Goal: Task Accomplishment & Management: Manage account settings

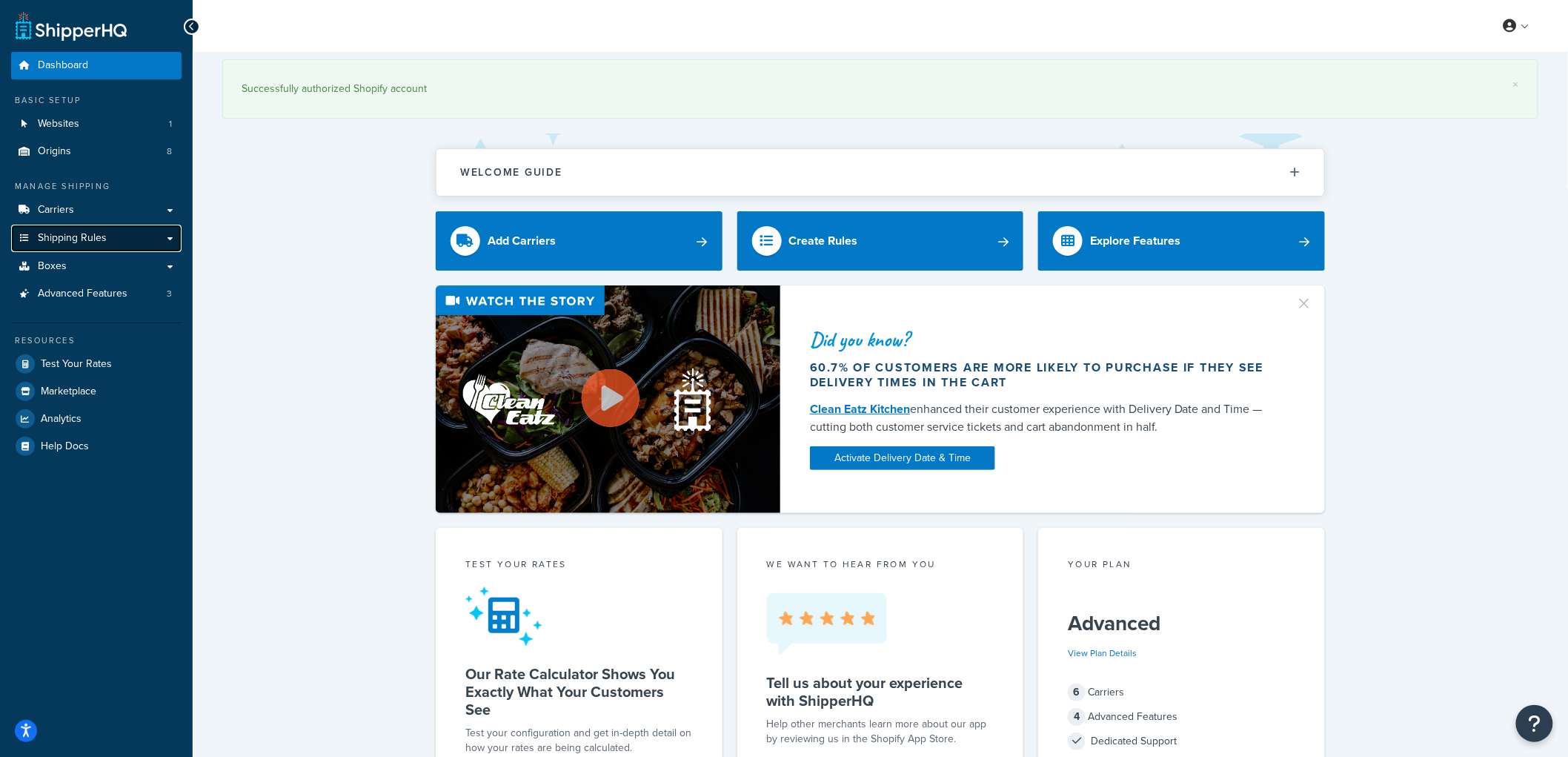
click at [120, 246] on link "Shipping Rules" at bounding box center [97, 238] width 171 height 27
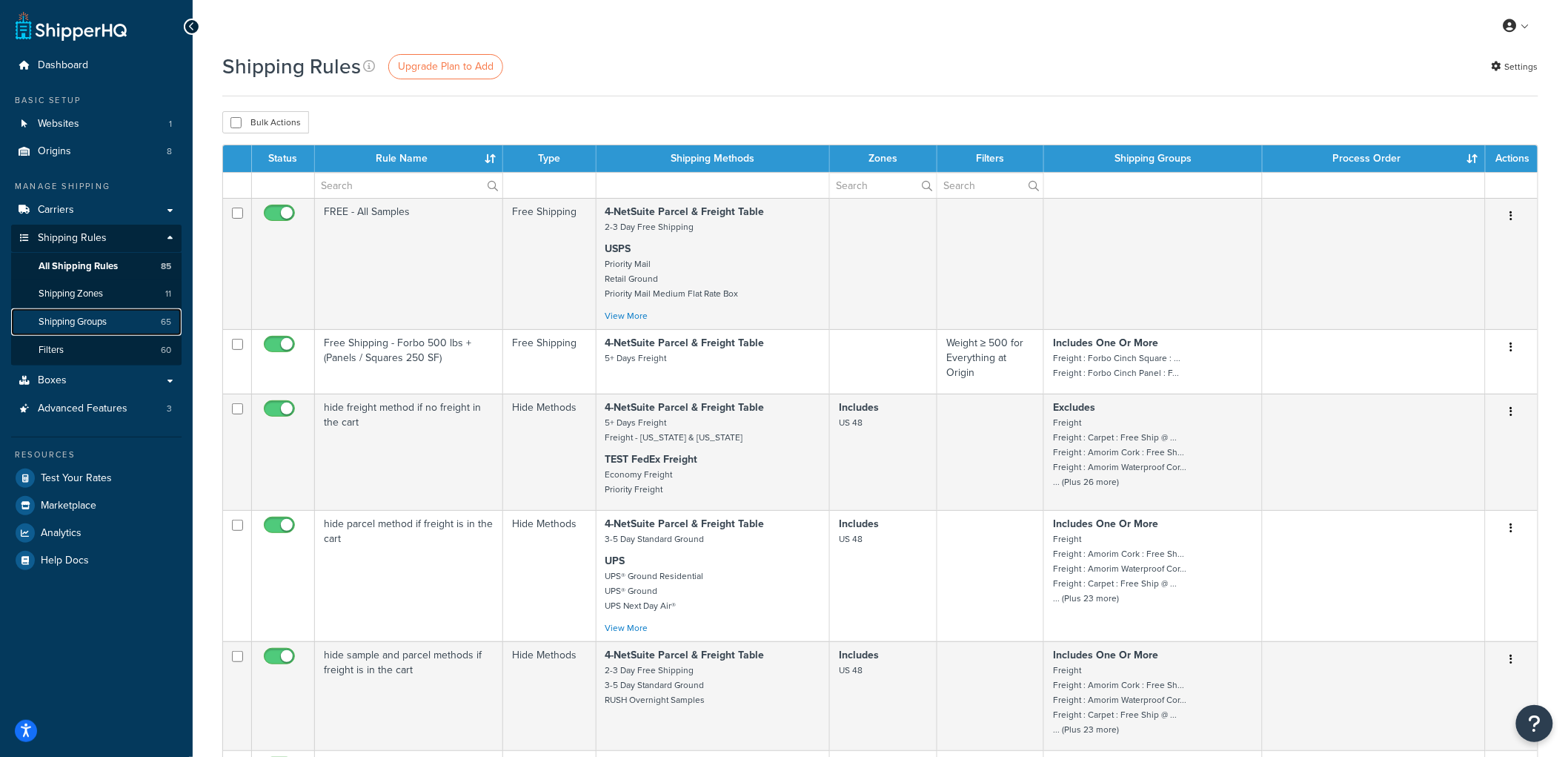
click at [142, 309] on link "Shipping Groups 65" at bounding box center [97, 321] width 171 height 27
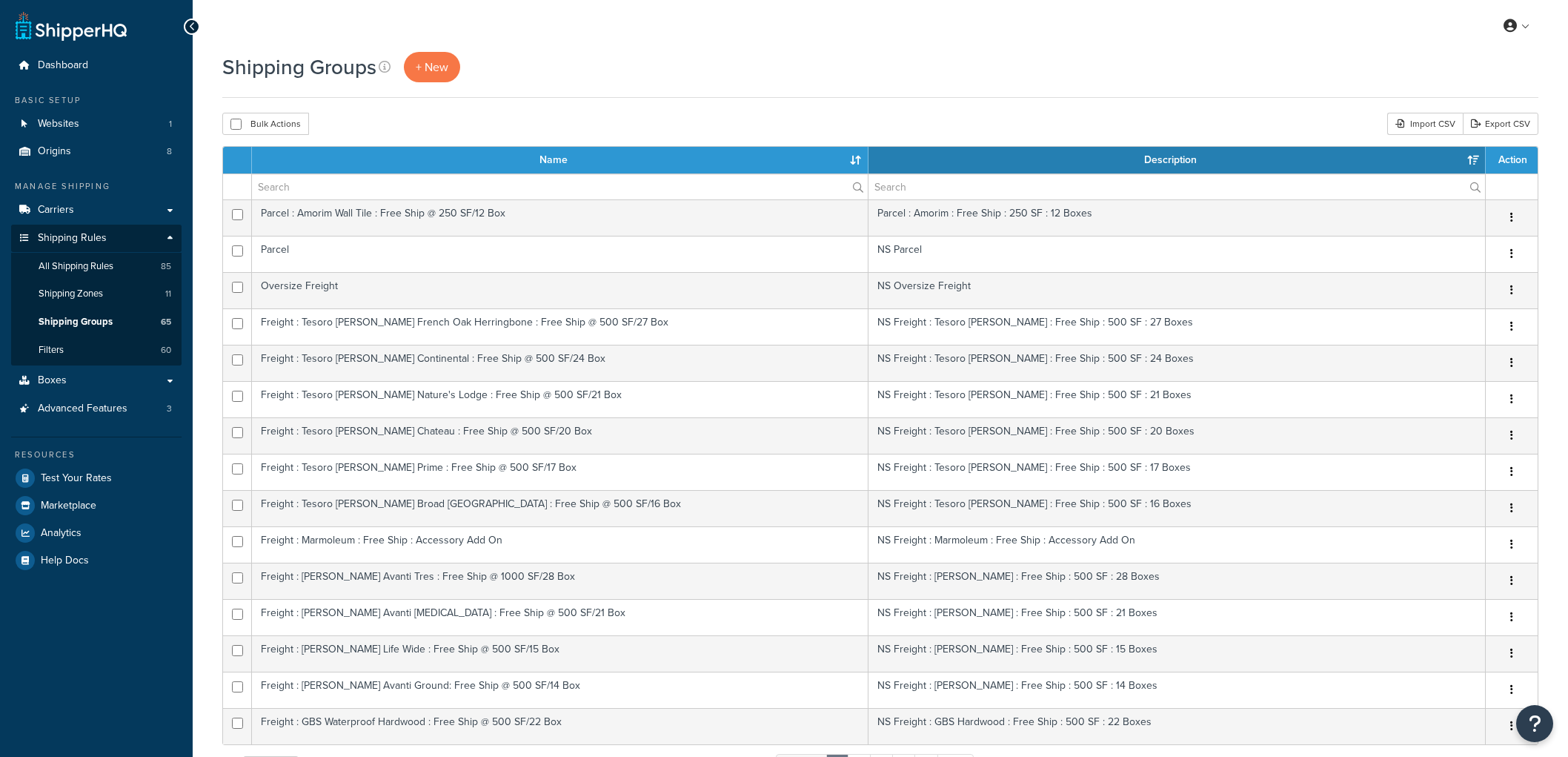
select select "15"
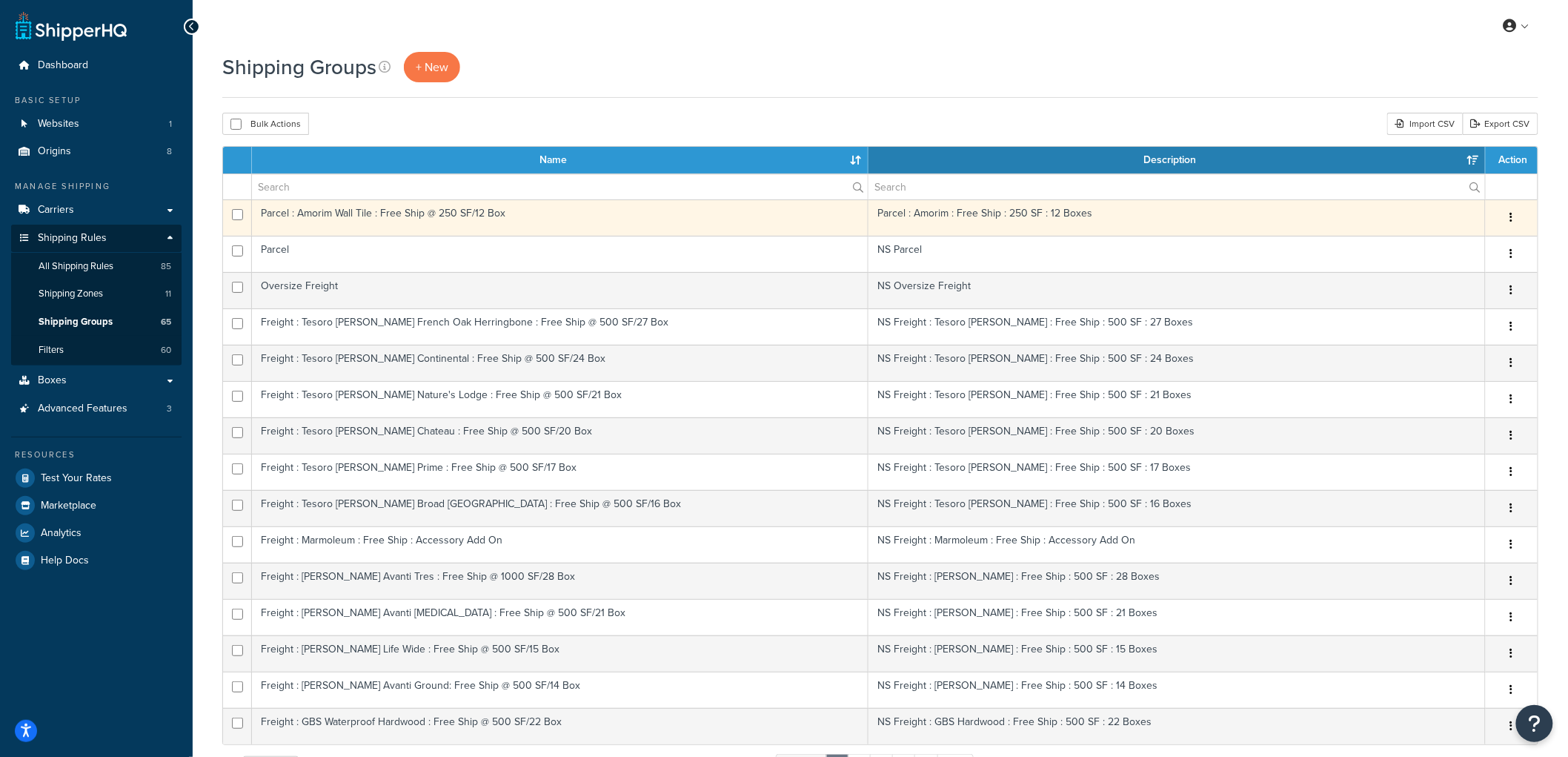
click at [623, 221] on td "Parcel : Amorim Wall Tile : Free Ship @ 250 SF/12 Box" at bounding box center [560, 218] width 616 height 37
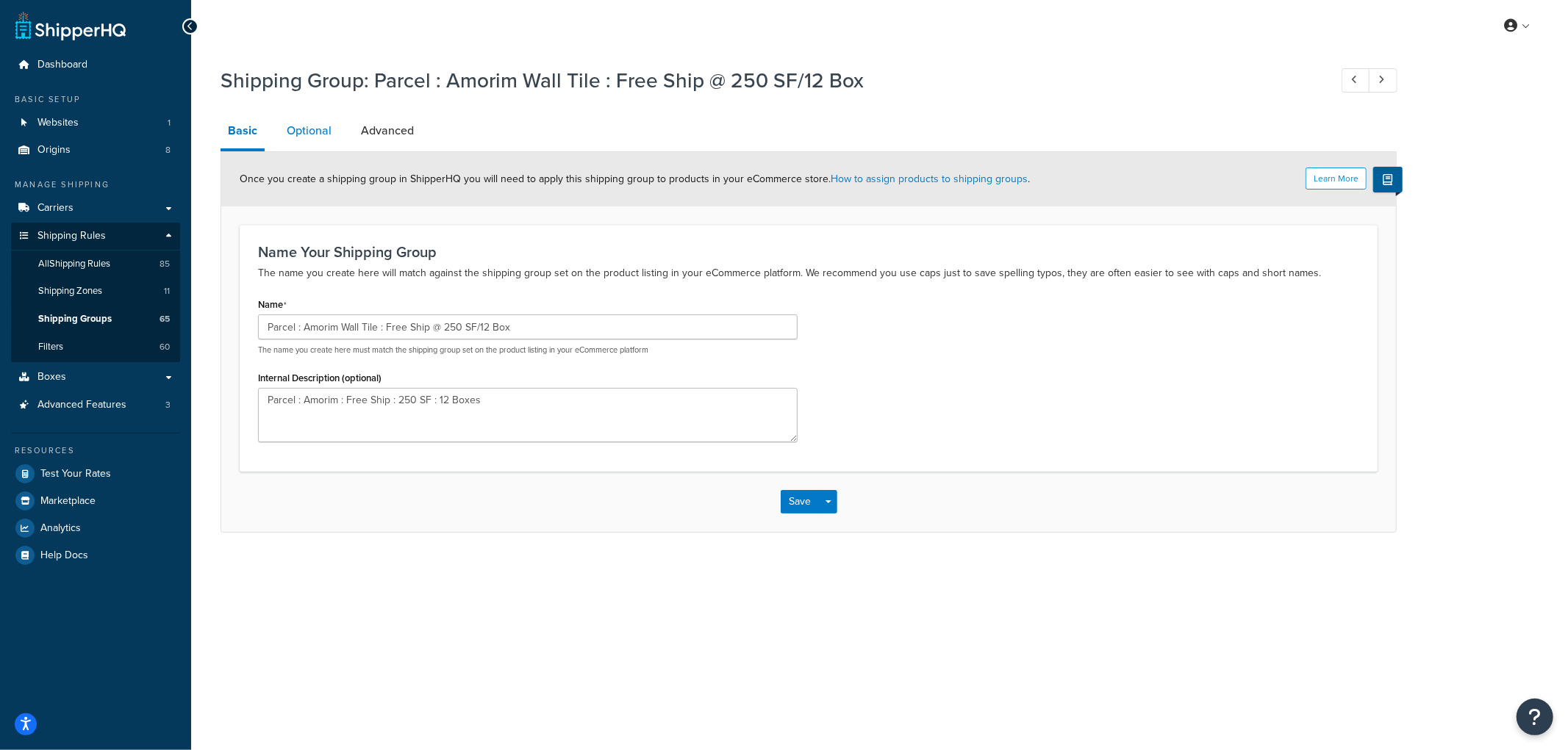
click at [333, 136] on link "Optional" at bounding box center [308, 130] width 60 height 35
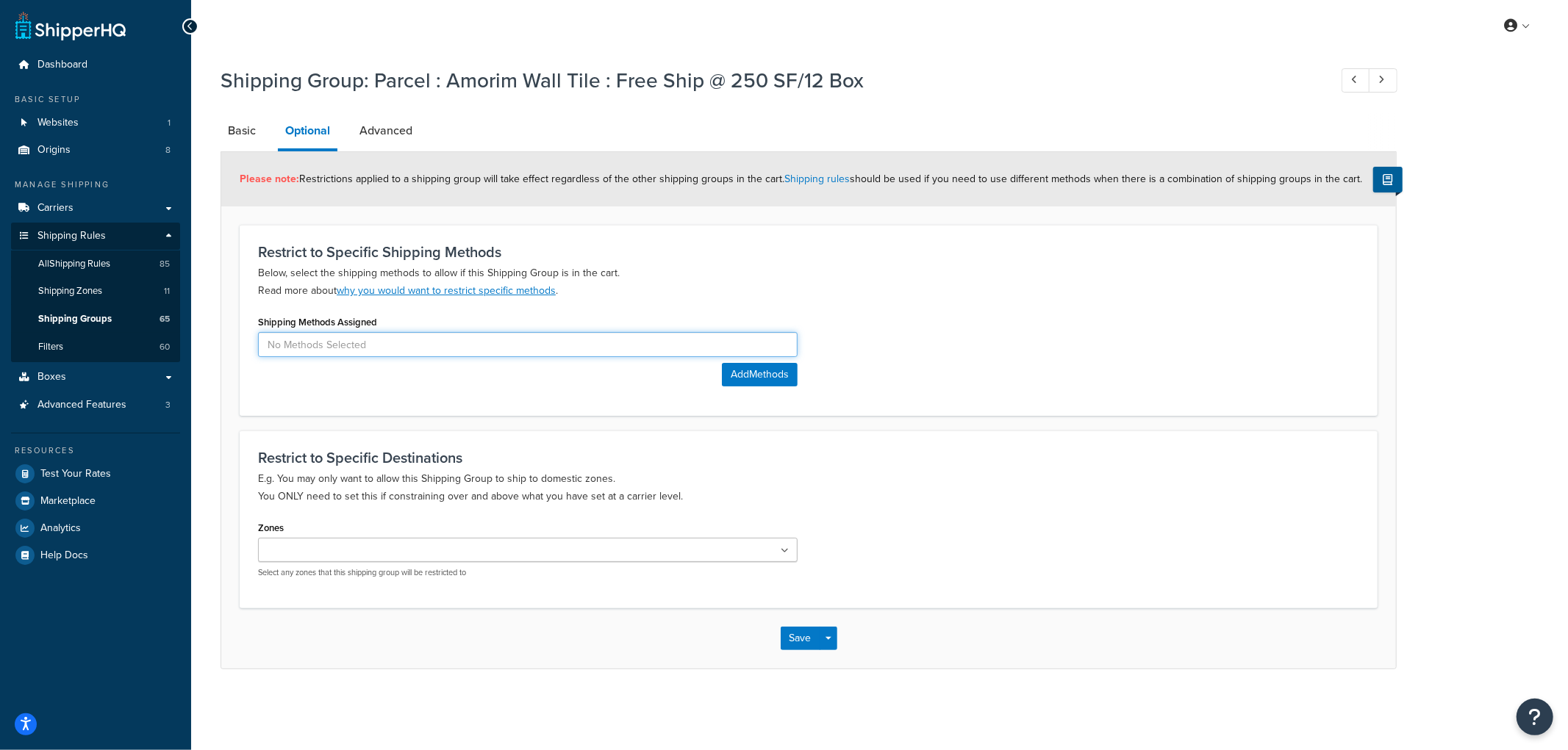
click at [424, 340] on input at bounding box center [528, 344] width 540 height 25
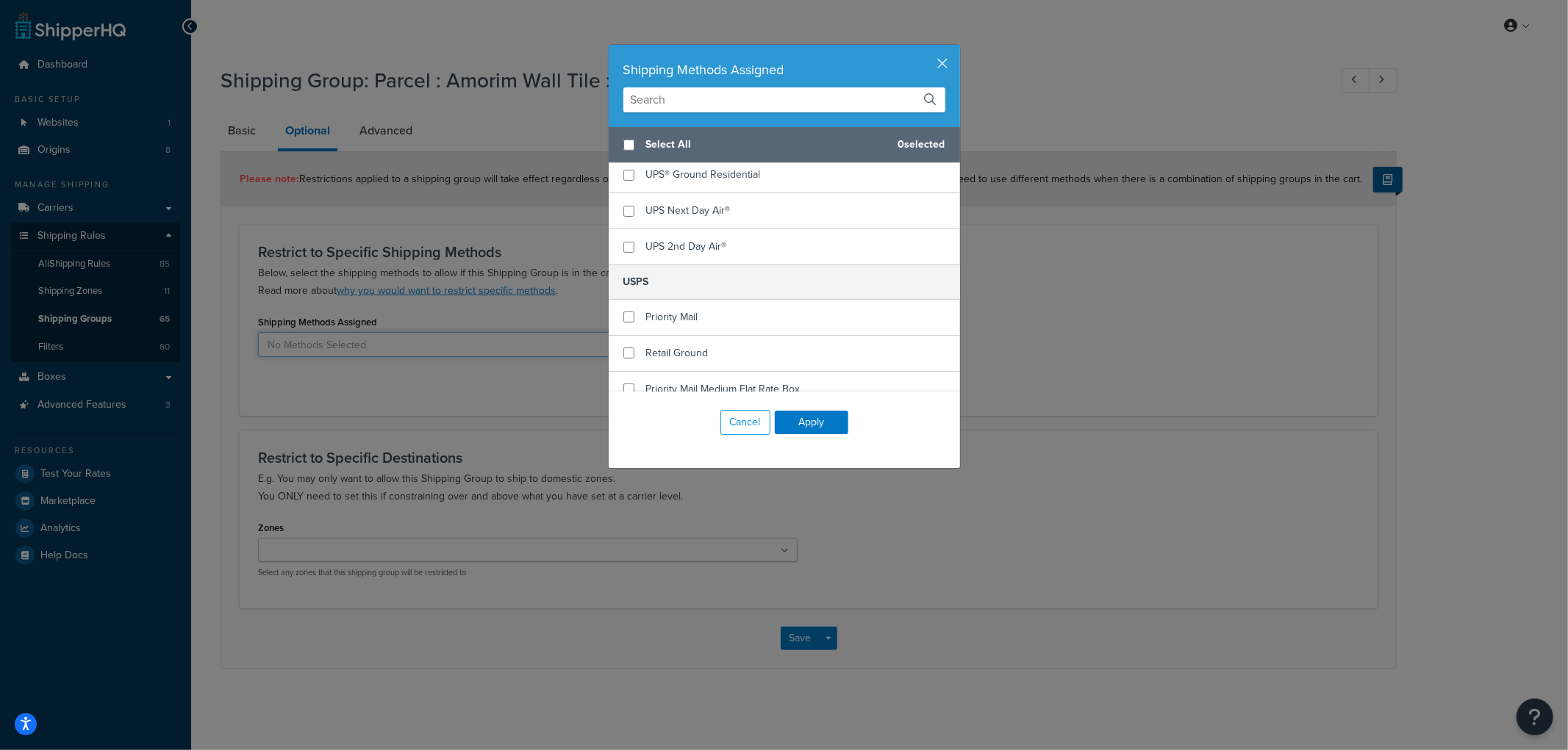
scroll to position [803, 0]
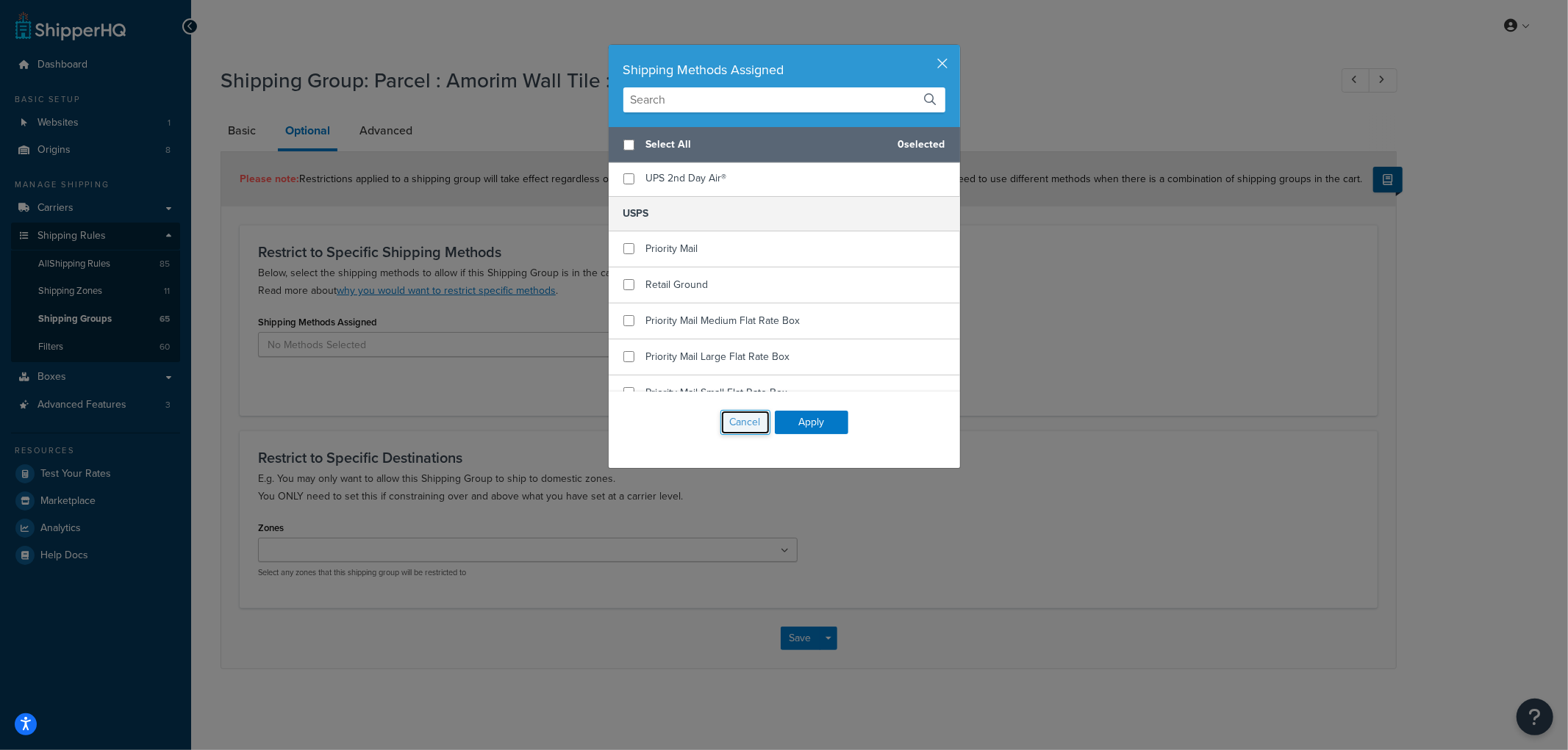
click at [720, 421] on button "Cancel" at bounding box center [745, 422] width 50 height 25
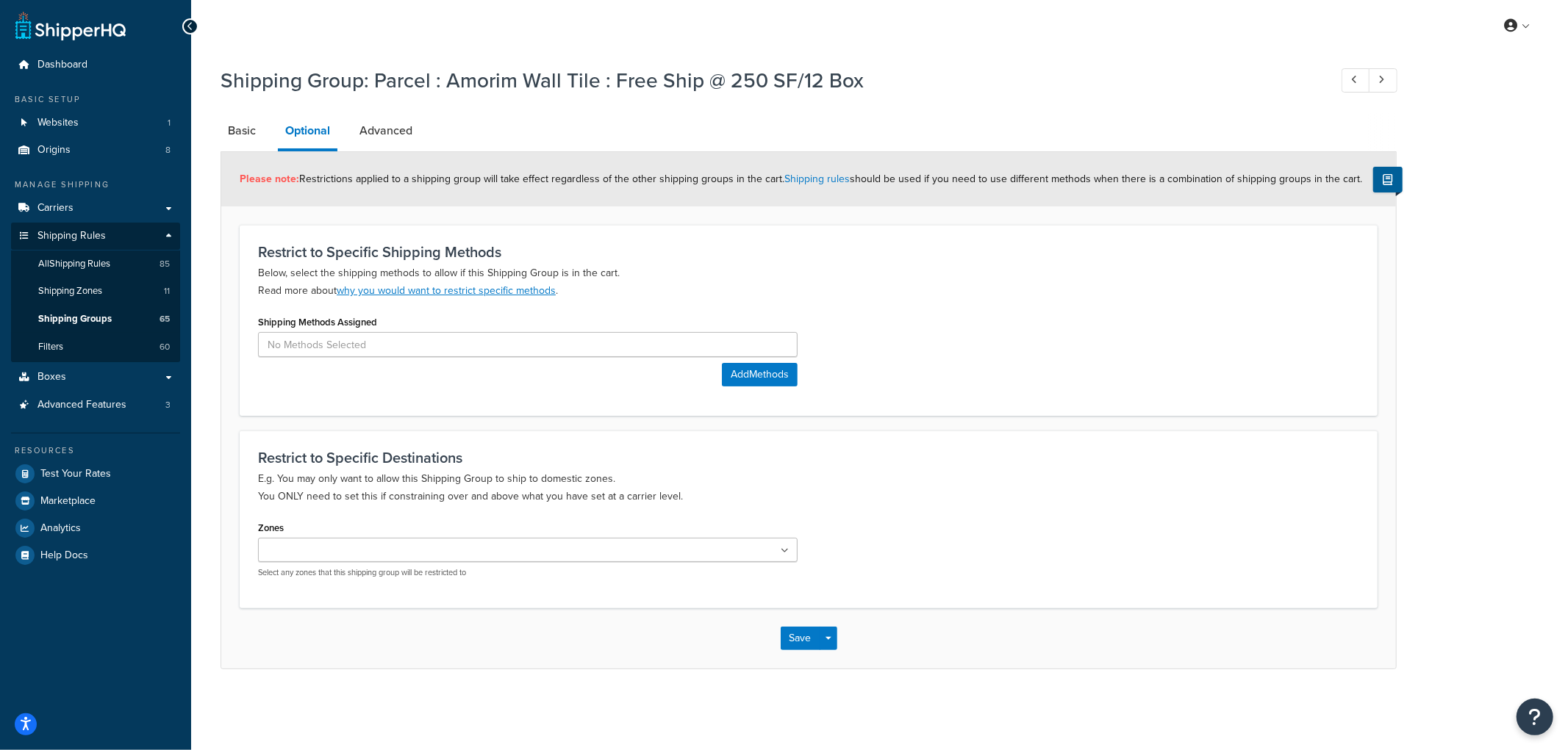
click at [834, 298] on p "Below, select the shipping methods to allow if this Shipping Group is in the ca…" at bounding box center [808, 281] width 1101 height 35
click at [446, 337] on input at bounding box center [528, 344] width 540 height 25
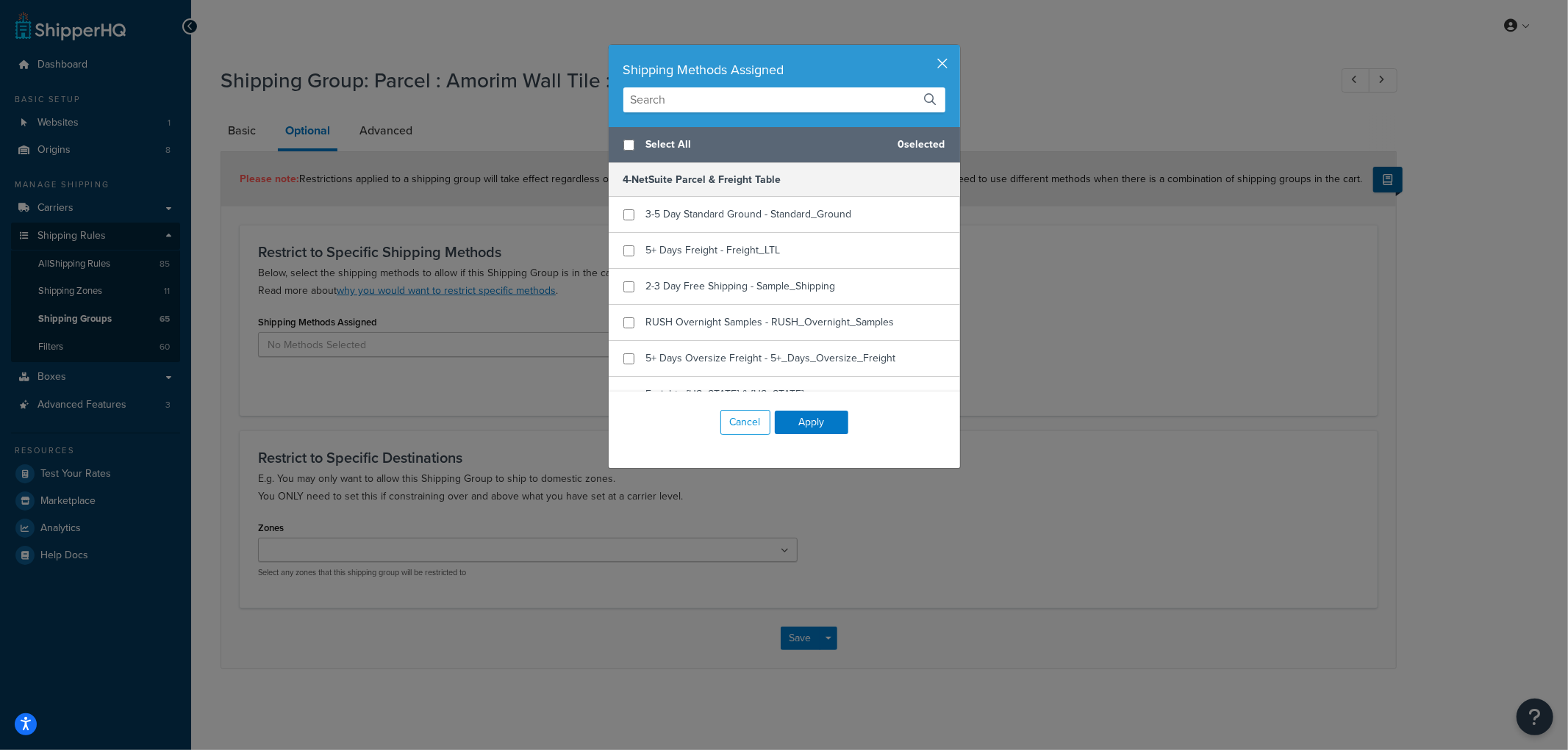
click at [957, 48] on button "button" at bounding box center [958, 47] width 3 height 3
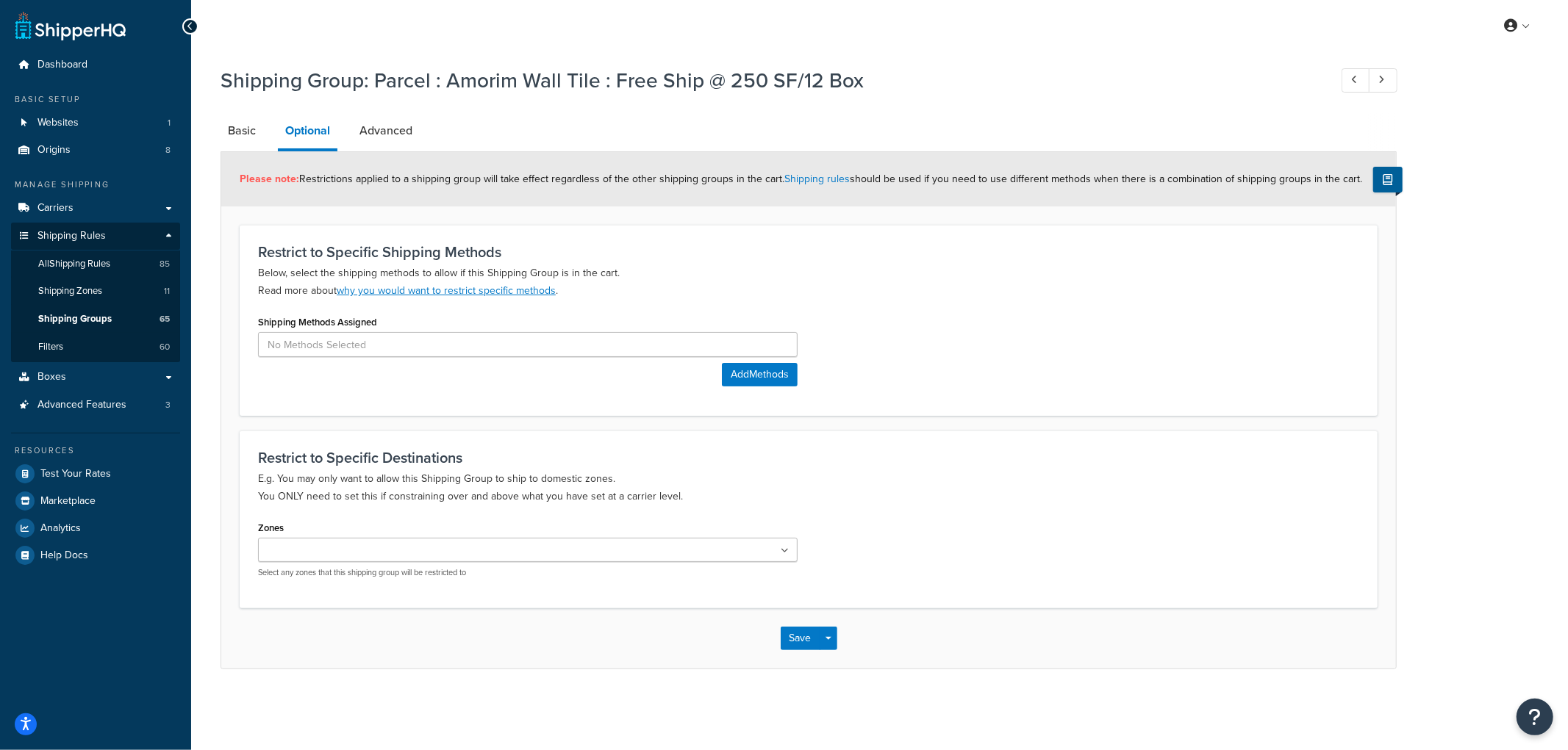
click at [864, 218] on form "Please note: Restrictions applied to a shipping group will take effect regardle…" at bounding box center [808, 410] width 1174 height 516
click at [591, 343] on input at bounding box center [528, 344] width 540 height 25
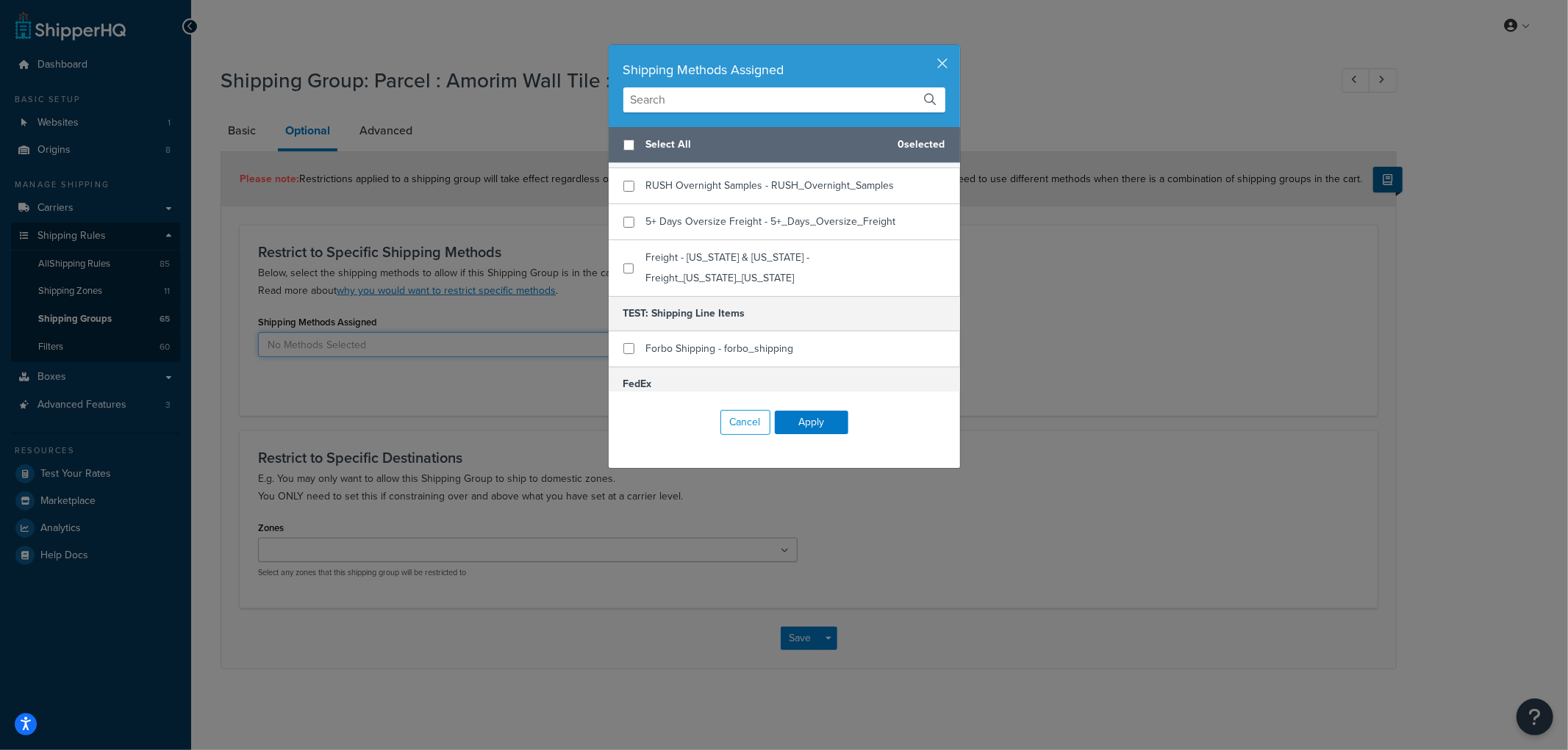
scroll to position [244, 0]
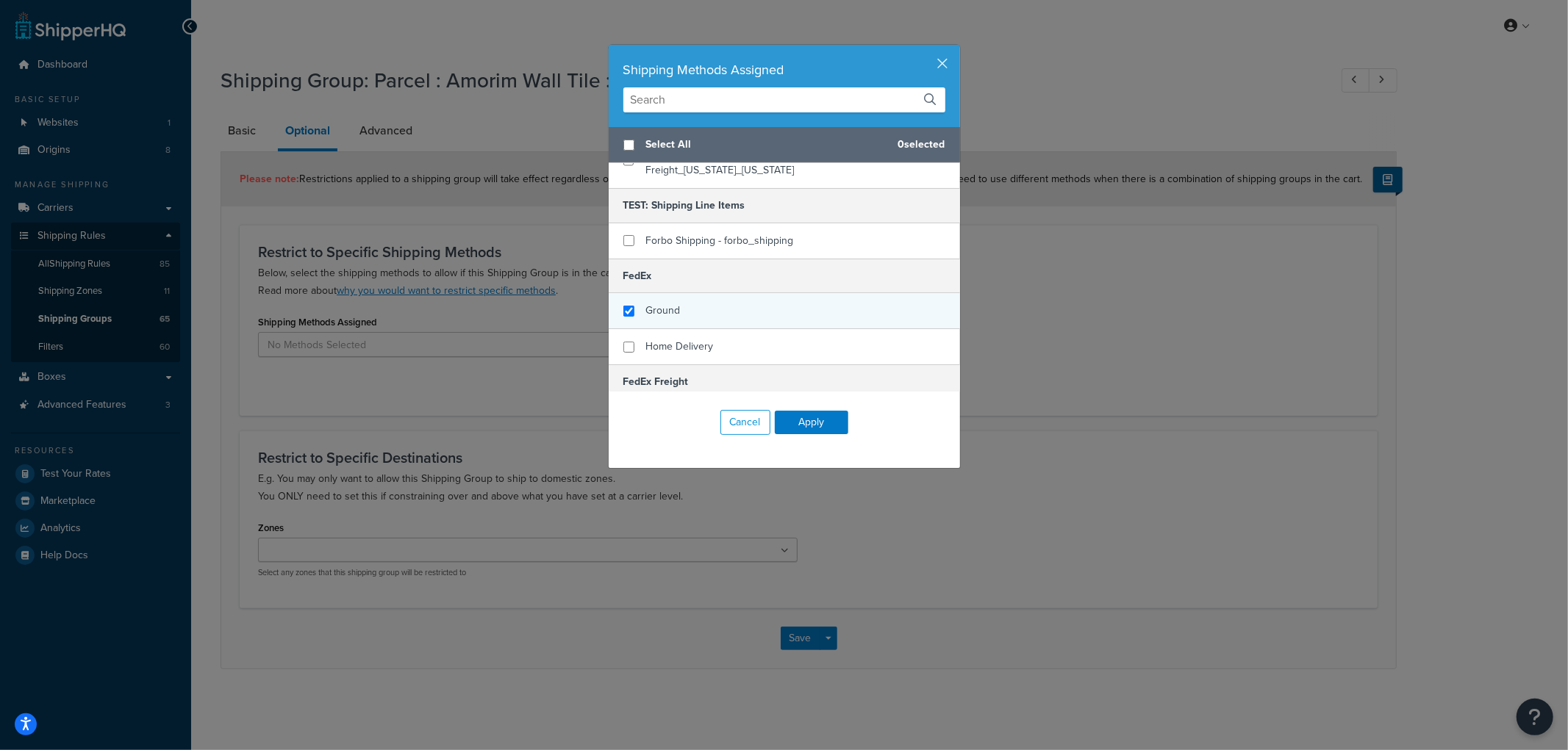
checkbox input "true"
click at [724, 293] on div "Ground" at bounding box center [784, 312] width 351 height 36
checkbox input "true"
click at [676, 338] on span "Home Delivery" at bounding box center [680, 346] width 67 height 16
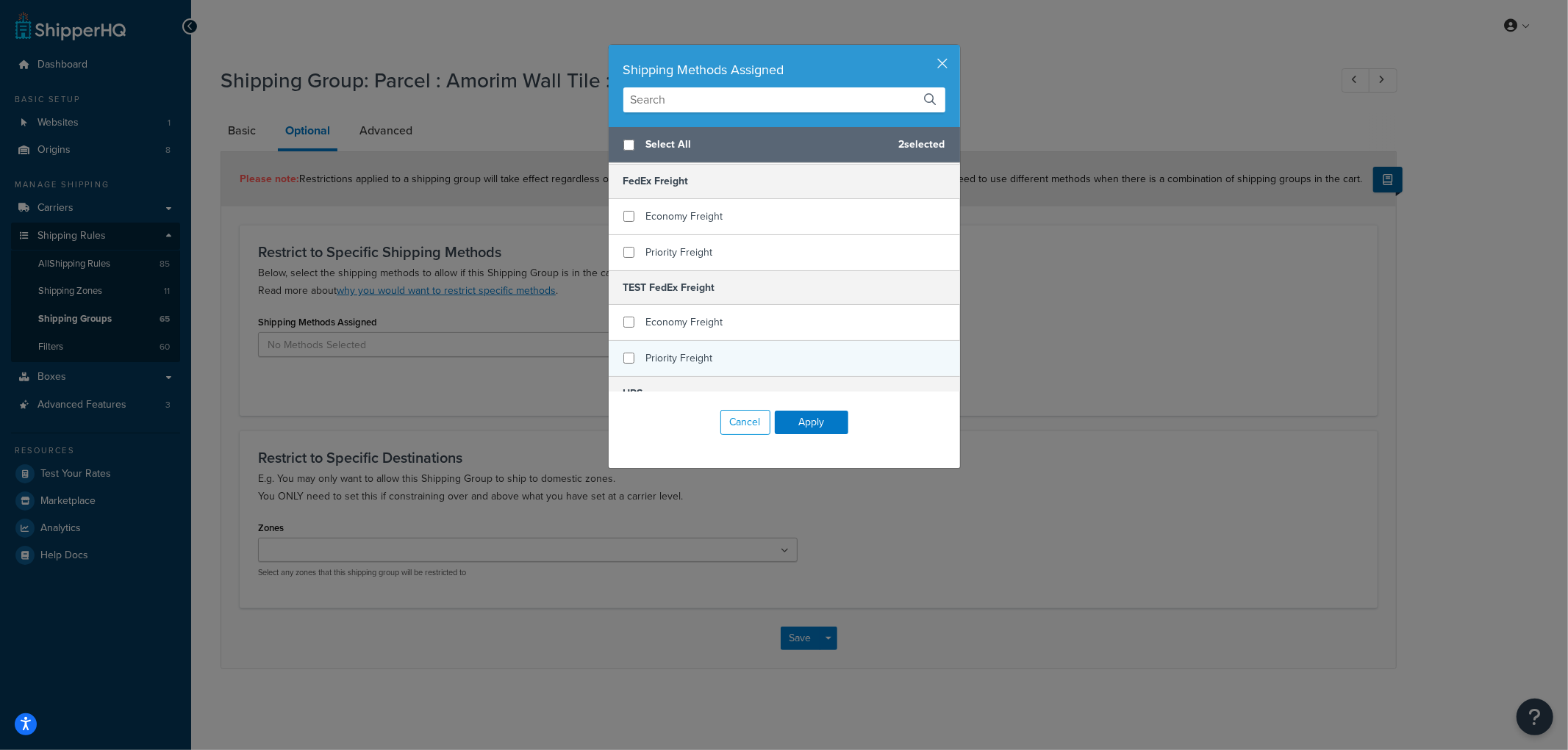
scroll to position [407, 0]
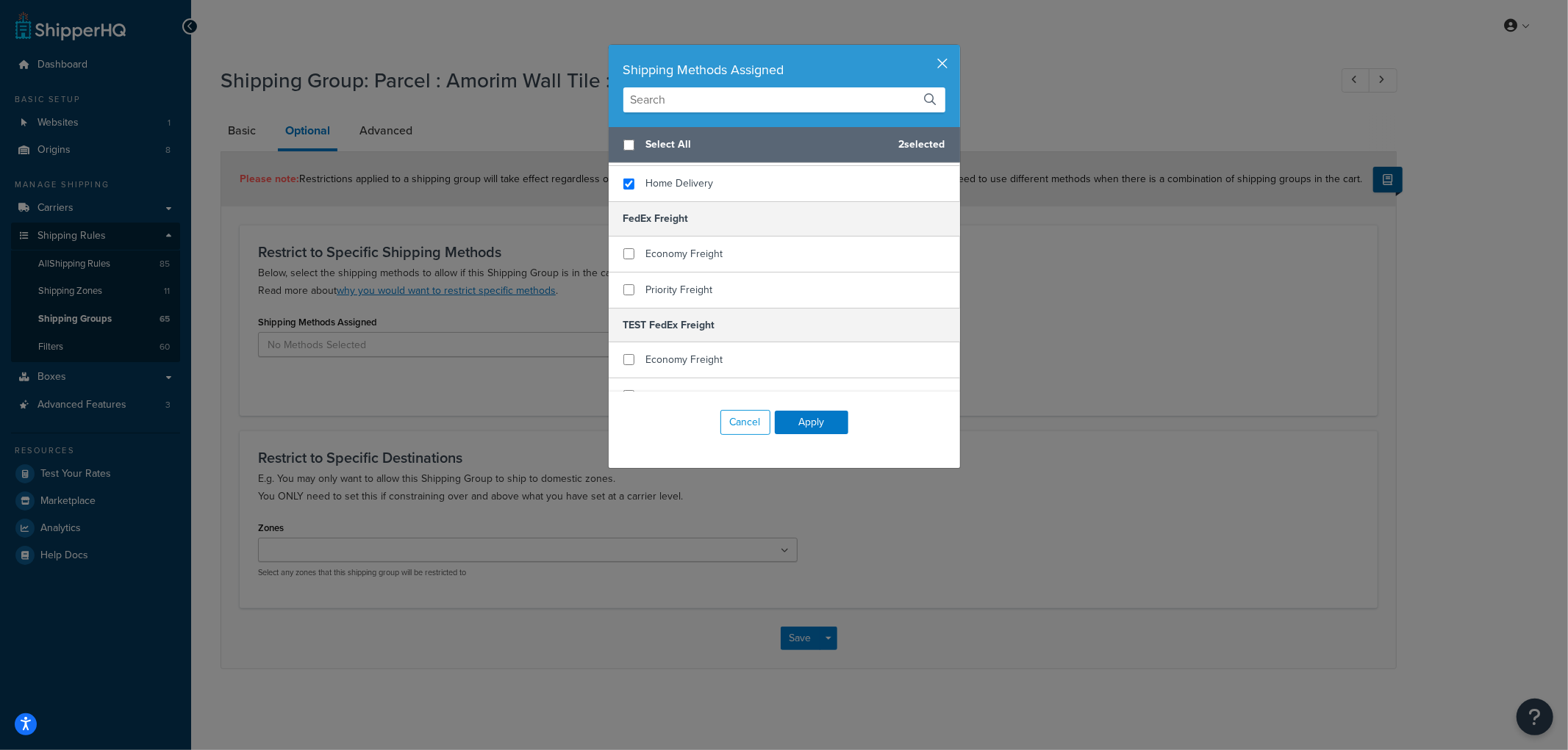
click at [957, 48] on button "button" at bounding box center [958, 47] width 3 height 3
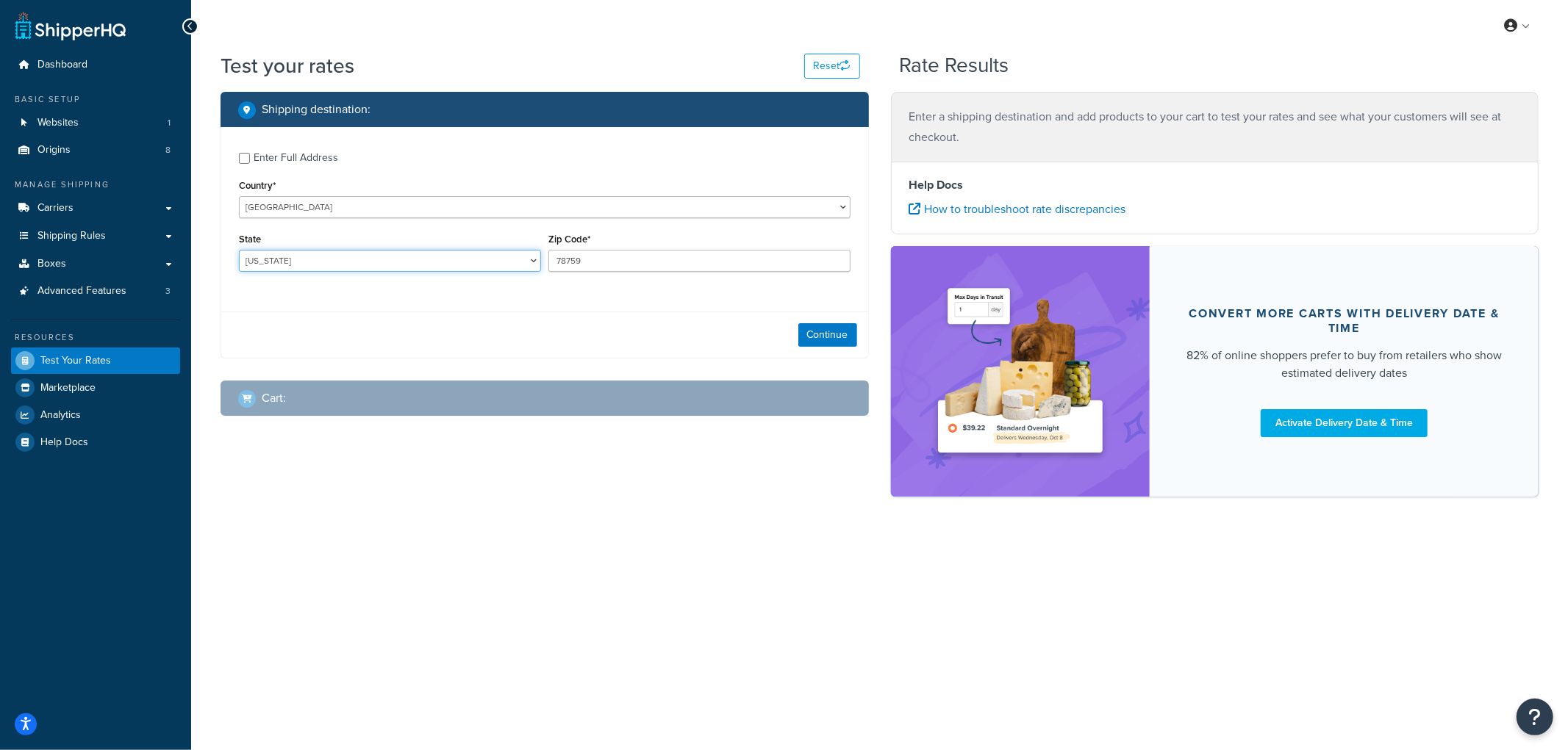
click at [434, 265] on select "Alabama Alaska American Samoa Arizona Arkansas Armed Forces Americas Armed Forc…" at bounding box center [390, 261] width 302 height 22
select select "NE"
click at [239, 250] on select "Alabama Alaska American Samoa Arizona Arkansas Armed Forces Americas Armed Forc…" at bounding box center [390, 261] width 302 height 22
drag, startPoint x: 596, startPoint y: 259, endPoint x: 512, endPoint y: 248, distance: 84.7
click at [589, 257] on input "78759" at bounding box center [699, 261] width 302 height 22
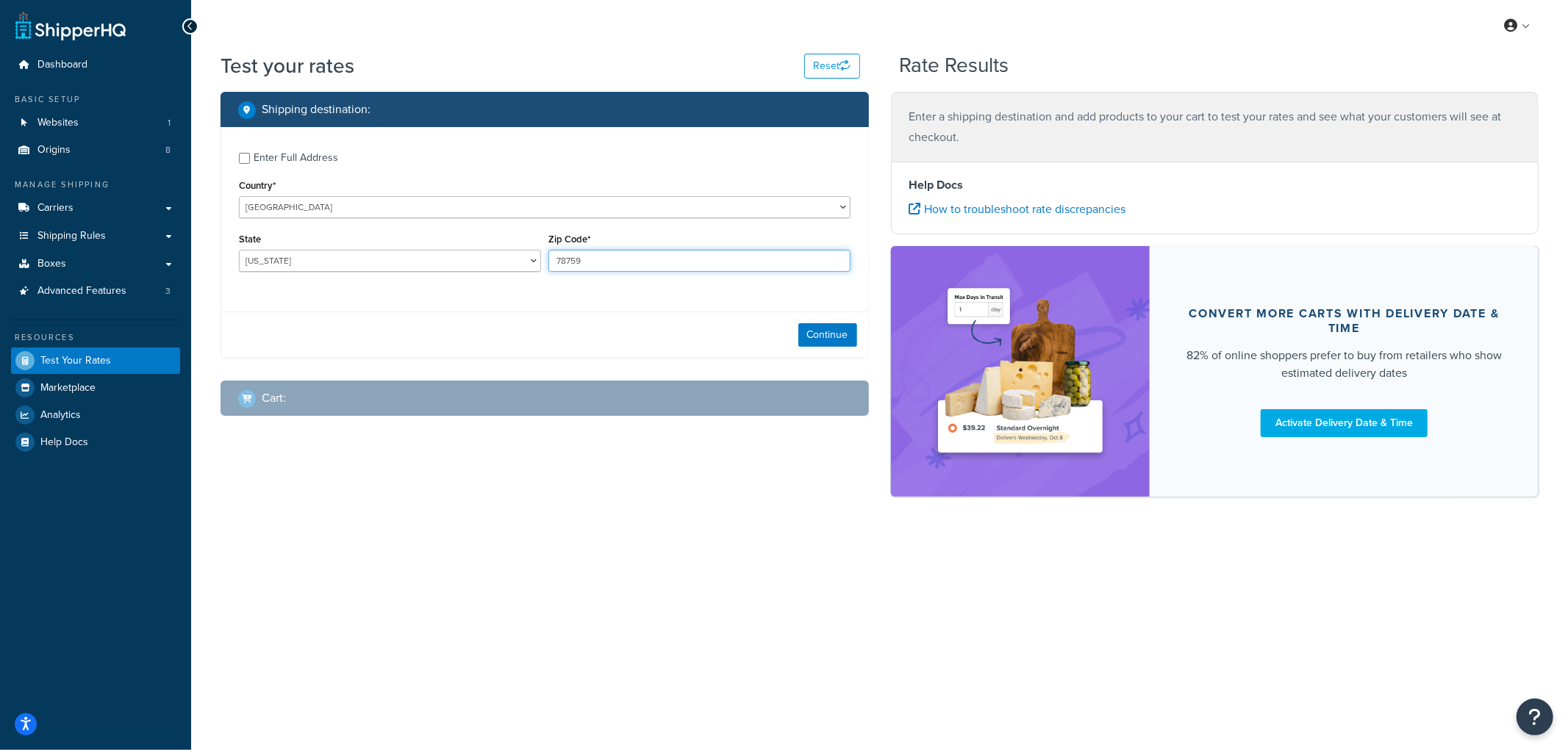
click at [596, 260] on input "78759" at bounding box center [699, 261] width 302 height 22
type input "69331"
click at [324, 157] on div "Enter Full Address" at bounding box center [296, 158] width 85 height 21
click at [250, 157] on input "Enter Full Address" at bounding box center [244, 158] width 11 height 11
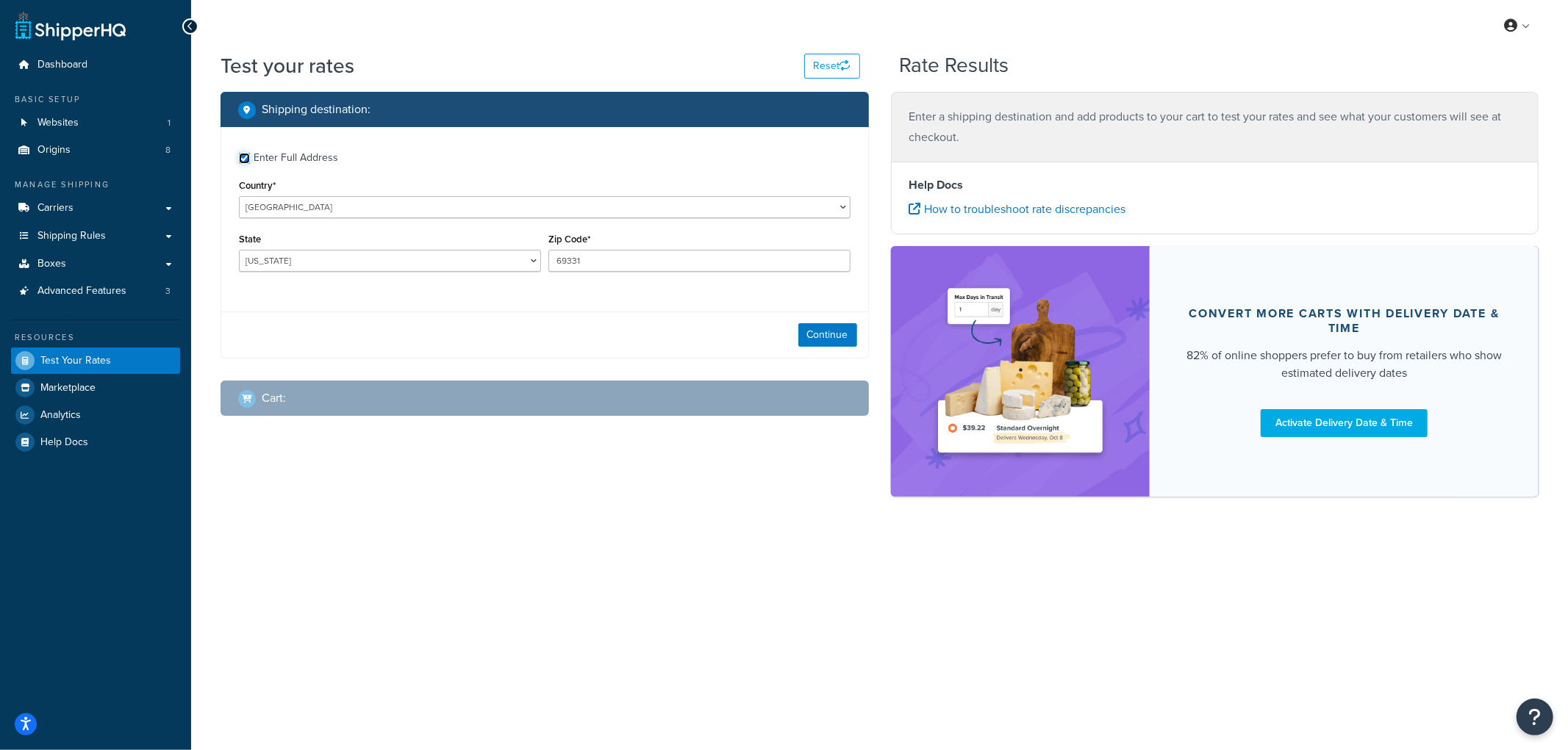
checkbox input "true"
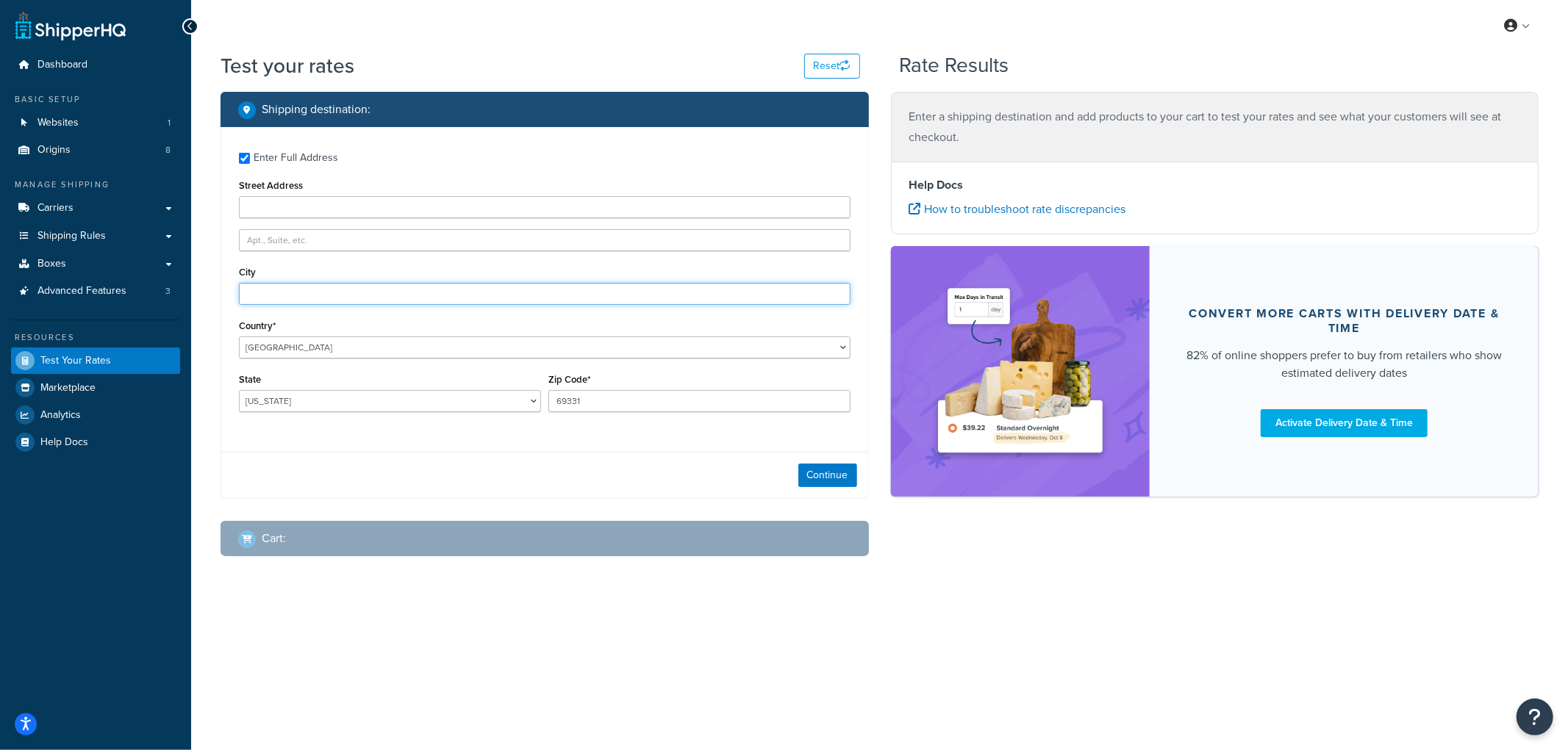
click at [269, 299] on input "City" at bounding box center [545, 294] width 611 height 22
type input "Angora"
click at [381, 489] on div "Continue" at bounding box center [544, 476] width 647 height 47
click at [840, 476] on button "Continue" at bounding box center [827, 475] width 59 height 23
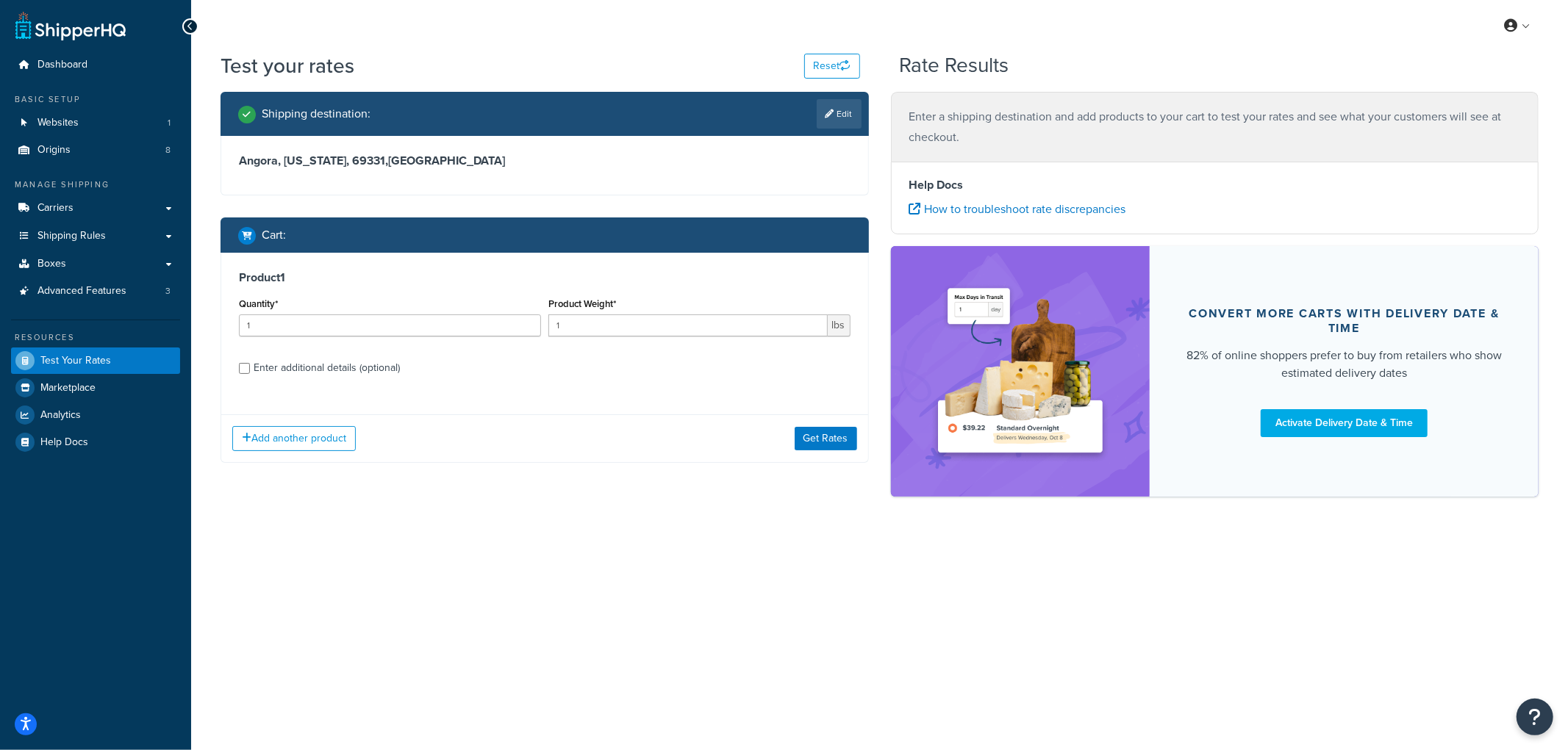
click at [378, 371] on div "Enter additional details (optional)" at bounding box center [326, 369] width 146 height 21
click at [250, 371] on input "Enter additional details (optional)" at bounding box center [244, 369] width 11 height 11
checkbox input "true"
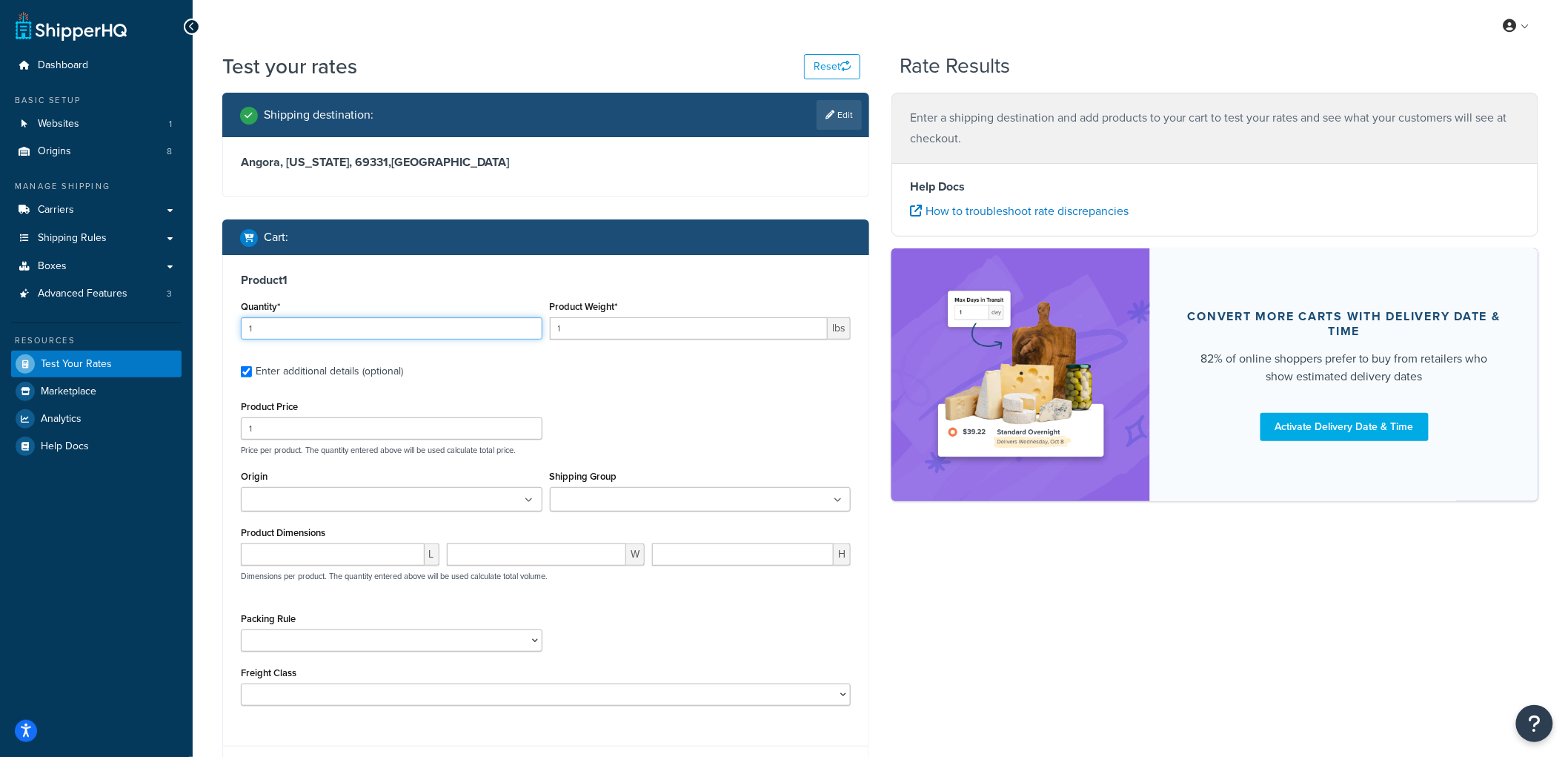
drag, startPoint x: 332, startPoint y: 328, endPoint x: 243, endPoint y: 322, distance: 89.2
click at [243, 322] on input "1" at bounding box center [392, 328] width 301 height 23
click at [589, 504] on input "Shipping Group" at bounding box center [620, 500] width 131 height 17
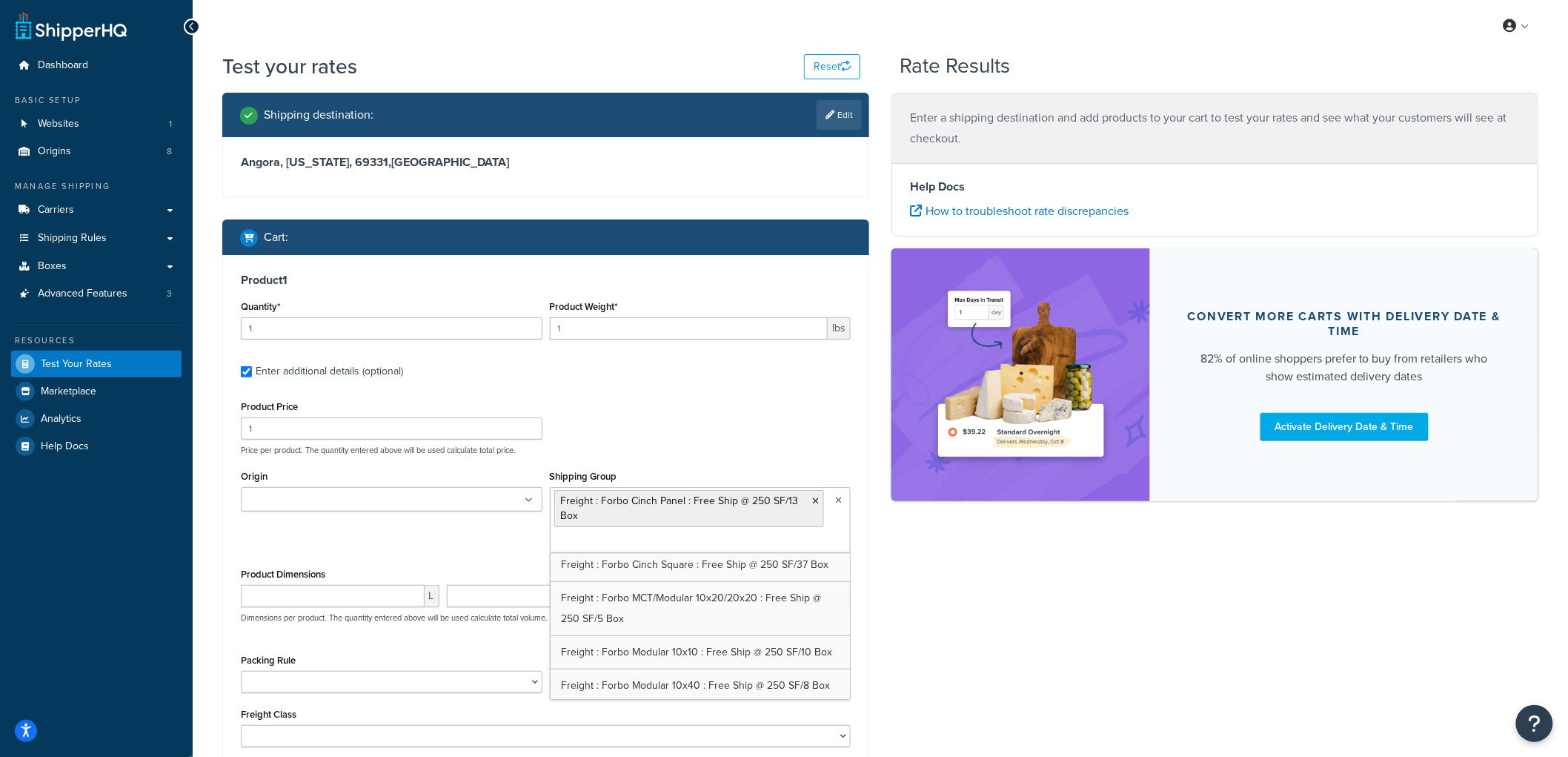
scroll to position [625, 0]
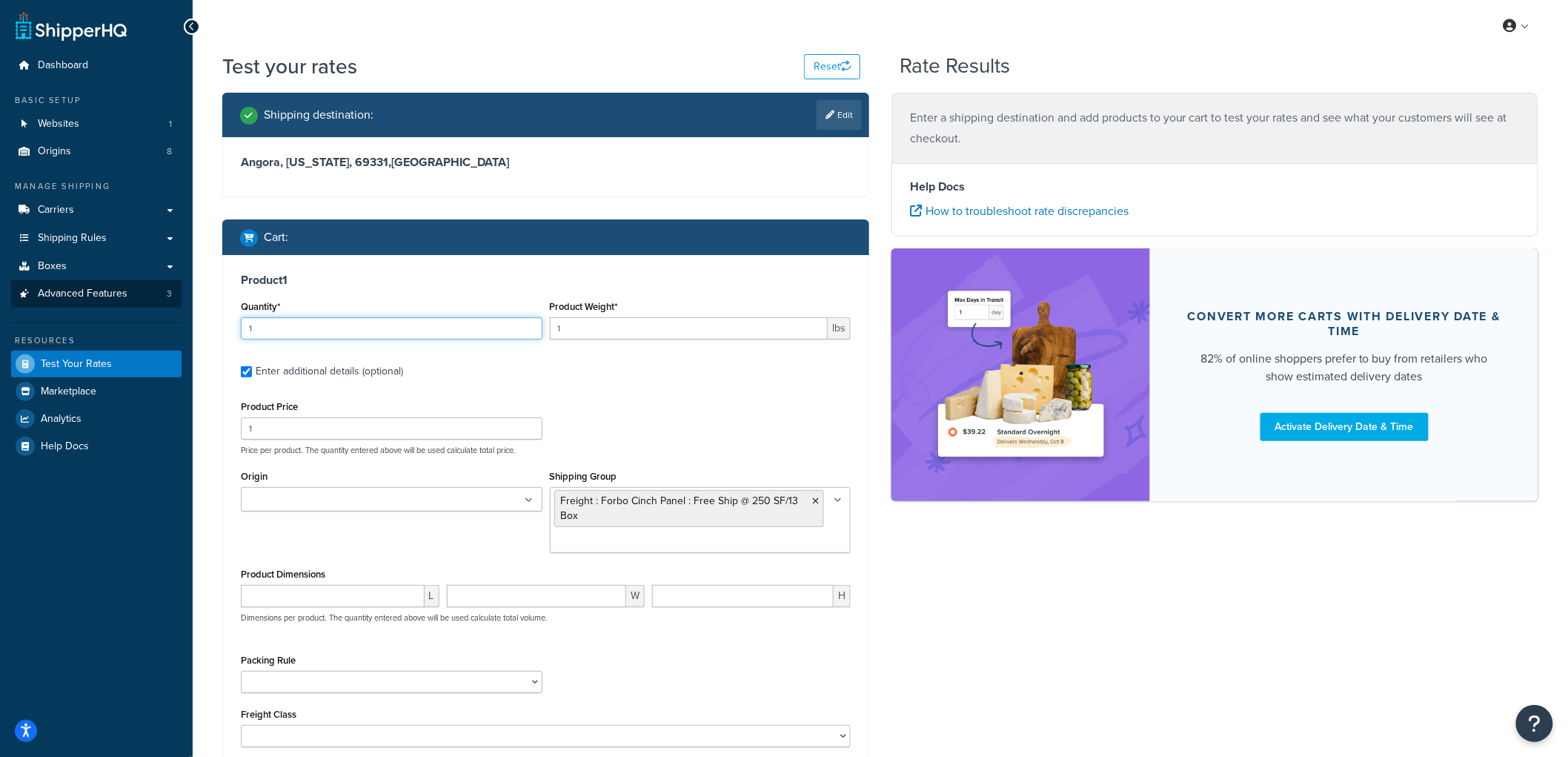
drag, startPoint x: 434, startPoint y: 330, endPoint x: 56, endPoint y: 286, distance: 380.6
click at [56, 286] on div "Dashboard Basic Setup Websites 1 Origins 8 Manage Shipping Carriers Carriers Al…" at bounding box center [784, 467] width 1568 height 935
type input "13"
drag, startPoint x: 582, startPoint y: 335, endPoint x: 496, endPoint y: 316, distance: 88.1
click at [496, 316] on div "Quantity* 13 Product Weight* 1 lbs" at bounding box center [545, 324] width 617 height 54
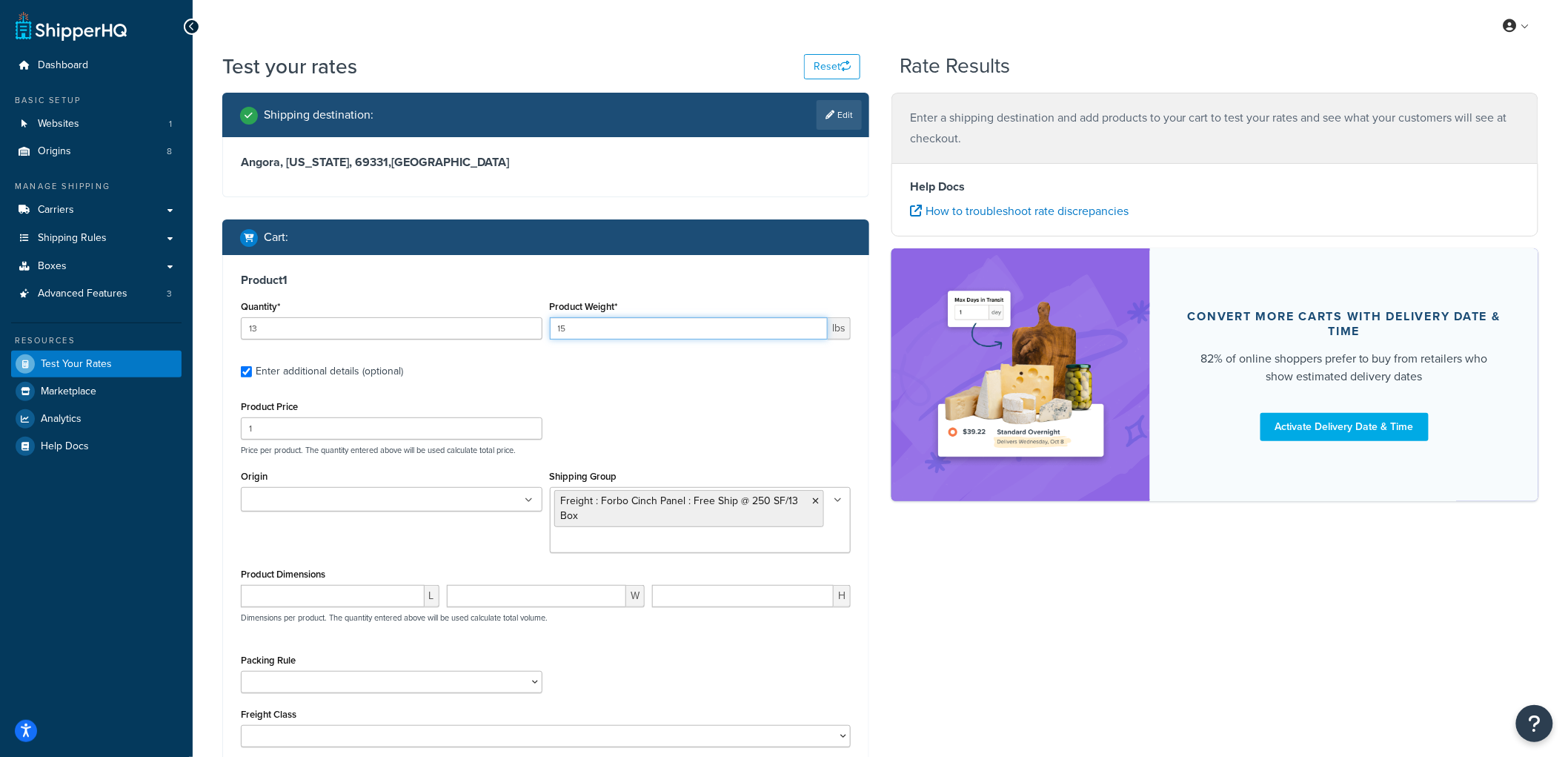
type input "15"
click at [326, 426] on input "1" at bounding box center [392, 429] width 301 height 23
type input "100"
click at [431, 499] on ul at bounding box center [392, 499] width 301 height 24
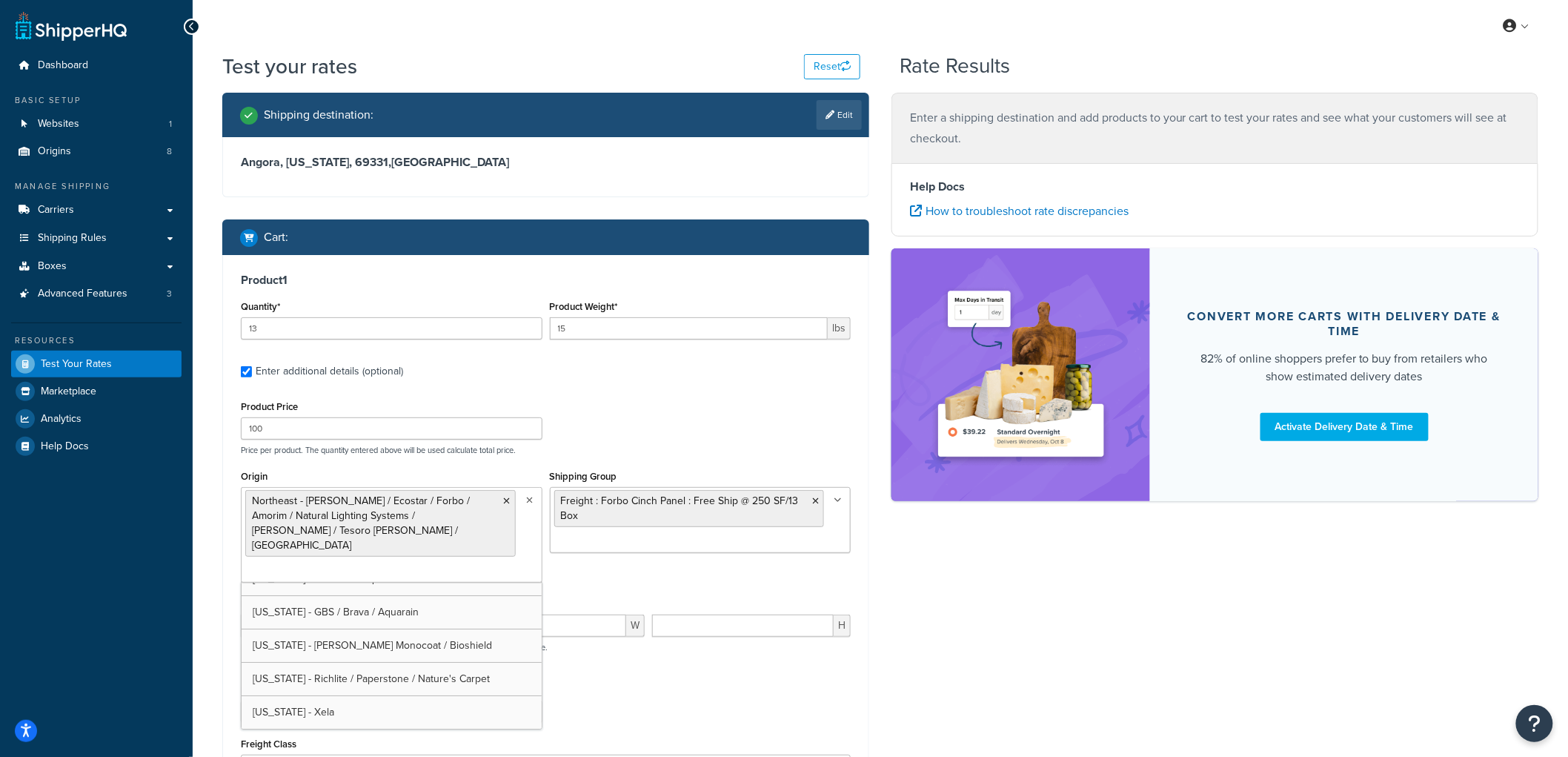
scroll to position [86, 0]
click at [694, 443] on div "Product Price 100 Price per product. The quantity entered above will be used ca…" at bounding box center [545, 425] width 617 height 58
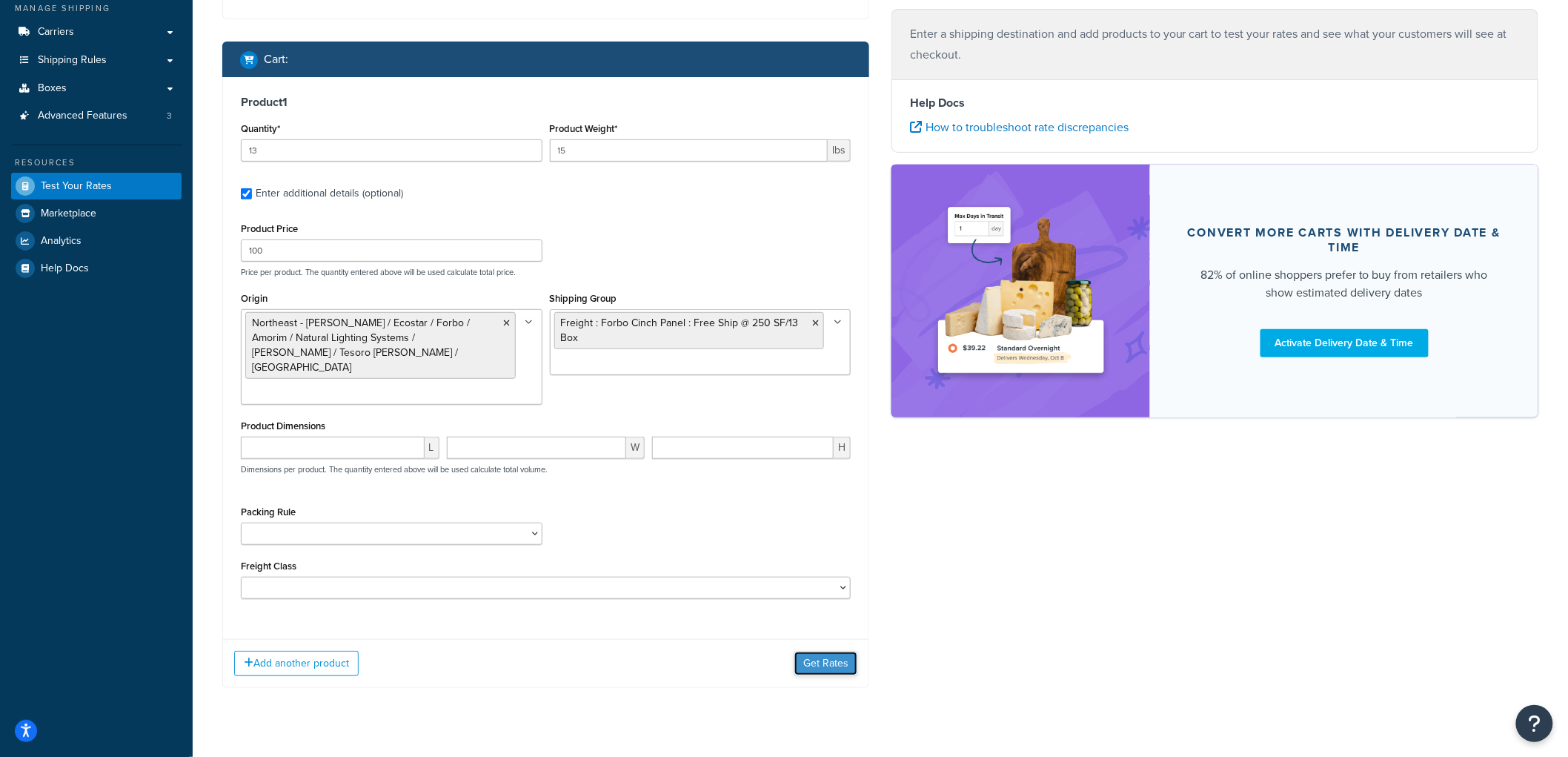
click at [844, 652] on button "Get Rates" at bounding box center [826, 663] width 63 height 24
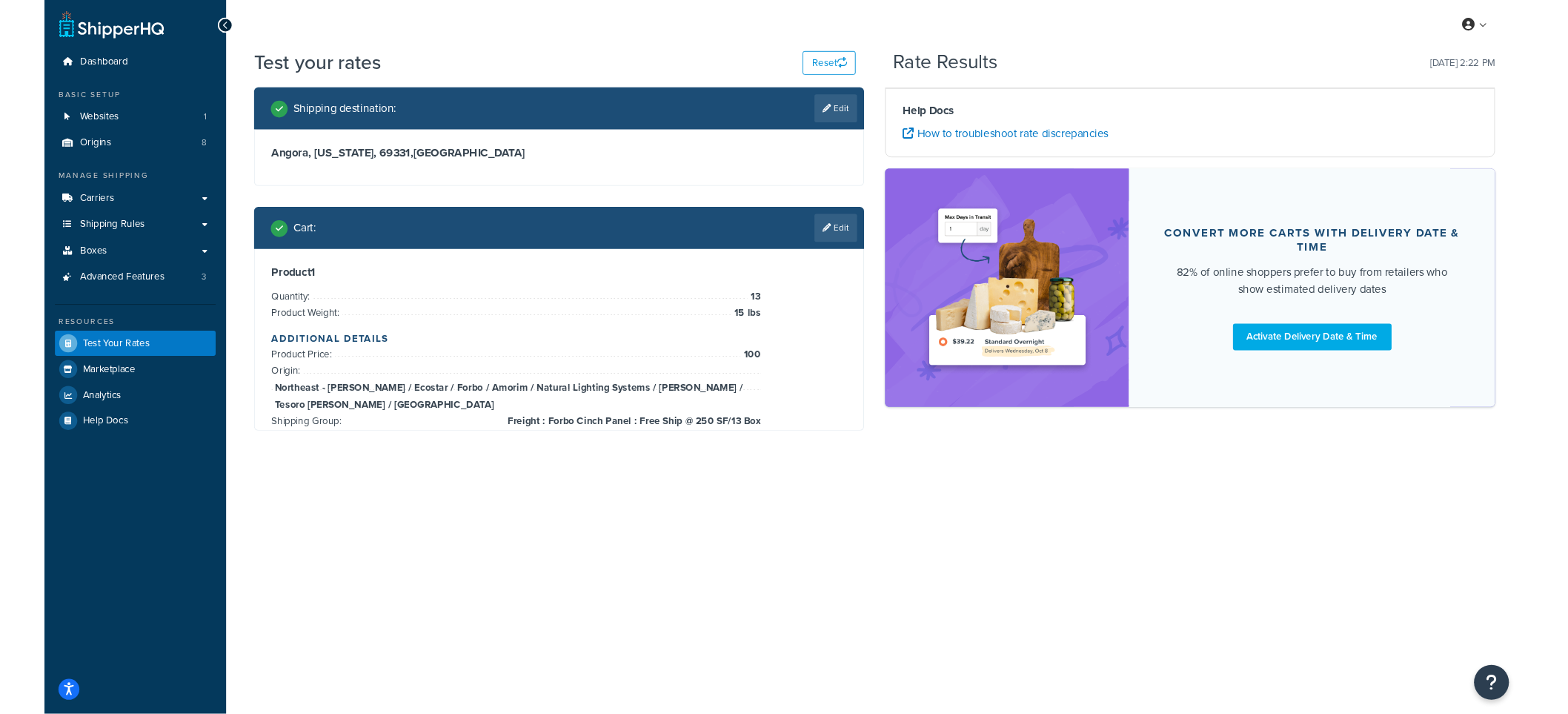
scroll to position [0, 0]
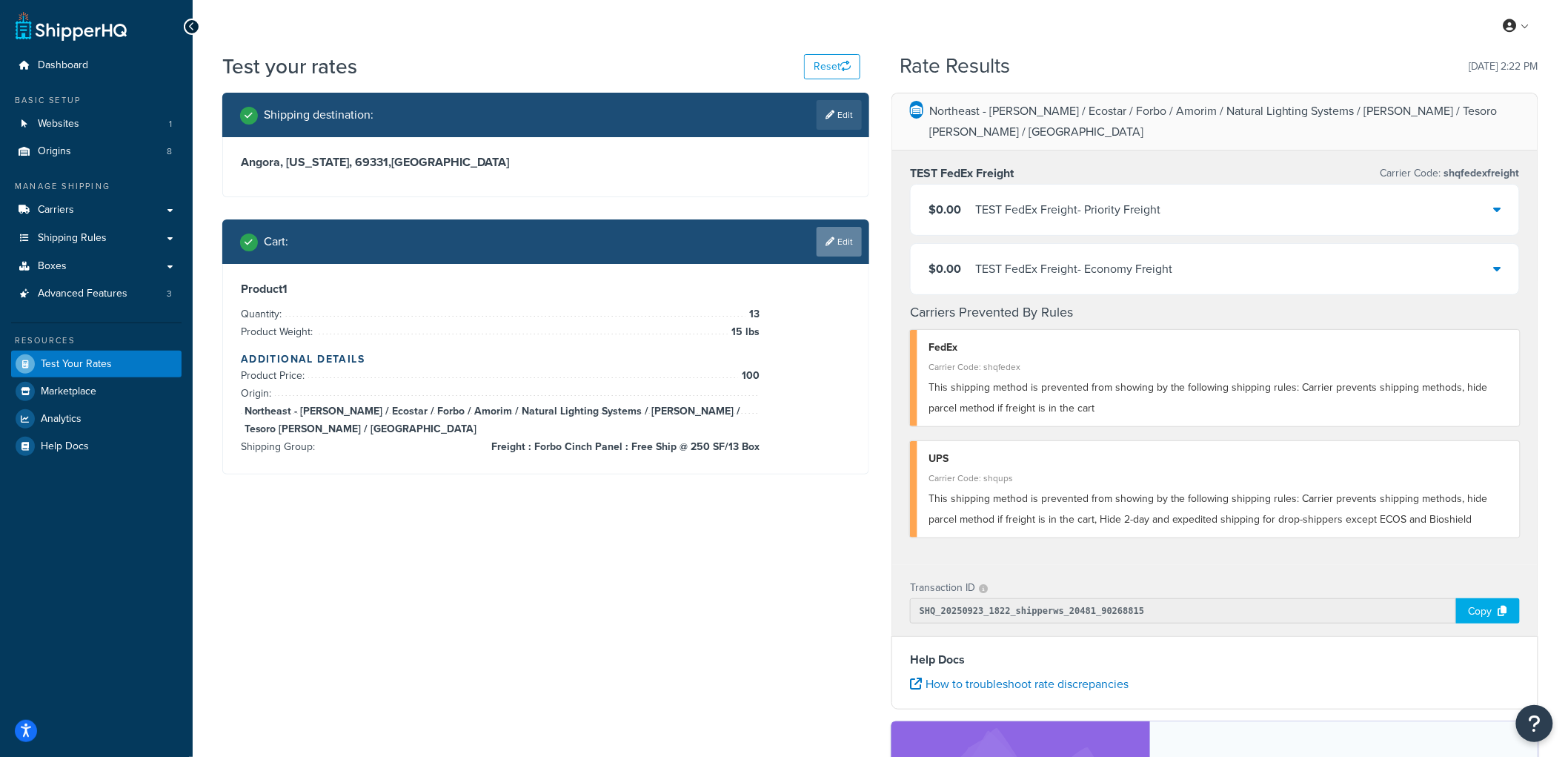
click at [836, 243] on link "Edit" at bounding box center [839, 241] width 45 height 30
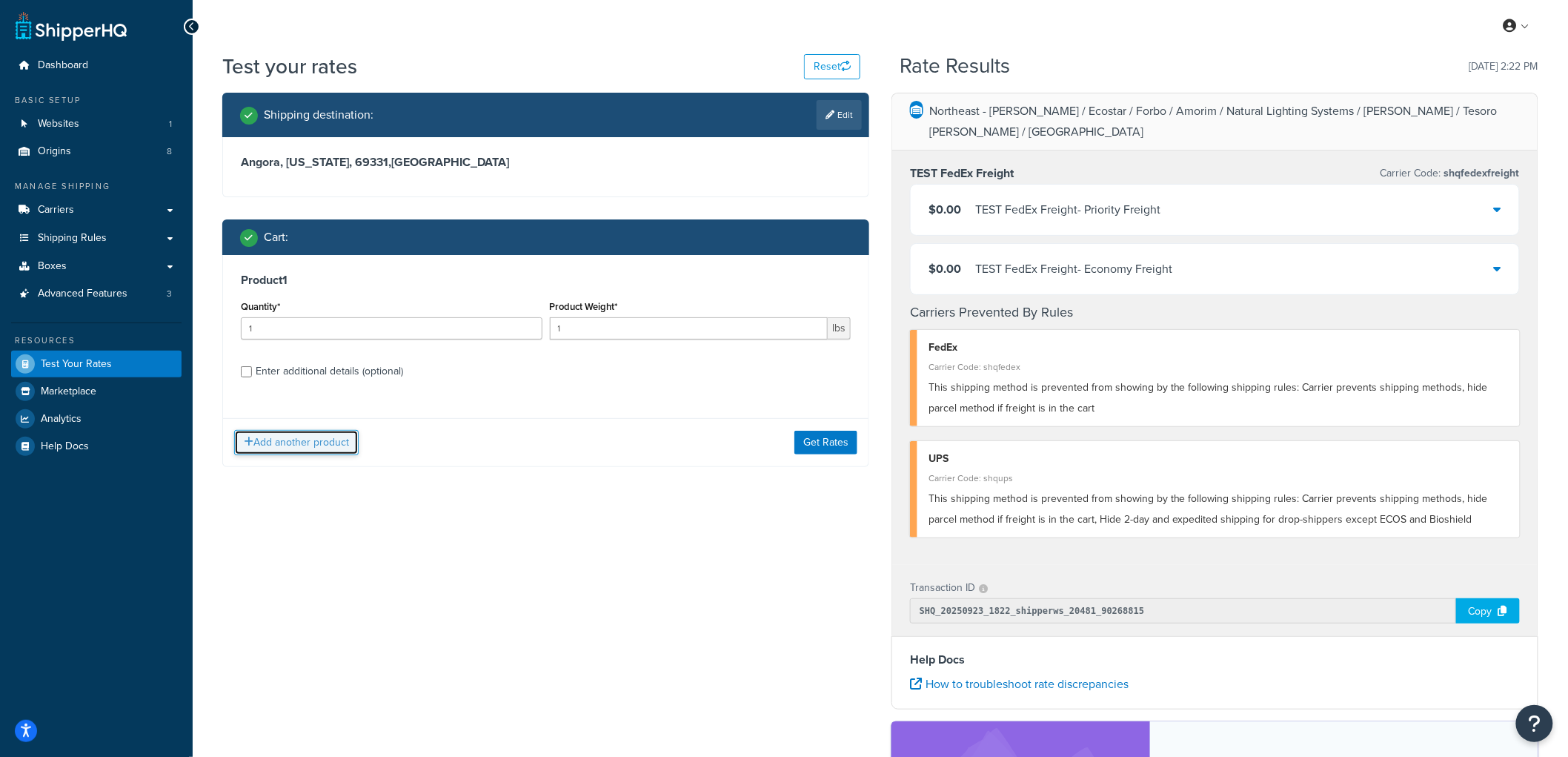
click at [301, 445] on button "Add another product" at bounding box center [296, 443] width 124 height 25
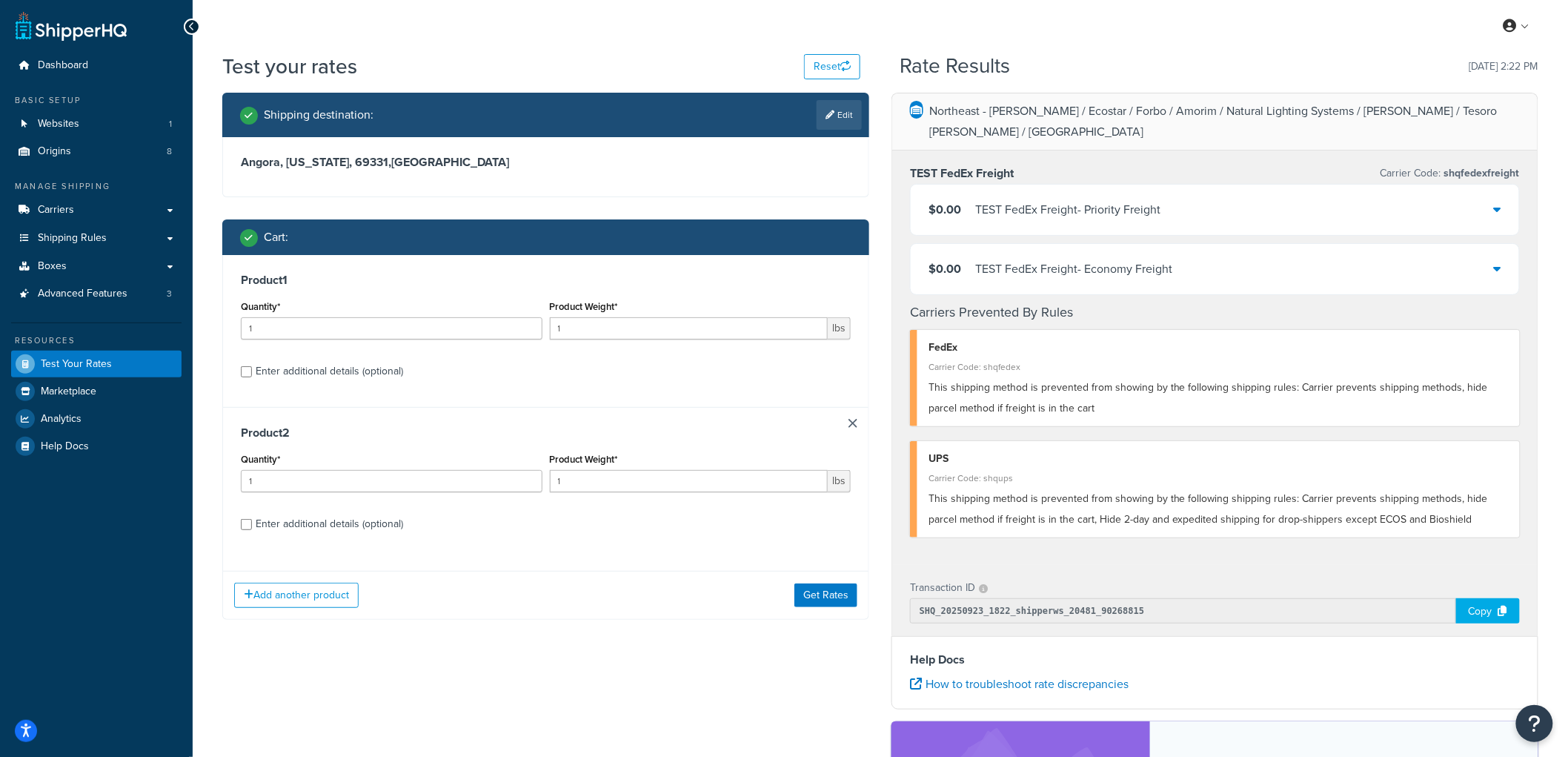
click at [338, 372] on div "Enter additional details (optional)" at bounding box center [329, 372] width 147 height 21
click at [252, 372] on input "Enter additional details (optional)" at bounding box center [246, 372] width 11 height 11
checkbox input "true"
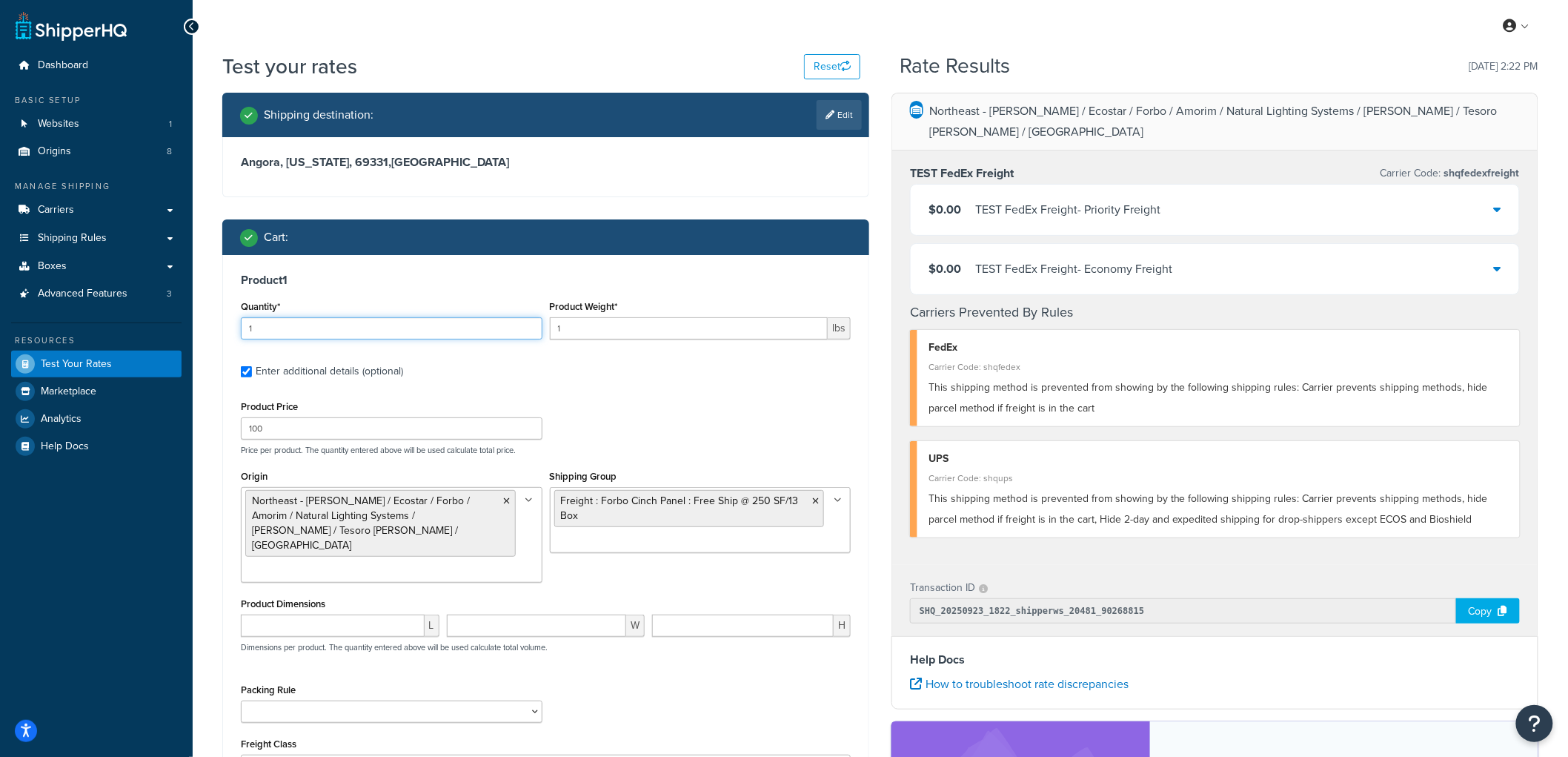
click at [381, 328] on input "1" at bounding box center [392, 328] width 301 height 23
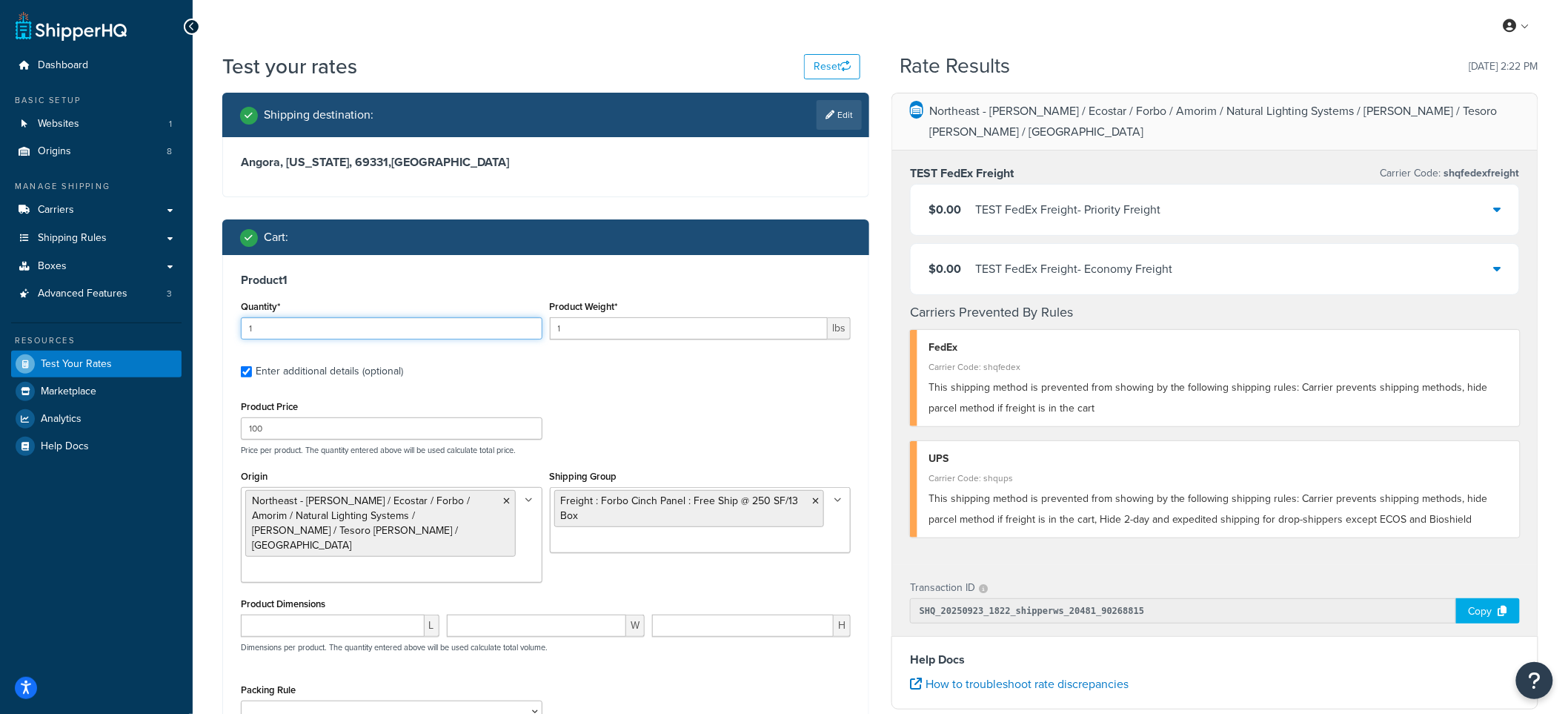
drag, startPoint x: 299, startPoint y: 327, endPoint x: 219, endPoint y: 319, distance: 80.4
type input "13"
click at [566, 327] on input "1" at bounding box center [690, 328] width 279 height 23
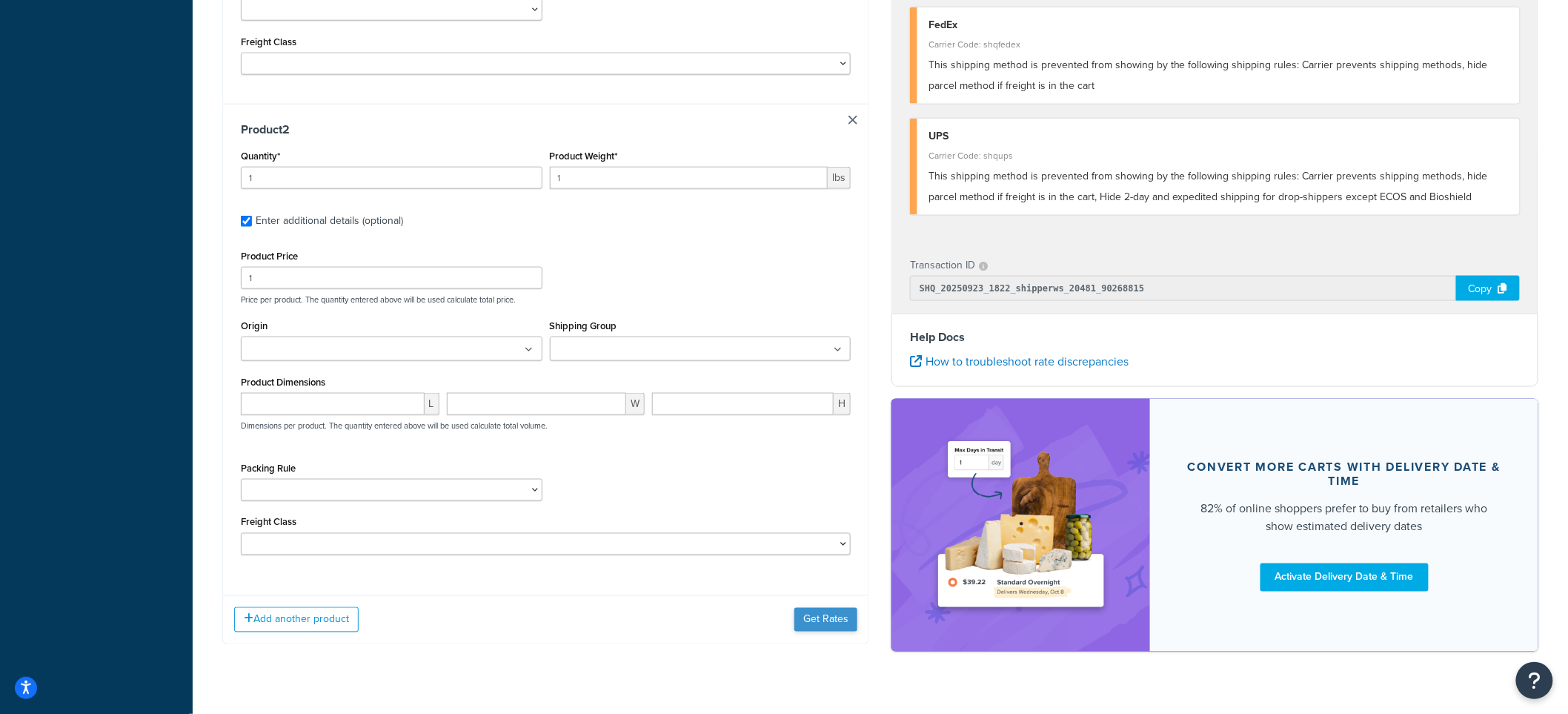
type input "15"
click at [830, 608] on button "Get Rates" at bounding box center [826, 619] width 63 height 24
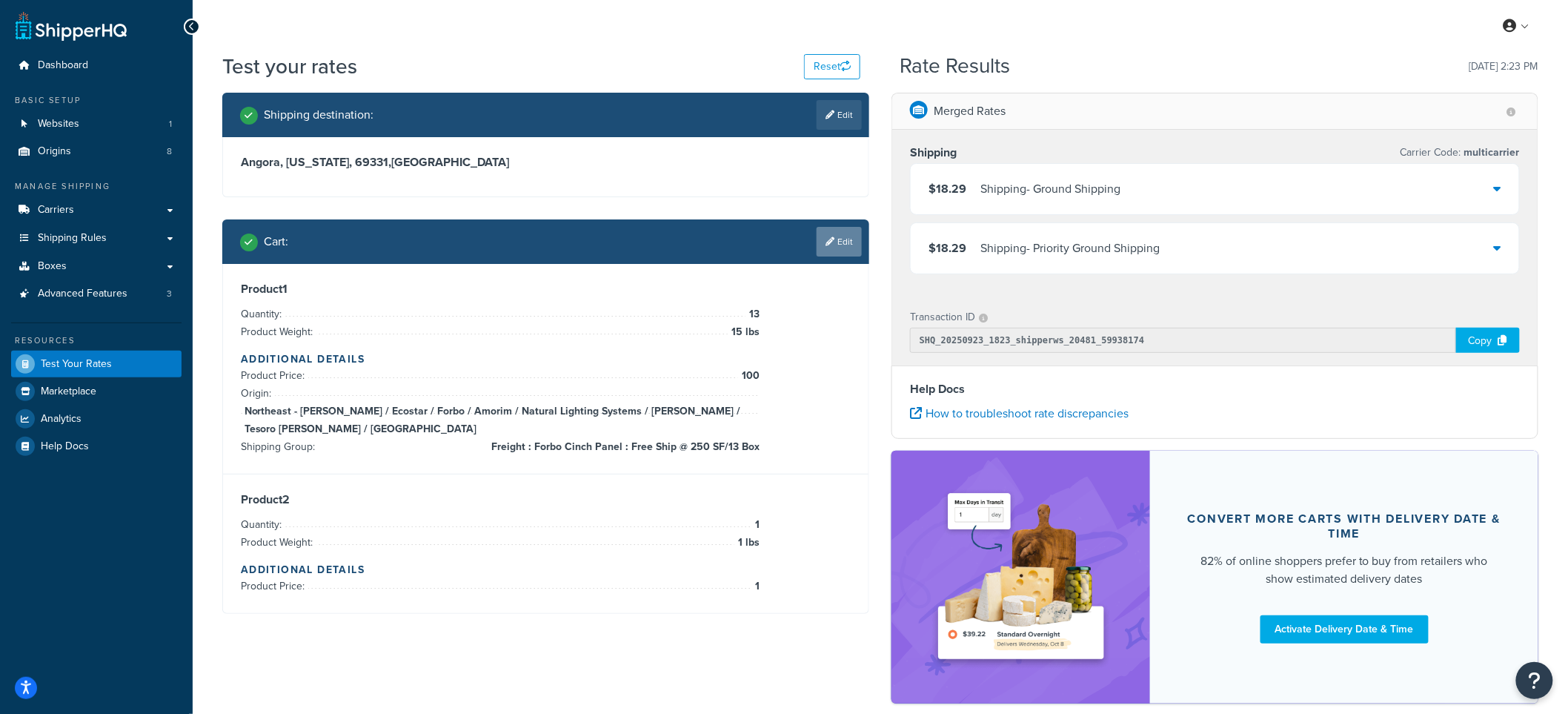
click at [840, 248] on link "Edit" at bounding box center [839, 241] width 45 height 30
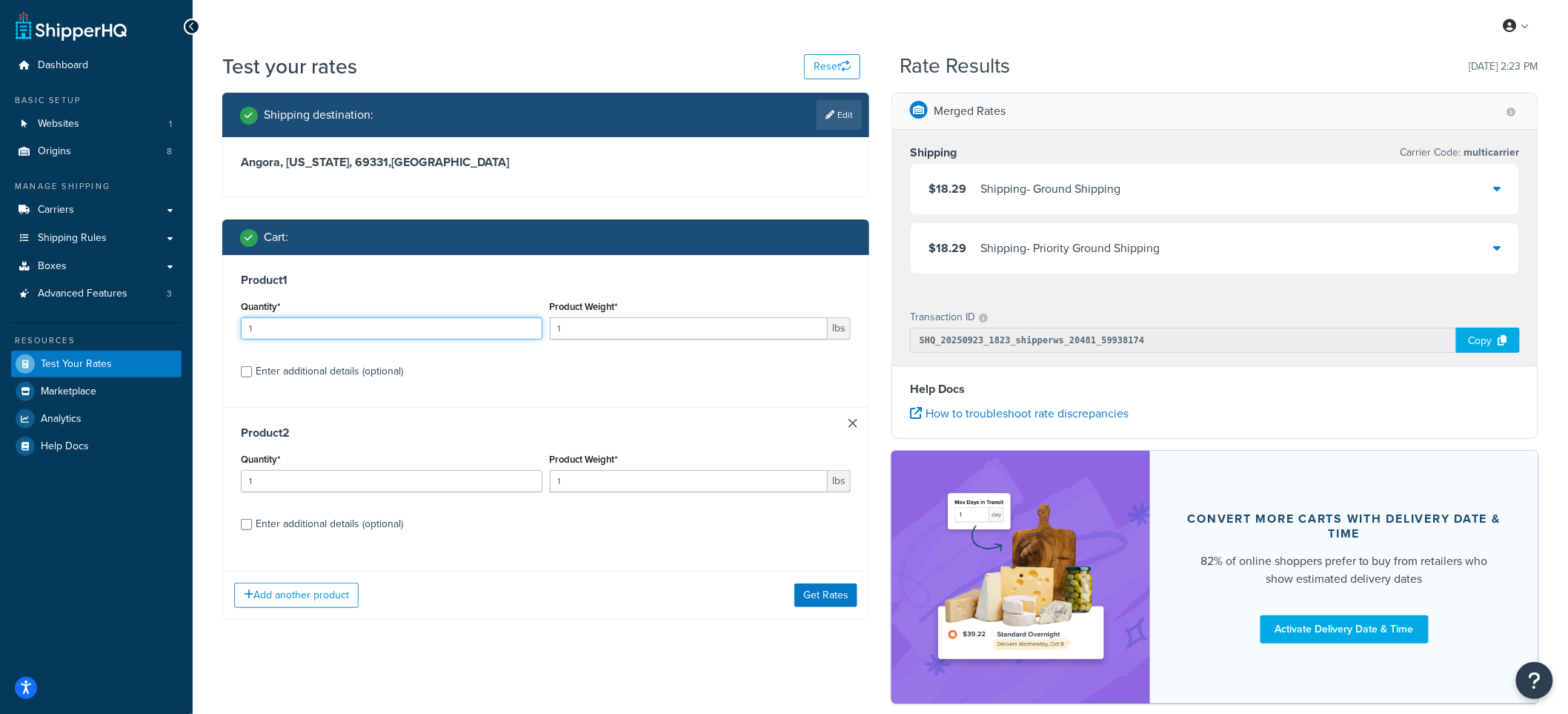
drag, startPoint x: 262, startPoint y: 327, endPoint x: 245, endPoint y: 327, distance: 17.0
click at [245, 327] on input "1" at bounding box center [392, 328] width 301 height 23
click at [587, 321] on input "1" at bounding box center [690, 328] width 279 height 23
click at [850, 423] on link at bounding box center [853, 423] width 9 height 9
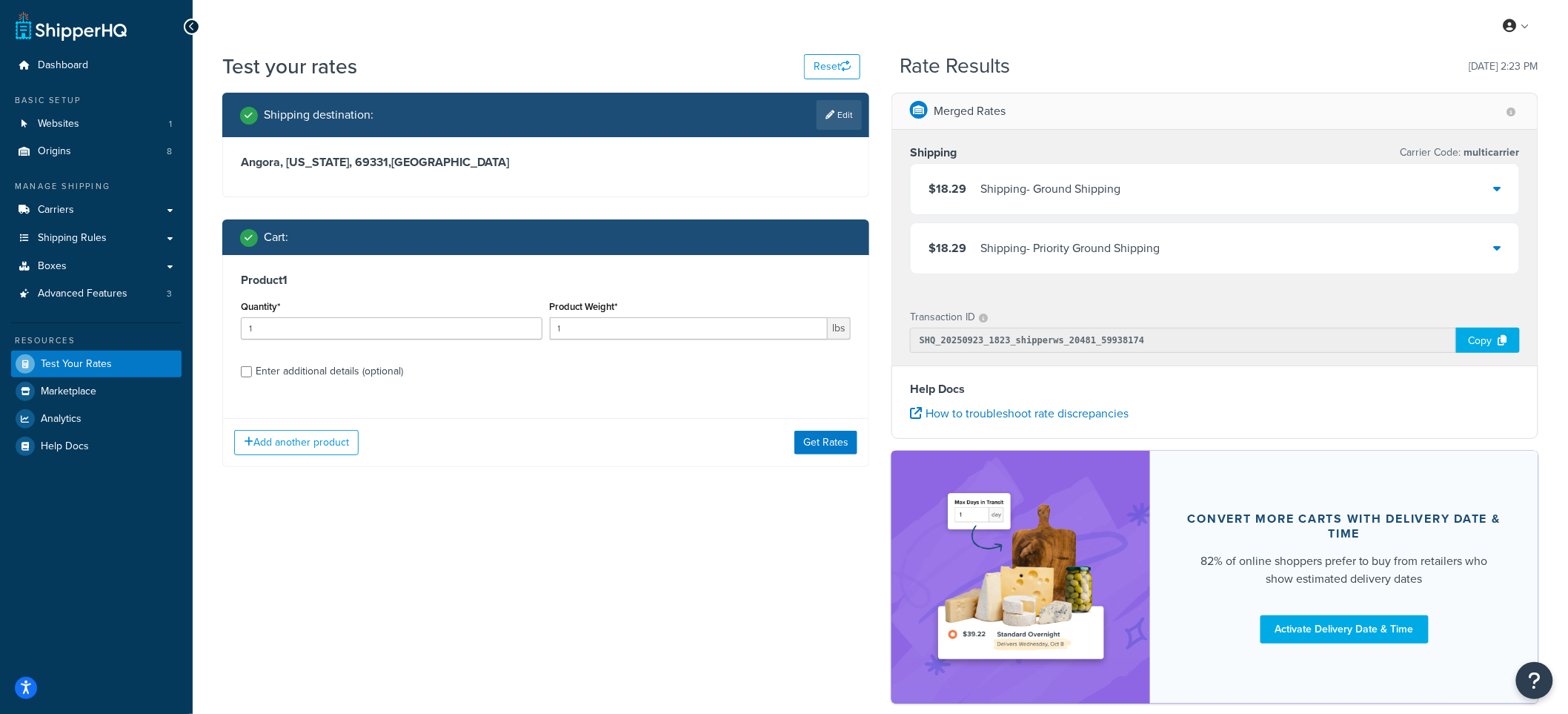
click at [353, 371] on div "Enter additional details (optional)" at bounding box center [329, 372] width 147 height 21
click at [252, 371] on input "Enter additional details (optional)" at bounding box center [246, 372] width 11 height 11
checkbox input "true"
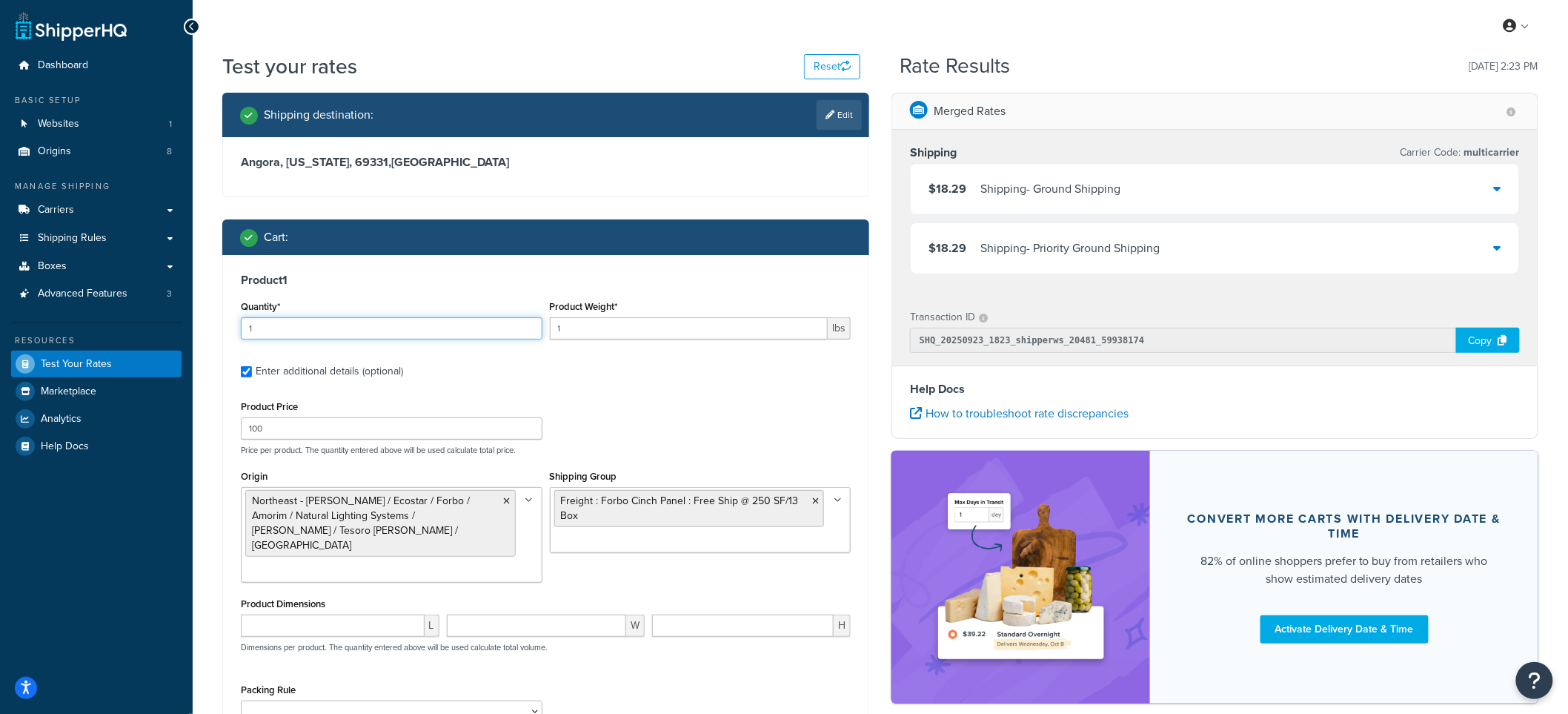
click at [204, 323] on div "Test your rates Reset Rate Results 09/23/2025, 2:23 PM Shipping destination : E…" at bounding box center [880, 475] width 1376 height 845
type input "20"
drag, startPoint x: 575, startPoint y: 336, endPoint x: 540, endPoint y: 321, distance: 38.1
click at [540, 321] on div "Quantity* 20 Product Weight* 1 lbs" at bounding box center [545, 324] width 617 height 54
type input "20"
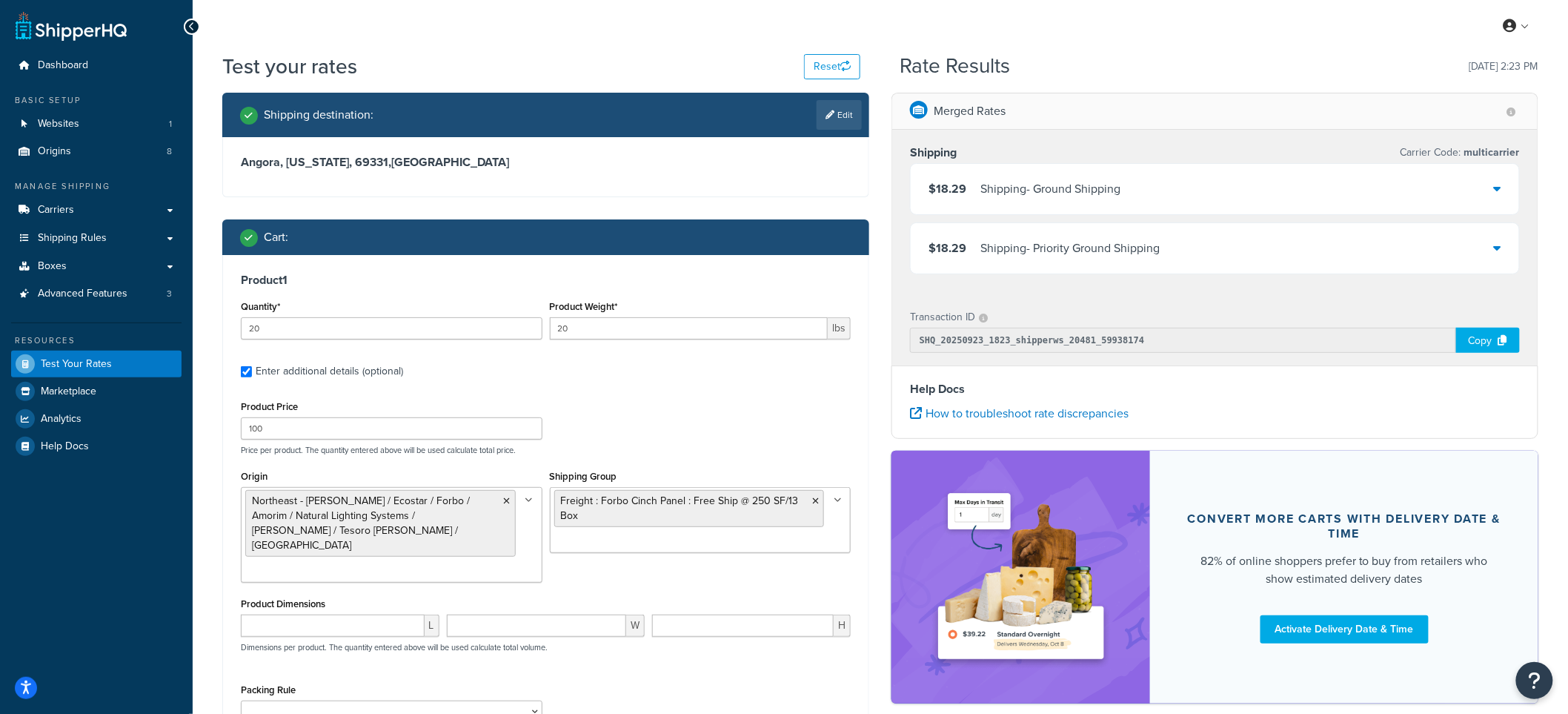
click at [672, 250] on div "Cart :" at bounding box center [545, 237] width 647 height 36
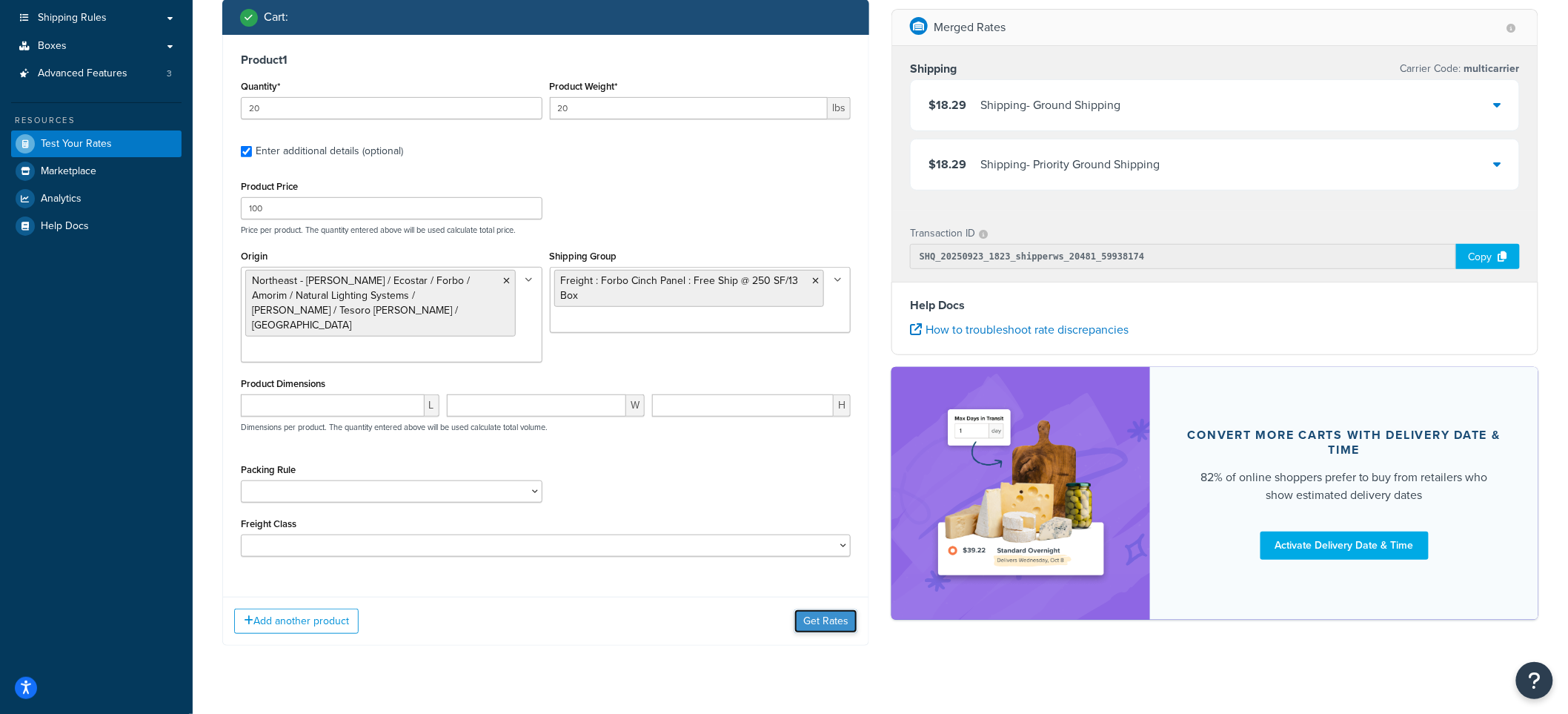
click at [817, 610] on button "Get Rates" at bounding box center [826, 621] width 63 height 24
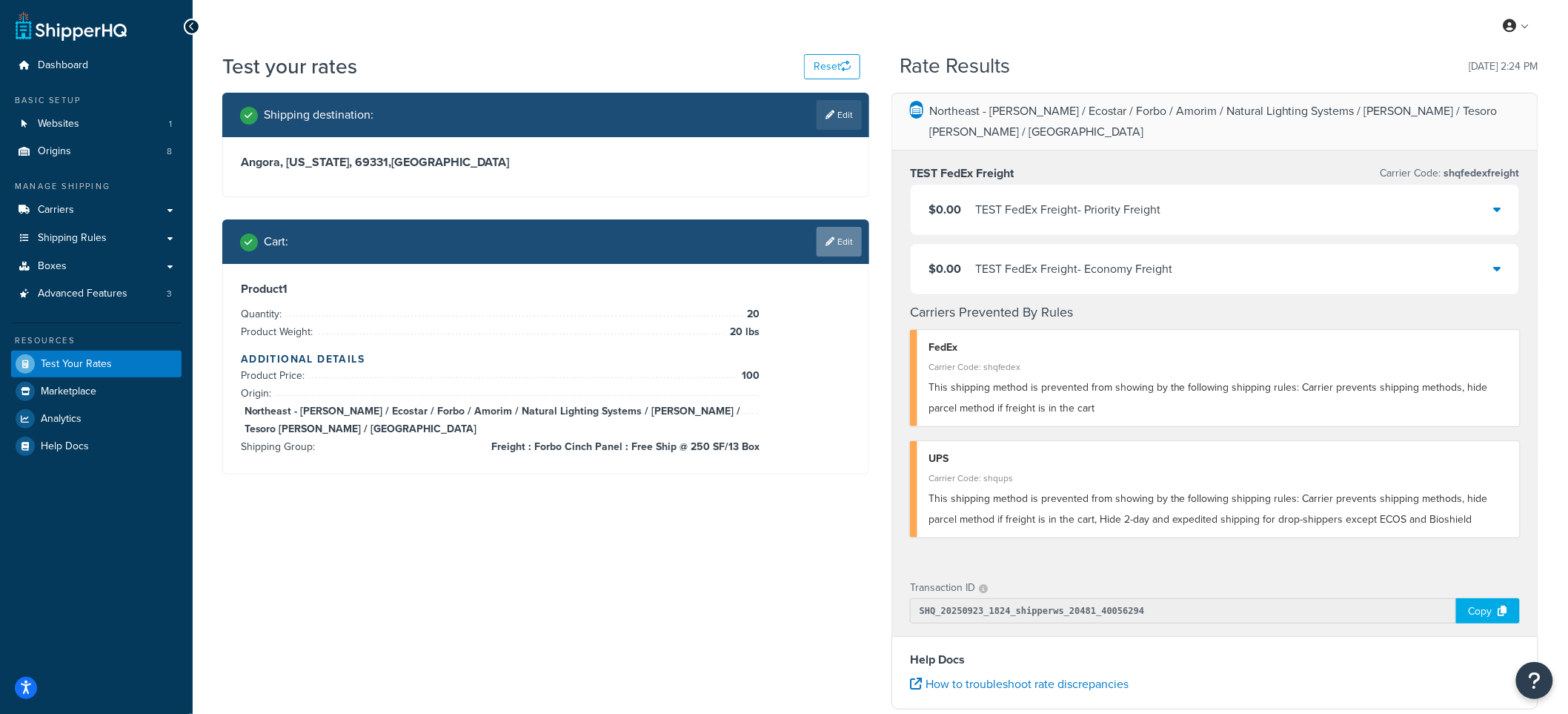
click at [842, 246] on link "Edit" at bounding box center [839, 241] width 45 height 30
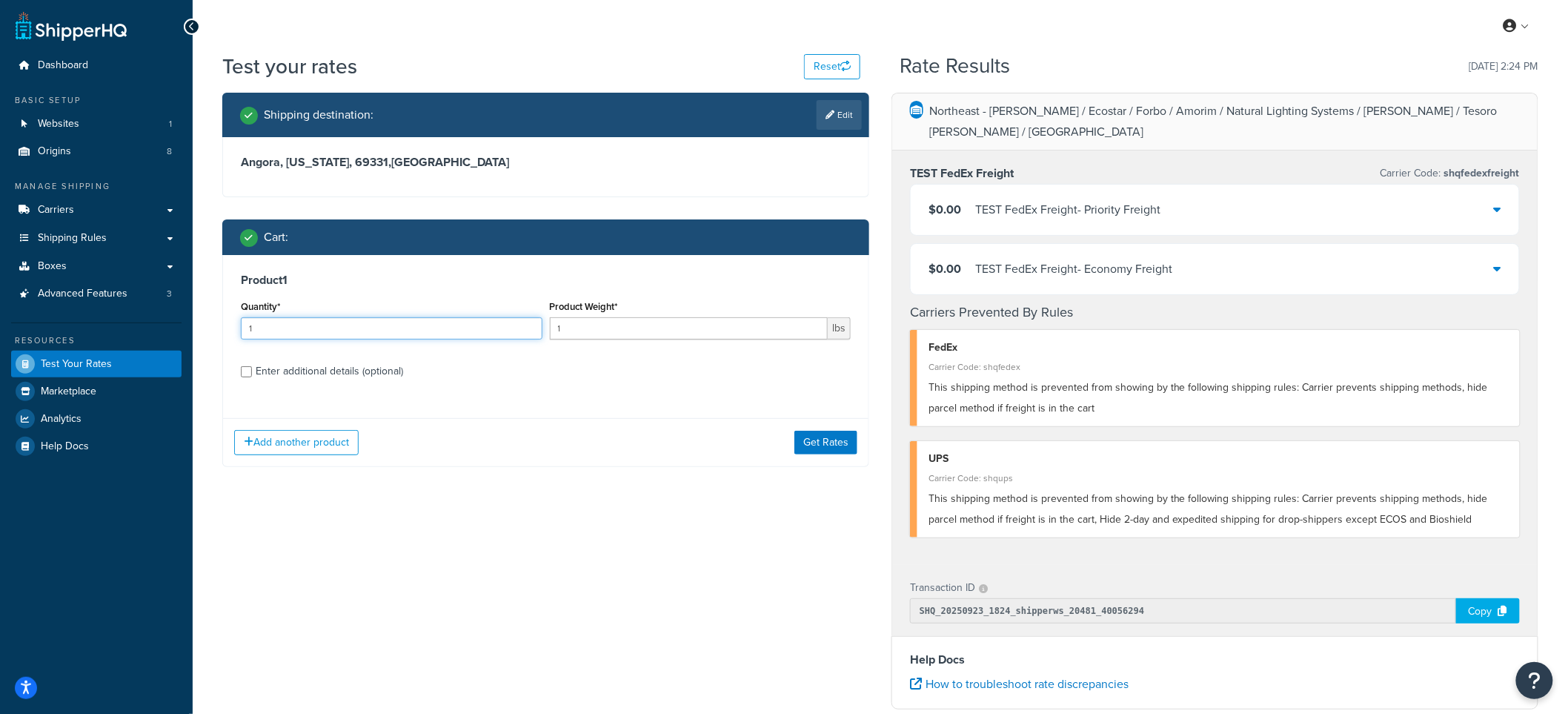
drag, startPoint x: 266, startPoint y: 329, endPoint x: 225, endPoint y: 323, distance: 41.4
click at [225, 323] on div "Product 1 Quantity* 1 Product Weight* 1 lbs Enter additional details (optional)" at bounding box center [545, 331] width 645 height 152
click at [571, 330] on input "1" at bounding box center [690, 328] width 279 height 23
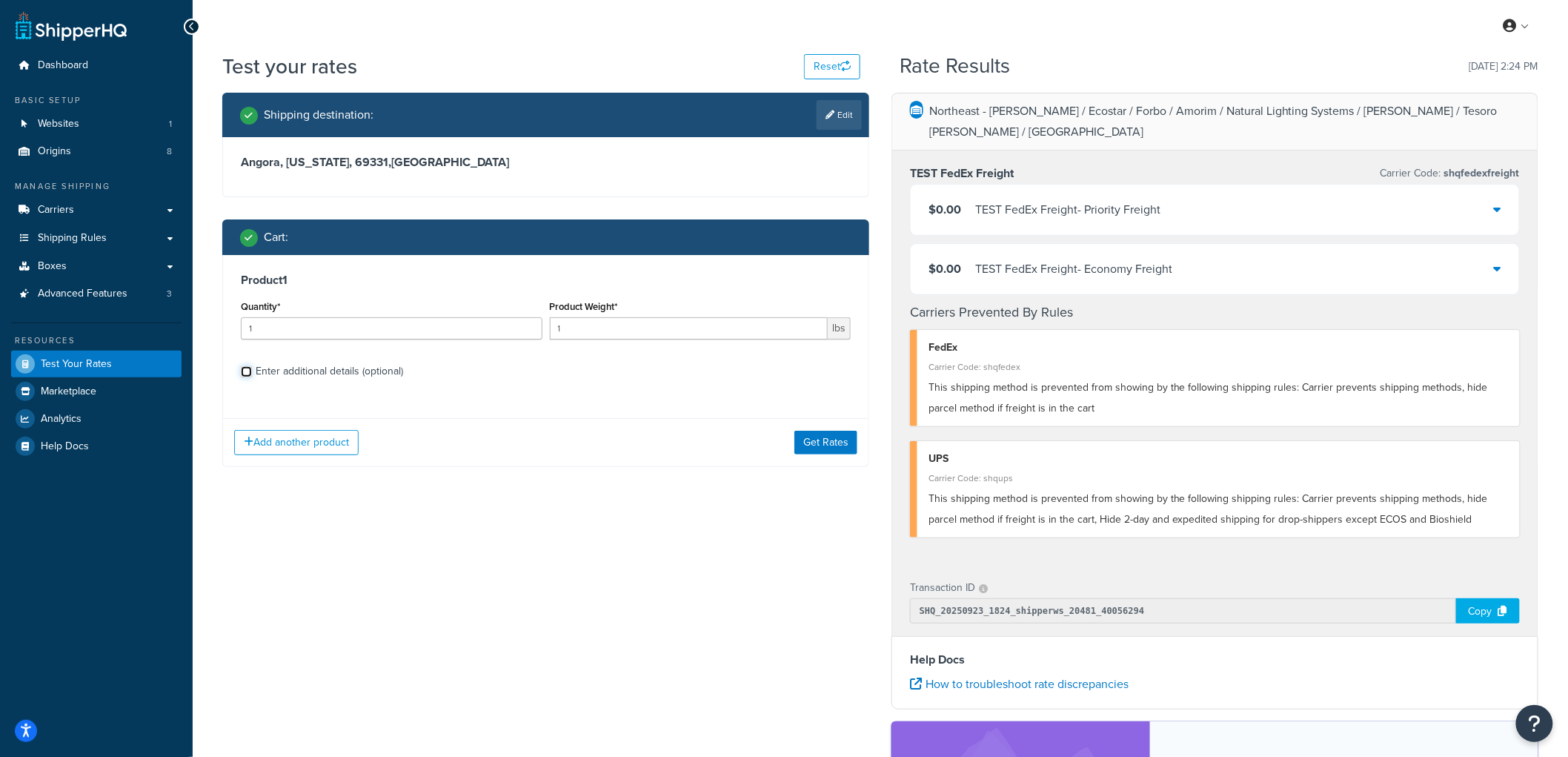
click at [251, 367] on input "Enter additional details (optional)" at bounding box center [246, 372] width 11 height 11
checkbox input "true"
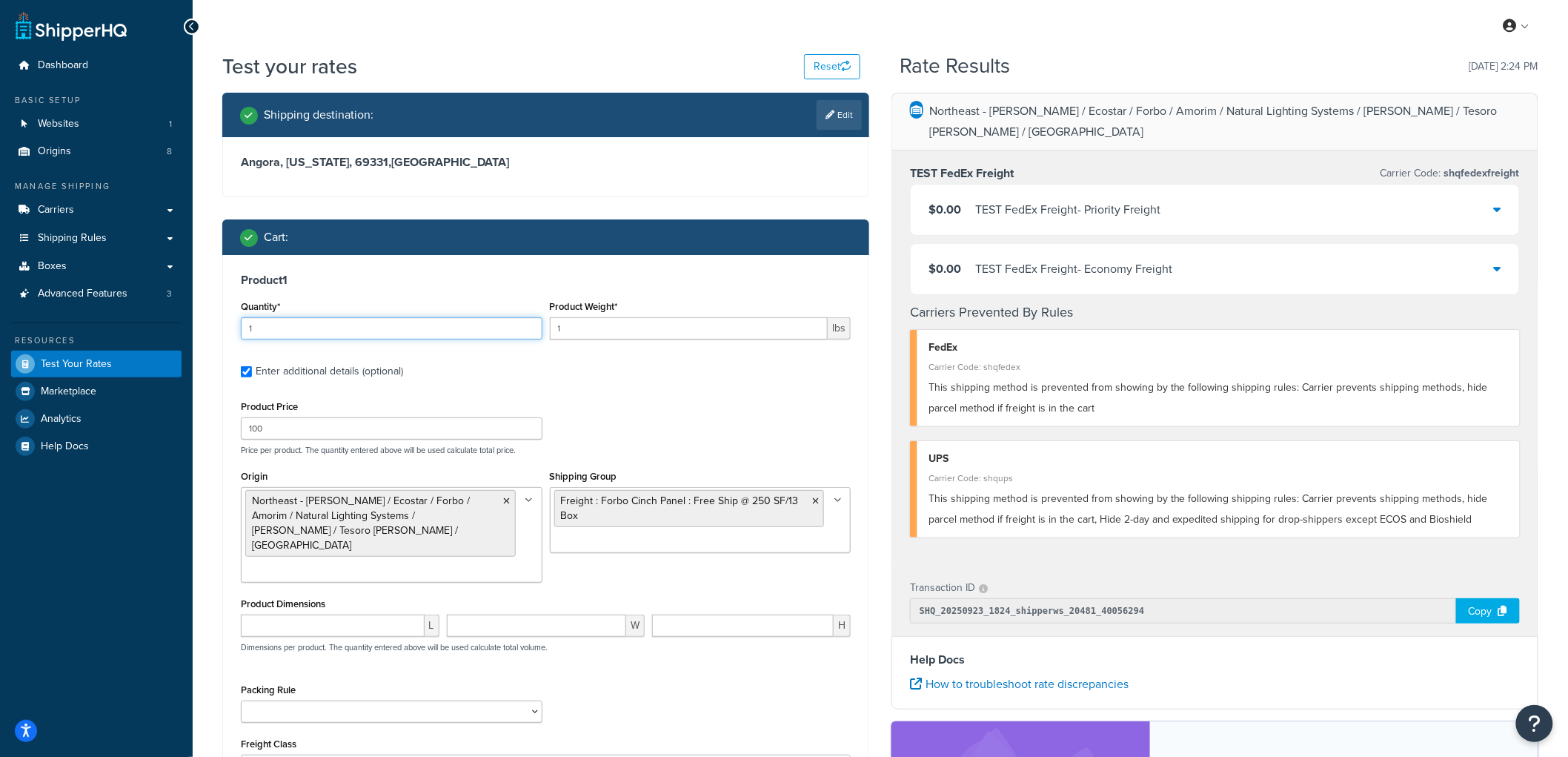
drag, startPoint x: 423, startPoint y: 330, endPoint x: 212, endPoint y: 315, distance: 211.5
click at [212, 315] on div "Shipping destination : Edit Angora, Nebraska, 69331 , United States Cart : Prod…" at bounding box center [546, 490] width 670 height 795
type input "13"
drag, startPoint x: 616, startPoint y: 327, endPoint x: 535, endPoint y: 316, distance: 81.7
click at [540, 314] on div "Quantity* 13 Product Weight* 1 lbs" at bounding box center [545, 324] width 617 height 54
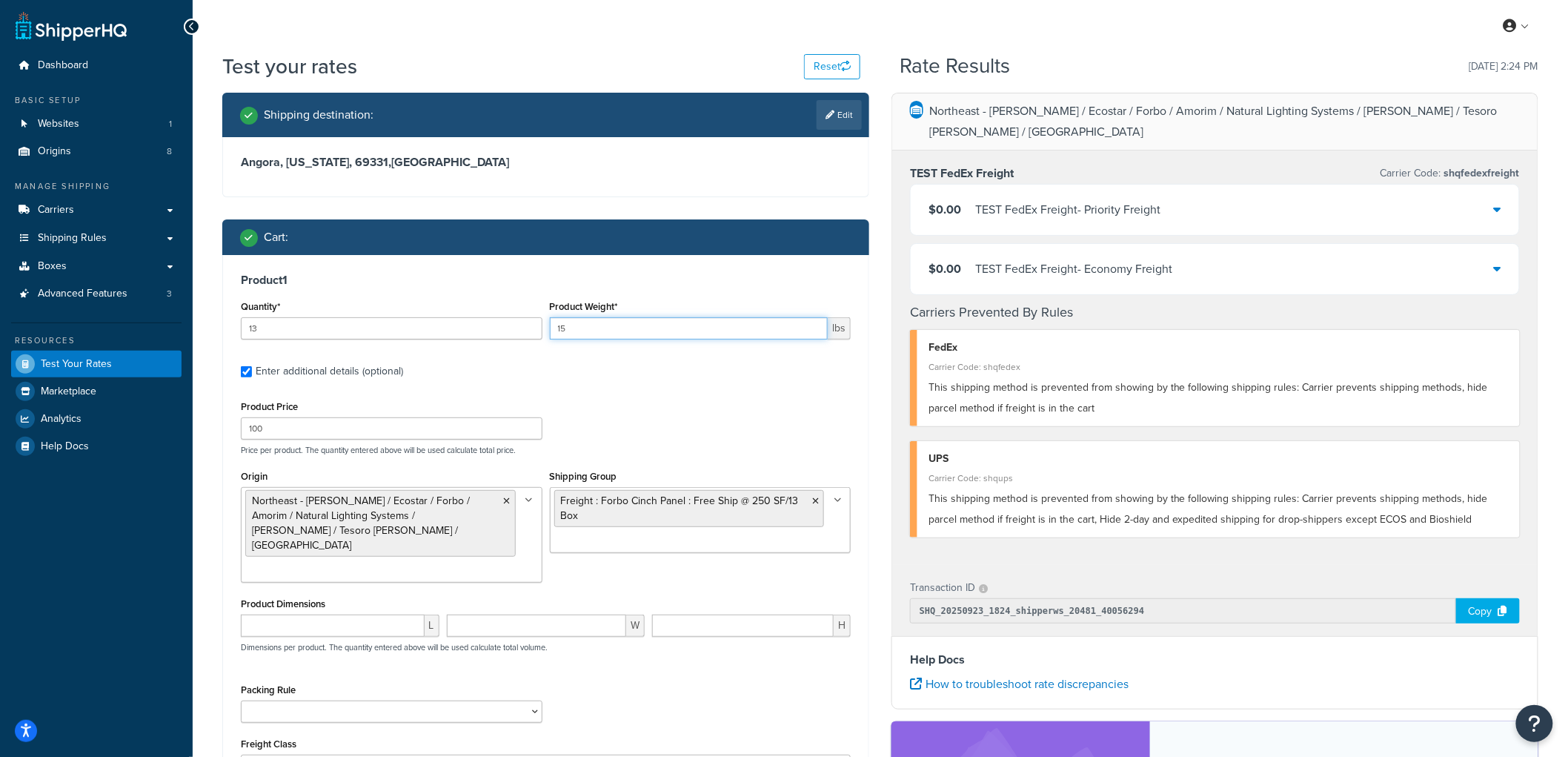
type input "15"
click at [743, 247] on div "Cart :" at bounding box center [545, 237] width 647 height 36
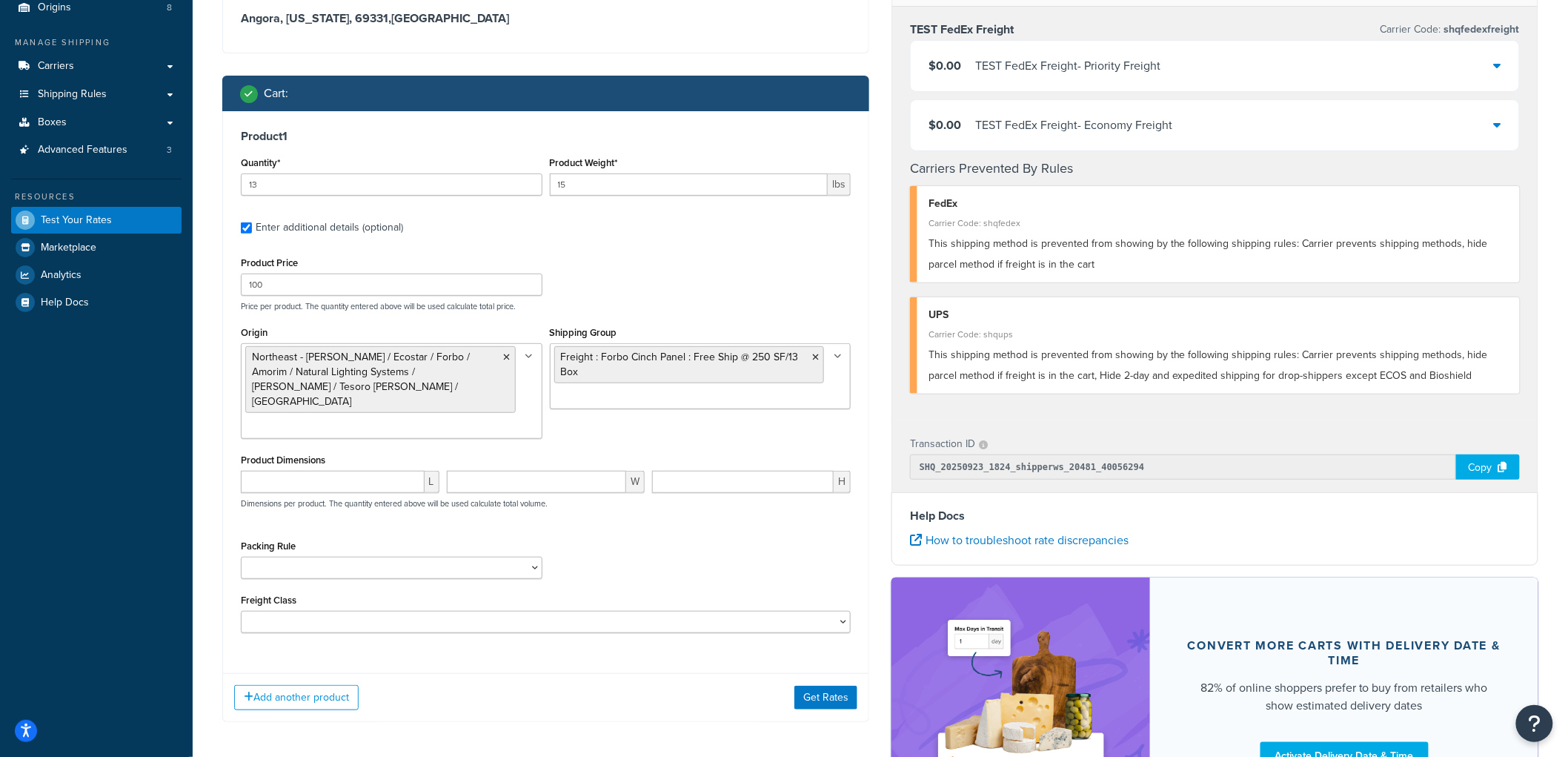
scroll to position [286, 0]
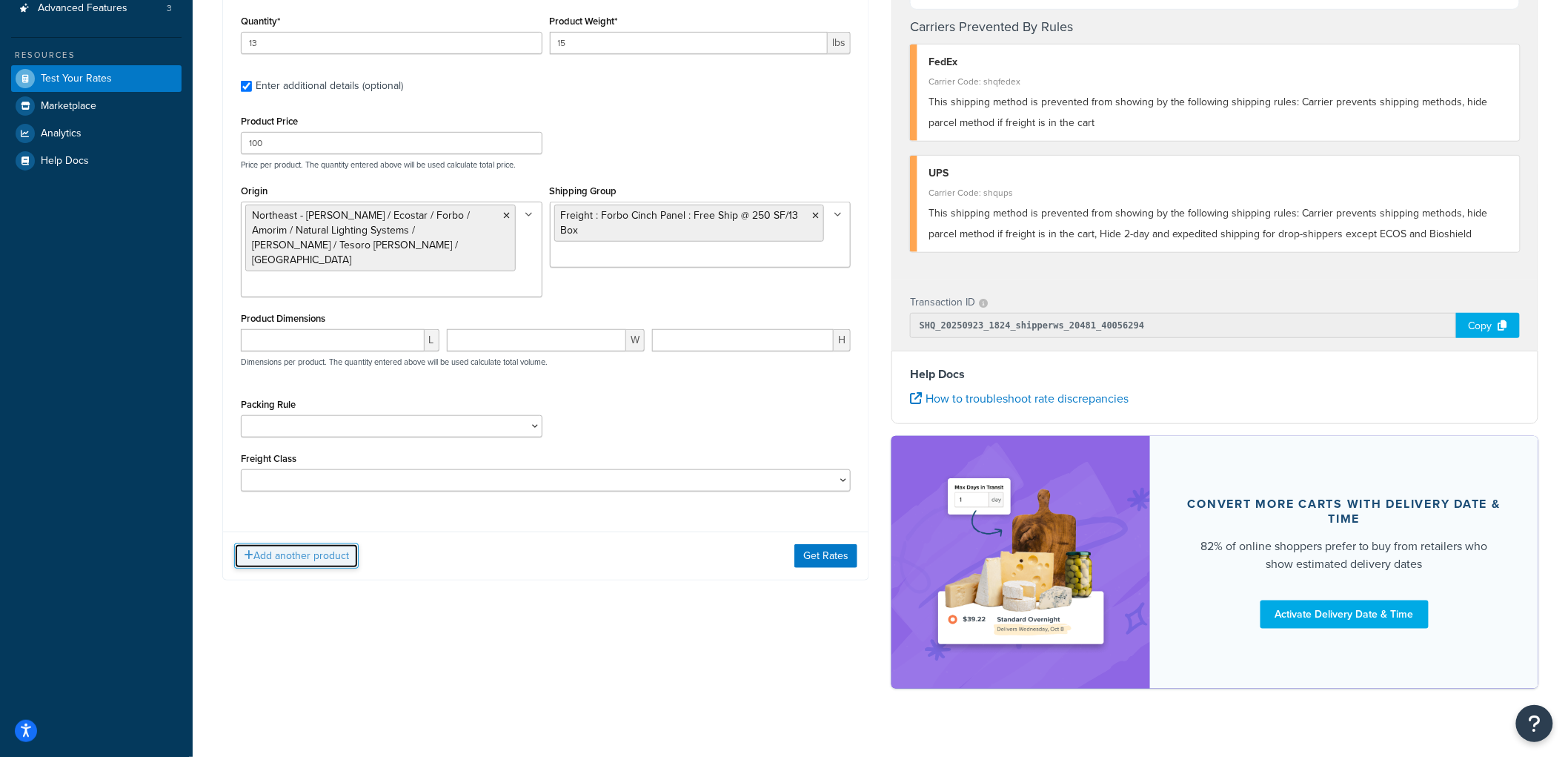
click at [314, 544] on button "Add another product" at bounding box center [296, 556] width 124 height 25
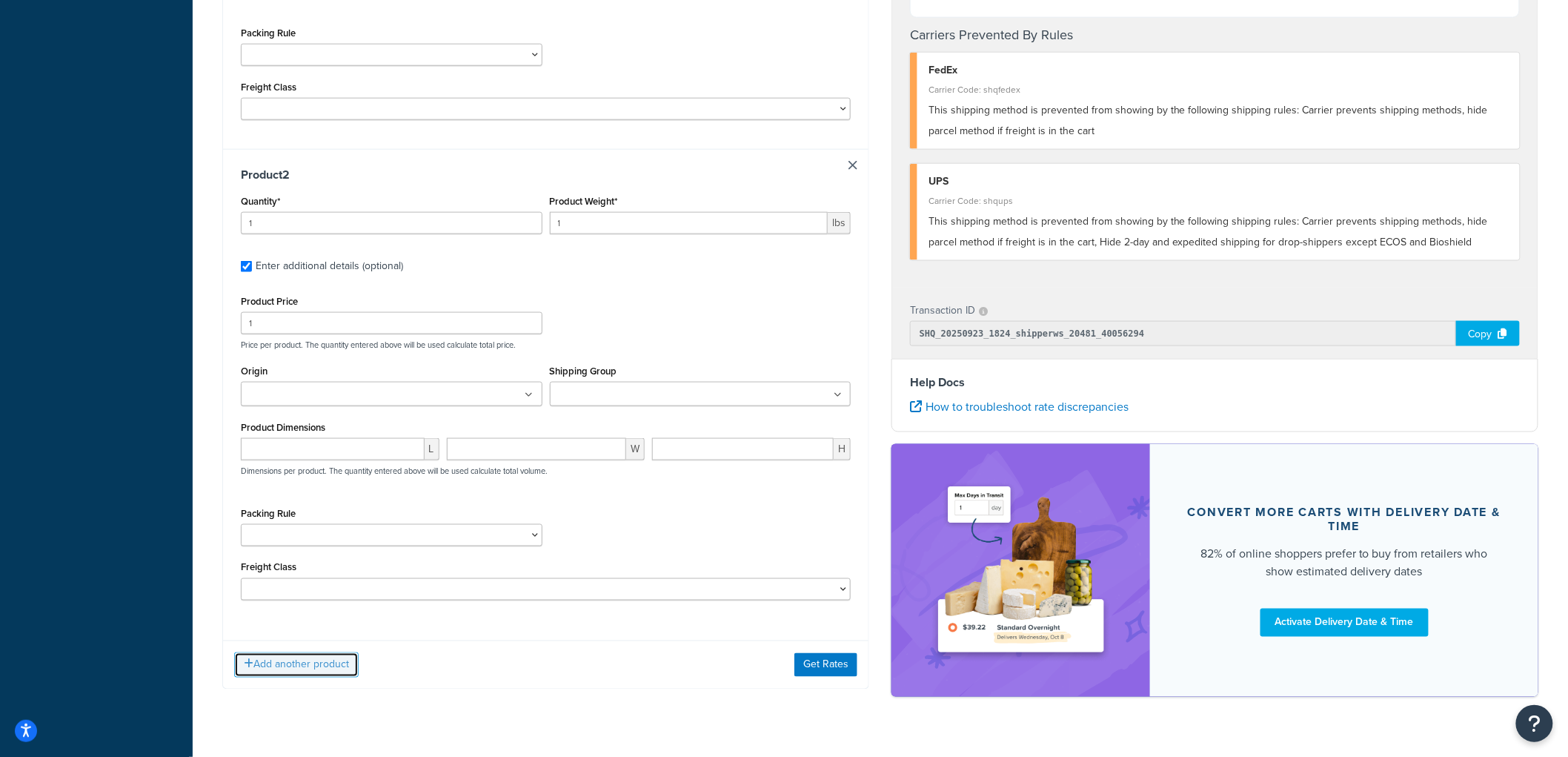
scroll to position [660, 0]
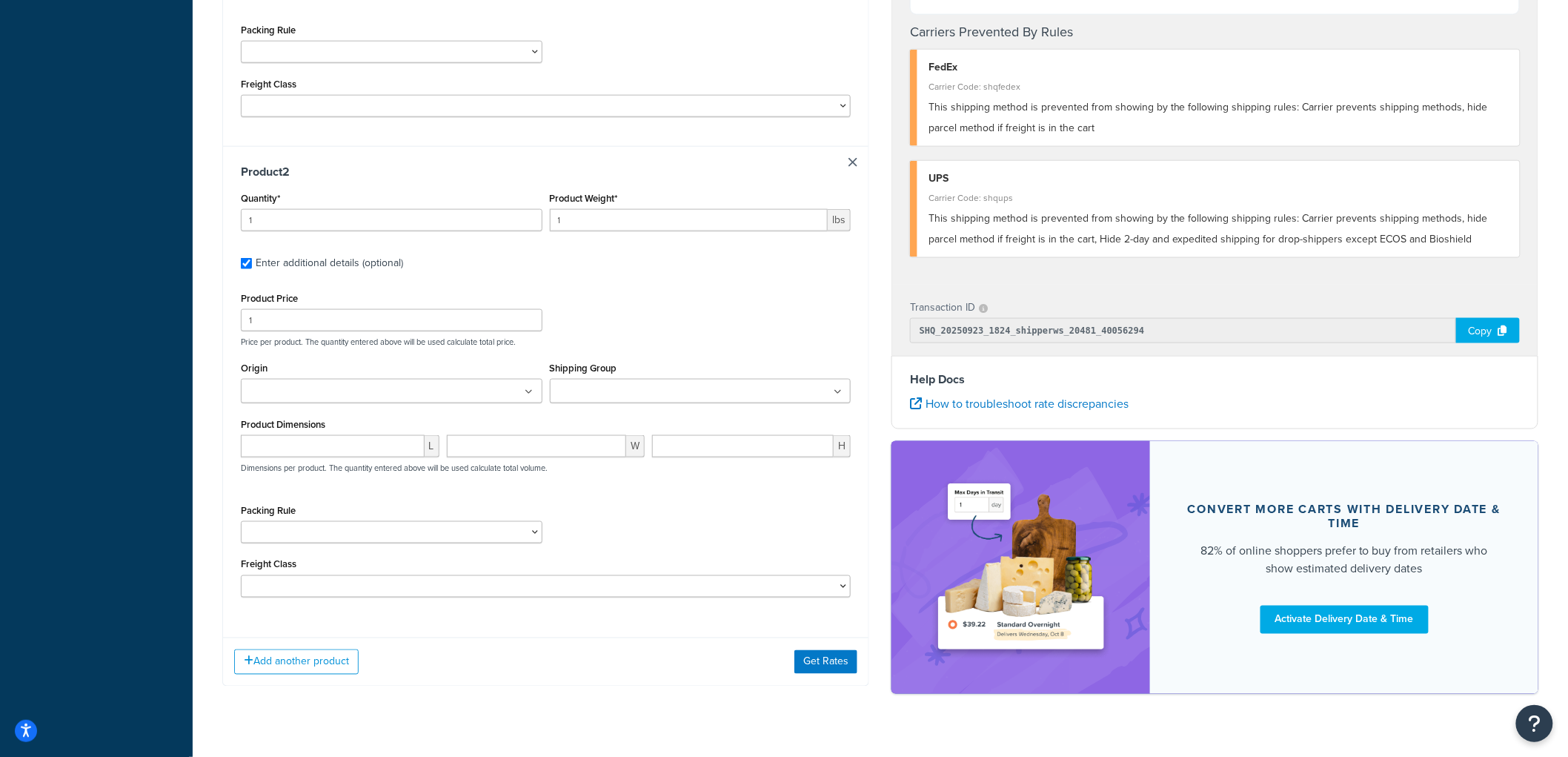
click at [593, 384] on input "Shipping Group" at bounding box center [620, 392] width 131 height 17
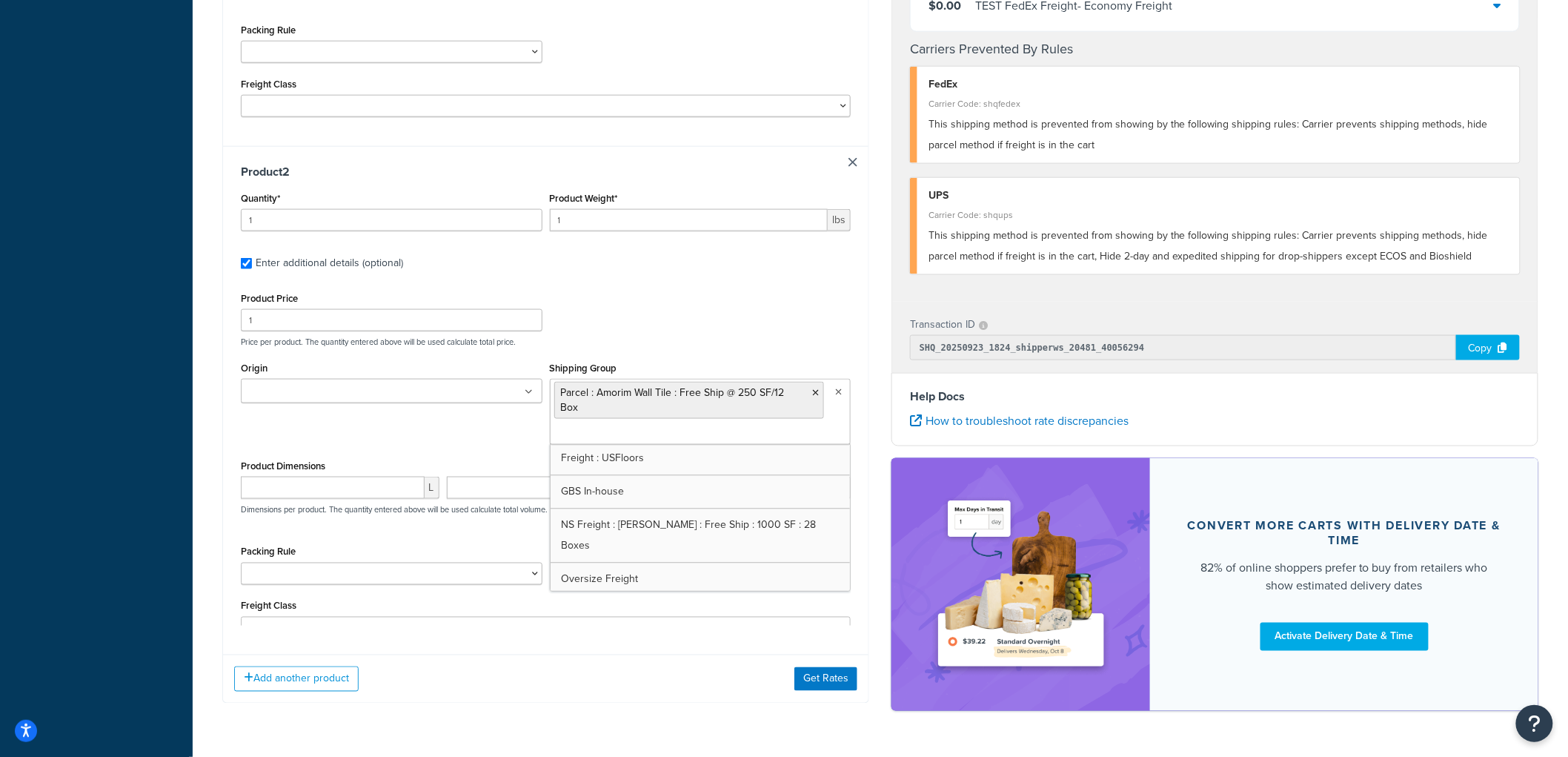
click at [746, 288] on div "Product Price 1 Price per product. The quantity entered above will be used calc…" at bounding box center [545, 317] width 617 height 58
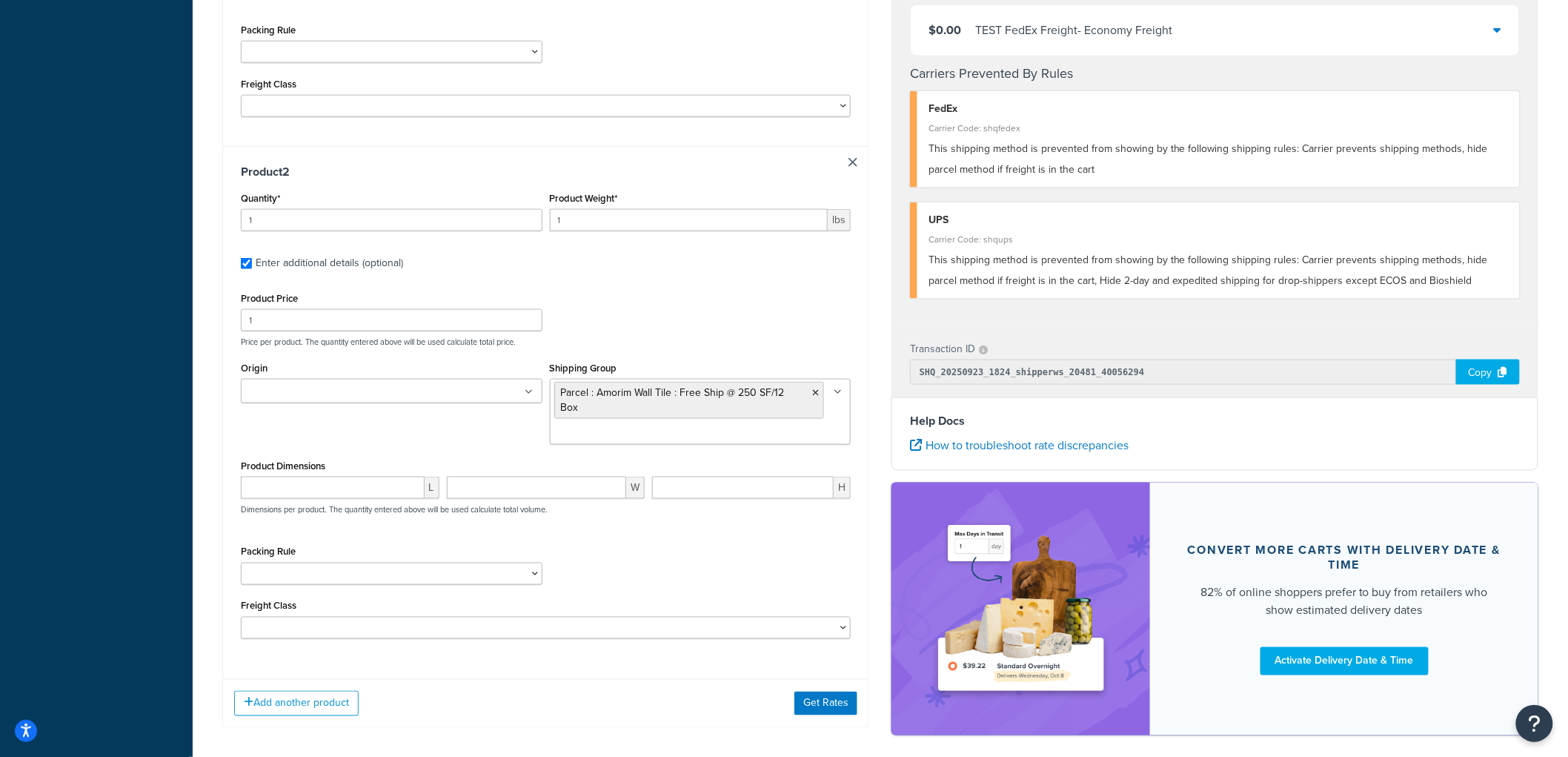
click at [457, 379] on ul at bounding box center [392, 391] width 301 height 24
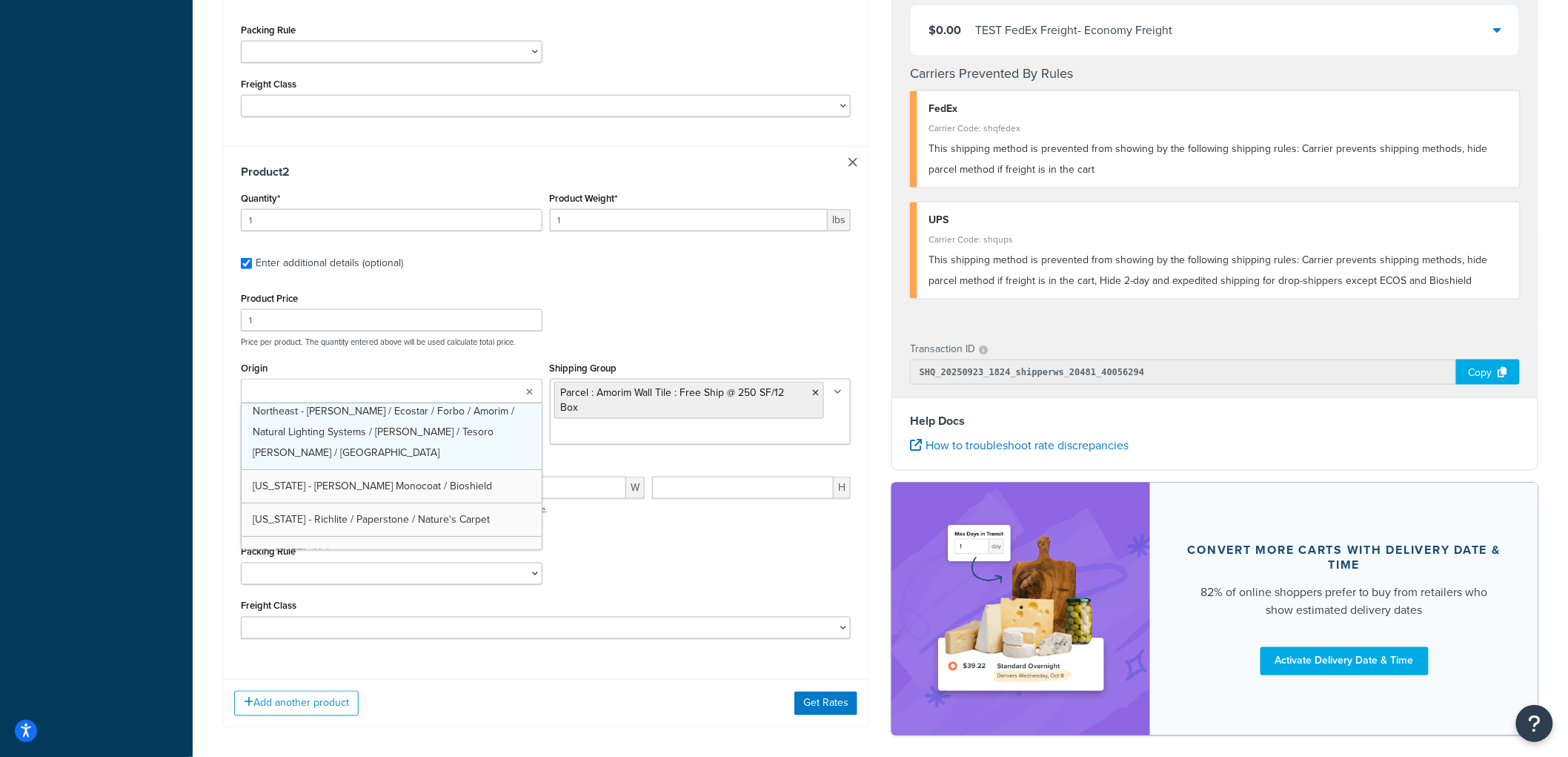
scroll to position [86, 0]
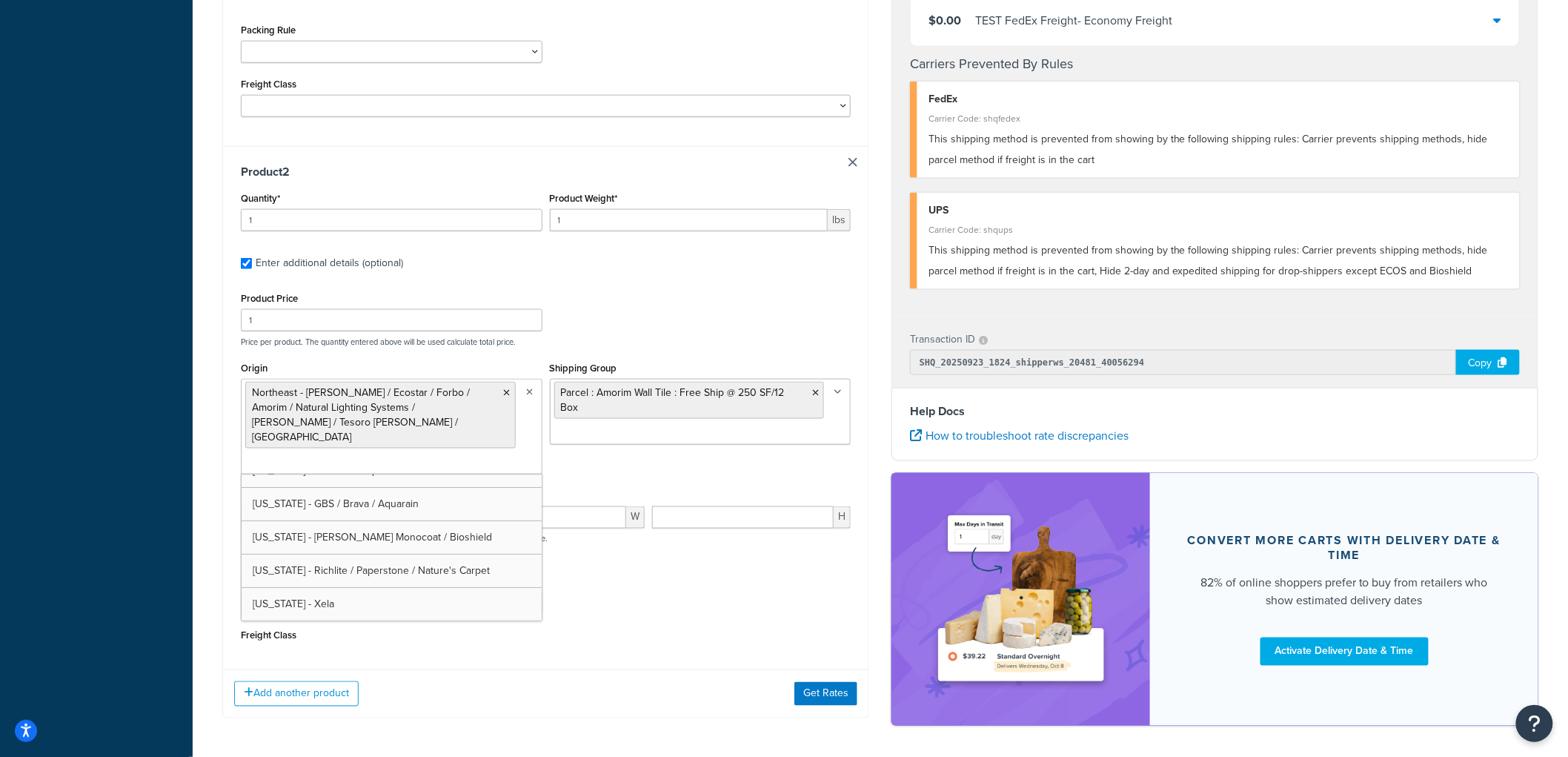
click at [730, 295] on div "Product Price 1 Price per product. The quantity entered above will be used calc…" at bounding box center [545, 317] width 617 height 58
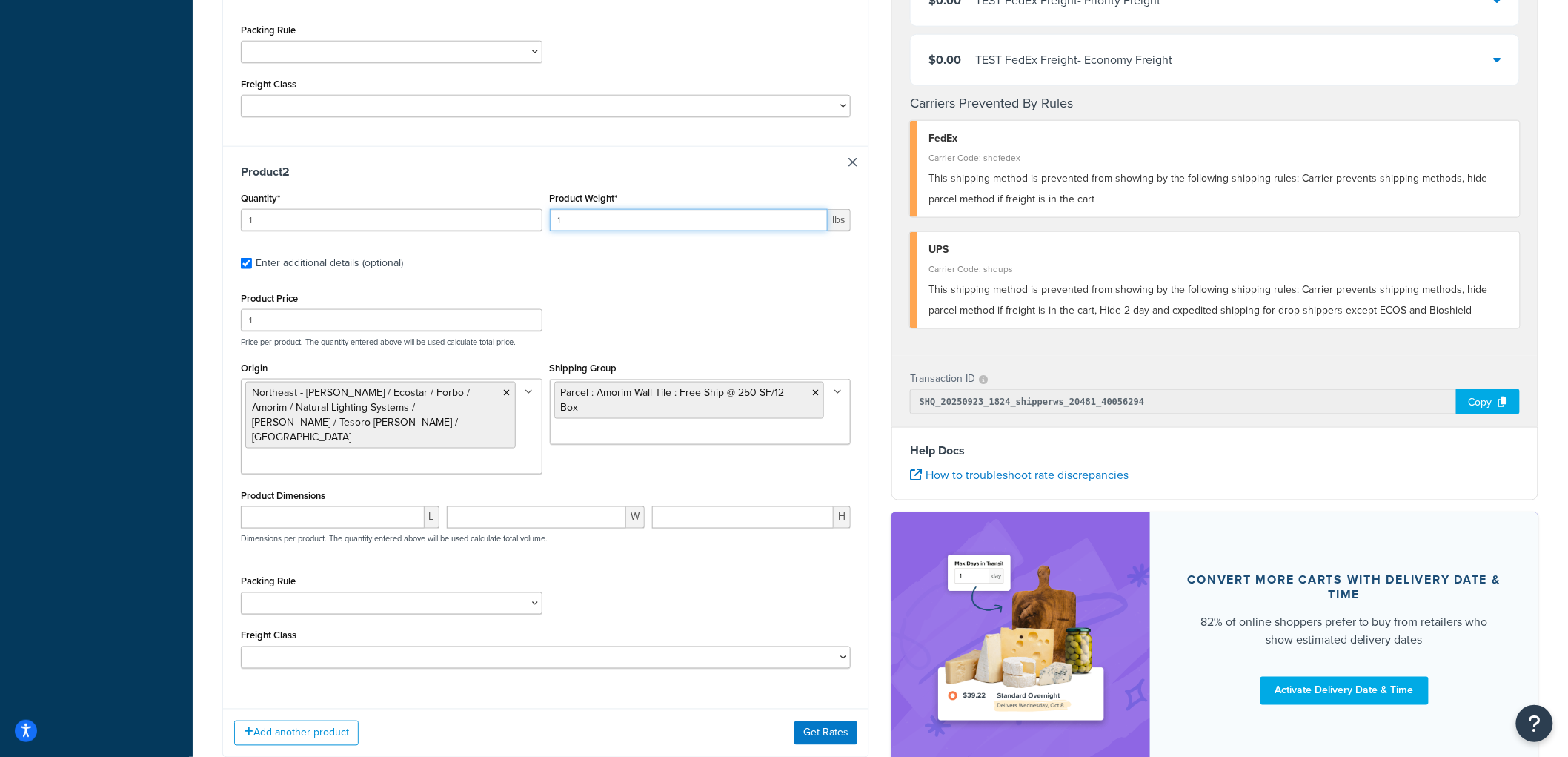
click at [597, 209] on input "1" at bounding box center [690, 220] width 279 height 23
type input "10"
click at [286, 309] on input "1" at bounding box center [392, 321] width 301 height 23
type input "10"
click at [843, 721] on button "Get Rates" at bounding box center [826, 733] width 63 height 24
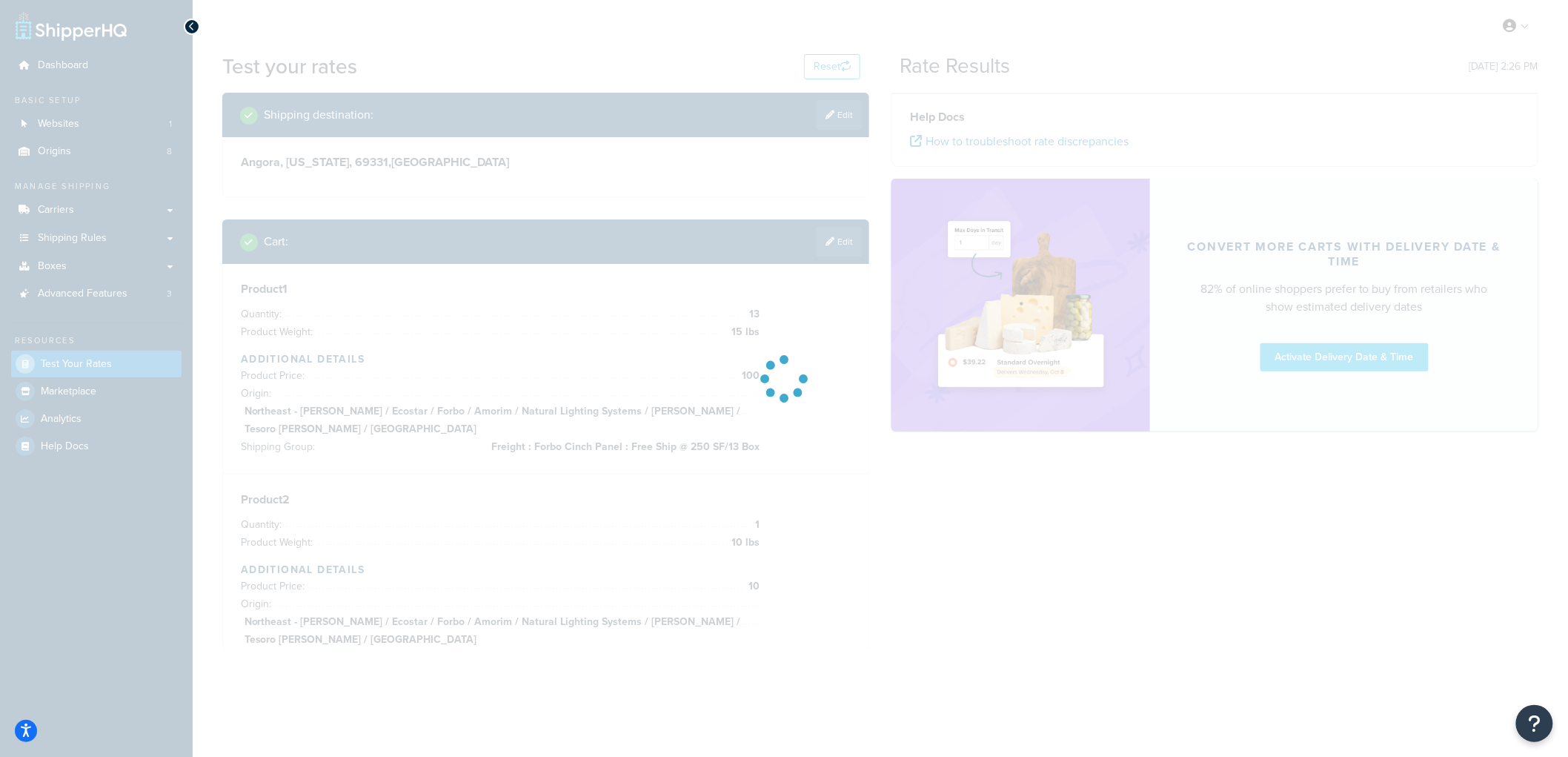
scroll to position [0, 0]
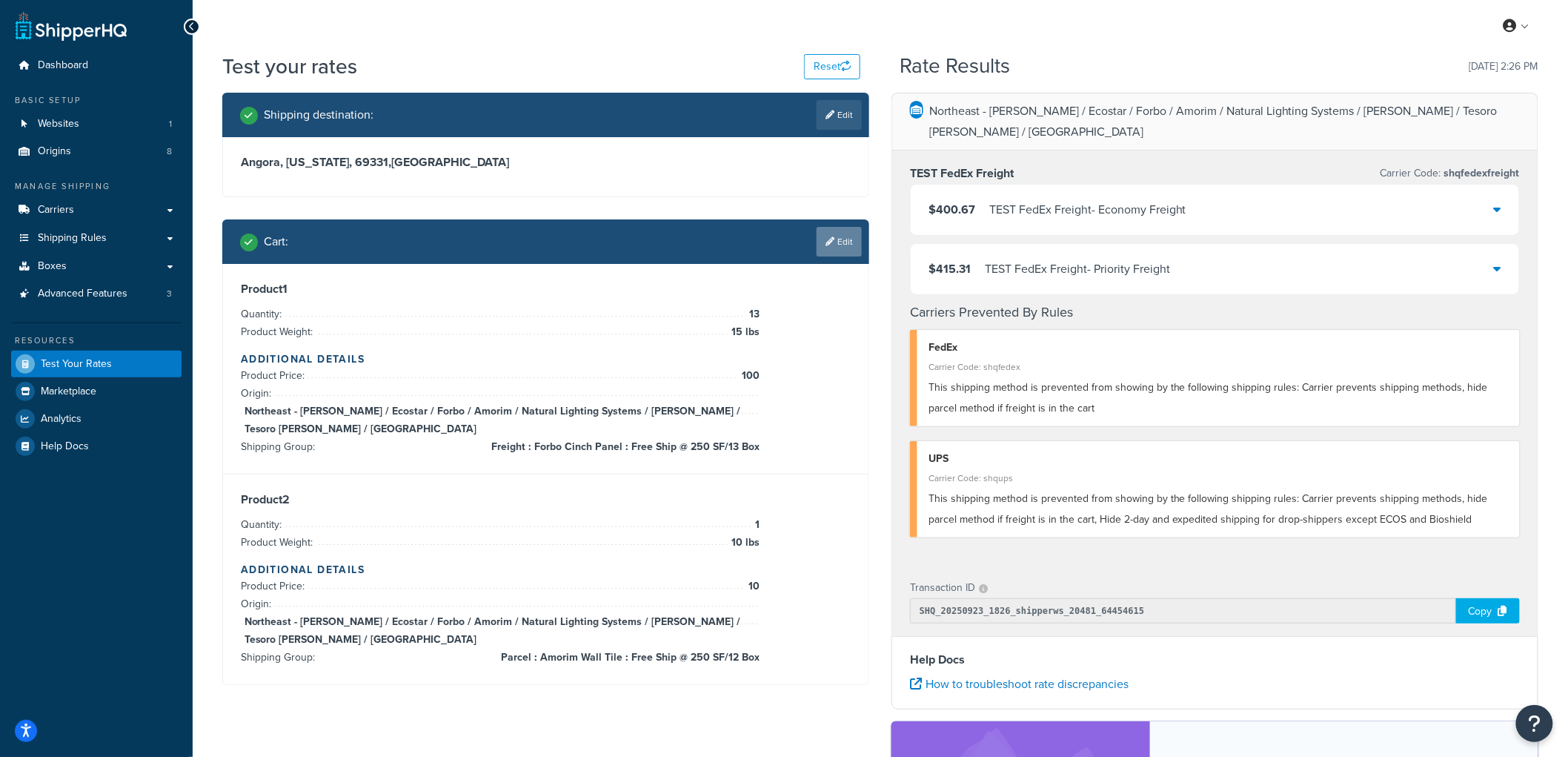
click at [855, 235] on div "Shipping destination : Edit Angora, Nebraska, 69331 , United States Cart : Edit…" at bounding box center [546, 400] width 670 height 615
click at [830, 287] on h3 "Product 1" at bounding box center [546, 288] width 610 height 15
click at [867, 235] on div "Cart : Edit" at bounding box center [545, 241] width 647 height 44
click at [855, 235] on link "Edit" at bounding box center [839, 241] width 45 height 30
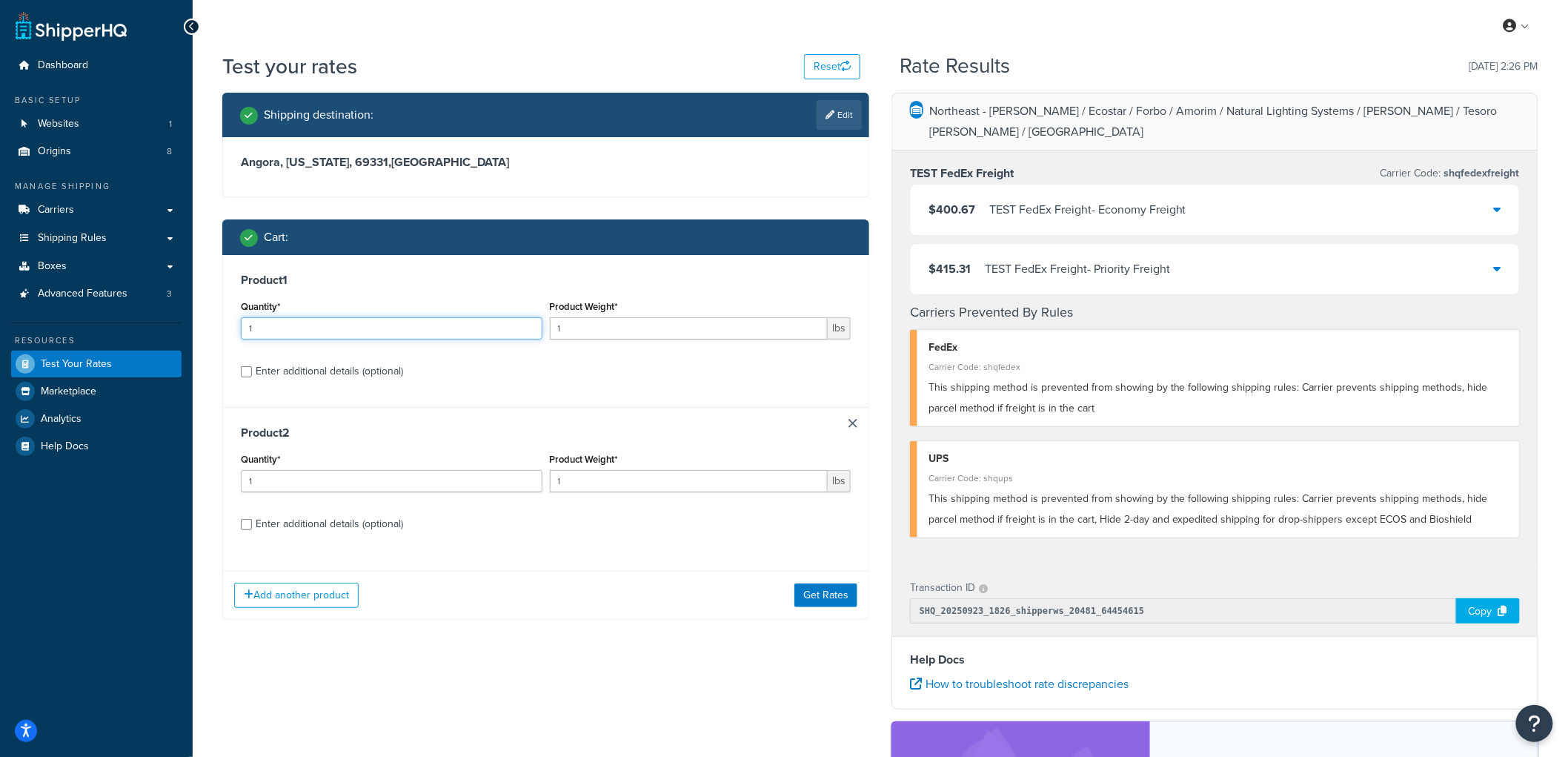
drag, startPoint x: 366, startPoint y: 335, endPoint x: 0, endPoint y: 352, distance: 366.4
click at [0, 352] on div "Dashboard Basic Setup Websites 1 Origins 8 Manage Shipping Carriers Carriers Al…" at bounding box center [784, 531] width 1568 height 1064
type input "13"
drag, startPoint x: 583, startPoint y: 316, endPoint x: 550, endPoint y: 322, distance: 33.5
click at [550, 322] on div "Product Weight* 1 lbs" at bounding box center [701, 318] width 301 height 43
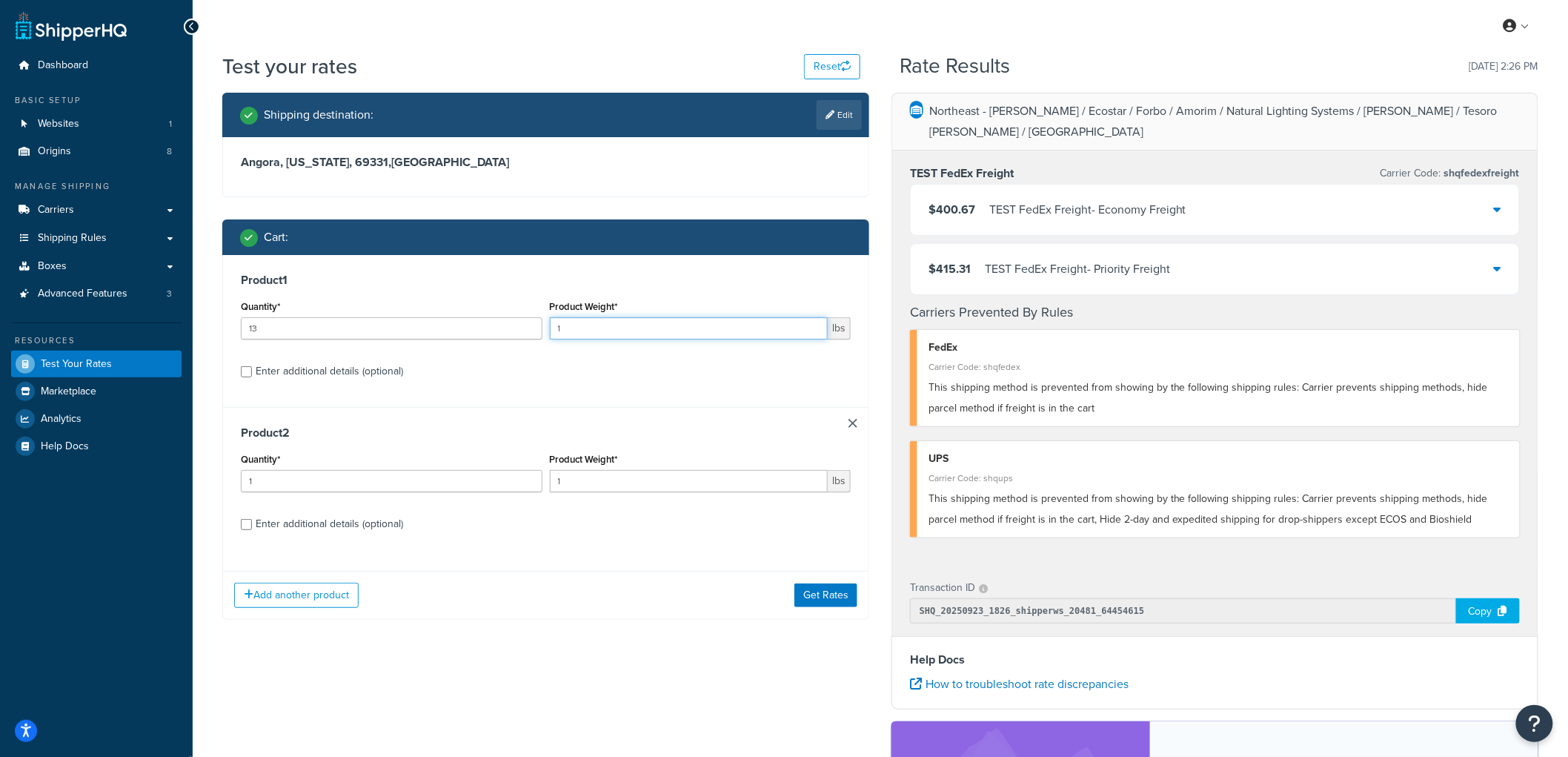
drag, startPoint x: 582, startPoint y: 331, endPoint x: 540, endPoint y: 322, distance: 43.0
click at [540, 322] on div "Quantity* 13 Product Weight* 1 lbs" at bounding box center [545, 324] width 617 height 54
type input "15"
click at [844, 593] on button "Get Rates" at bounding box center [826, 595] width 63 height 24
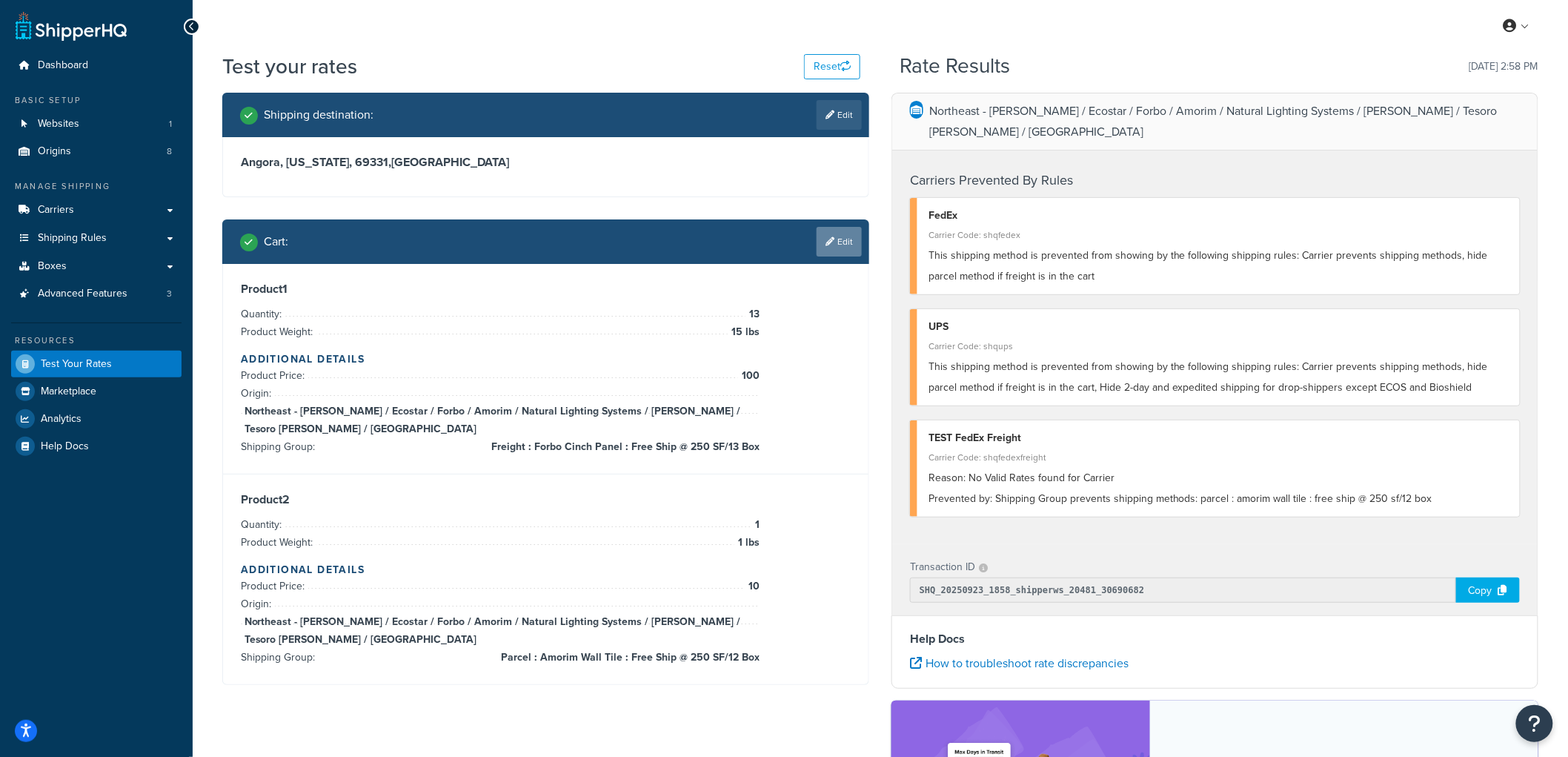
click at [835, 234] on link "Edit" at bounding box center [839, 241] width 45 height 30
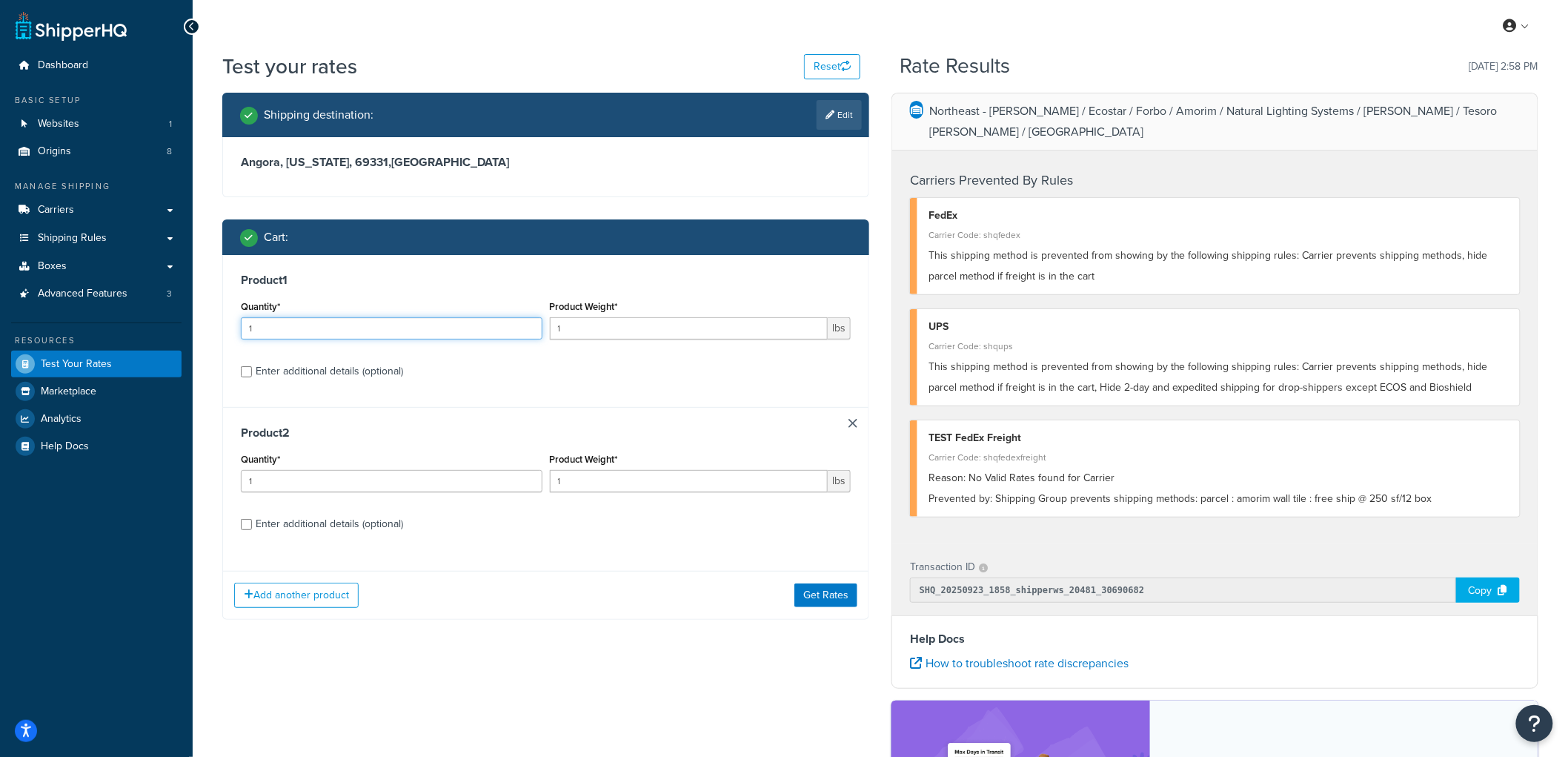
drag, startPoint x: 421, startPoint y: 328, endPoint x: 197, endPoint y: 301, distance: 225.6
click at [197, 301] on div "Test your rates Reset Rate Results 09/23/2025, 2:58 PM Shipping destination : E…" at bounding box center [880, 529] width 1376 height 954
type input "15"
drag, startPoint x: 574, startPoint y: 329, endPoint x: 528, endPoint y: 329, distance: 46.0
click at [528, 329] on div "Quantity* 15 Product Weight* 1 lbs" at bounding box center [545, 324] width 617 height 54
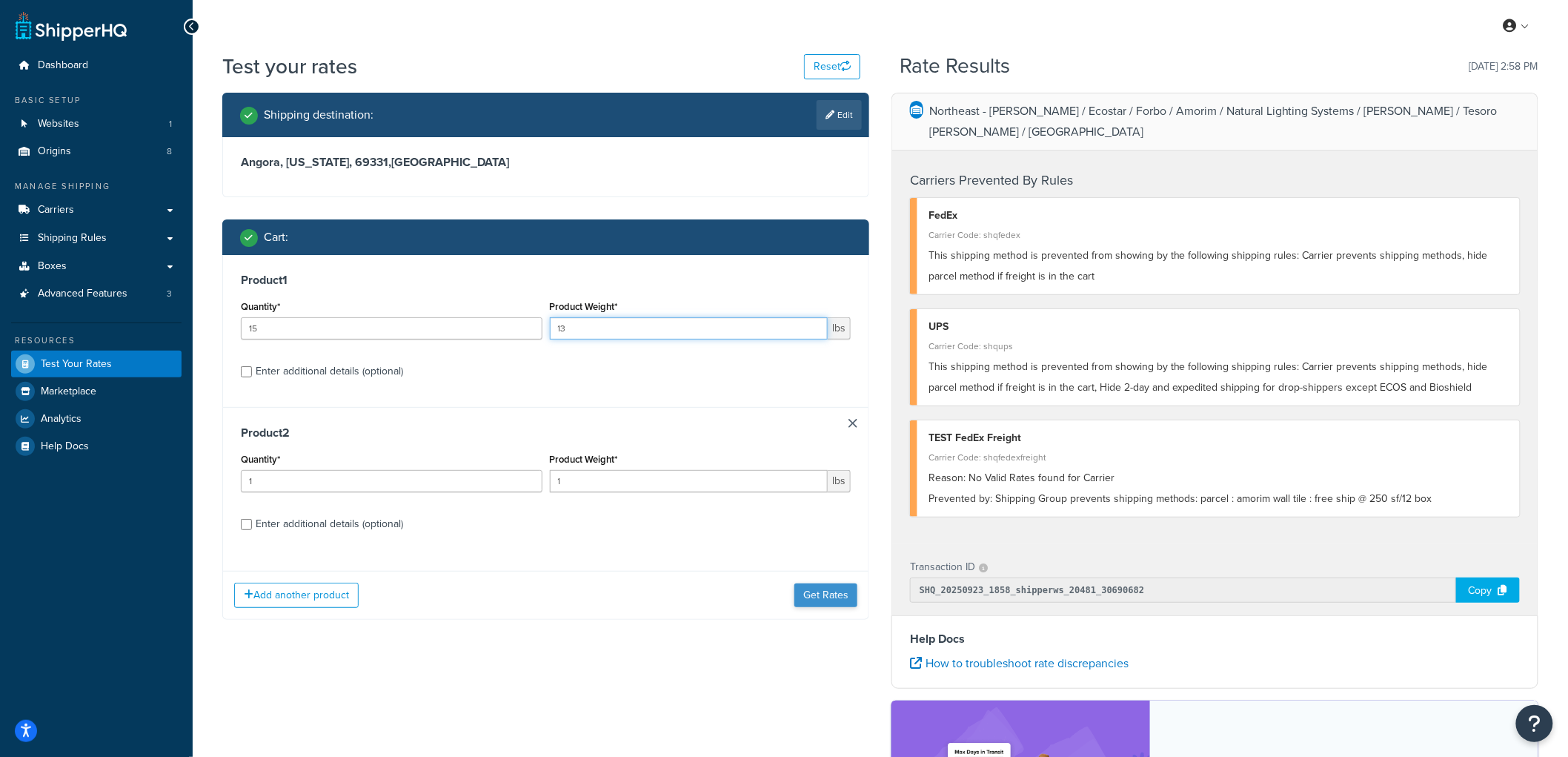
type input "13"
click at [819, 591] on button "Get Rates" at bounding box center [826, 595] width 63 height 24
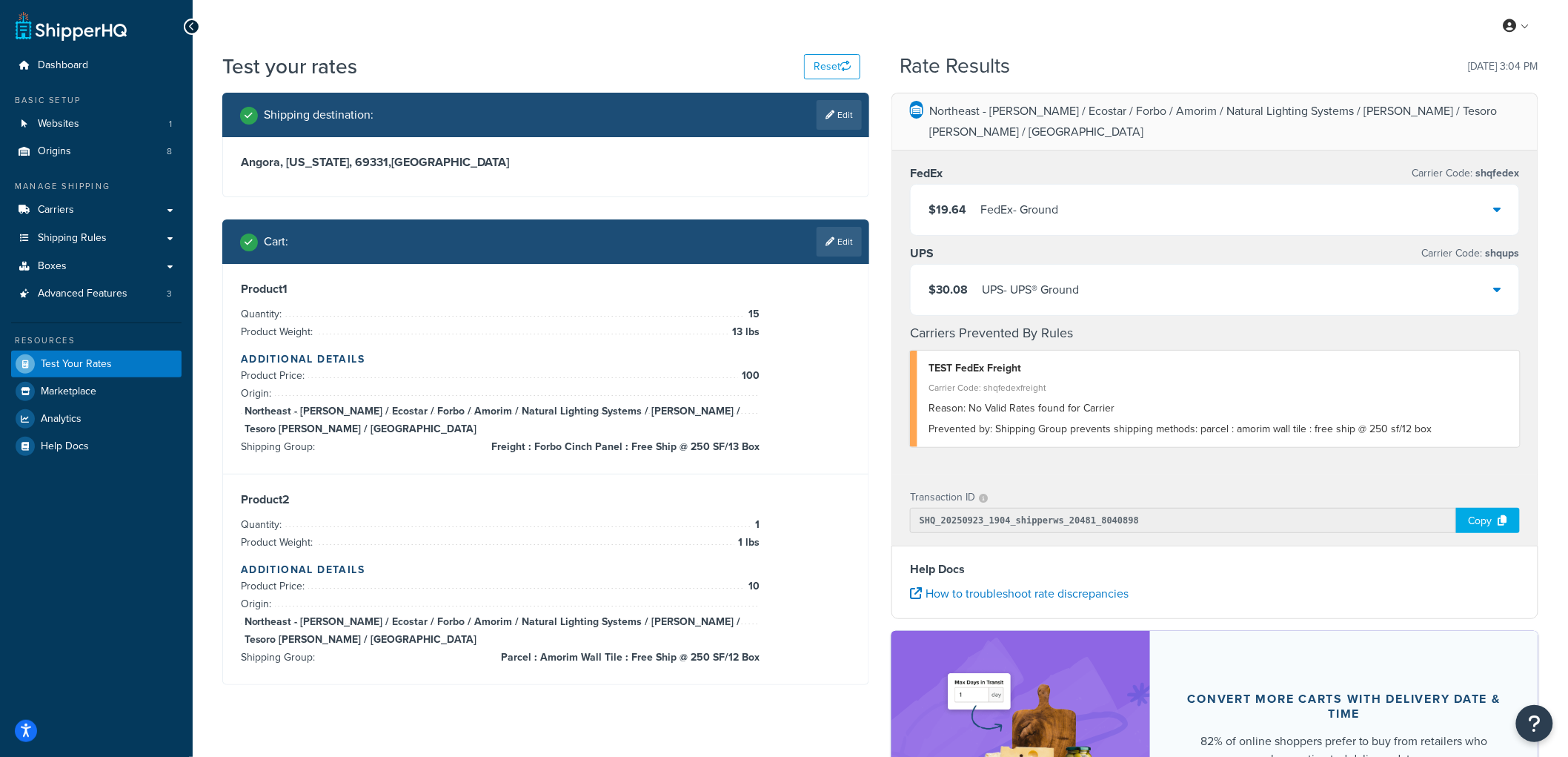
click at [957, 201] on span "$19.64" at bounding box center [947, 210] width 37 height 17
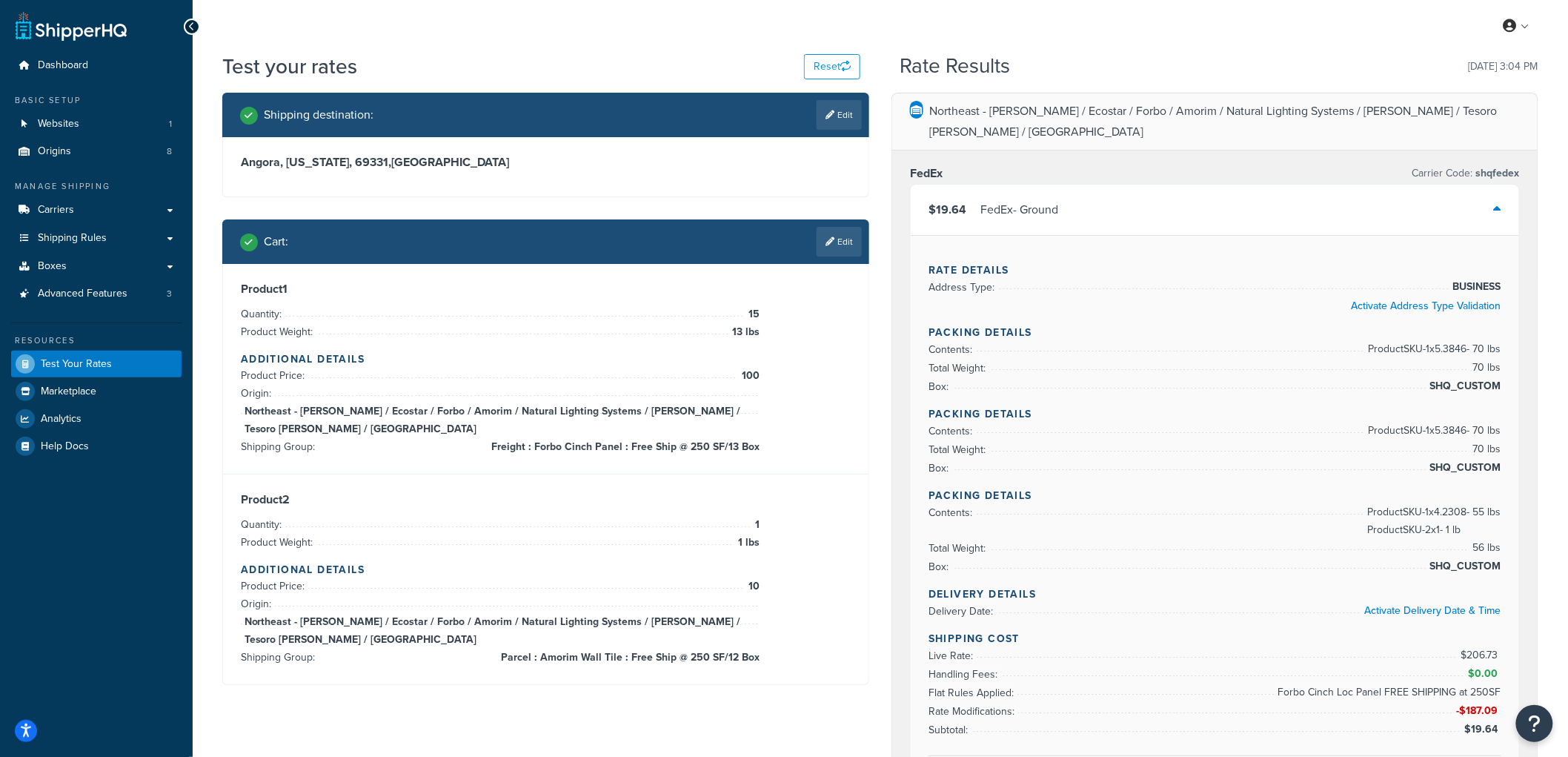
click at [998, 199] on div "FedEx - Ground" at bounding box center [1019, 210] width 77 height 21
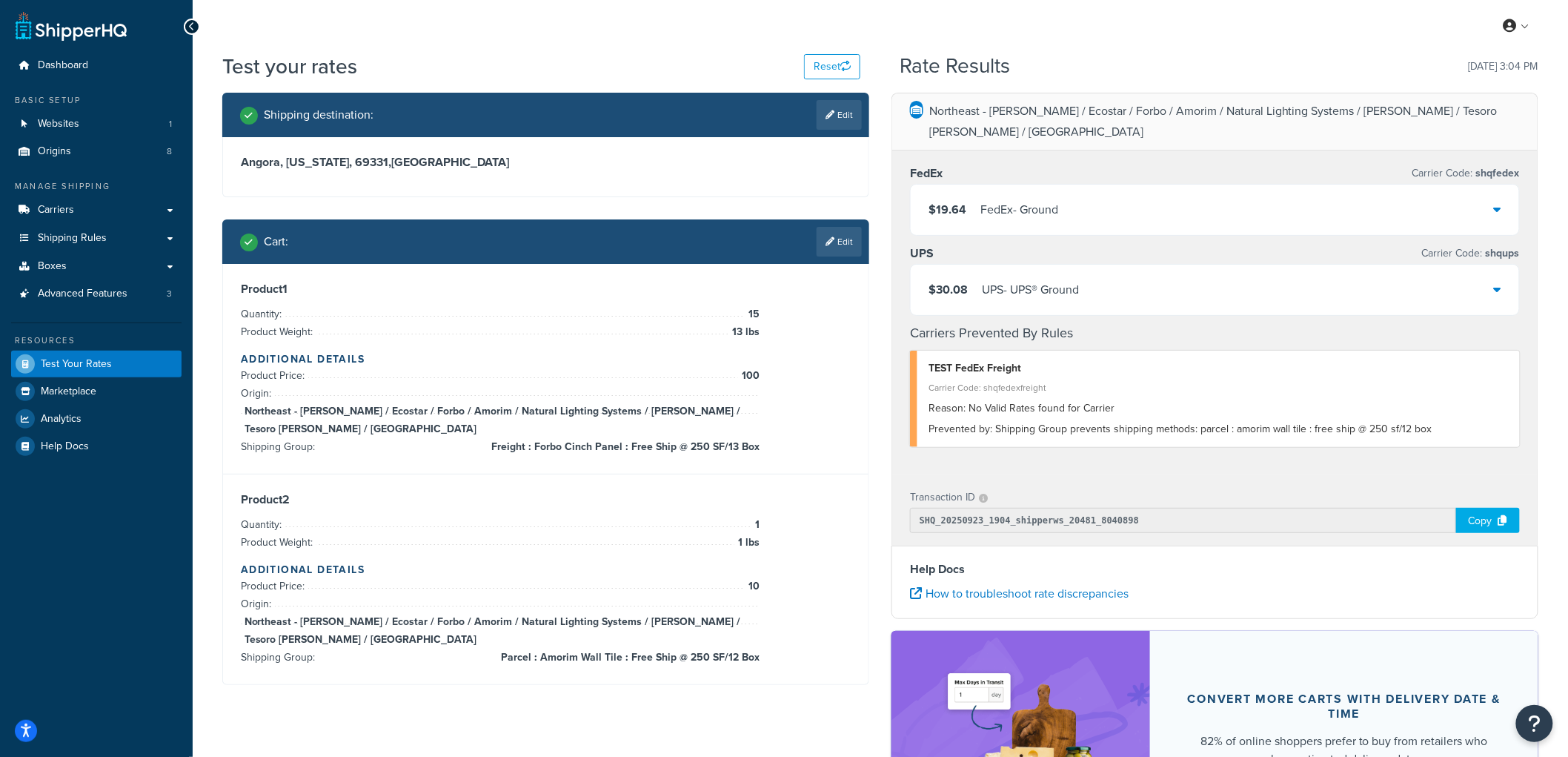
click at [962, 201] on span "$19.64" at bounding box center [947, 210] width 37 height 17
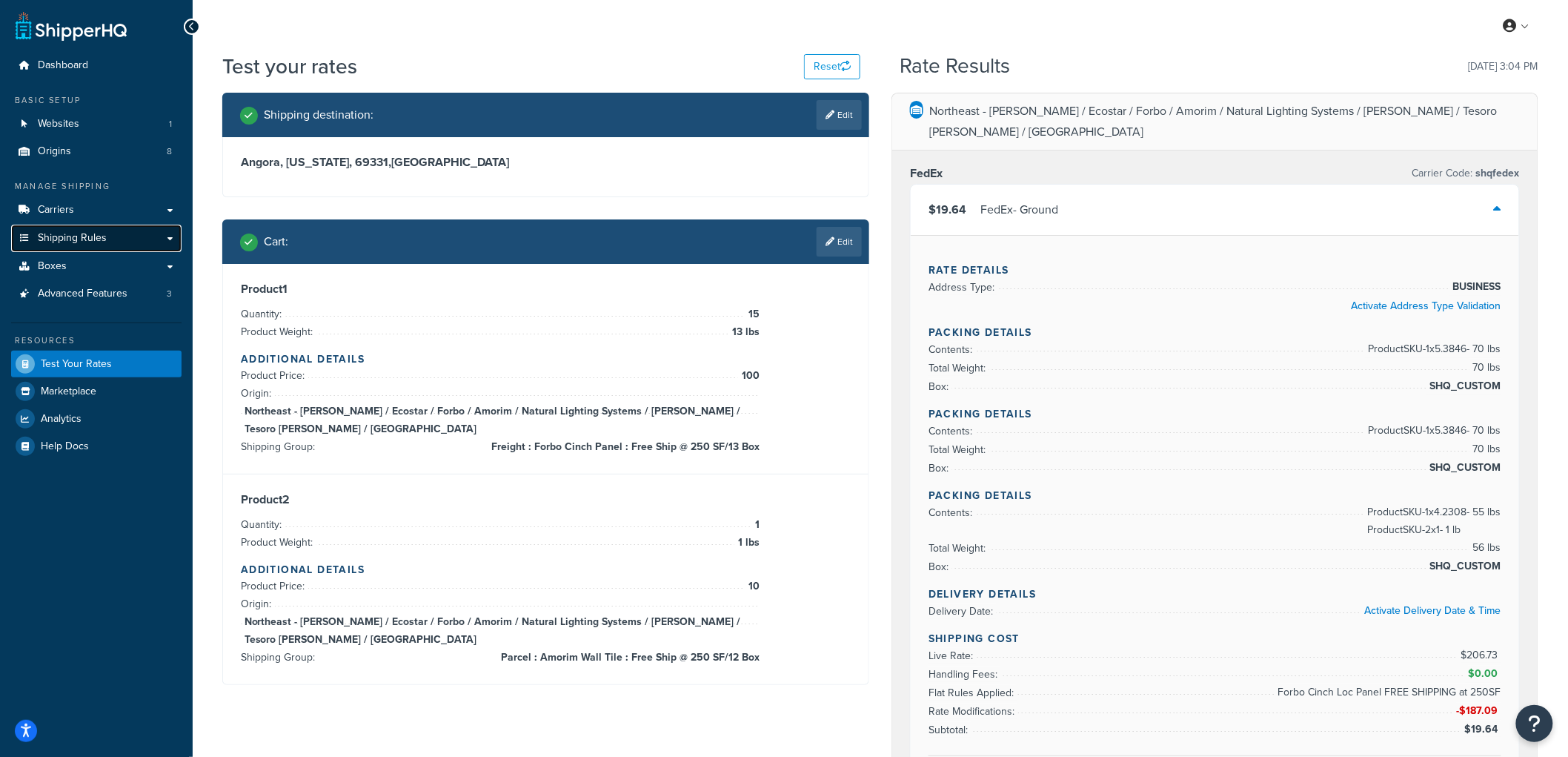
click at [122, 238] on link "Shipping Rules" at bounding box center [97, 238] width 171 height 27
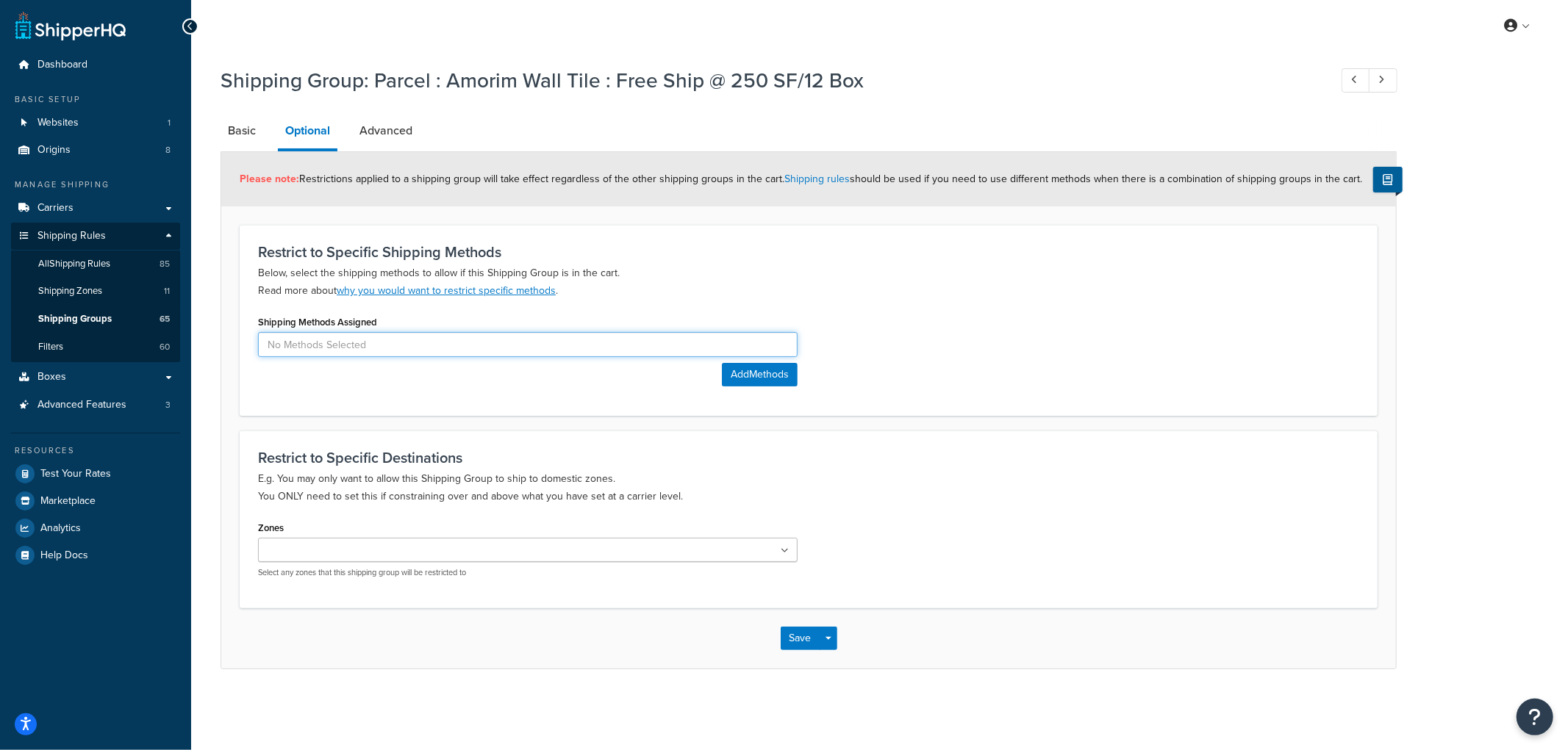
click at [468, 340] on input at bounding box center [528, 344] width 540 height 25
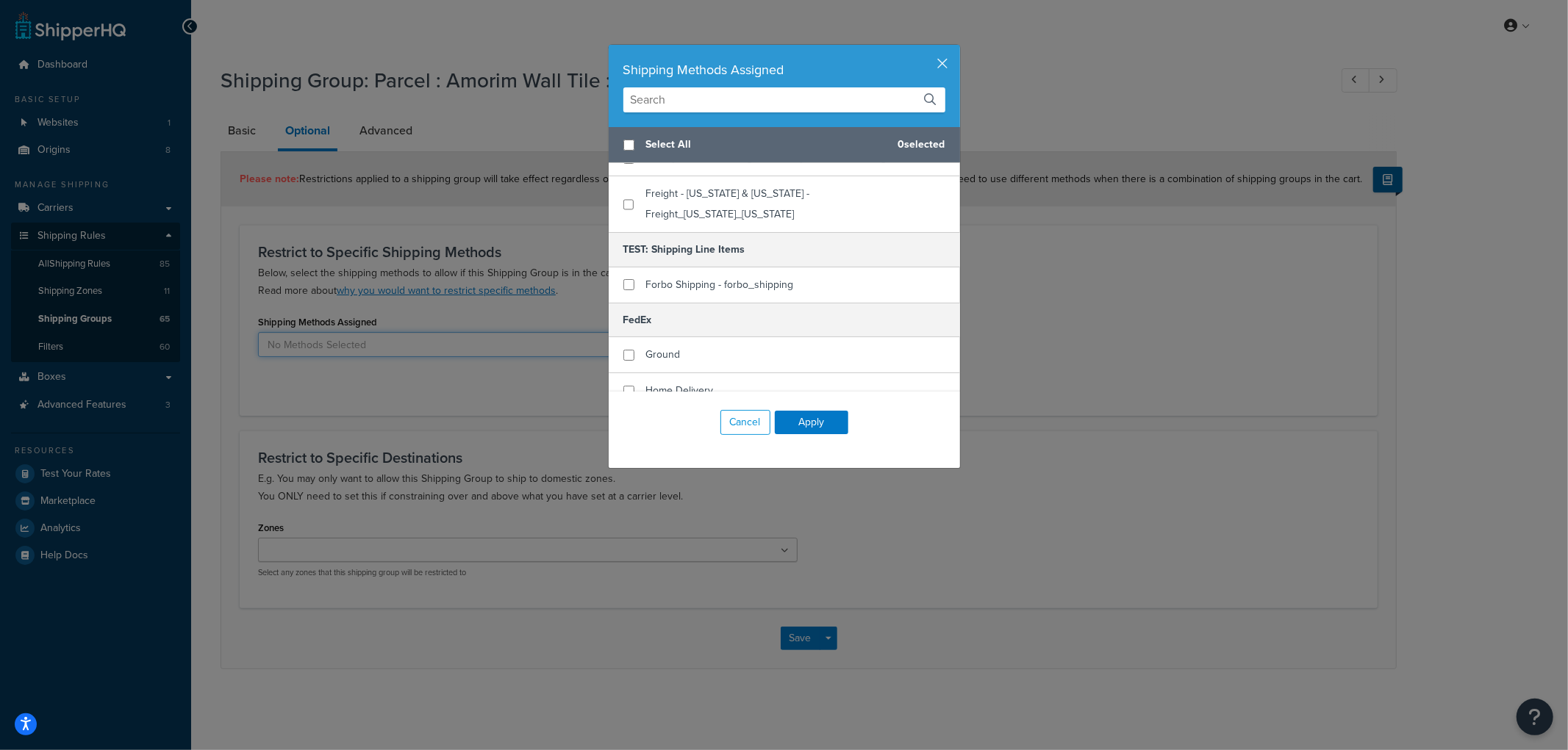
scroll to position [244, 0]
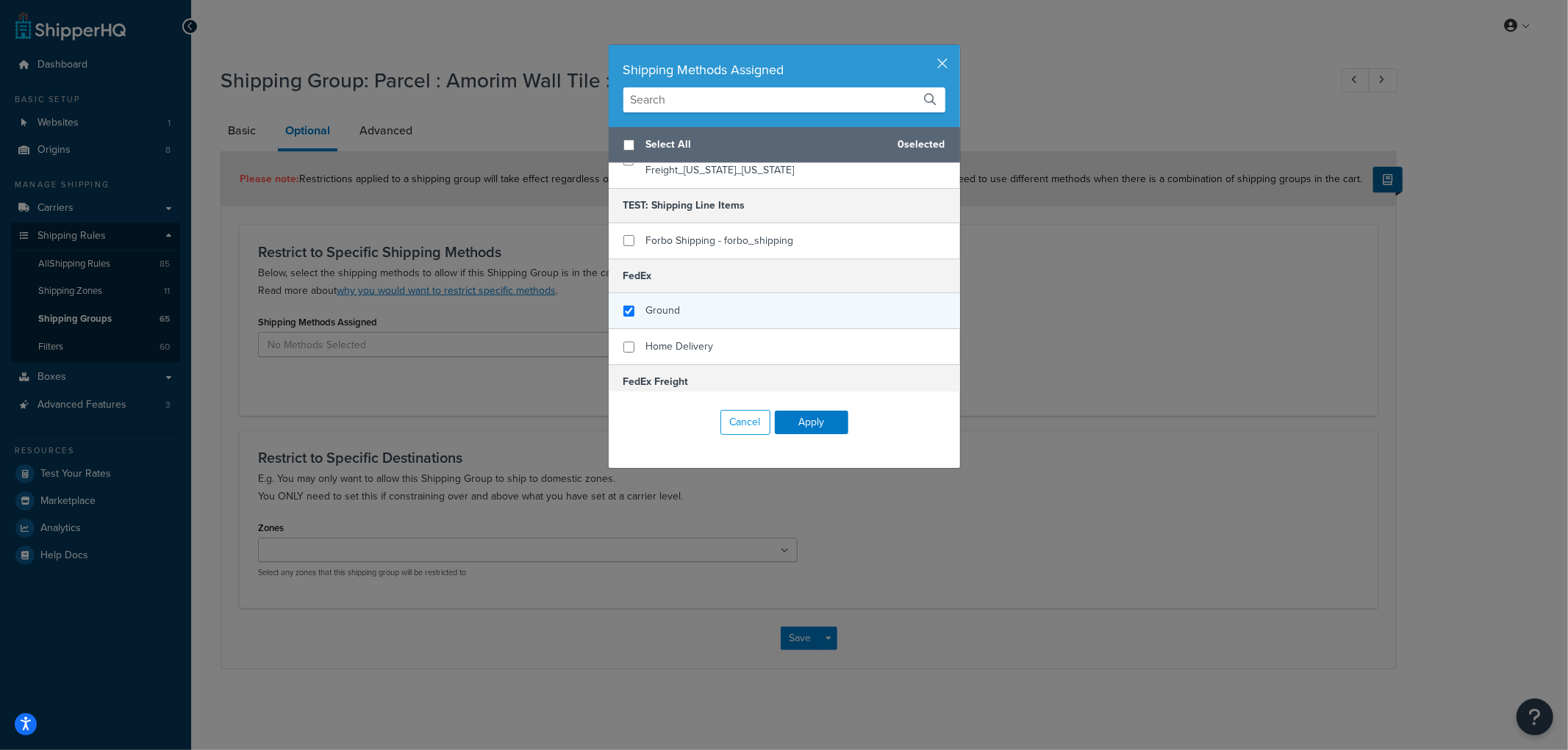
checkbox input "true"
click at [711, 293] on div "Ground" at bounding box center [784, 312] width 351 height 36
checkbox input "true"
click at [684, 338] on span "Home Delivery" at bounding box center [680, 346] width 67 height 16
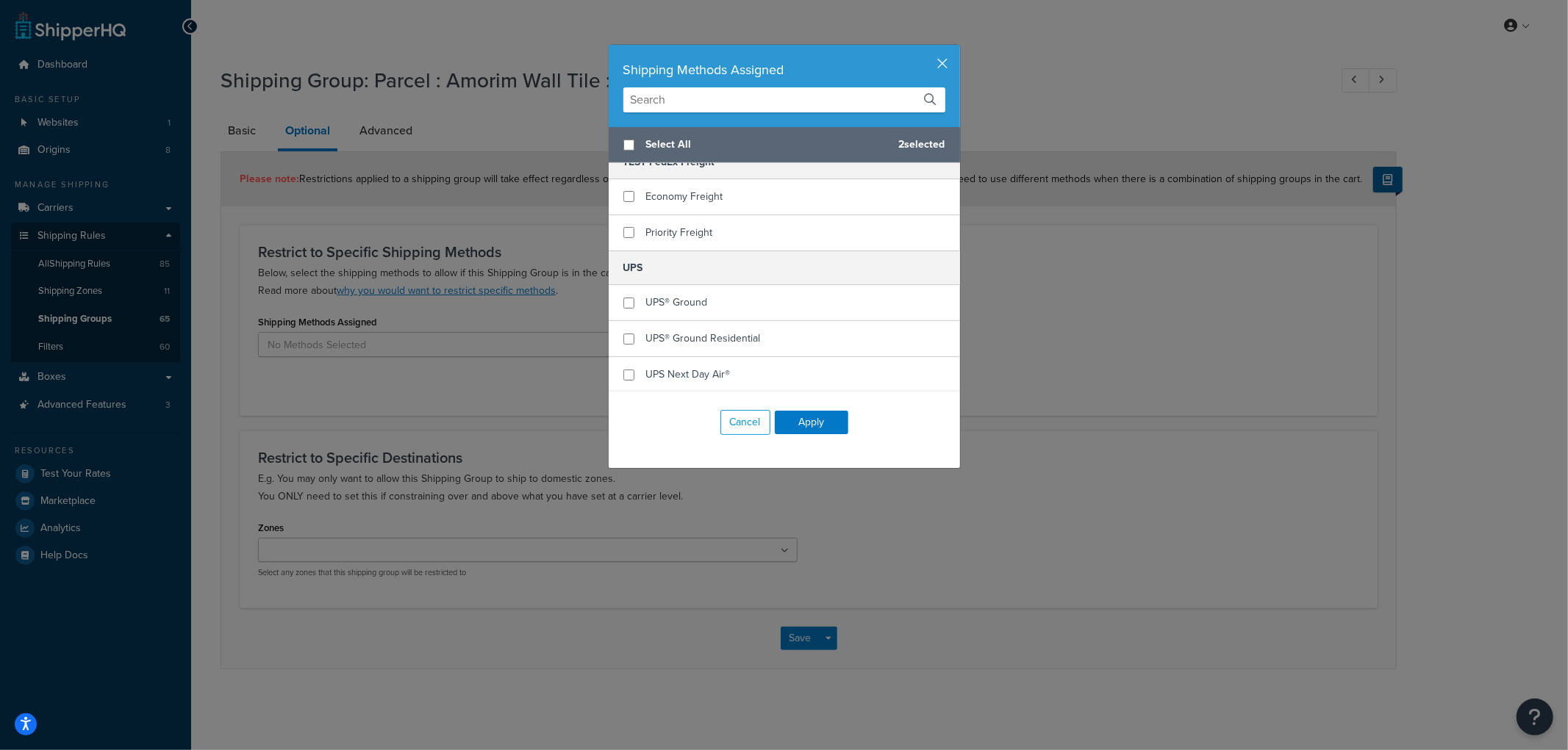
scroll to position [652, 0]
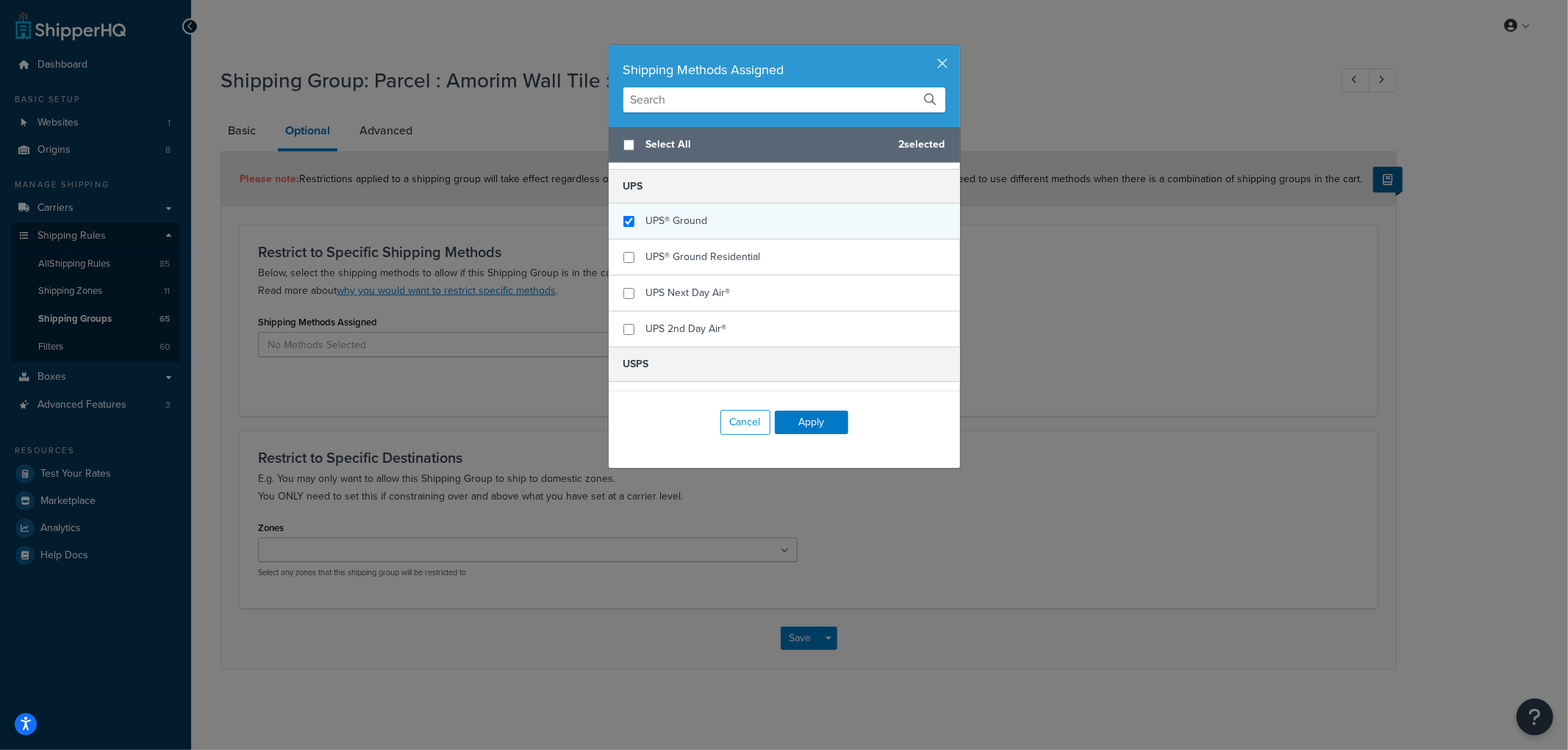
checkbox input "true"
click at [701, 204] on div "UPS® Ground" at bounding box center [784, 222] width 351 height 36
checkbox input "true"
click at [696, 249] on span "UPS® Ground Residential" at bounding box center [703, 257] width 115 height 16
checkbox input "true"
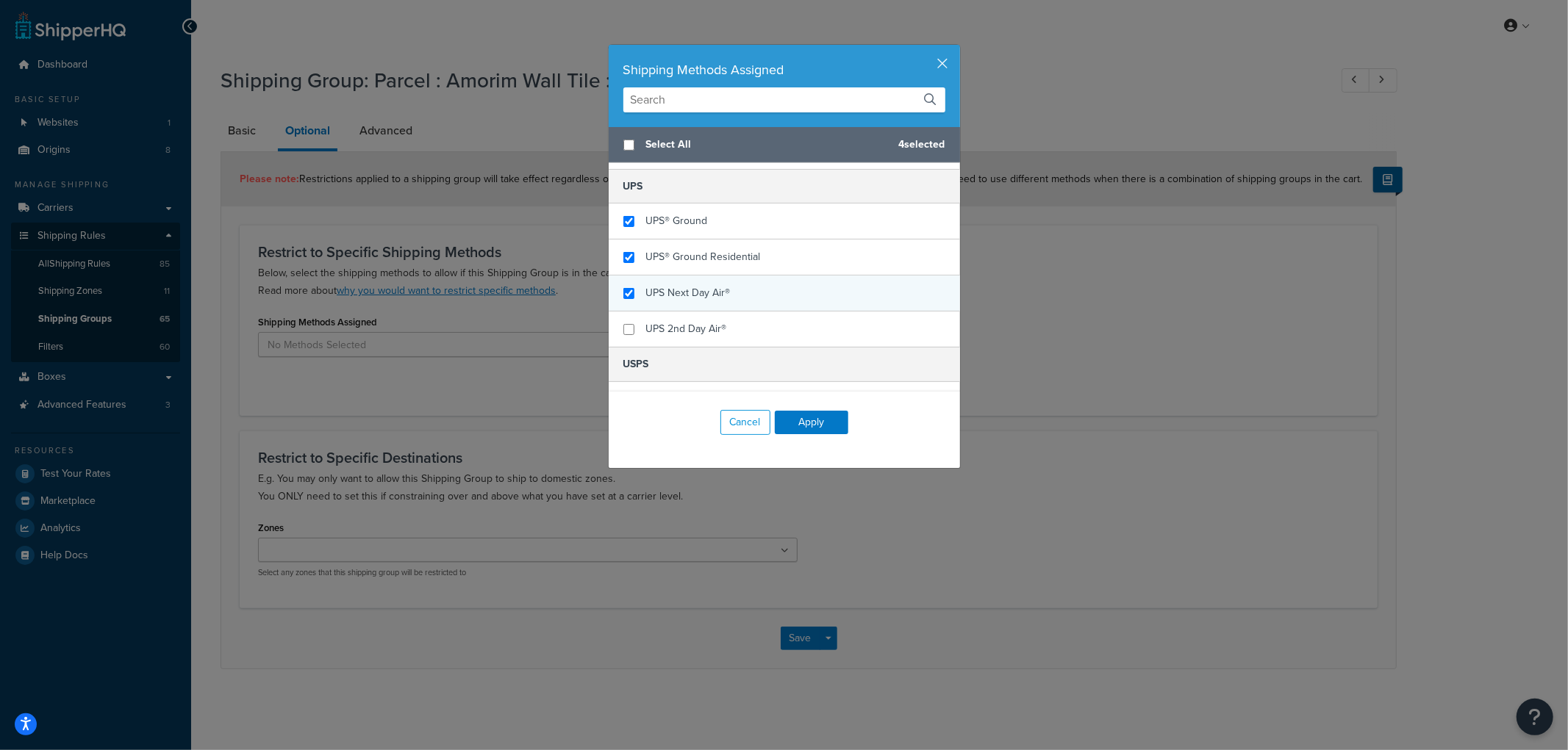
click at [694, 285] on span "UPS Next Day Air®" at bounding box center [688, 293] width 85 height 16
checkbox input "true"
click at [692, 321] on span "UPS 2nd Day Air®" at bounding box center [686, 329] width 81 height 16
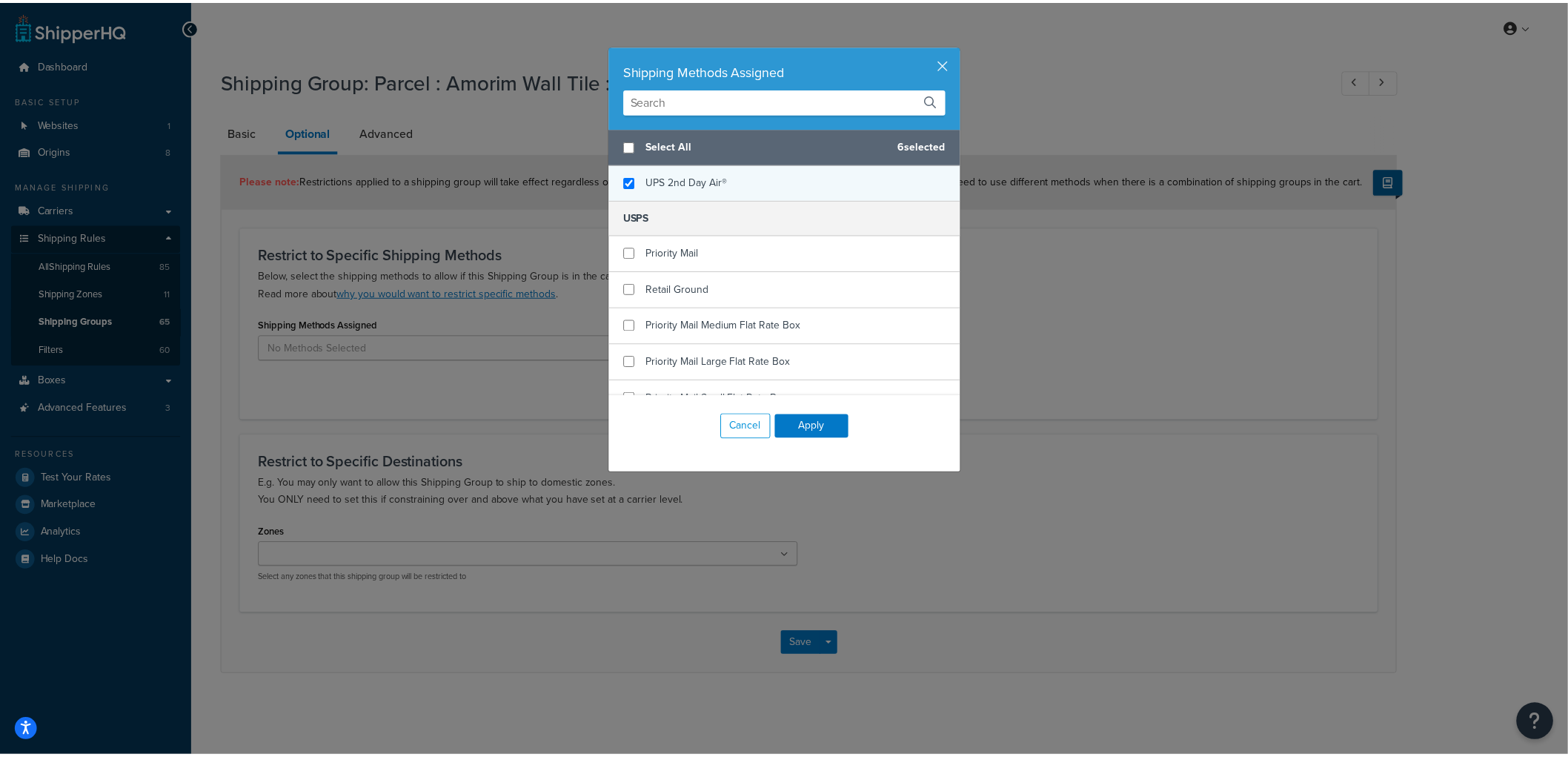
scroll to position [810, 0]
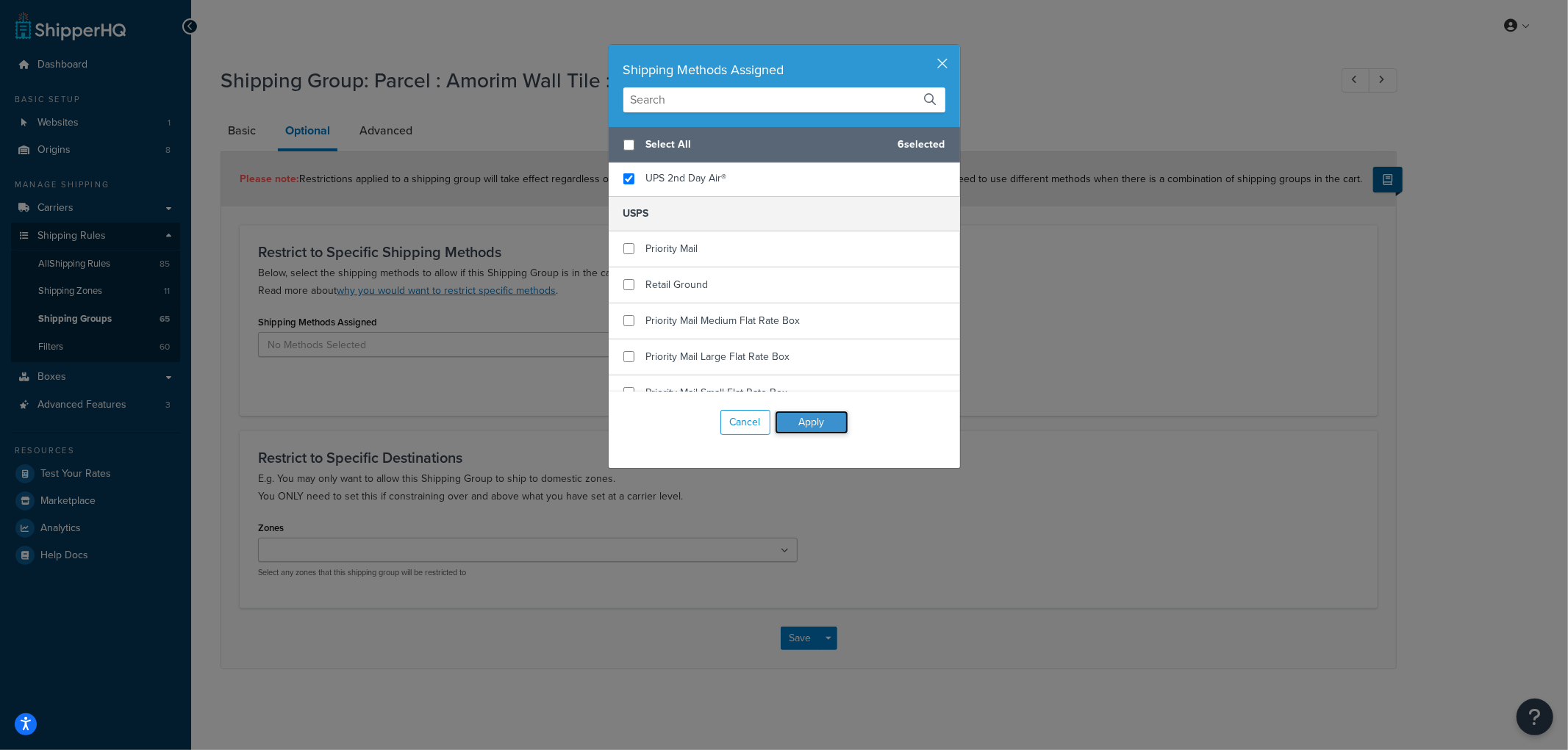
click at [797, 419] on button "Apply" at bounding box center [811, 422] width 73 height 23
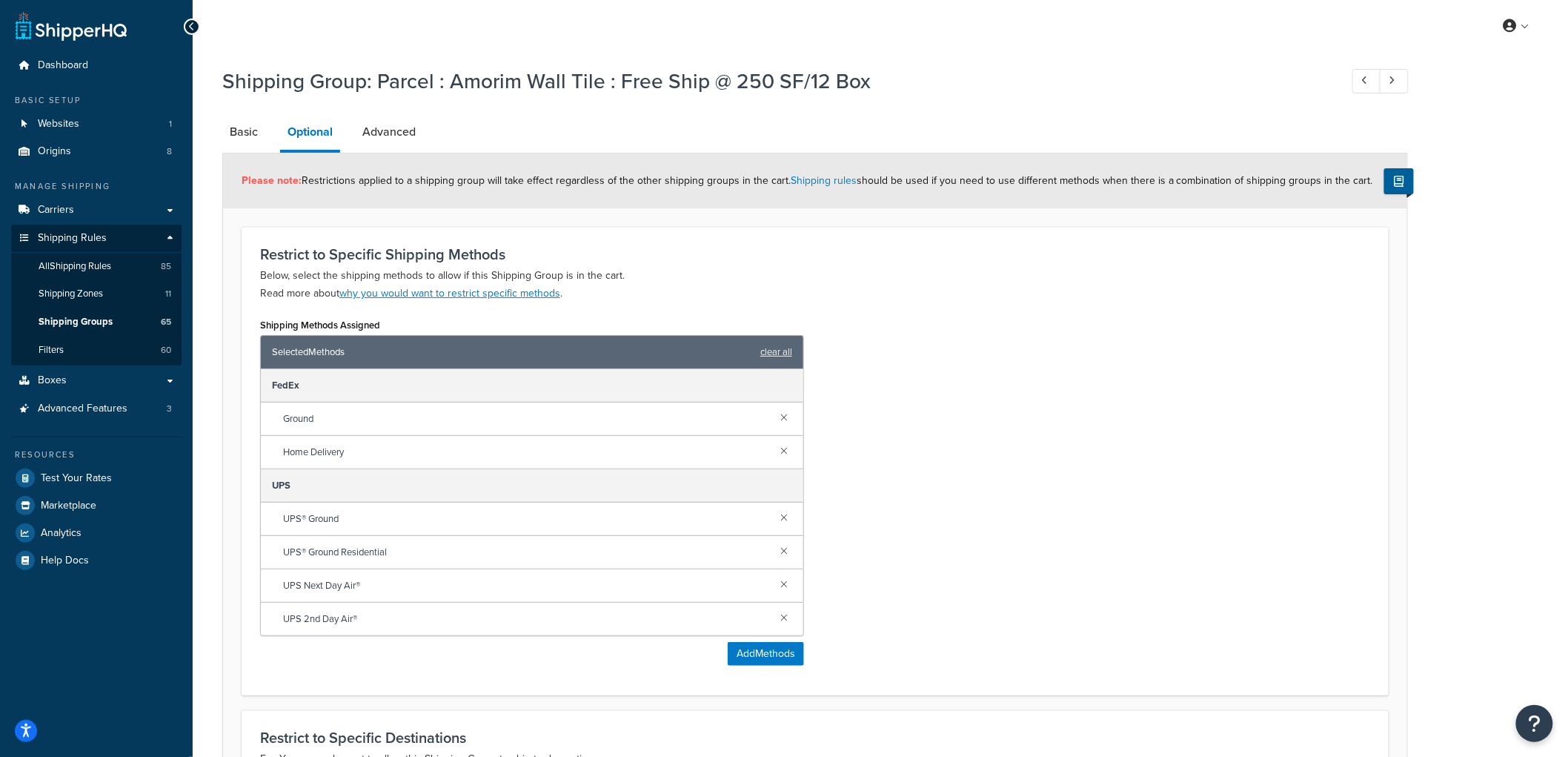
click at [1248, 491] on div "Shipping Methods Assigned Selected Methods clear all FedEx Ground Home Delivery…" at bounding box center [815, 496] width 1133 height 362
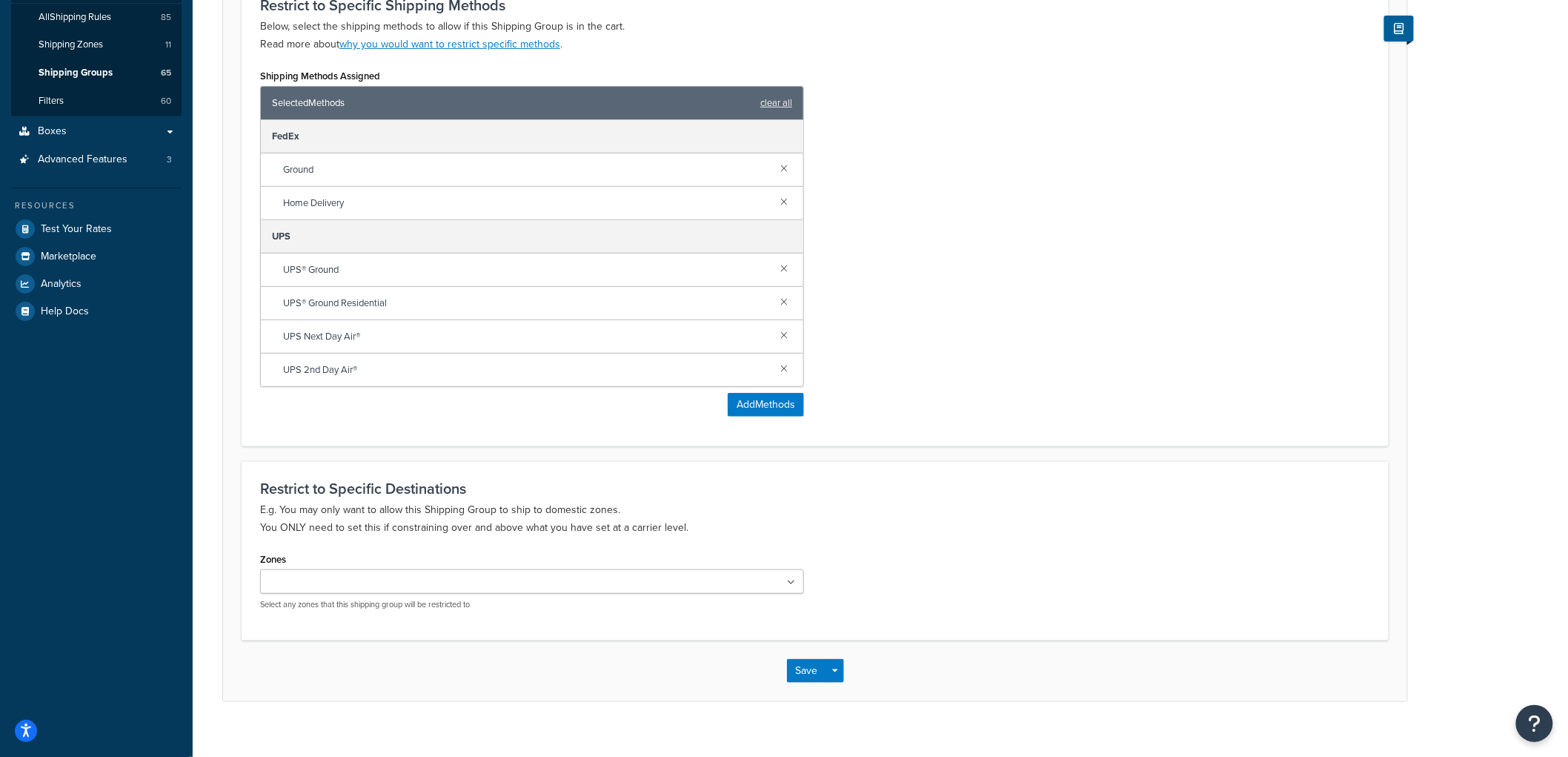
scroll to position [268, 0]
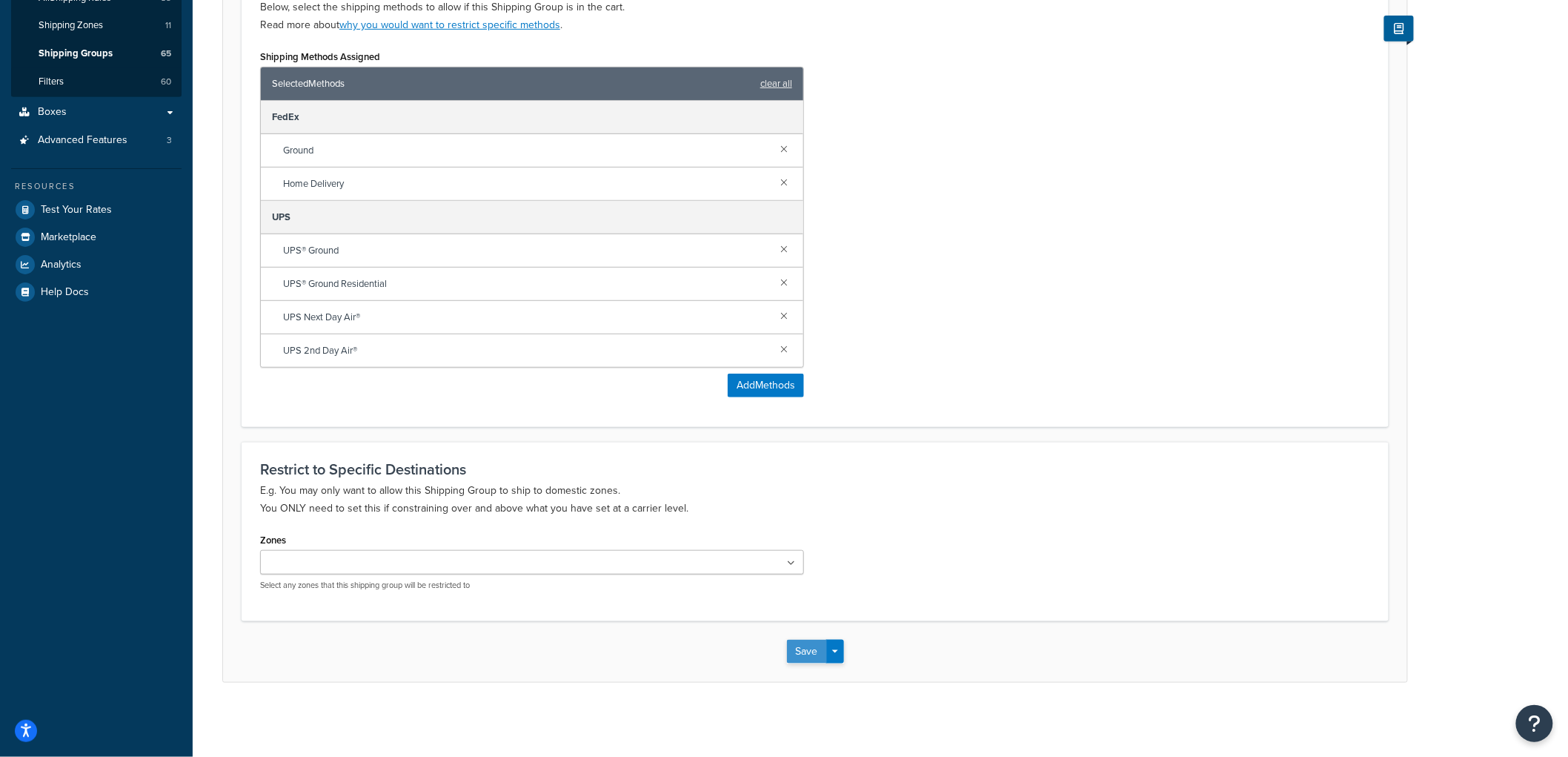
click at [806, 650] on button "Save" at bounding box center [807, 652] width 40 height 24
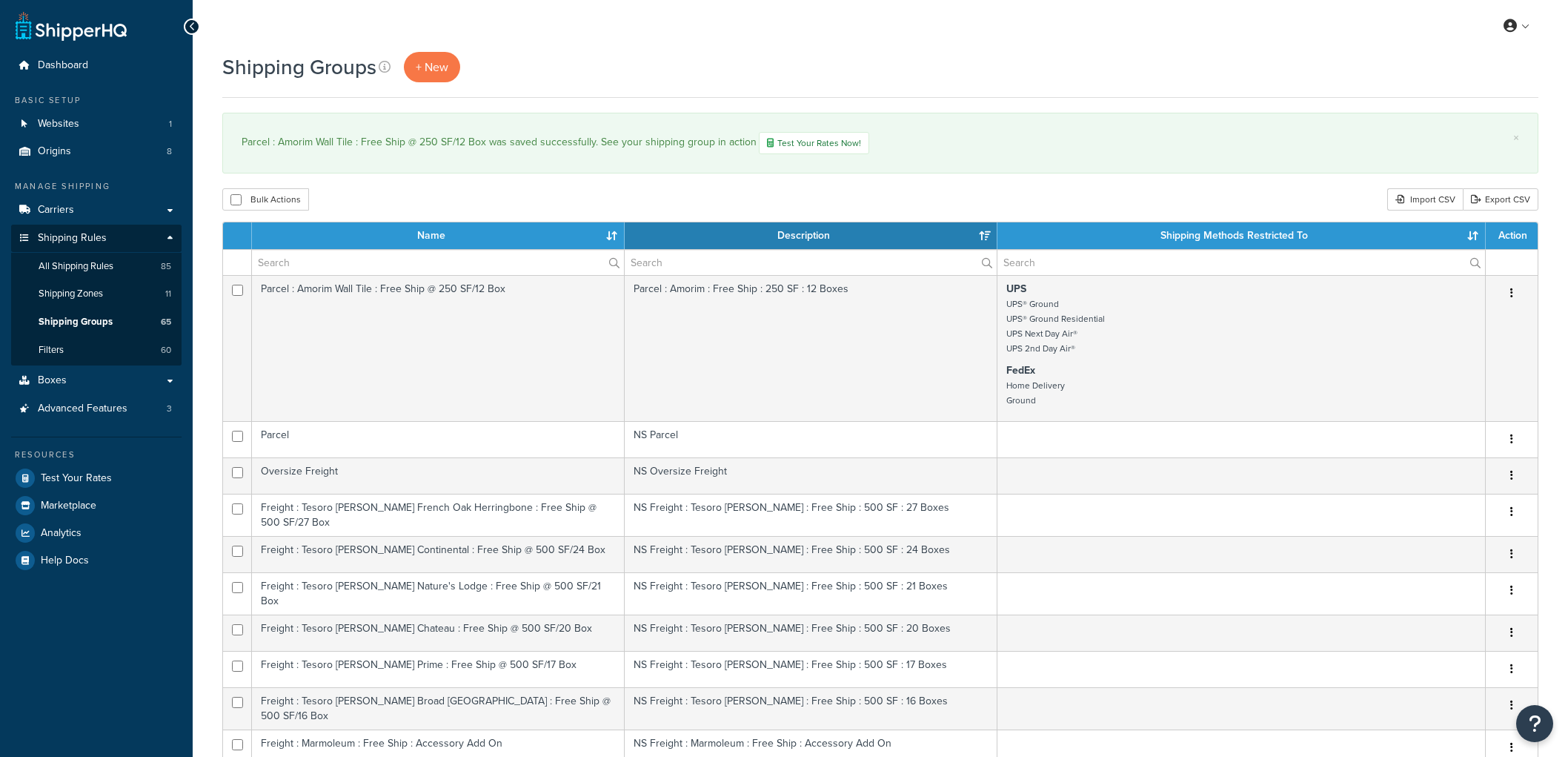
select select "15"
click at [108, 263] on span "All Shipping Rules" at bounding box center [76, 267] width 75 height 12
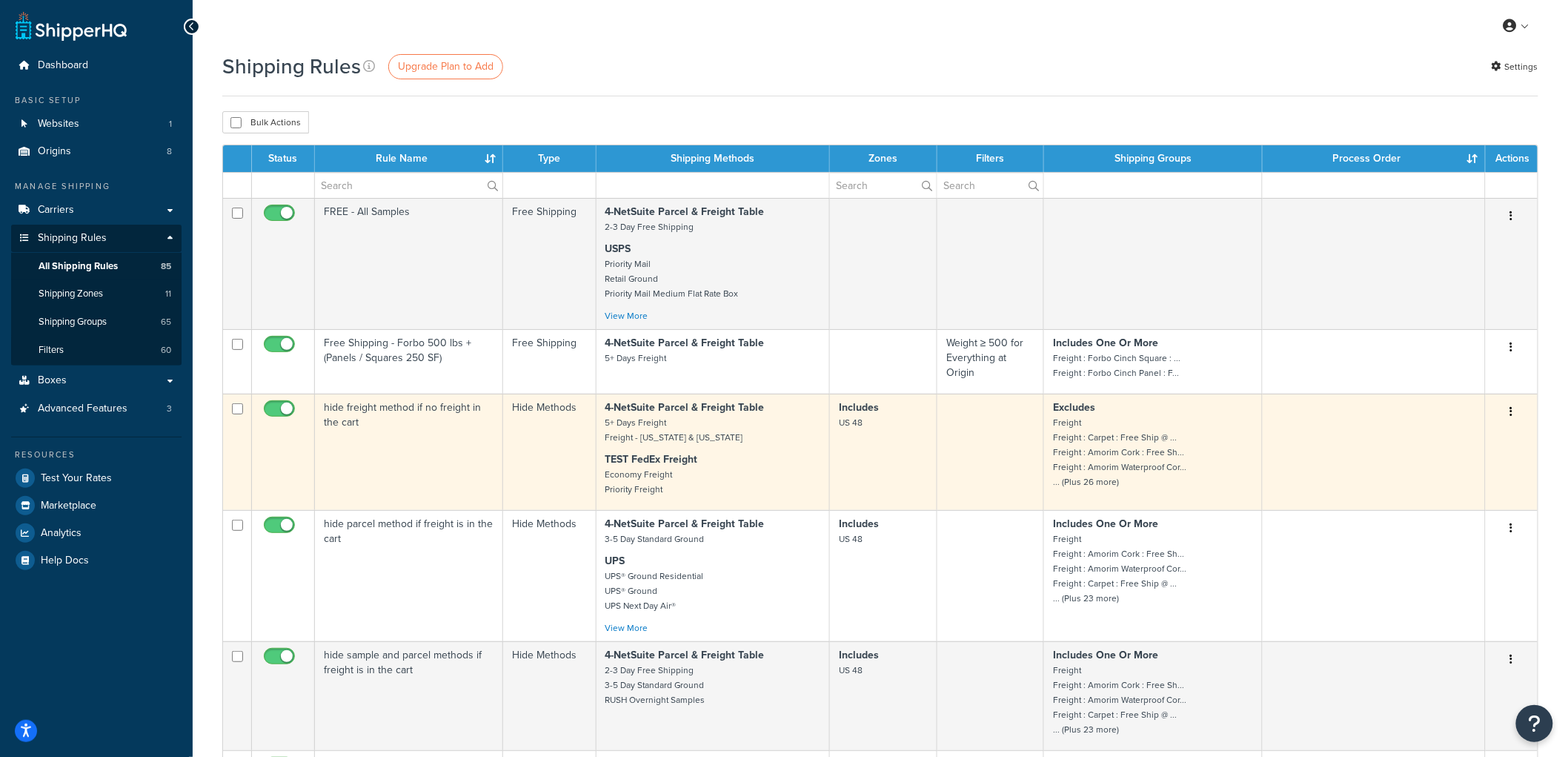
click at [440, 465] on td "hide freight method if no freight in the cart" at bounding box center [409, 452] width 188 height 117
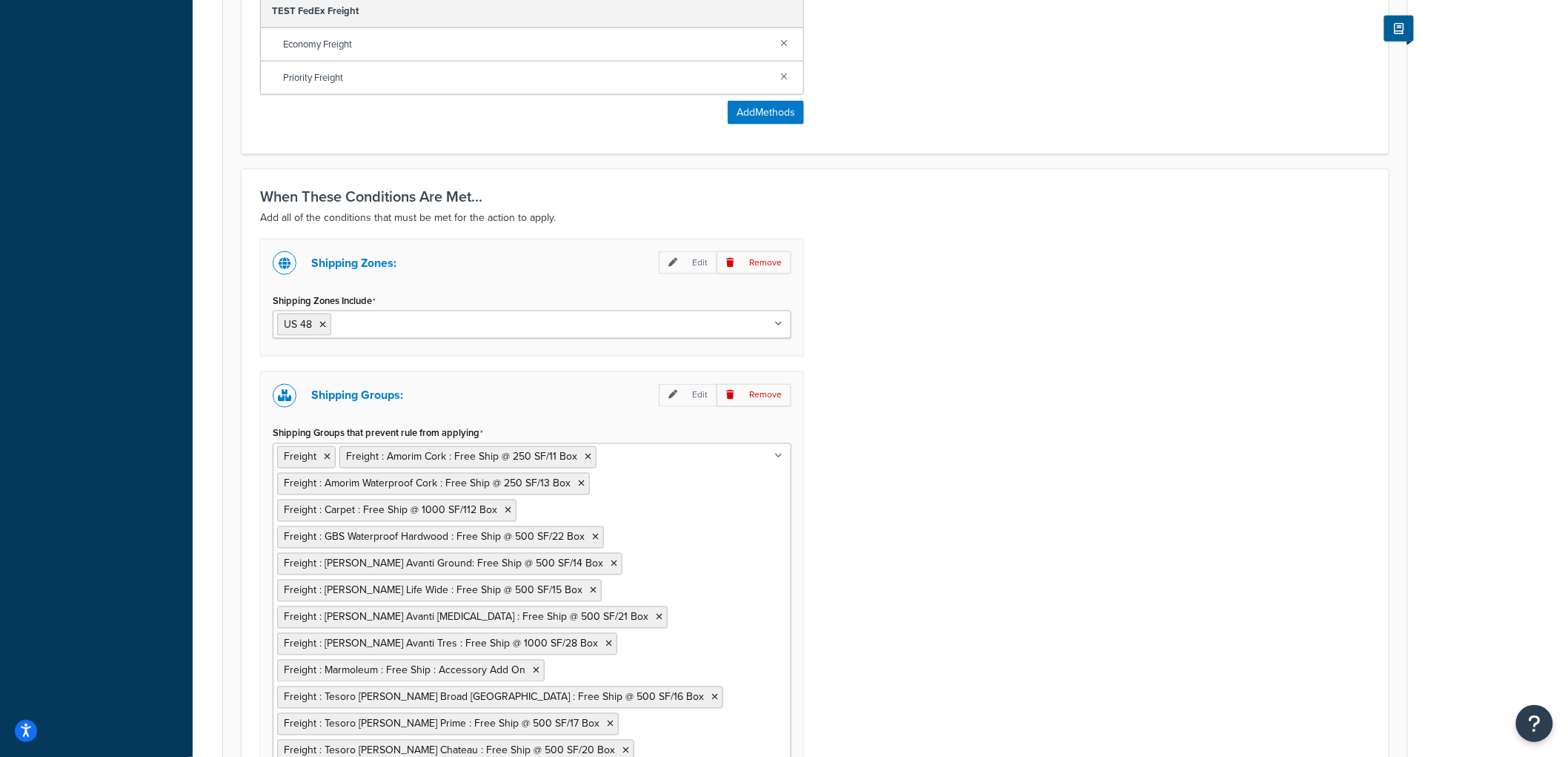
scroll to position [821, 0]
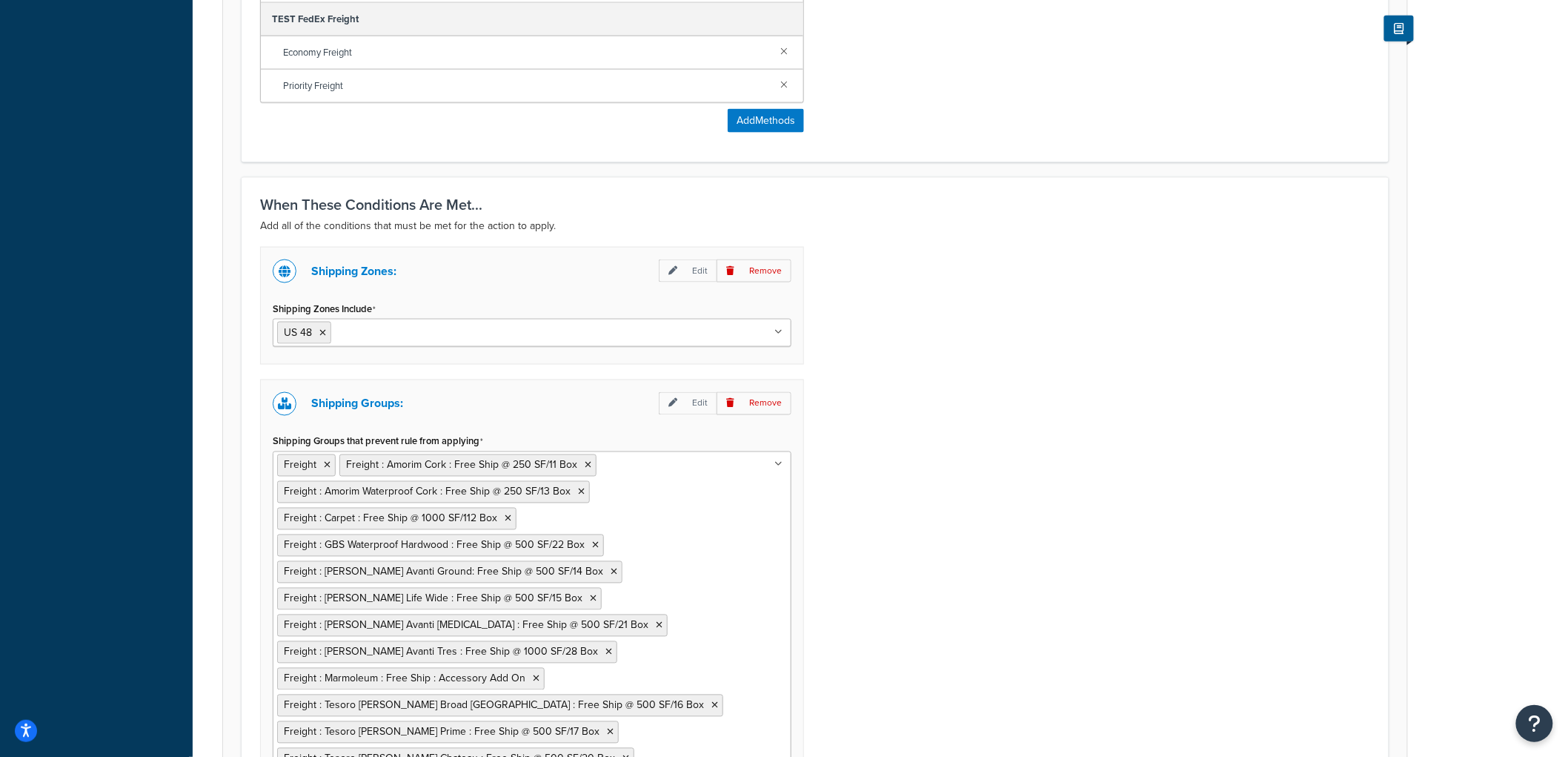
click at [383, 343] on ul "US 48" at bounding box center [532, 333] width 519 height 28
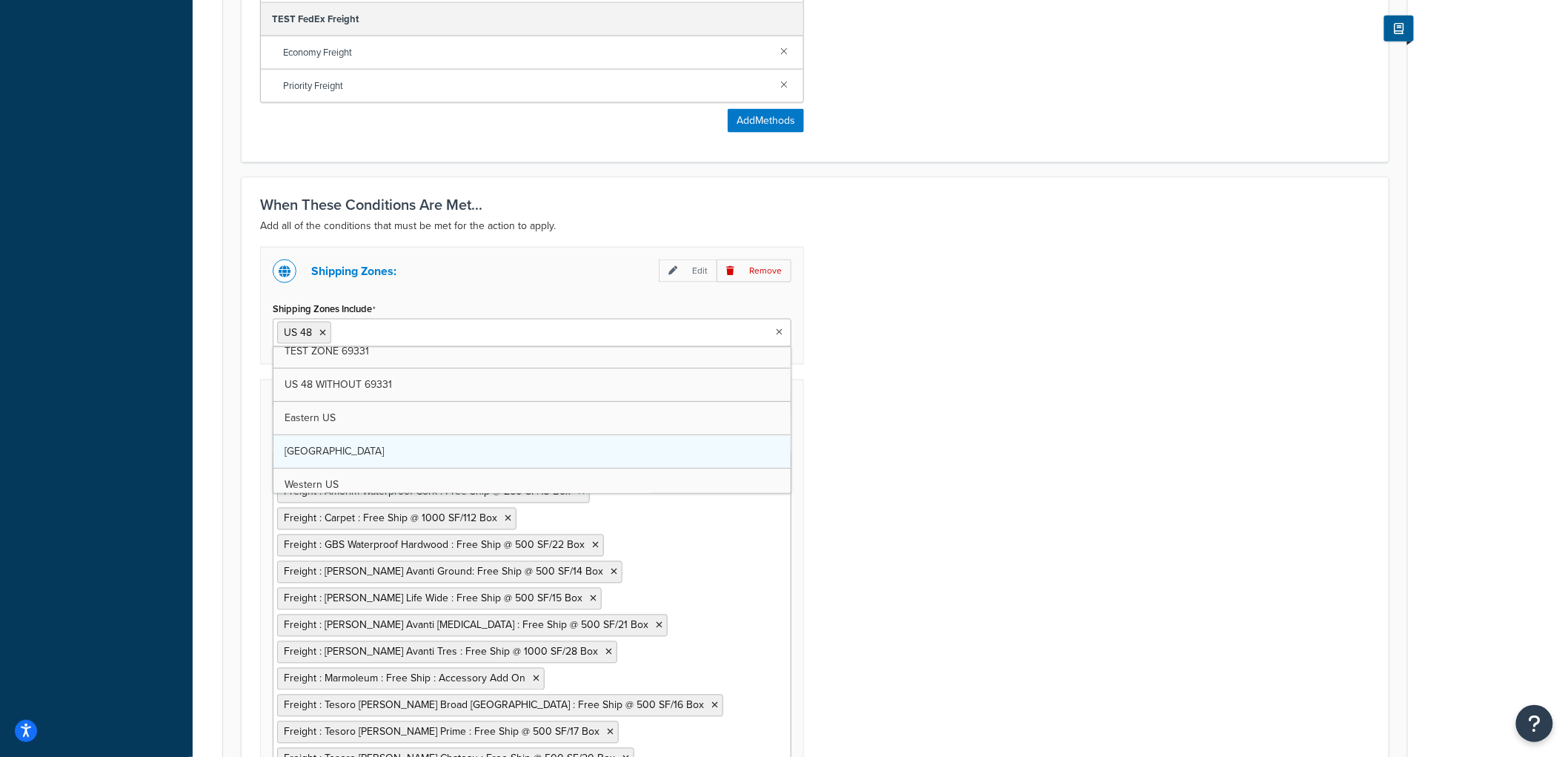
scroll to position [82, 0]
click at [325, 331] on icon at bounding box center [323, 333] width 7 height 9
click at [1212, 337] on div "Shipping Zones: Edit Remove Shipping Zones Include US 48 WITHOUT 69331 [GEOGRAP…" at bounding box center [815, 629] width 1133 height 765
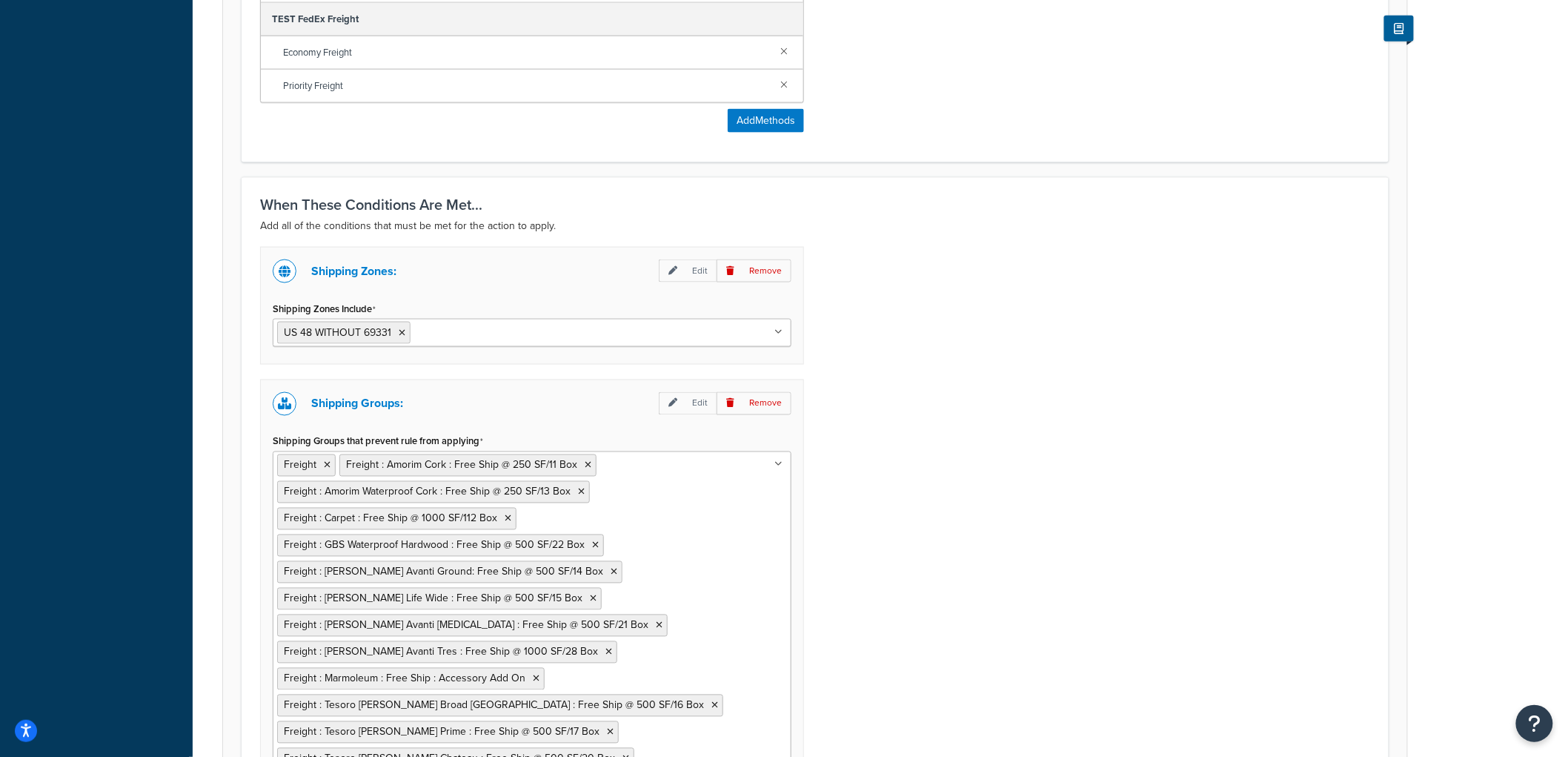
scroll to position [1233, 0]
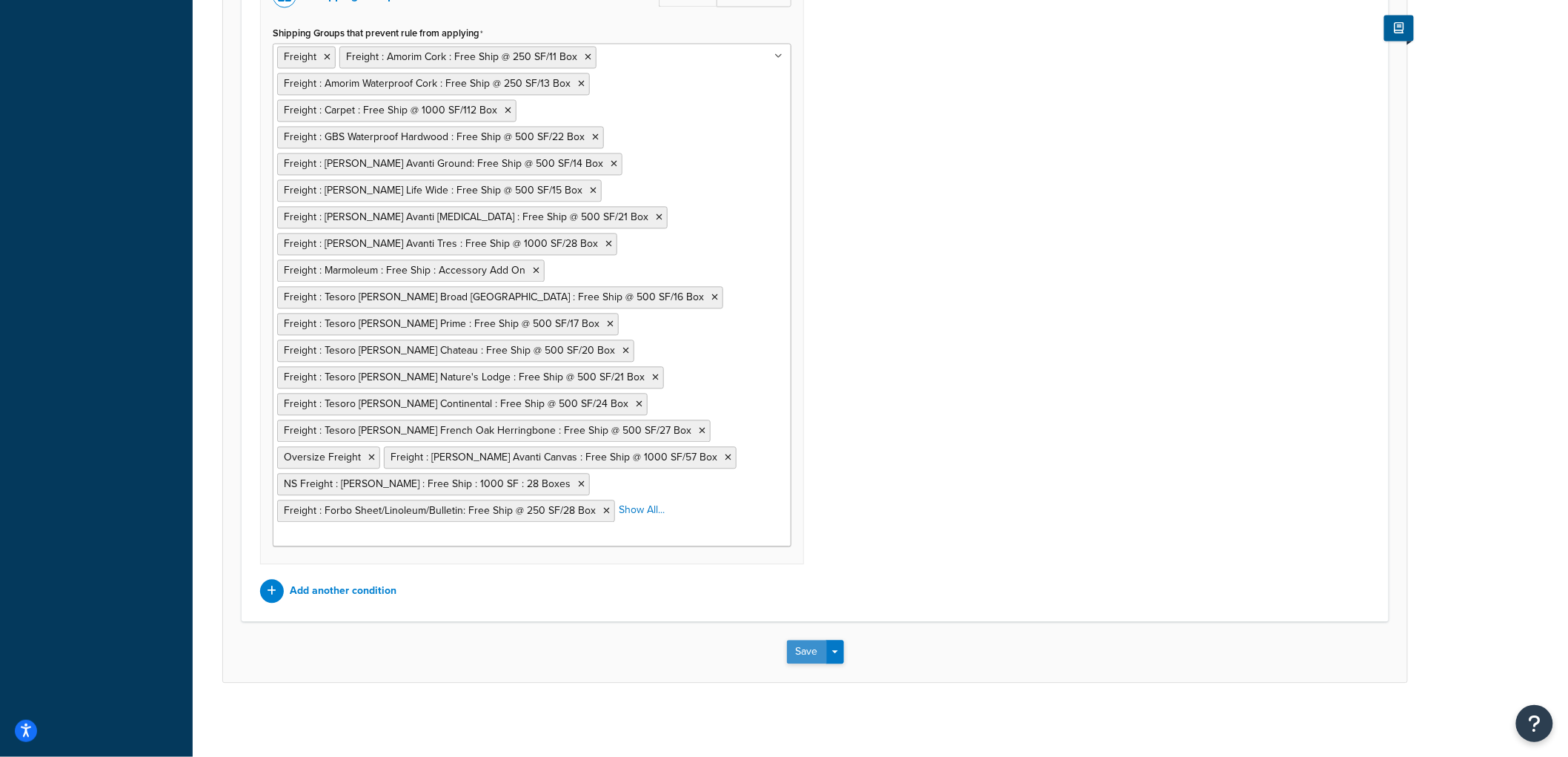
click at [795, 642] on button "Save" at bounding box center [807, 652] width 40 height 24
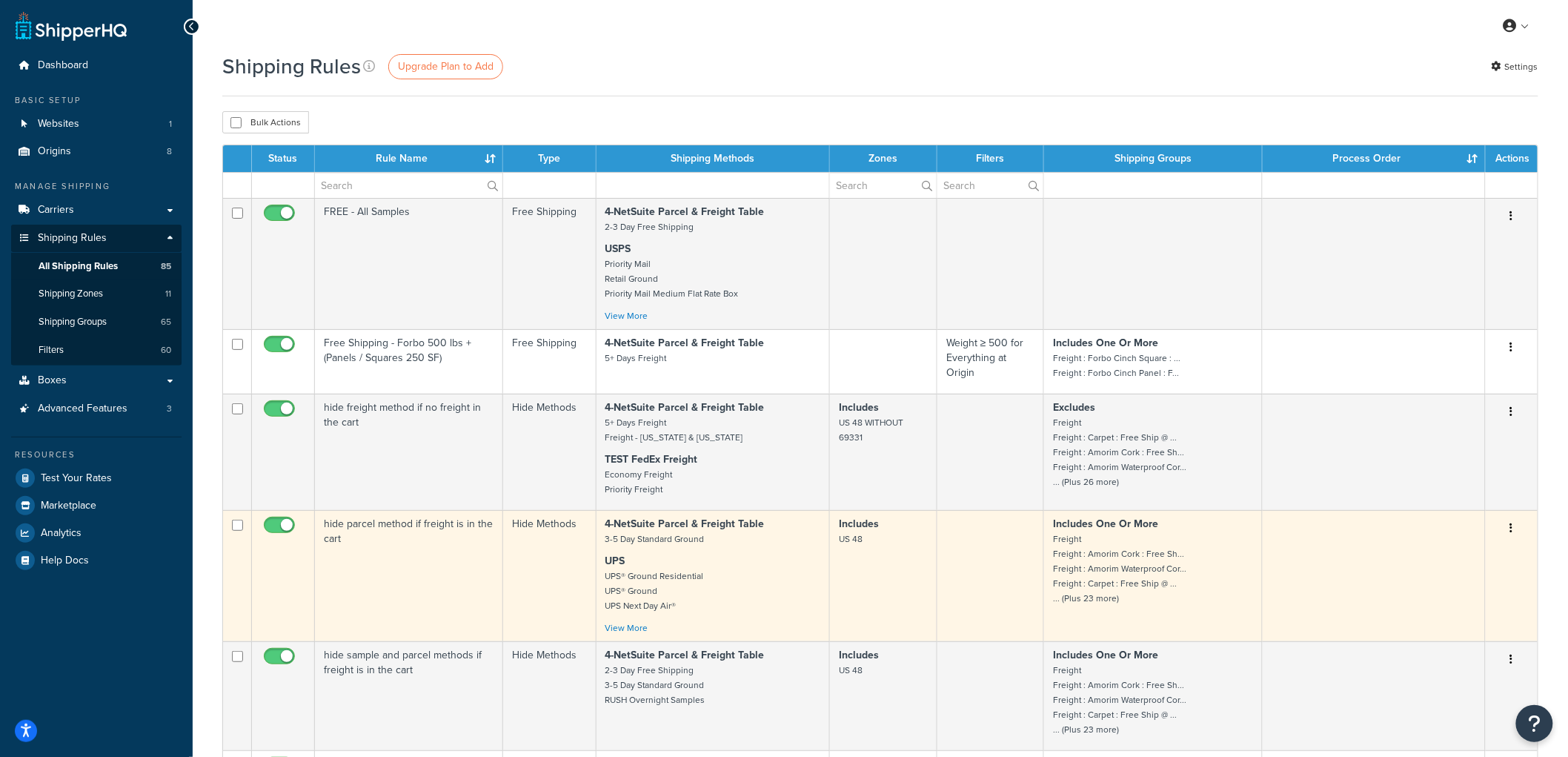
click at [467, 568] on td "hide parcel method if freight is in the cart" at bounding box center [409, 576] width 188 height 132
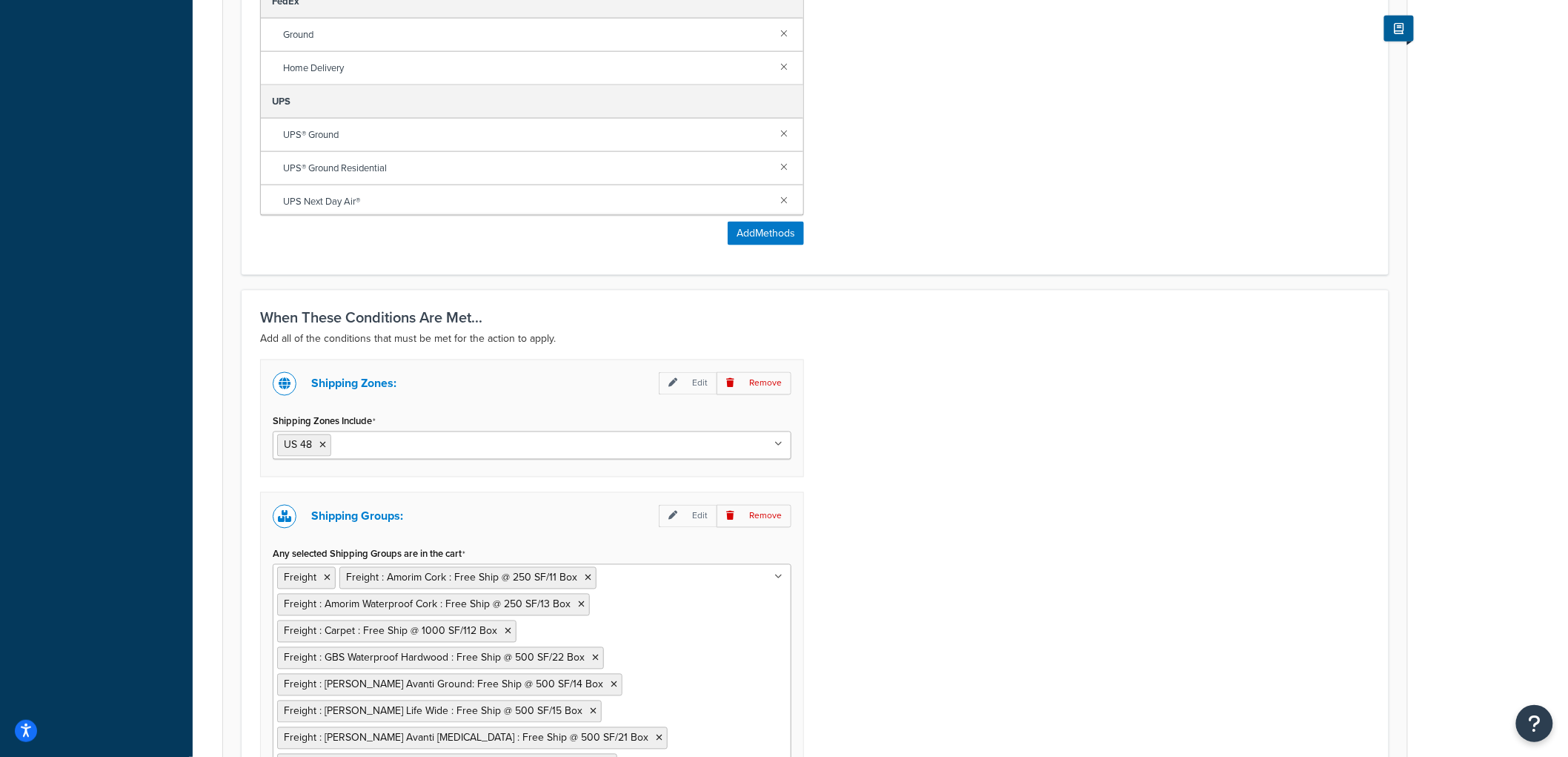
scroll to position [824, 0]
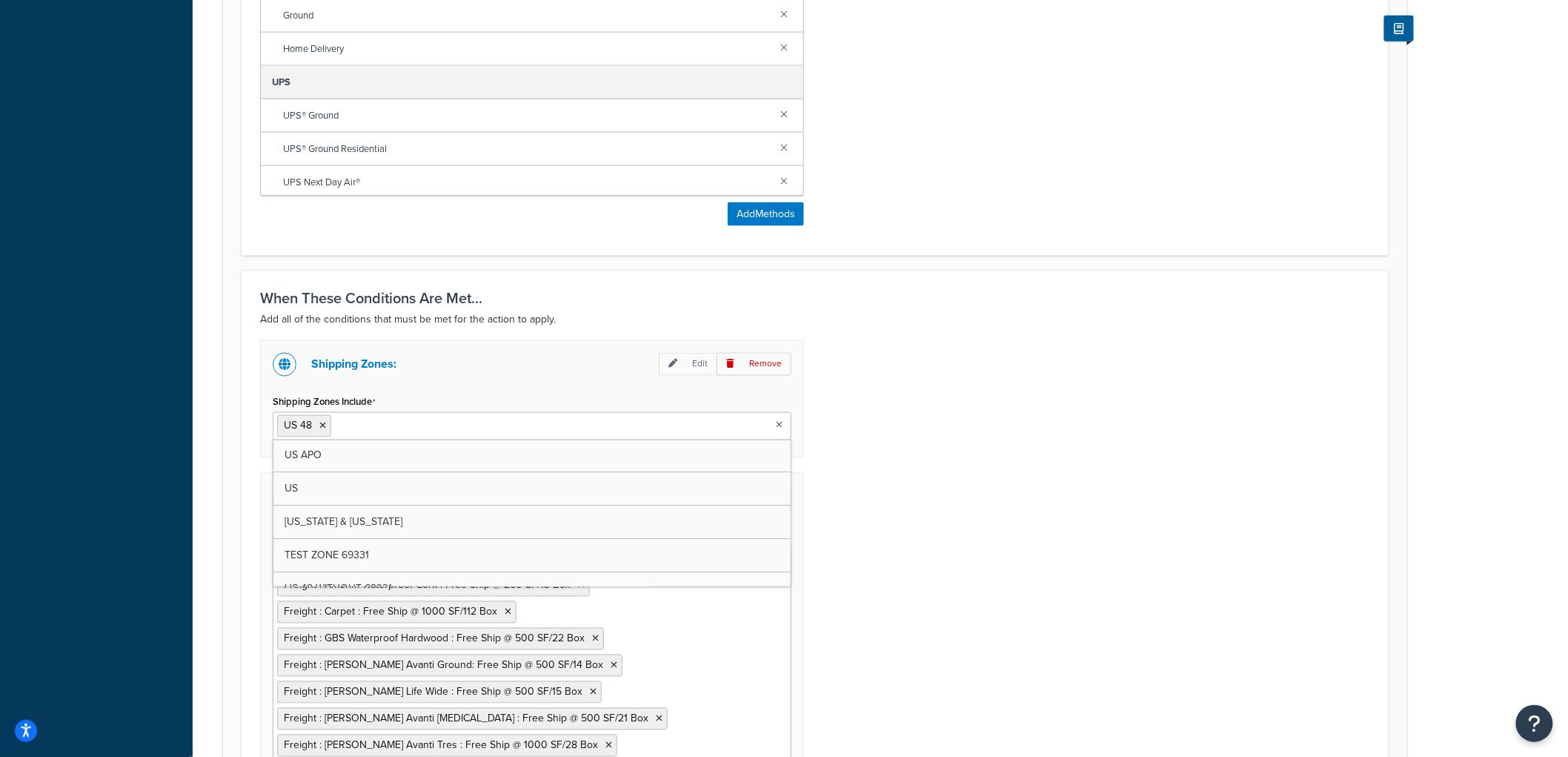
click at [388, 426] on input "Shipping Zones Include" at bounding box center [400, 425] width 131 height 17
click at [323, 423] on icon at bounding box center [323, 426] width 7 height 9
click at [899, 402] on div "Shipping Zones: Edit Remove Shipping Zones Include US 48 WITHOUT 69331 US 48 US…" at bounding box center [815, 712] width 1133 height 743
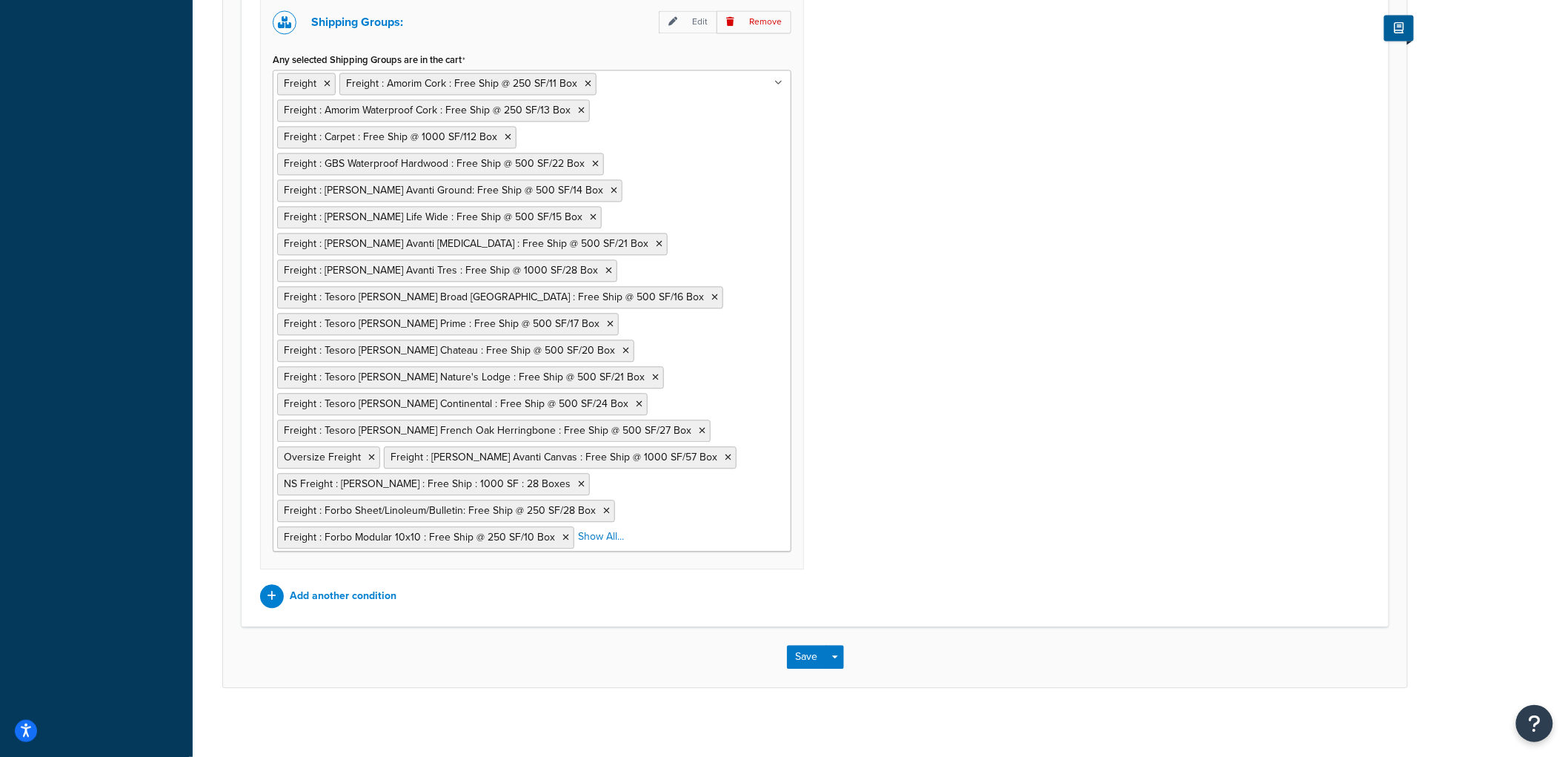
scroll to position [1308, 0]
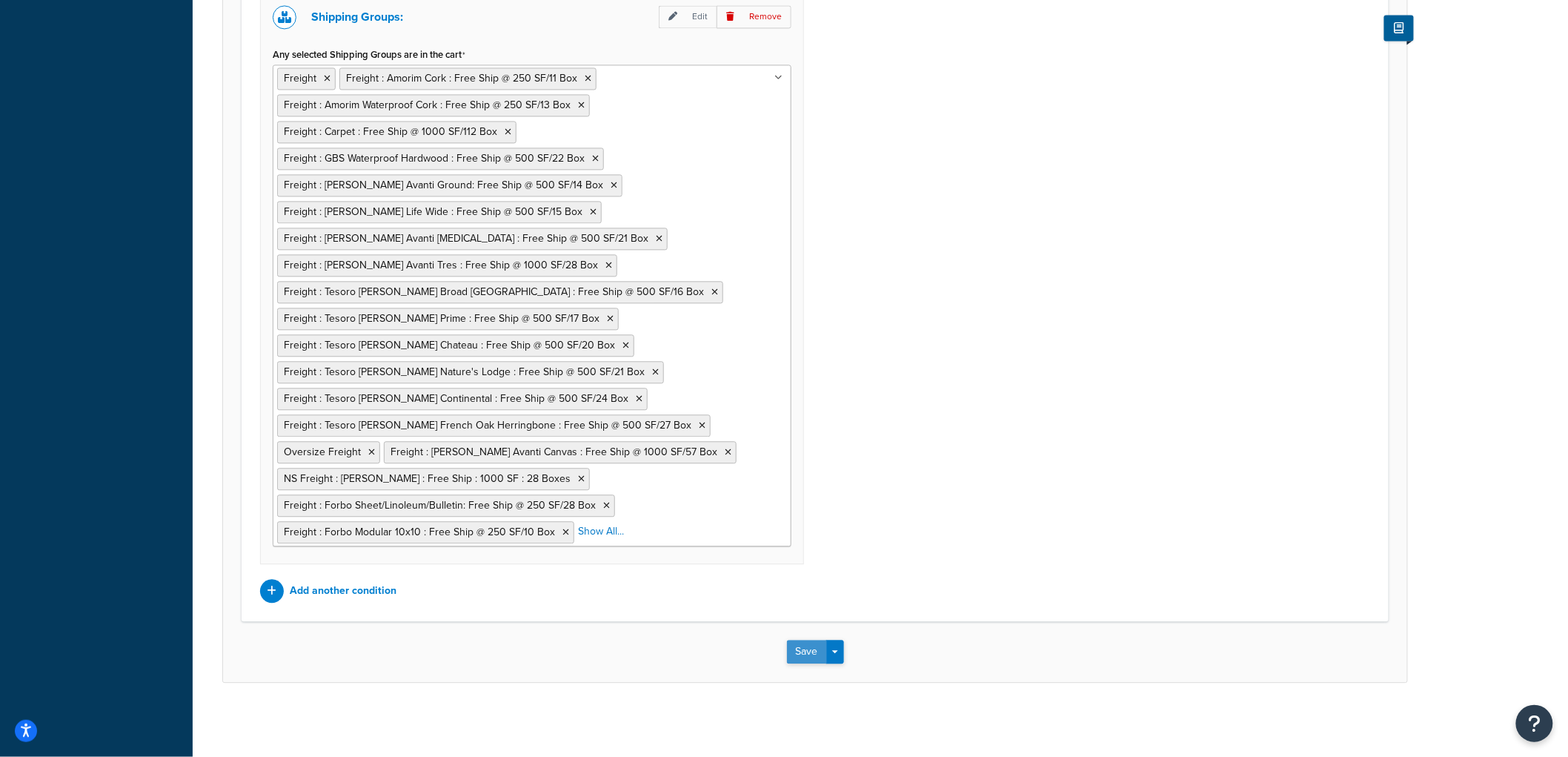
click at [802, 656] on button "Save" at bounding box center [807, 652] width 40 height 24
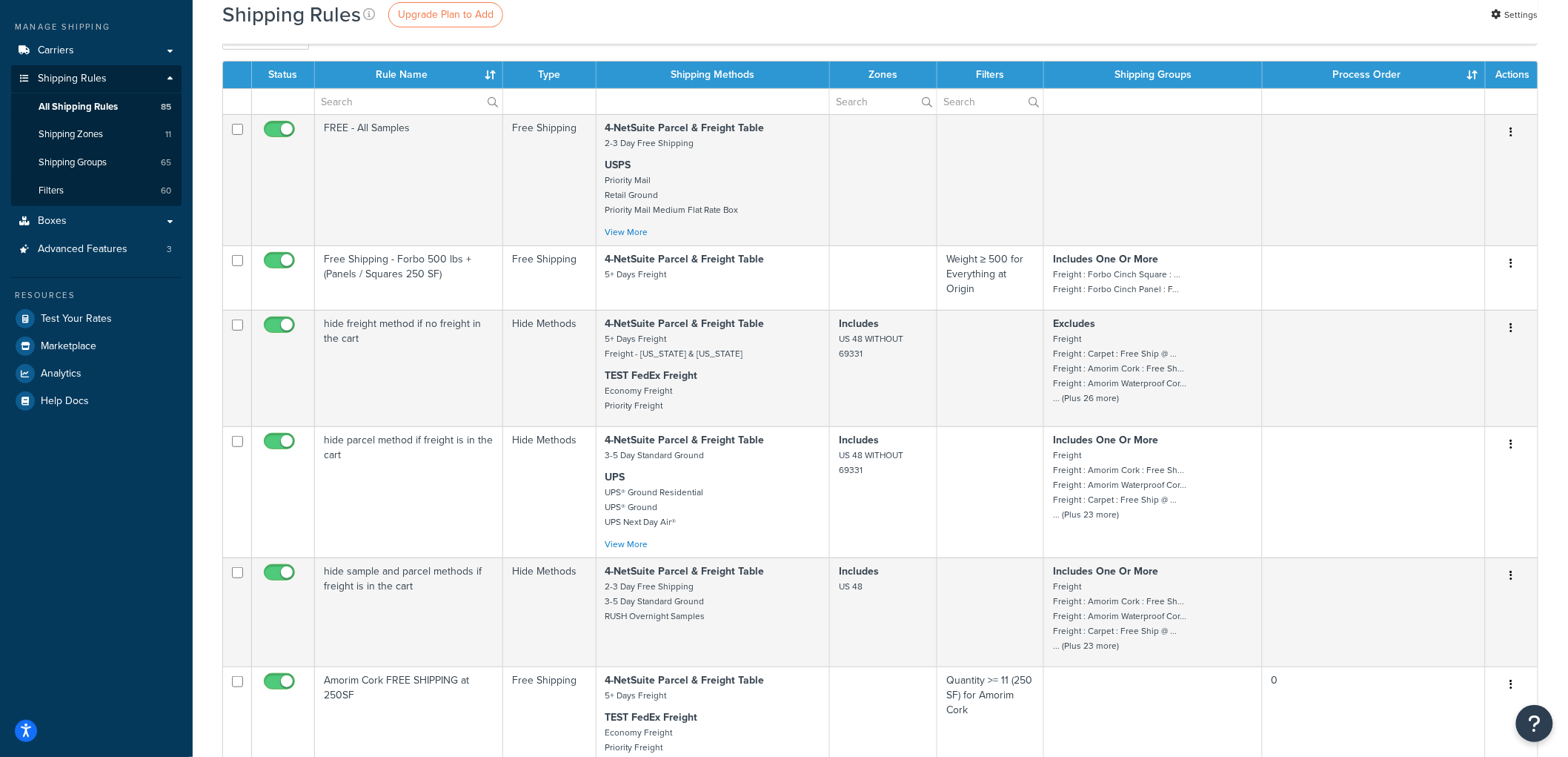
scroll to position [329, 0]
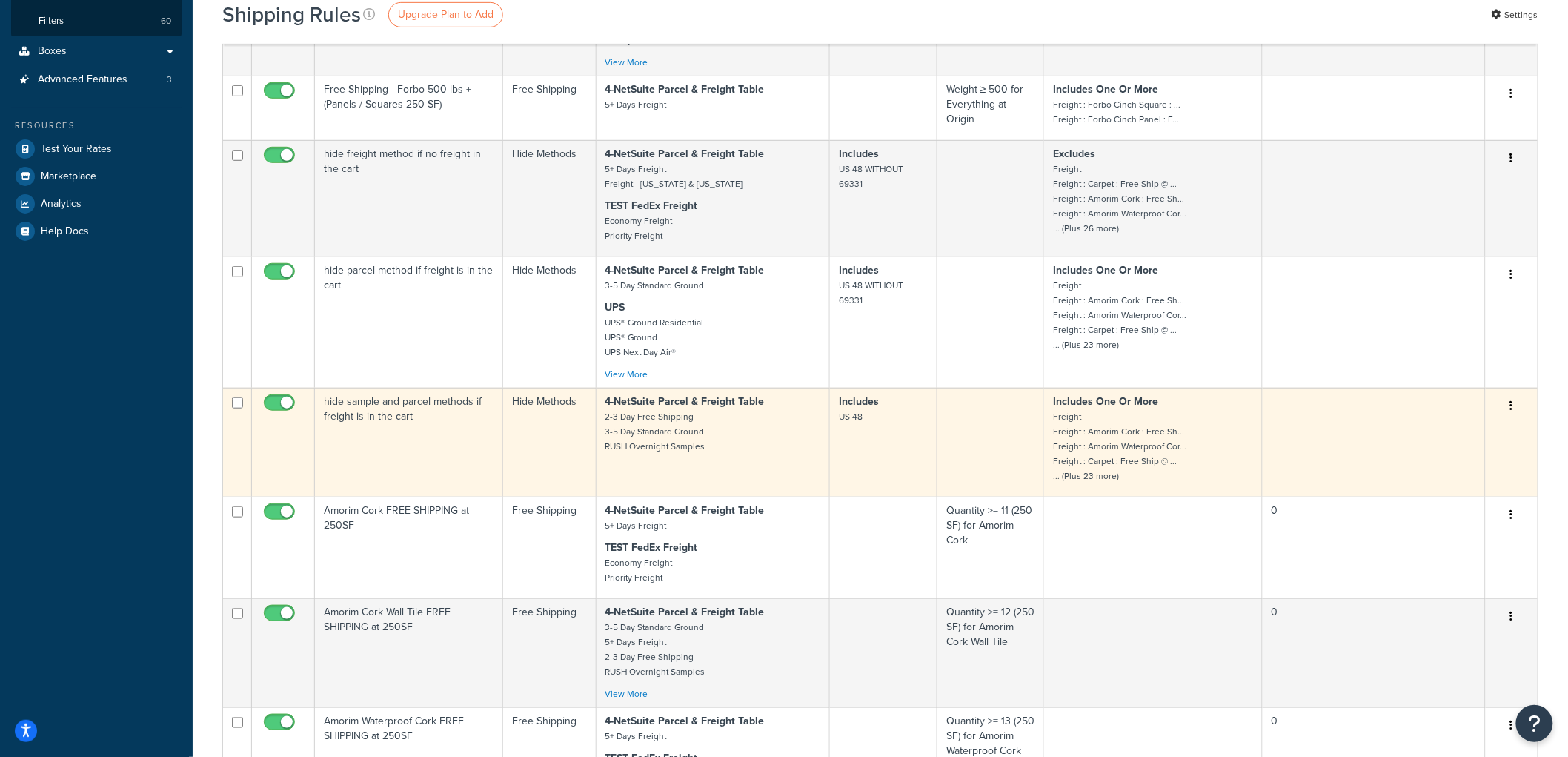
click at [532, 476] on td "Hide Methods" at bounding box center [549, 442] width 93 height 109
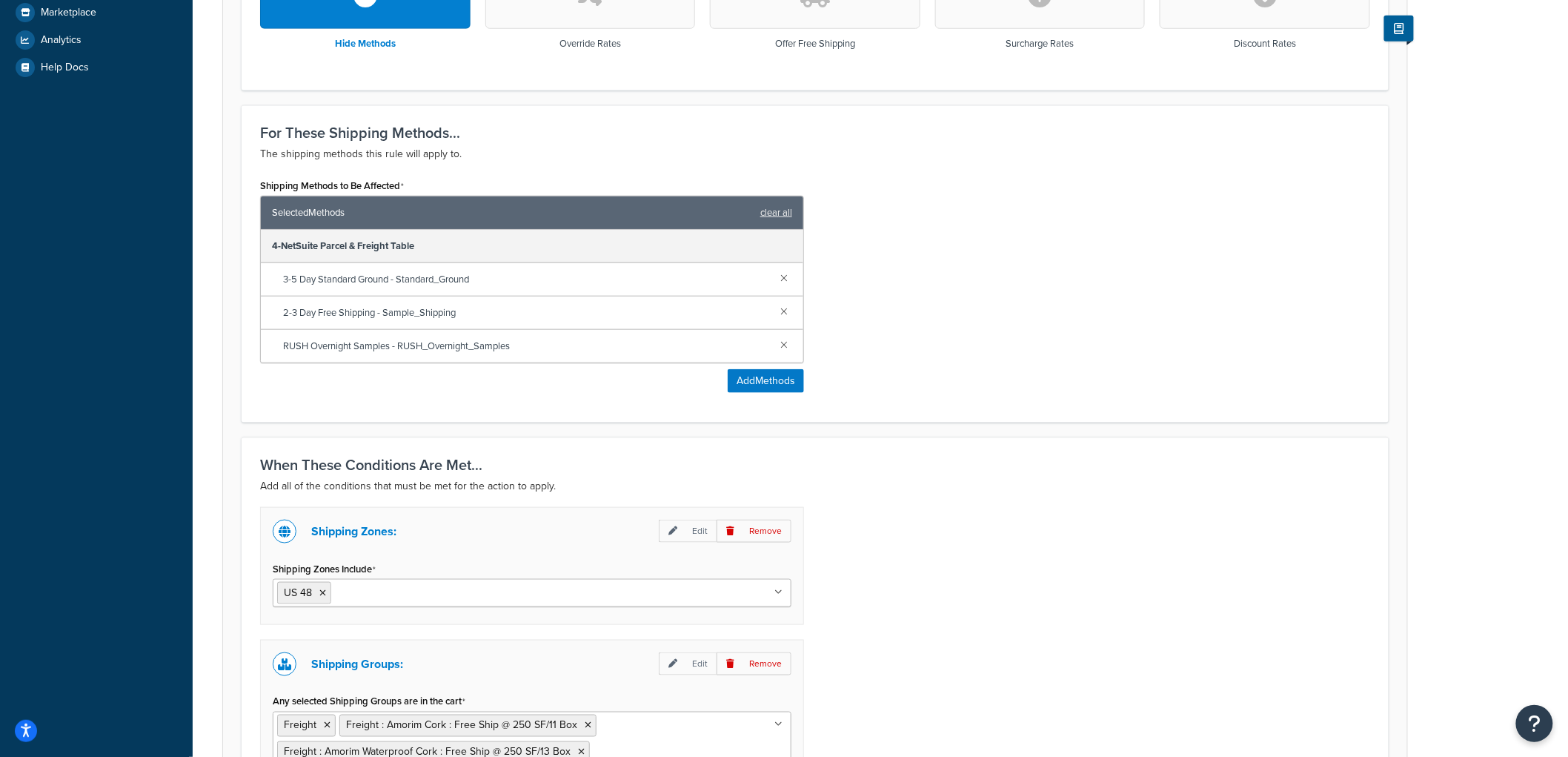
scroll to position [494, 0]
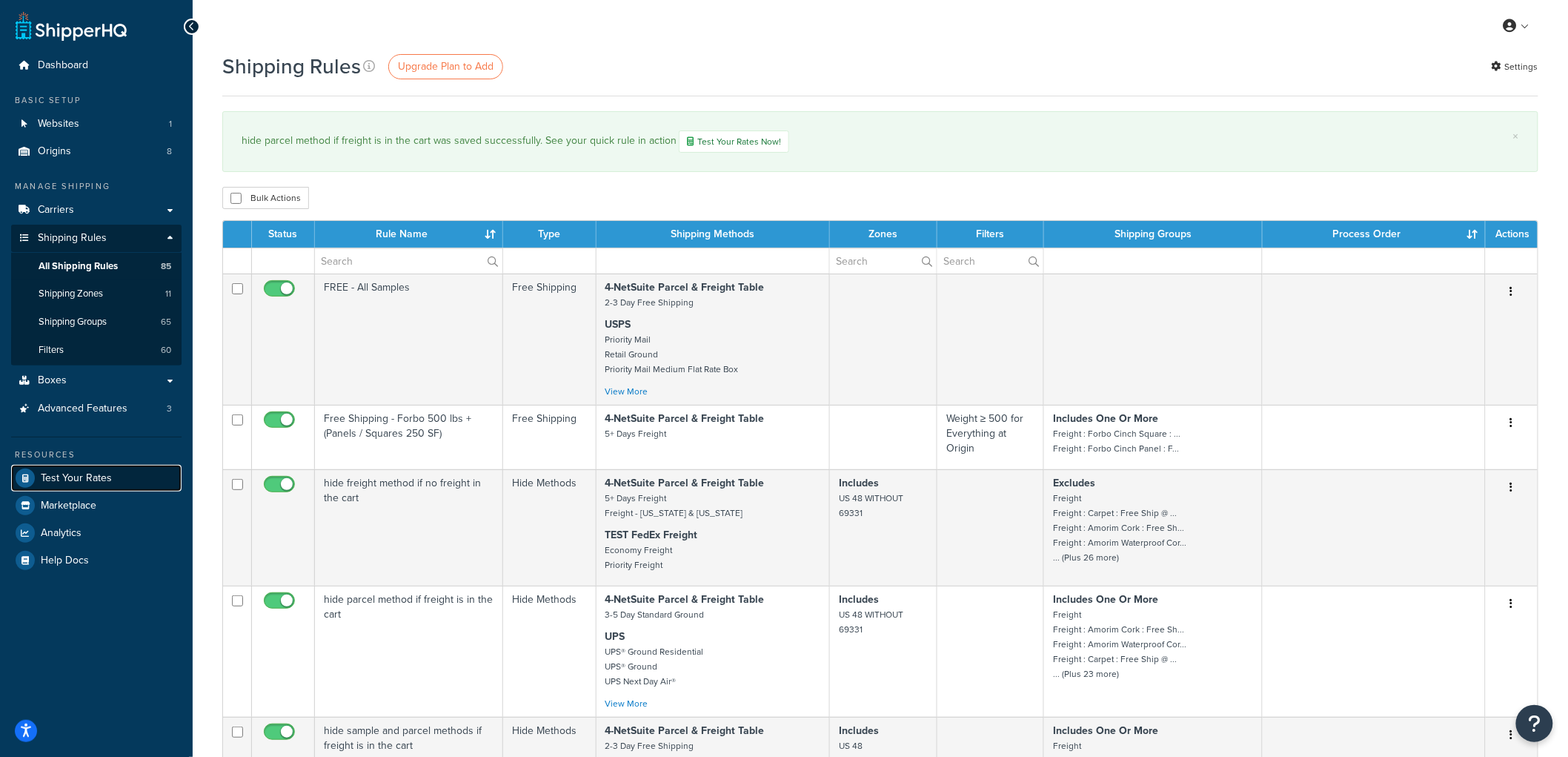
click at [91, 473] on span "Test Your Rates" at bounding box center [77, 478] width 71 height 12
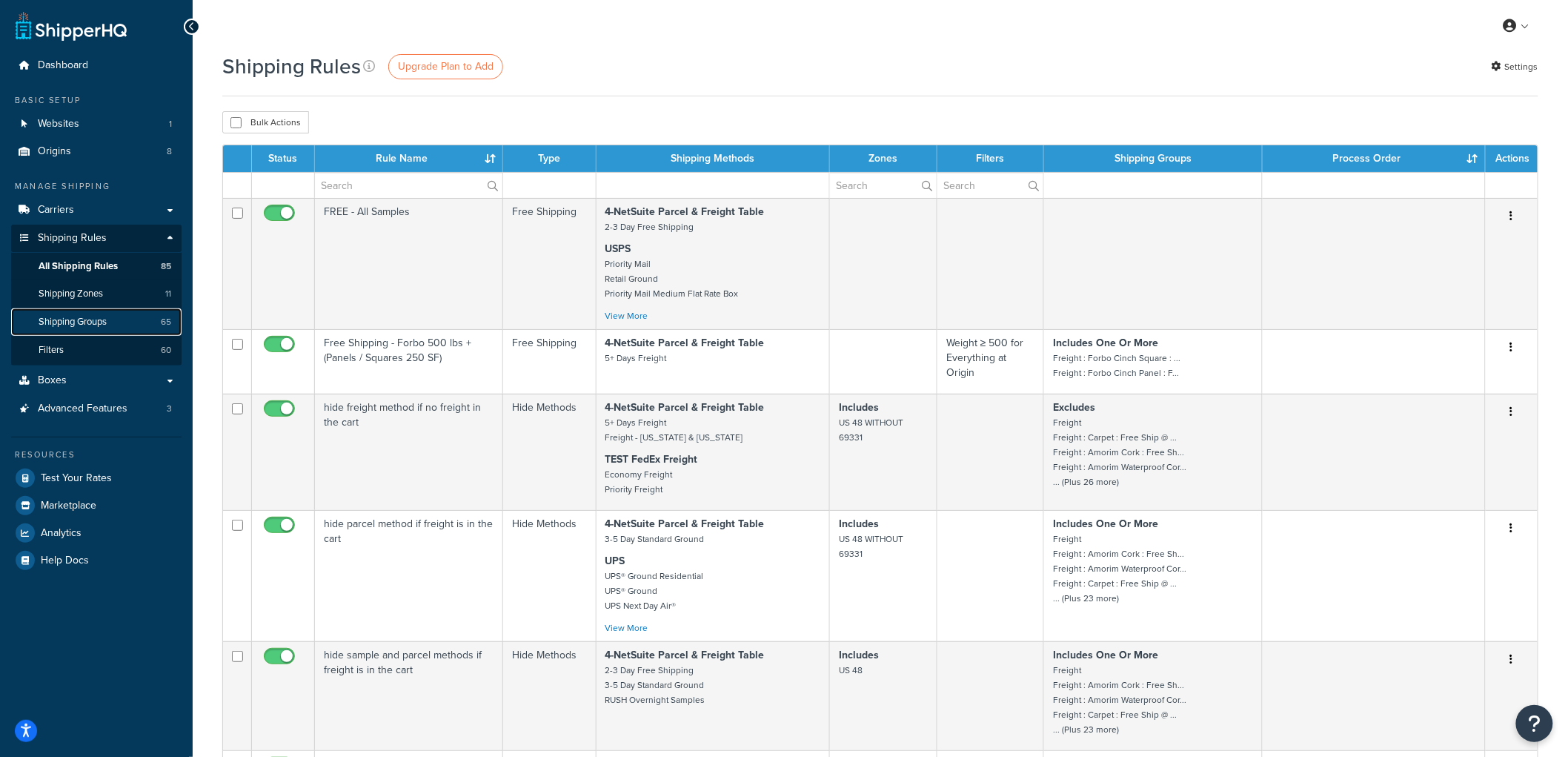
click at [99, 316] on span "Shipping Groups" at bounding box center [72, 322] width 68 height 12
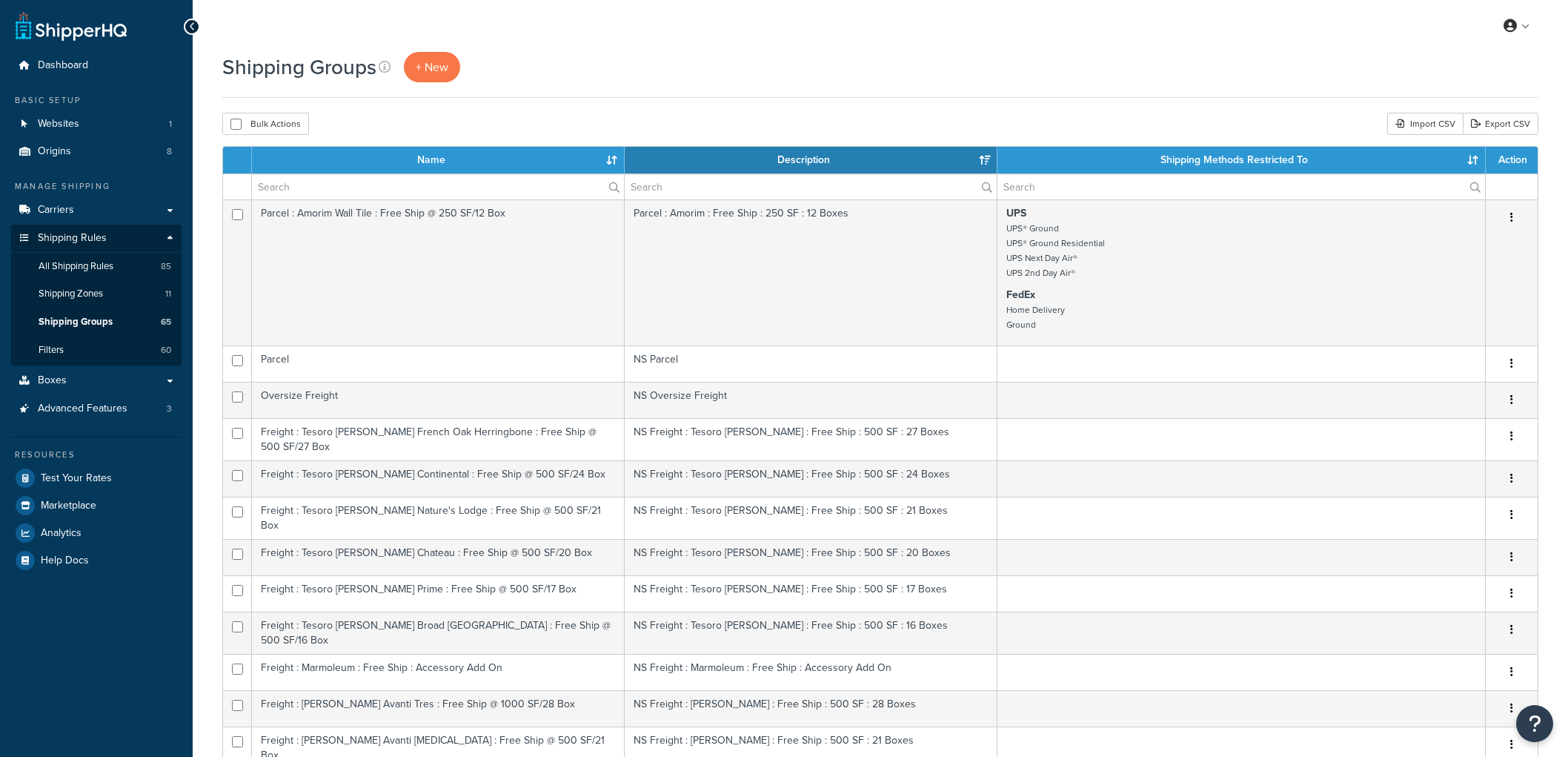
select select "15"
click at [82, 267] on span "All Shipping Rules" at bounding box center [76, 267] width 75 height 12
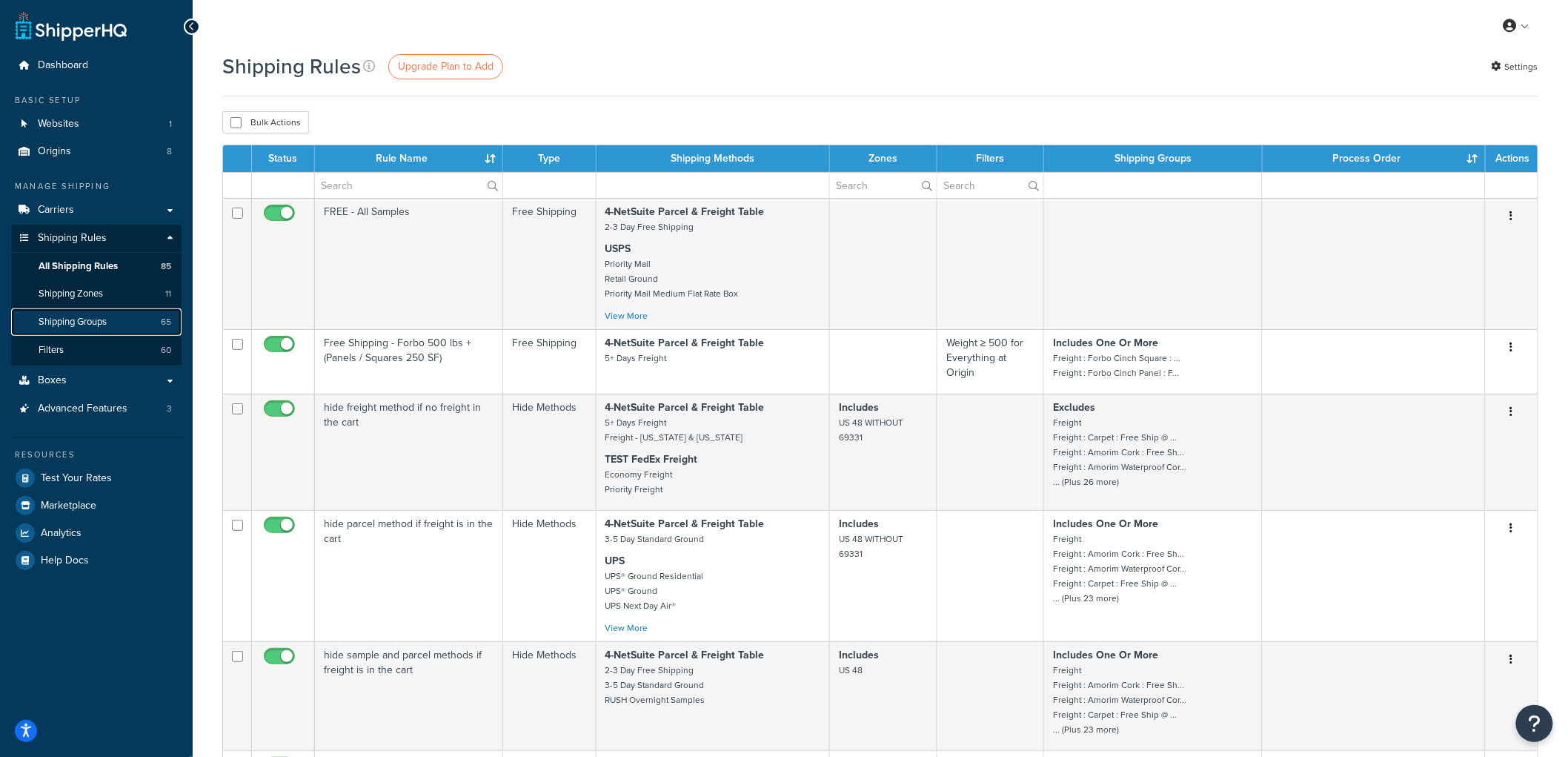
click at [114, 314] on link "Shipping Groups 65" at bounding box center [97, 321] width 171 height 27
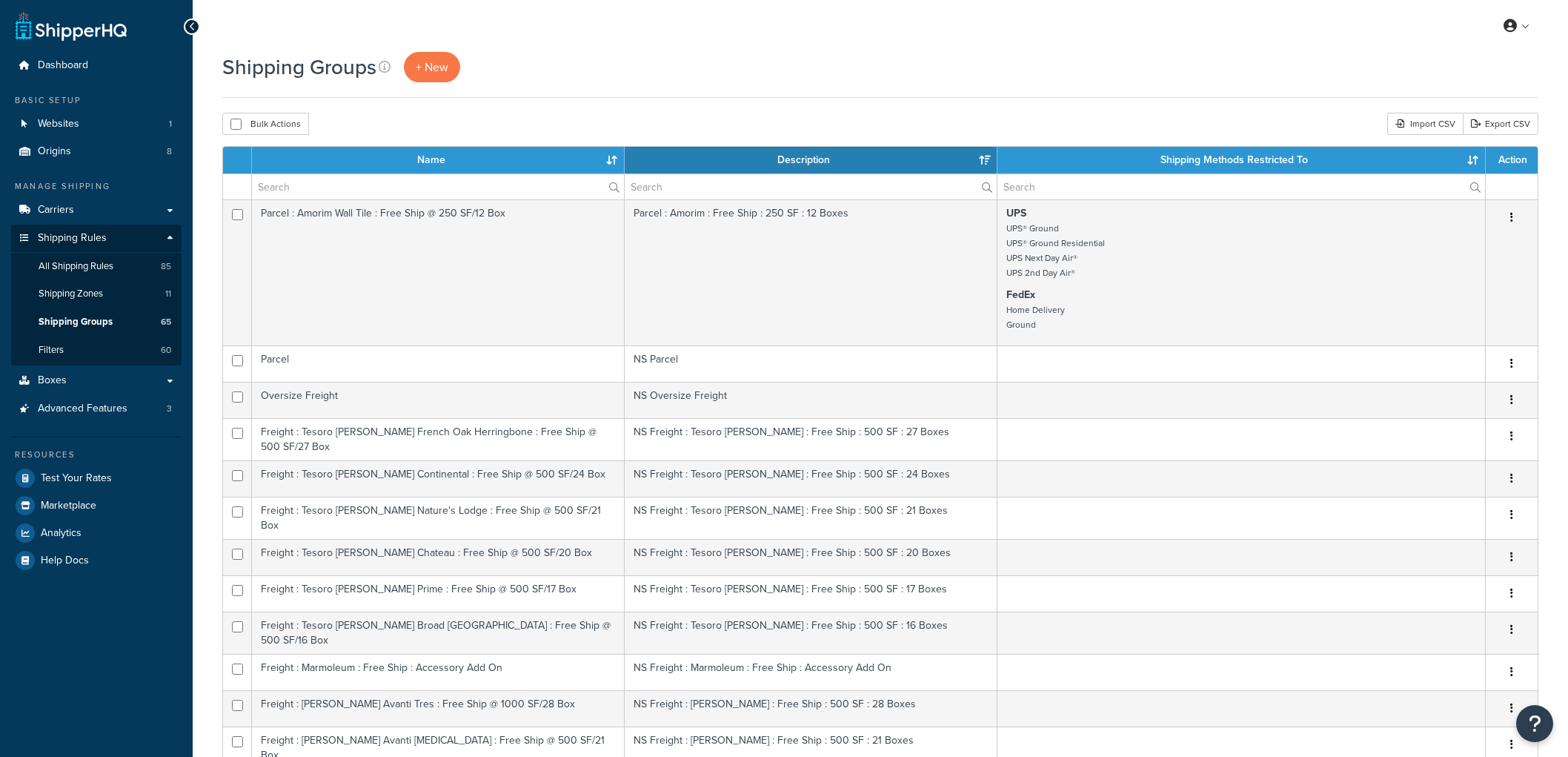
select select "15"
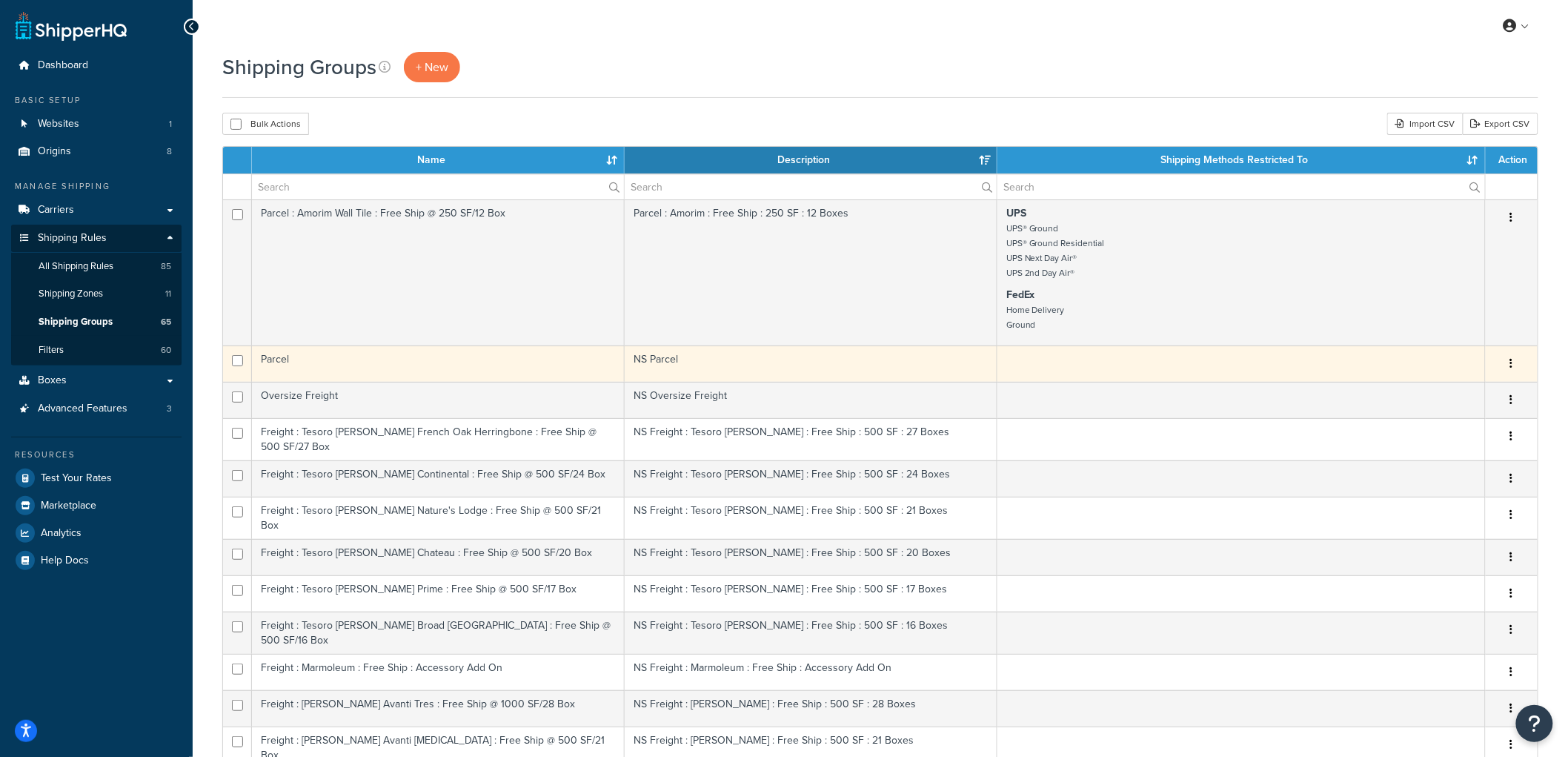
click at [827, 369] on td "NS Parcel" at bounding box center [811, 364] width 373 height 37
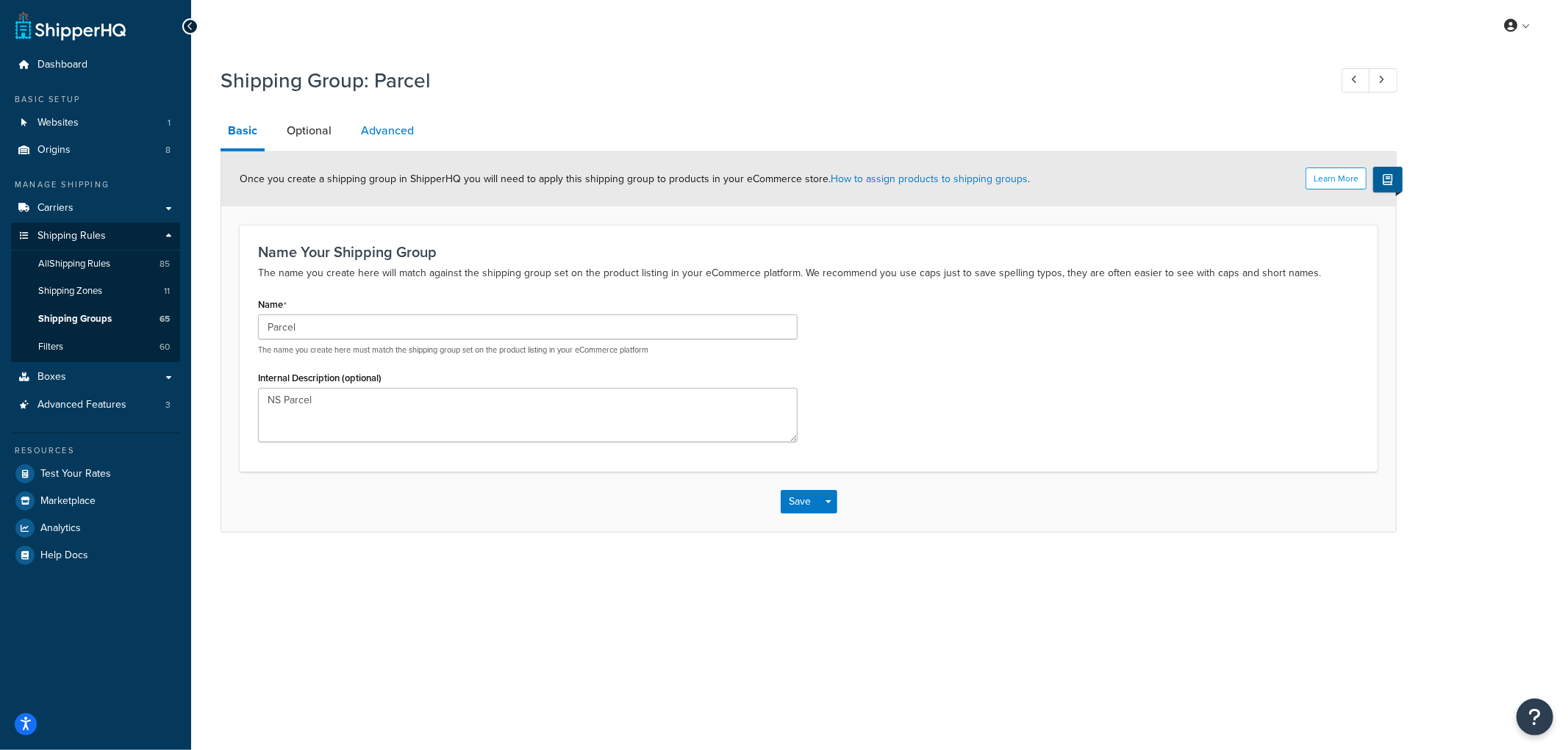
click at [380, 140] on link "Advanced" at bounding box center [387, 130] width 67 height 35
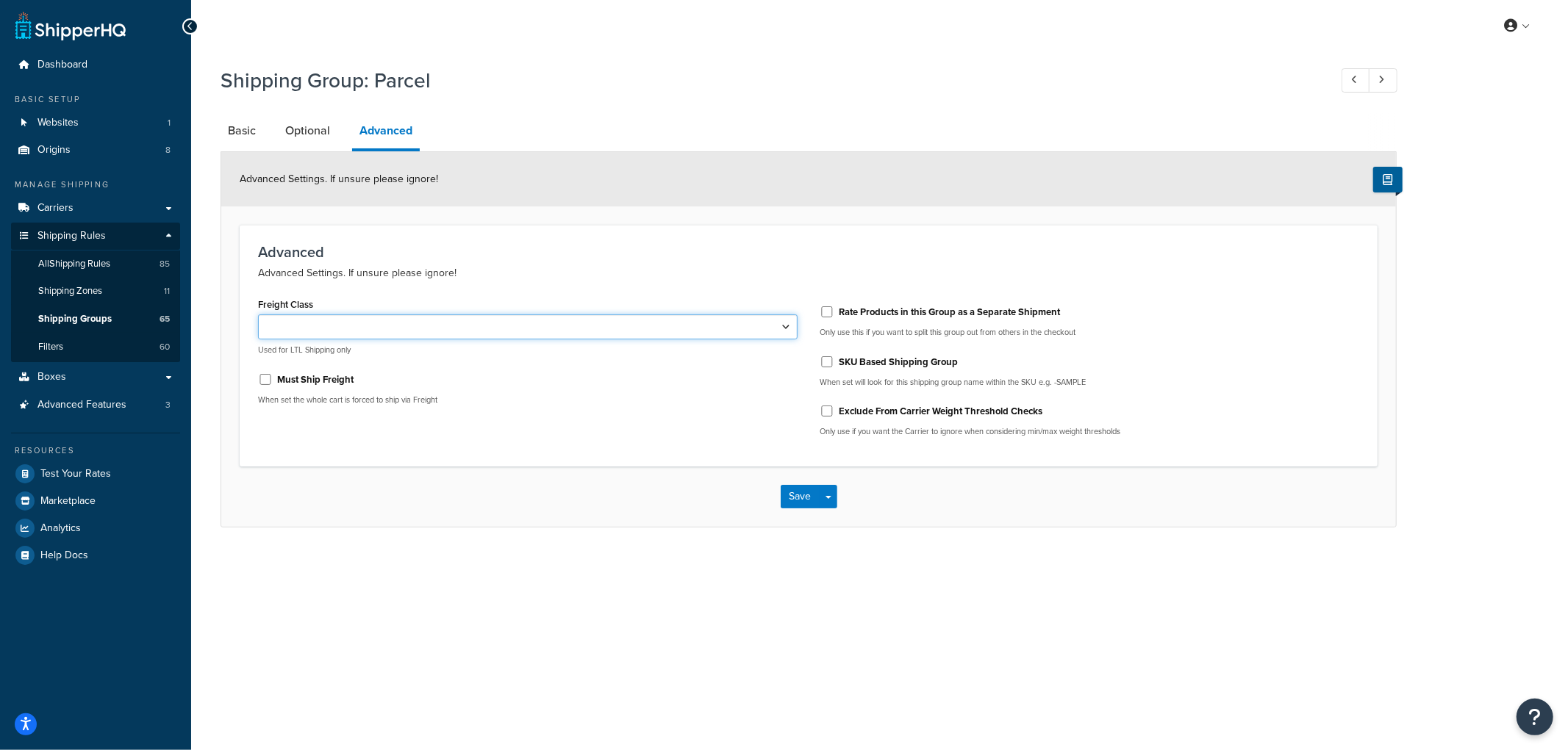
click at [376, 328] on select "50 55 60 65 70 77.5 85 92.5 100 110 125 150 175 200 250 300 400 500" at bounding box center [528, 326] width 540 height 25
drag, startPoint x: 527, startPoint y: 250, endPoint x: 468, endPoint y: 215, distance: 68.6
click at [527, 250] on h3 "Advanced" at bounding box center [808, 252] width 1101 height 16
click at [314, 129] on link "Optional" at bounding box center [307, 130] width 60 height 35
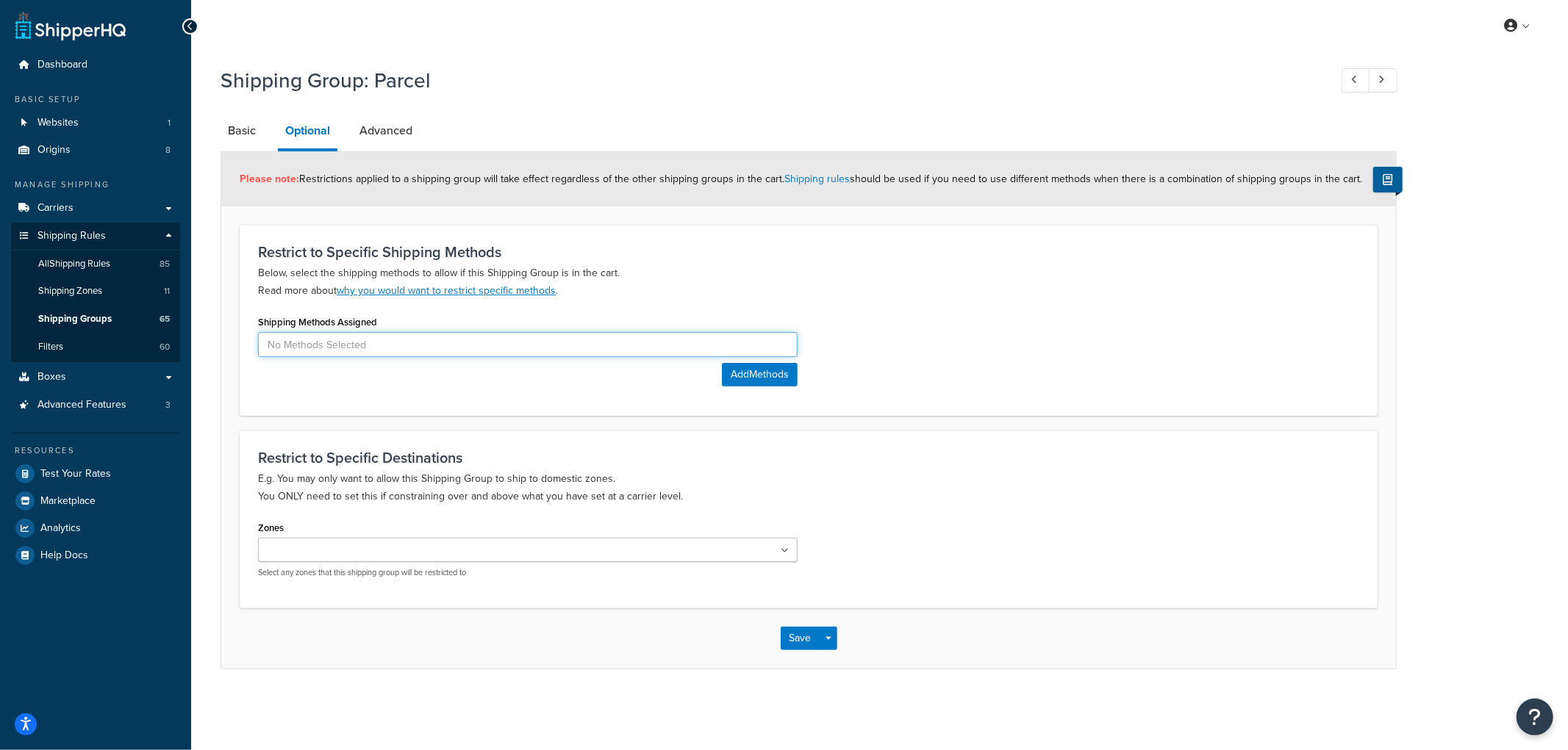
click at [360, 343] on input at bounding box center [528, 344] width 540 height 25
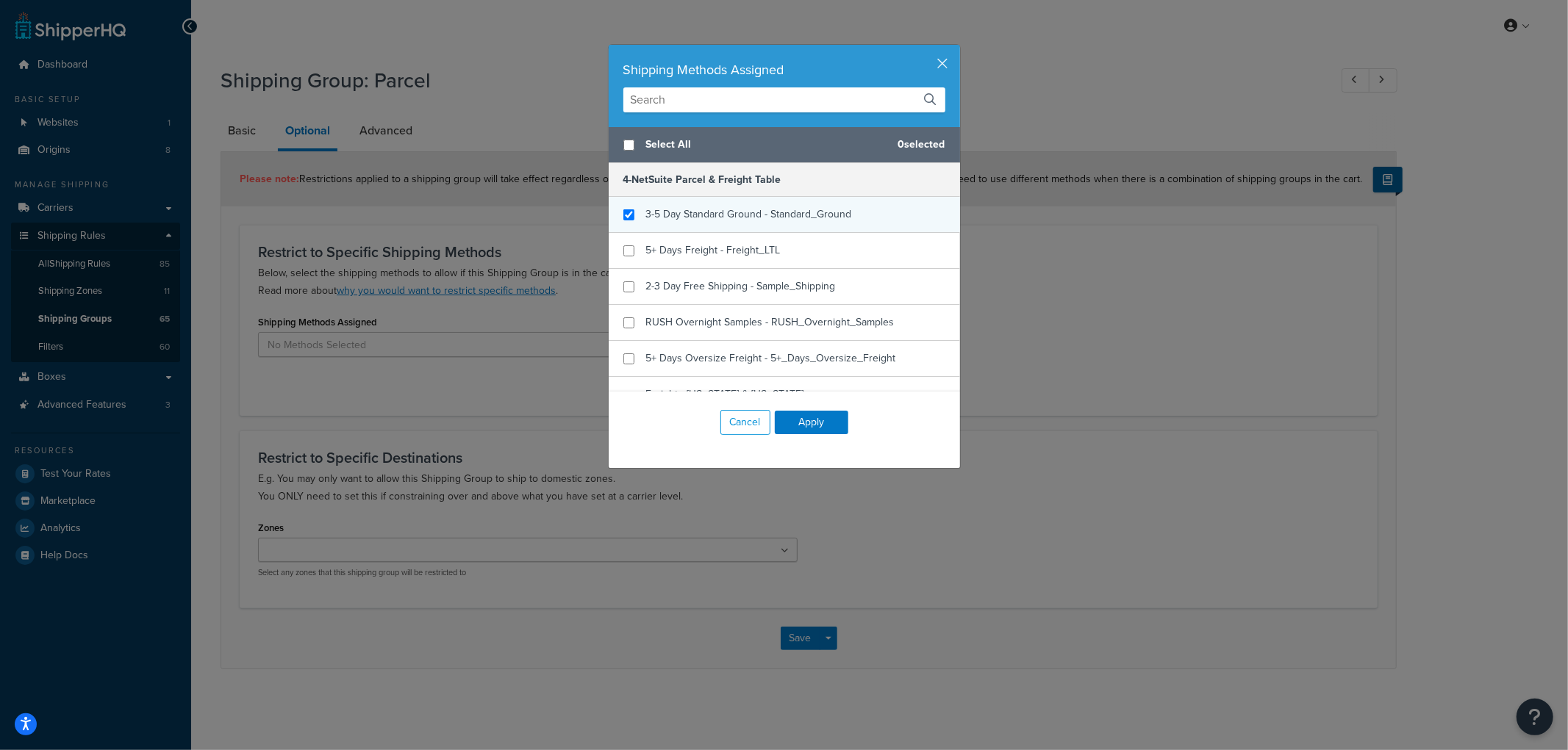
checkbox input "true"
click at [756, 219] on span "3-5 Day Standard Ground - Standard_Ground" at bounding box center [749, 214] width 205 height 16
click at [723, 427] on button "Cancel" at bounding box center [745, 422] width 50 height 25
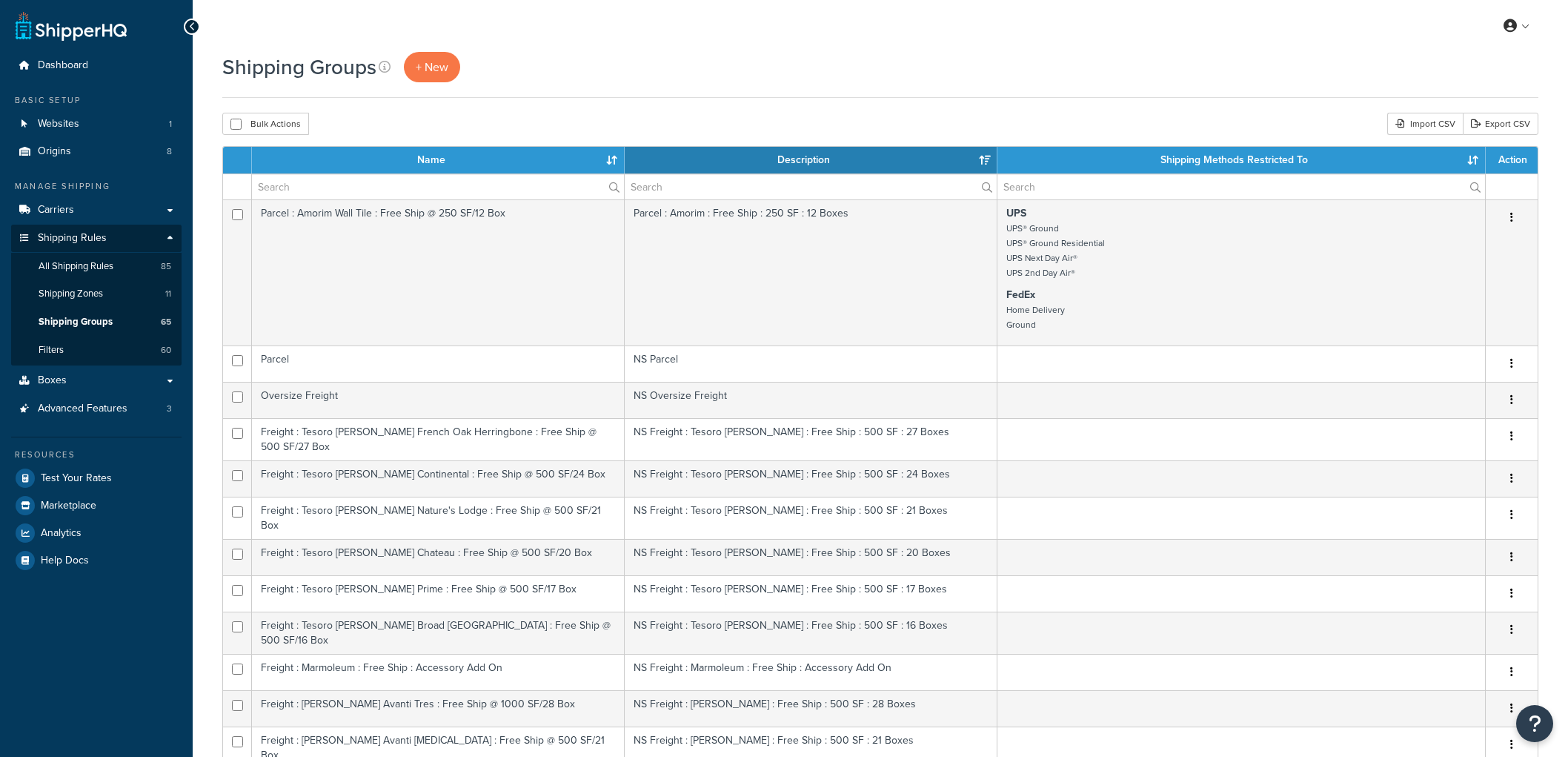
select select "15"
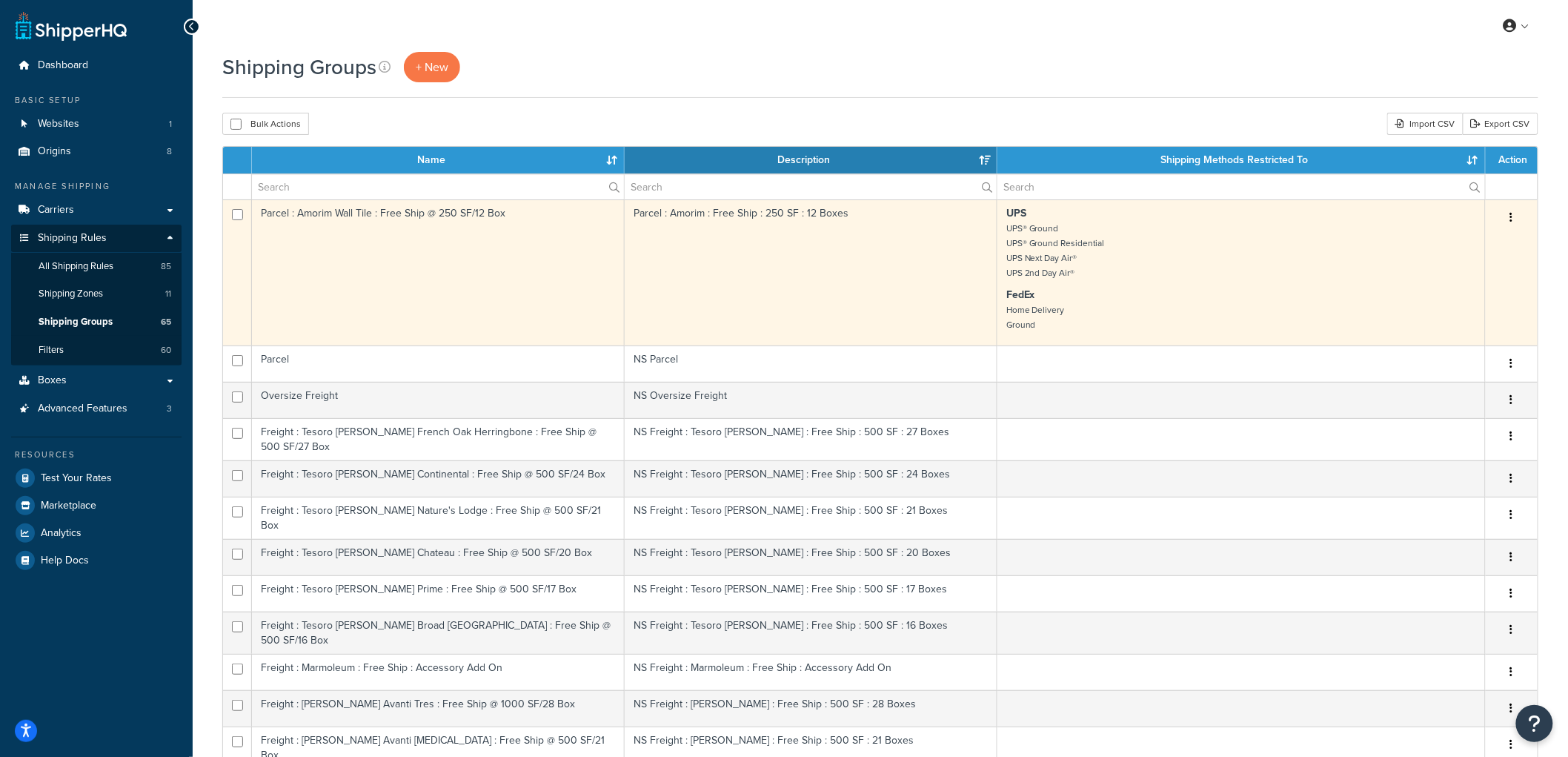
click at [541, 266] on td "Parcel : Amorim Wall Tile : Free Ship @ 250 SF/12 Box" at bounding box center [438, 273] width 373 height 146
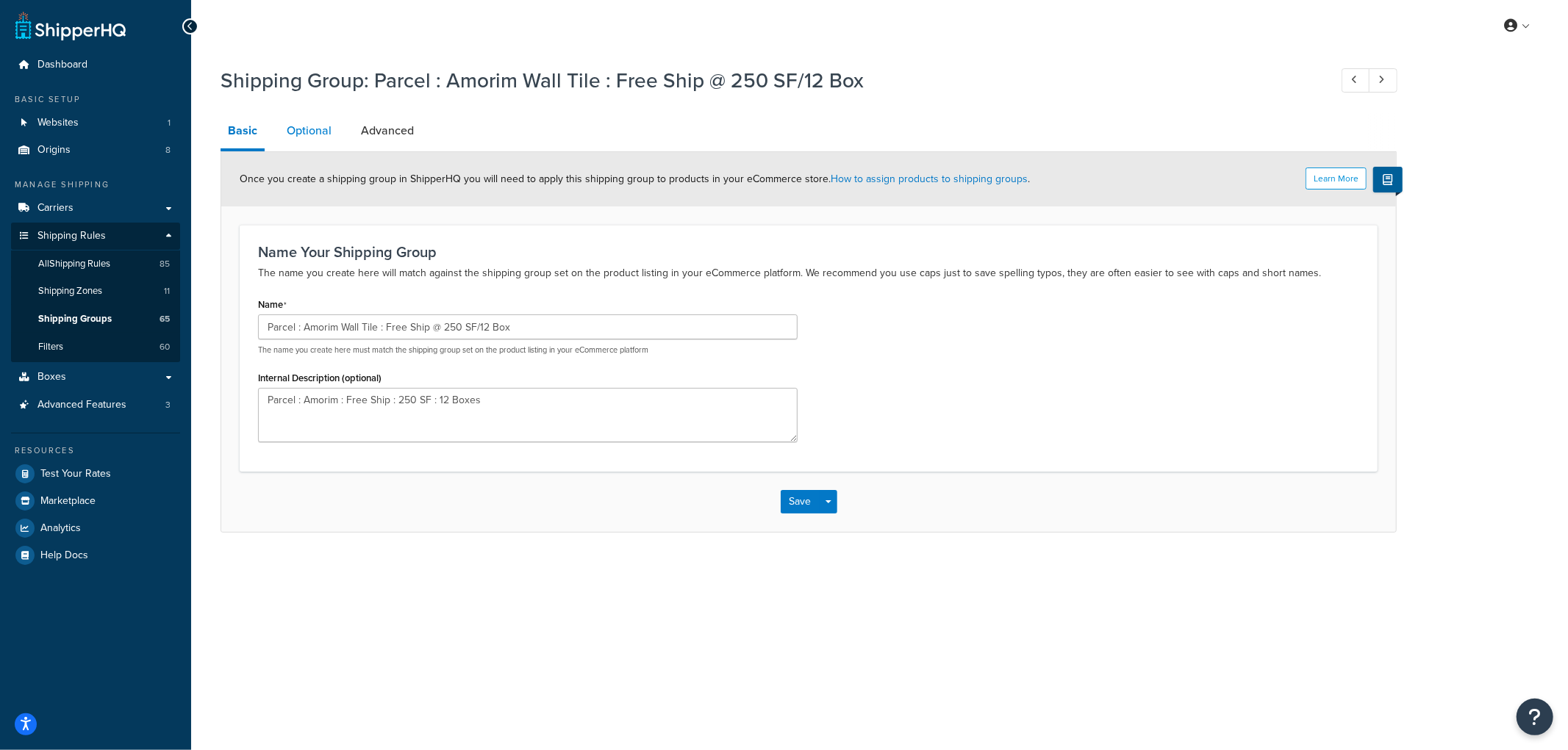
click at [322, 134] on link "Optional" at bounding box center [308, 130] width 60 height 35
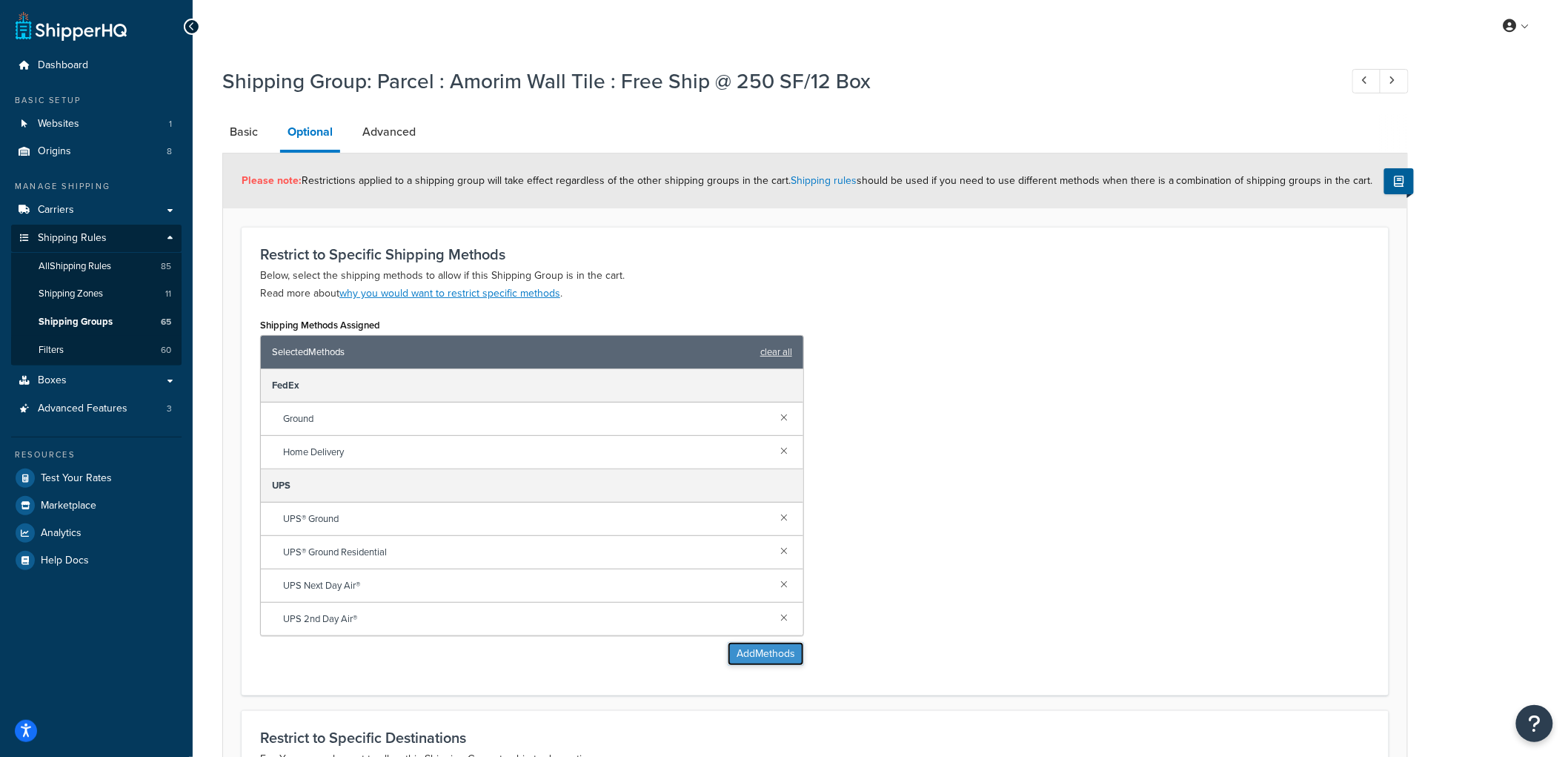
click at [785, 651] on button "Add Methods" at bounding box center [766, 653] width 77 height 24
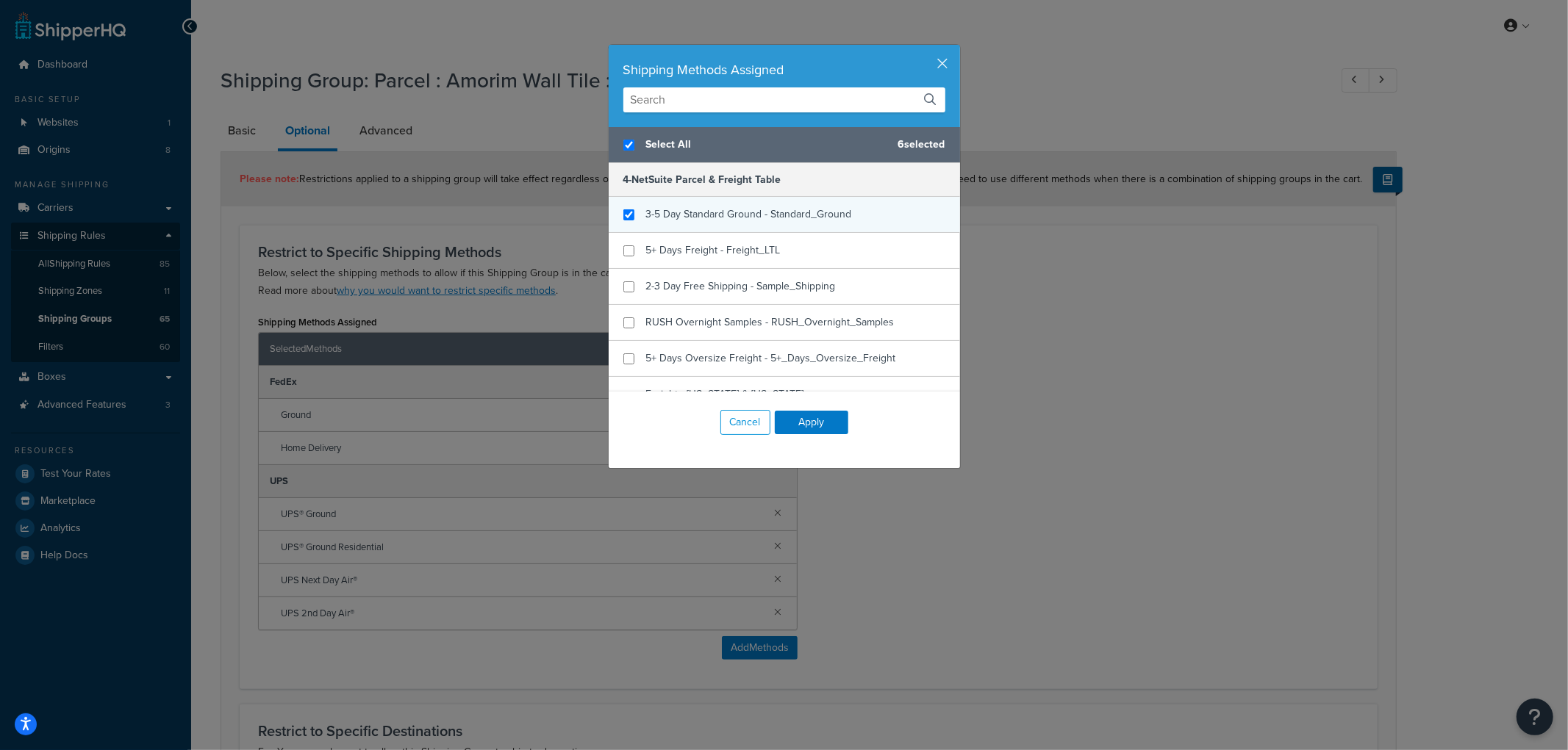
checkbox input "true"
click at [684, 221] on span "3-5 Day Standard Ground - Standard_Ground" at bounding box center [749, 214] width 205 height 16
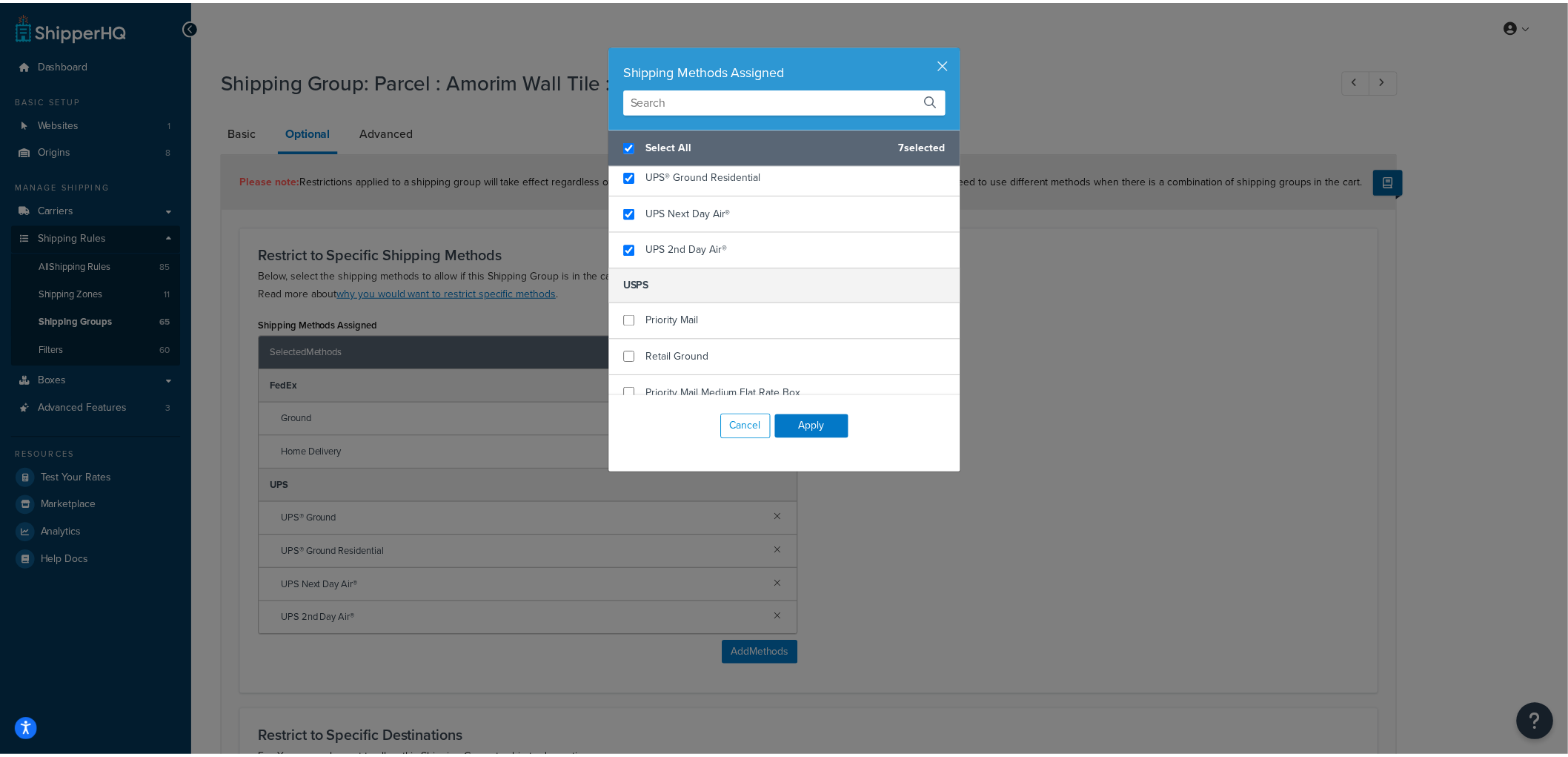
scroll to position [810, 0]
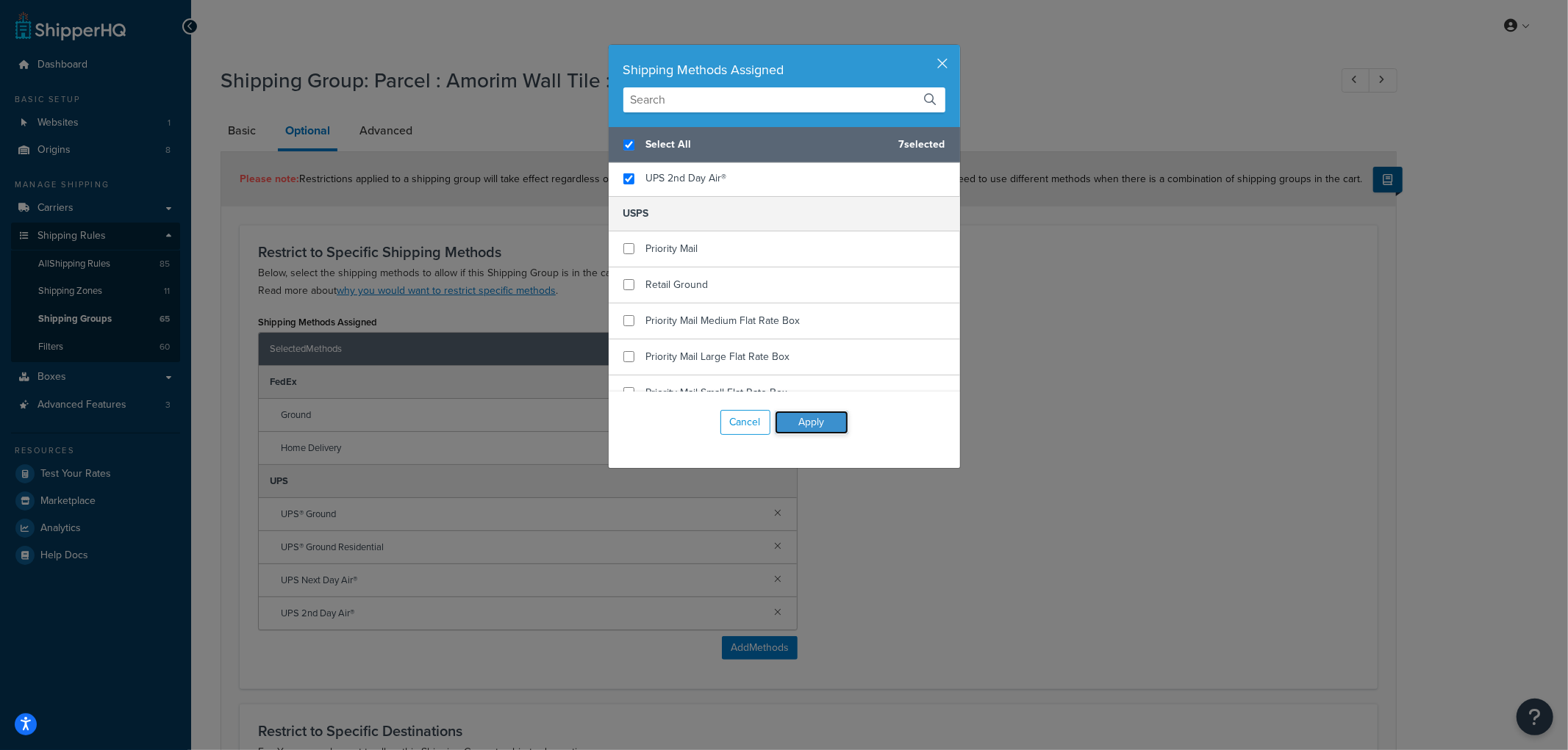
click at [825, 423] on button "Apply" at bounding box center [811, 422] width 73 height 23
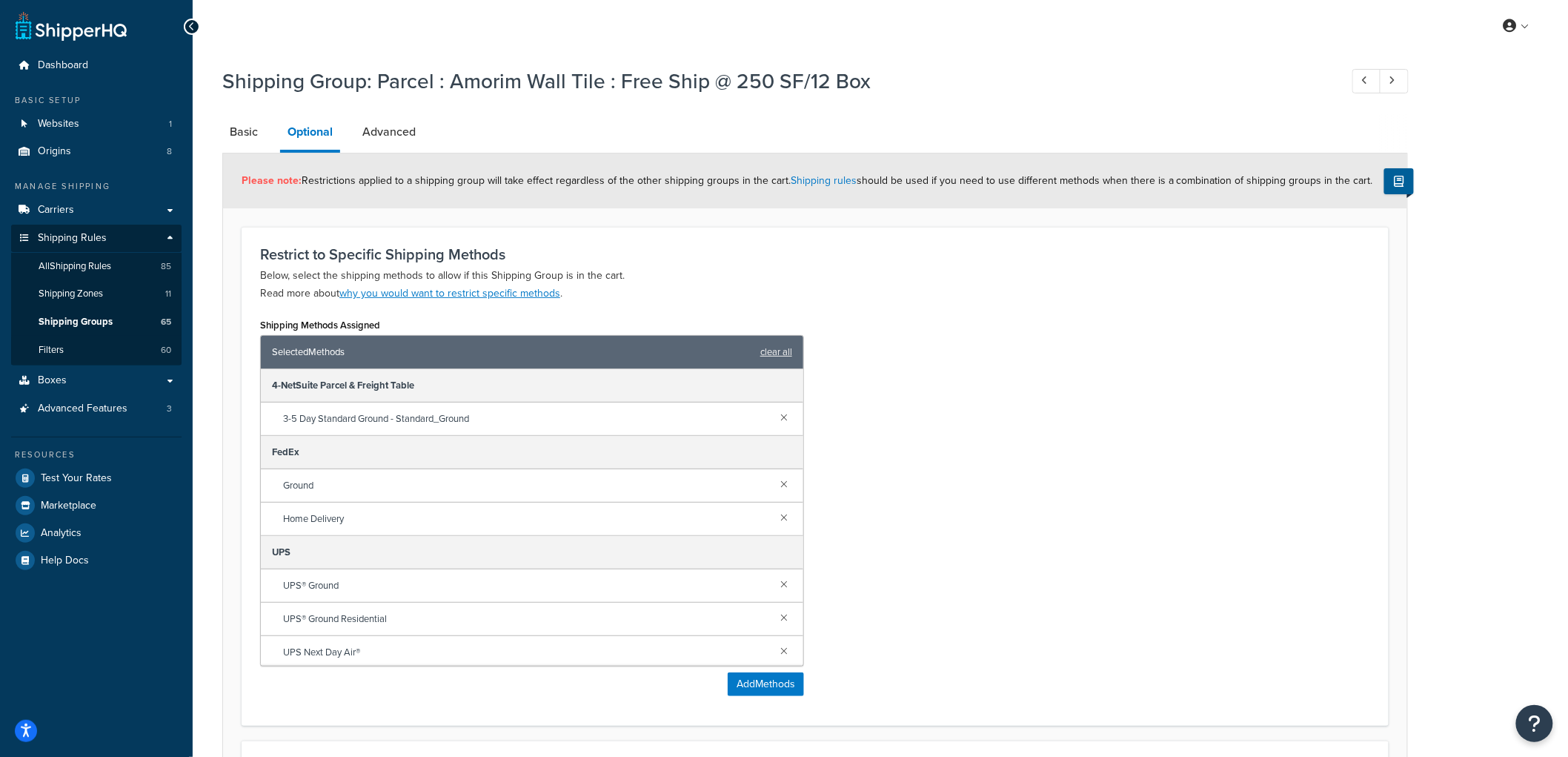
click at [1019, 421] on div "Shipping Methods Assigned Selected Methods clear all 4-NetSuite Parcel & Freigh…" at bounding box center [815, 510] width 1133 height 393
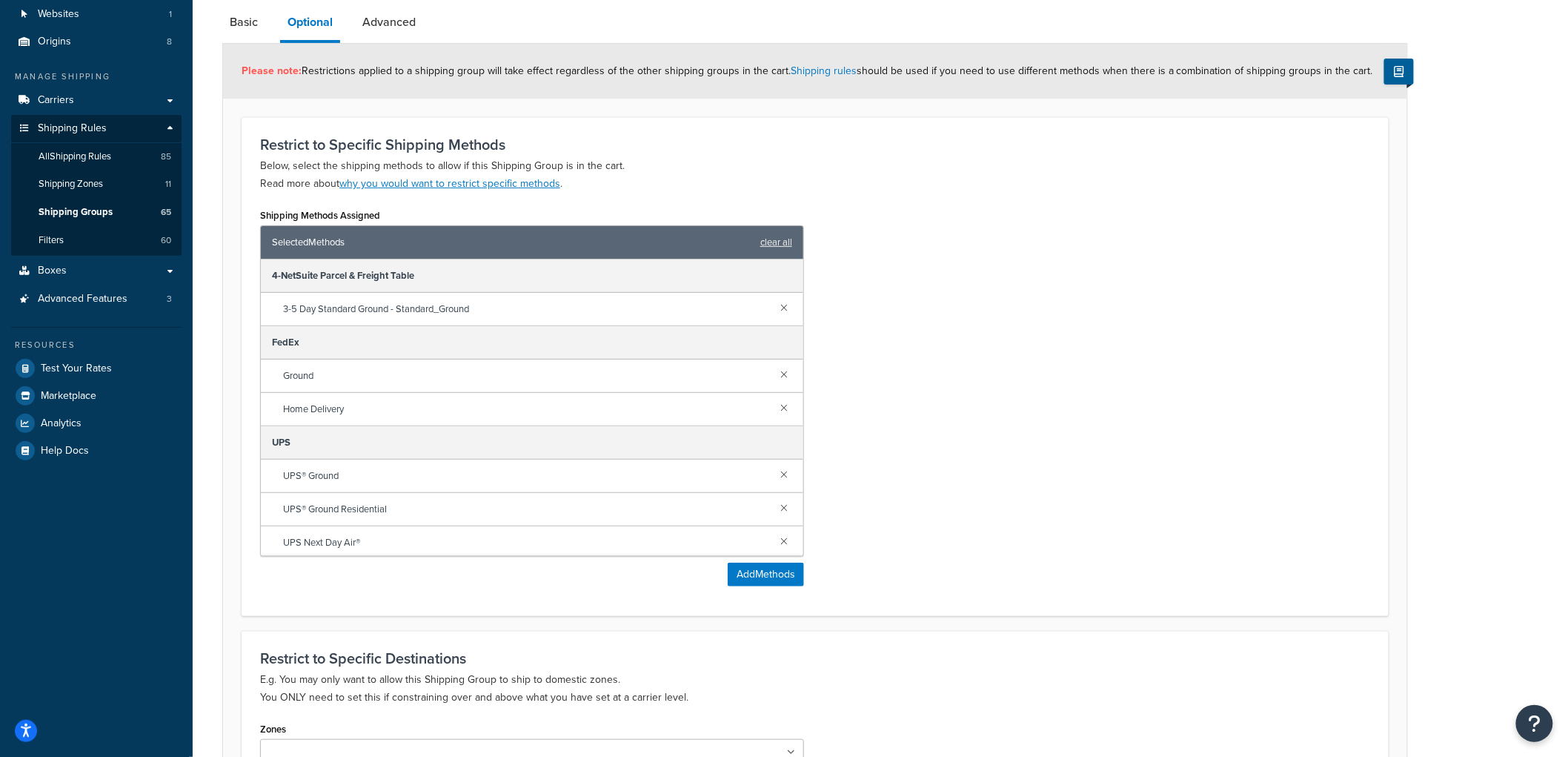
scroll to position [299, 0]
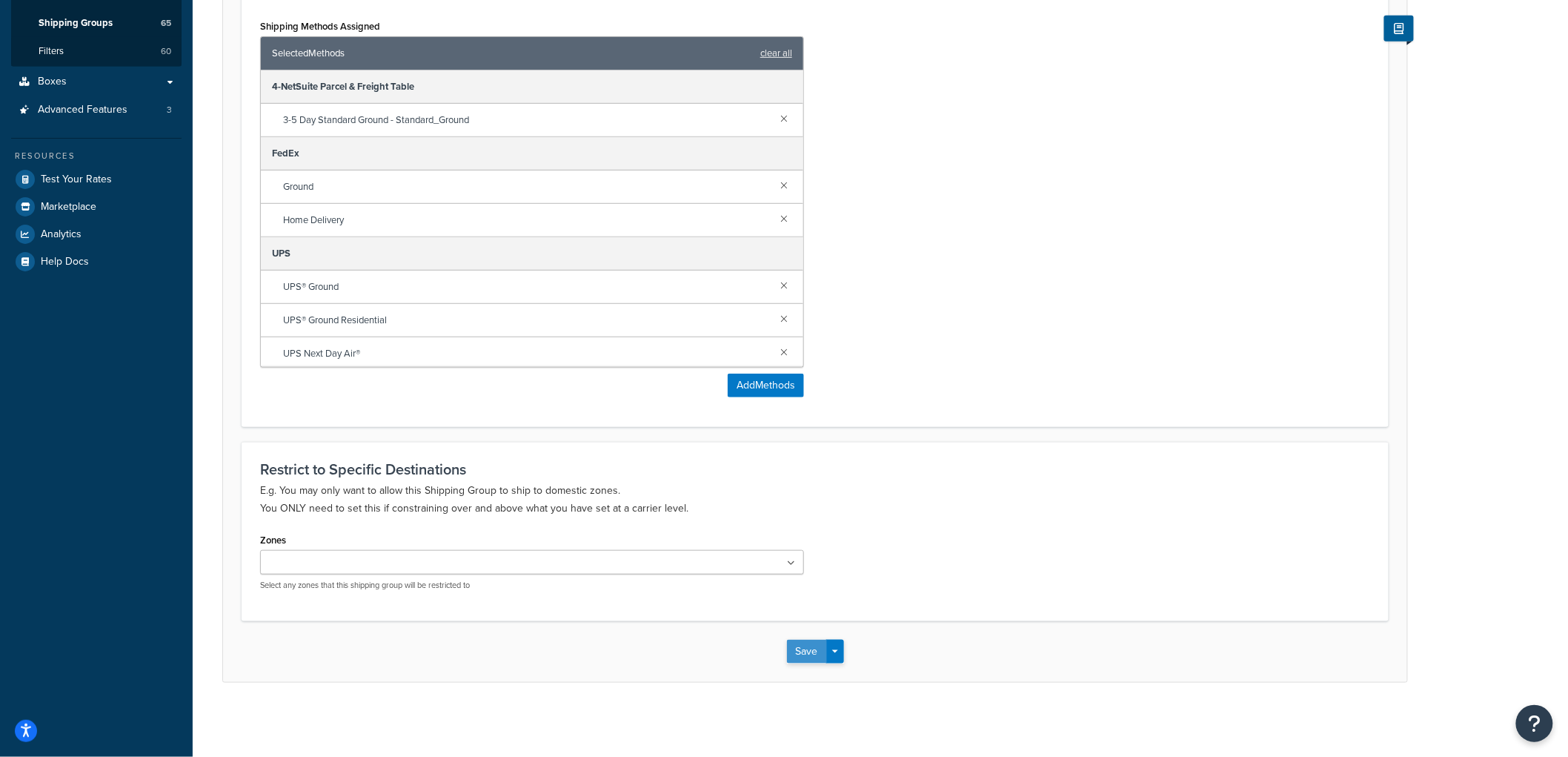
click at [801, 644] on button "Save" at bounding box center [807, 652] width 40 height 24
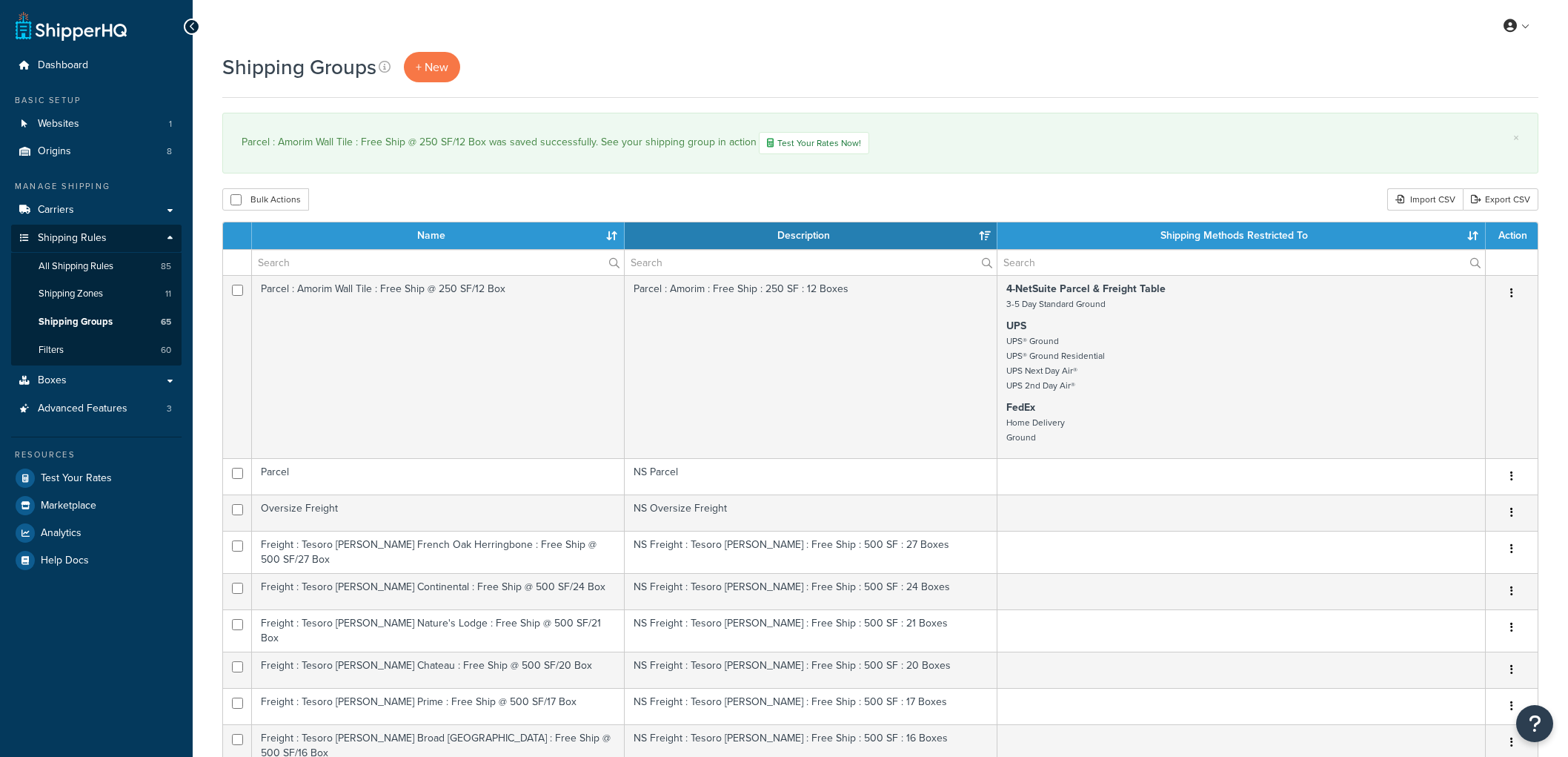
select select "15"
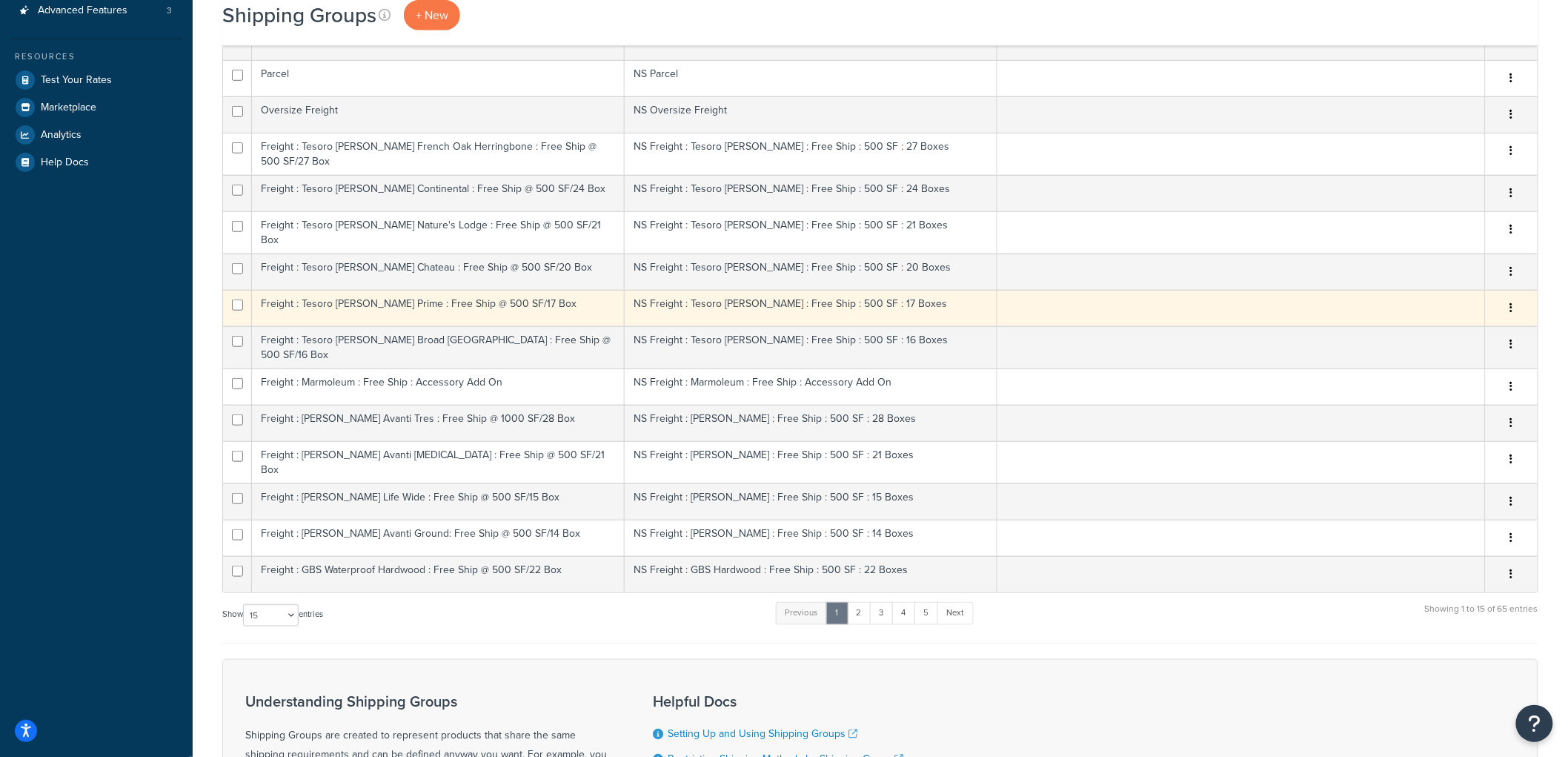
scroll to position [329, 0]
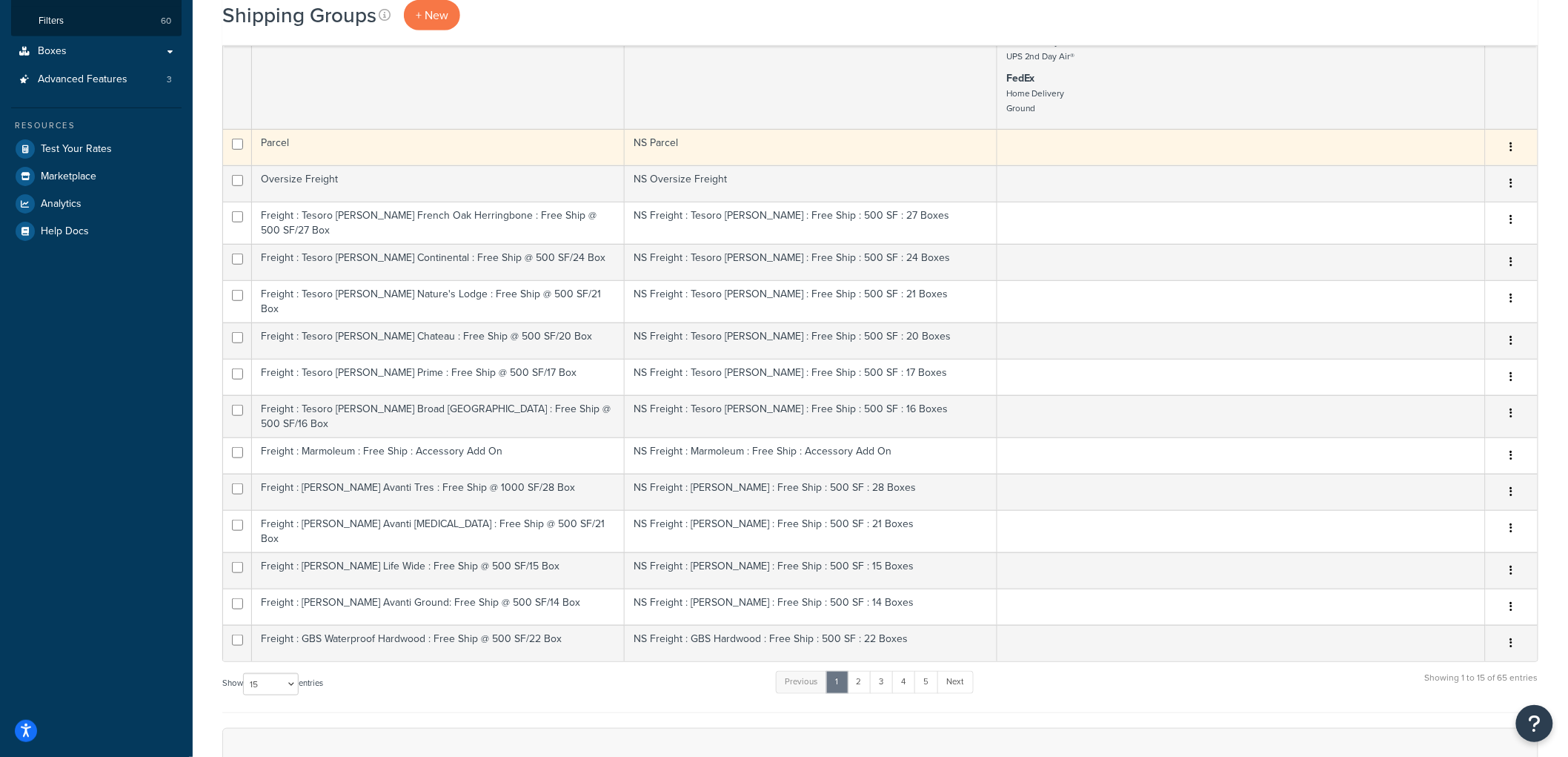
click at [935, 142] on td "NS Parcel" at bounding box center [811, 147] width 373 height 37
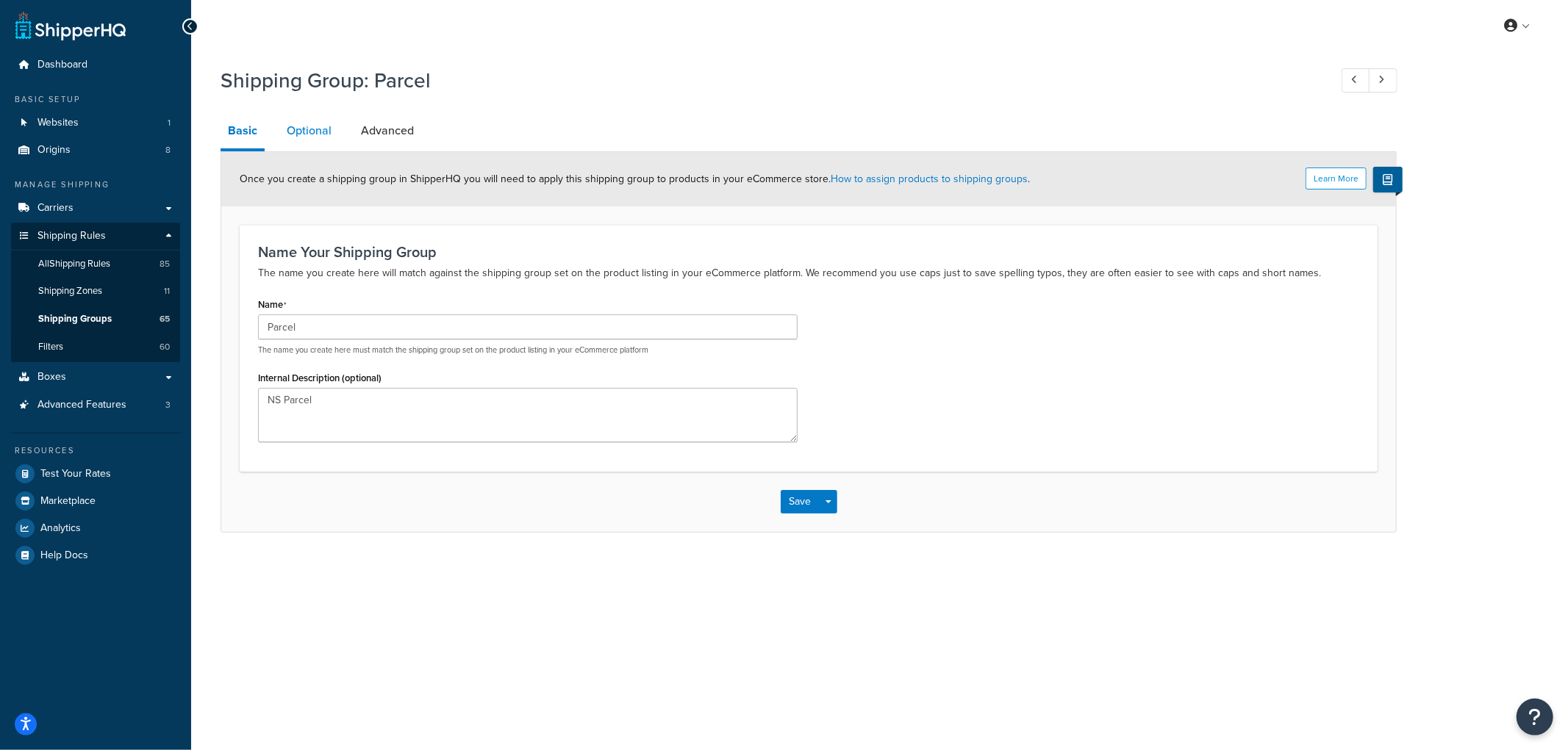
click at [326, 126] on link "Optional" at bounding box center [308, 130] width 60 height 35
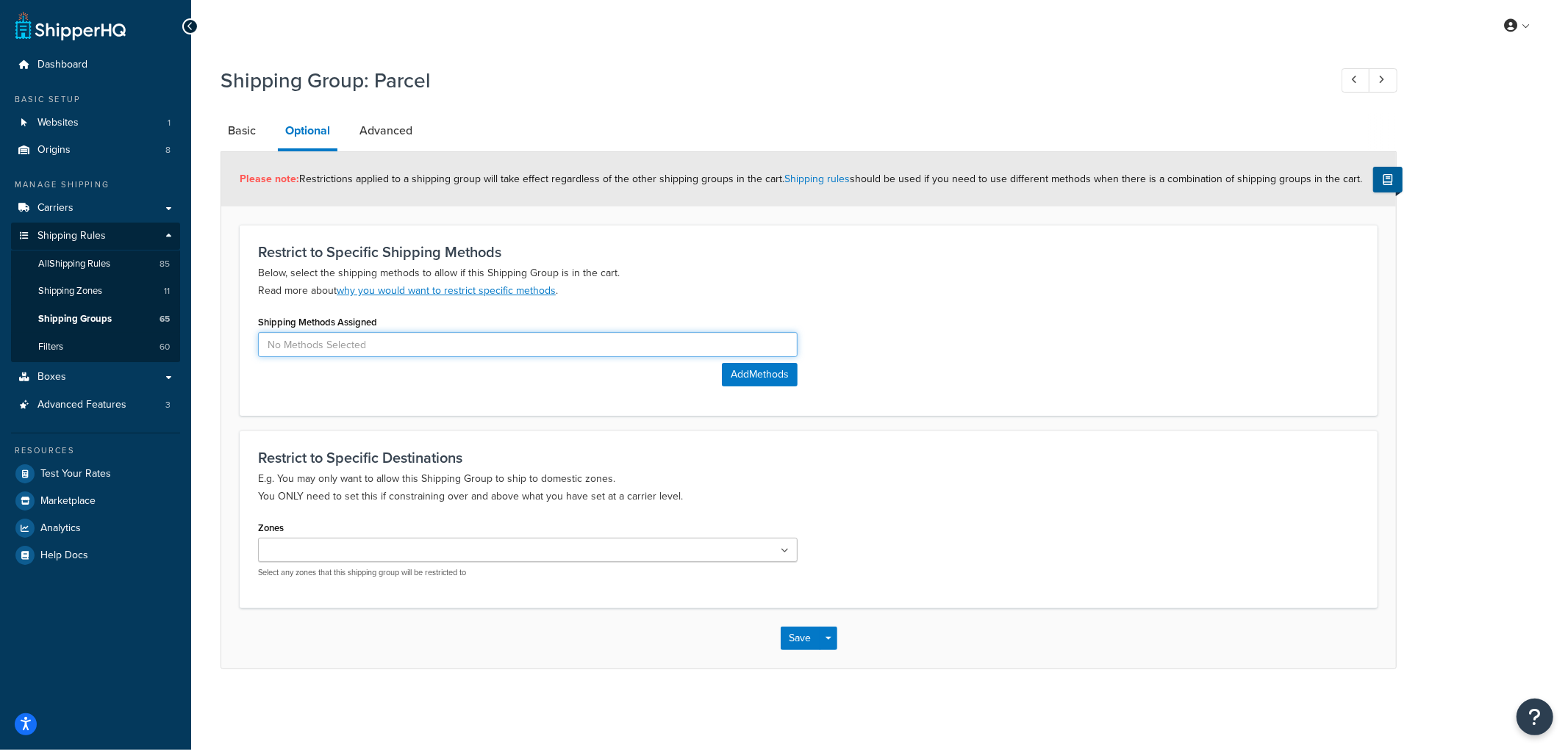
click at [383, 338] on input at bounding box center [528, 344] width 540 height 25
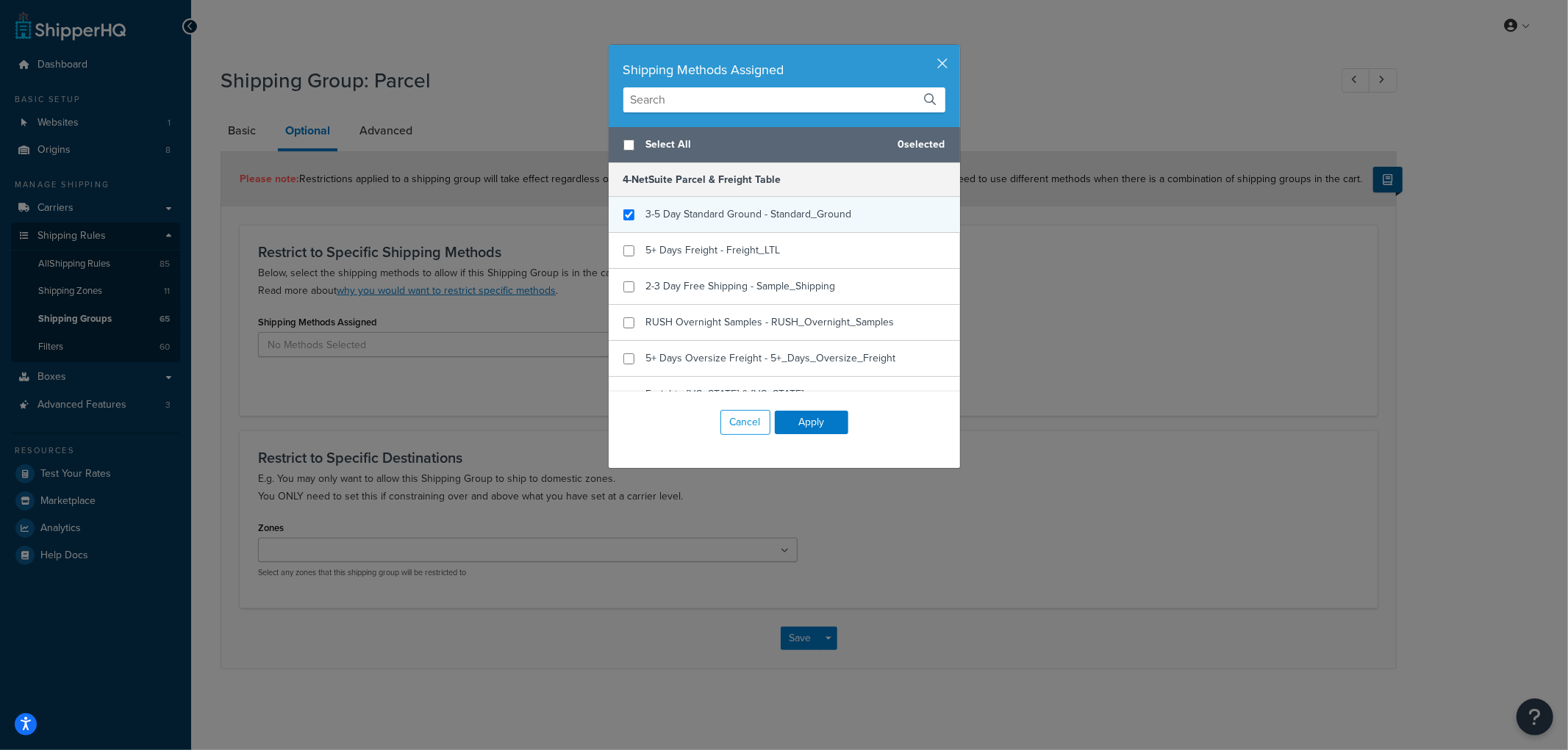
checkbox input "true"
click at [780, 219] on span "3-5 Day Standard Ground - Standard_Ground" at bounding box center [749, 214] width 205 height 16
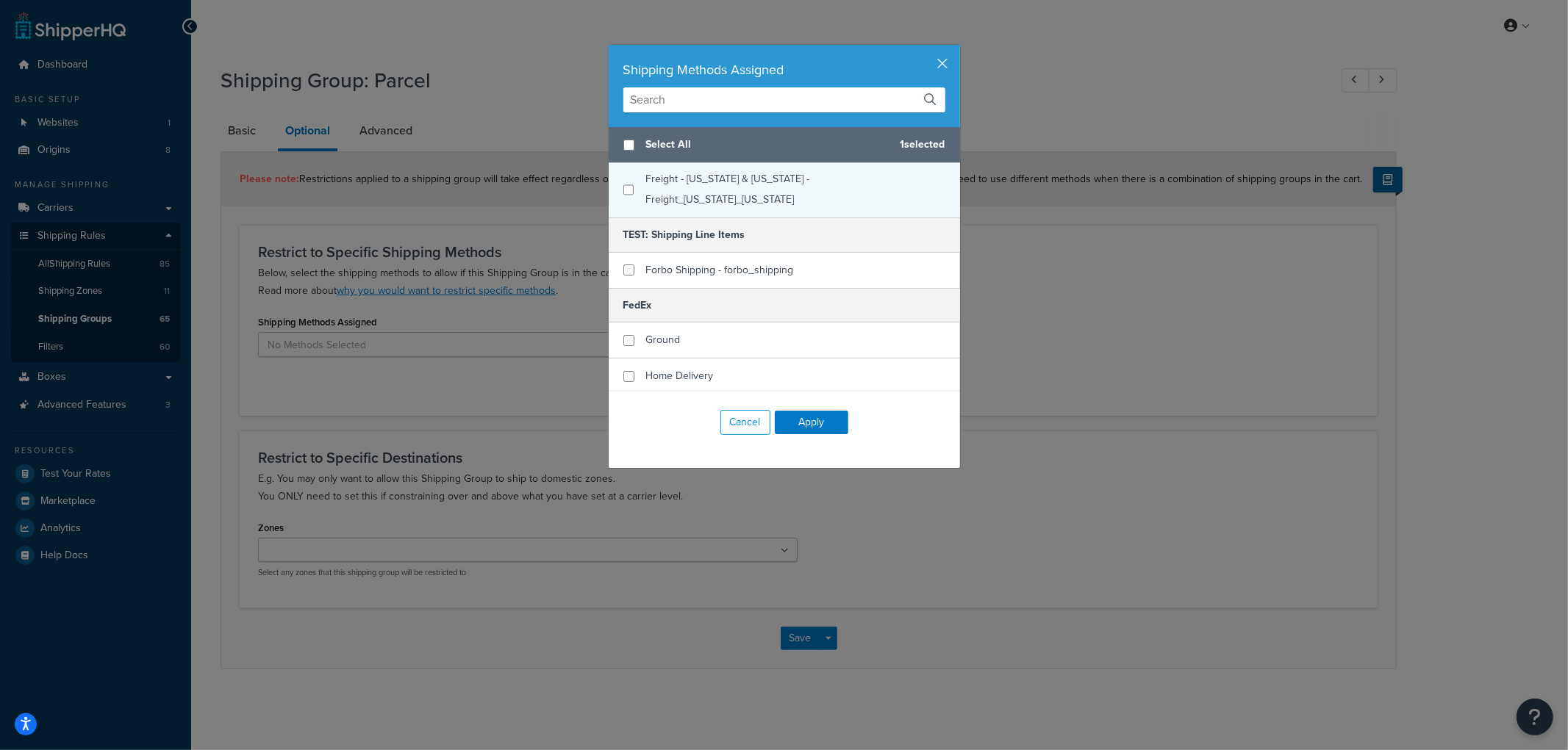
scroll to position [244, 0]
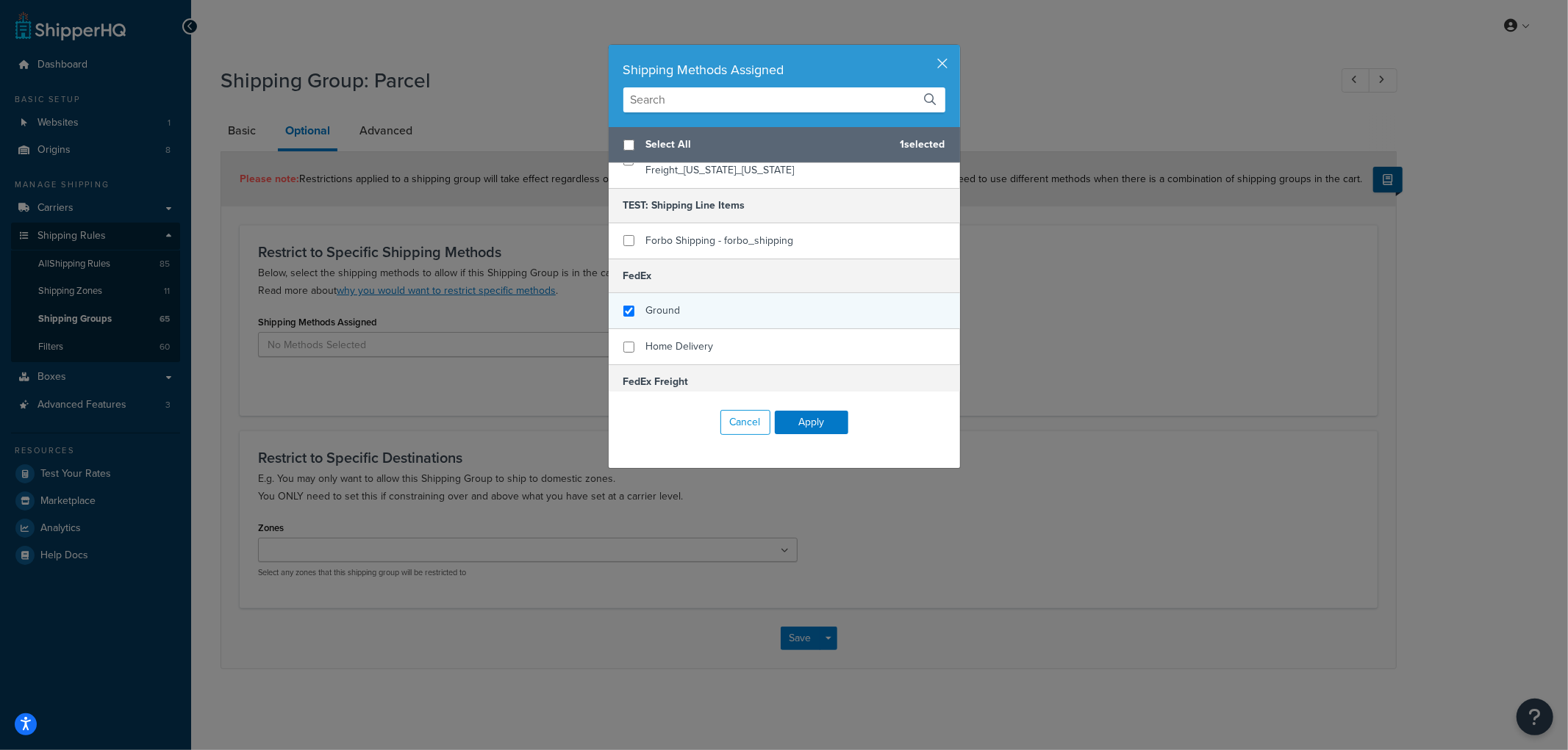
checkbox input "true"
click at [723, 295] on div "Ground" at bounding box center [784, 312] width 351 height 36
checkbox input "true"
click at [714, 329] on div "Home Delivery" at bounding box center [784, 346] width 351 height 35
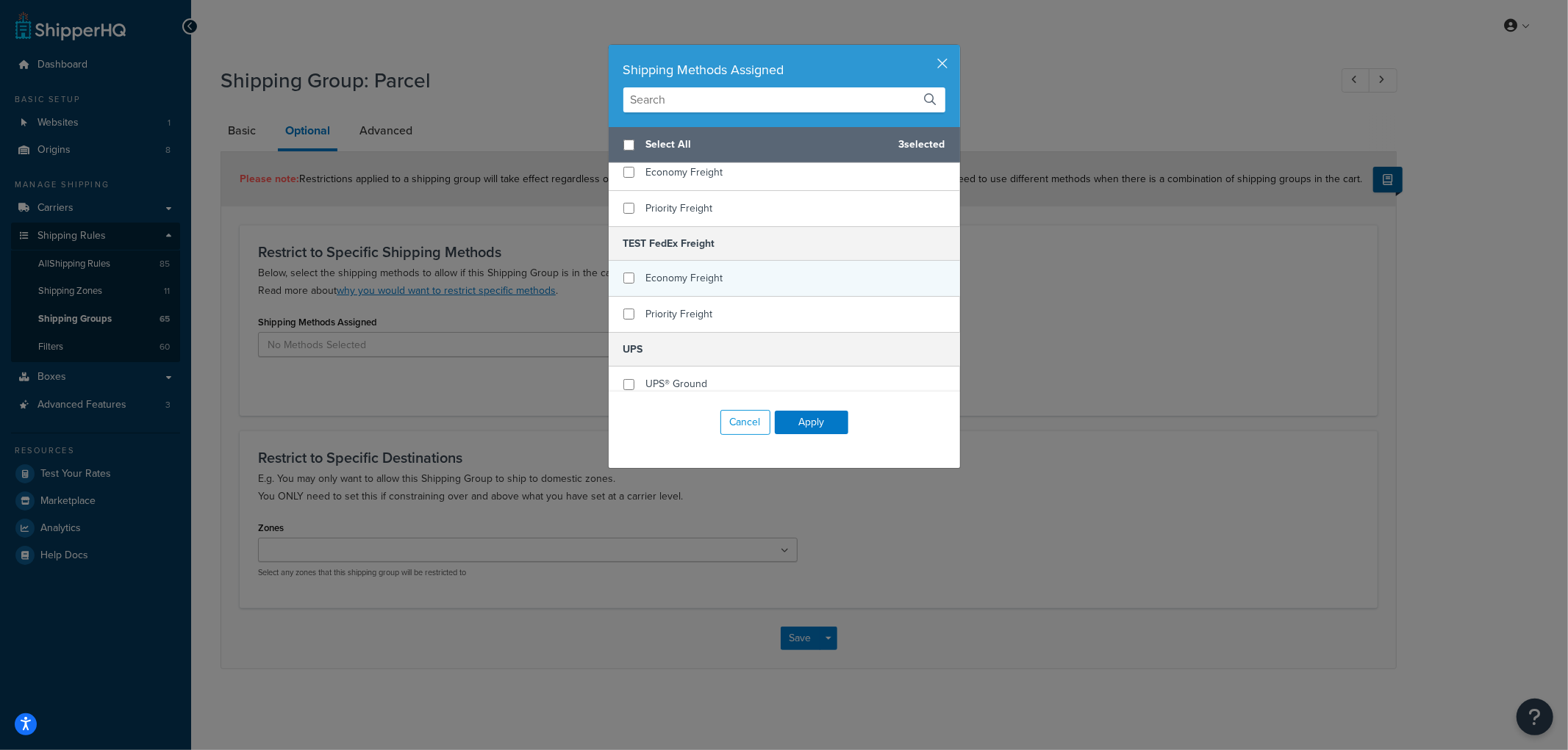
scroll to position [570, 0]
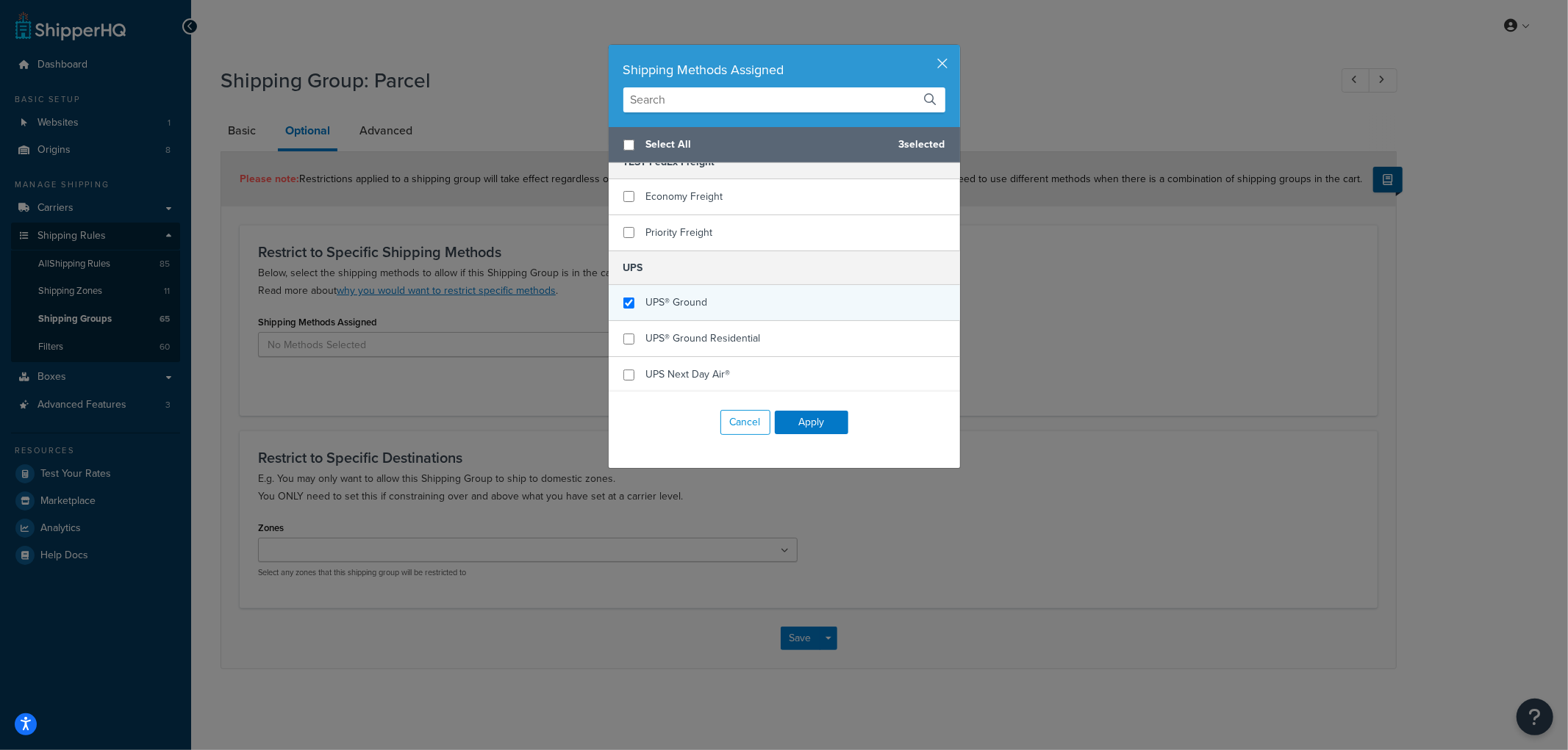
checkbox input "true"
click at [714, 285] on div "UPS® Ground" at bounding box center [784, 303] width 351 height 36
checkbox input "true"
click at [718, 331] on span "UPS® Ground Residential" at bounding box center [703, 338] width 115 height 16
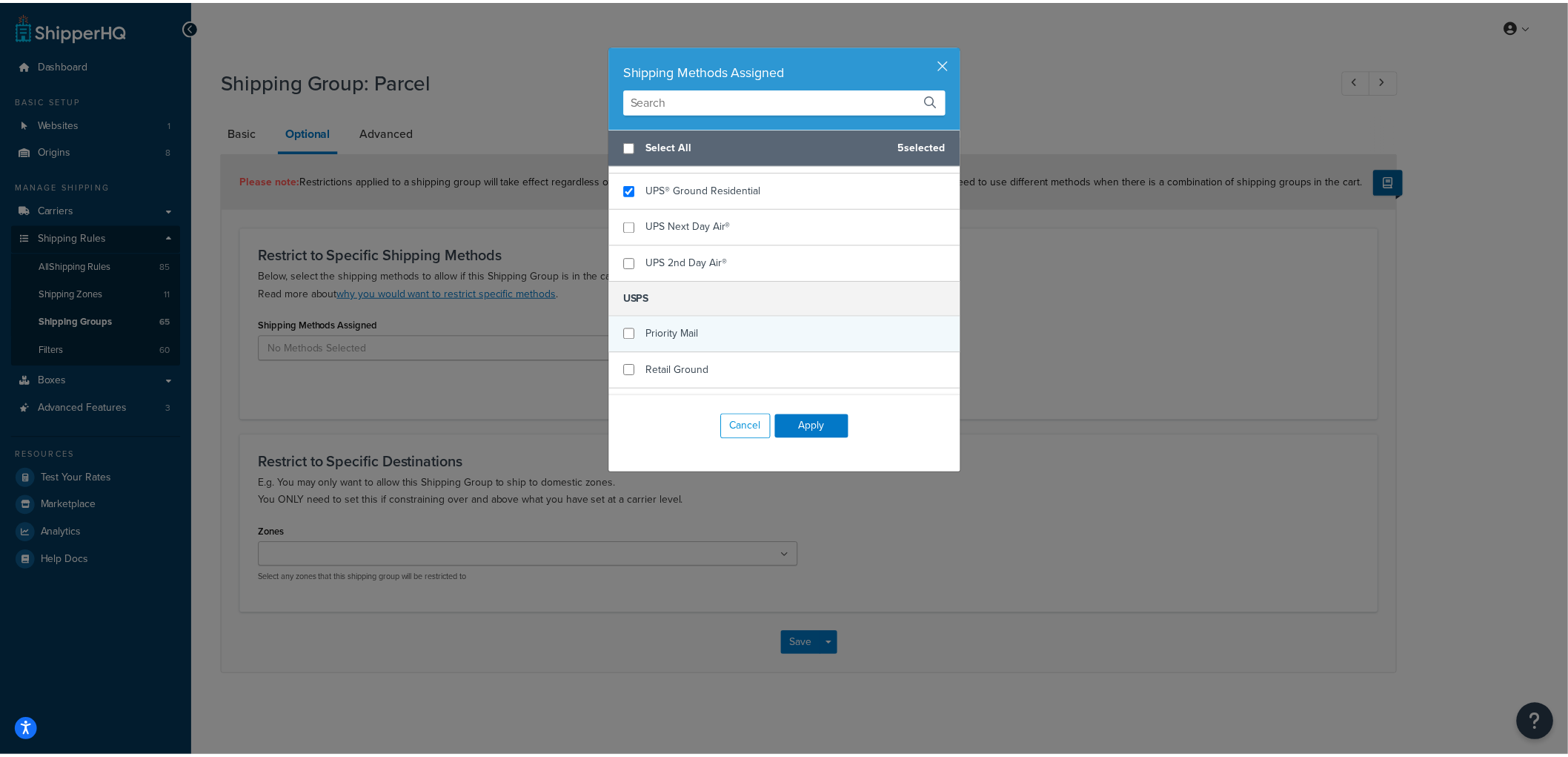
scroll to position [741, 0]
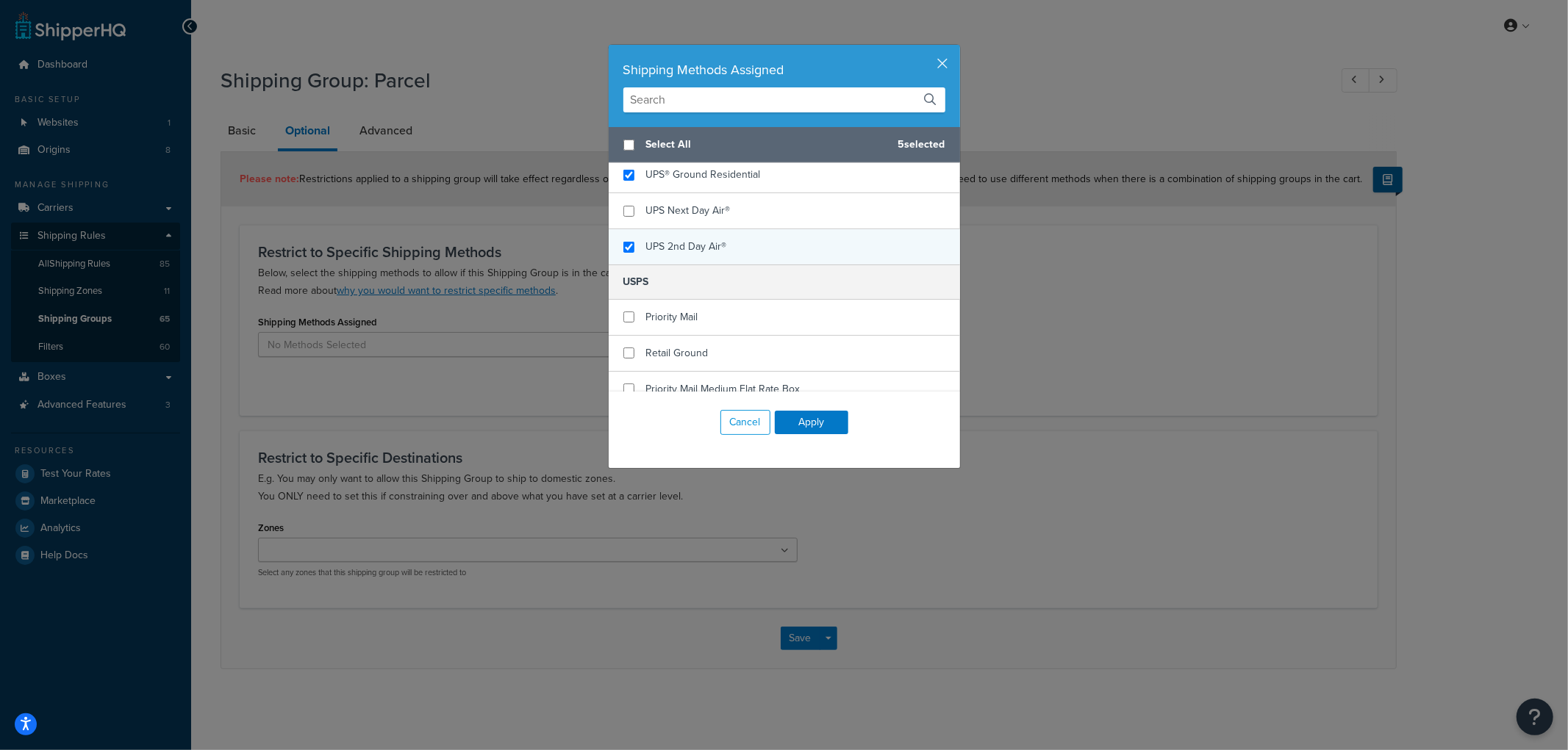
checkbox input "true"
click at [699, 239] on span "UPS 2nd Day Air®" at bounding box center [686, 247] width 81 height 16
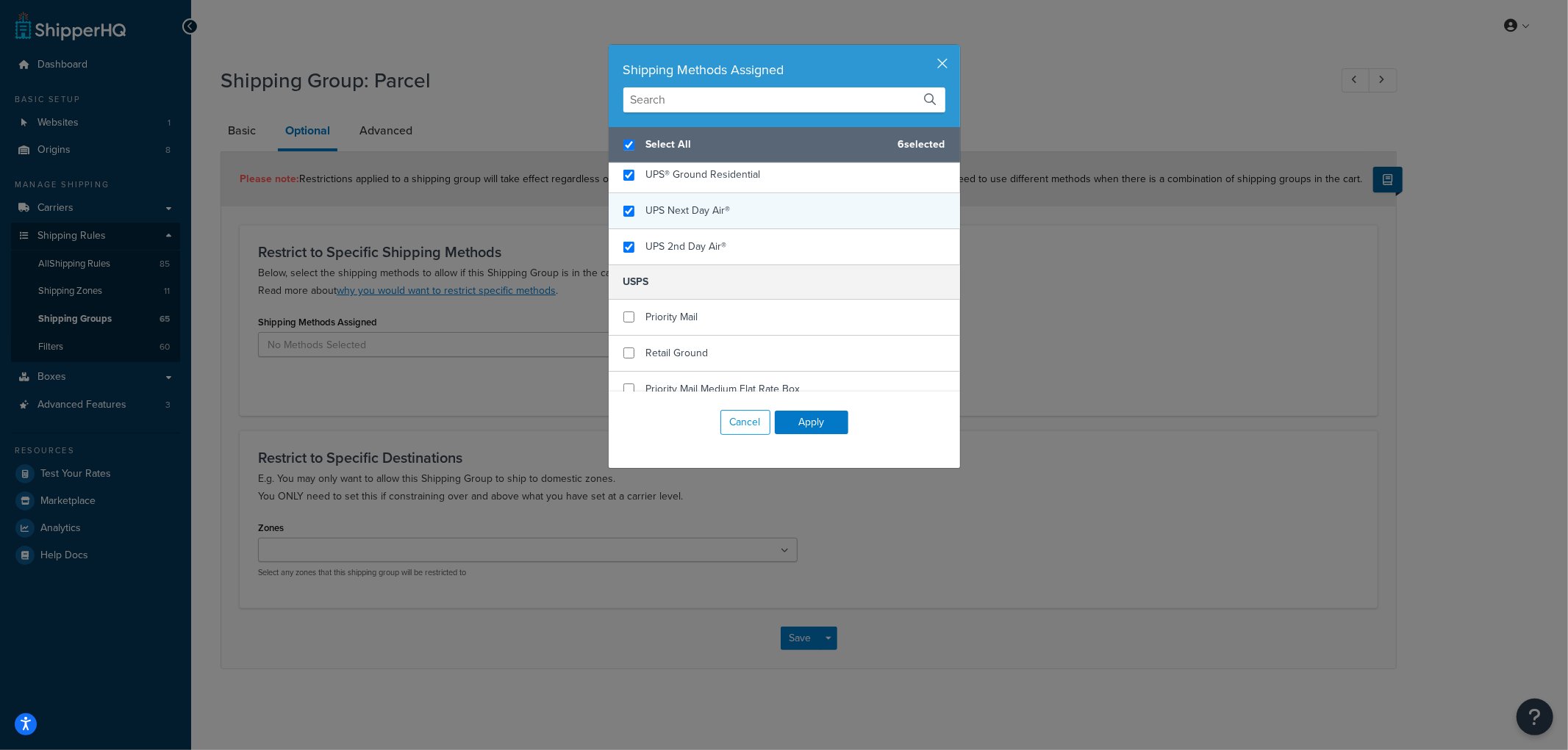
checkbox input "true"
click at [709, 203] on span "UPS Next Day Air®" at bounding box center [688, 211] width 85 height 16
click at [791, 419] on button "Apply" at bounding box center [811, 422] width 73 height 23
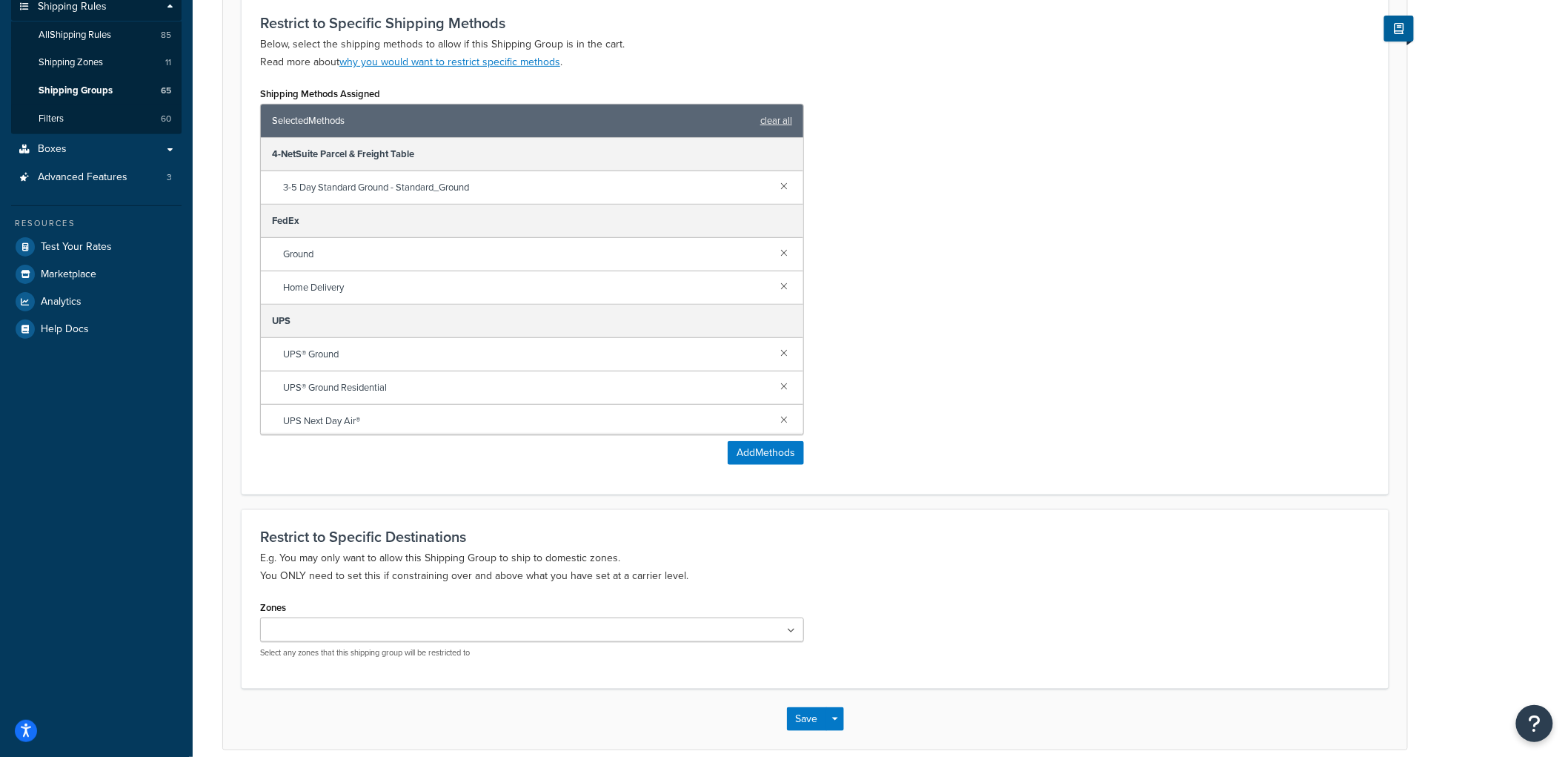
scroll to position [247, 0]
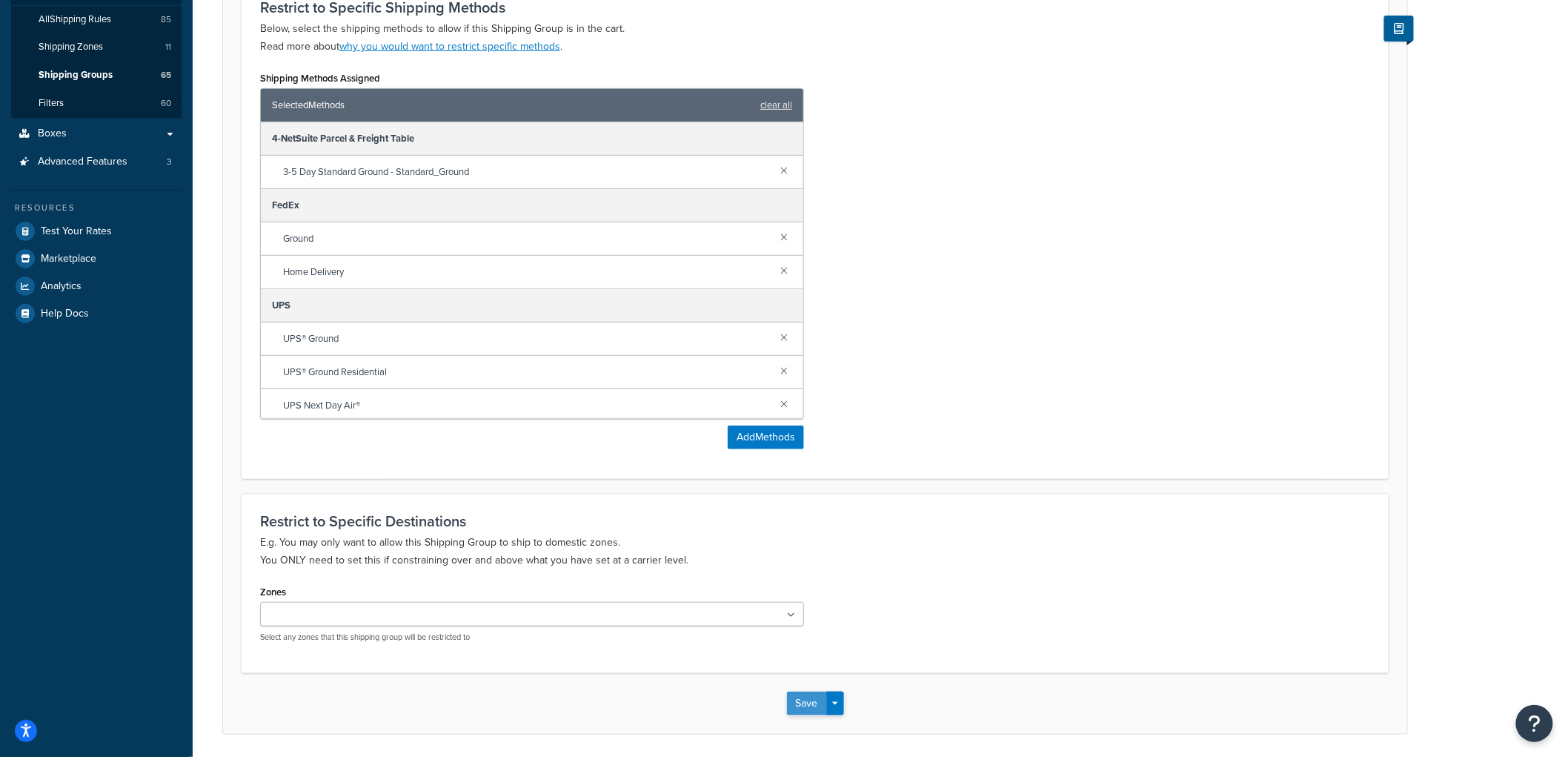
click at [811, 694] on button "Save" at bounding box center [807, 703] width 40 height 24
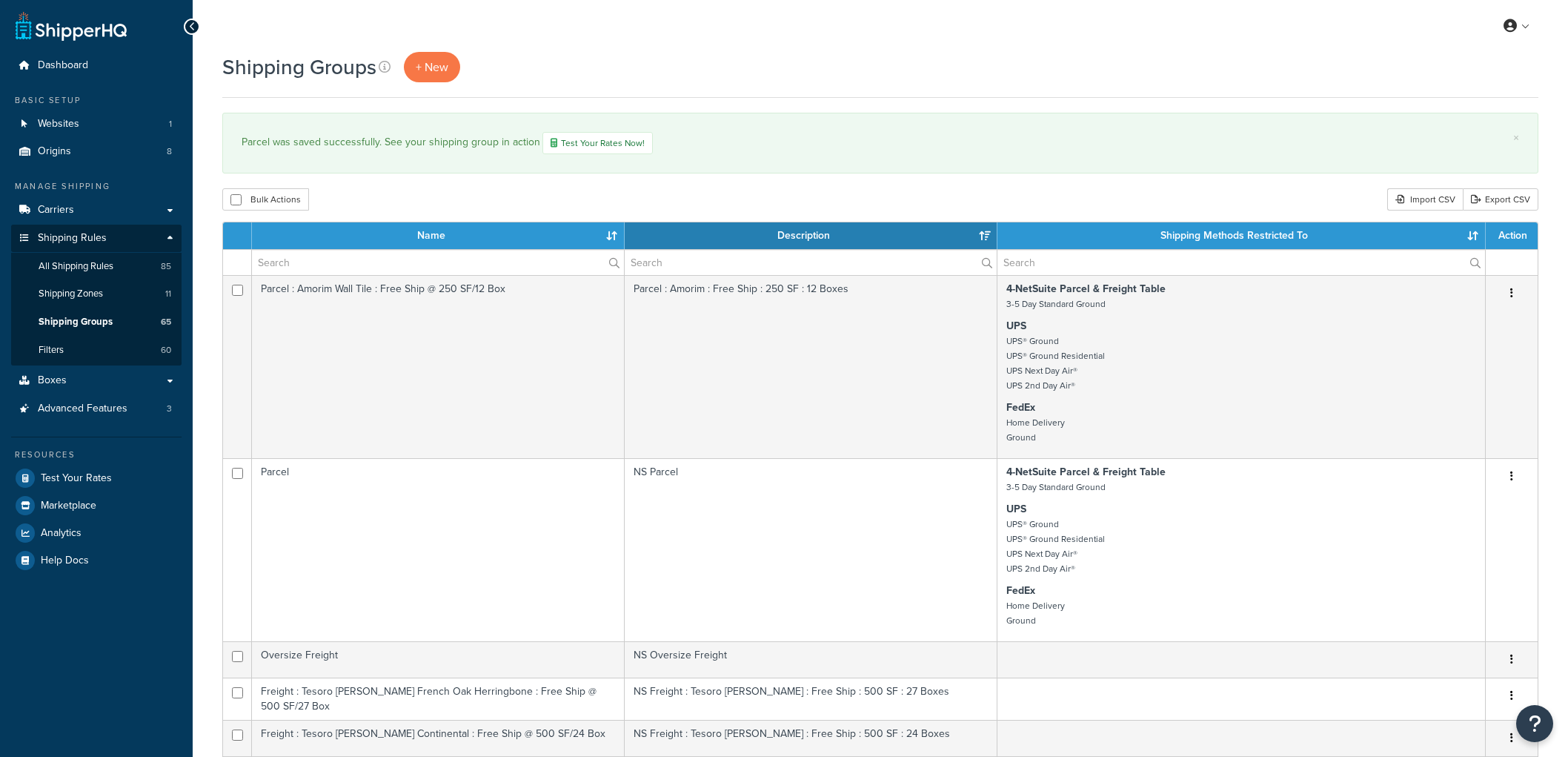
select select "15"
click link "All Shipping Rules 85"
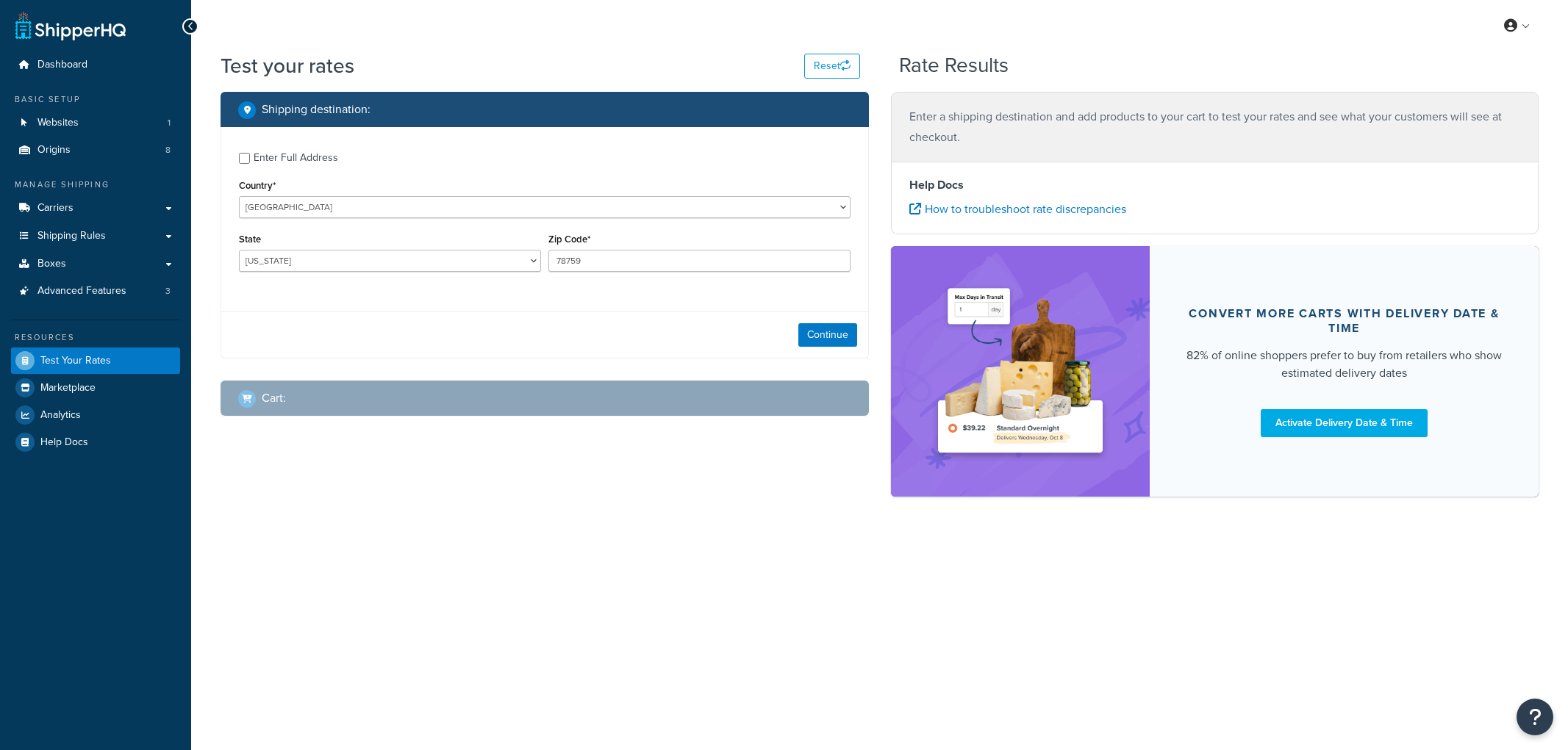
select select "[GEOGRAPHIC_DATA]"
click at [305, 167] on div "Enter Full Address" at bounding box center [296, 158] width 85 height 21
click at [250, 164] on input "Enter Full Address" at bounding box center [244, 158] width 11 height 11
checkbox input "true"
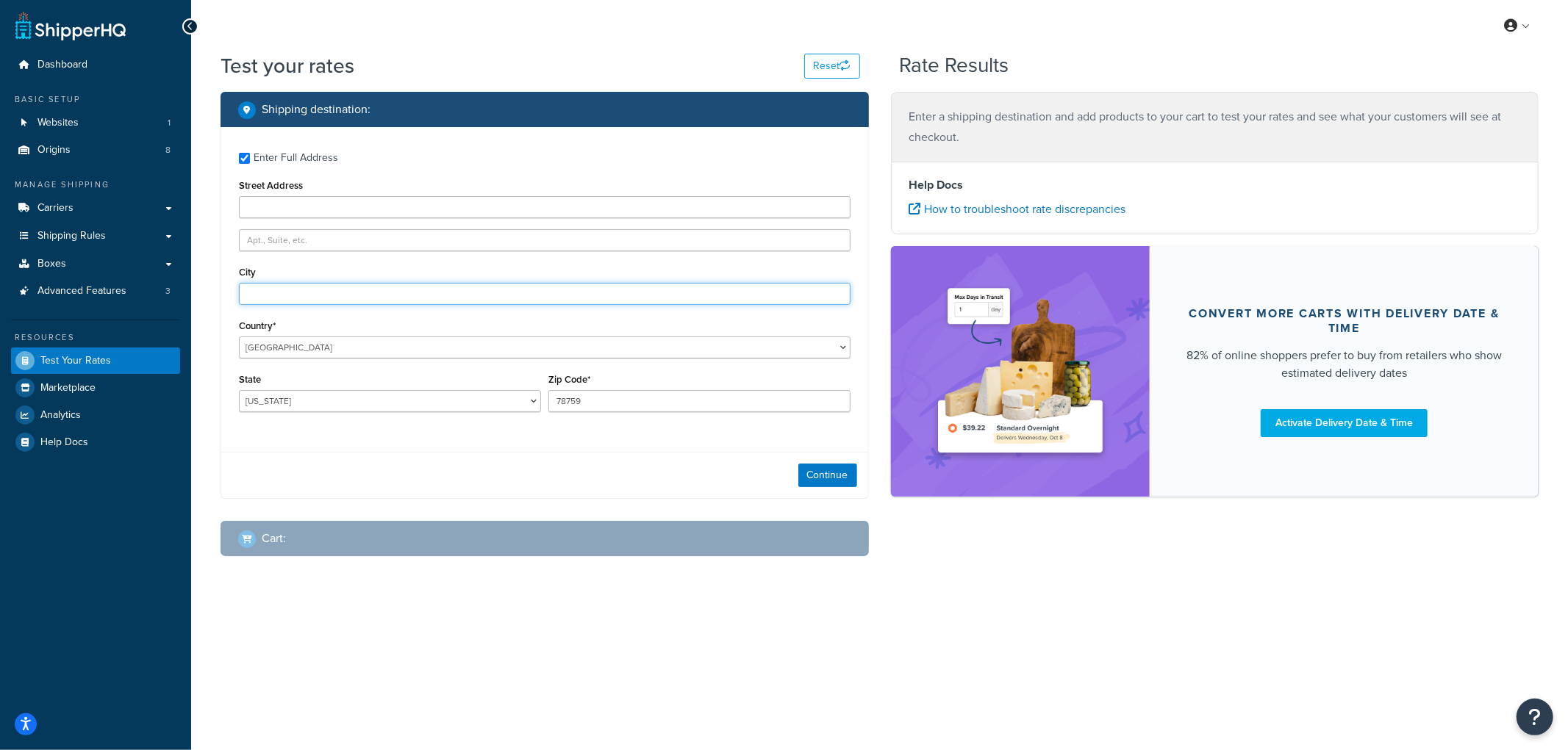
click at [294, 293] on input "City" at bounding box center [545, 294] width 611 height 22
type input "Angora"
click at [335, 413] on select "Alabama Alaska American Samoa Arizona Arkansas Armed Forces Americas Armed Forc…" at bounding box center [390, 401] width 302 height 22
select select "NE"
click at [239, 391] on select "Alabama Alaska American Samoa Arizona Arkansas Armed Forces Americas Armed Forc…" at bounding box center [390, 401] width 302 height 22
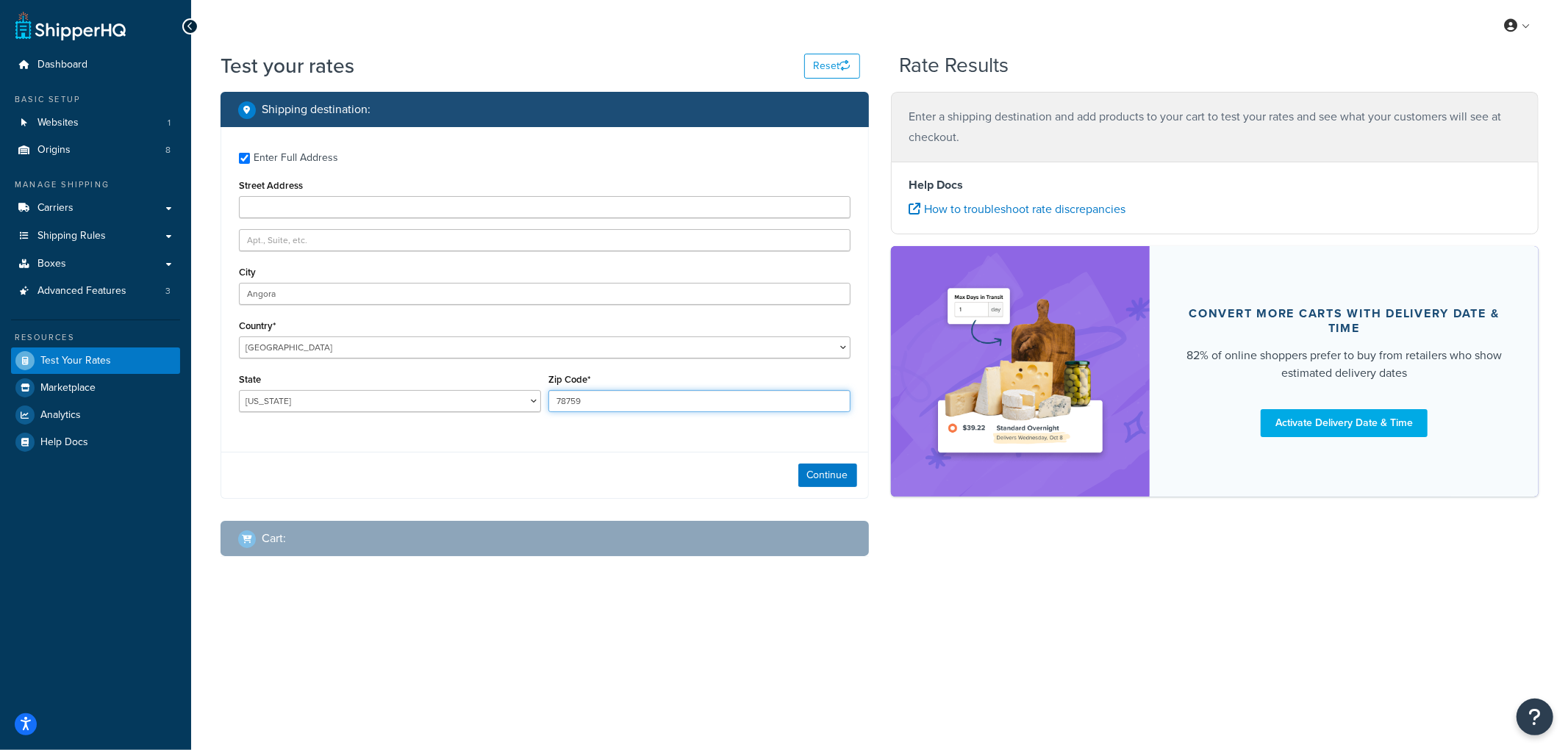
click at [581, 398] on input "78759" at bounding box center [699, 401] width 302 height 22
type input "69331"
click at [844, 476] on button "Continue" at bounding box center [827, 475] width 59 height 23
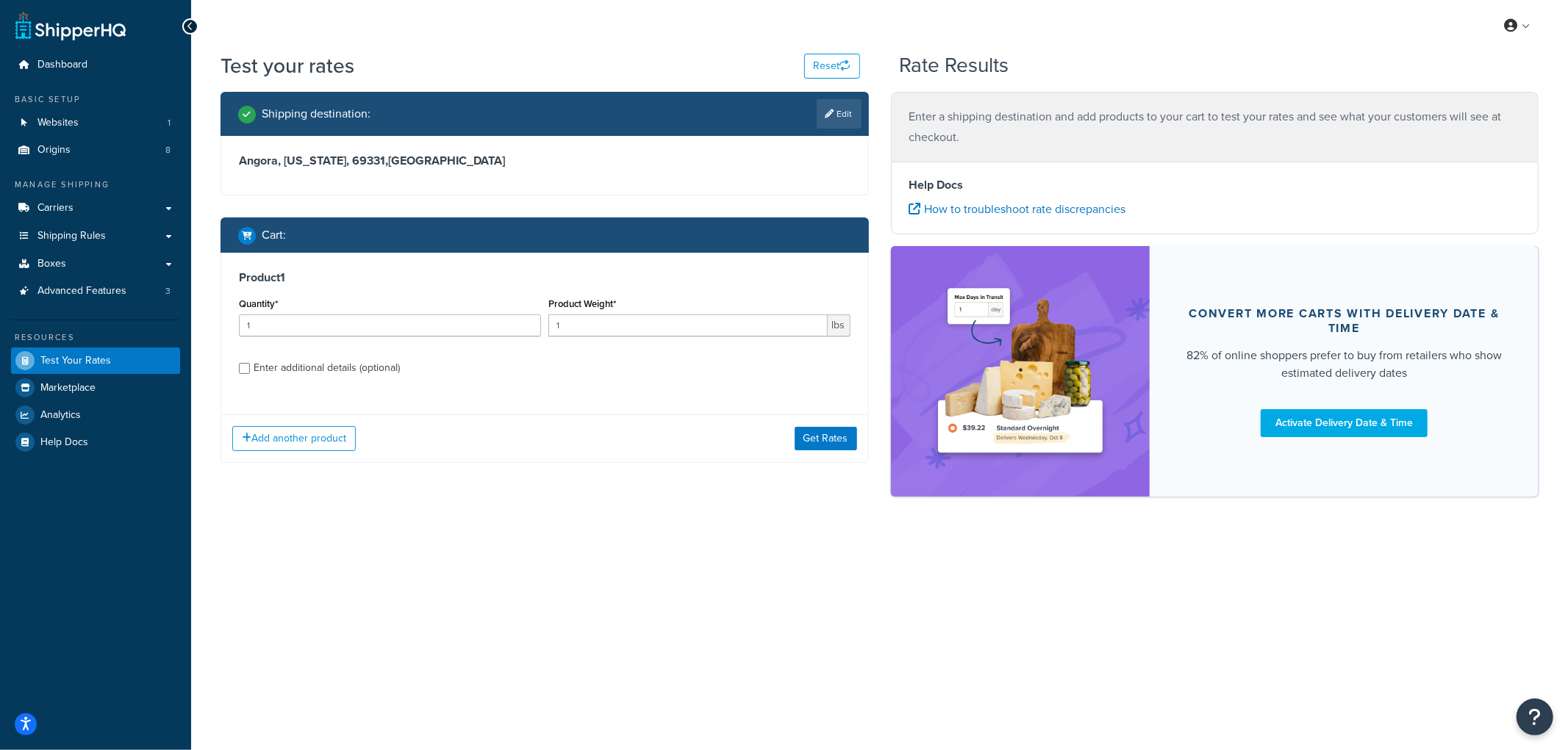
click at [334, 362] on div "Enter additional details (optional)" at bounding box center [326, 369] width 146 height 21
click at [250, 363] on input "Enter additional details (optional)" at bounding box center [244, 369] width 11 height 11
checkbox input "true"
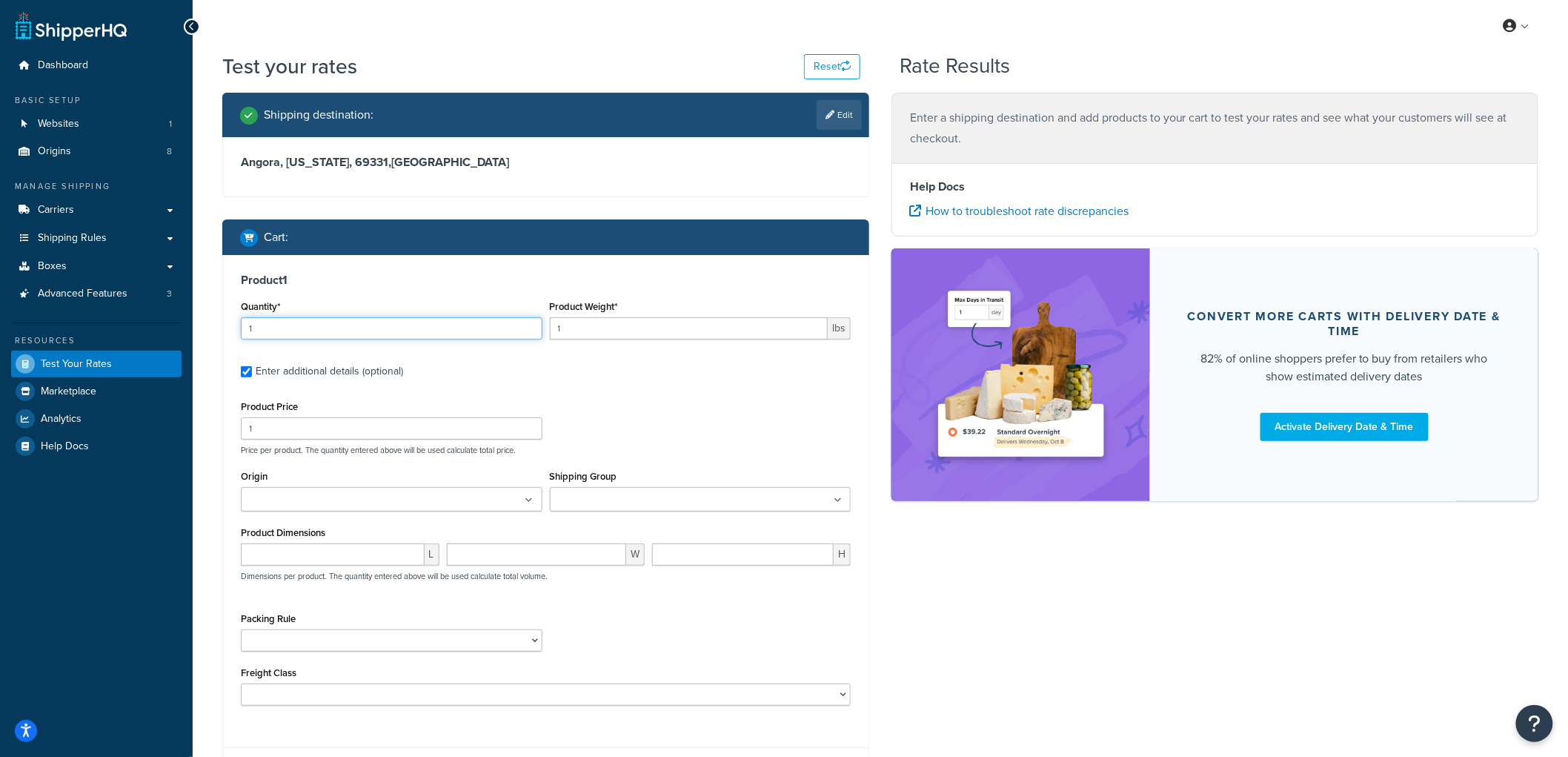
click at [297, 321] on input "1" at bounding box center [392, 328] width 301 height 23
type input "15"
click at [277, 434] on input "1" at bounding box center [392, 429] width 301 height 23
type input "100"
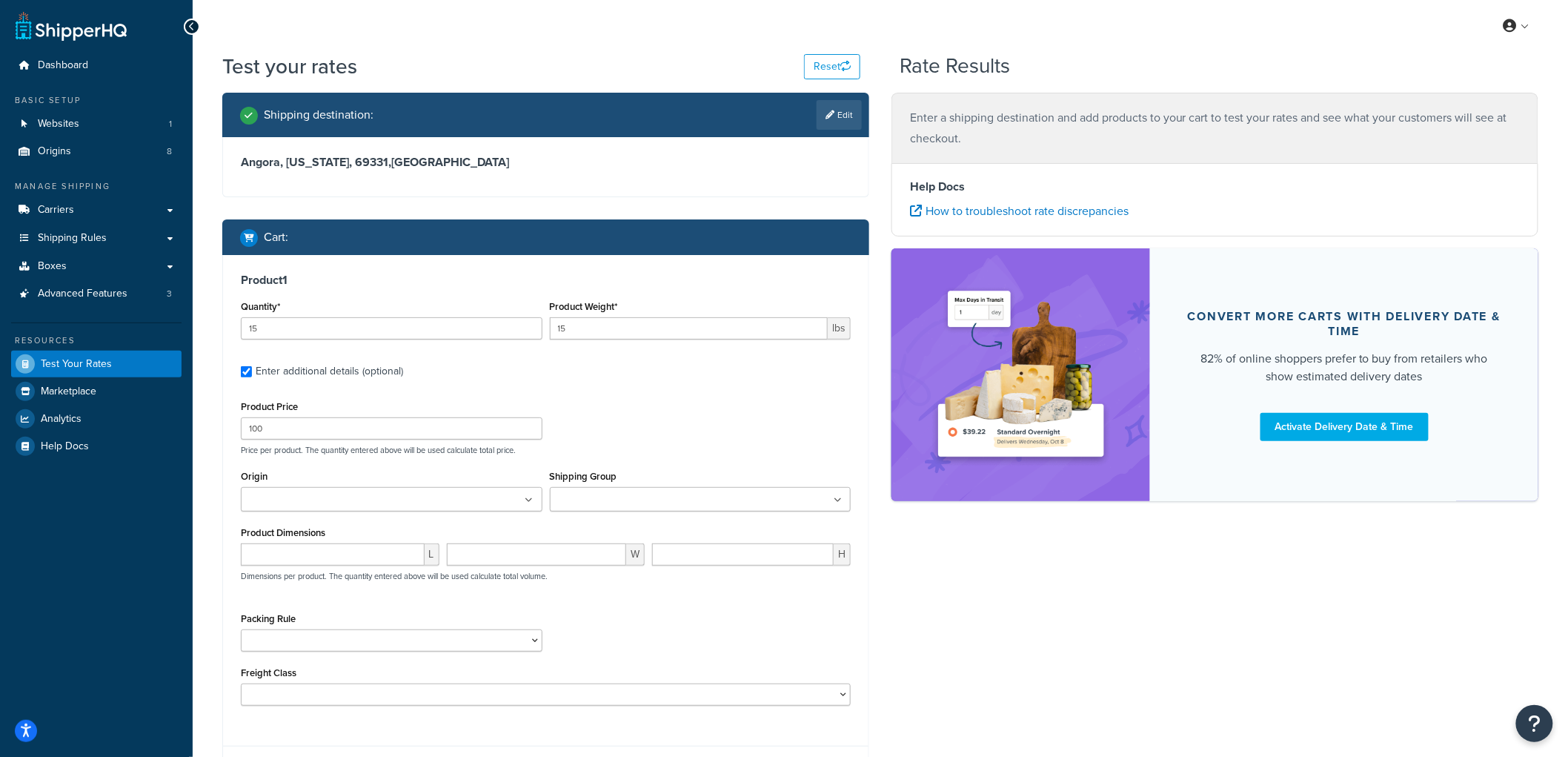
click at [331, 509] on input "Origin" at bounding box center [311, 500] width 131 height 17
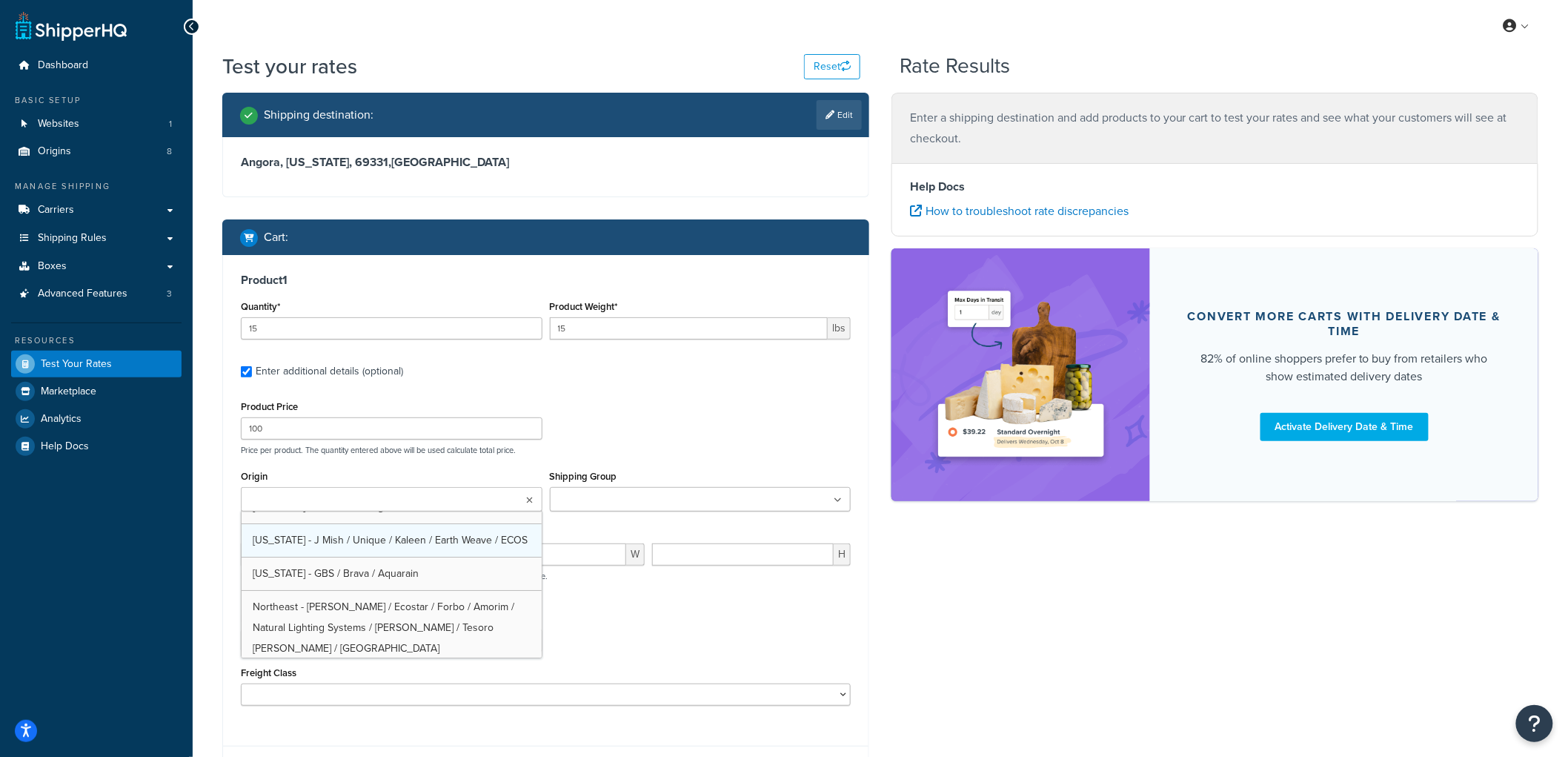
scroll to position [82, 0]
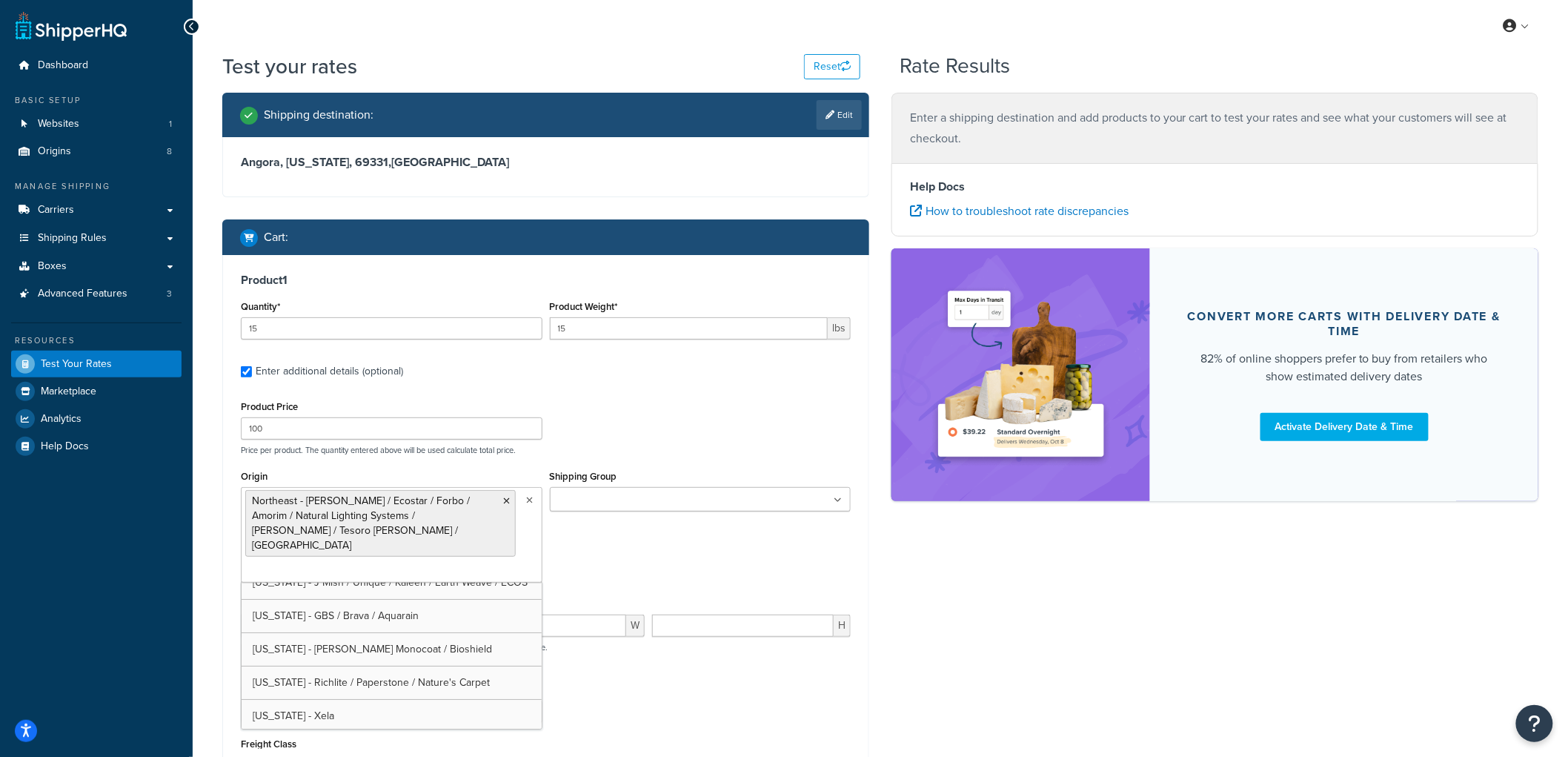
click at [542, 510] on div "Origin Northeast - Kahrs / Ecostar / Forbo / Amorim / Natural Lighting Systems …" at bounding box center [391, 530] width 309 height 127
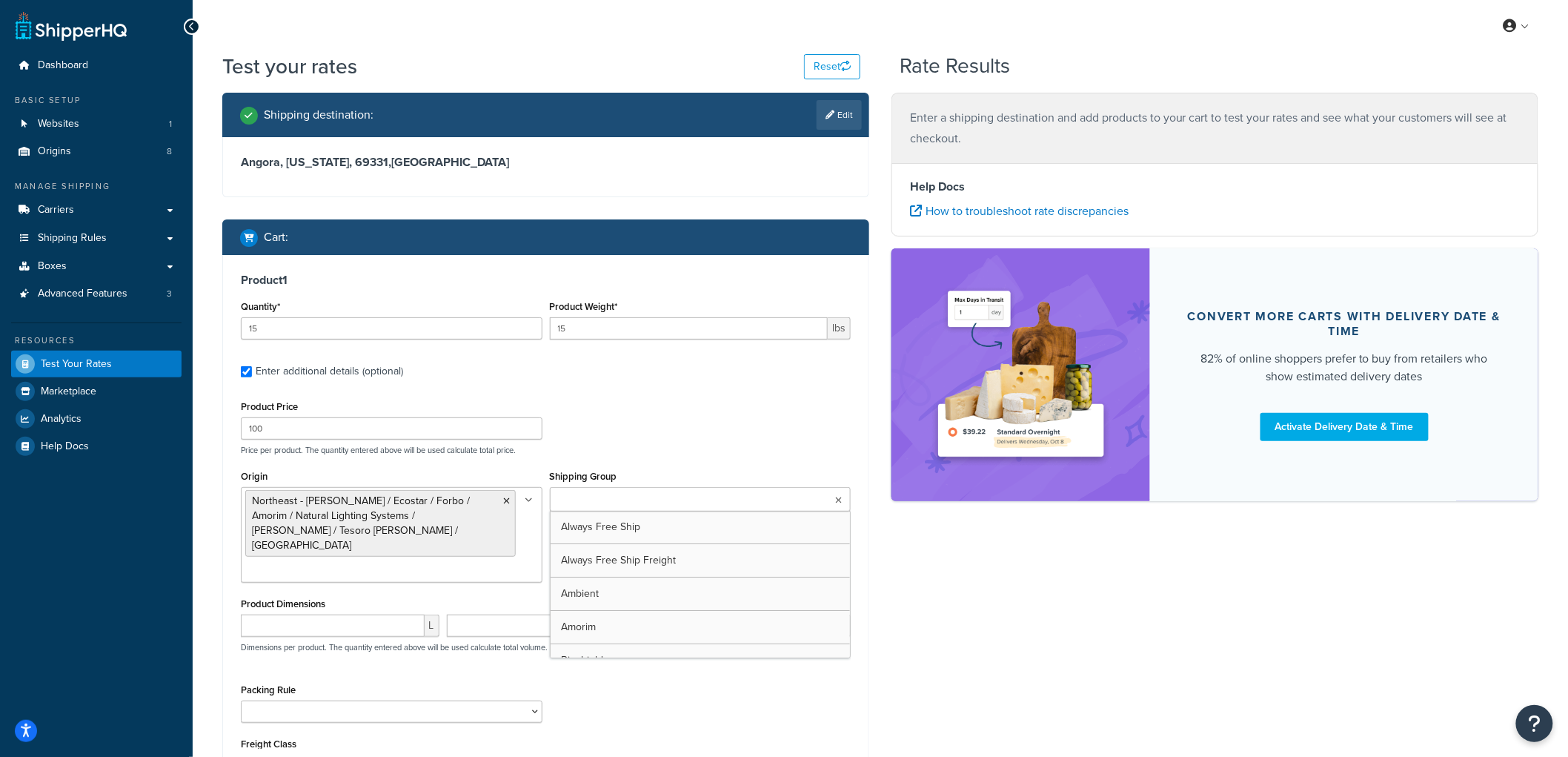
click at [582, 501] on input "Shipping Group" at bounding box center [620, 500] width 131 height 17
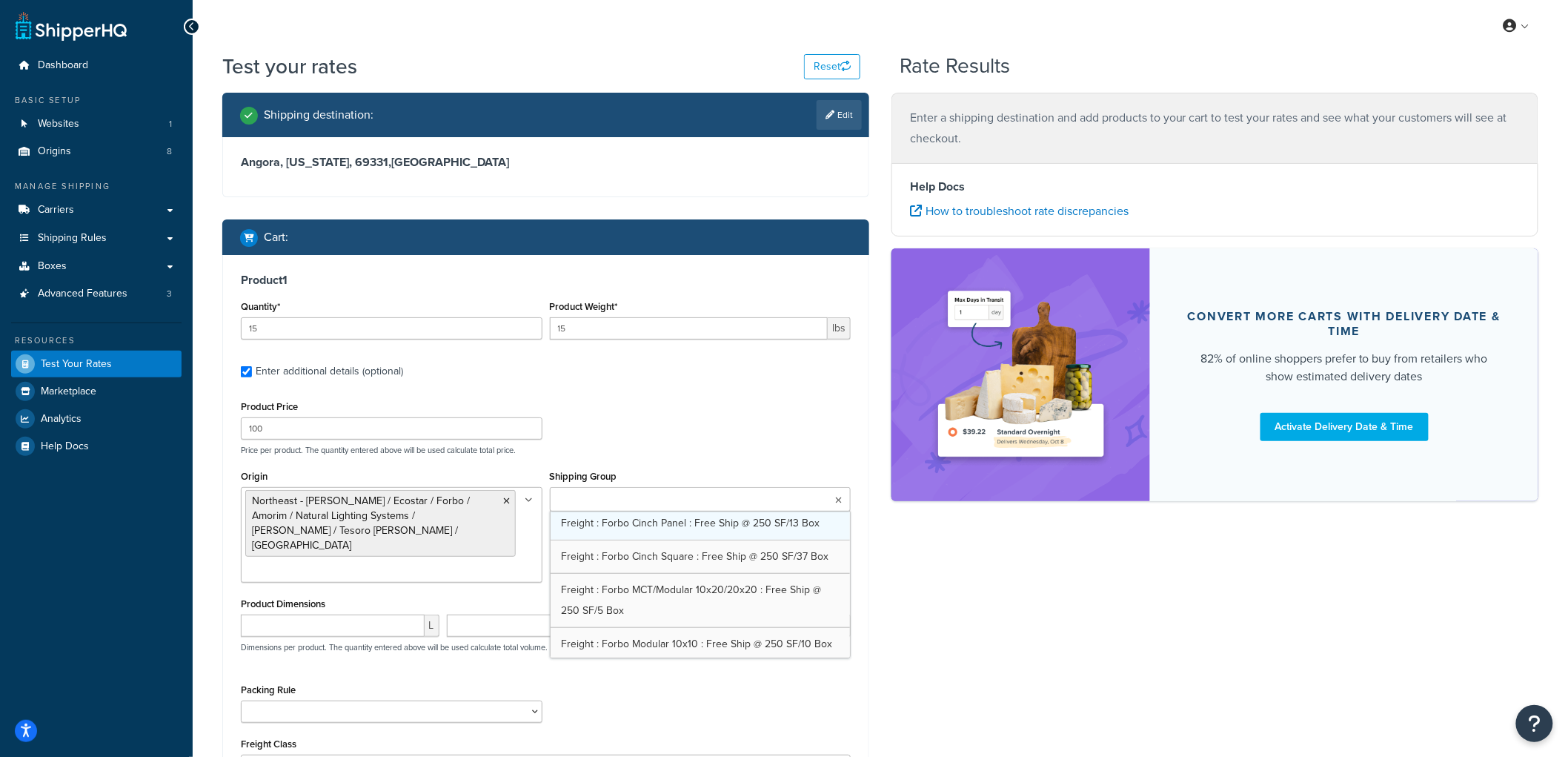
scroll to position [625, 0]
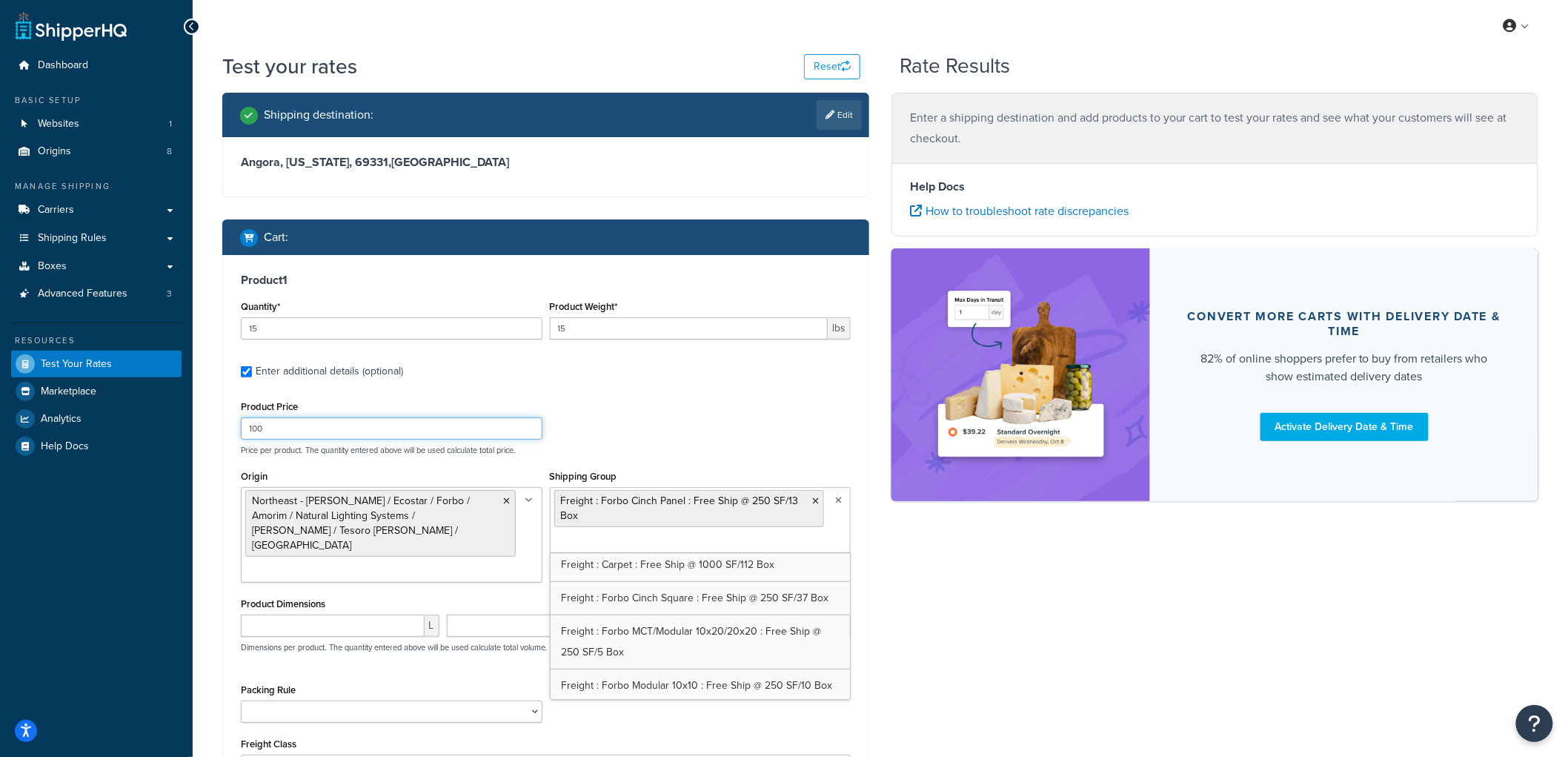
click at [741, 418] on div "Product Price 100 Price per product. The quantity entered above will be used ca…" at bounding box center [545, 425] width 617 height 58
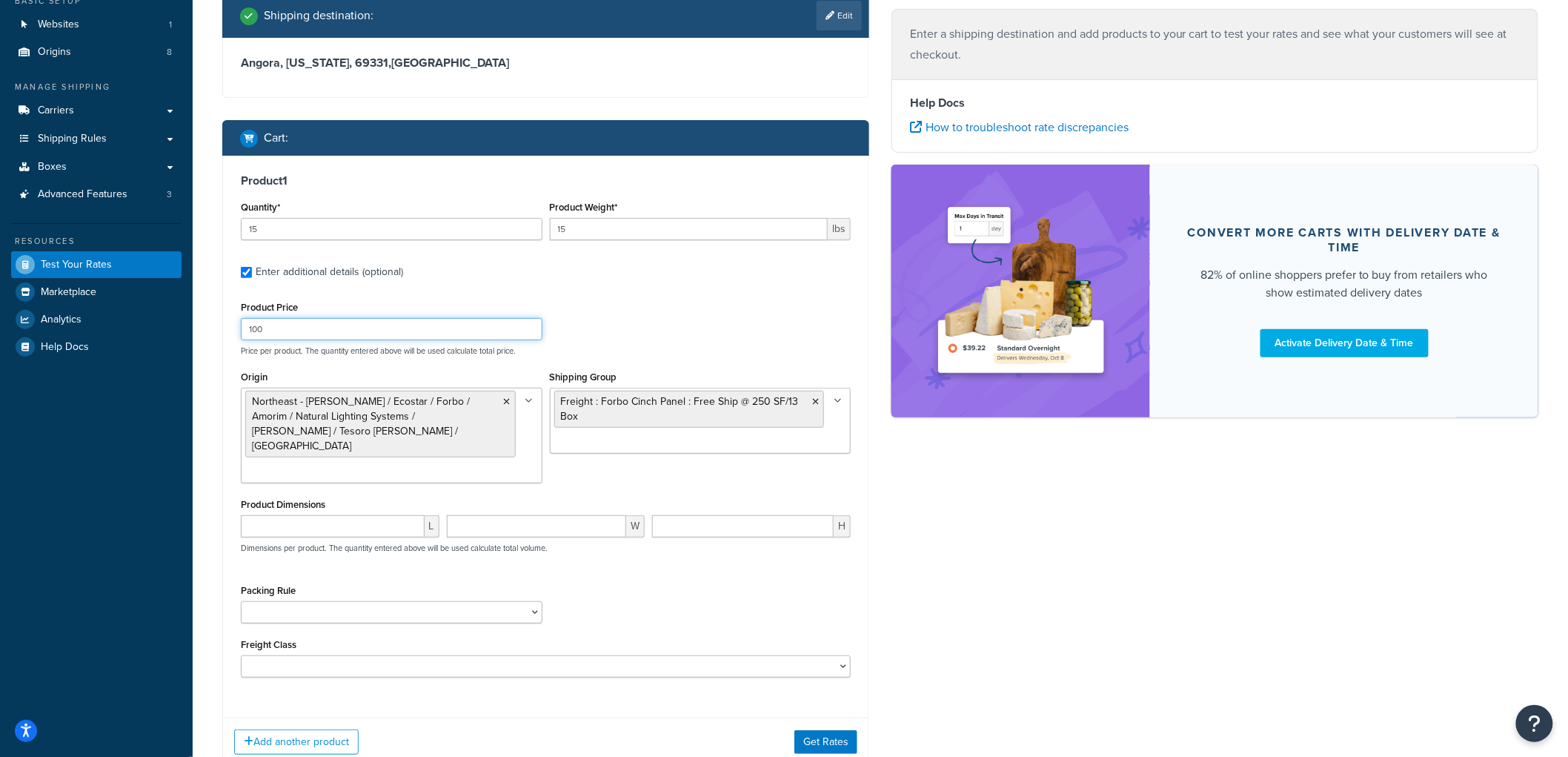
scroll to position [165, 0]
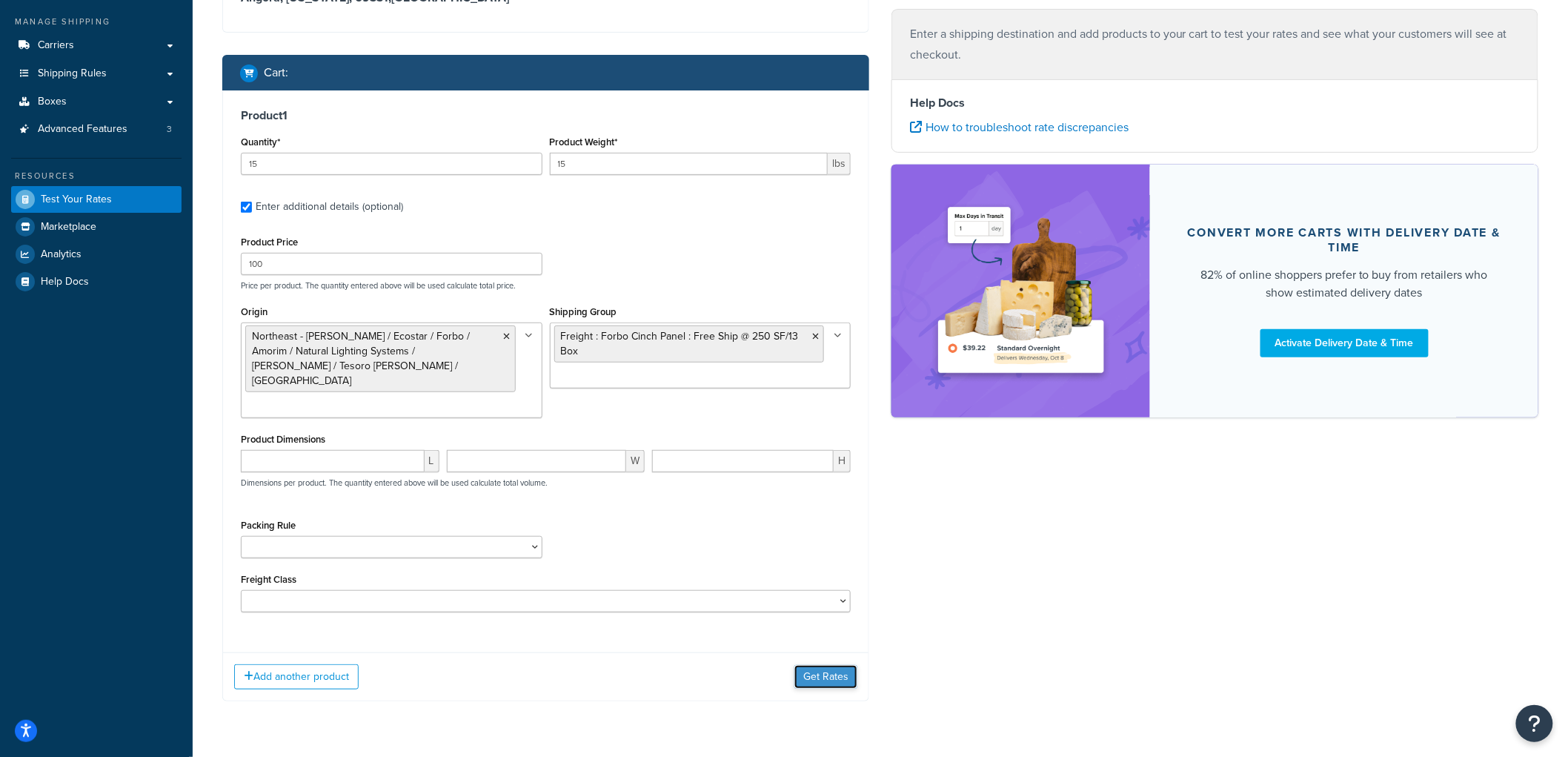
click at [810, 666] on button "Get Rates" at bounding box center [826, 677] width 63 height 24
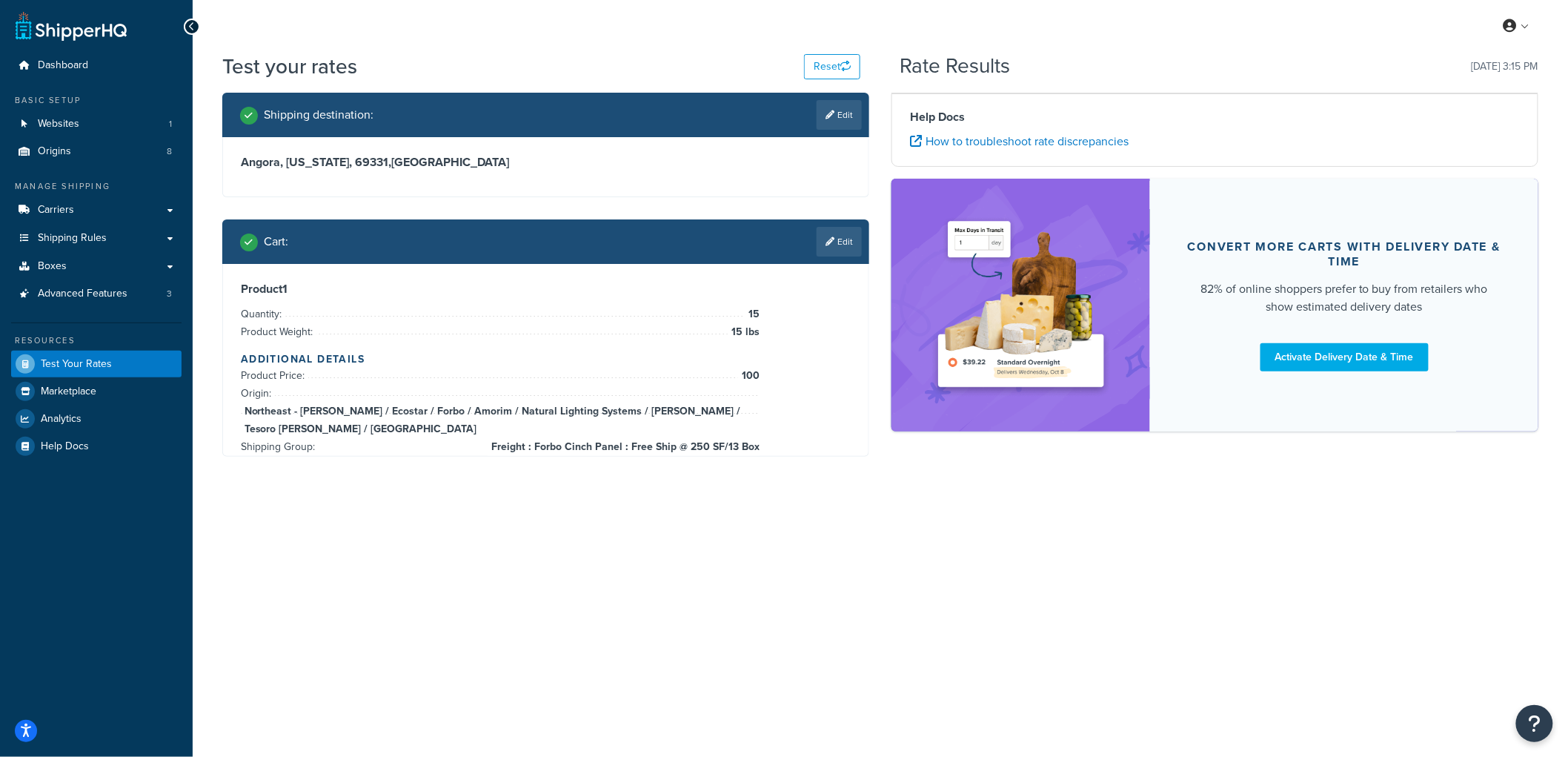
scroll to position [0, 0]
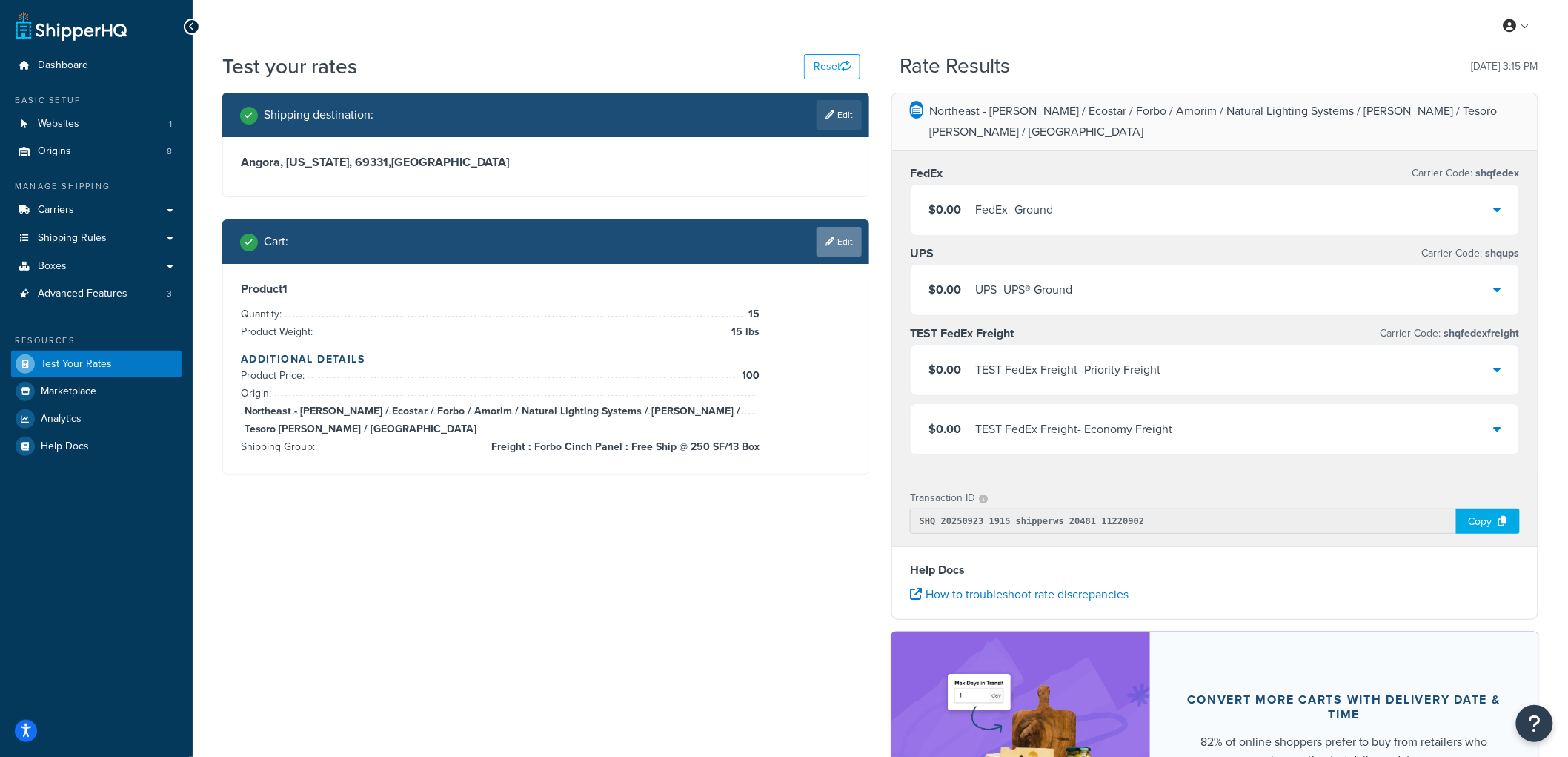
click at [843, 239] on link "Edit" at bounding box center [839, 241] width 45 height 30
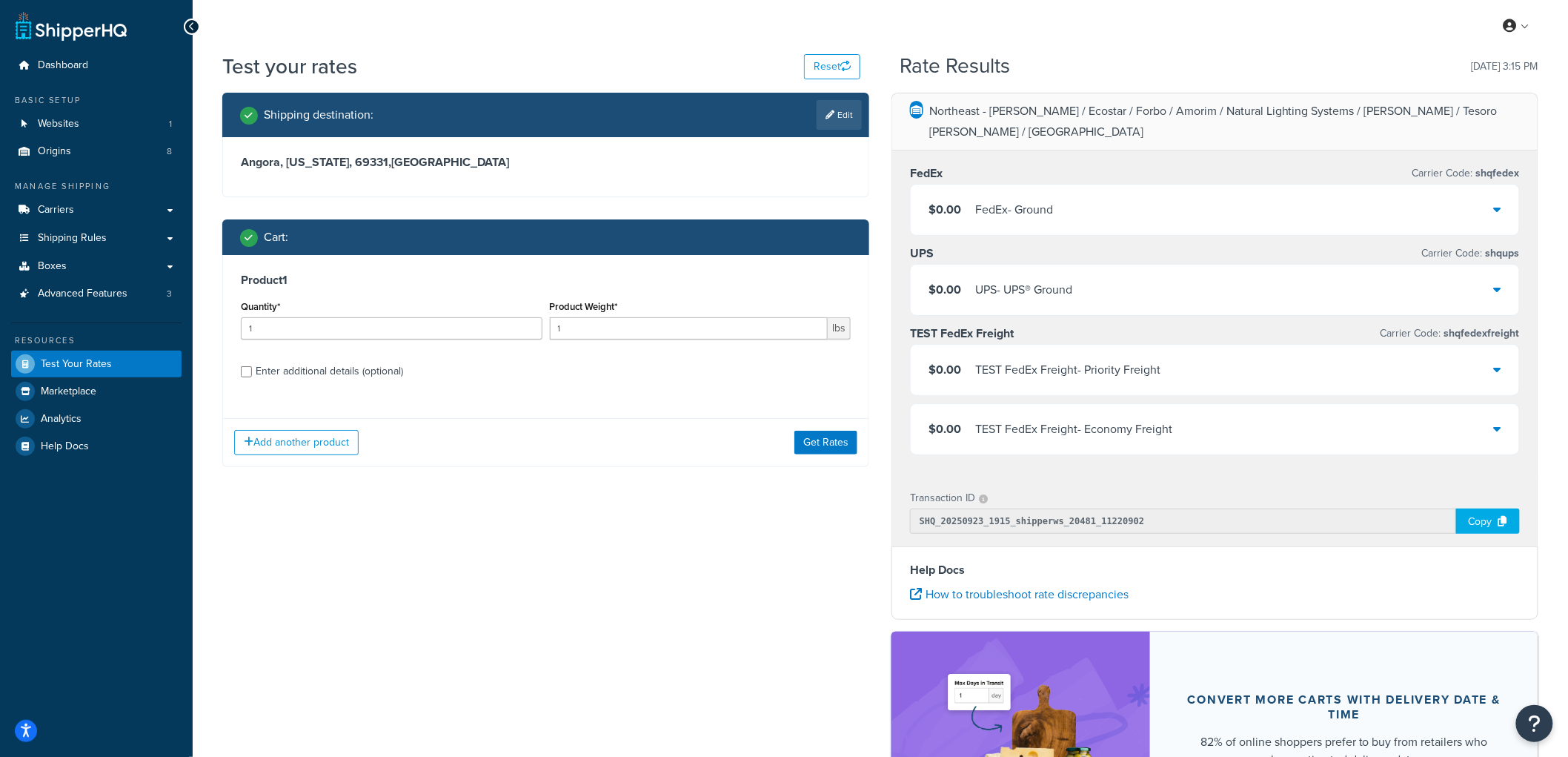
click at [295, 371] on div "Enter additional details (optional)" at bounding box center [329, 372] width 147 height 21
click at [252, 371] on input "Enter additional details (optional)" at bounding box center [246, 372] width 11 height 11
checkbox input "true"
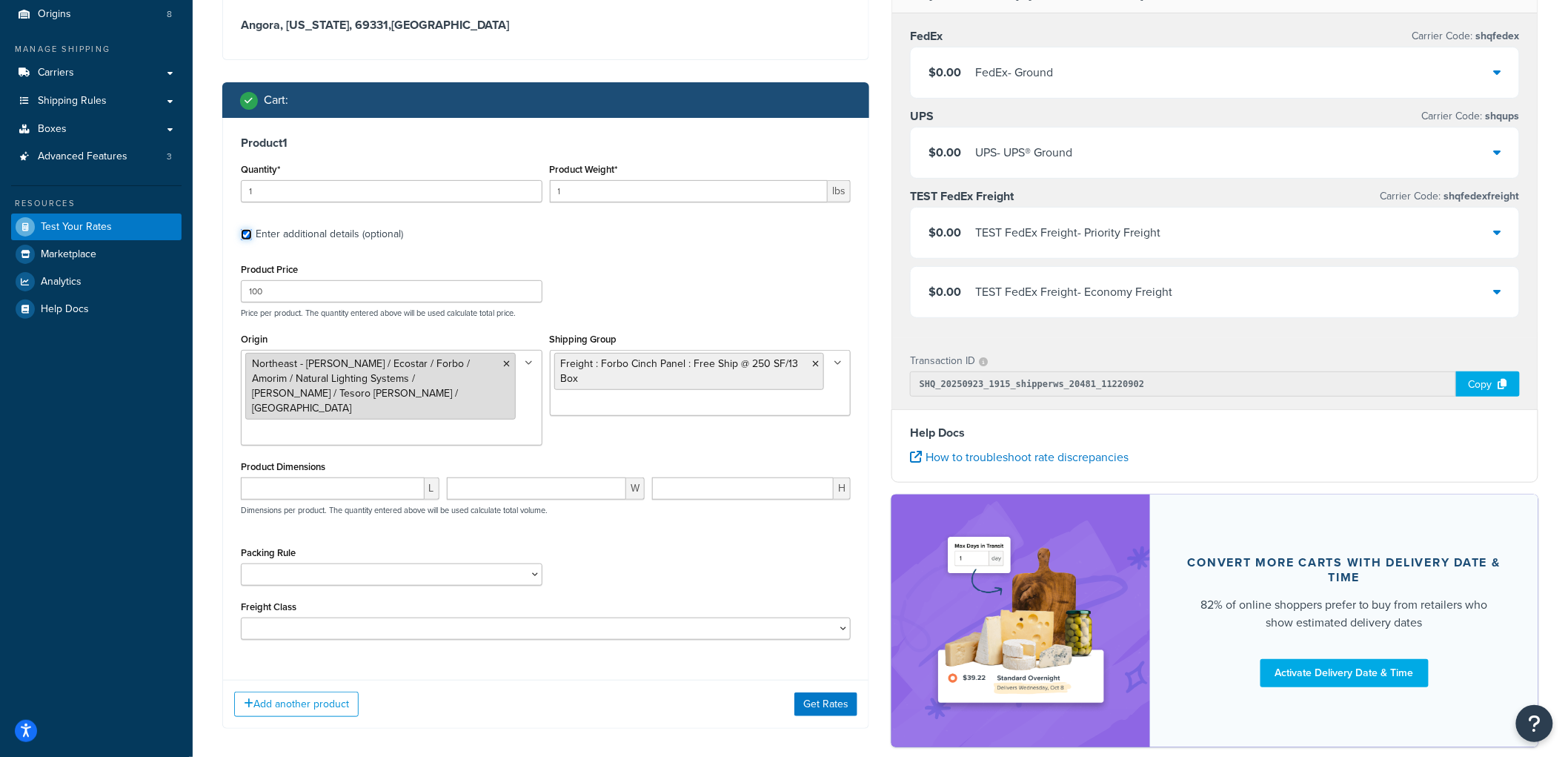
scroll to position [197, 0]
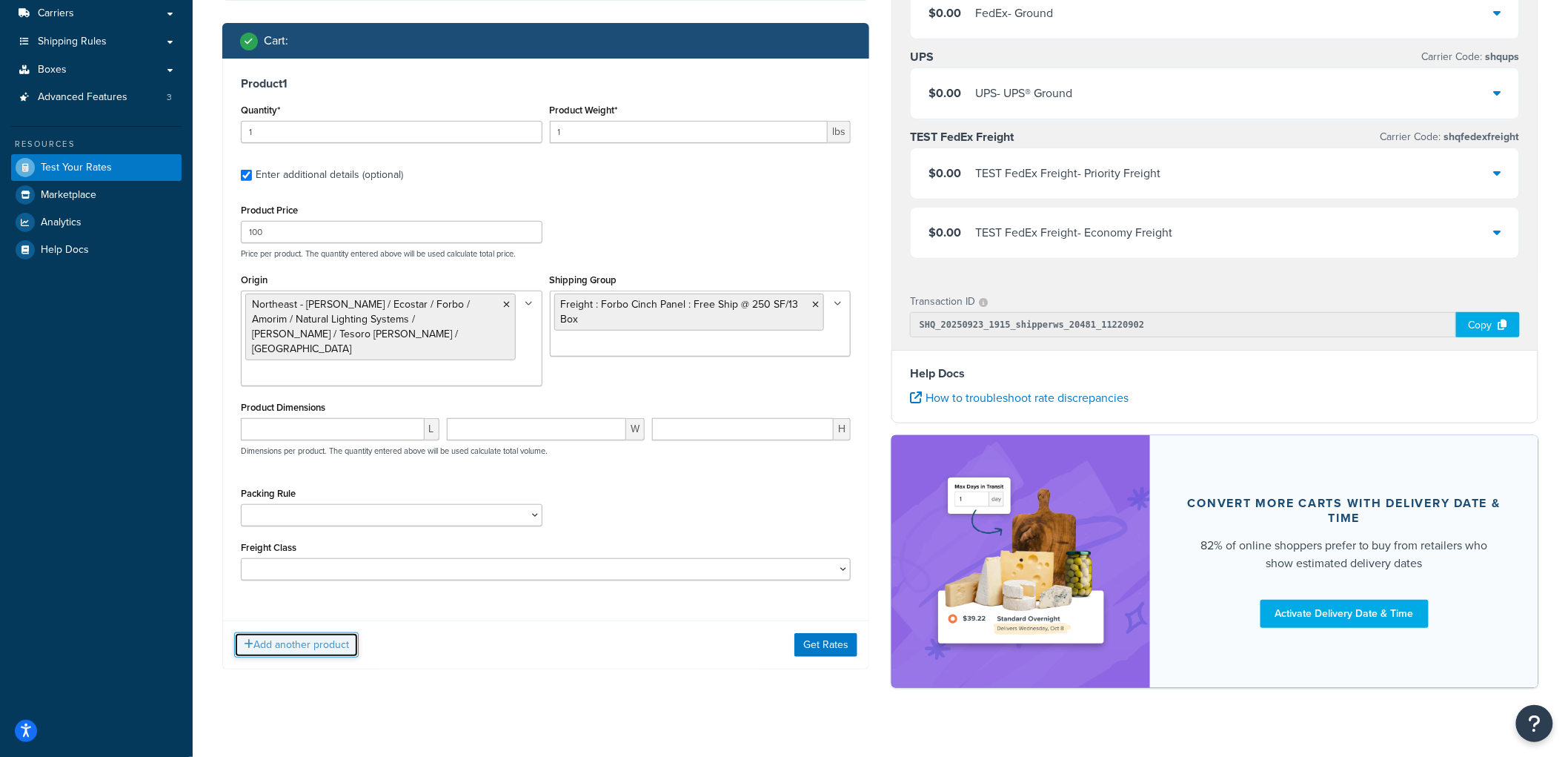
click at [299, 632] on button "Add another product" at bounding box center [296, 645] width 124 height 25
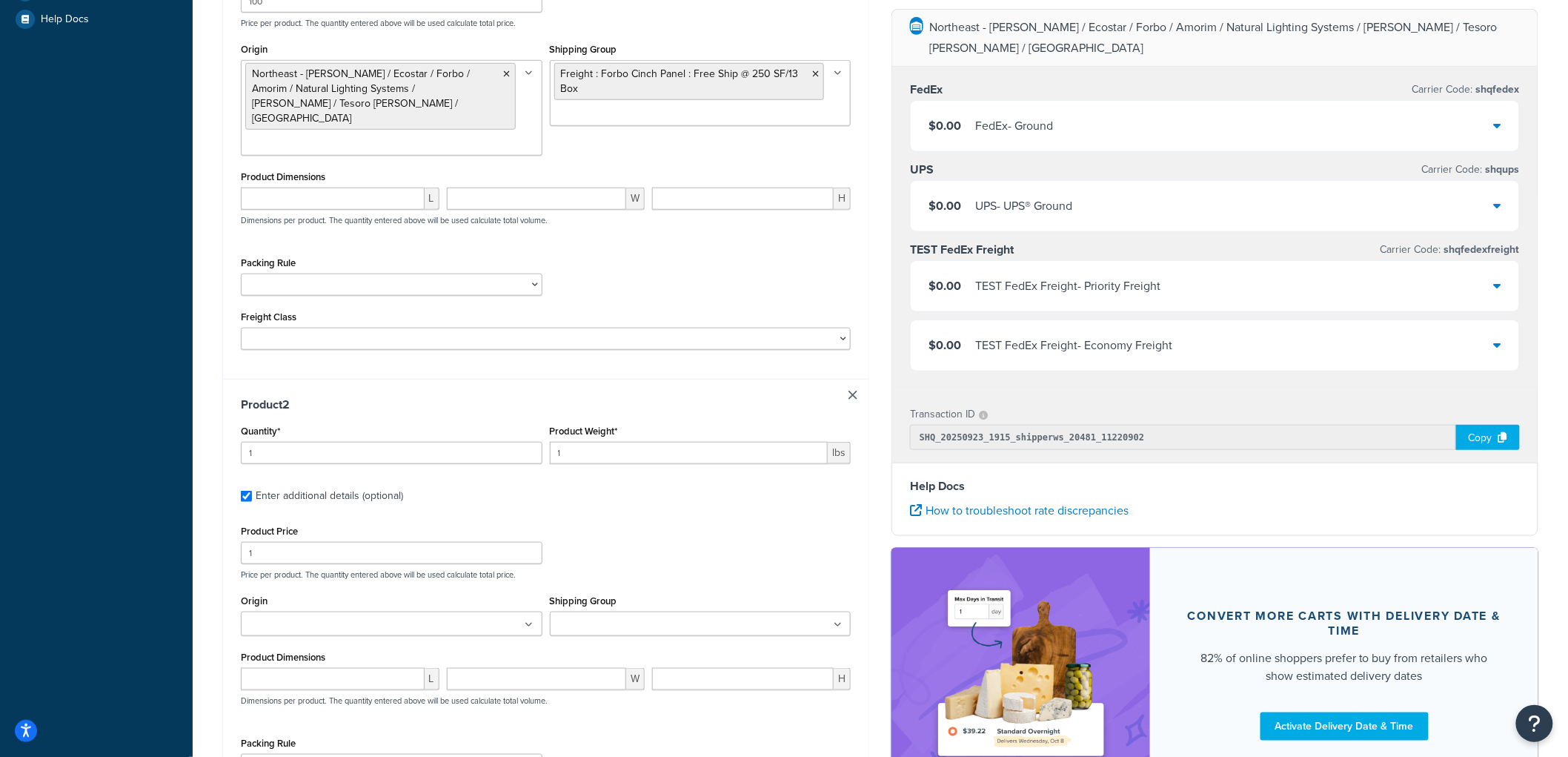
scroll to position [650, 0]
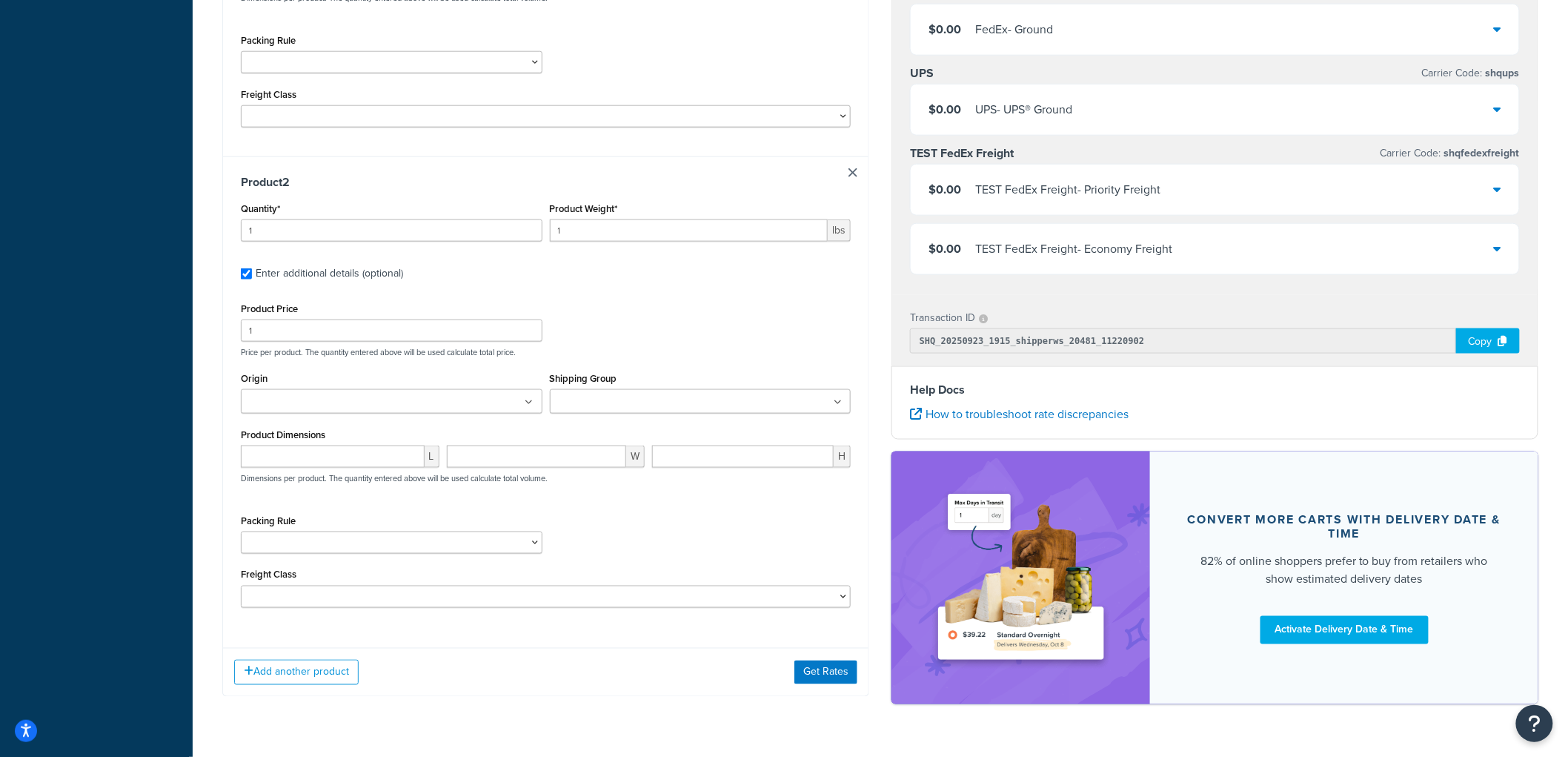
click at [616, 395] on input "Shipping Group" at bounding box center [620, 402] width 131 height 17
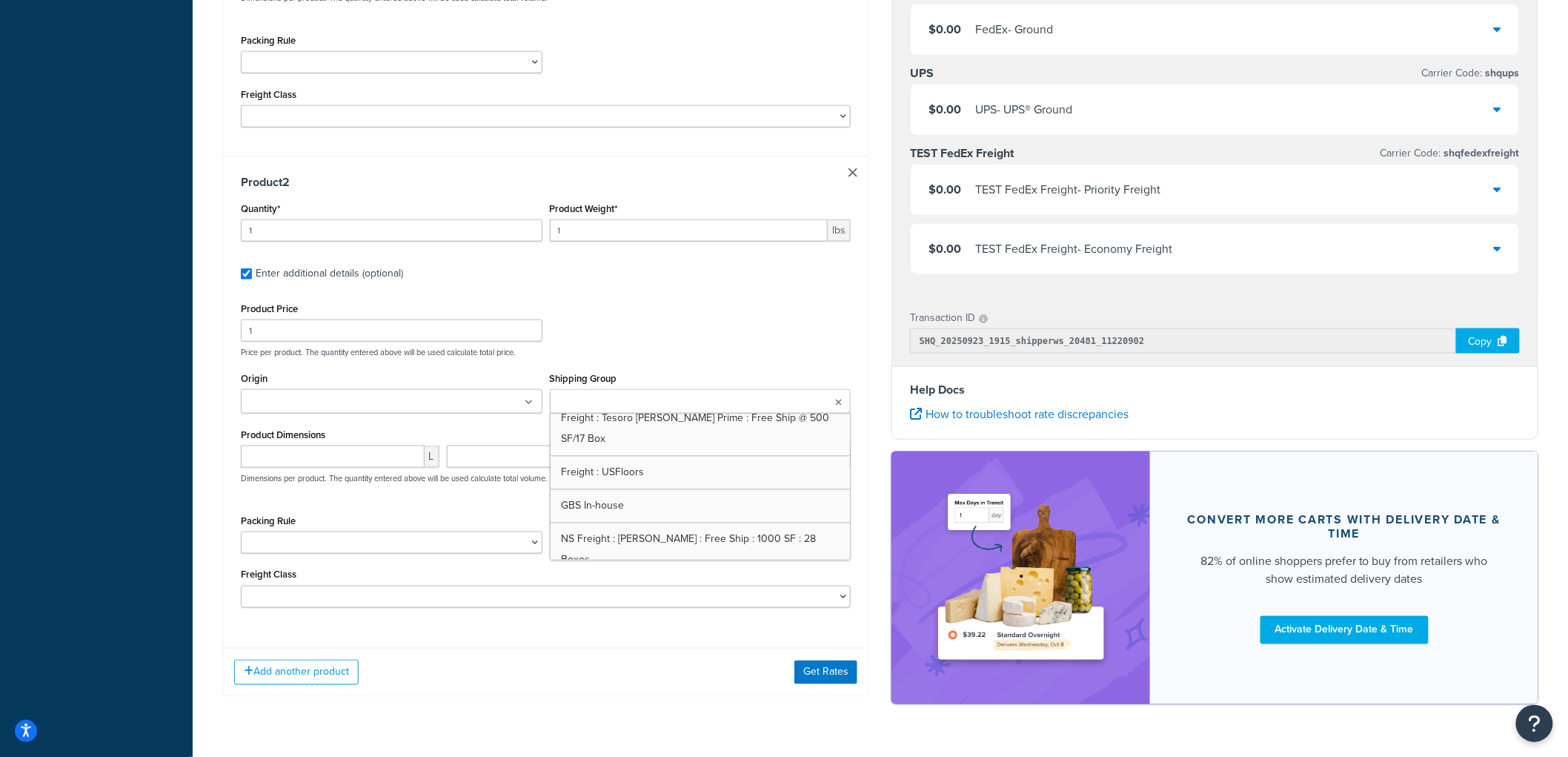
scroll to position [1648, 0]
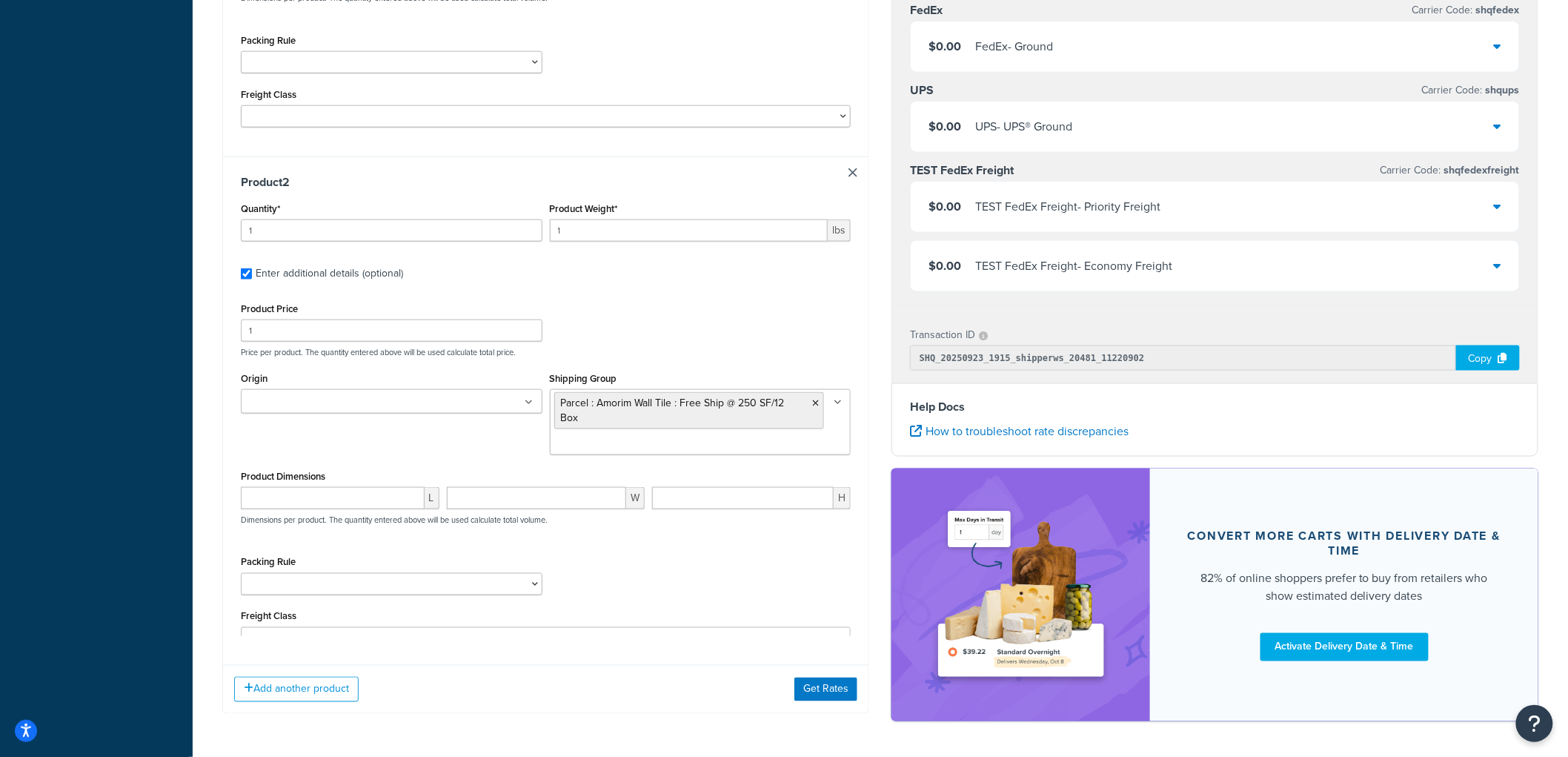
click at [698, 299] on div "Product Price 1 Price per product. The quantity entered above will be used calc…" at bounding box center [545, 328] width 617 height 58
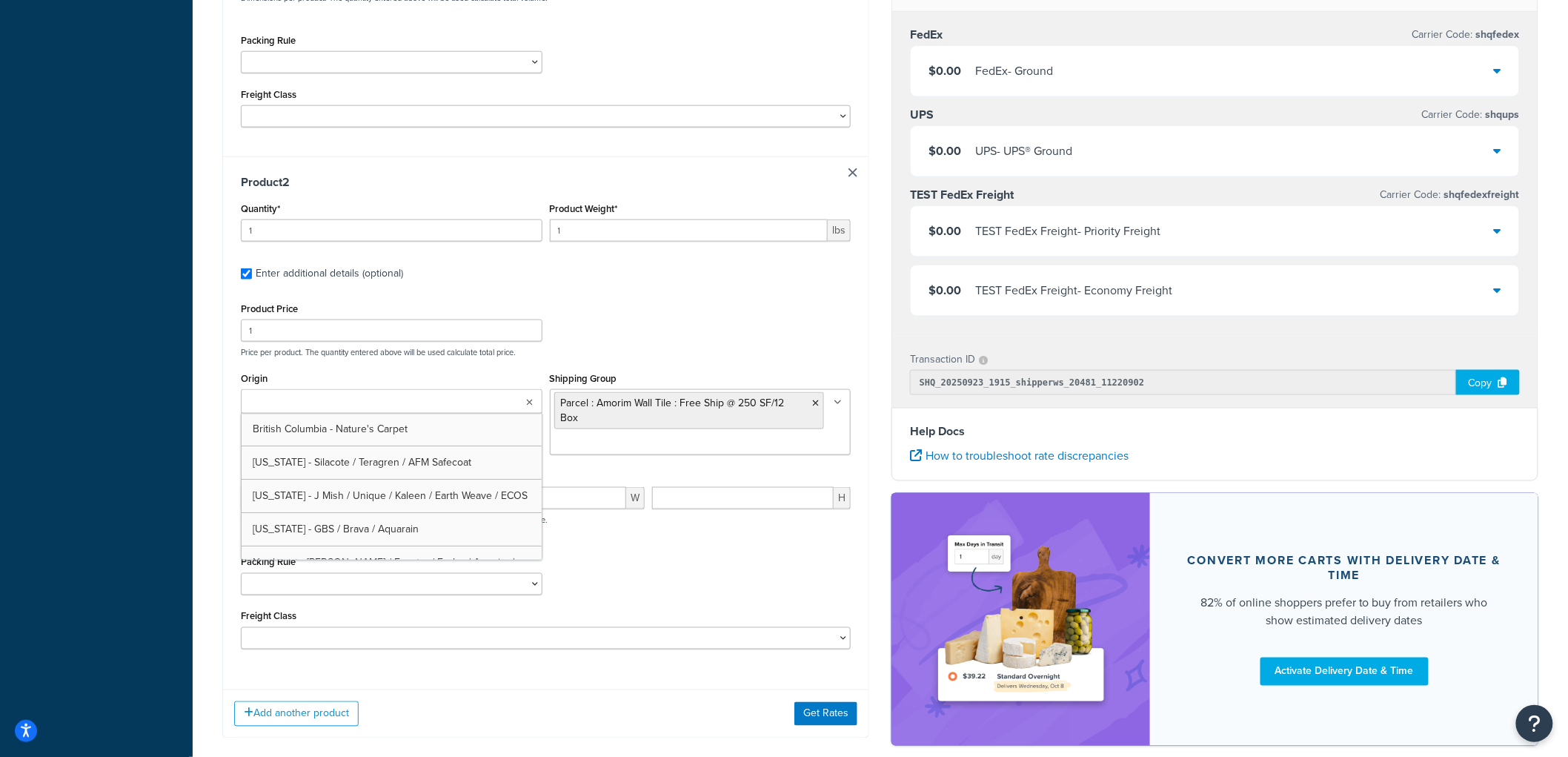
click at [513, 389] on ul at bounding box center [392, 402] width 301 height 24
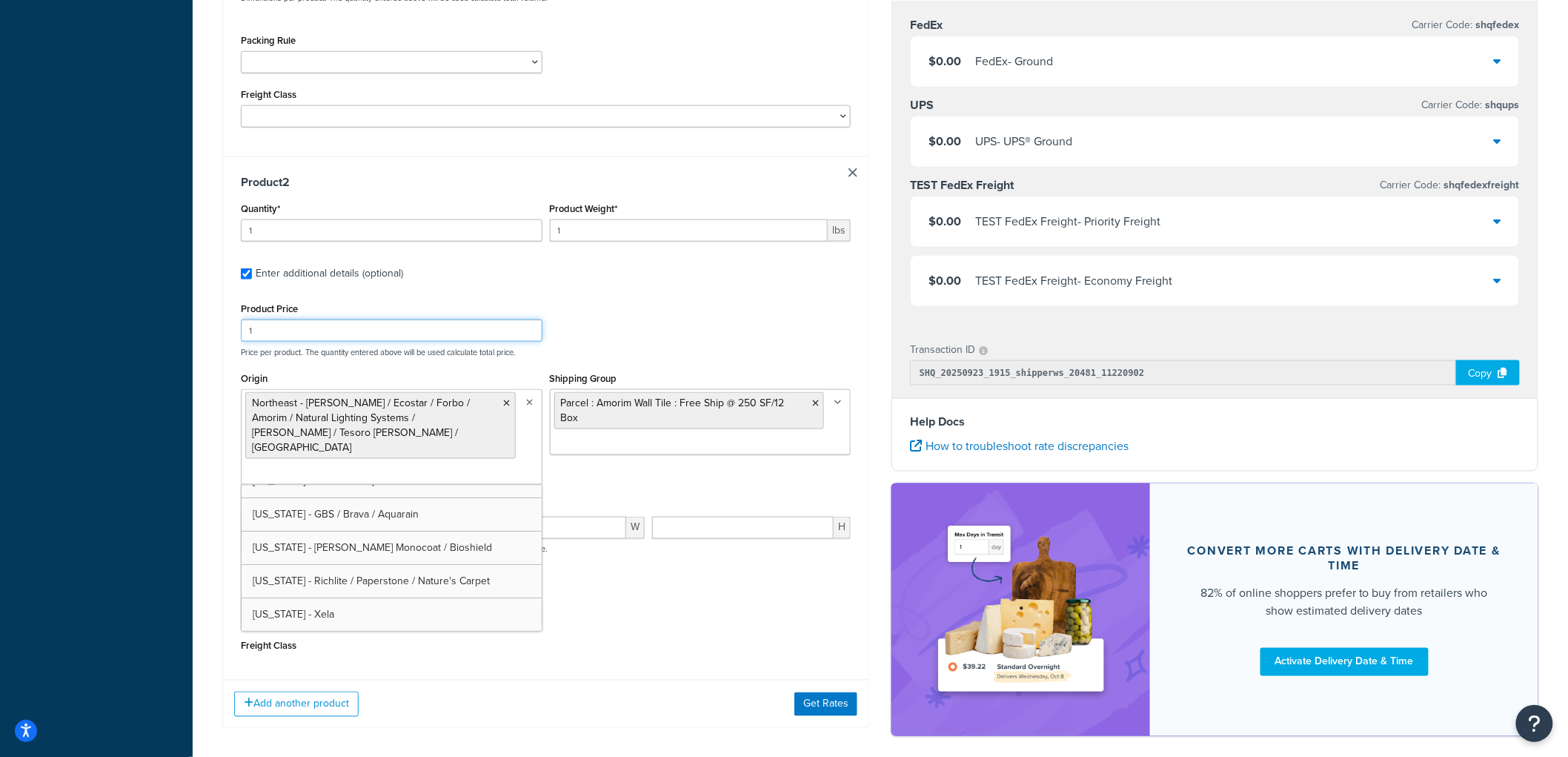
click at [616, 300] on div "Product Price 1 Price per product. The quantity entered above will be used calc…" at bounding box center [545, 328] width 617 height 58
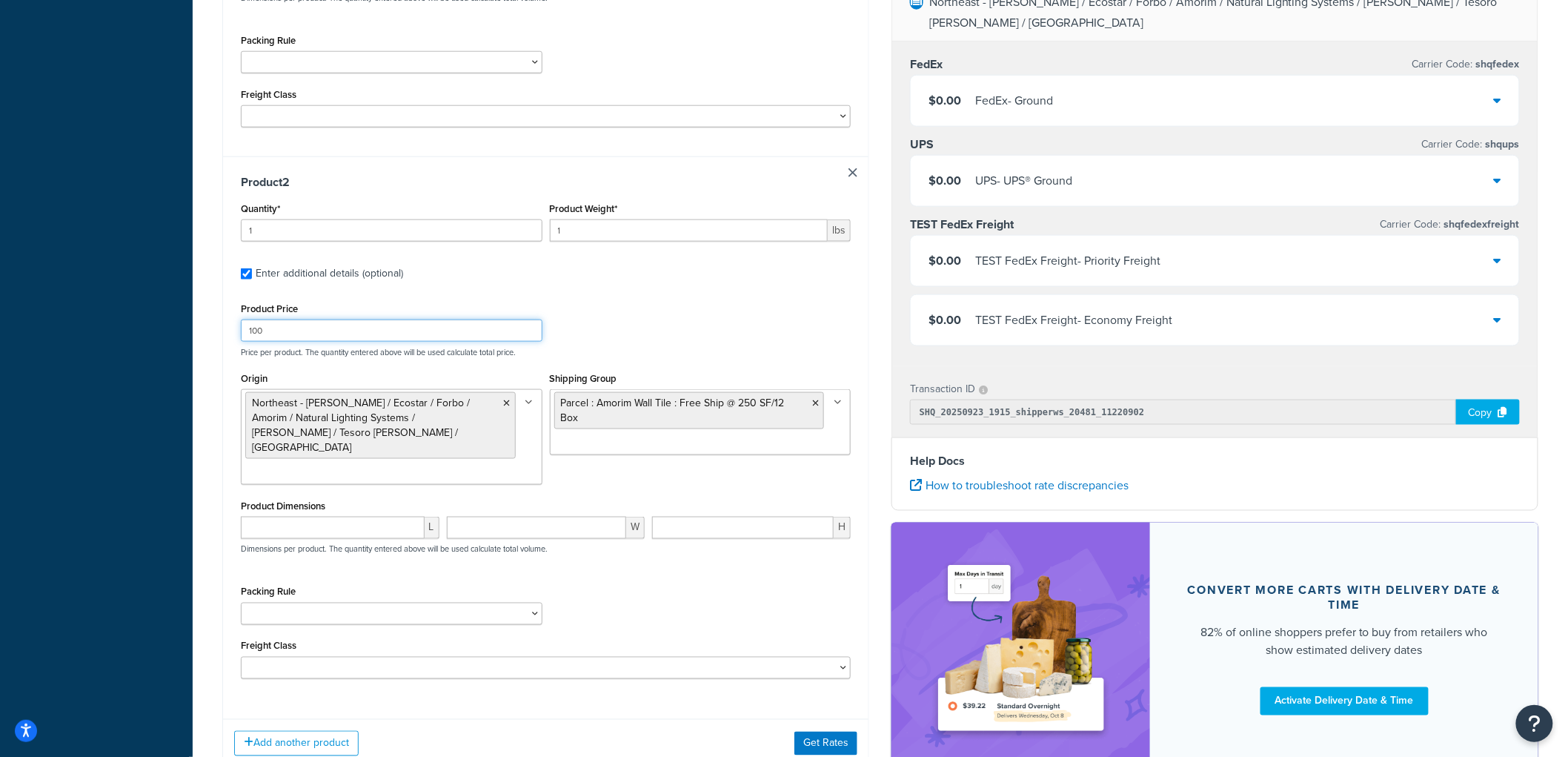
type input "100"
click at [332, 220] on input "1" at bounding box center [392, 231] width 301 height 23
type input "10"
click at [617, 220] on input "1" at bounding box center [690, 231] width 279 height 23
click at [589, 220] on input "10" at bounding box center [690, 231] width 279 height 23
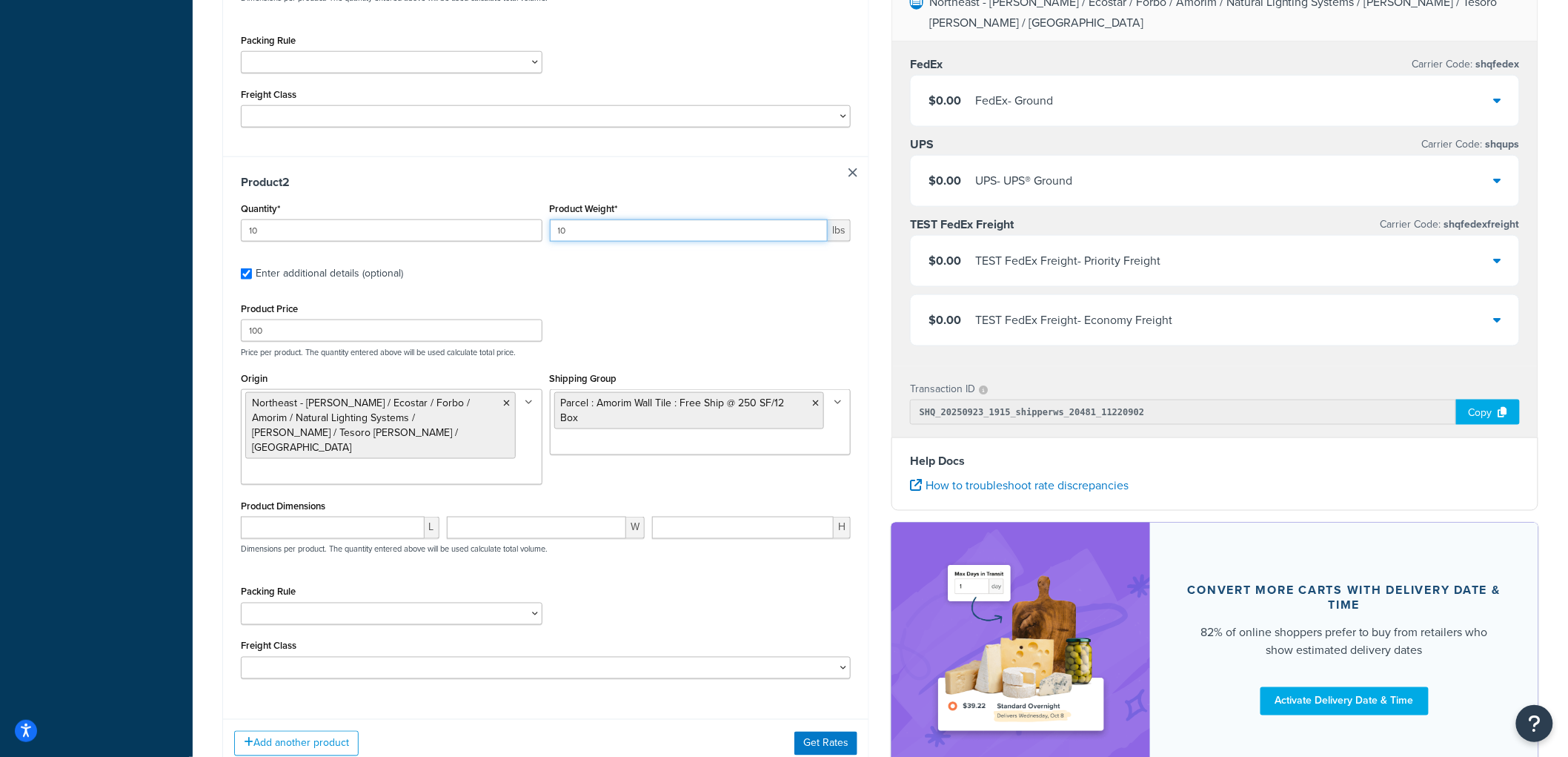
type input "1"
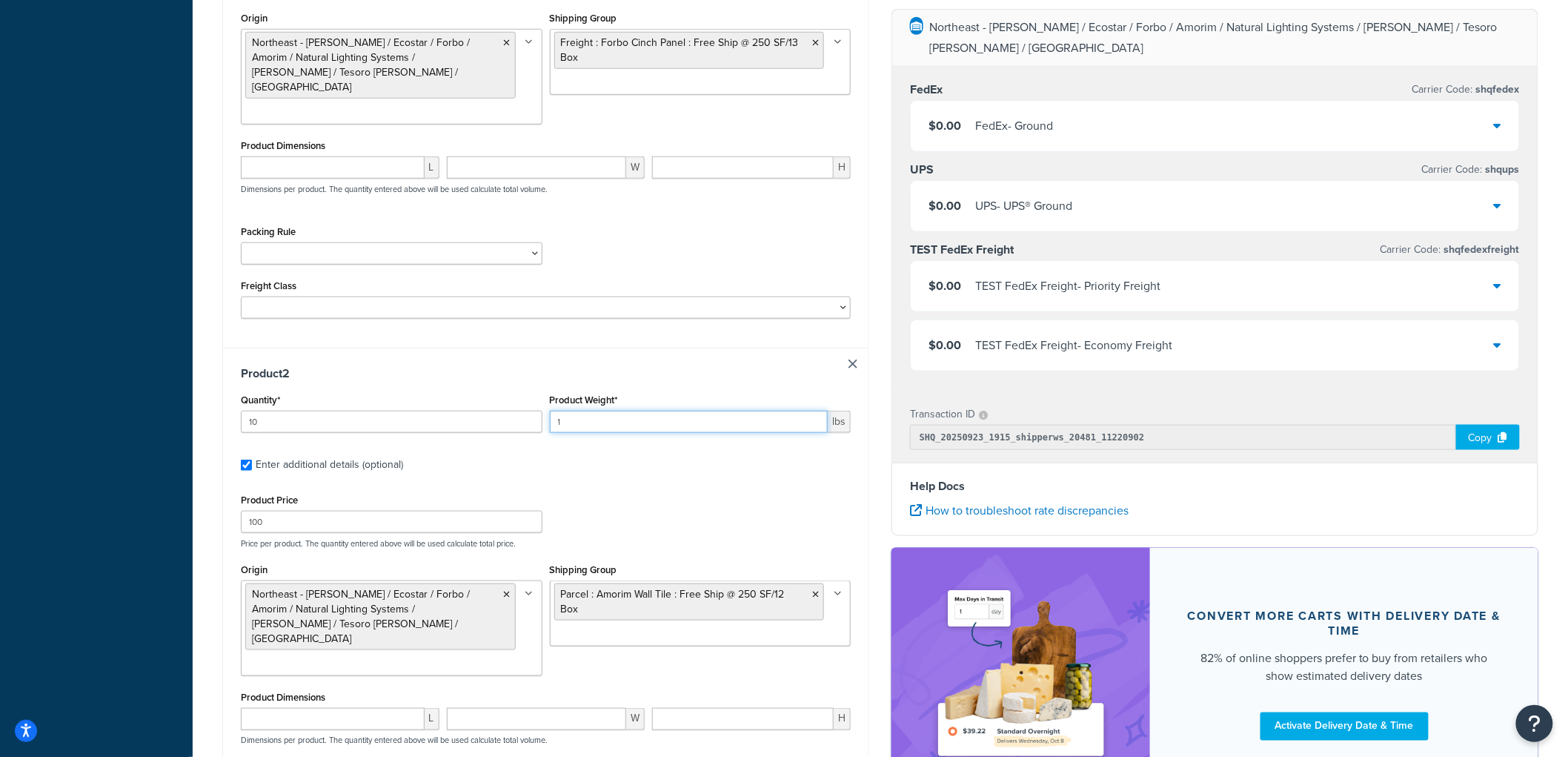
scroll to position [72, 0]
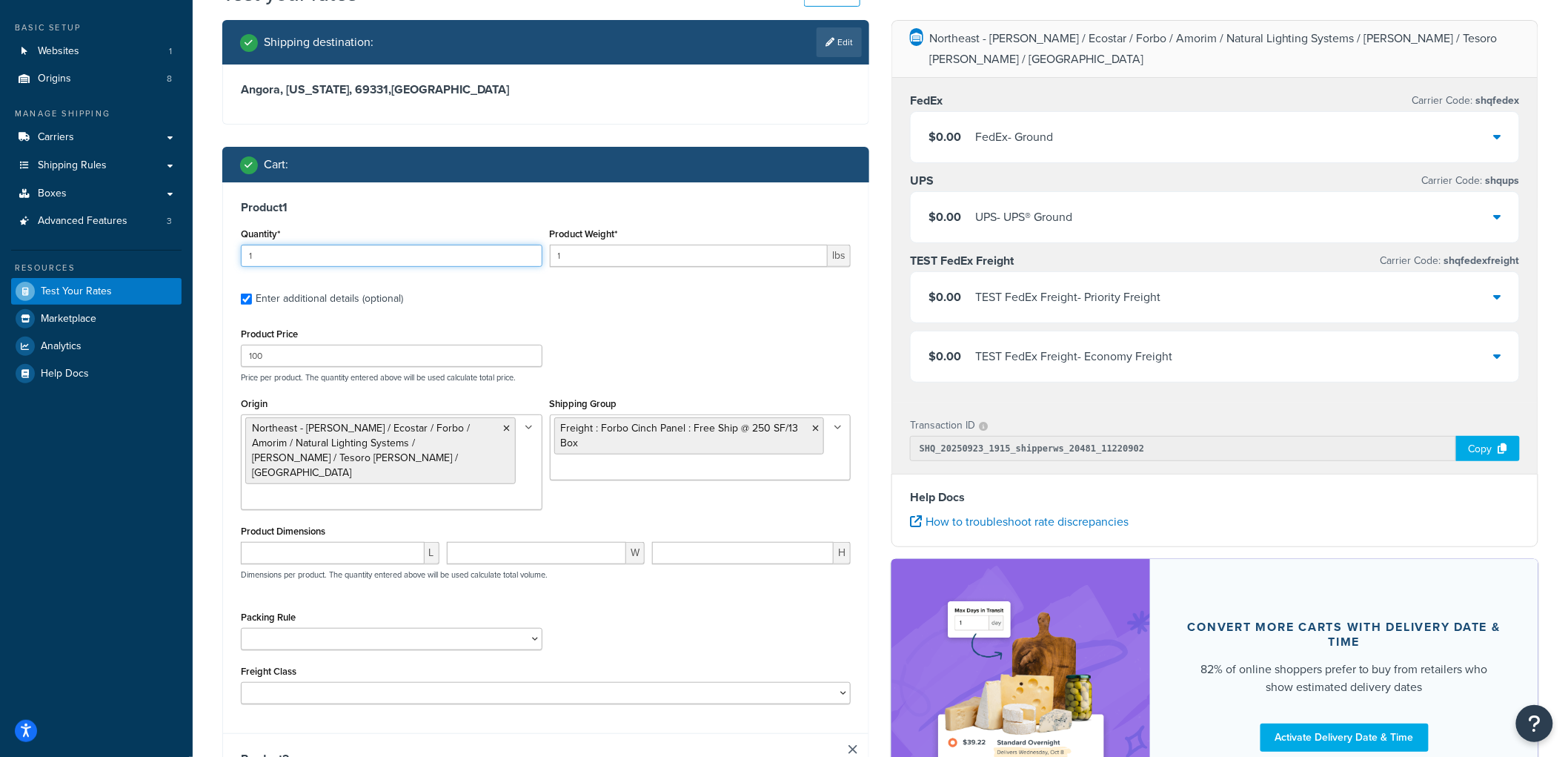
click at [399, 257] on input "1" at bounding box center [392, 256] width 301 height 23
type input "15"
click at [630, 255] on input "1" at bounding box center [690, 256] width 279 height 23
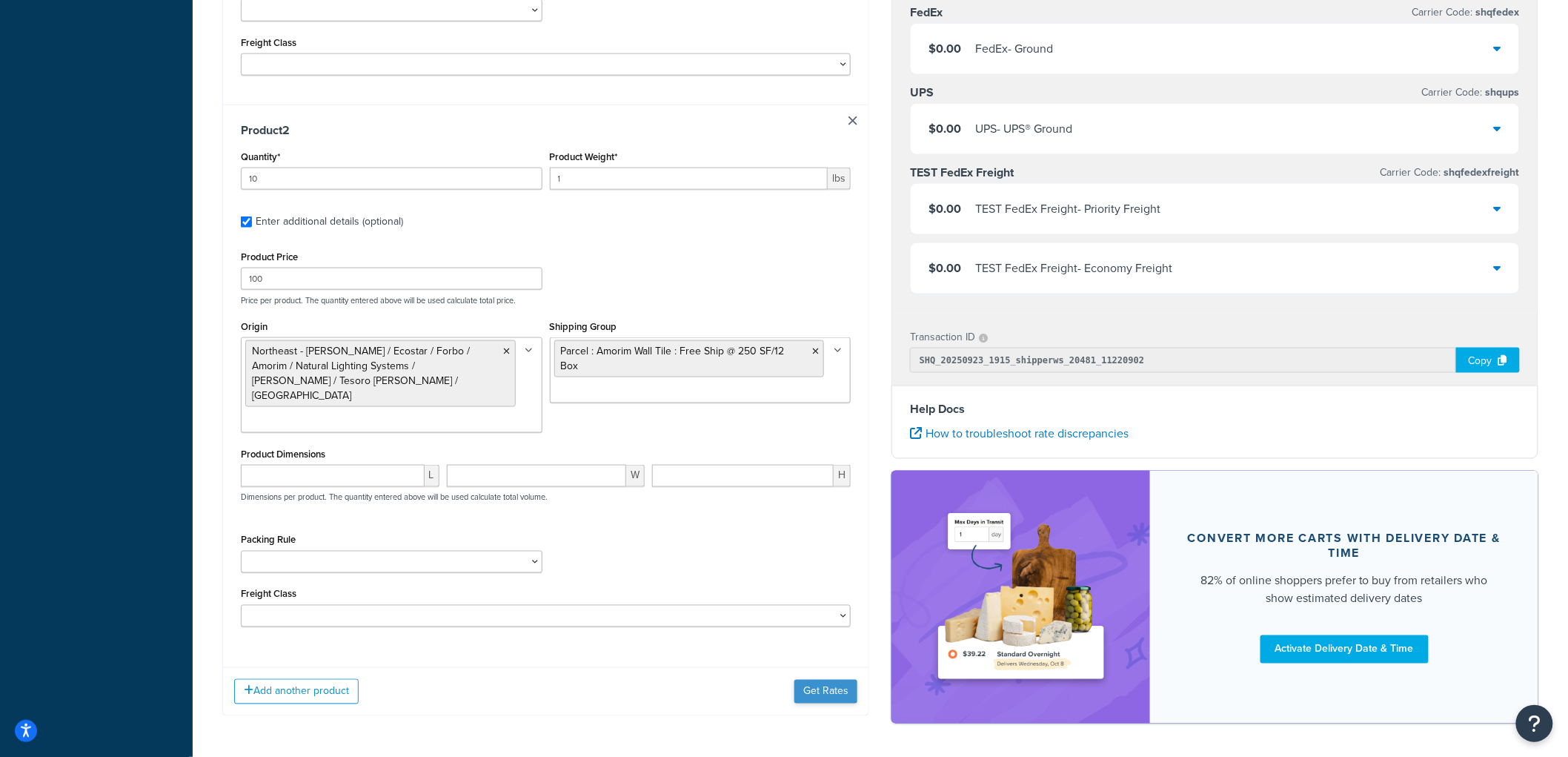
type input "15"
click at [812, 680] on button "Get Rates" at bounding box center [826, 692] width 63 height 24
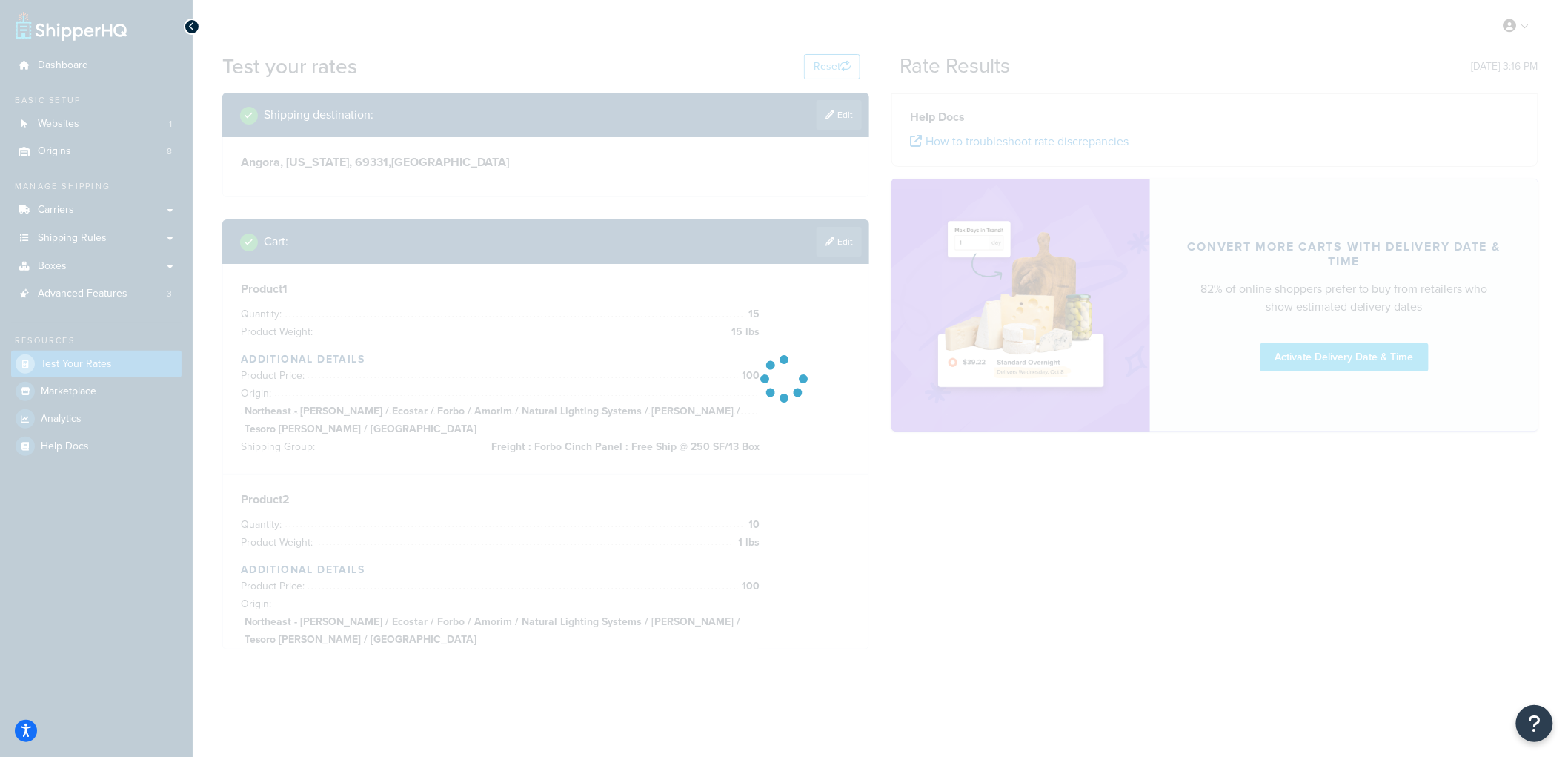
scroll to position [0, 0]
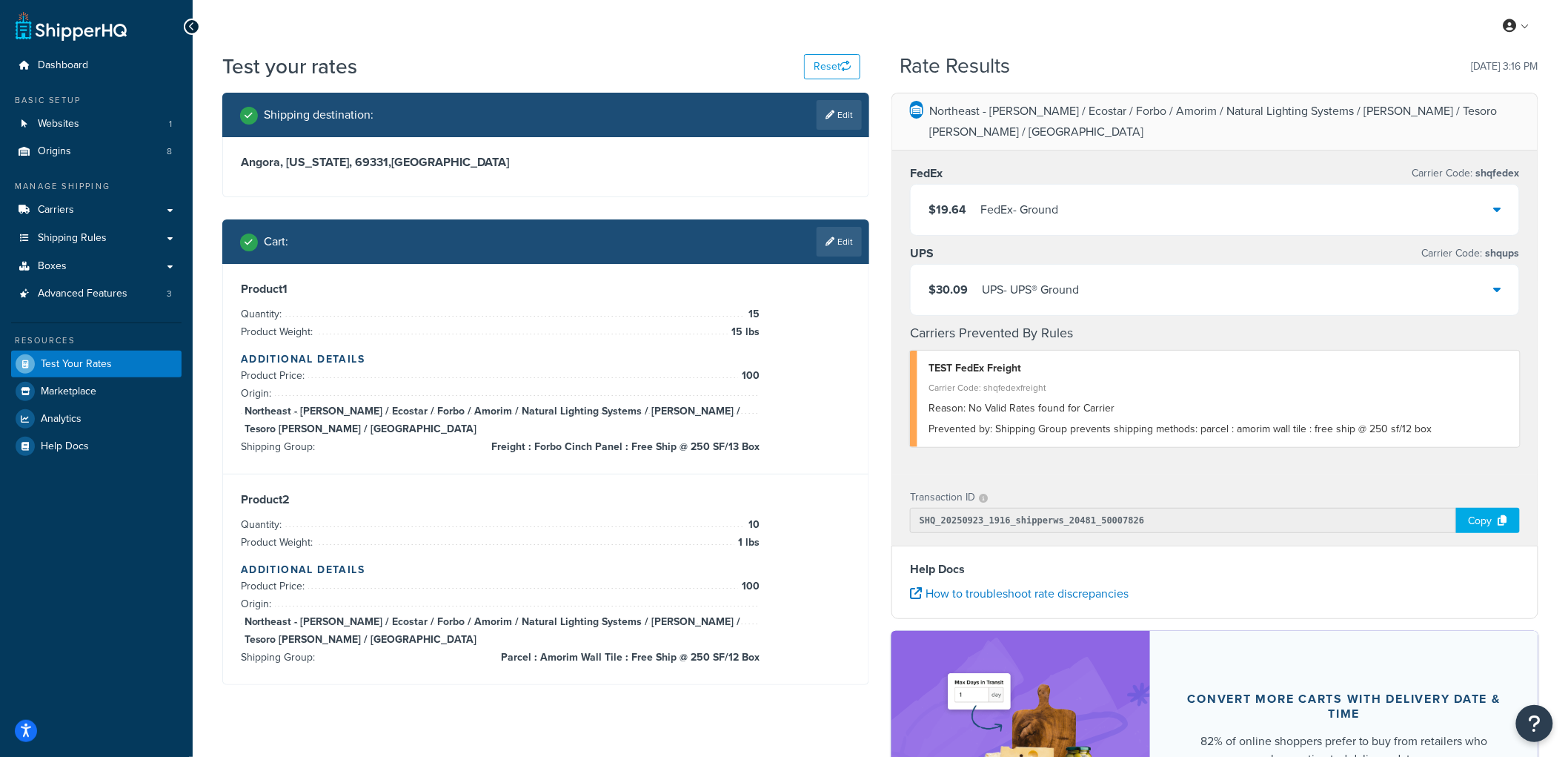
click at [946, 201] on span "$19.64" at bounding box center [947, 210] width 37 height 17
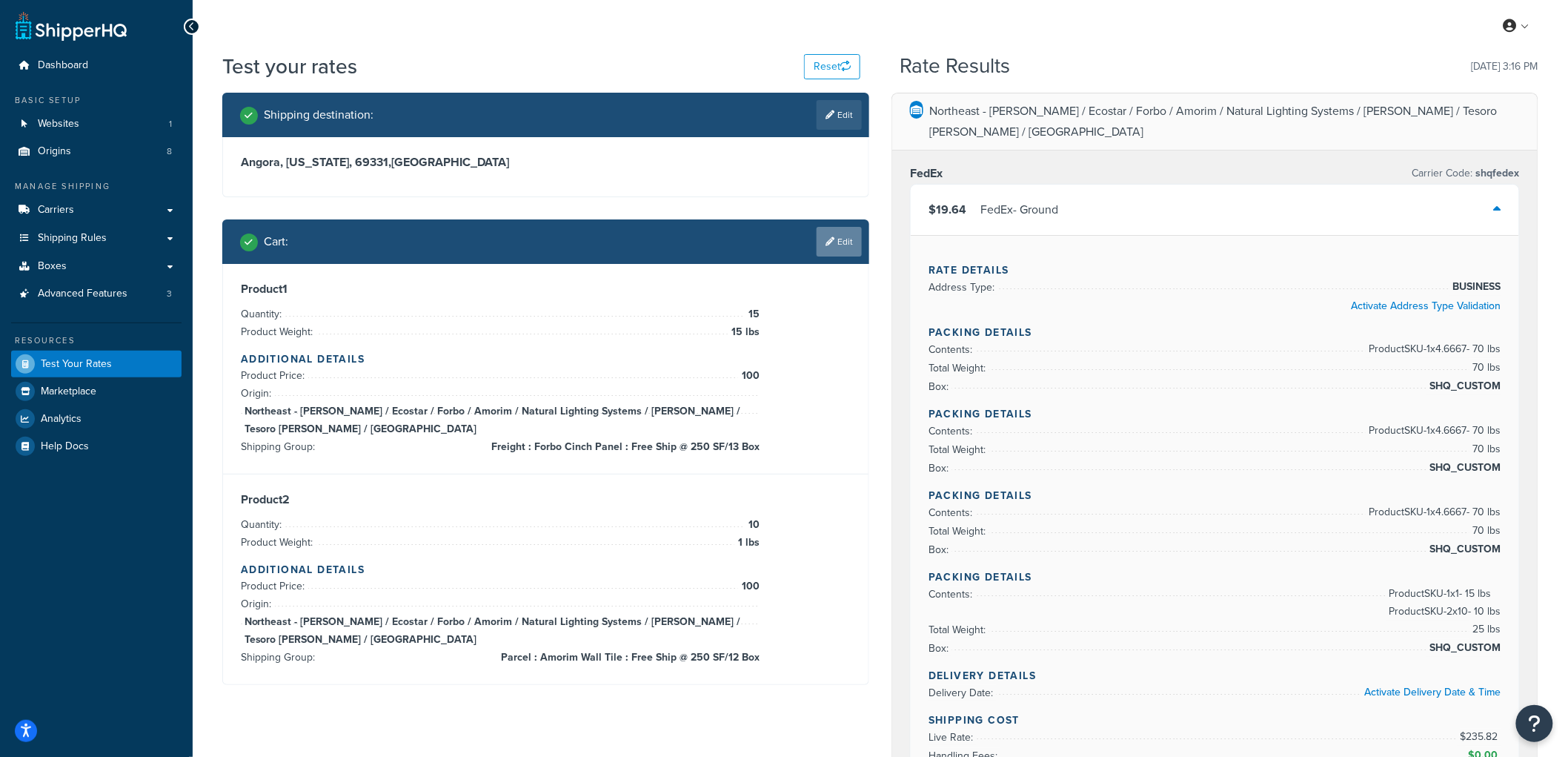
click at [845, 234] on link "Edit" at bounding box center [839, 241] width 45 height 30
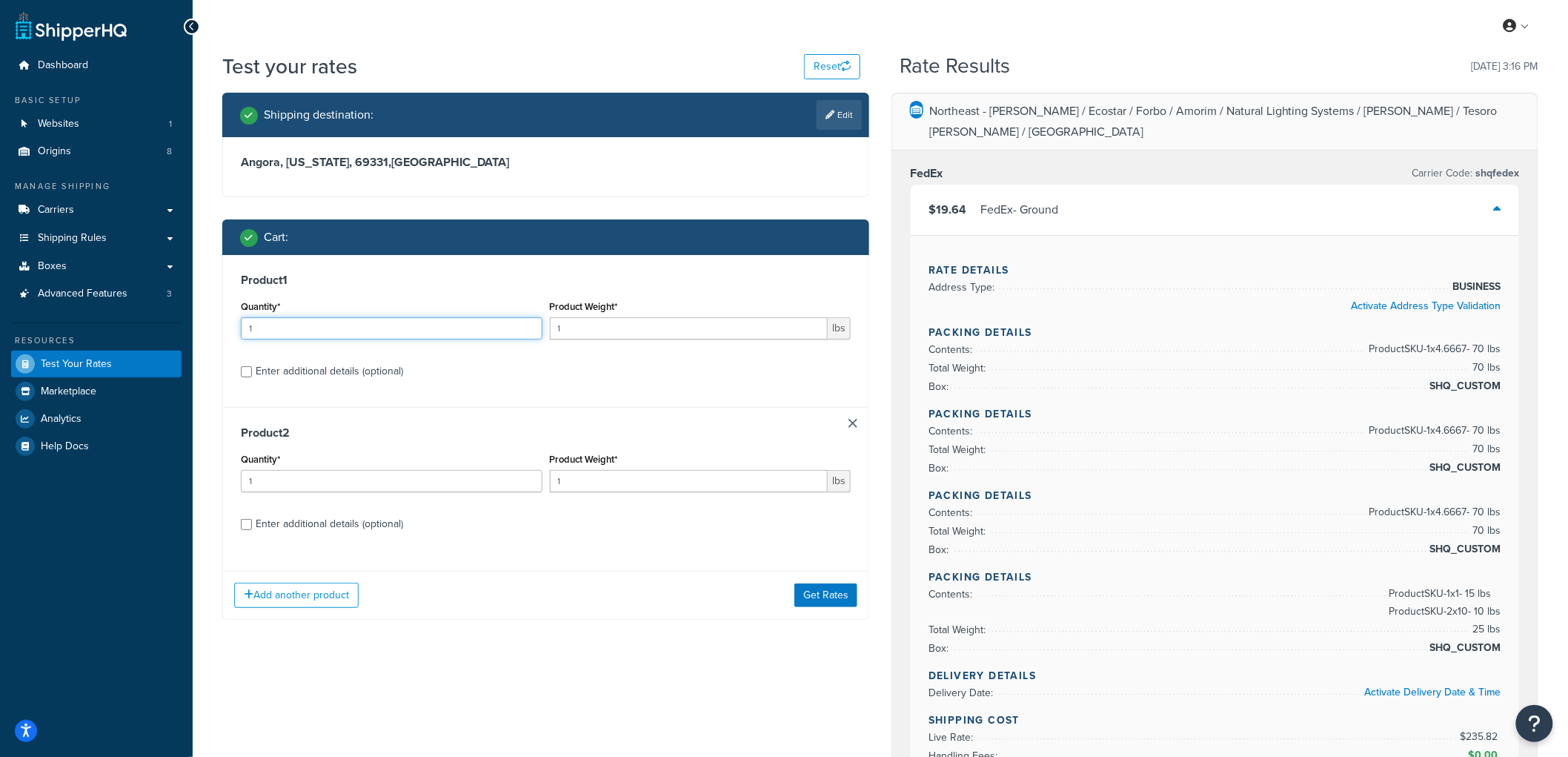
click at [293, 332] on input "1" at bounding box center [392, 328] width 301 height 23
type input "15"
click at [610, 312] on label "Product Weight*" at bounding box center [584, 307] width 68 height 11
click at [610, 317] on input "1" at bounding box center [690, 328] width 279 height 23
click at [606, 322] on input "1" at bounding box center [690, 328] width 279 height 23
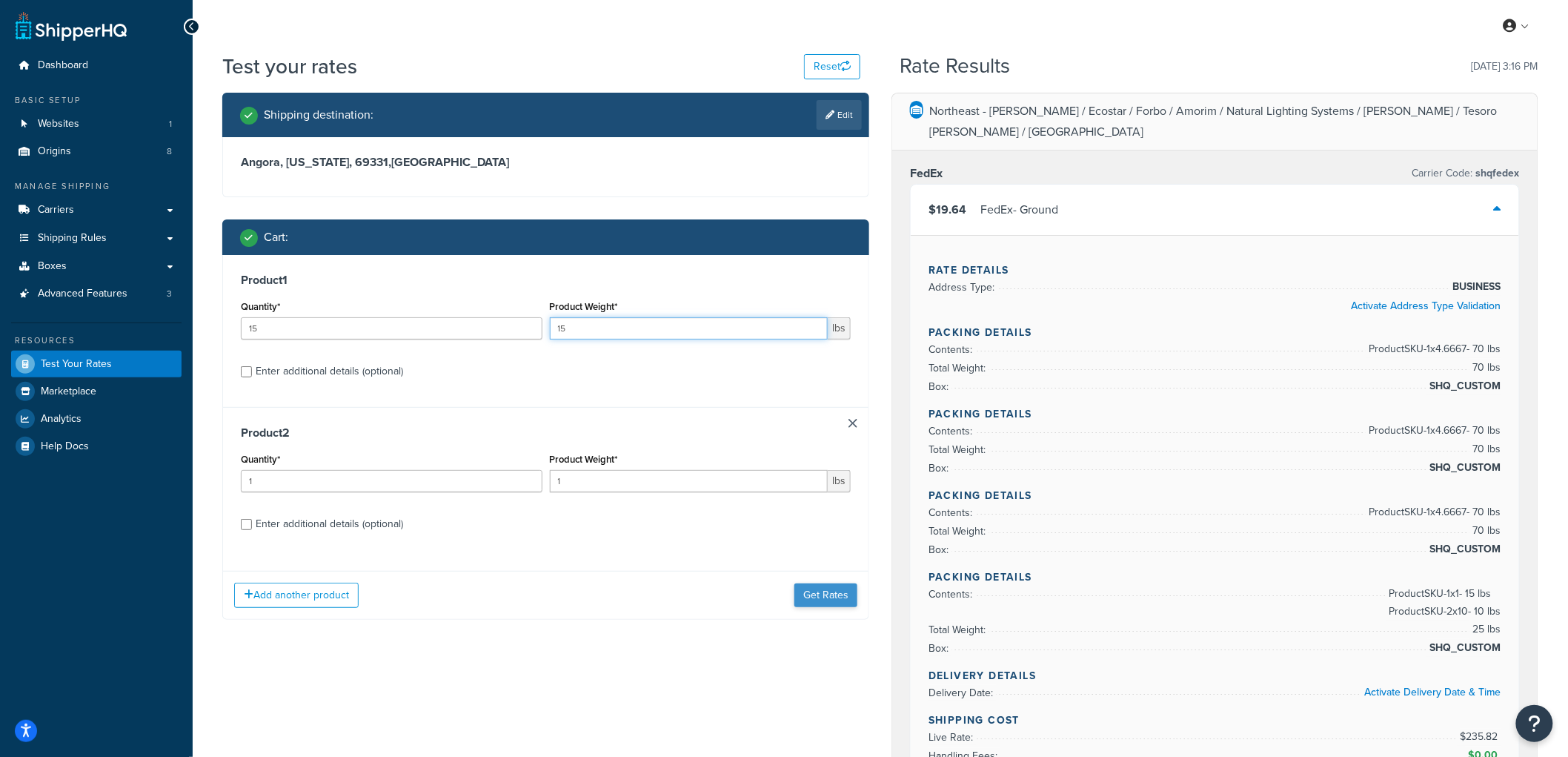
type input "15"
click at [841, 596] on button "Get Rates" at bounding box center [826, 595] width 63 height 24
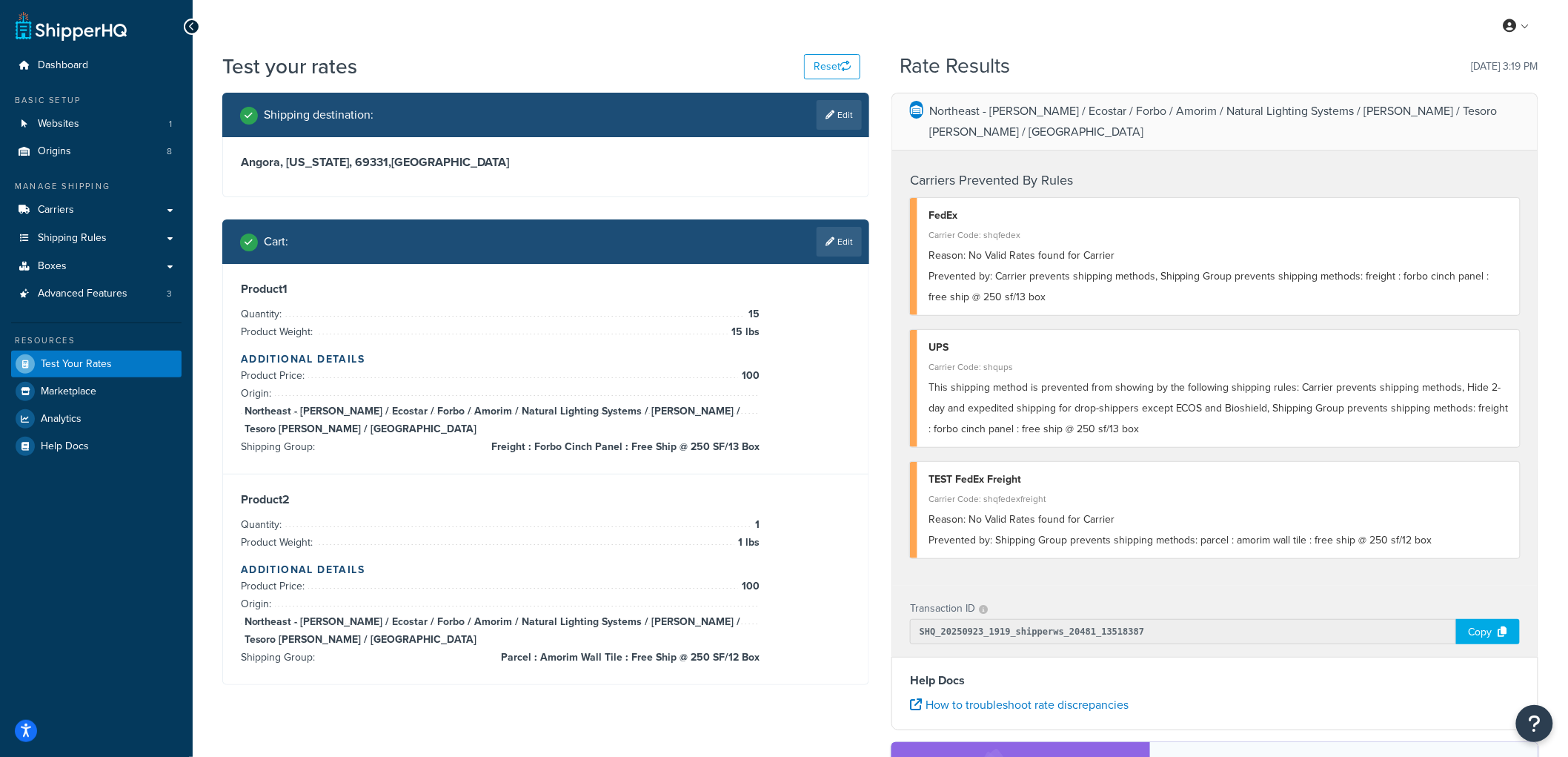
click at [885, 201] on div "Northeast - Kahrs / Ecostar / Forbo / Amorim / Natural Lighting Systems / Schlu…" at bounding box center [1215, 551] width 670 height 917
click at [102, 240] on span "Shipping Rules" at bounding box center [71, 238] width 69 height 12
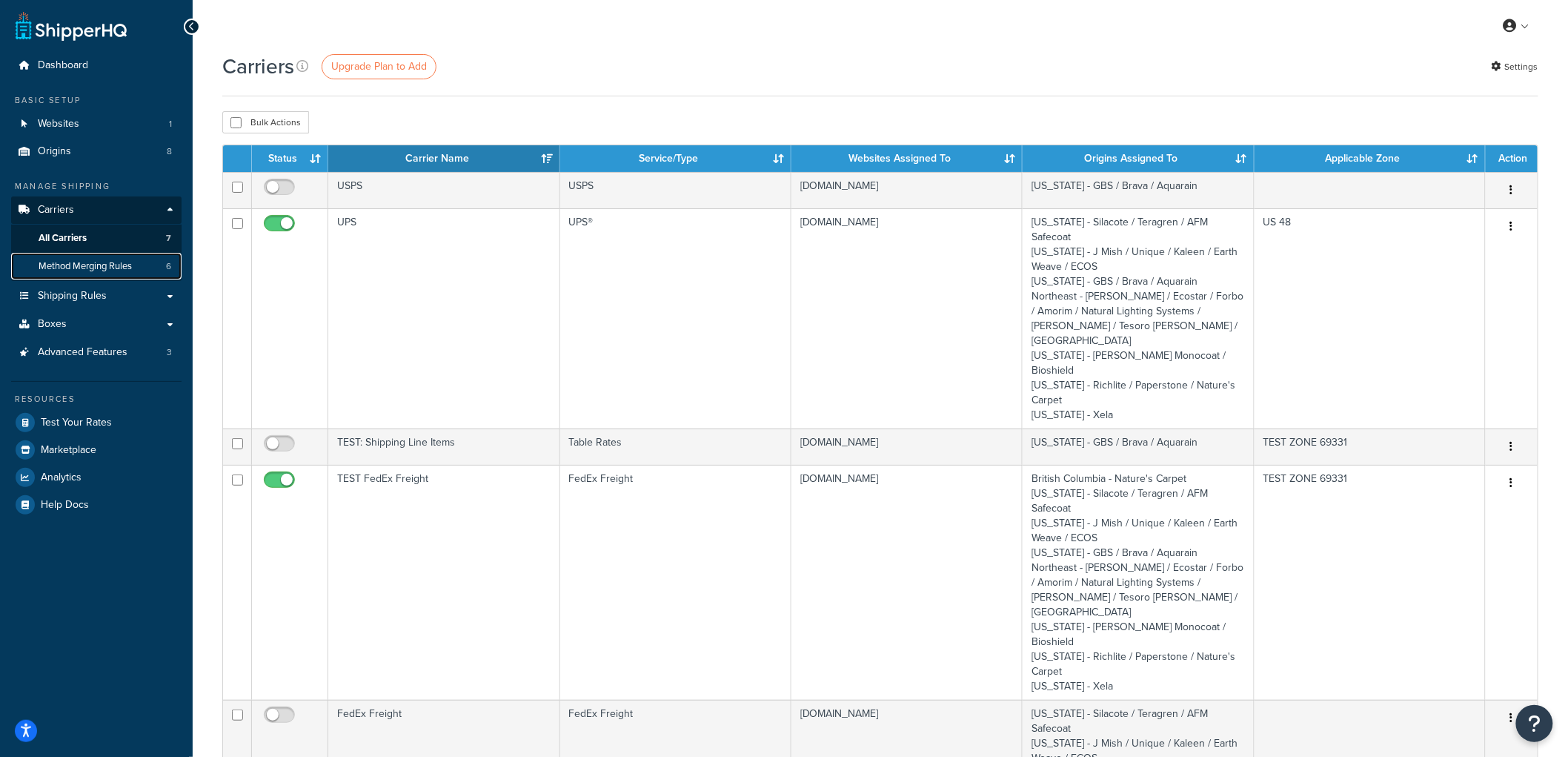
click at [53, 272] on span "Method Merging Rules" at bounding box center [84, 267] width 93 height 12
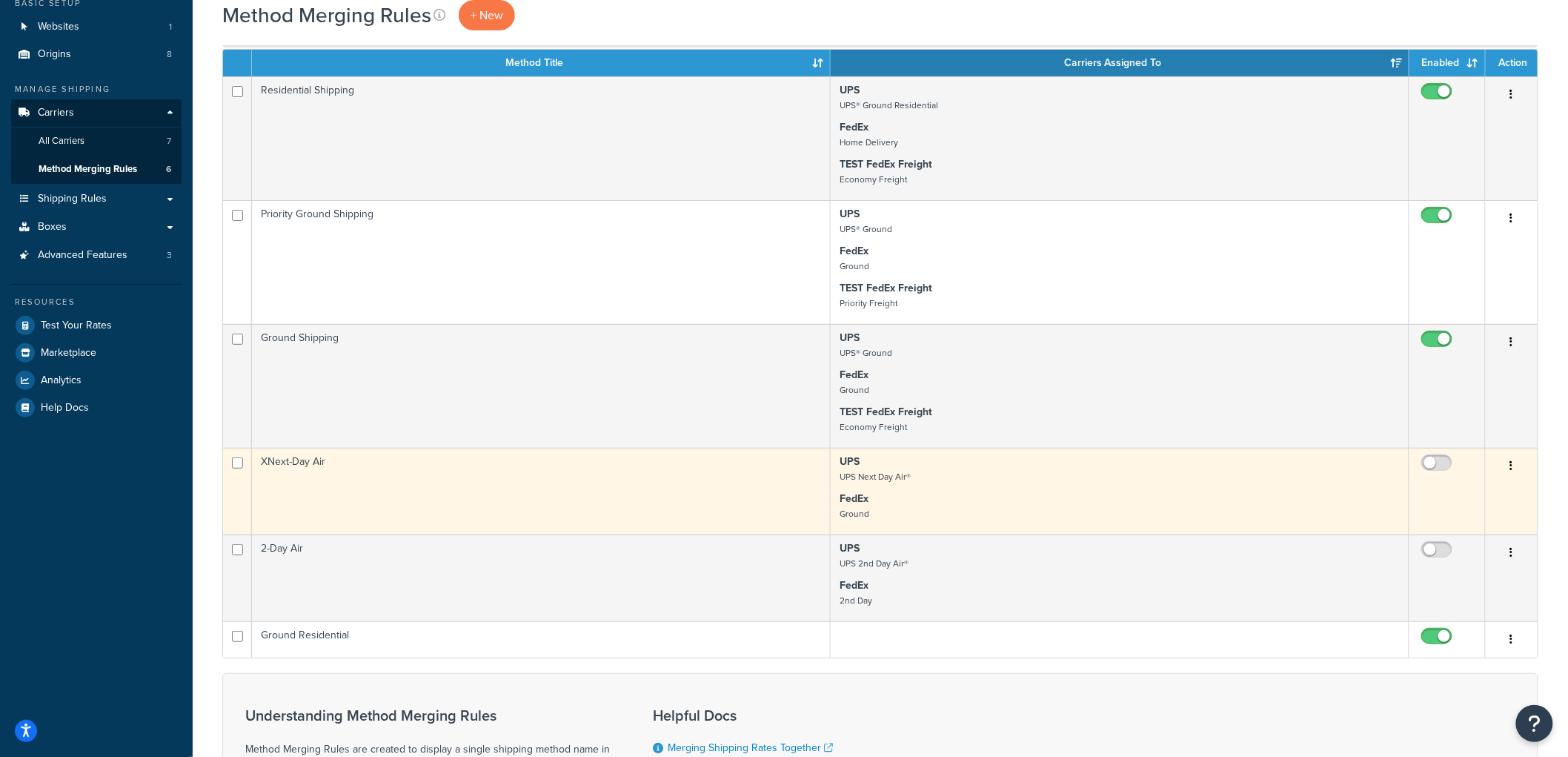
scroll to position [19, 0]
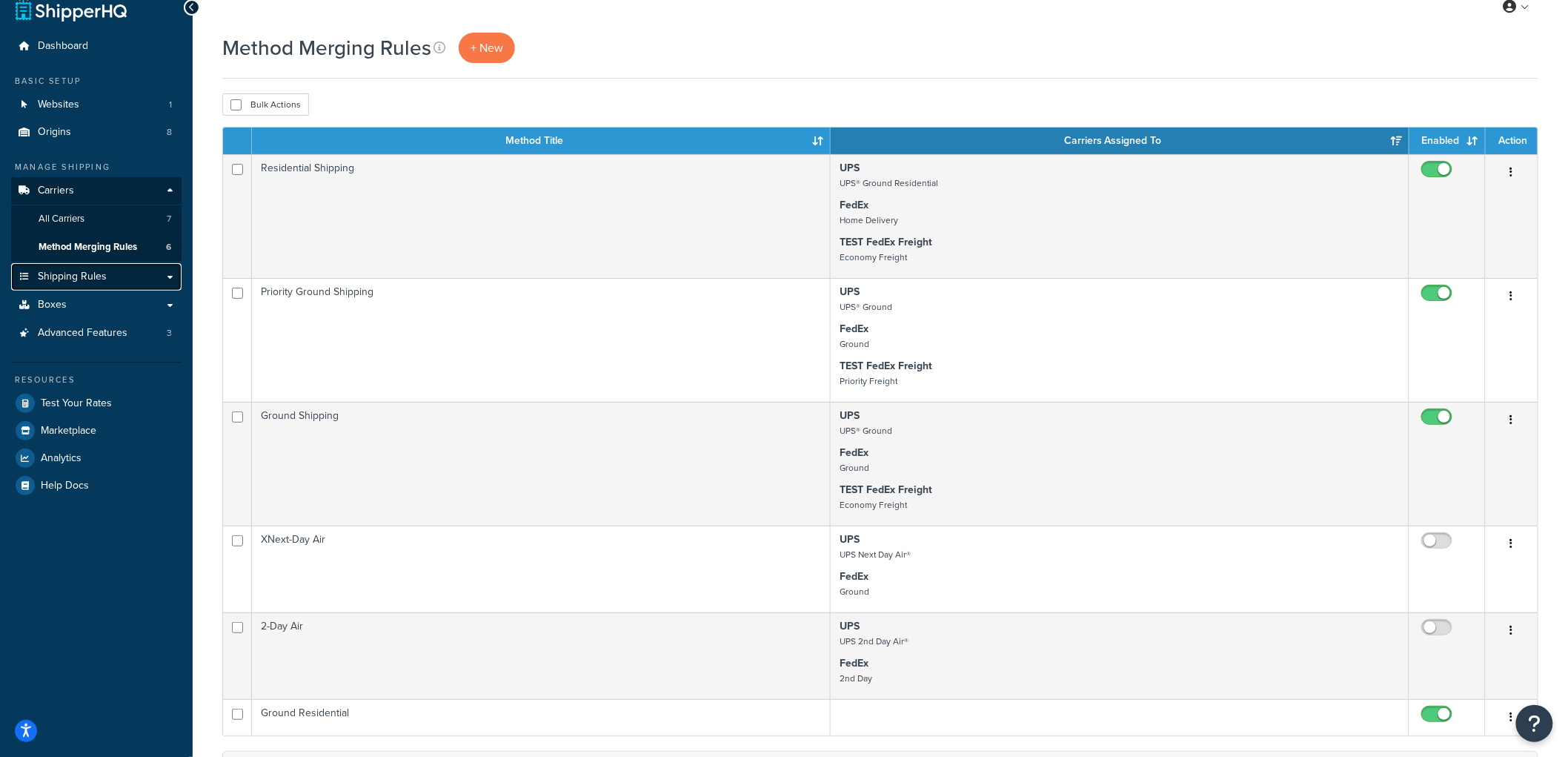
click at [105, 269] on link "Shipping Rules" at bounding box center [97, 276] width 171 height 27
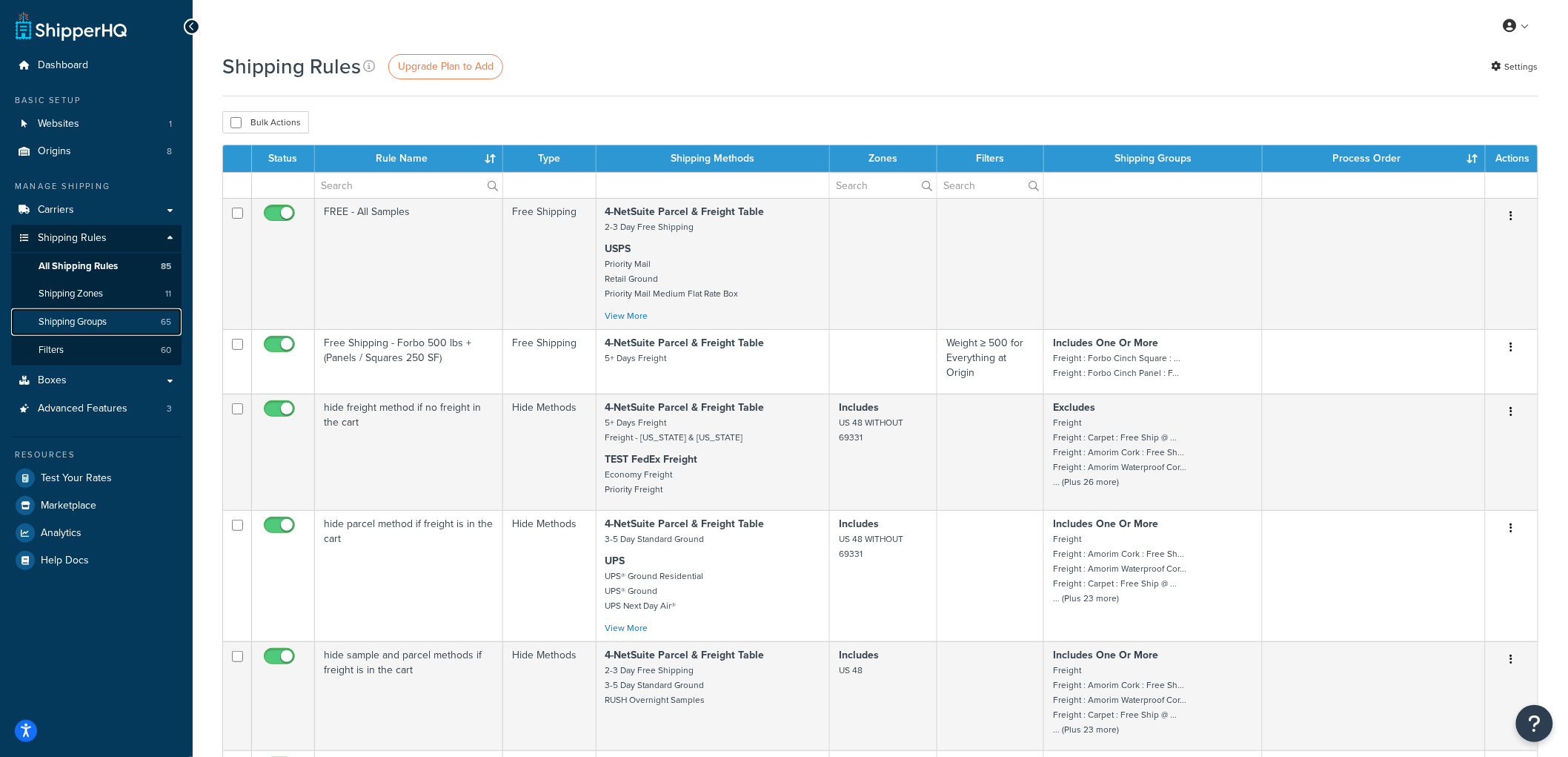
click at [106, 316] on span "Shipping Groups" at bounding box center [72, 322] width 68 height 12
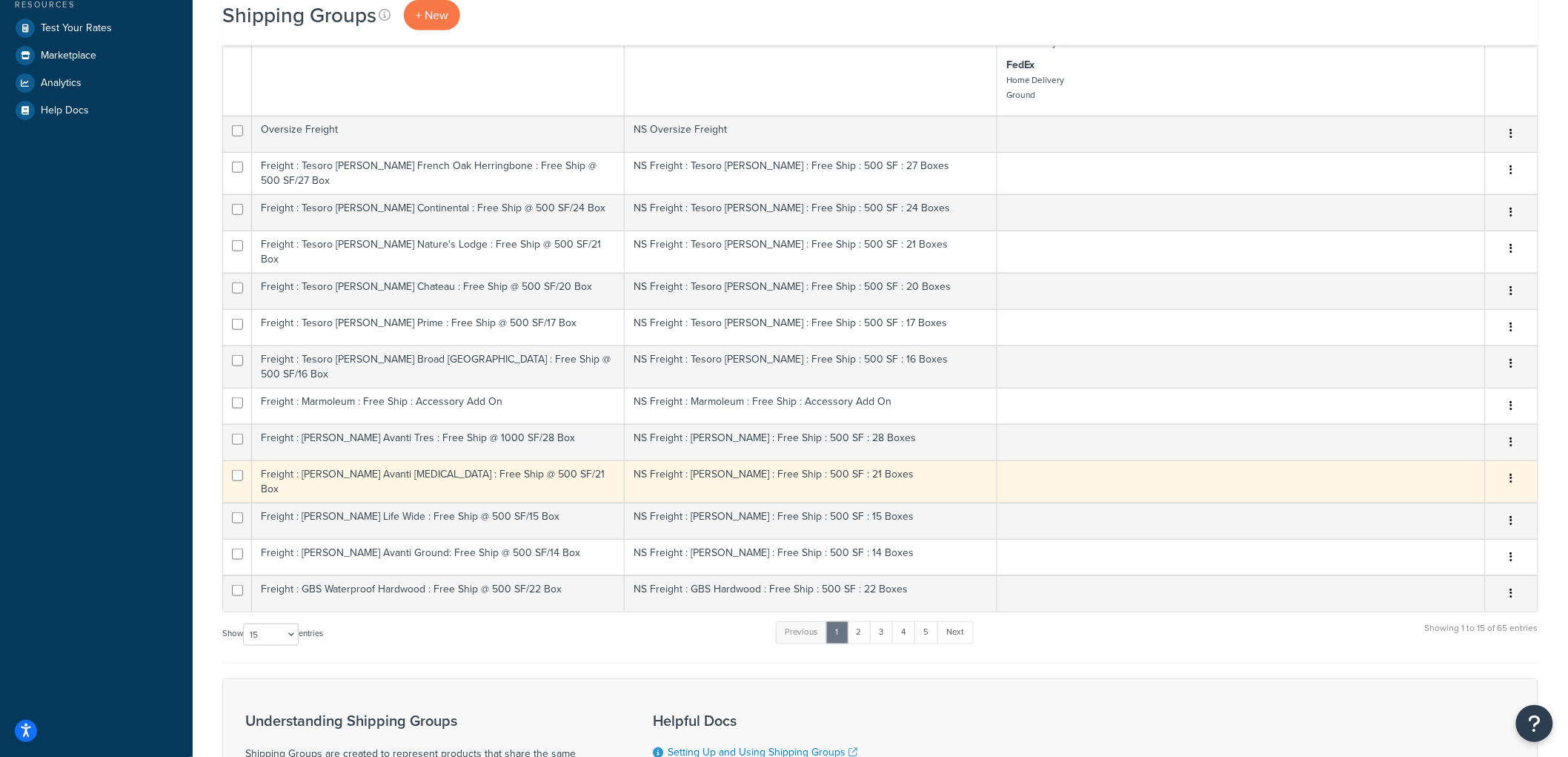
scroll to position [411, 0]
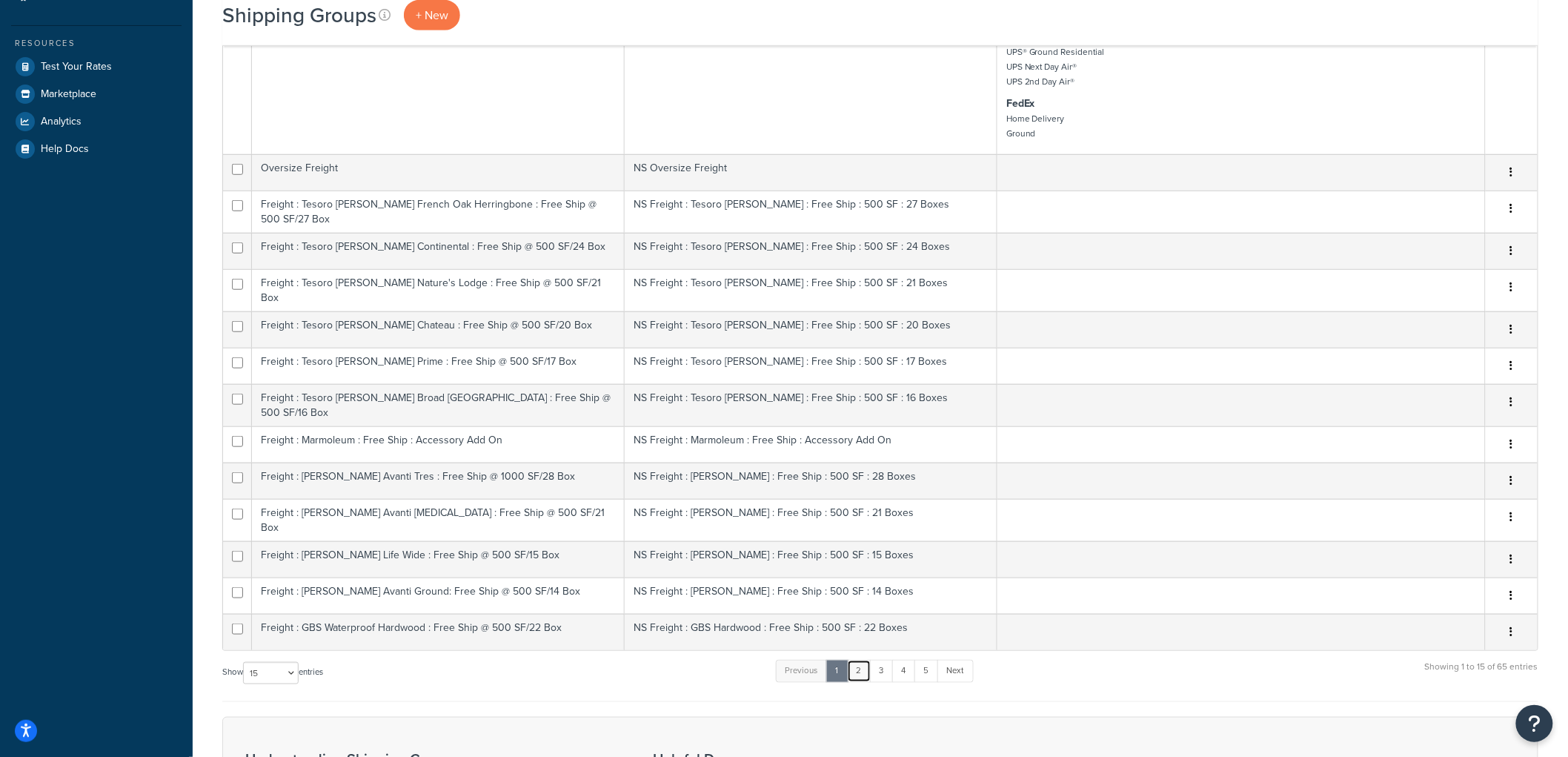
click at [851, 660] on link "2" at bounding box center [859, 672] width 24 height 23
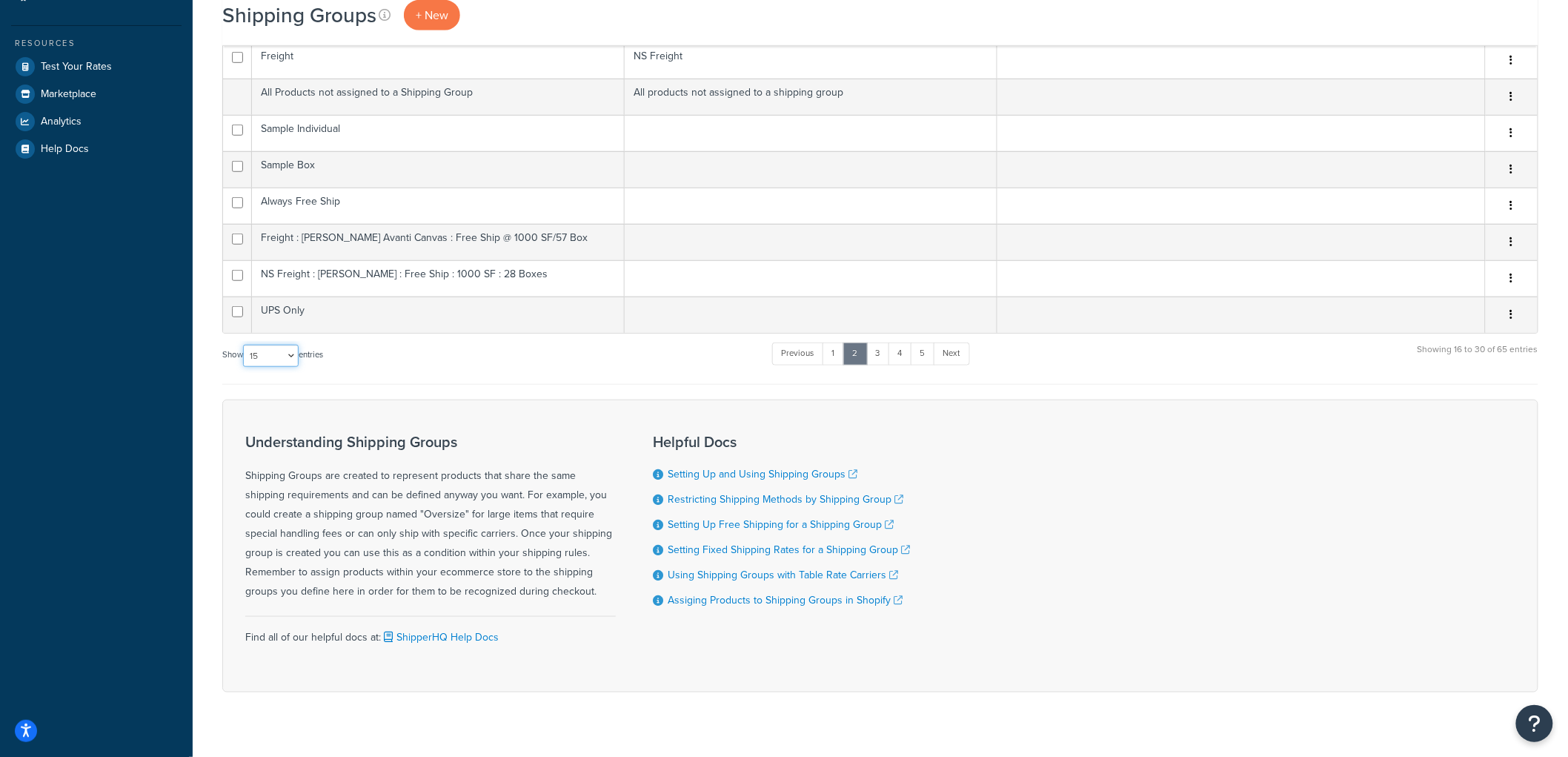
click at [292, 357] on select "10 15 25 50 100" at bounding box center [271, 356] width 56 height 23
select select "50"
click at [245, 367] on select "10 15 25 50 100" at bounding box center [271, 356] width 56 height 23
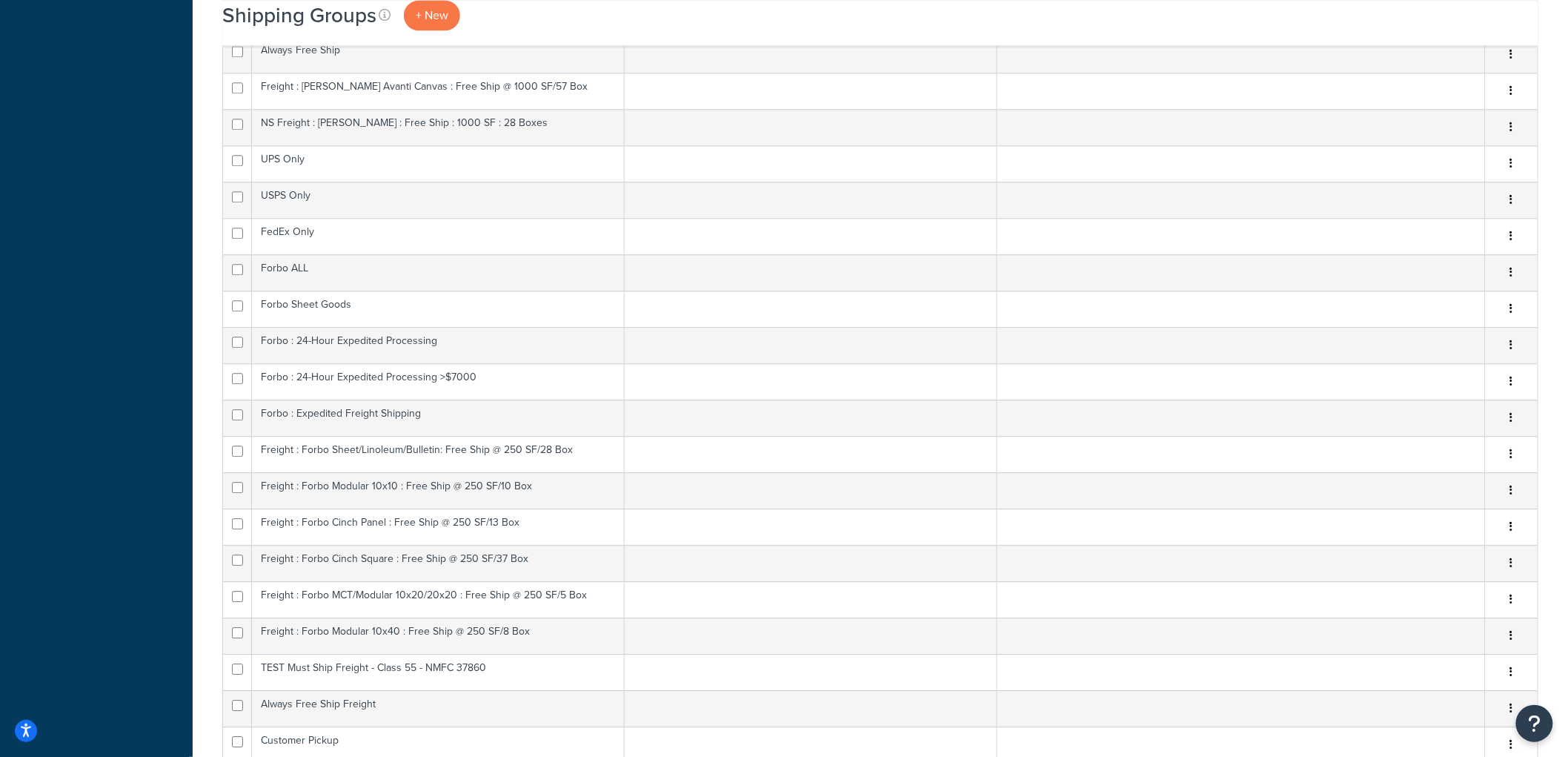
scroll to position [1484, 0]
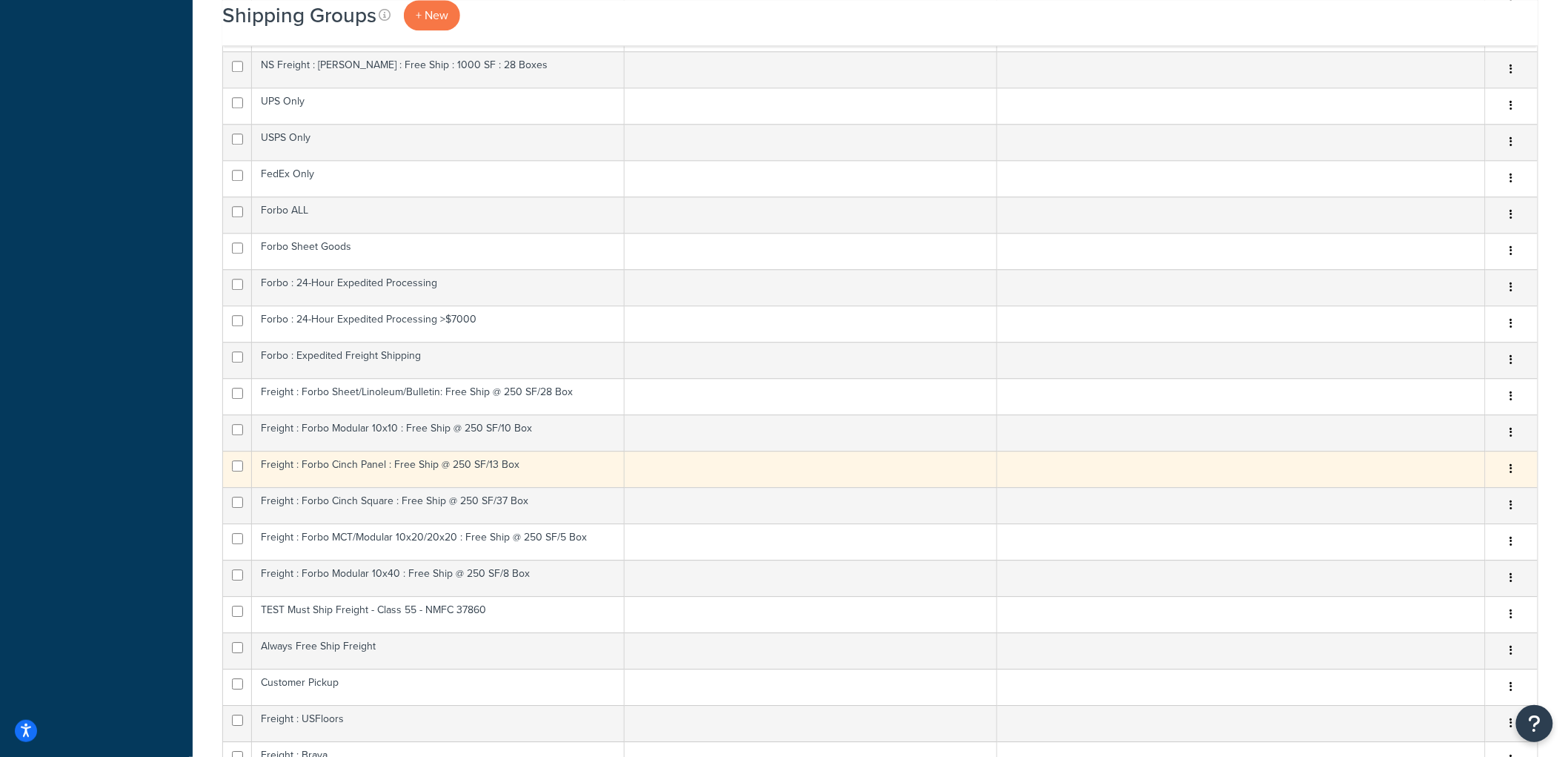
click at [527, 451] on td "Freight : Forbo Cinch Panel : Free Ship @ 250 SF/13 Box" at bounding box center [438, 470] width 373 height 37
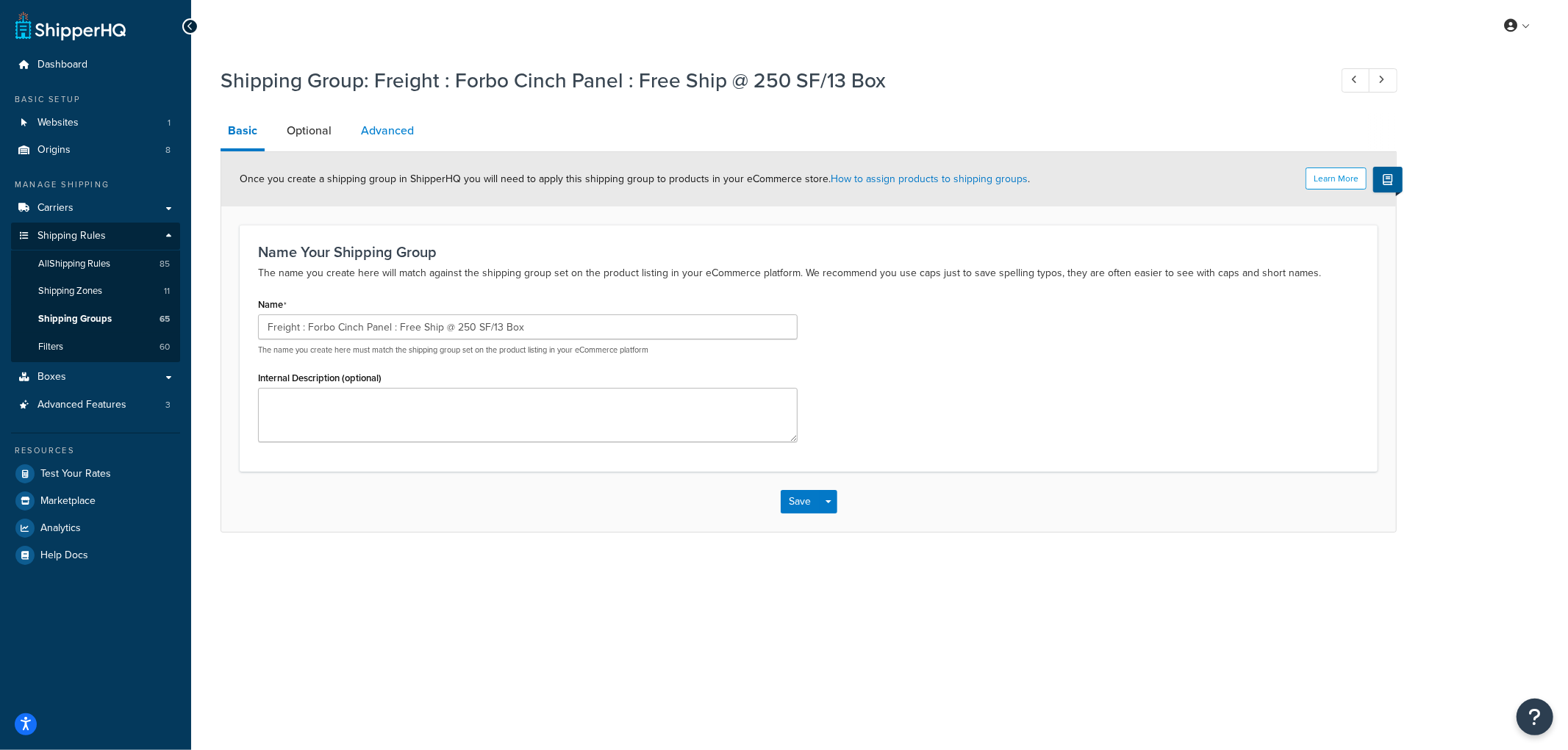
click at [370, 128] on link "Advanced" at bounding box center [387, 130] width 67 height 35
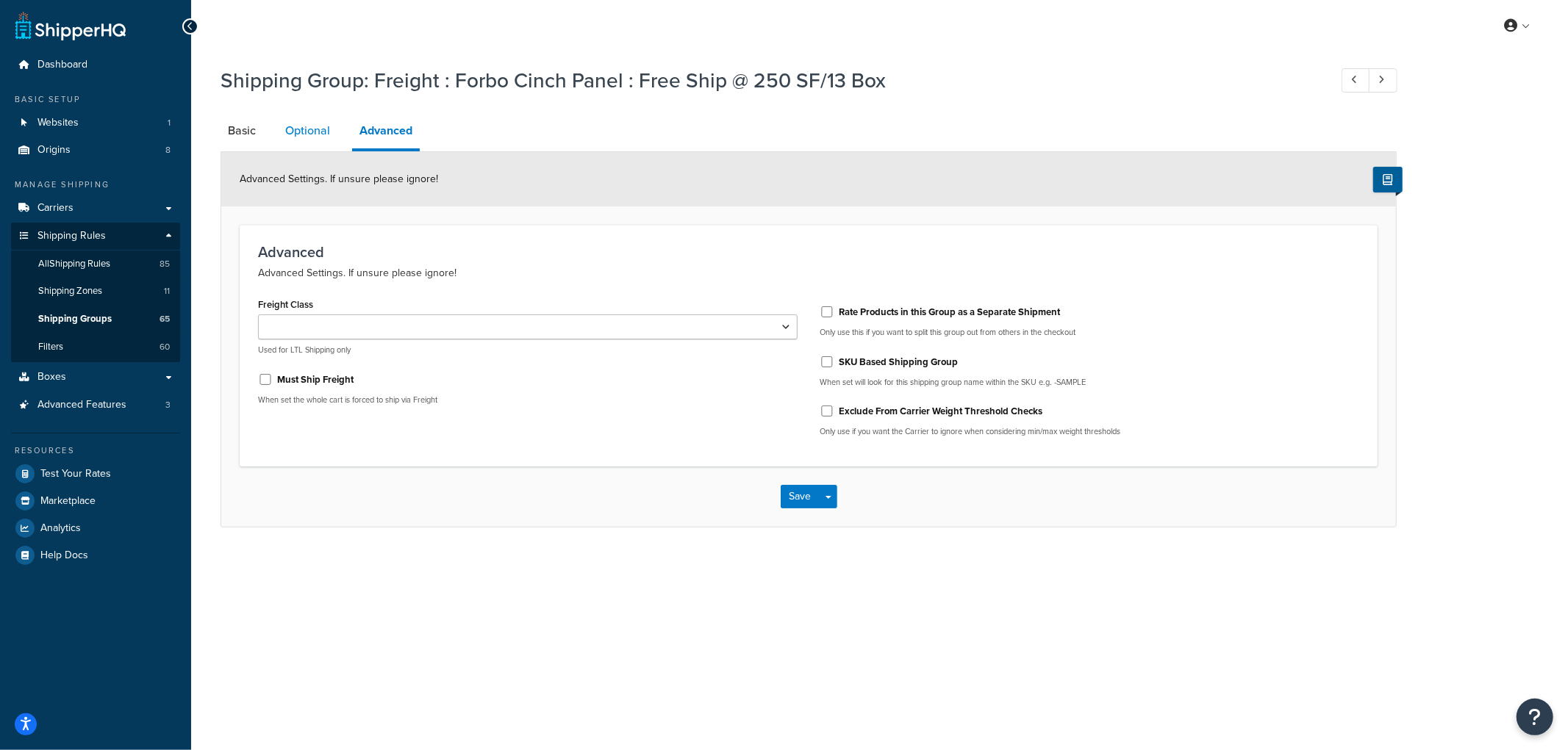
click at [317, 113] on link "Optional" at bounding box center [307, 130] width 60 height 35
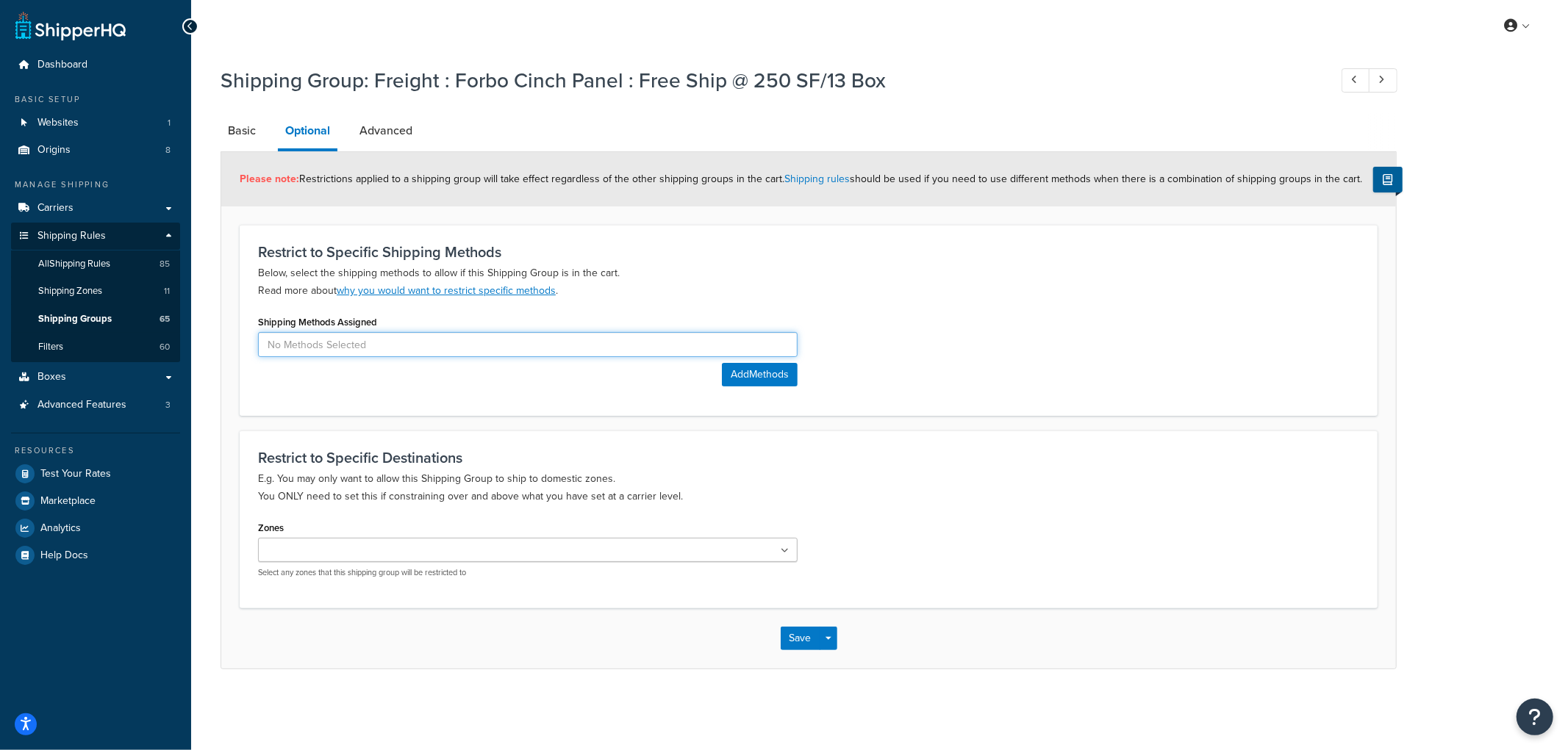
click at [347, 343] on input at bounding box center [528, 344] width 540 height 25
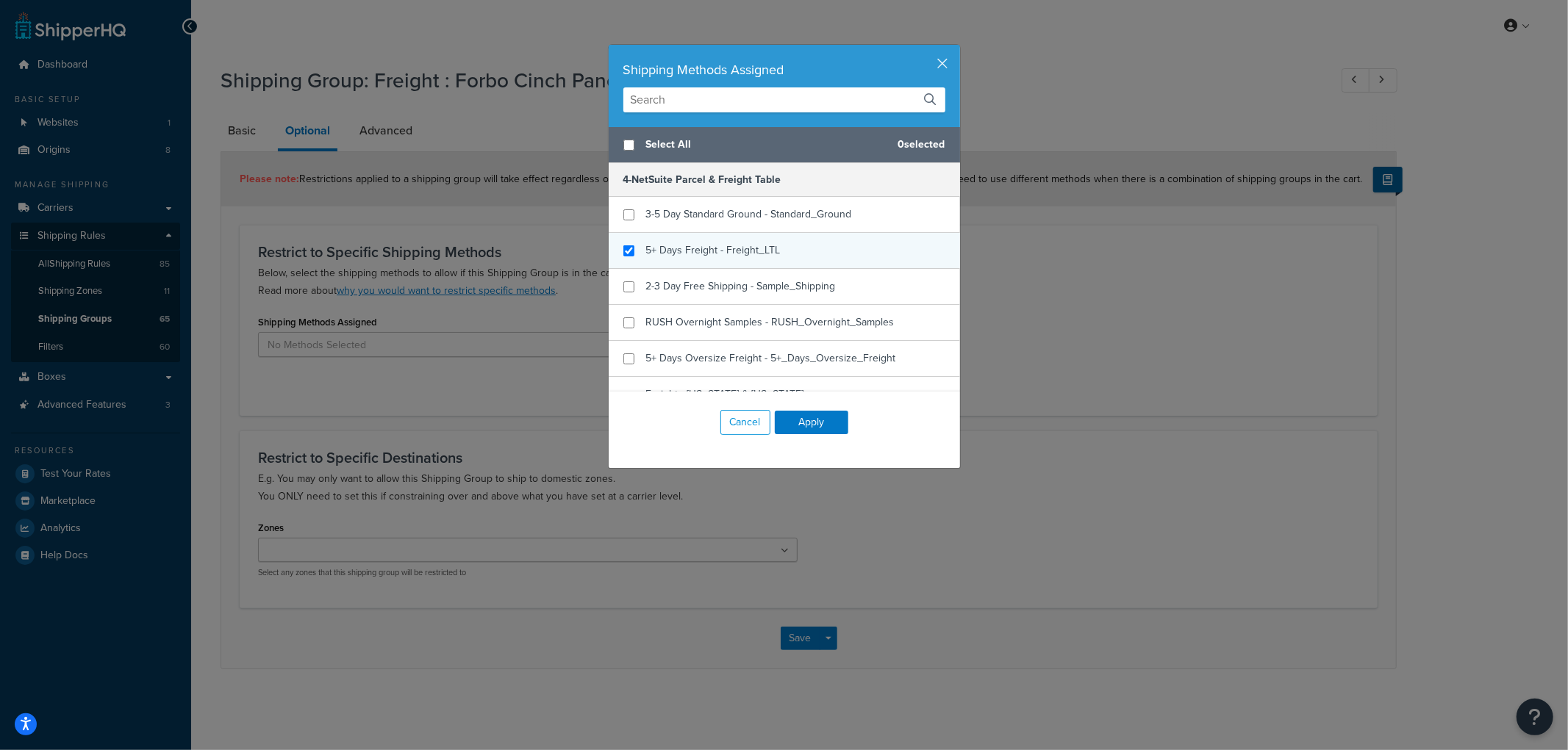
checkbox input "true"
click at [804, 252] on div "5+ Days Freight - Freight_LTL" at bounding box center [784, 251] width 351 height 36
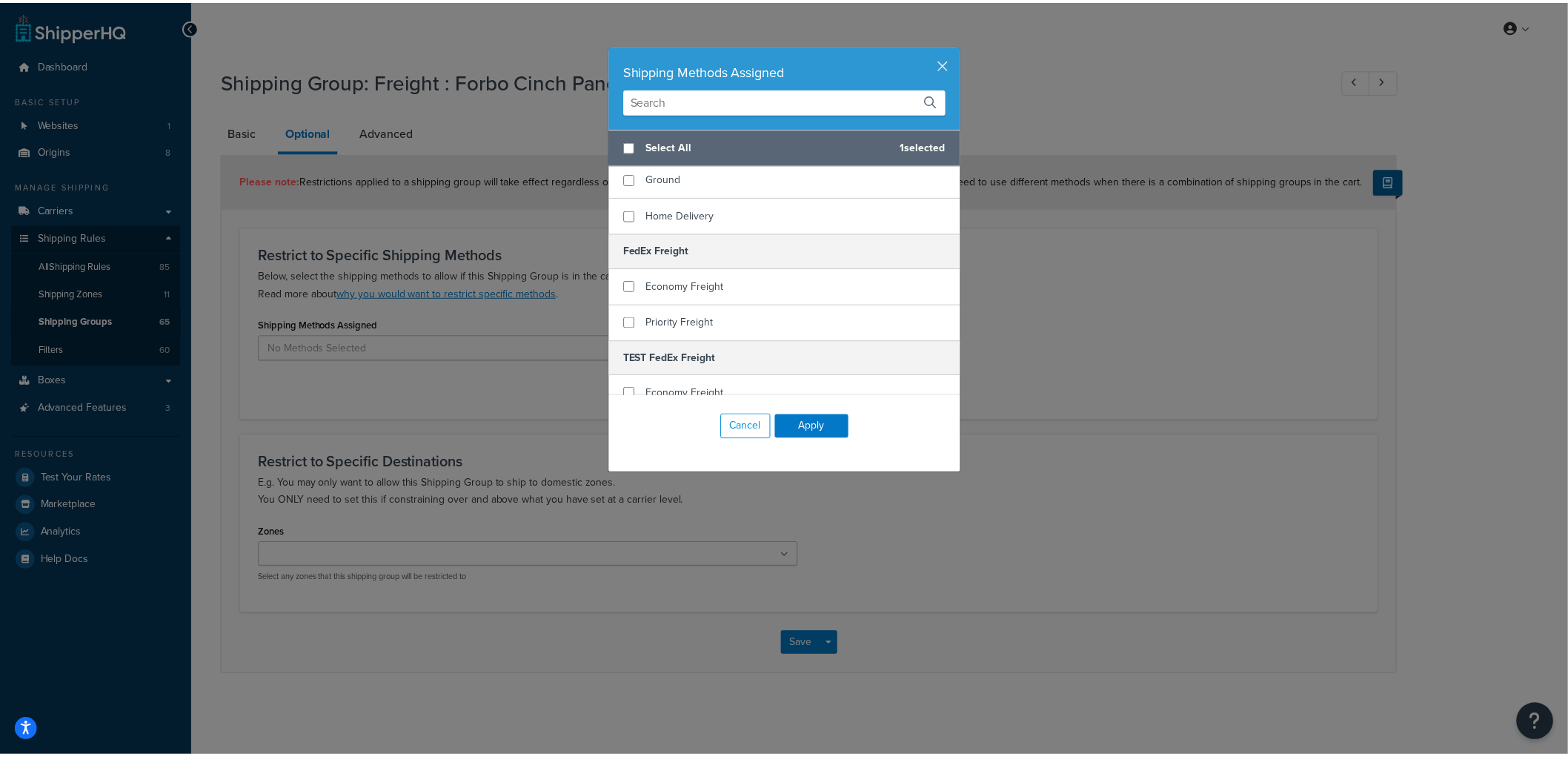
scroll to position [411, 0]
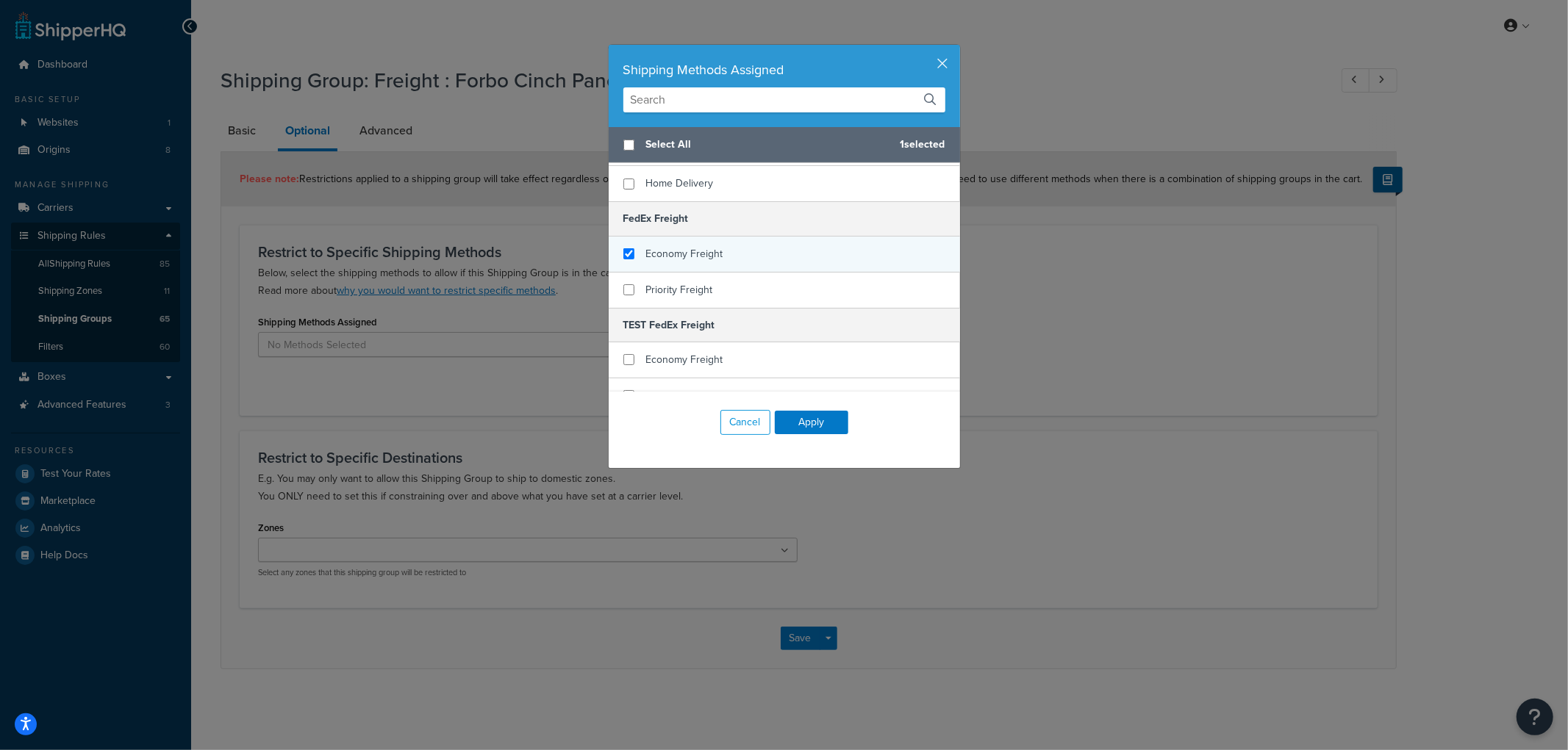
checkbox input "true"
click at [685, 244] on div "Economy Freight" at bounding box center [684, 255] width 77 height 21
checkbox input "true"
click at [673, 280] on div "Priority Freight" at bounding box center [679, 290] width 66 height 21
click at [791, 419] on button "Apply" at bounding box center [811, 422] width 73 height 23
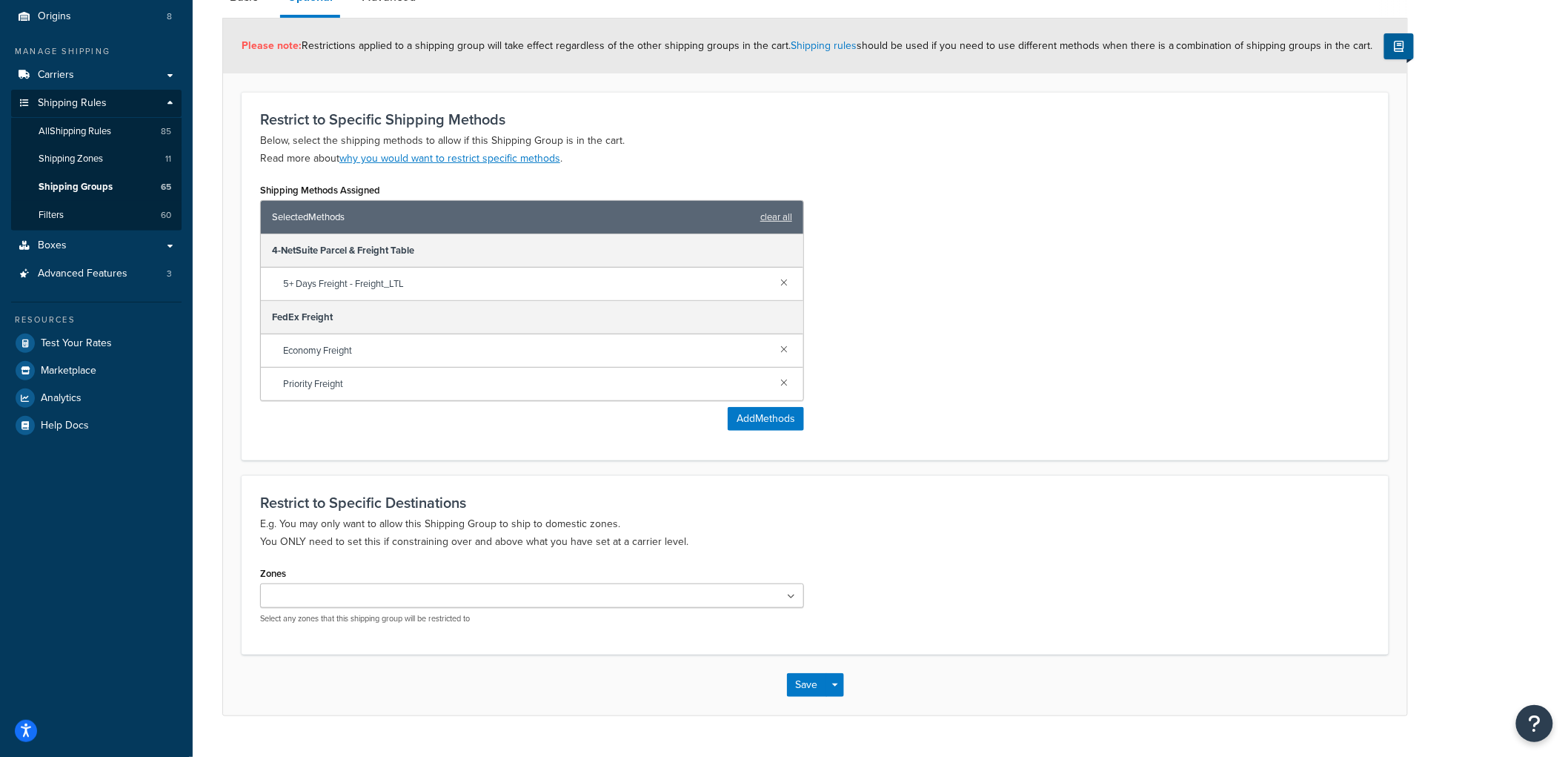
scroll to position [167, 0]
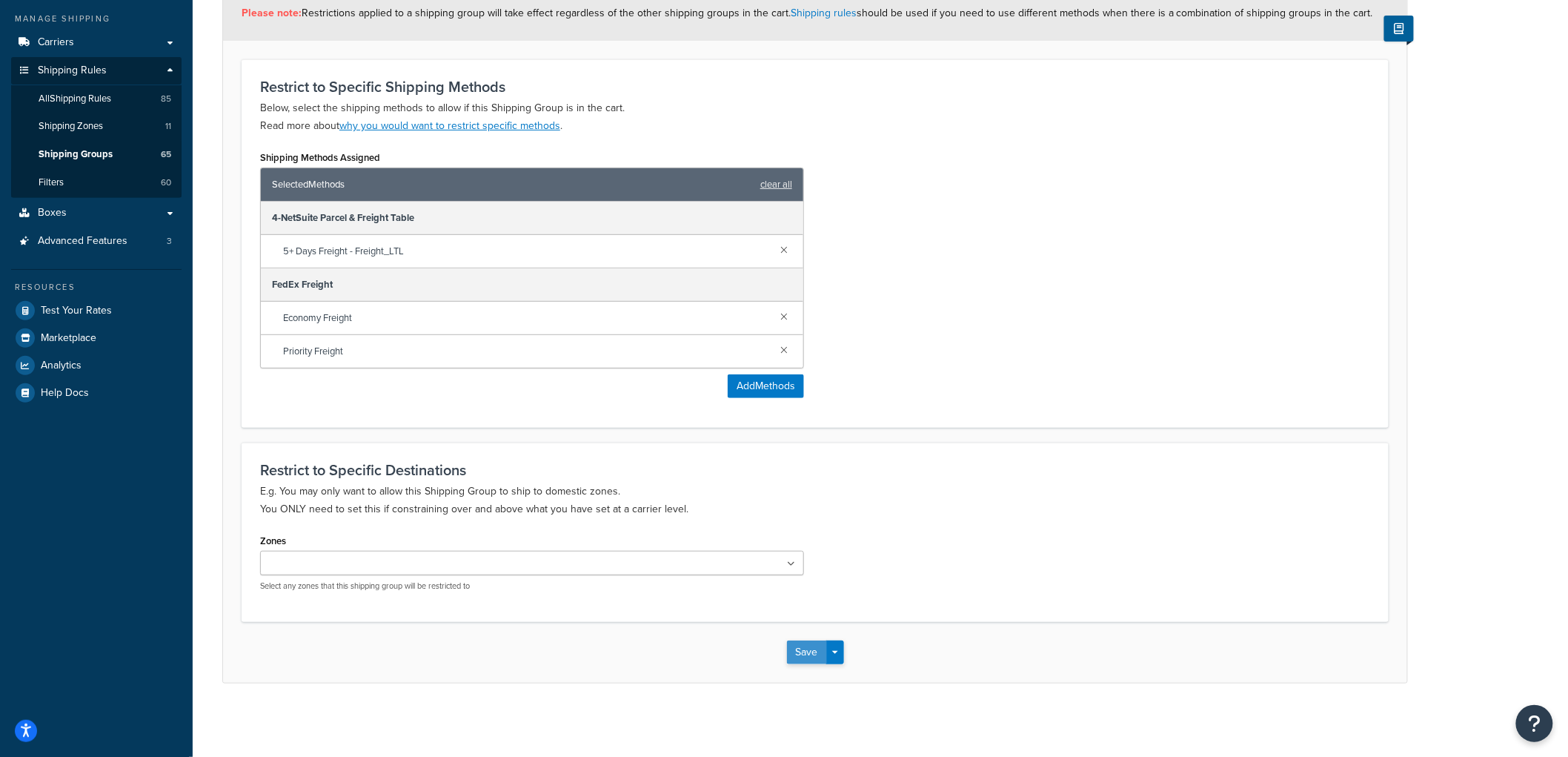
click at [818, 651] on button "Save" at bounding box center [807, 652] width 40 height 24
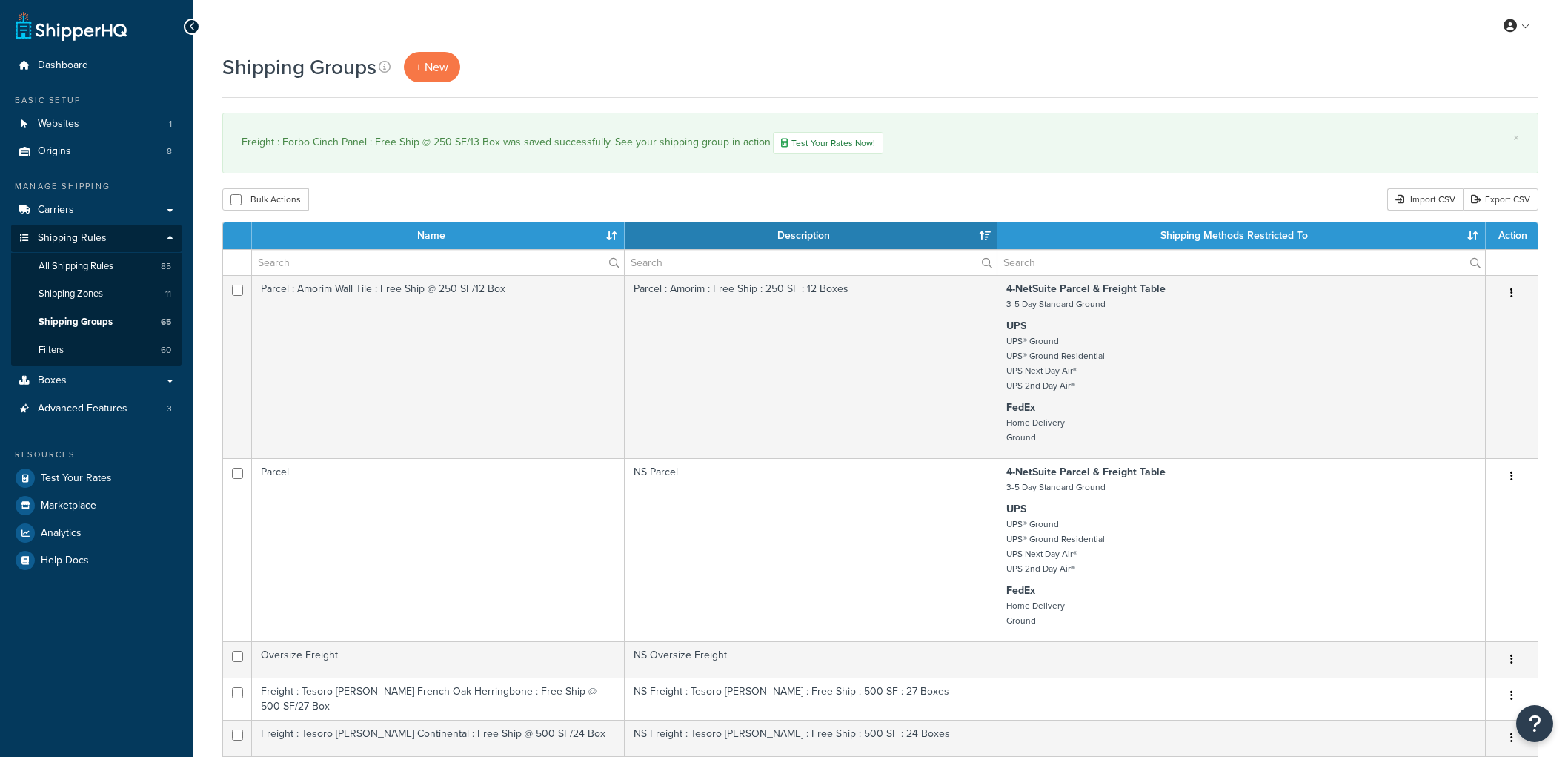
select select "15"
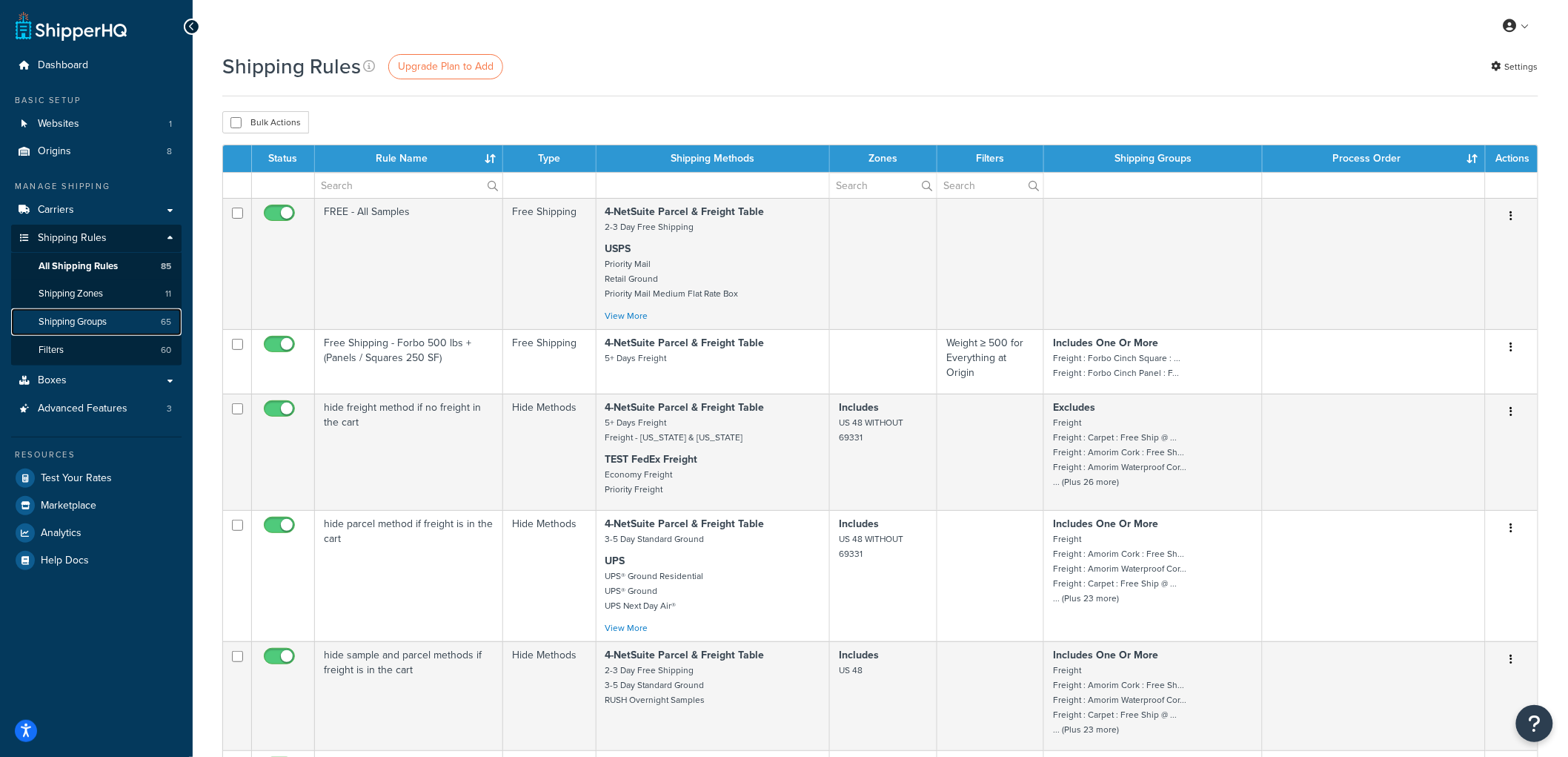
click at [115, 321] on link "Shipping Groups 65" at bounding box center [97, 321] width 171 height 27
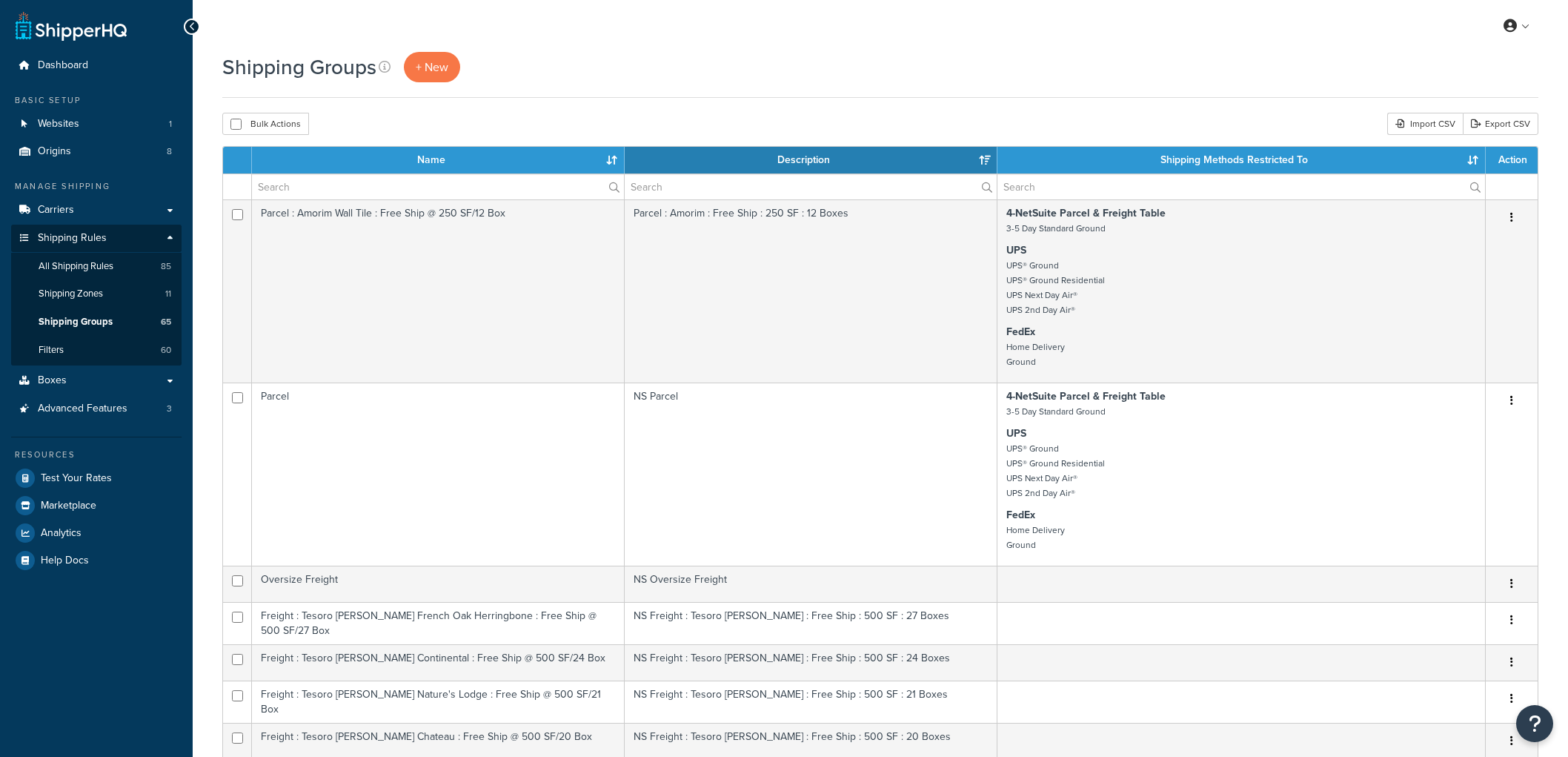
select select "15"
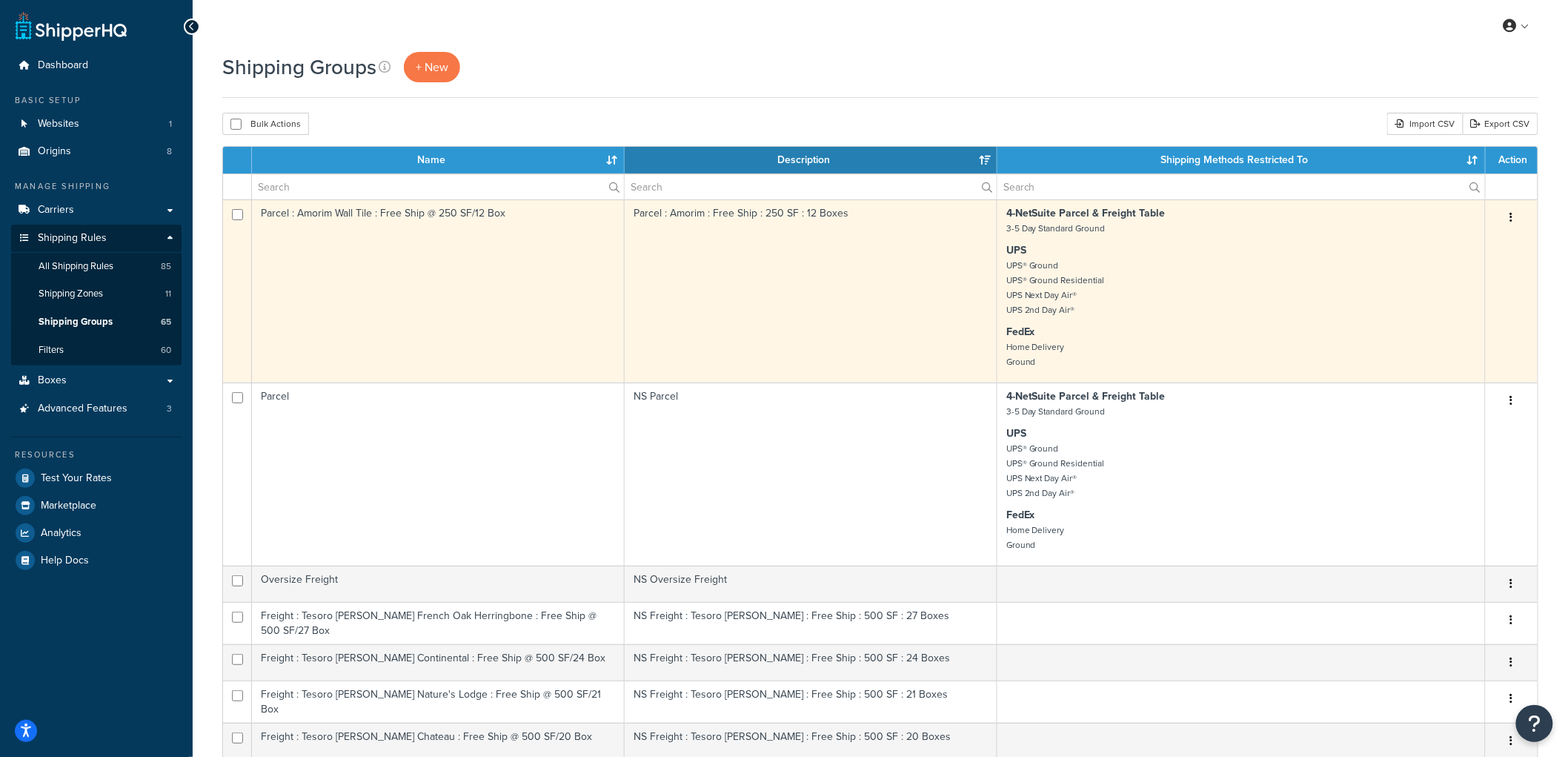
click at [1023, 287] on small "UPS® Ground UPS® Ground Residential UPS Next Day Air® UPS 2nd Day Air®" at bounding box center [1055, 287] width 98 height 57
click at [1161, 274] on p "UPS UPS® Ground UPS® Ground Residential UPS Next Day Air® UPS 2nd Day Air®" at bounding box center [1242, 280] width 470 height 74
click at [714, 280] on td "Parcel : Amorim : Free Ship : 250 SF : 12 Boxes" at bounding box center [811, 291] width 373 height 183
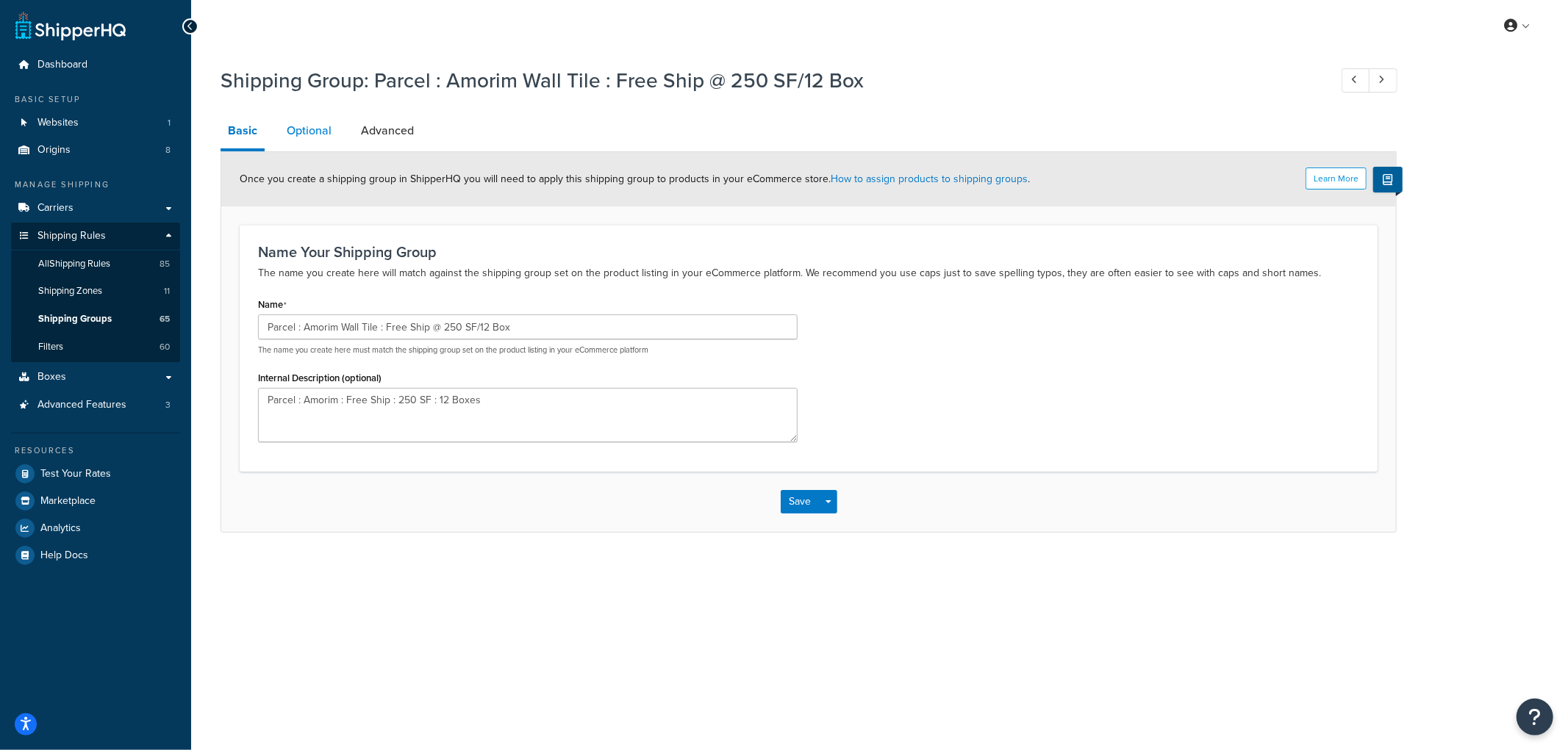
click at [324, 143] on link "Optional" at bounding box center [308, 130] width 60 height 35
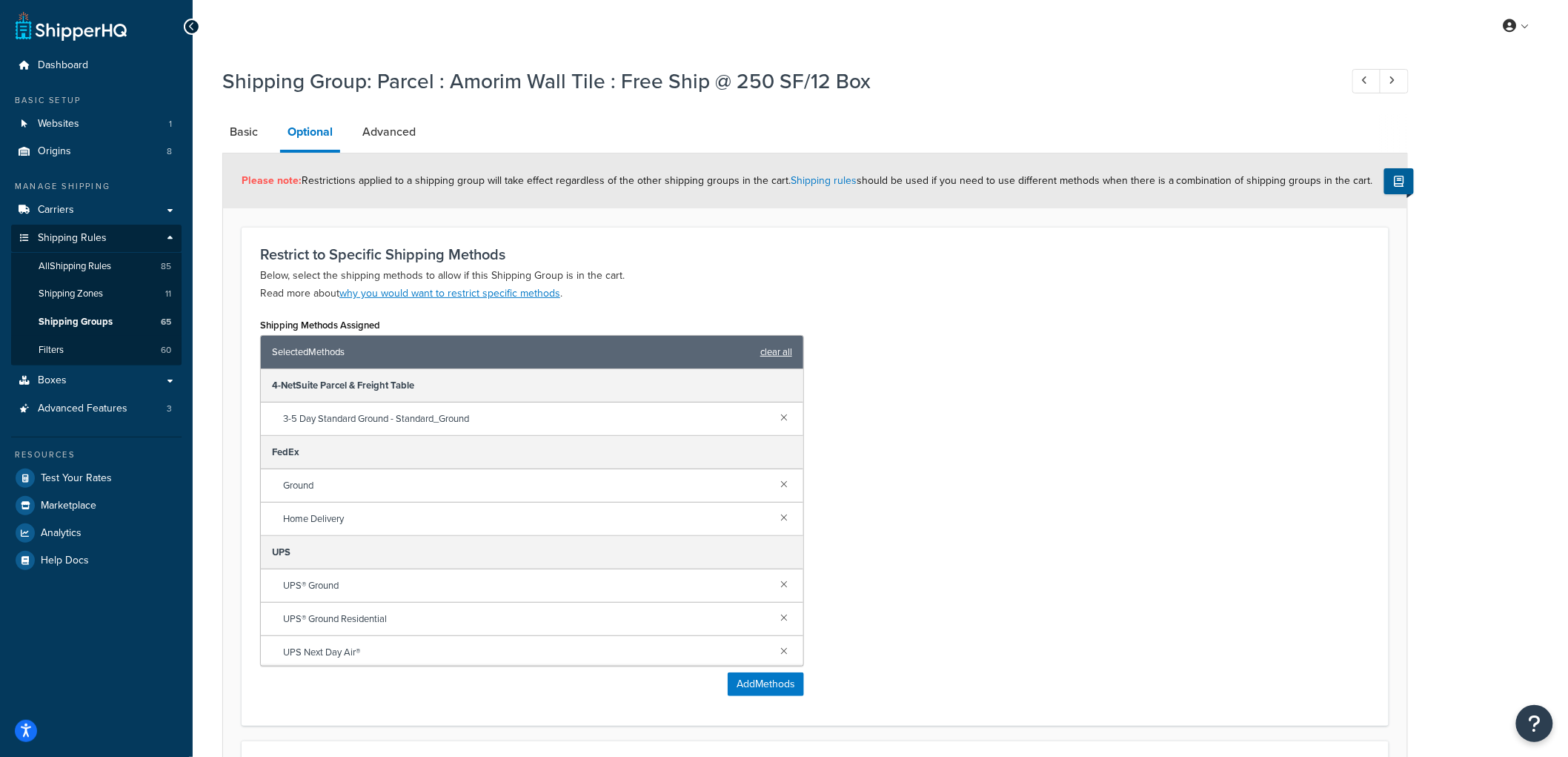
click at [780, 344] on link "clear all" at bounding box center [776, 352] width 32 height 21
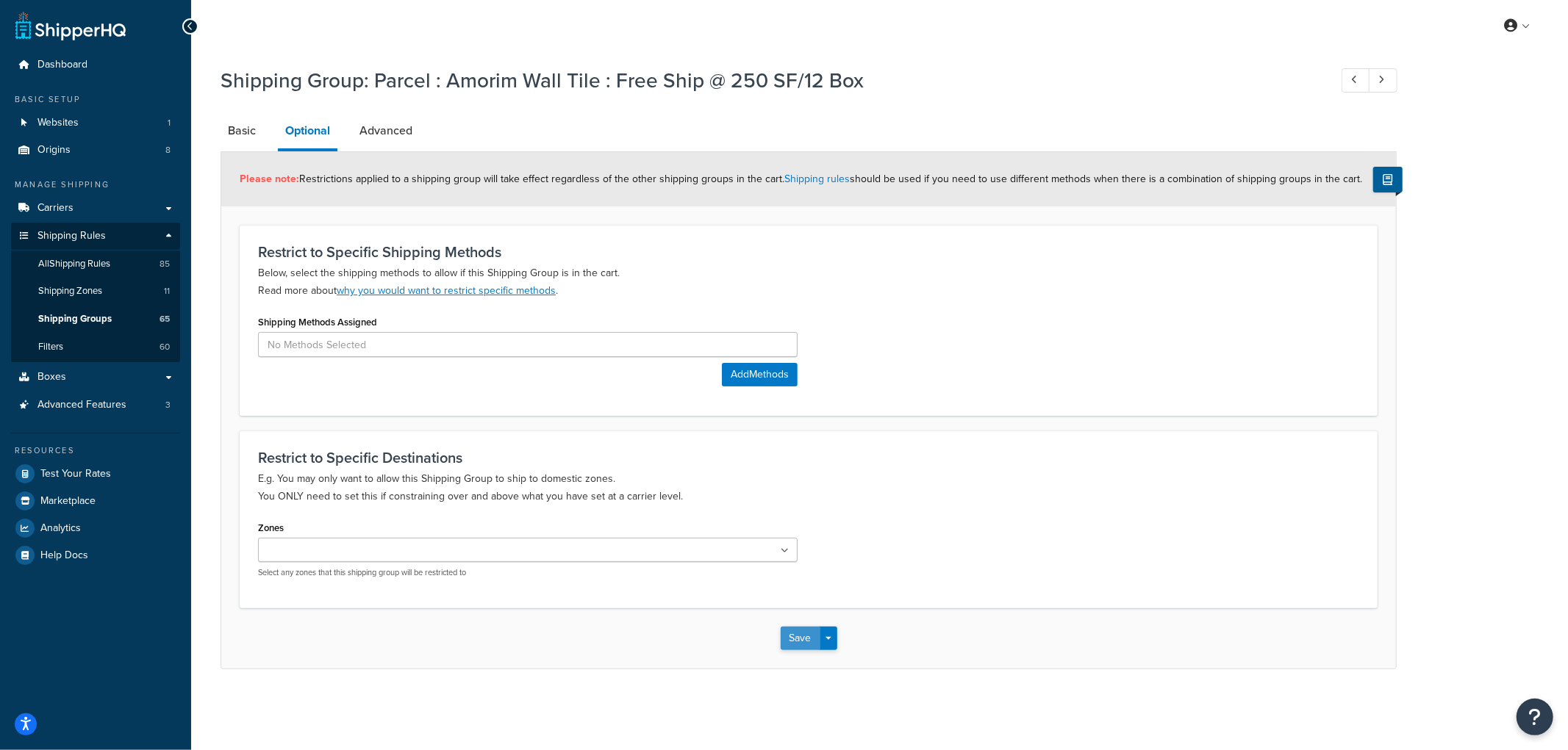
click at [784, 640] on button "Save" at bounding box center [800, 638] width 40 height 23
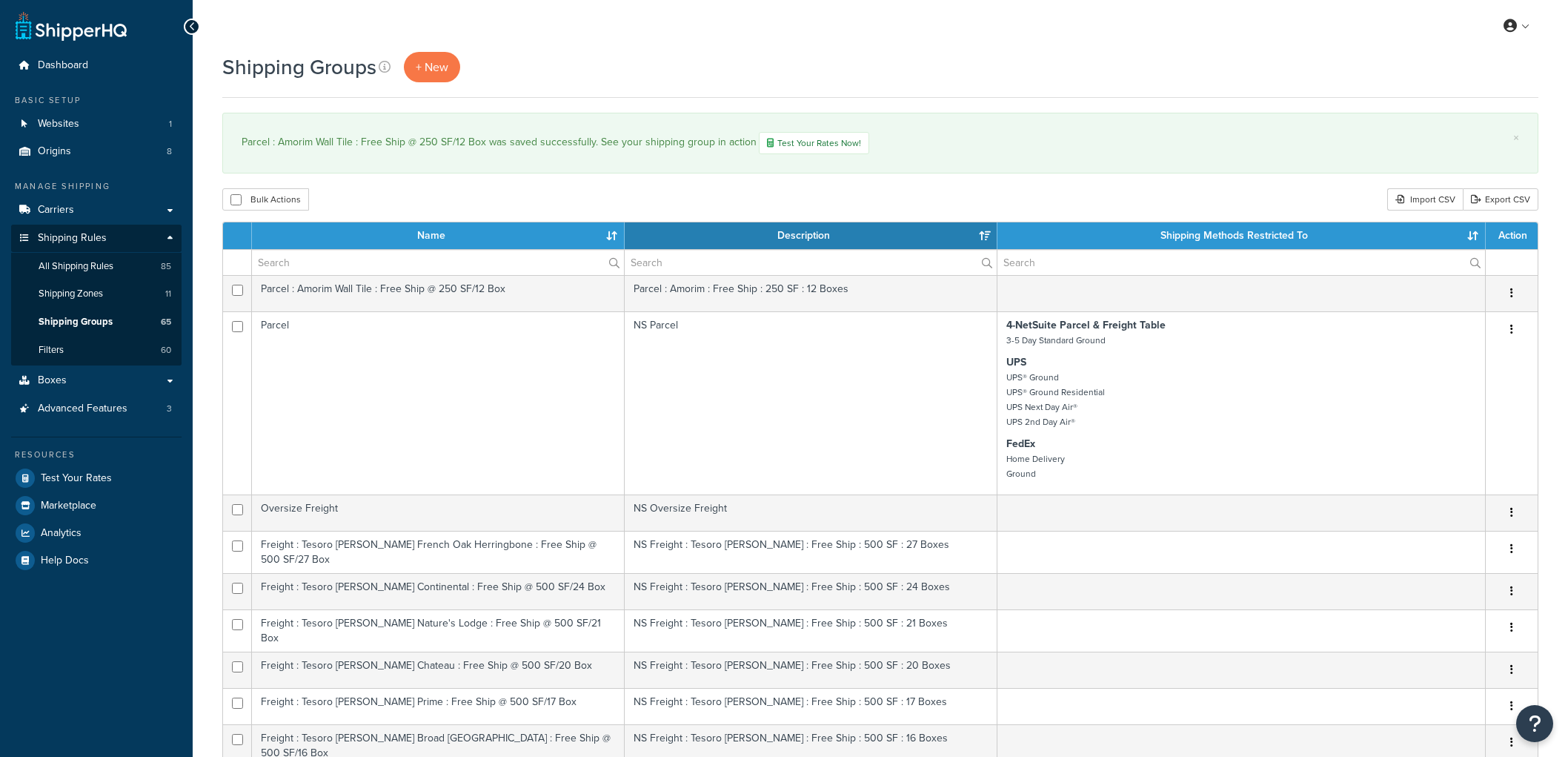
select select "15"
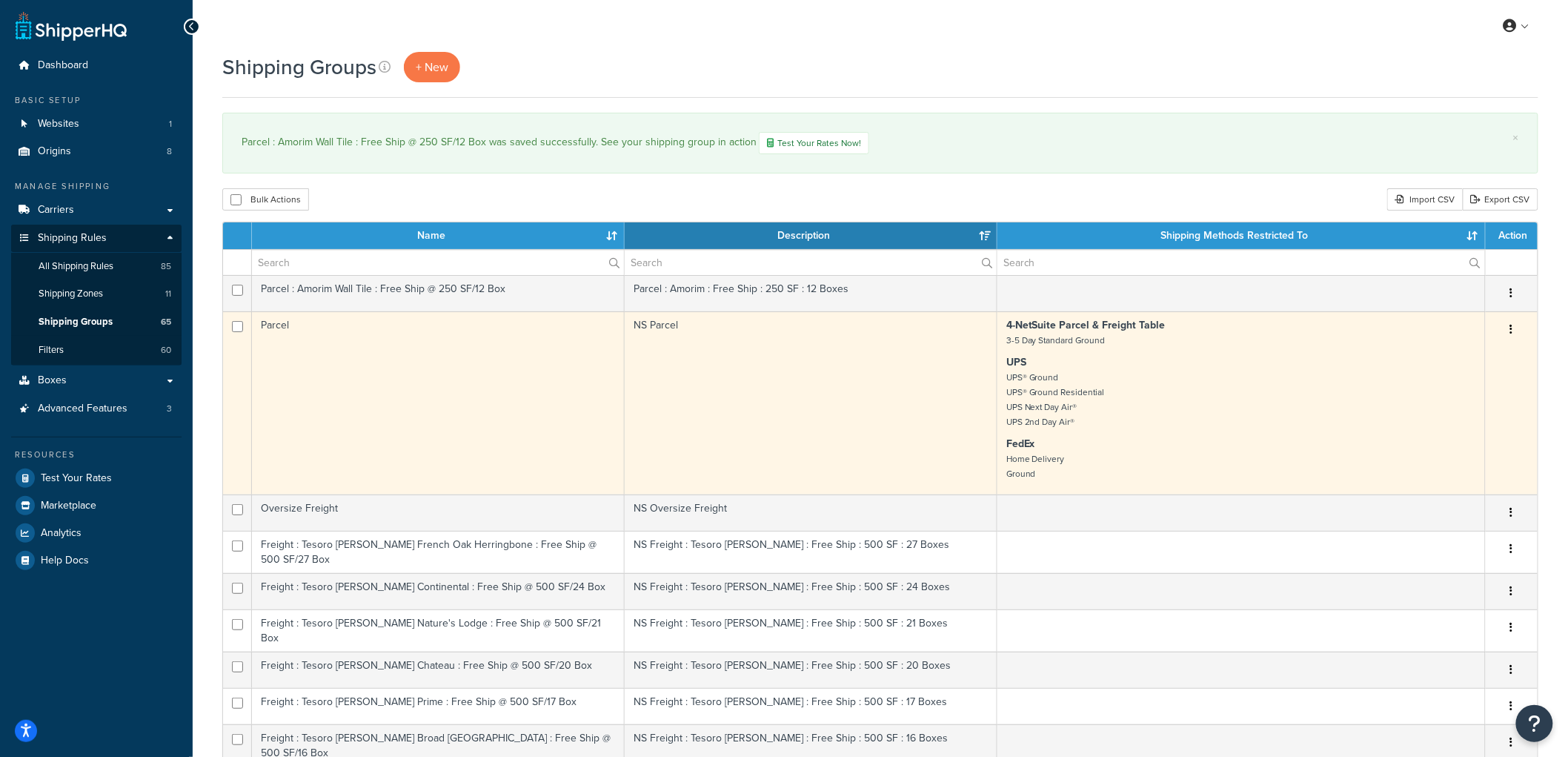
click at [461, 376] on td "Parcel" at bounding box center [438, 403] width 373 height 183
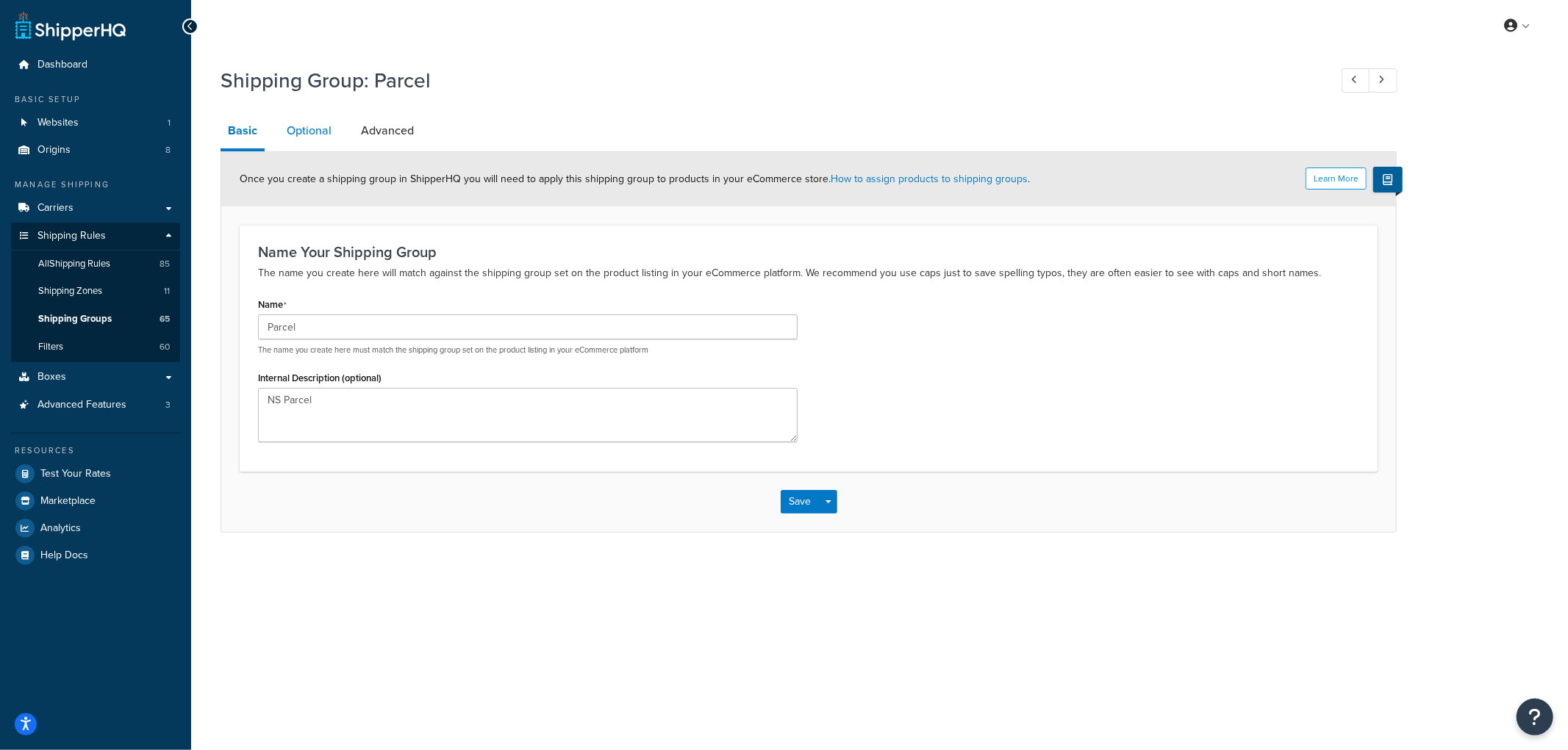
click at [305, 136] on link "Optional" at bounding box center [308, 130] width 60 height 35
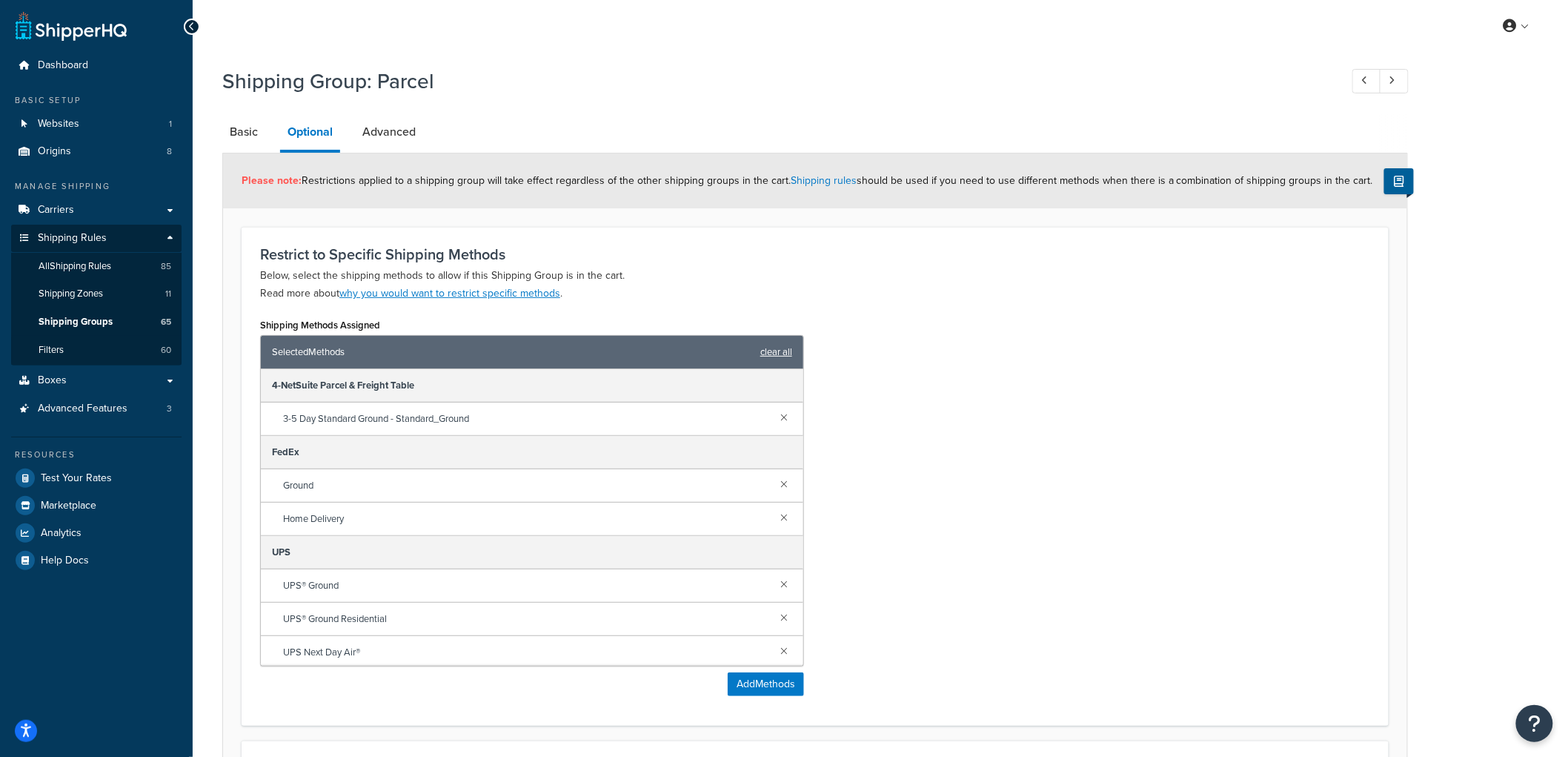
click at [777, 344] on link "clear all" at bounding box center [776, 352] width 32 height 21
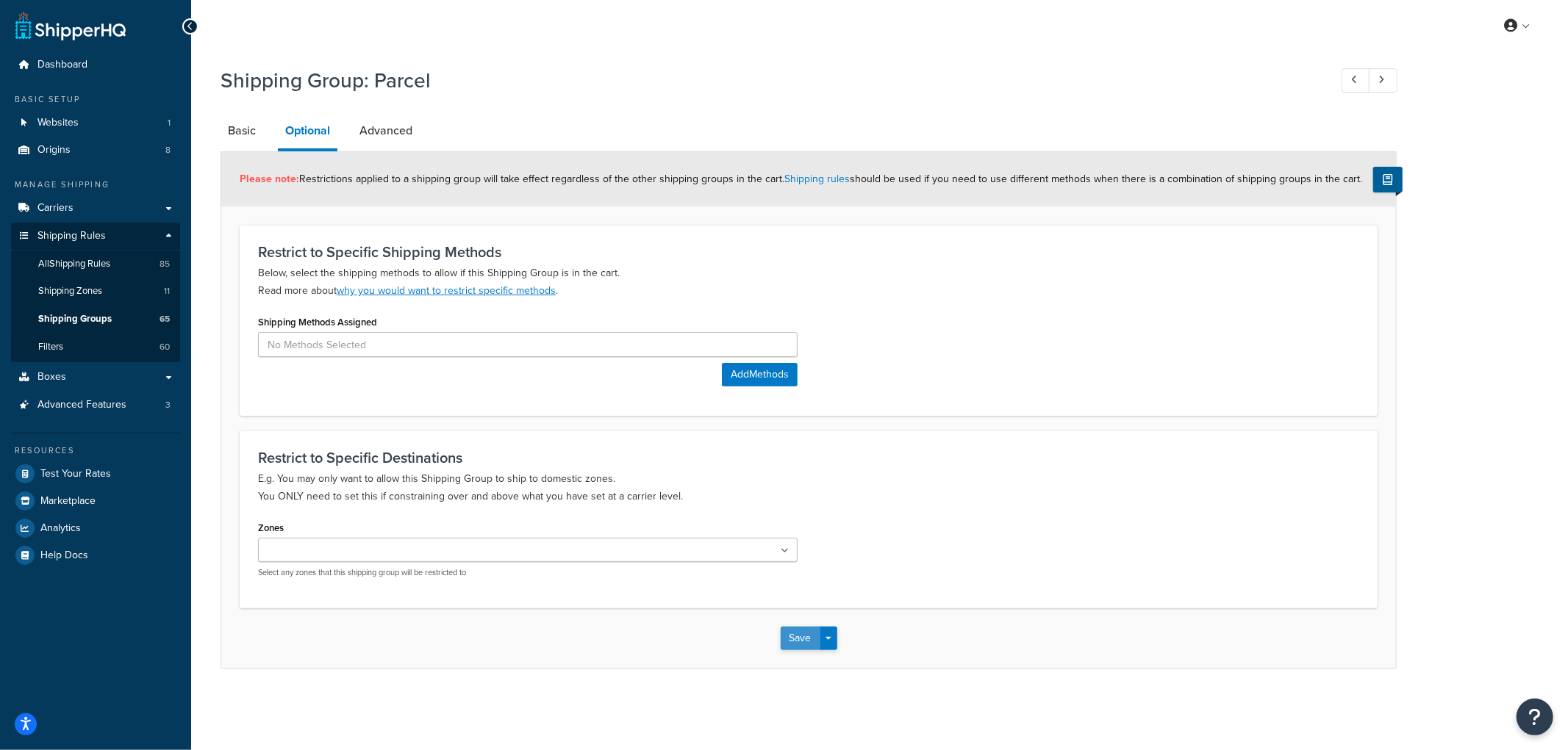
click at [796, 636] on button "Save" at bounding box center [800, 638] width 40 height 23
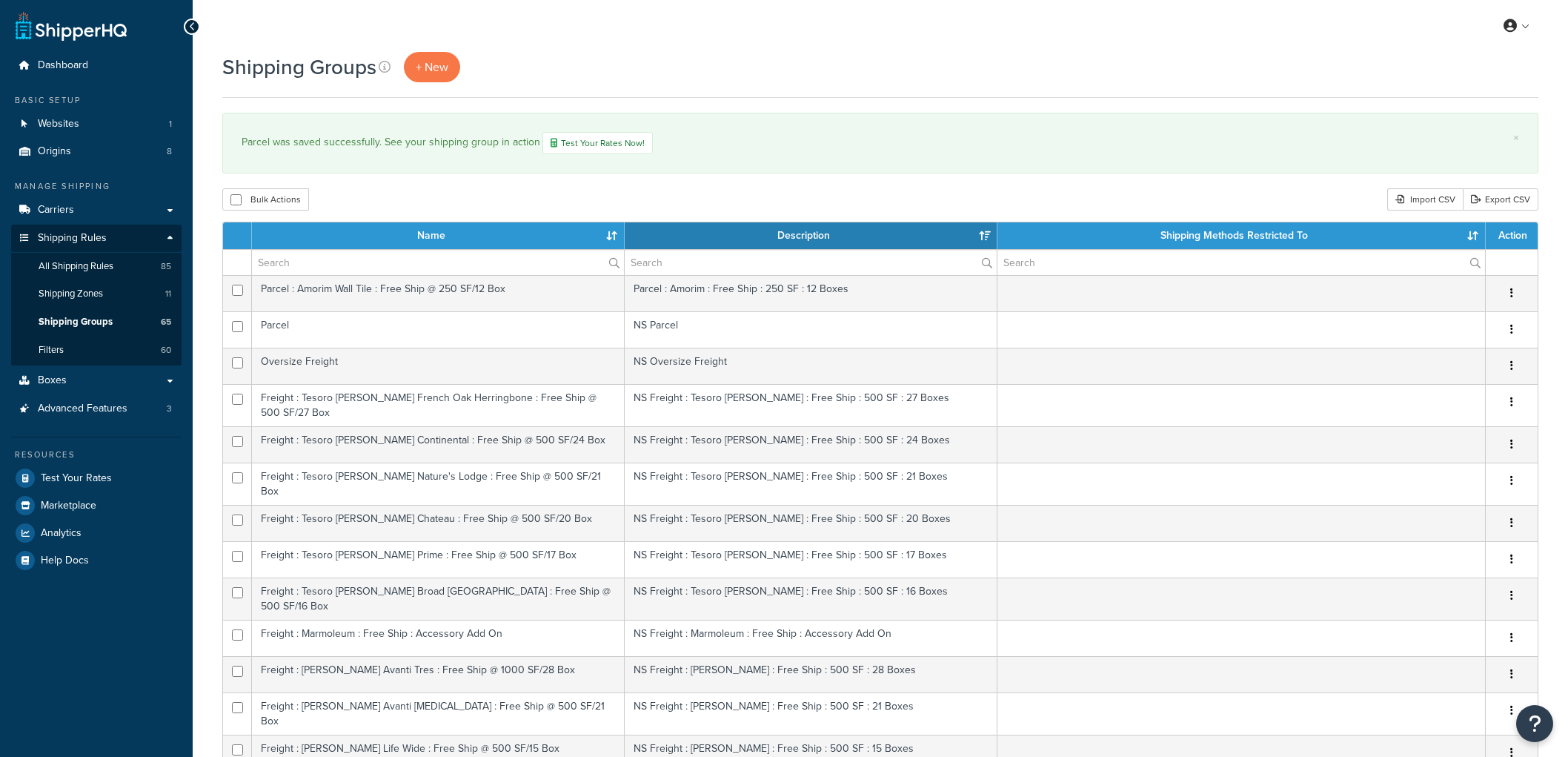
select select "15"
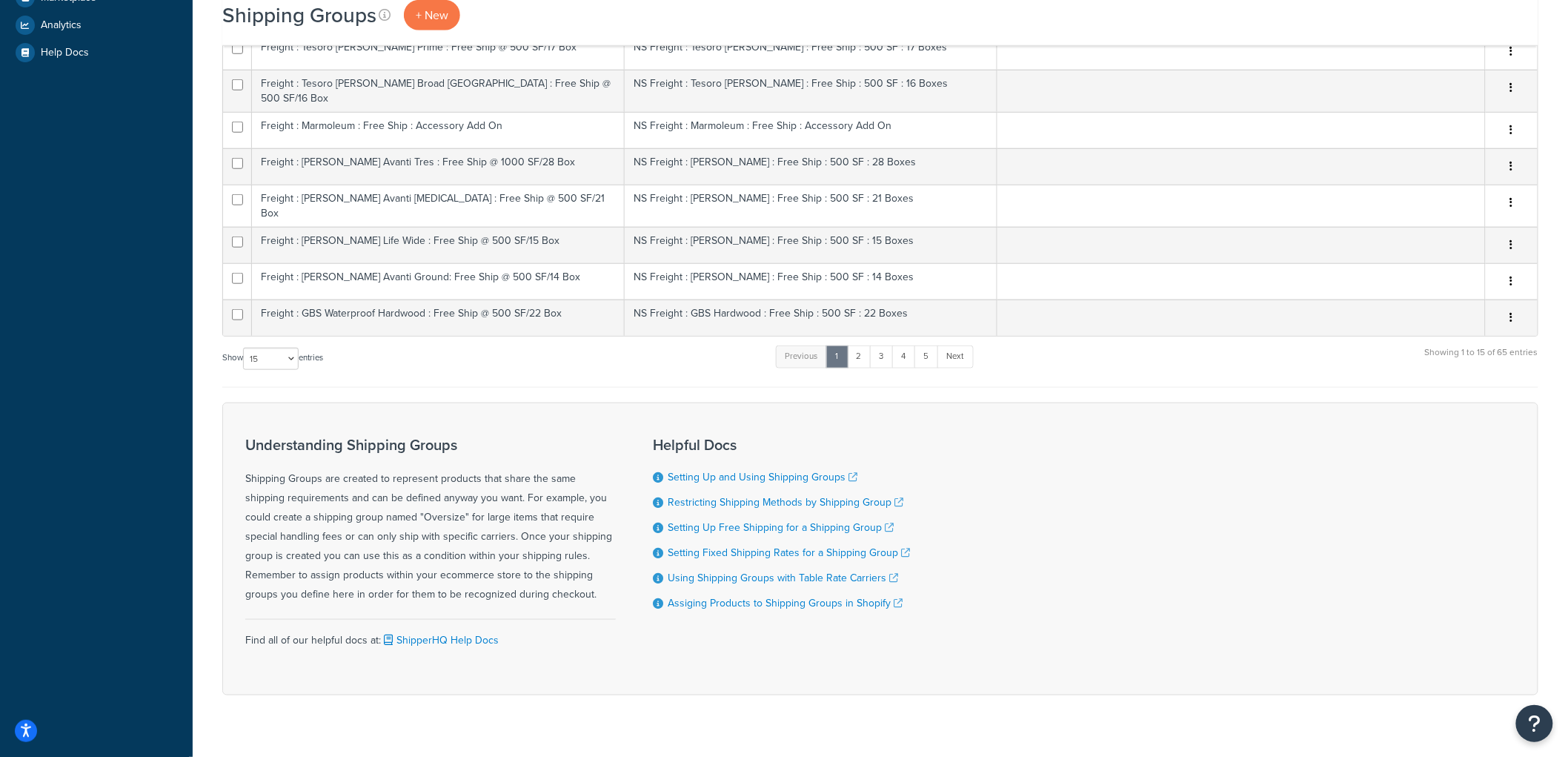
scroll to position [513, 0]
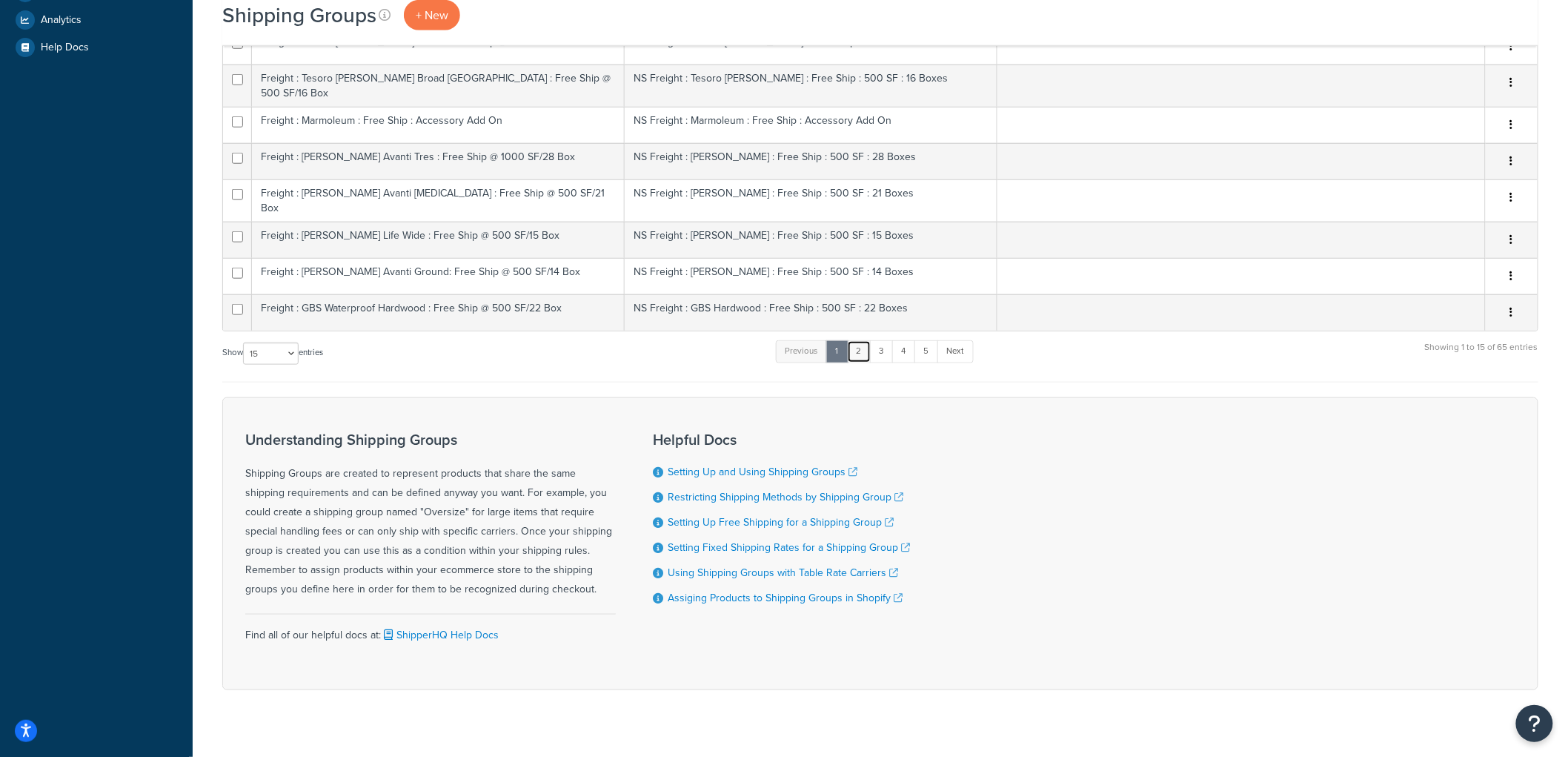
click at [865, 341] on link "2" at bounding box center [859, 352] width 24 height 23
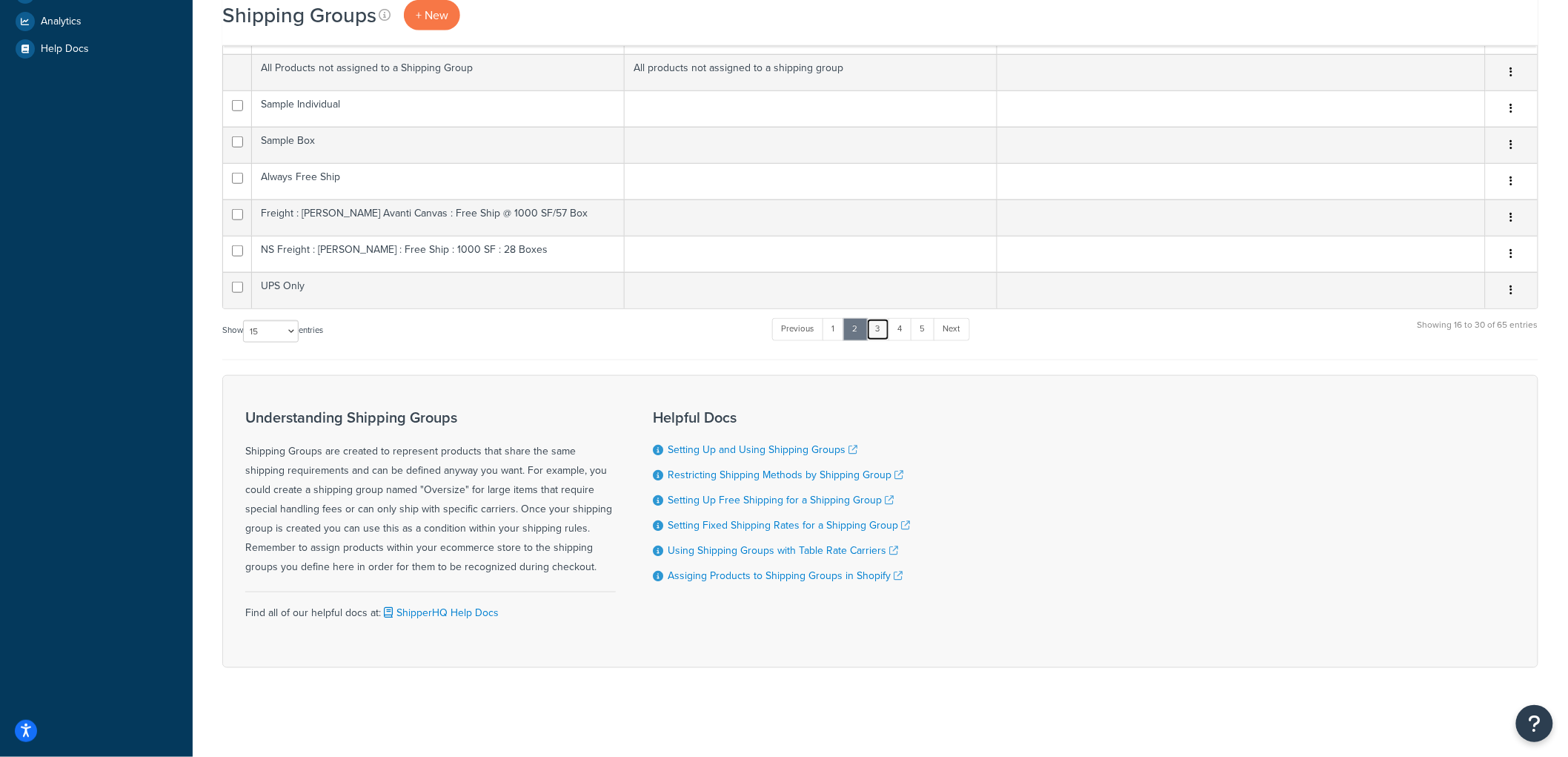
click at [880, 328] on link "3" at bounding box center [878, 329] width 24 height 23
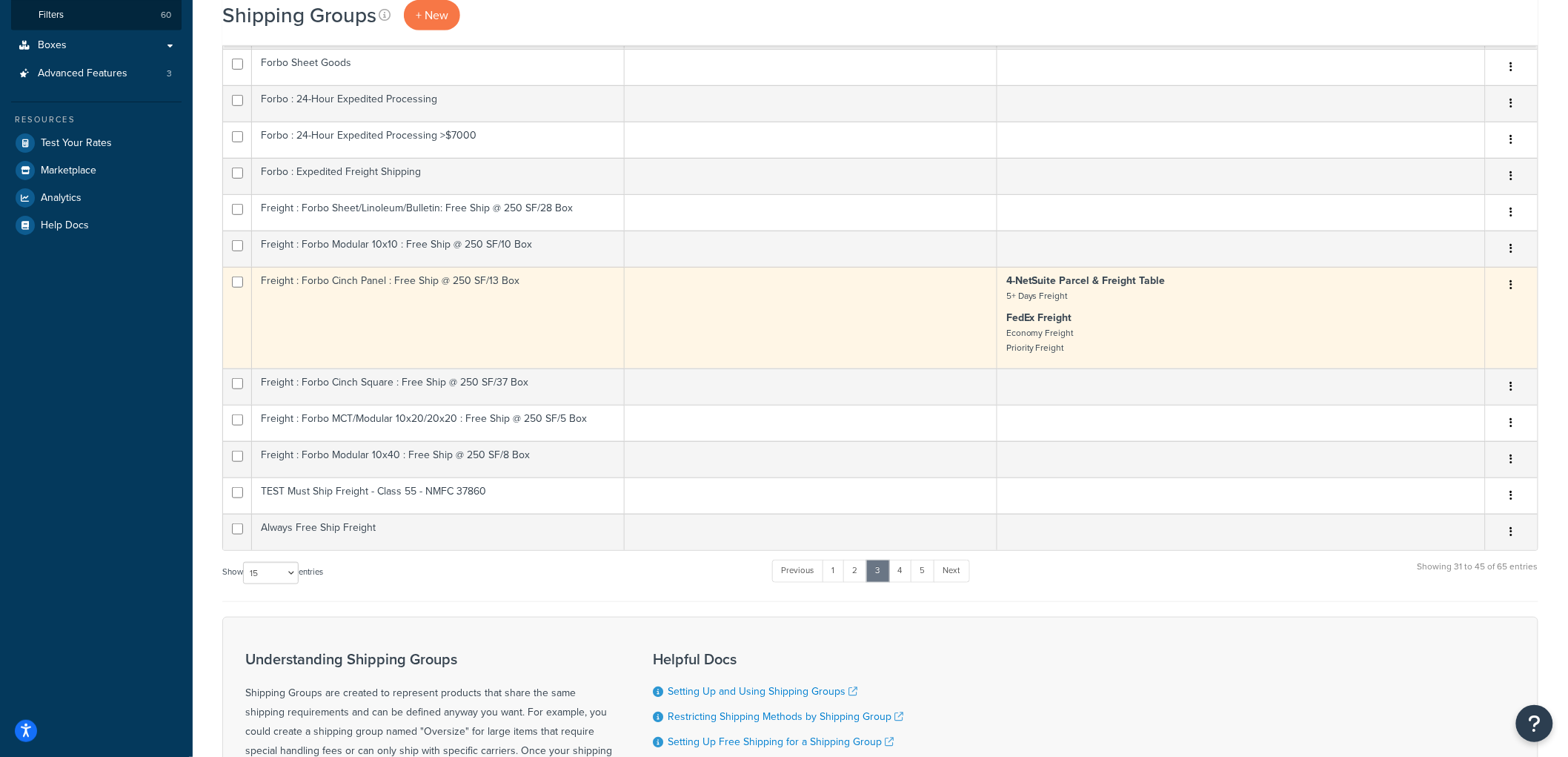
scroll to position [332, 0]
click at [583, 321] on td "Freight : Forbo Cinch Panel : Free Ship @ 250 SF/13 Box" at bounding box center [438, 321] width 373 height 102
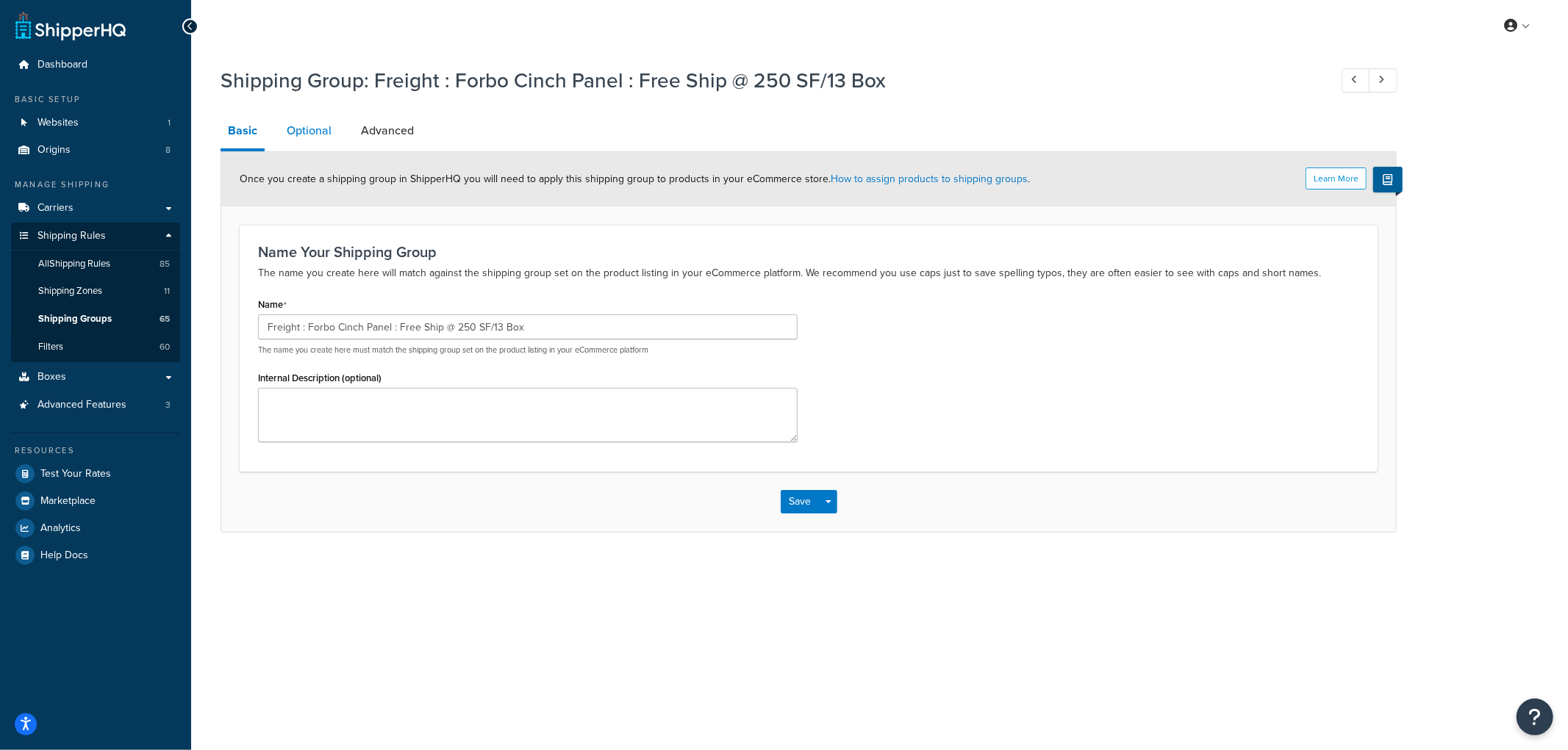
click at [319, 126] on link "Optional" at bounding box center [308, 130] width 60 height 35
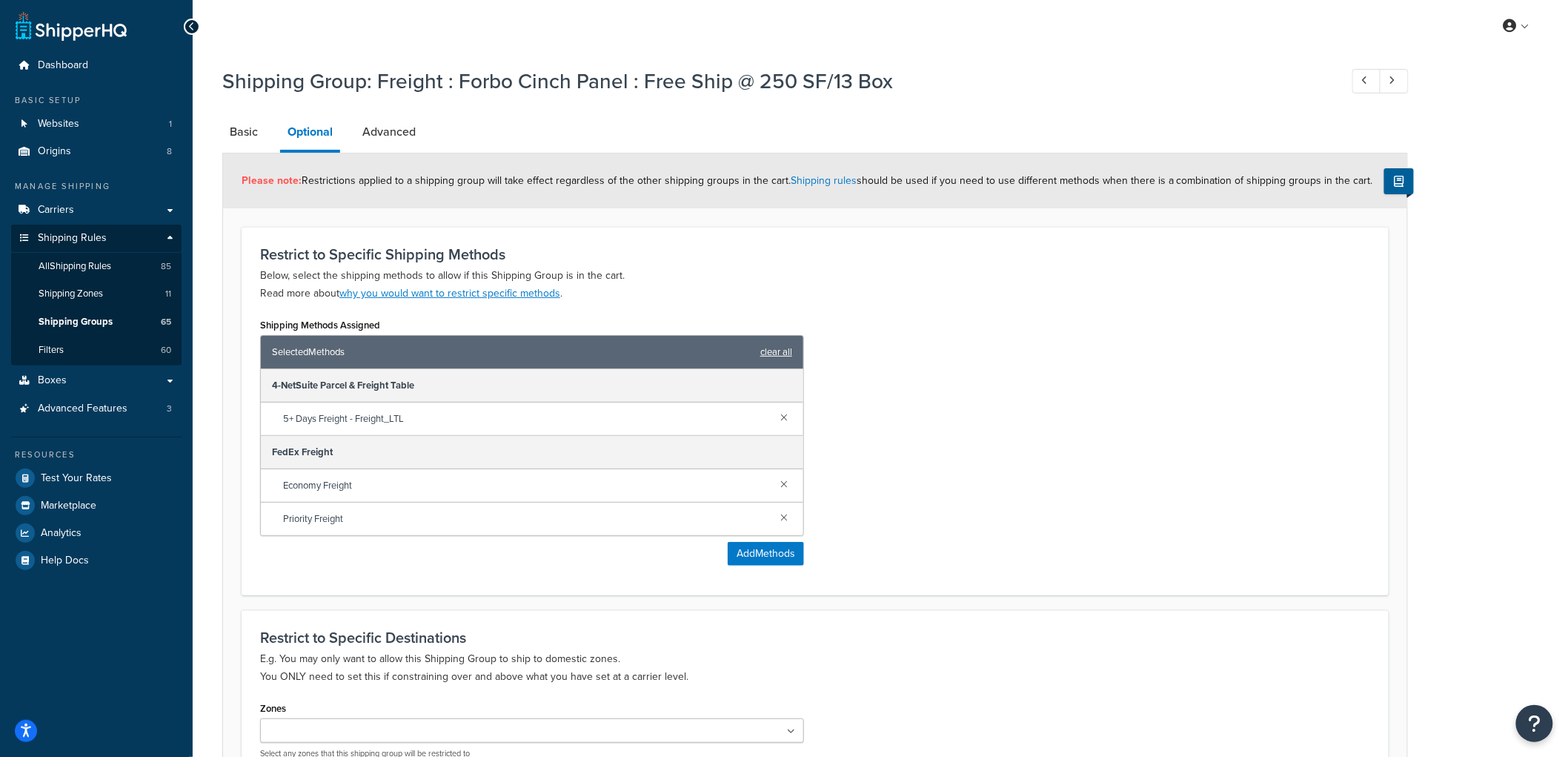
click at [768, 352] on link "clear all" at bounding box center [776, 352] width 32 height 21
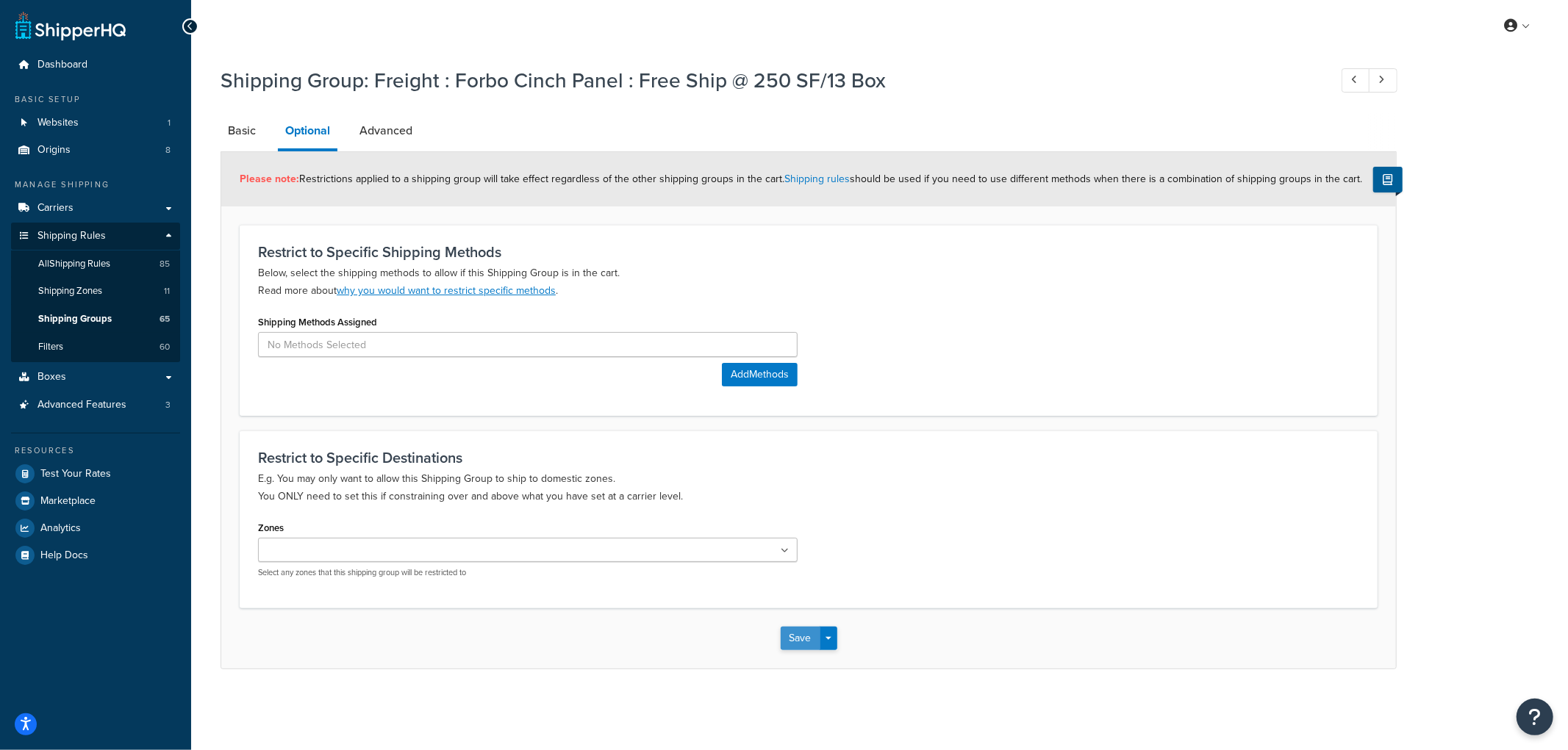
click at [803, 637] on button "Save" at bounding box center [800, 638] width 40 height 23
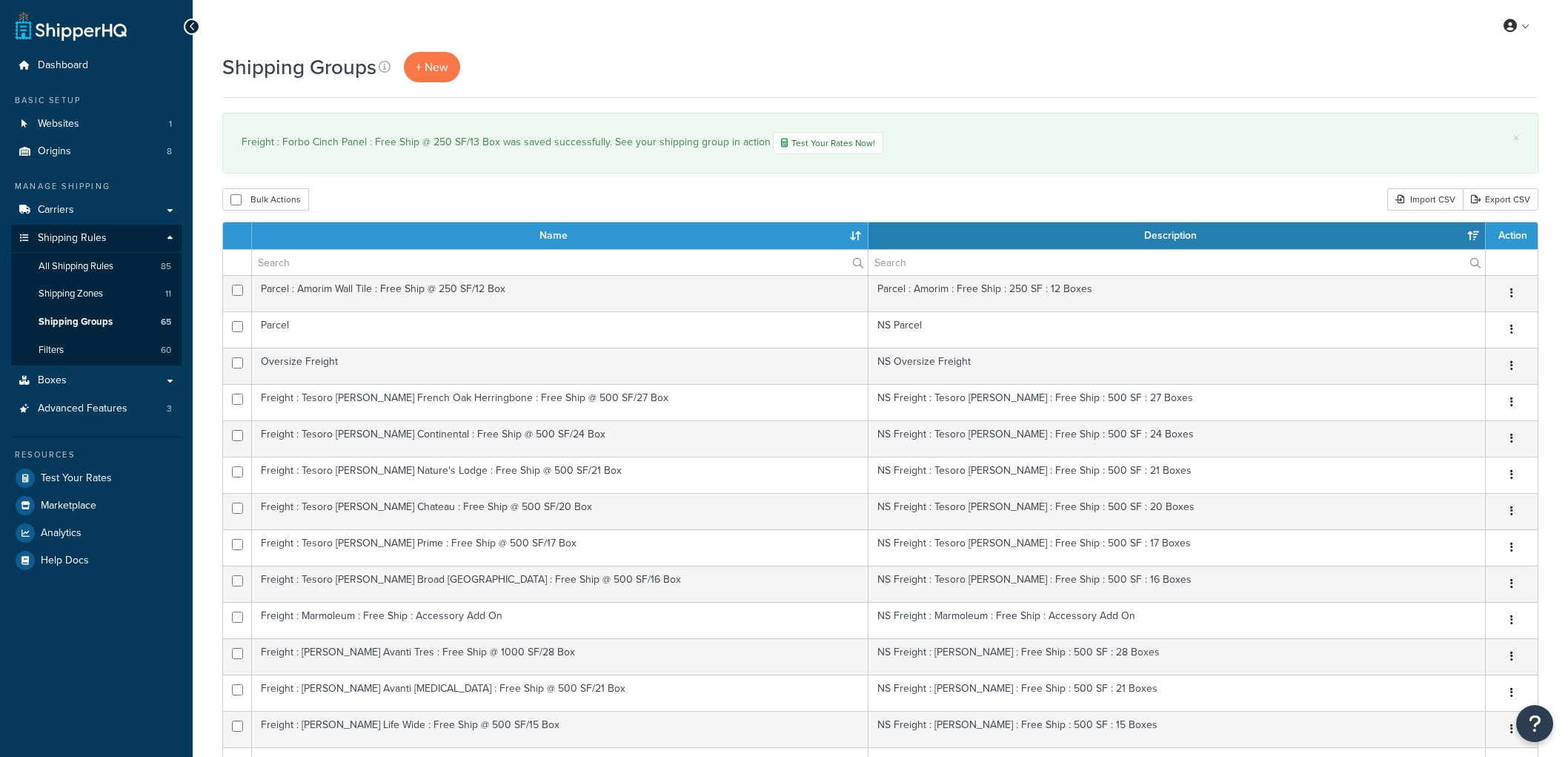
select select "15"
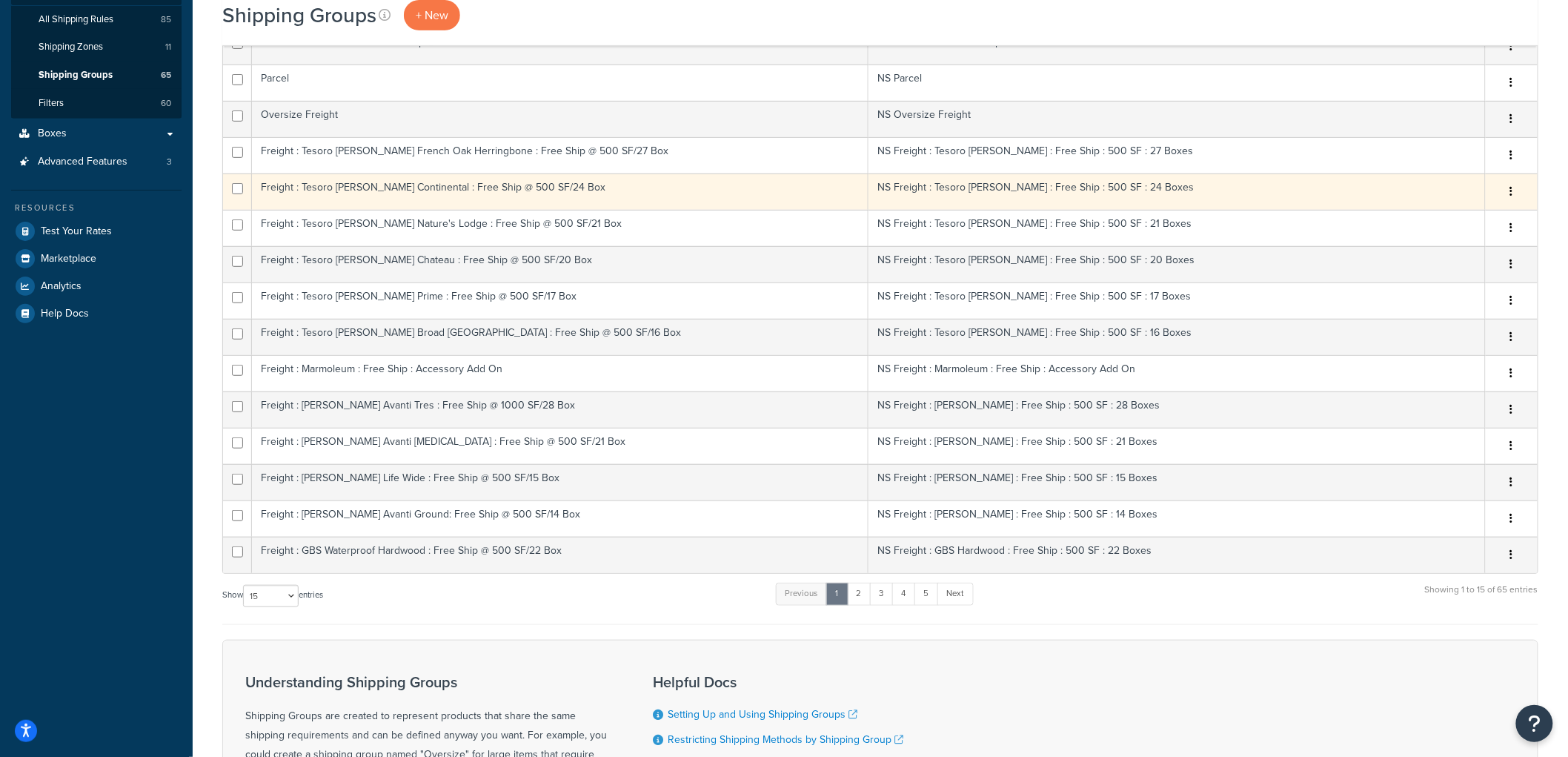
scroll to position [165, 0]
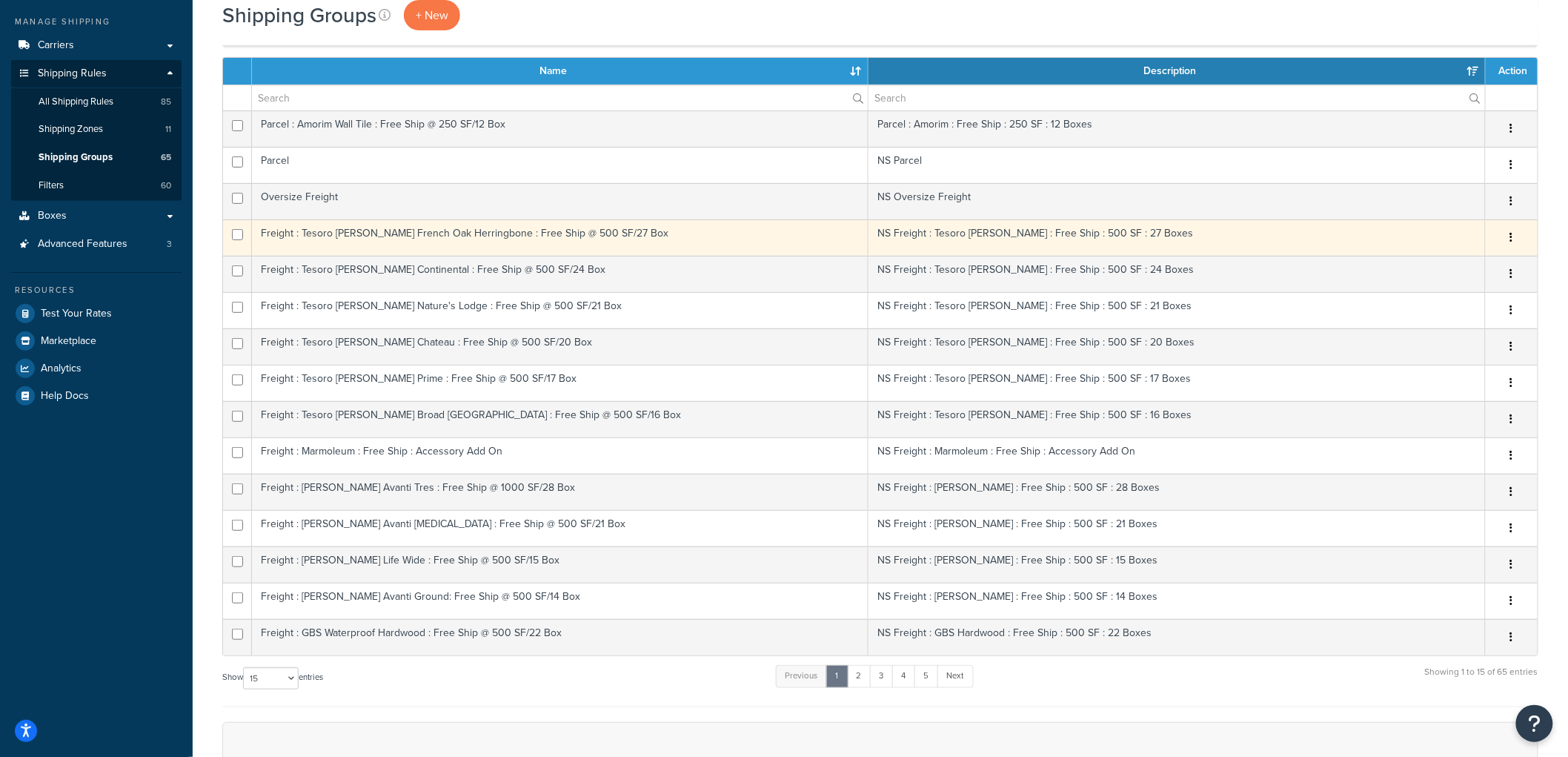
click at [586, 242] on td "Freight : Tesoro [PERSON_NAME] French Oak Herringbone : Free Ship @ 500 SF/27 B…" at bounding box center [560, 238] width 616 height 37
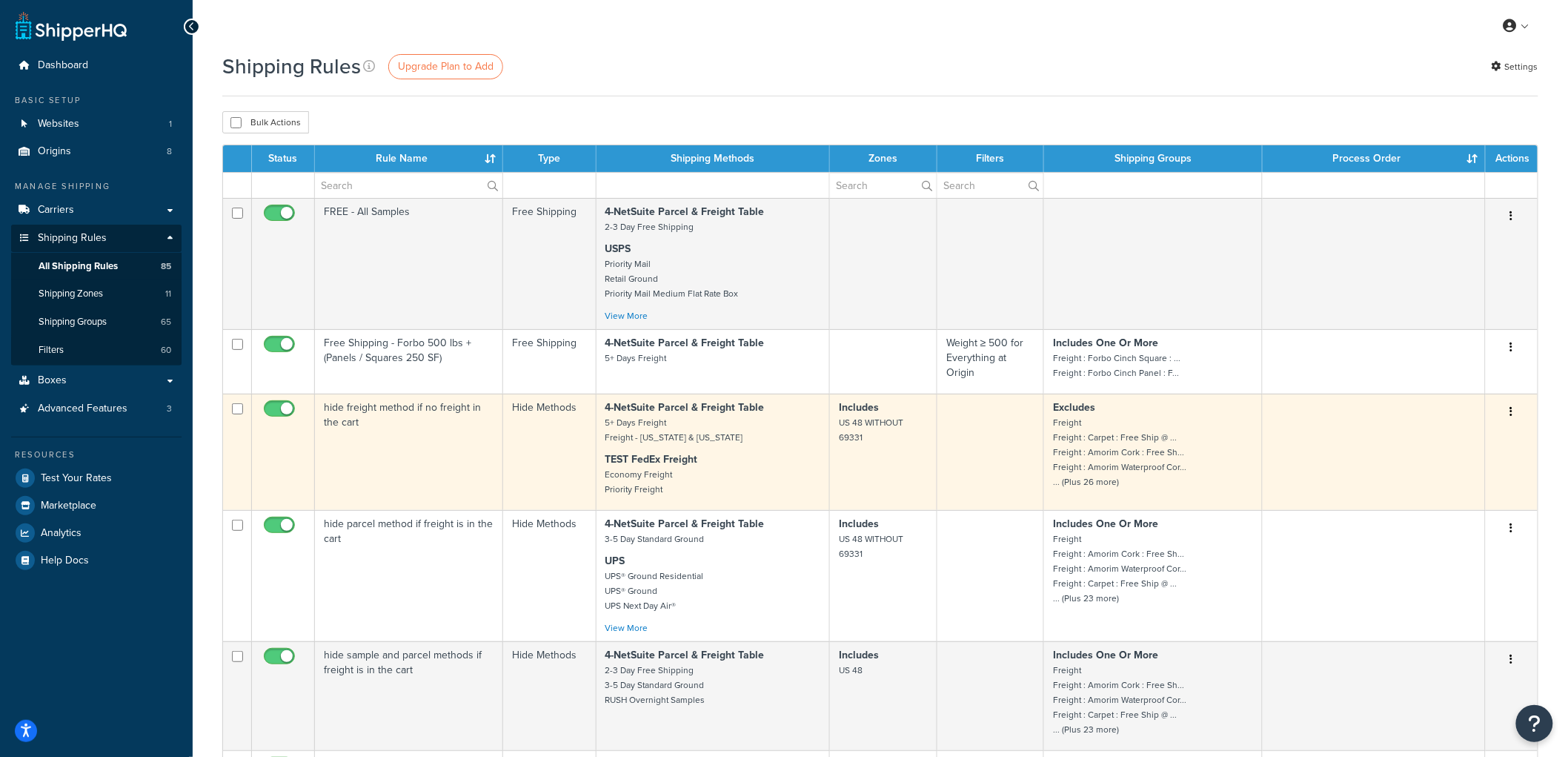
click at [442, 434] on td "hide freight method if no freight in the cart" at bounding box center [409, 452] width 188 height 117
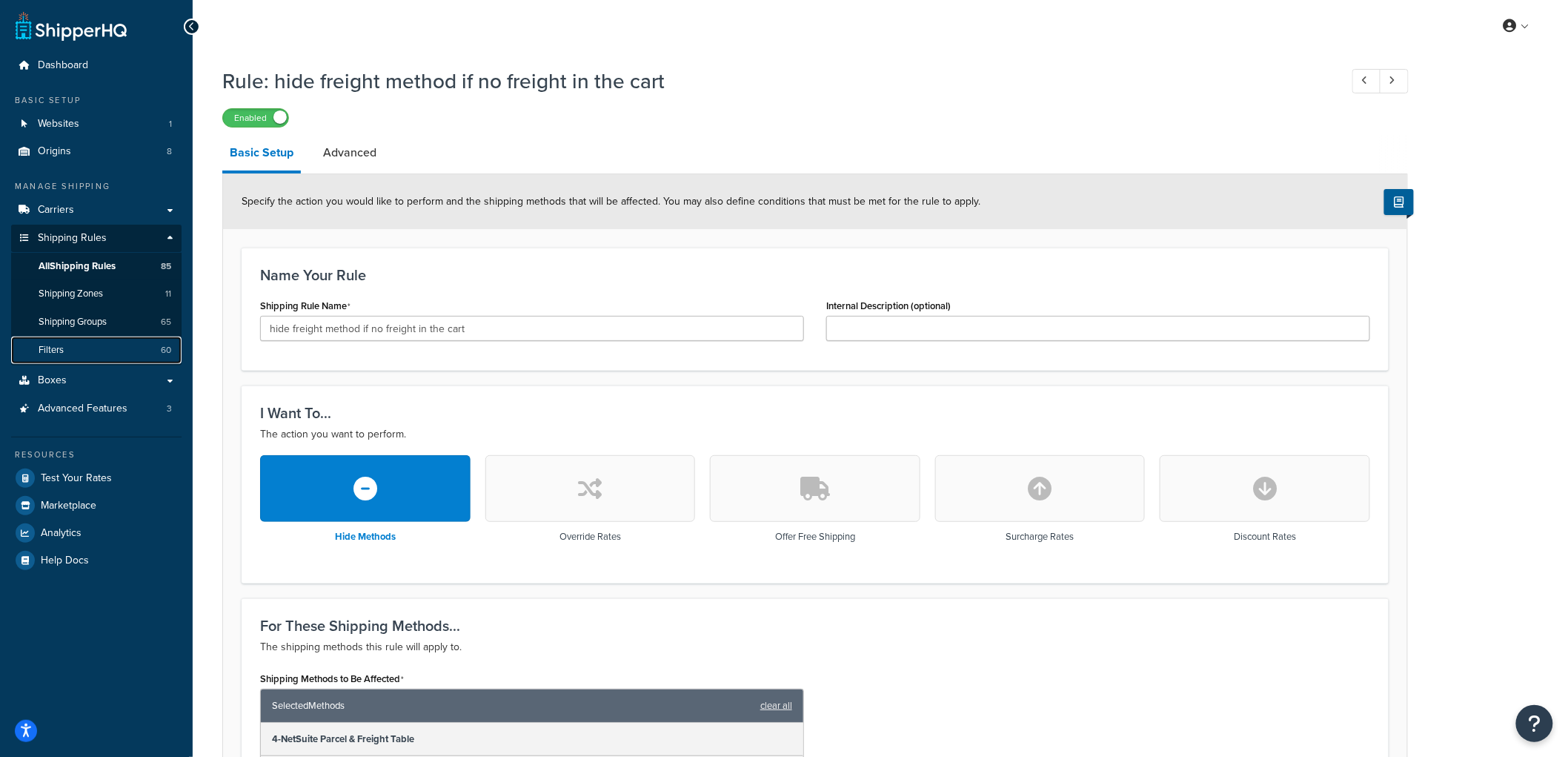
click at [97, 353] on link "Filters 60" at bounding box center [97, 349] width 171 height 27
click at [112, 210] on link "Carriers" at bounding box center [97, 210] width 171 height 27
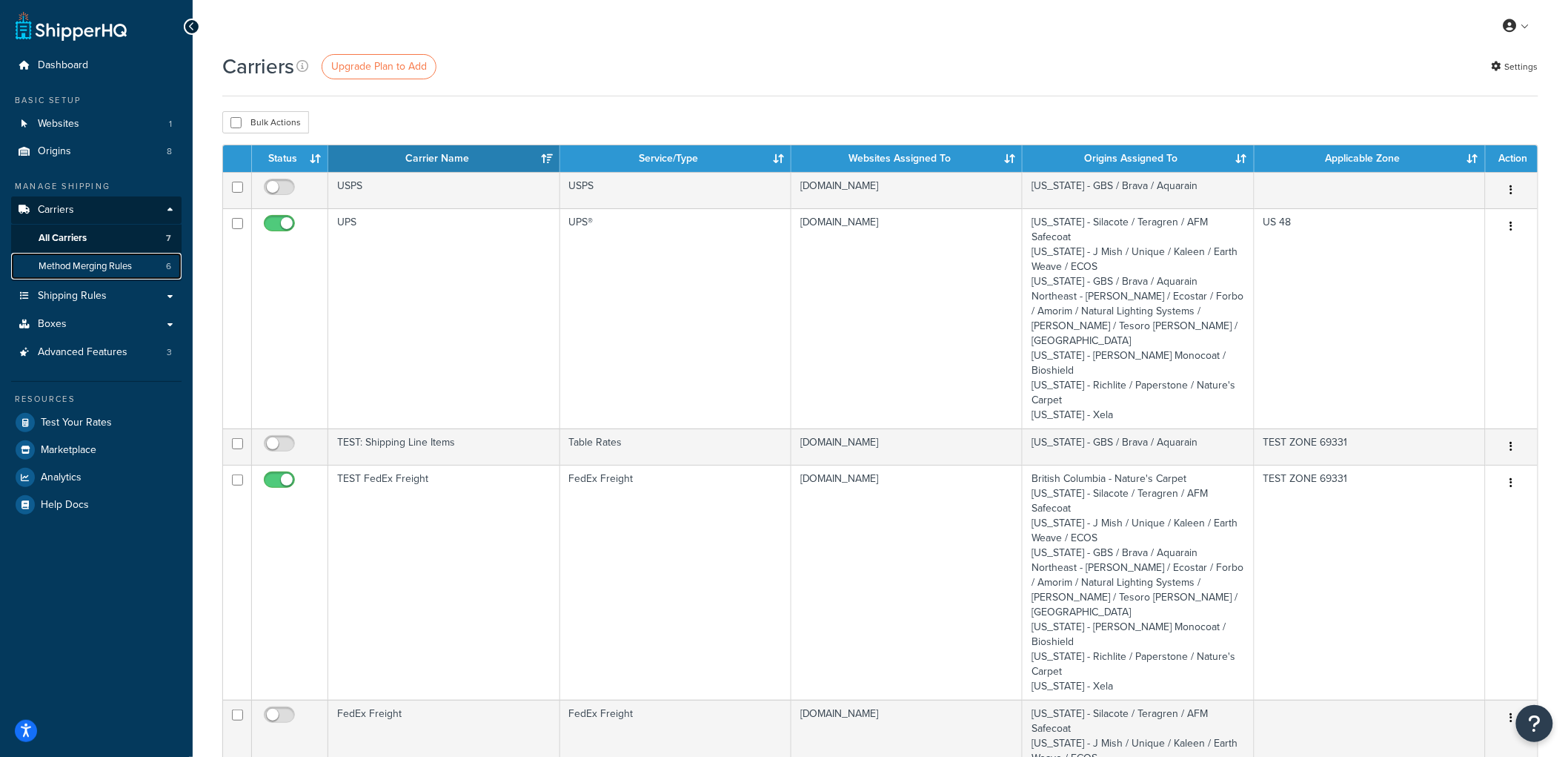
click at [70, 256] on link "Method Merging Rules 6" at bounding box center [97, 266] width 171 height 27
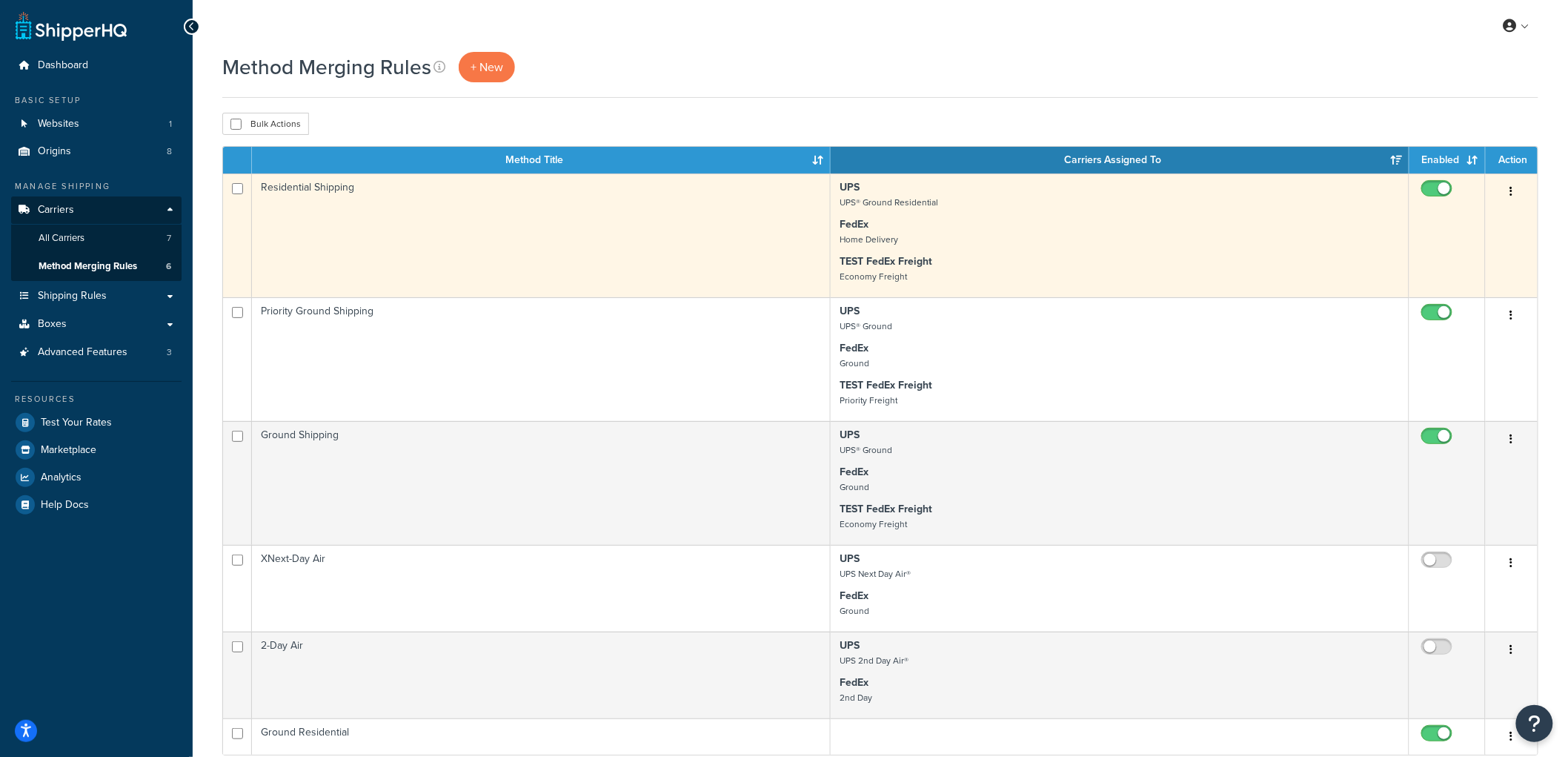
click at [581, 263] on td "Residential Shipping" at bounding box center [541, 235] width 579 height 124
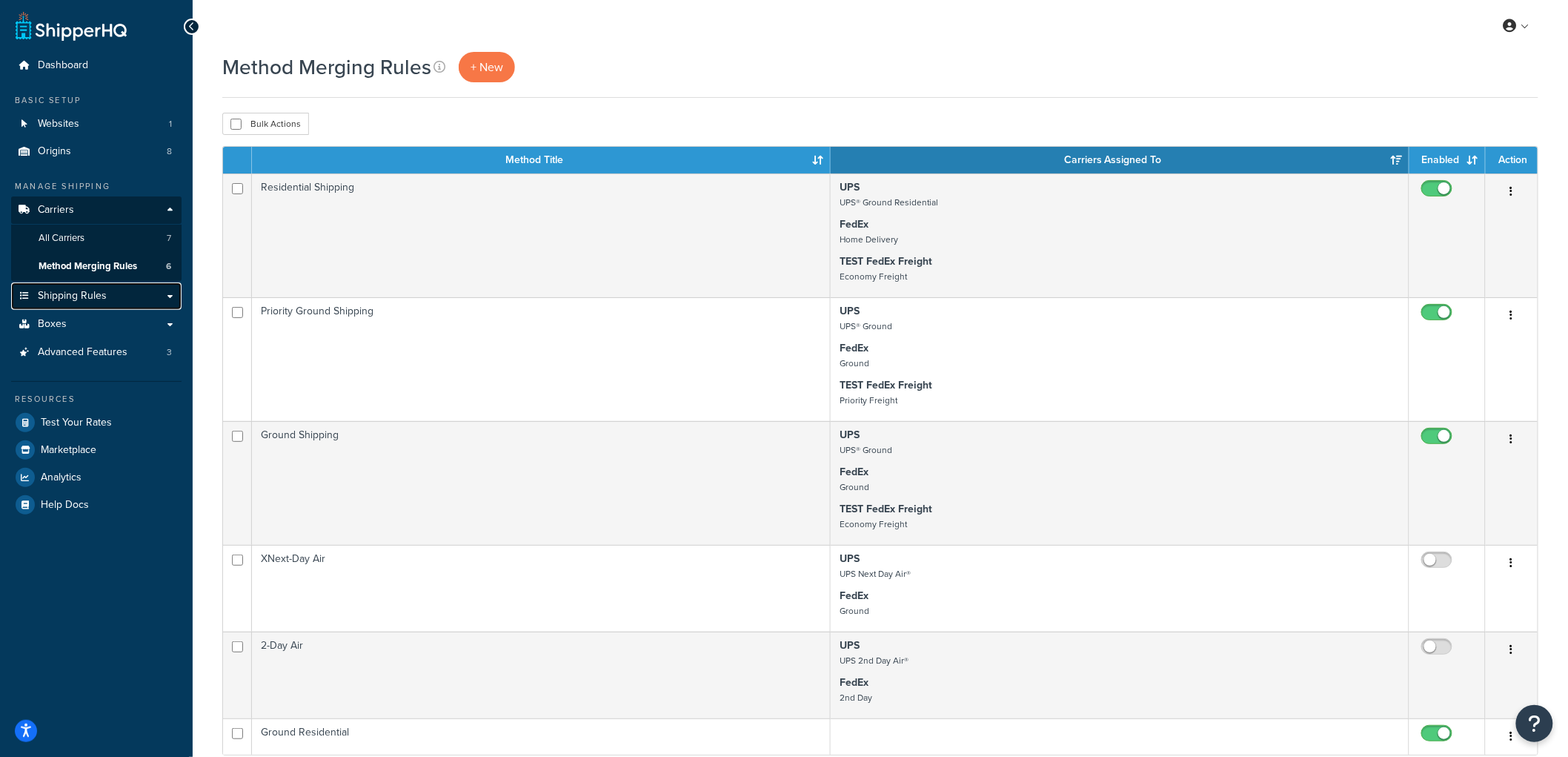
click at [127, 293] on link "Shipping Rules" at bounding box center [97, 295] width 171 height 27
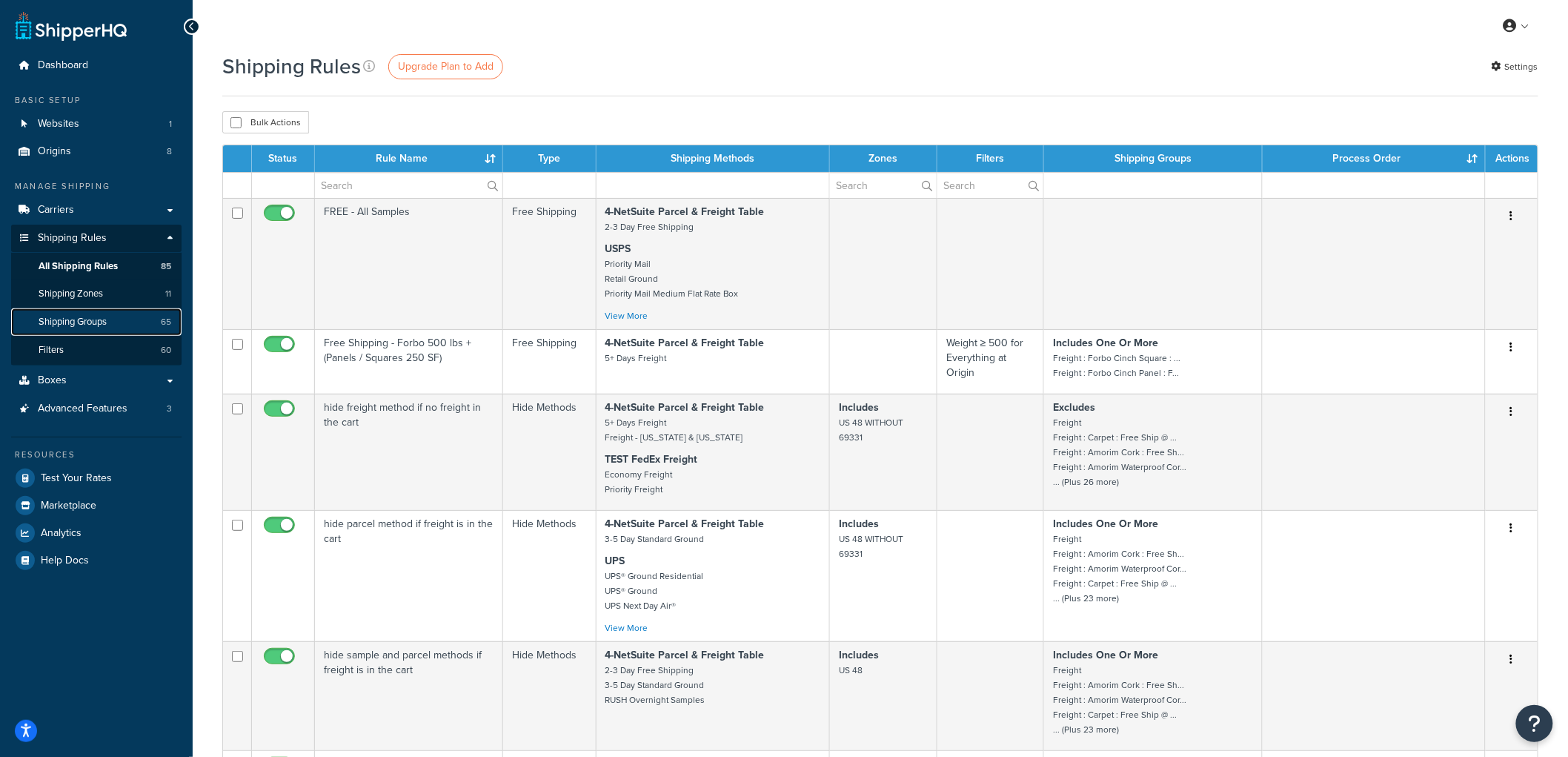
click at [114, 314] on link "Shipping Groups 65" at bounding box center [97, 321] width 171 height 27
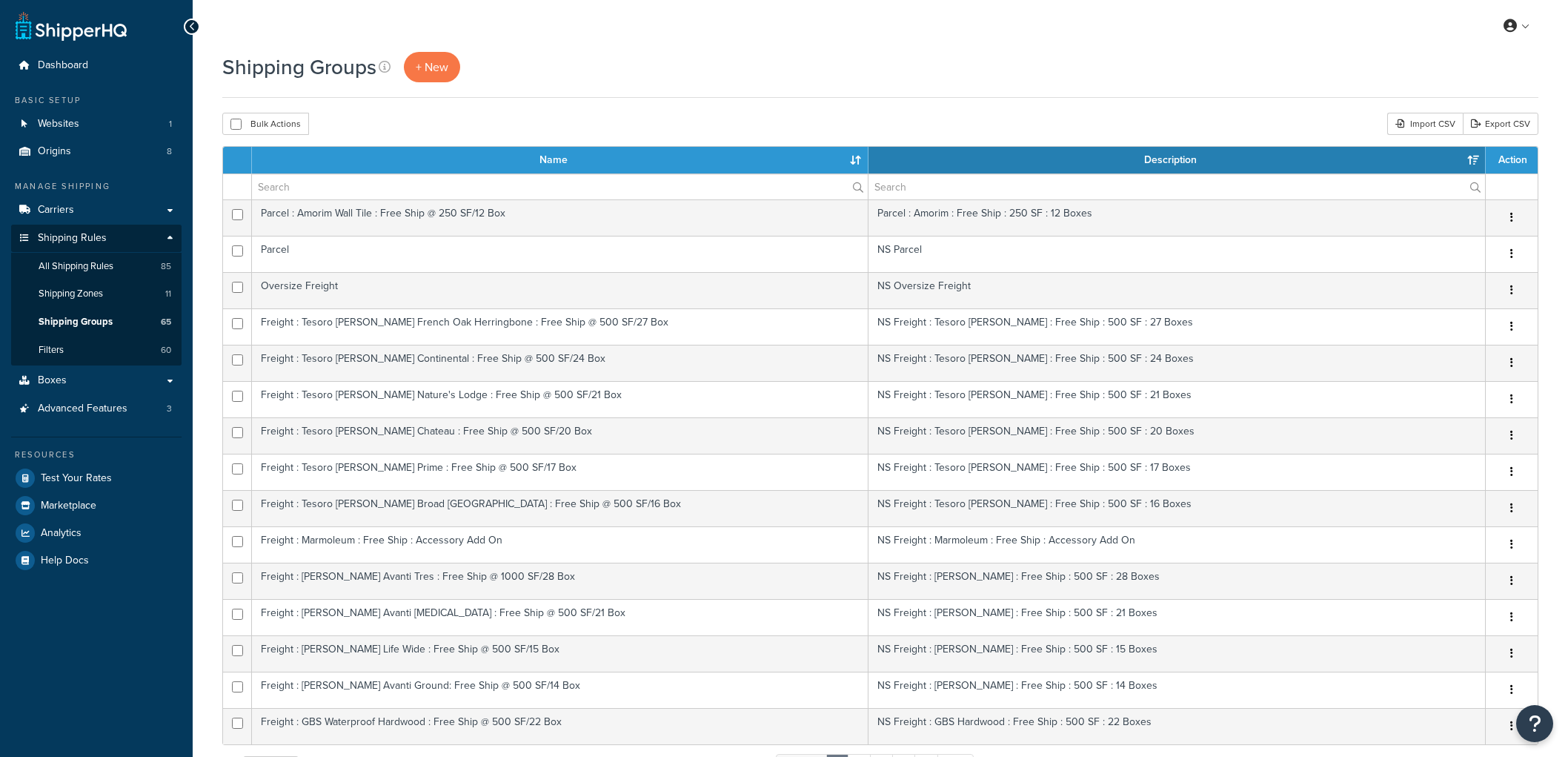
select select "15"
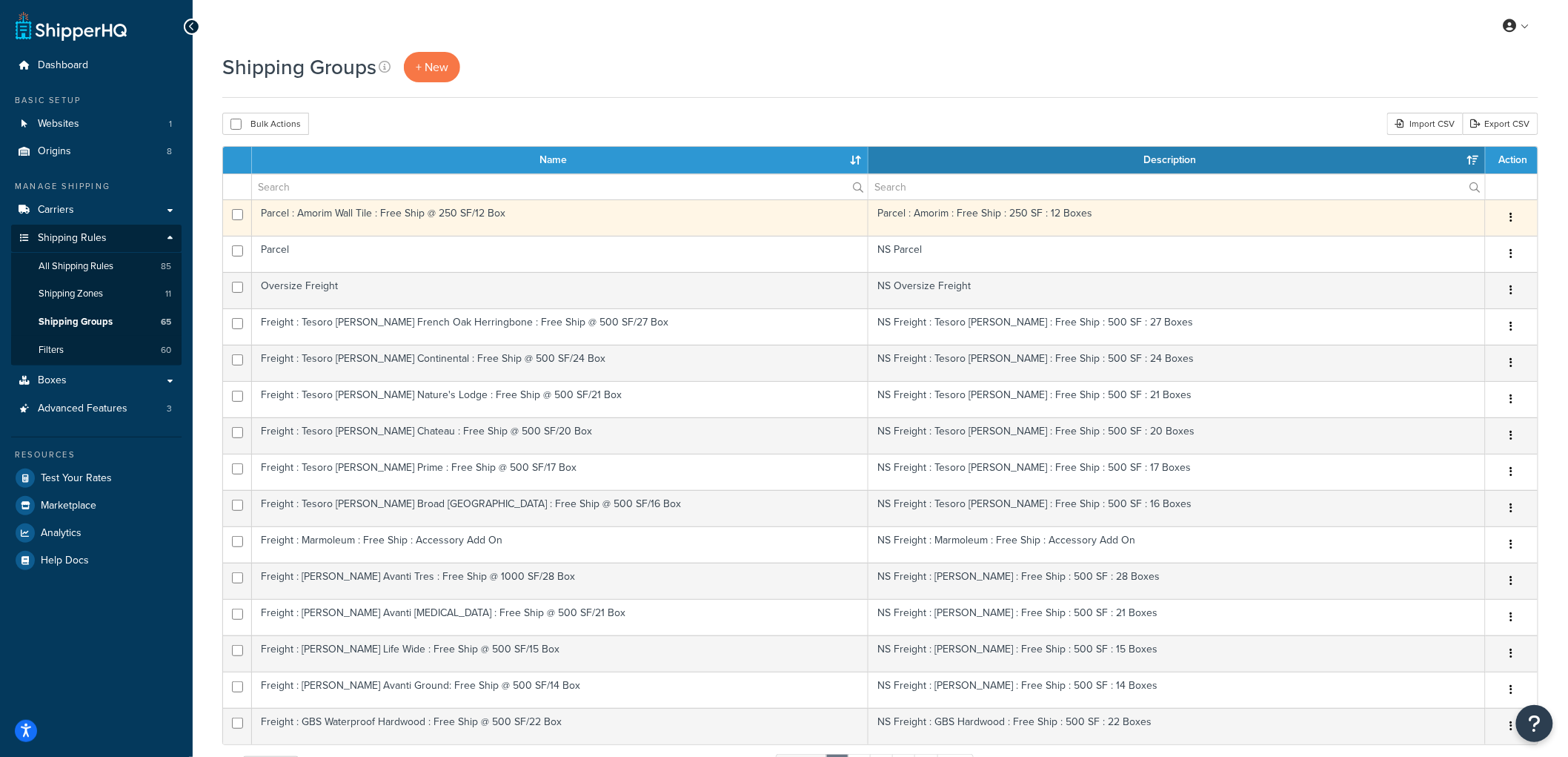
click at [631, 221] on td "Parcel : Amorim Wall Tile : Free Ship @ 250 SF/12 Box" at bounding box center [560, 218] width 616 height 37
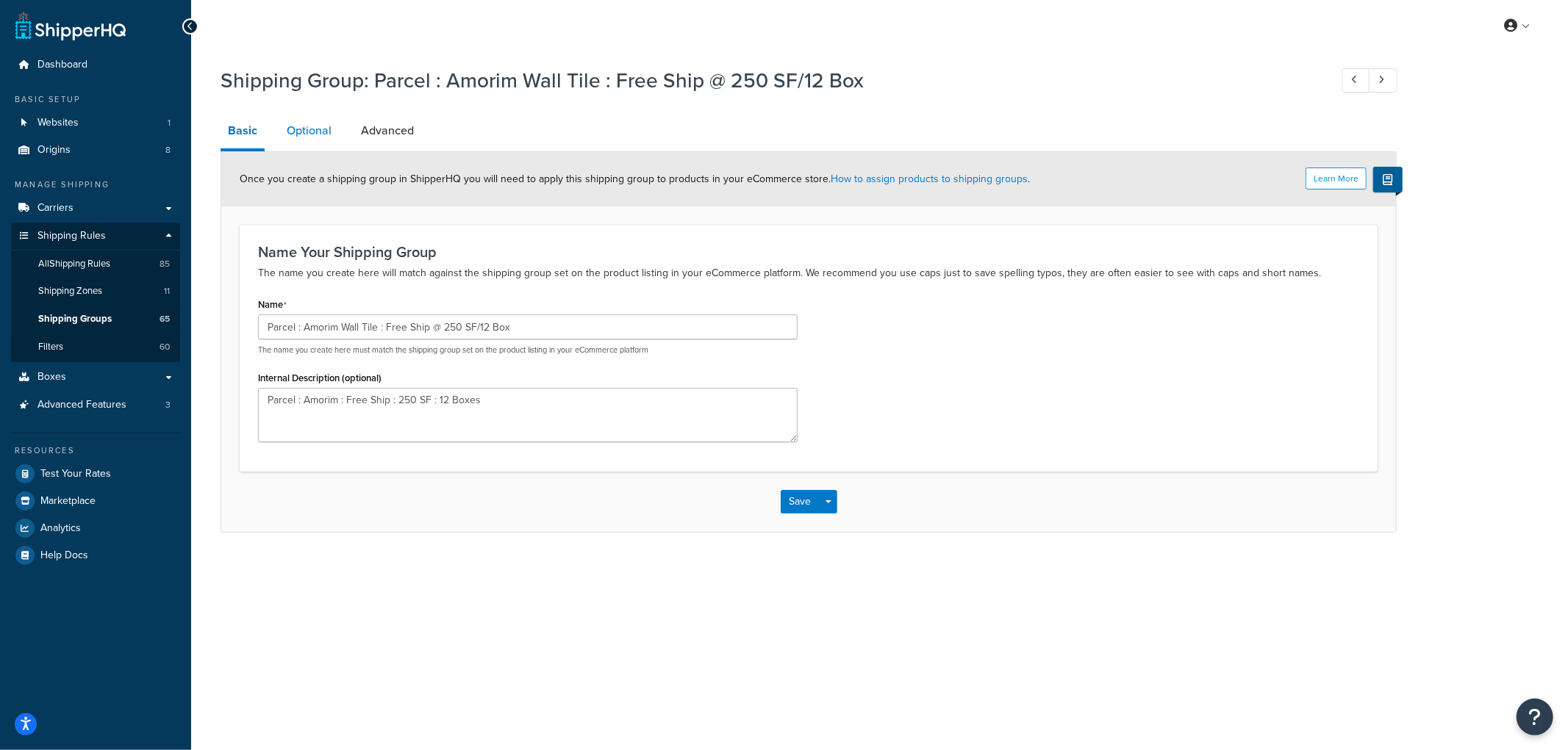
click at [316, 142] on link "Optional" at bounding box center [308, 130] width 60 height 35
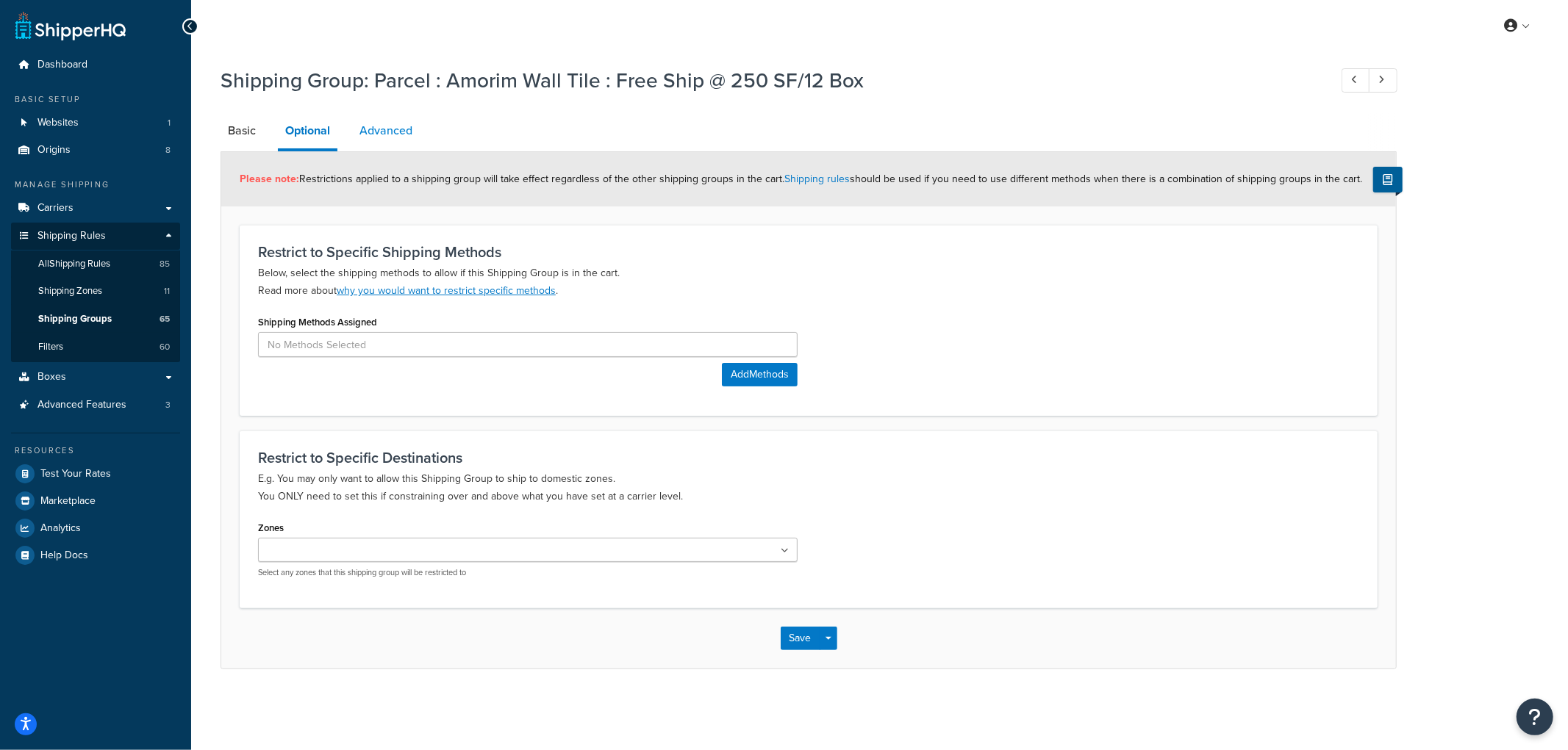
click at [356, 129] on link "Advanced" at bounding box center [386, 130] width 67 height 35
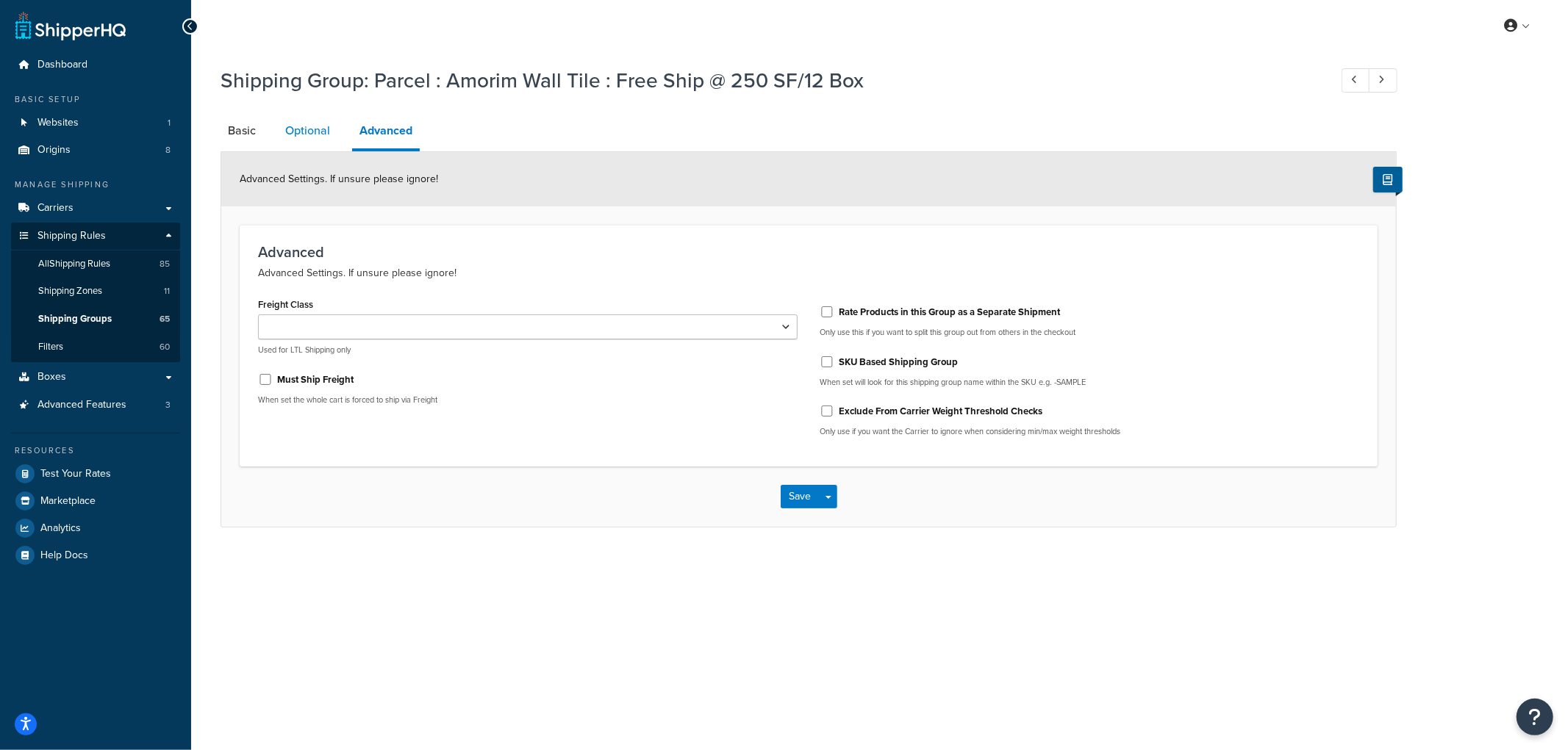
click at [319, 123] on link "Optional" at bounding box center [307, 130] width 60 height 35
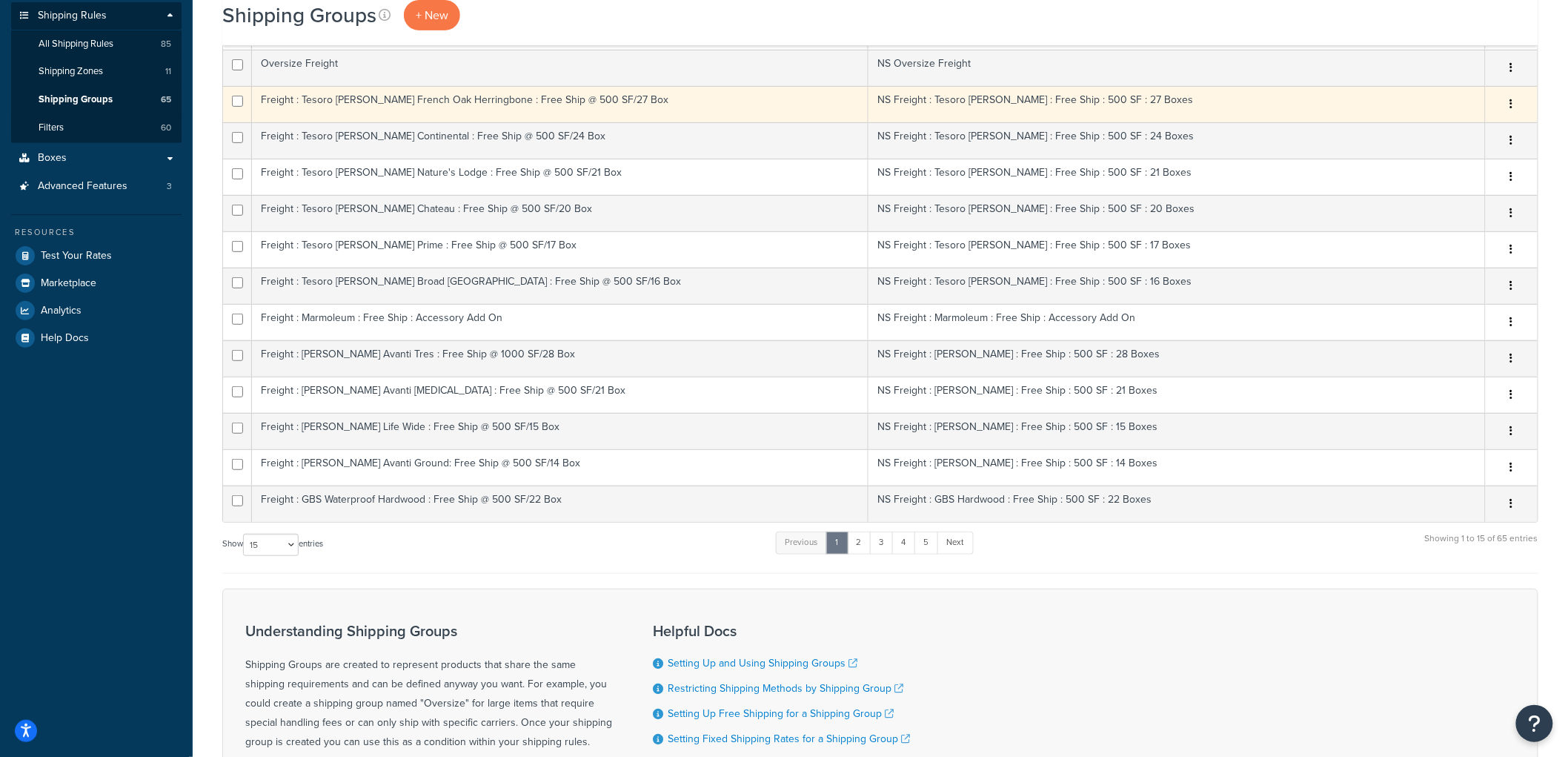
scroll to position [247, 0]
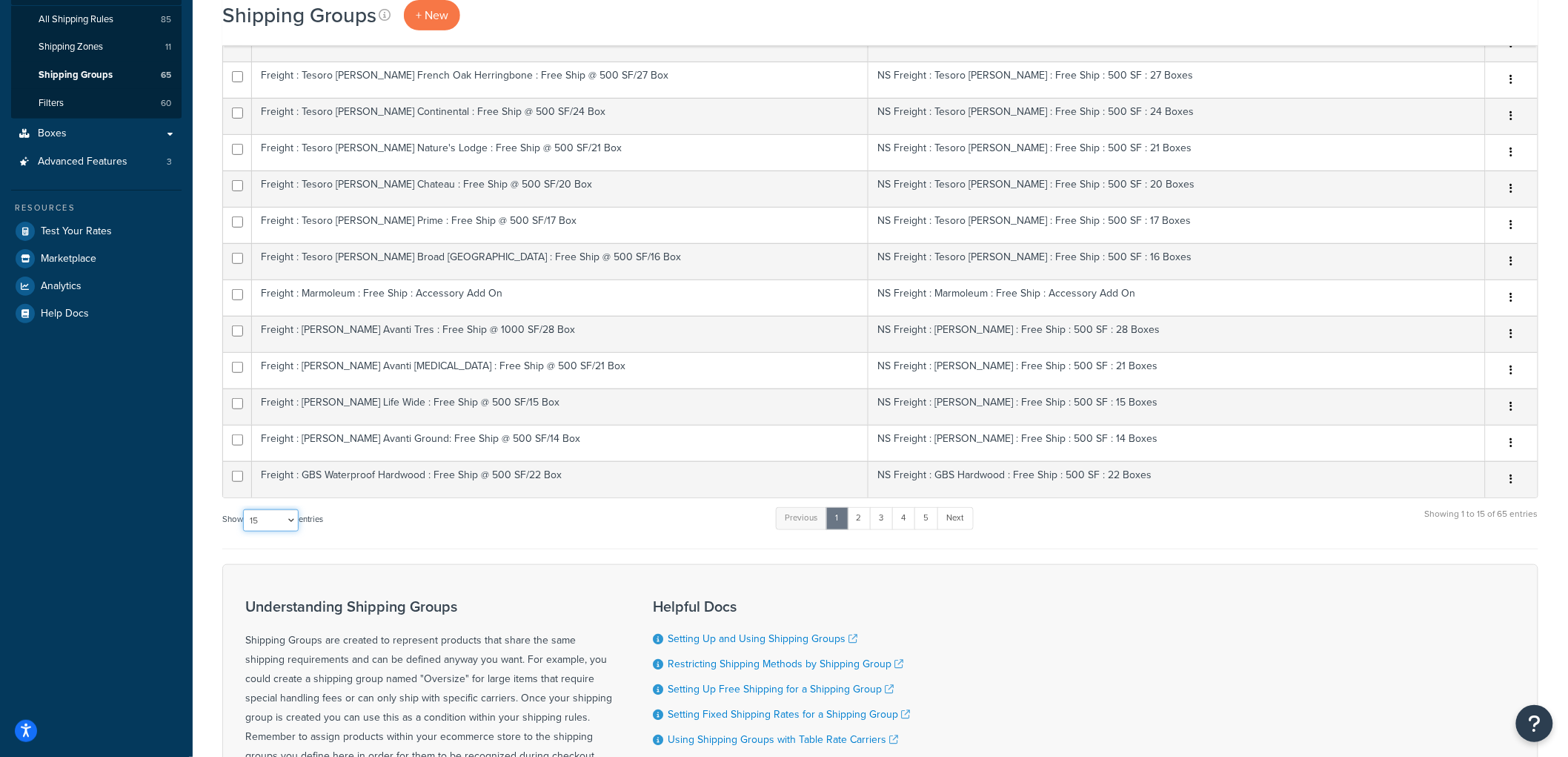
click at [282, 523] on select "10 15 25 50 100" at bounding box center [271, 521] width 56 height 23
select select "50"
click at [245, 531] on select "10 15 25 50 100" at bounding box center [271, 521] width 56 height 23
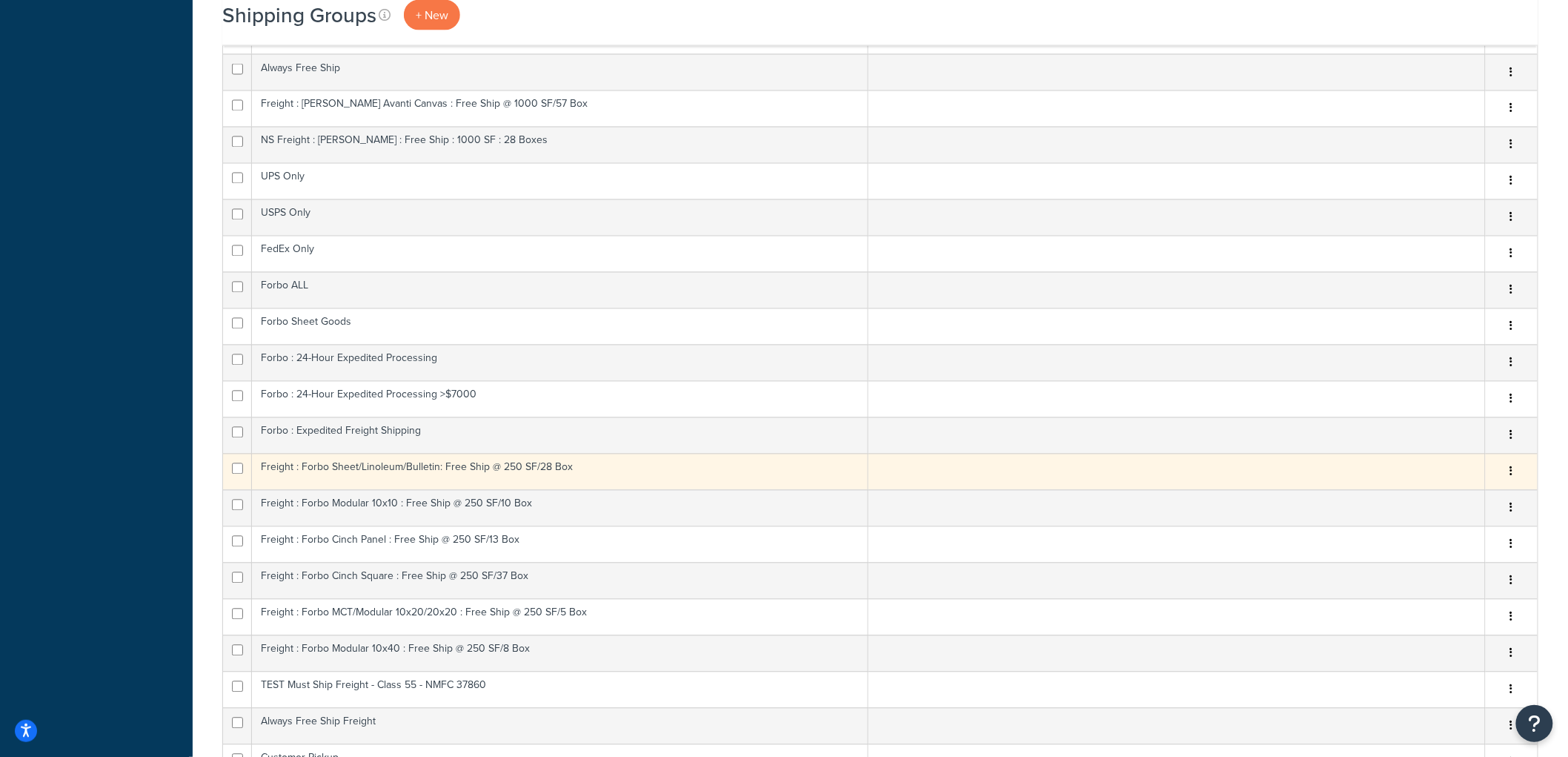
scroll to position [1071, 0]
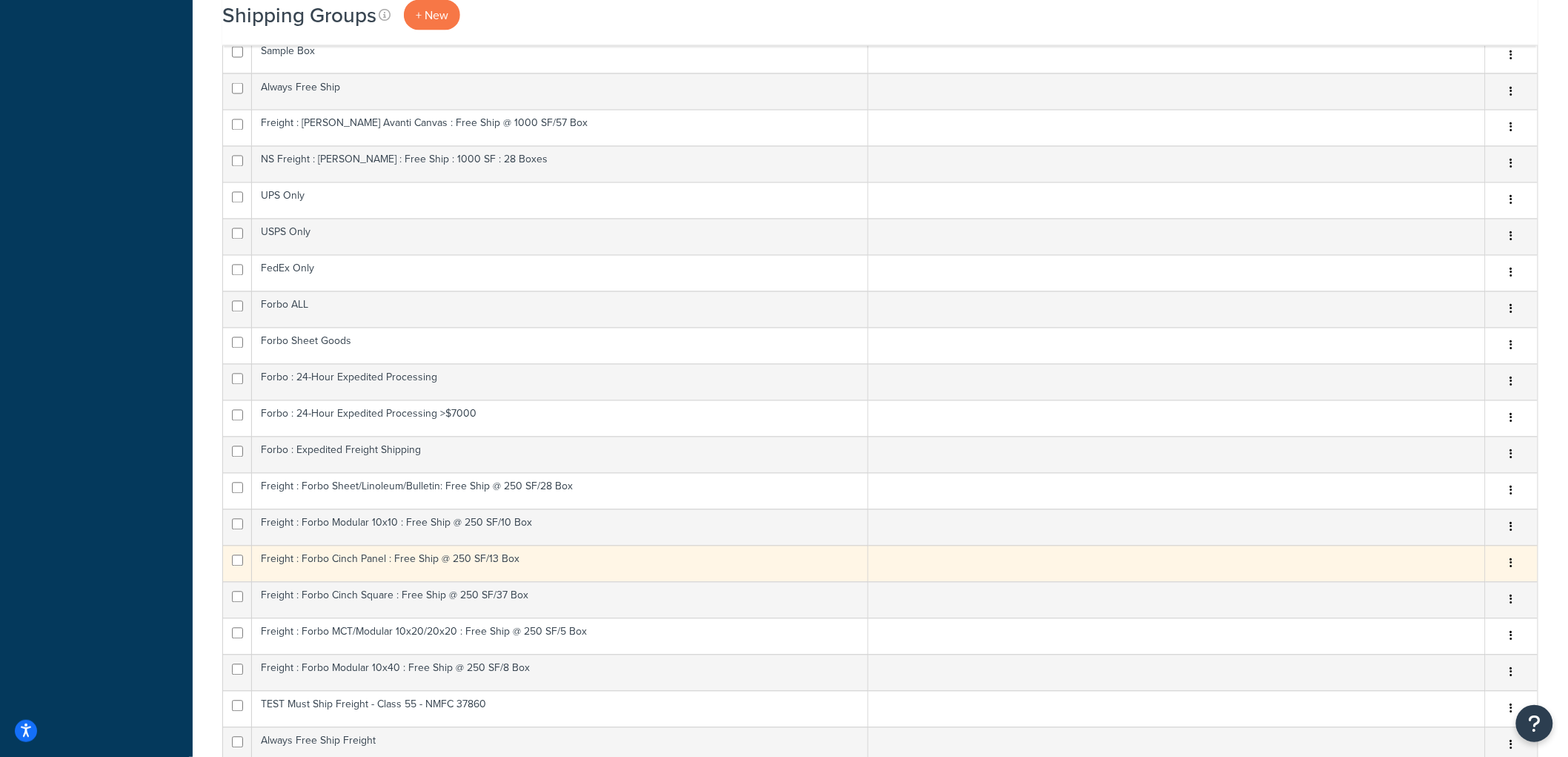
click at [635, 561] on td "Freight : Forbo Cinch Panel : Free Ship @ 250 SF/13 Box" at bounding box center [560, 564] width 616 height 37
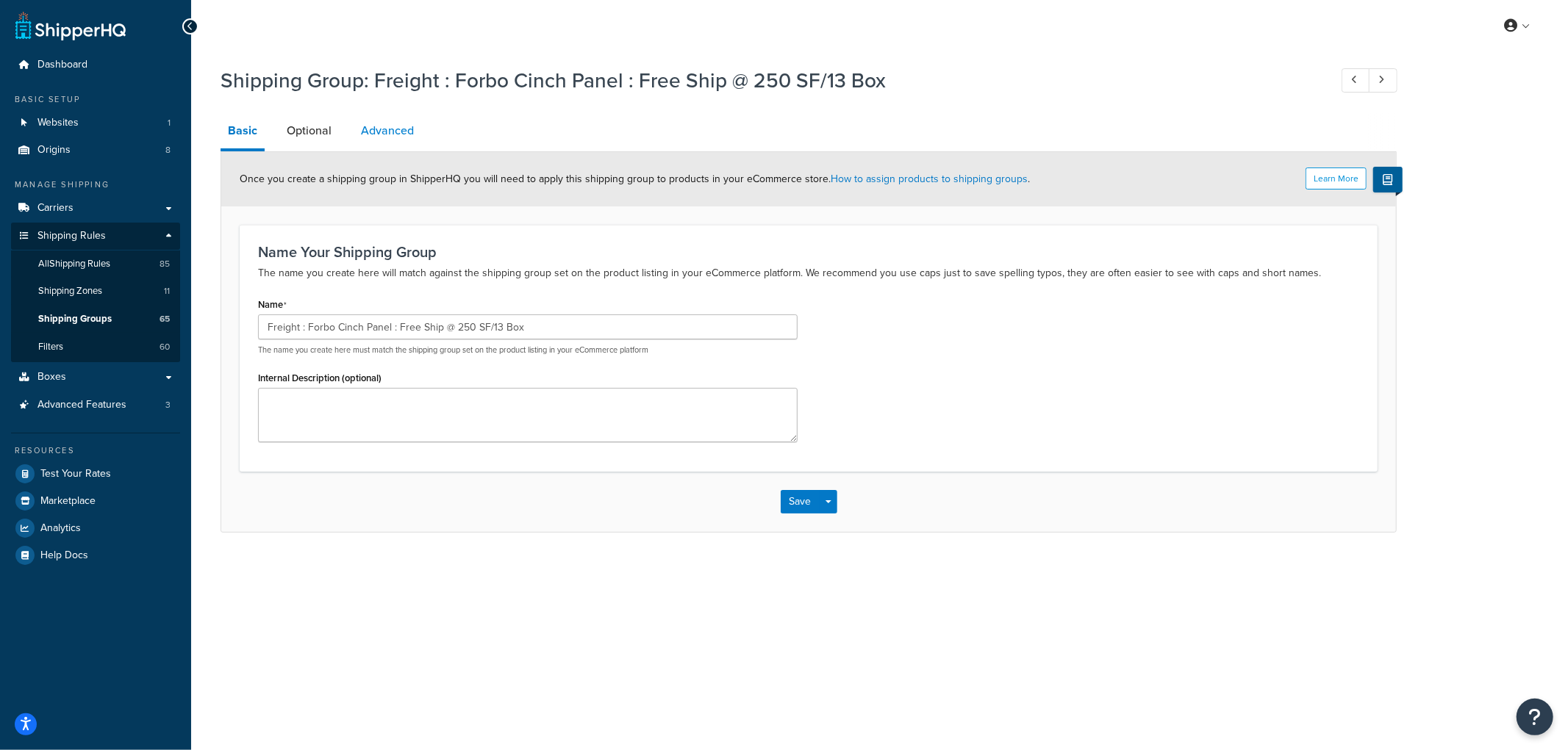
click at [390, 136] on link "Advanced" at bounding box center [387, 130] width 67 height 35
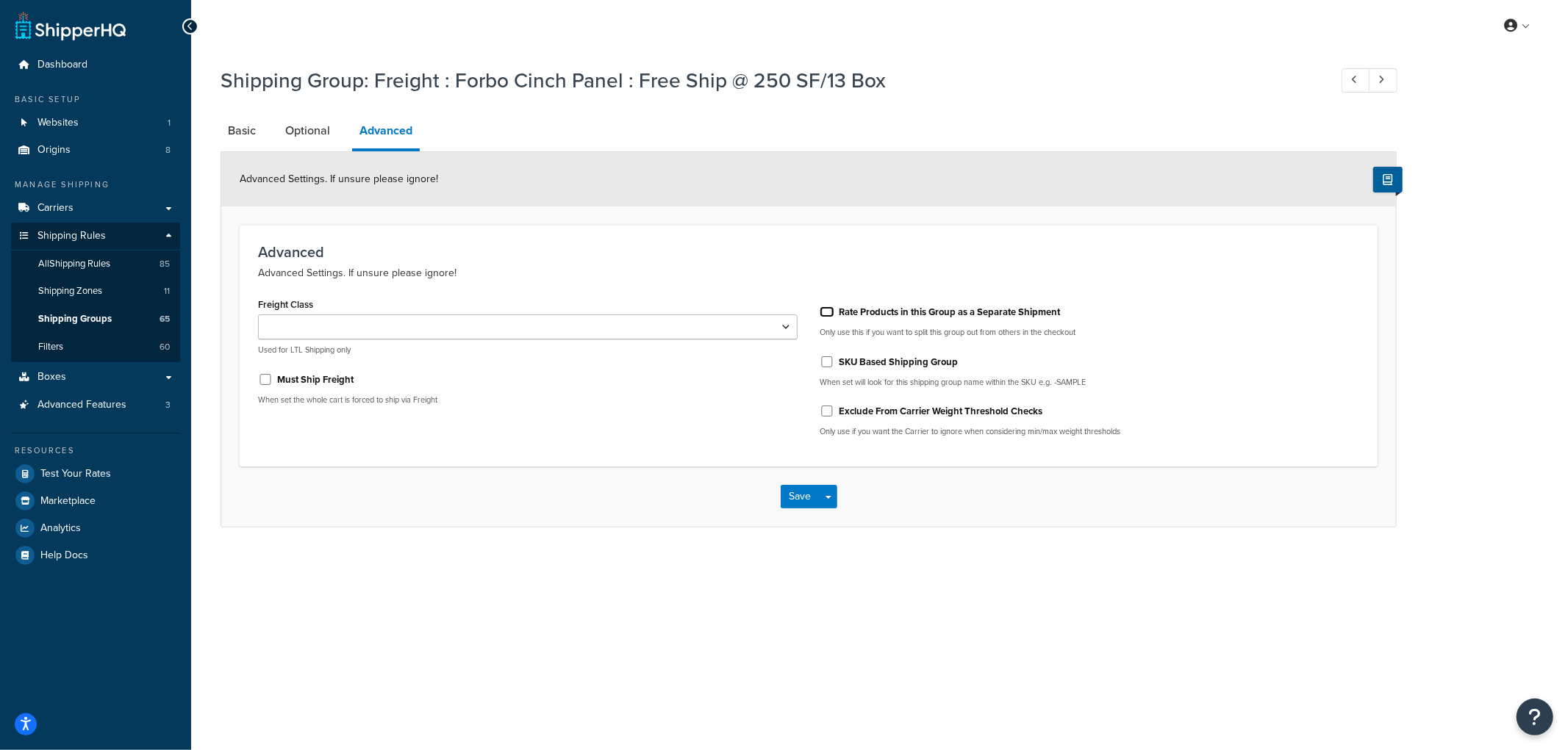
click at [823, 311] on input "Rate Products in this Group as a Separate Shipment" at bounding box center [826, 312] width 15 height 11
checkbox input "true"
click at [793, 495] on button "Save" at bounding box center [800, 496] width 40 height 23
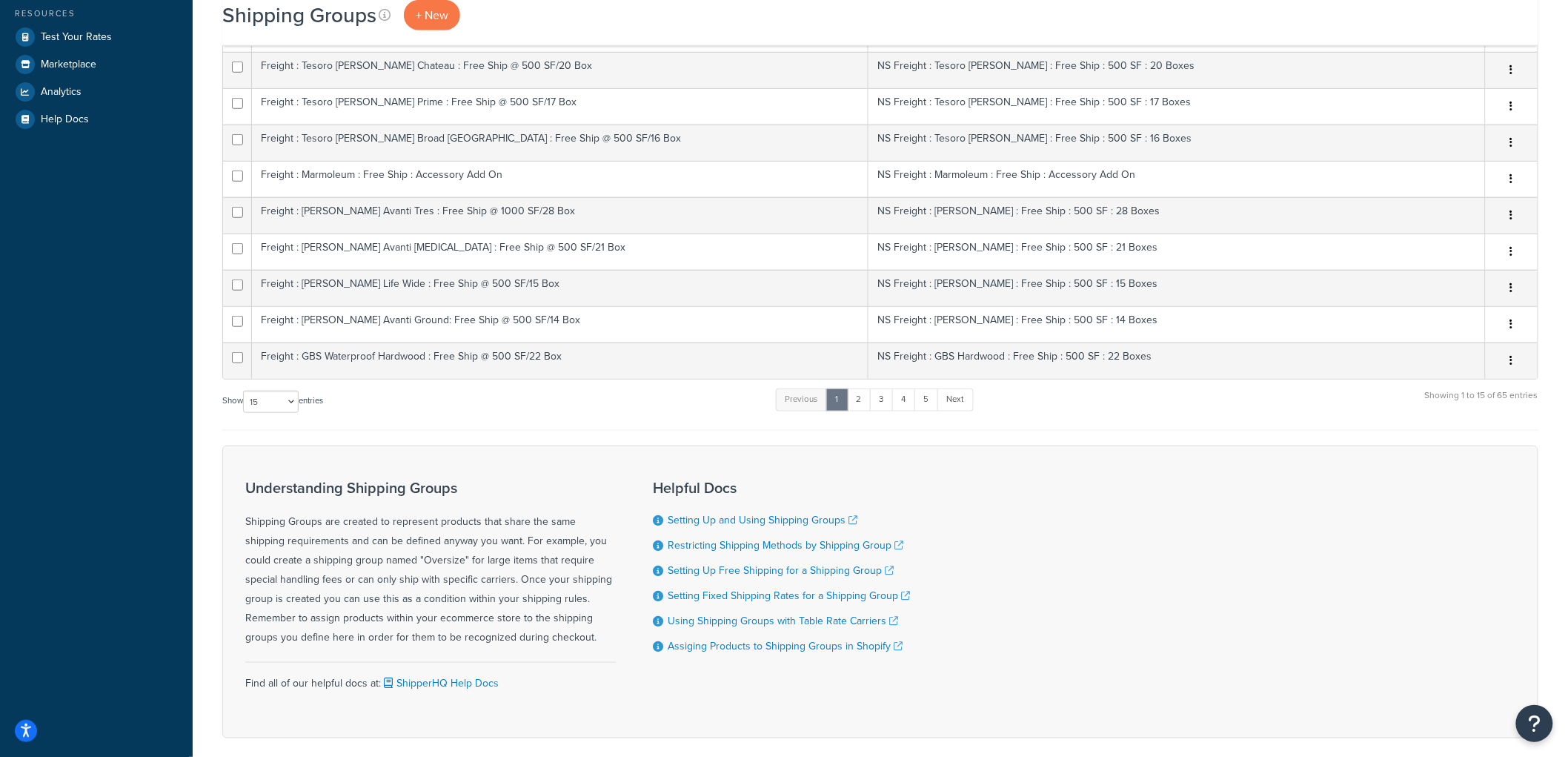
scroll to position [348, 0]
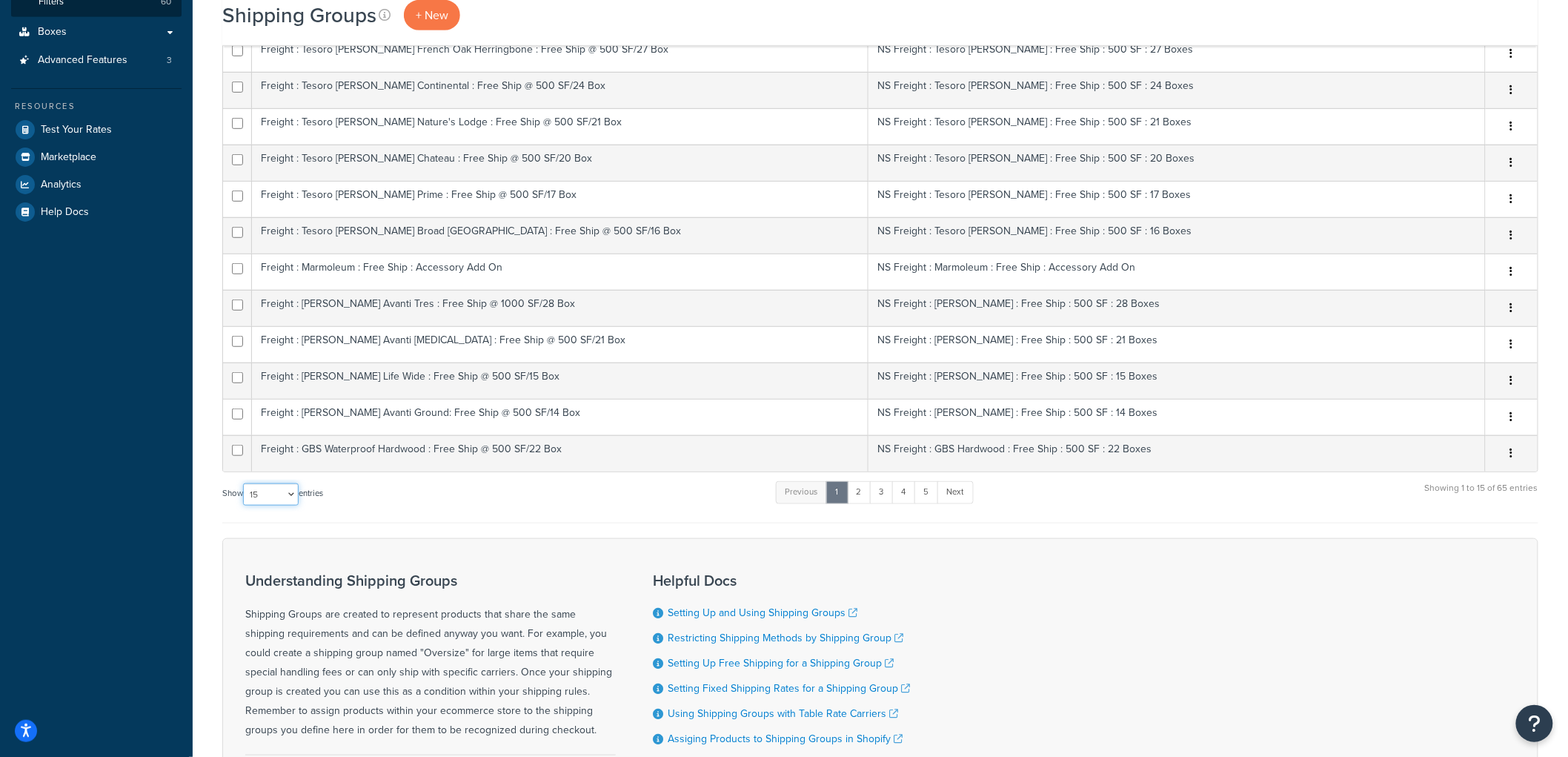
click at [292, 488] on select "10 15 25 50 100" at bounding box center [271, 495] width 56 height 23
select select "50"
click at [245, 506] on select "10 15 25 50 100" at bounding box center [271, 495] width 56 height 23
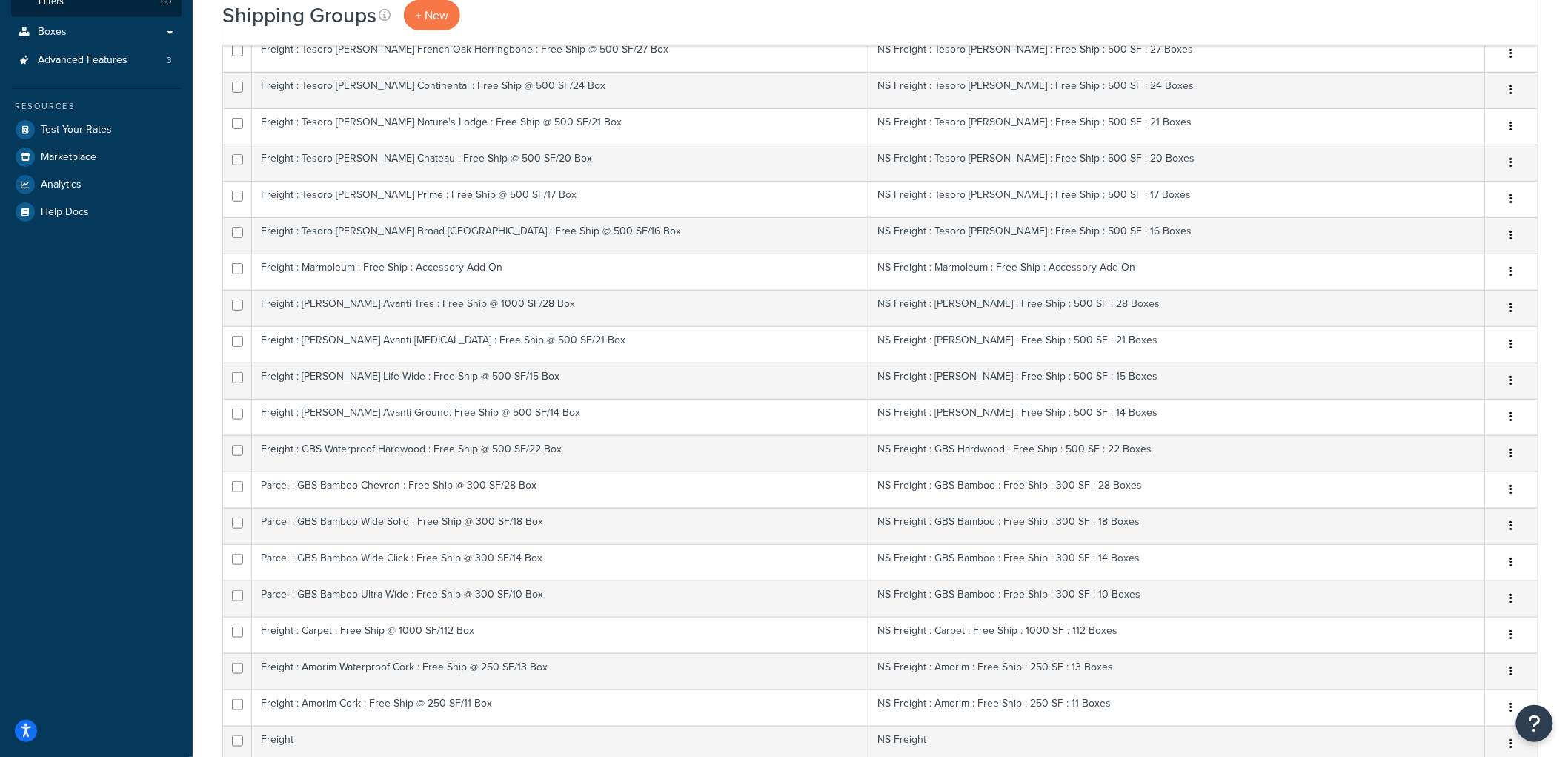
click div "Shipping Groups + New × Freight : Forbo Cinch Panel : Free Ship @ 250 SF/13 Box…"
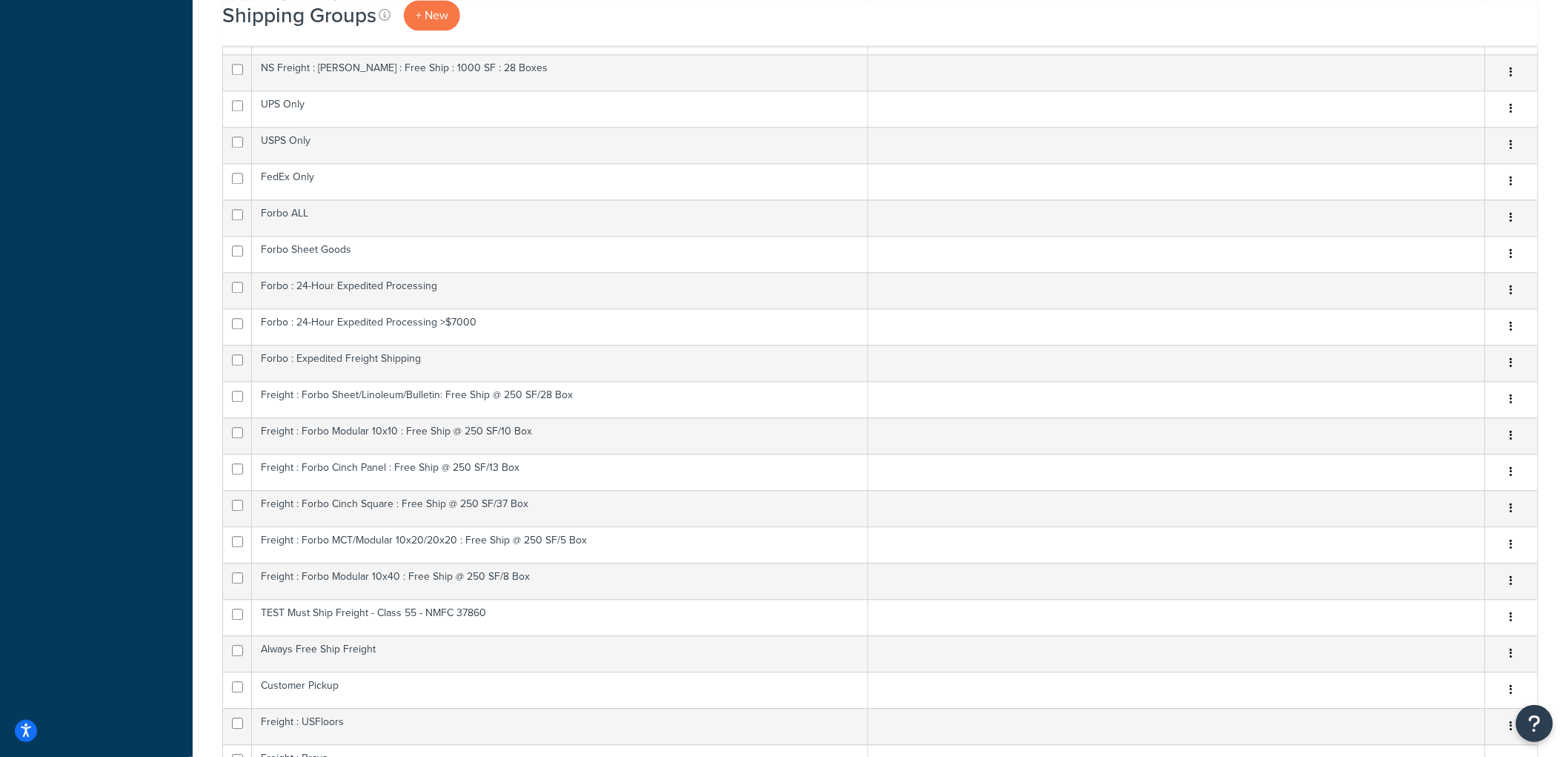
scroll to position [1419, 0]
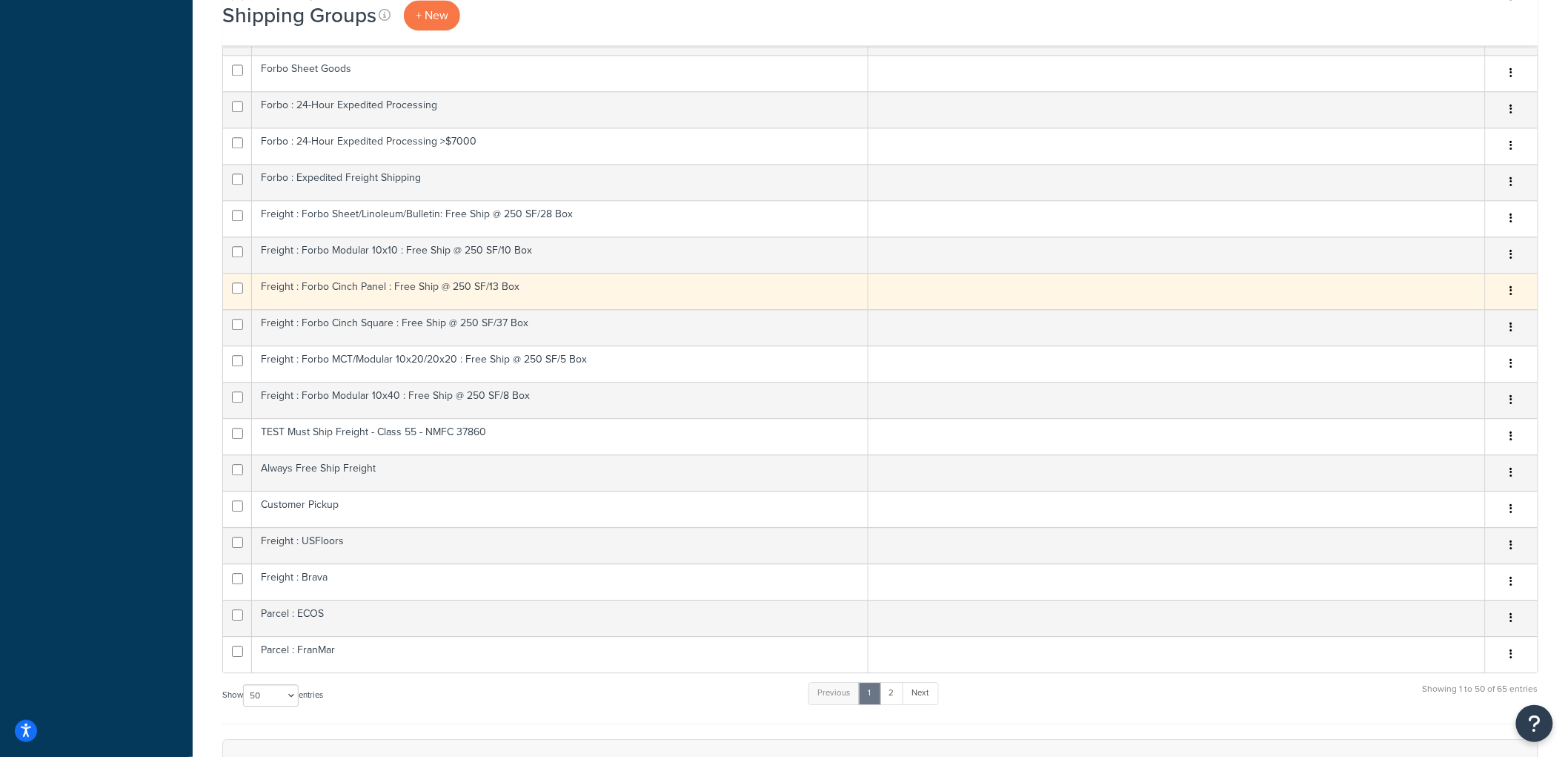
click td "Freight : Forbo Cinch Panel : Free Ship @ 250 SF/13 Box"
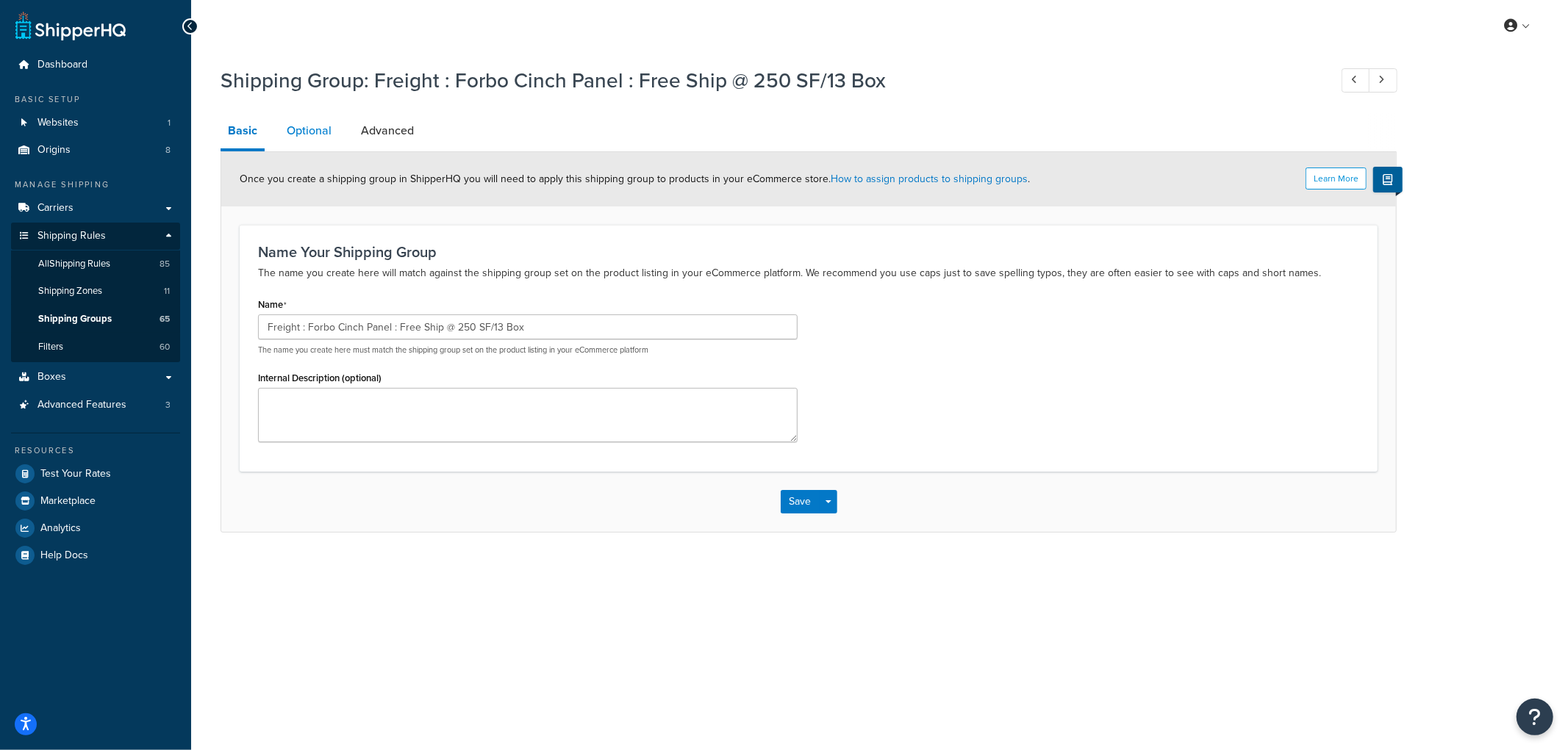
click at [310, 136] on link "Optional" at bounding box center [308, 130] width 60 height 35
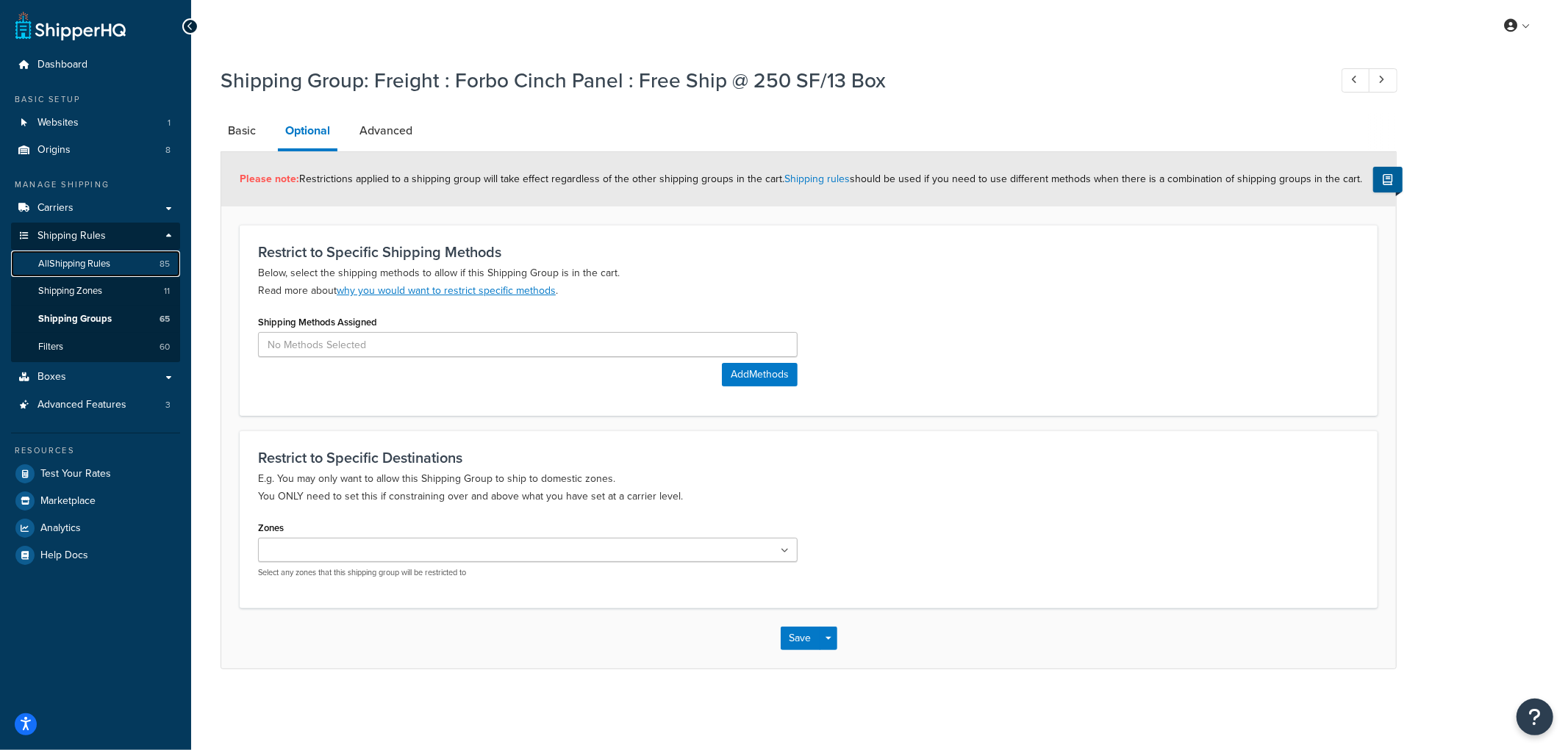
click at [98, 258] on span "All Shipping Rules" at bounding box center [73, 264] width 72 height 12
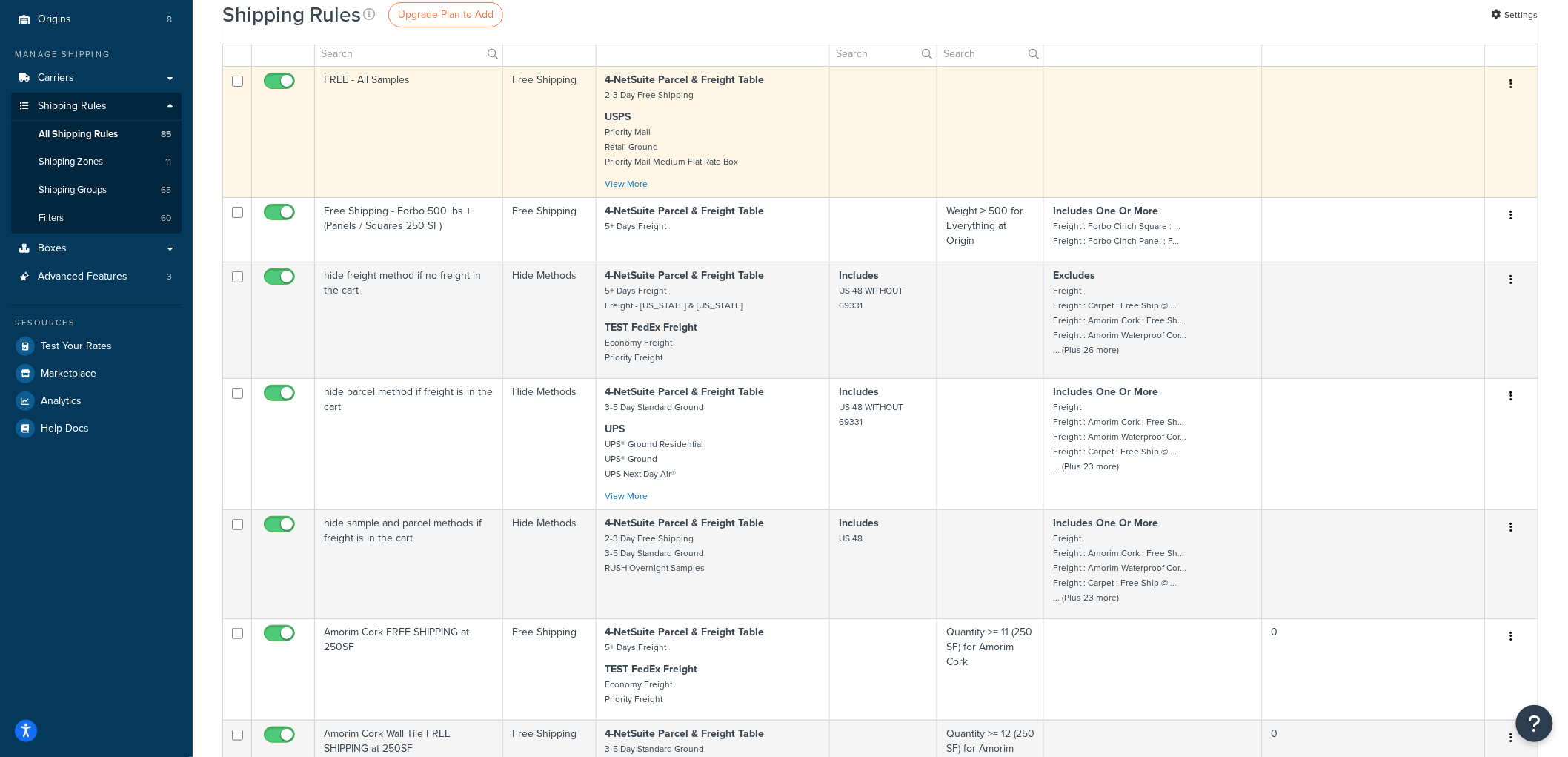
scroll to position [165, 0]
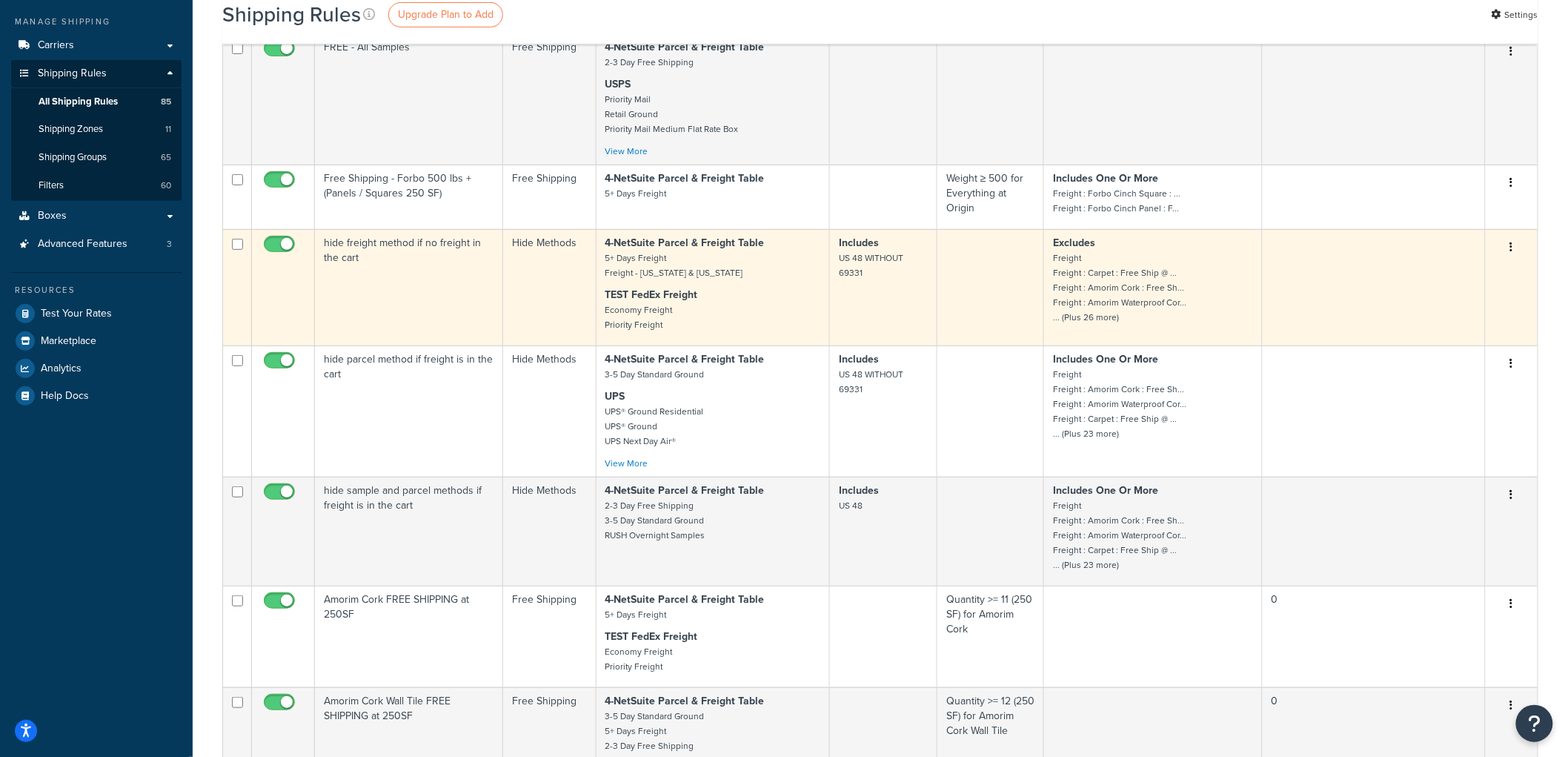
click at [446, 287] on td "hide freight method if no freight in the cart" at bounding box center [409, 287] width 188 height 117
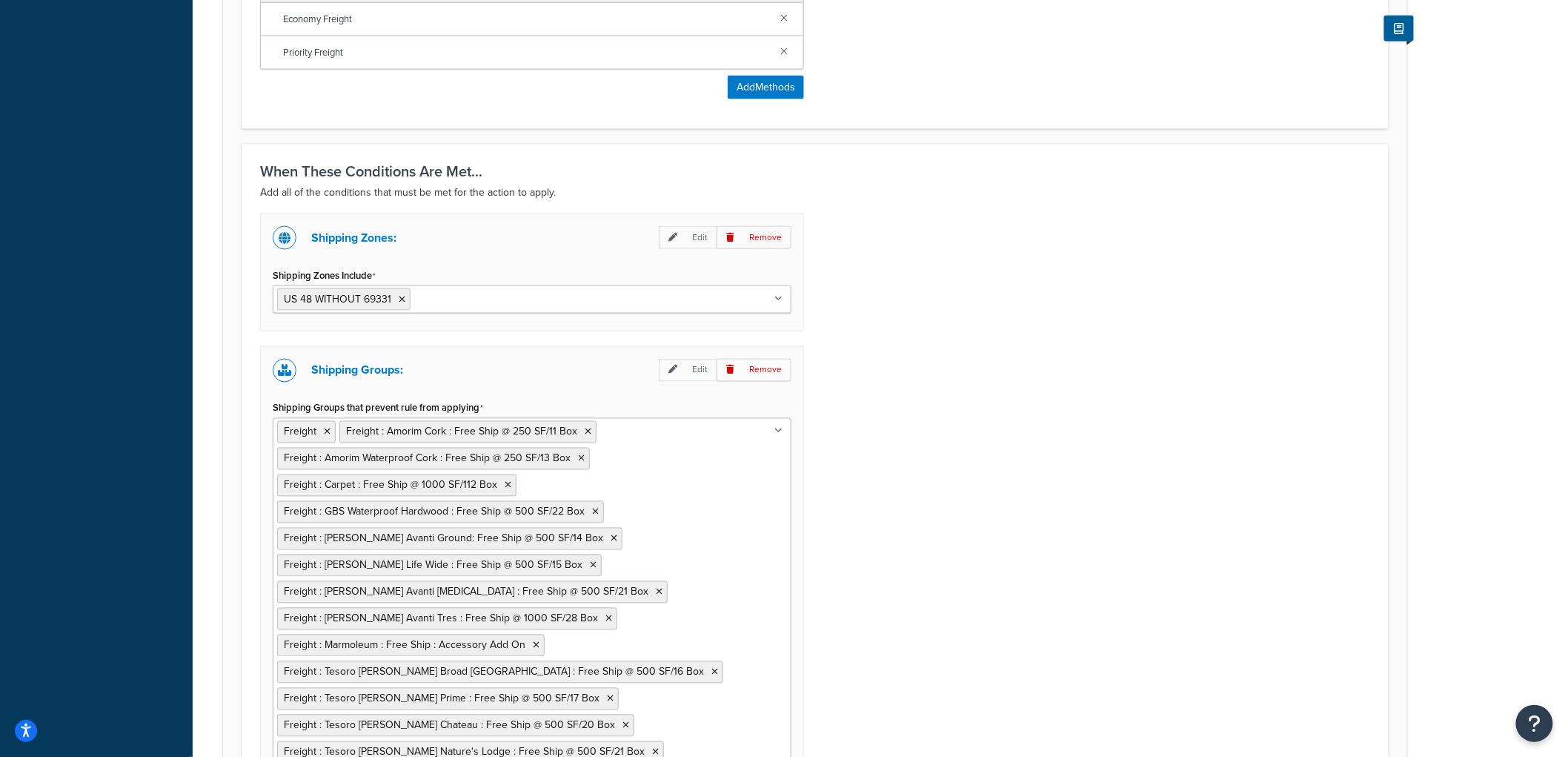
scroll to position [906, 0]
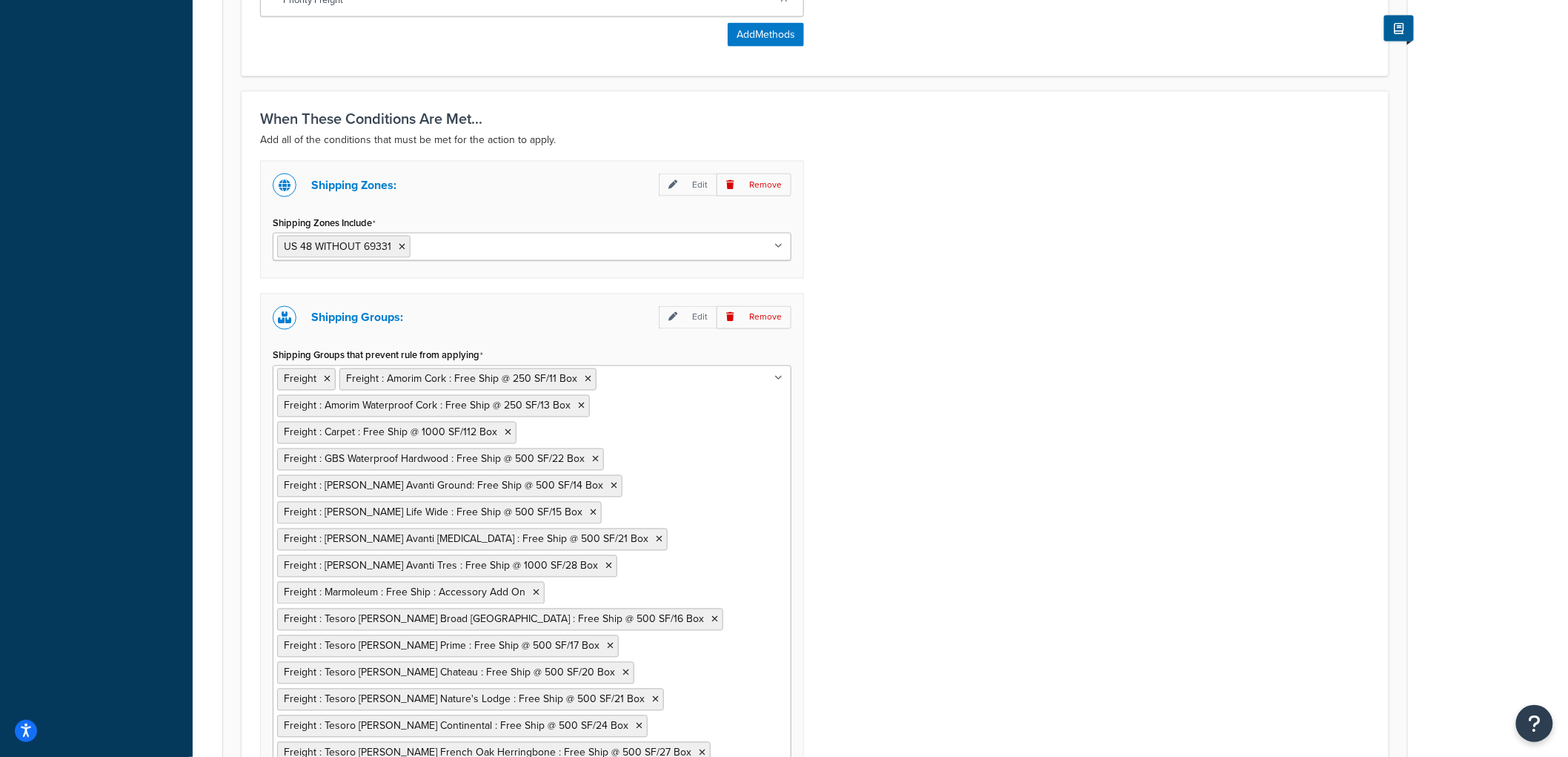
click at [426, 245] on input "Shipping Zones Include" at bounding box center [480, 246] width 131 height 17
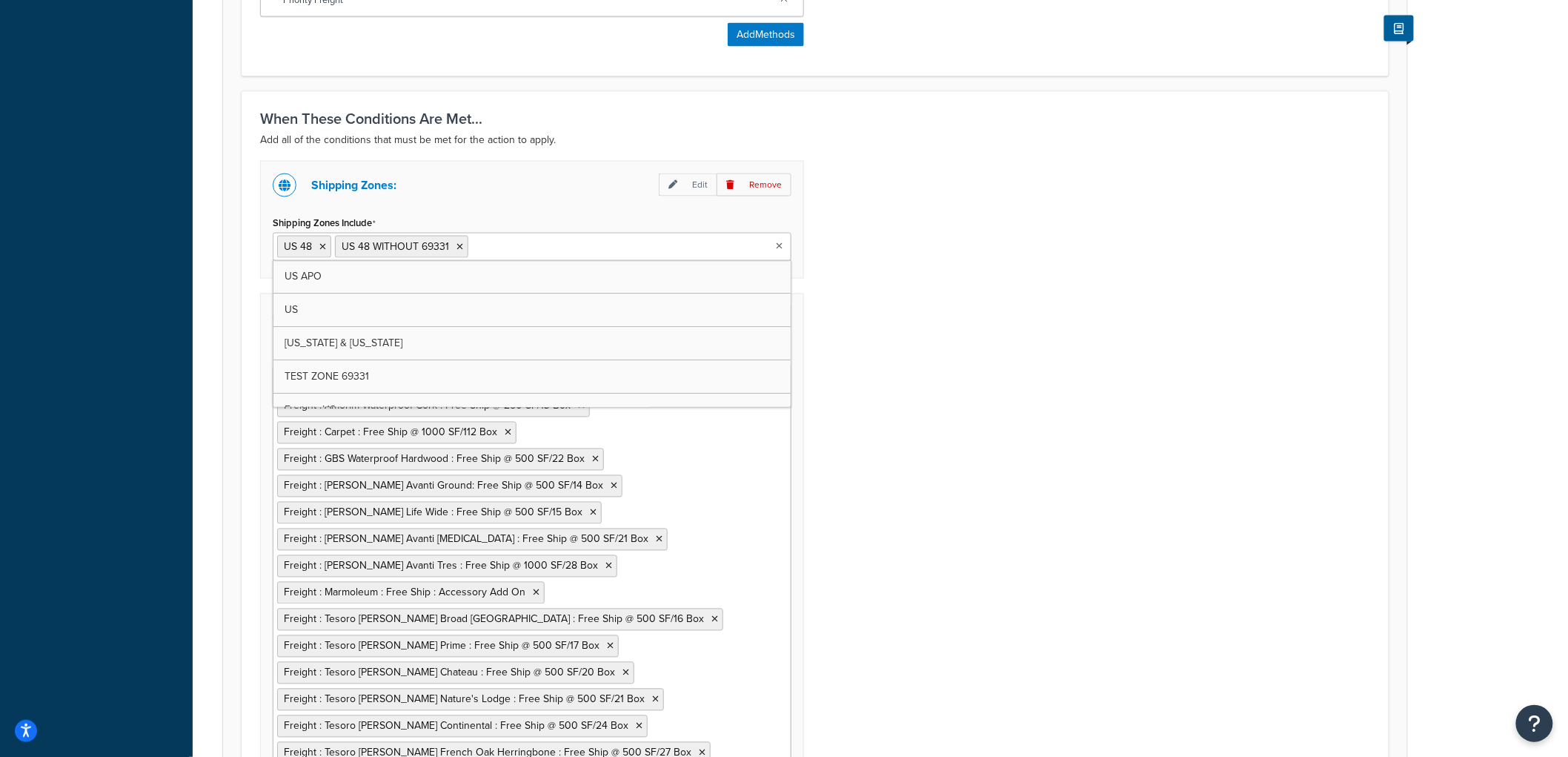
click at [456, 247] on icon at bounding box center [460, 247] width 7 height 9
click at [1009, 246] on div "Shipping Zones: Edit Remove Shipping Zones Include US 48 US APO [GEOGRAPHIC_DAT…" at bounding box center [815, 544] width 1133 height 765
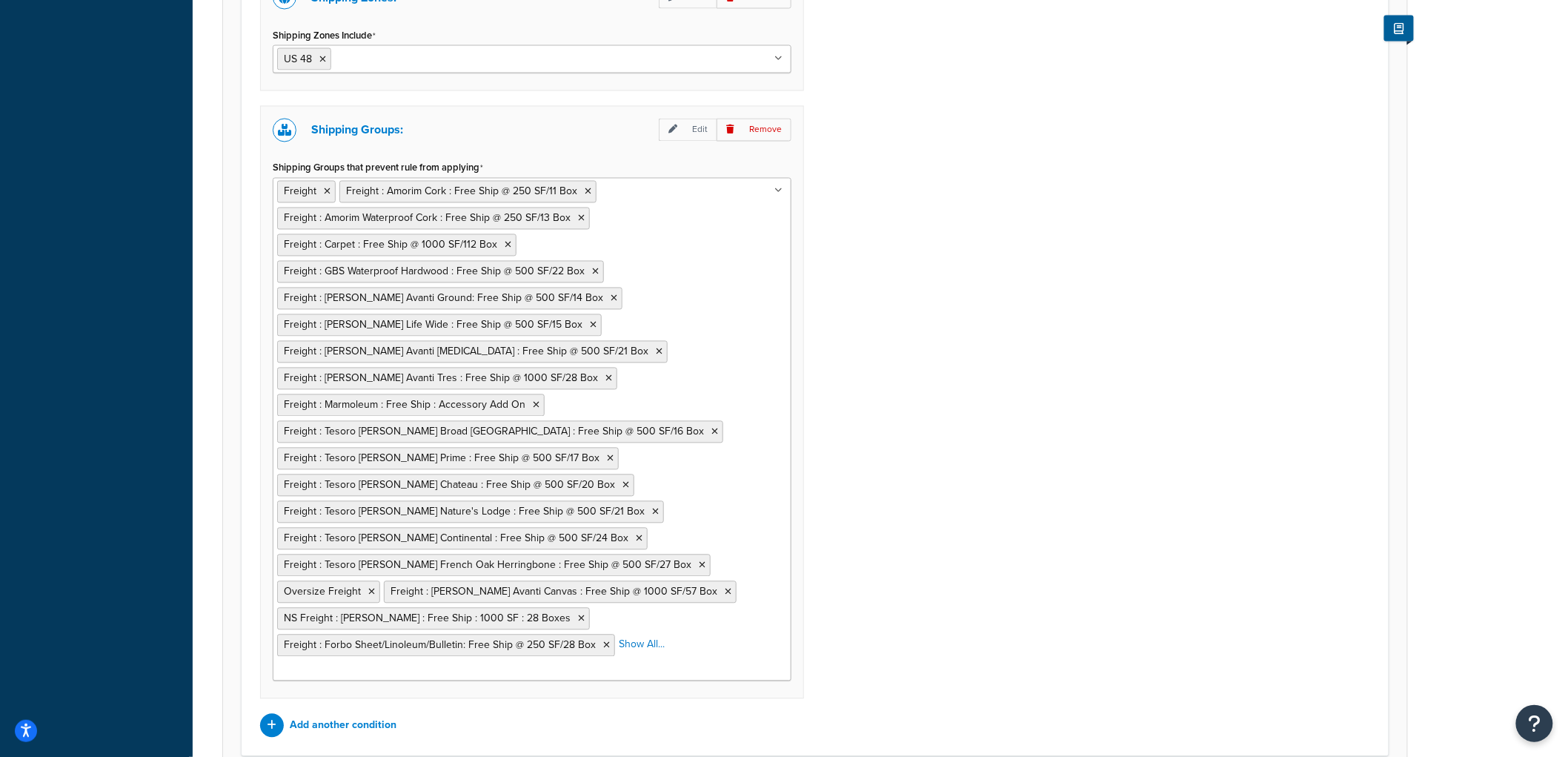
scroll to position [1233, 0]
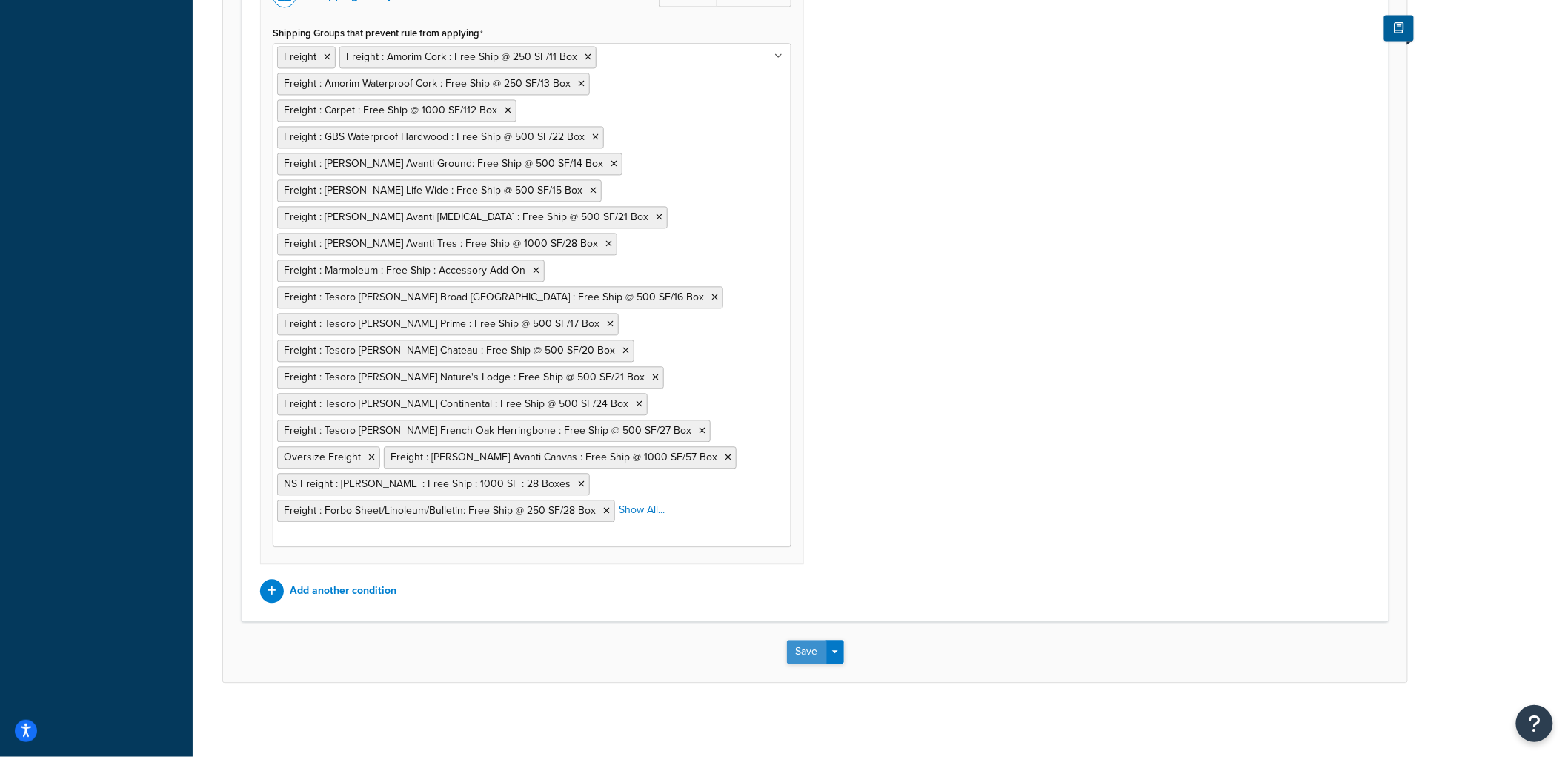
click at [795, 646] on button "Save" at bounding box center [807, 652] width 40 height 24
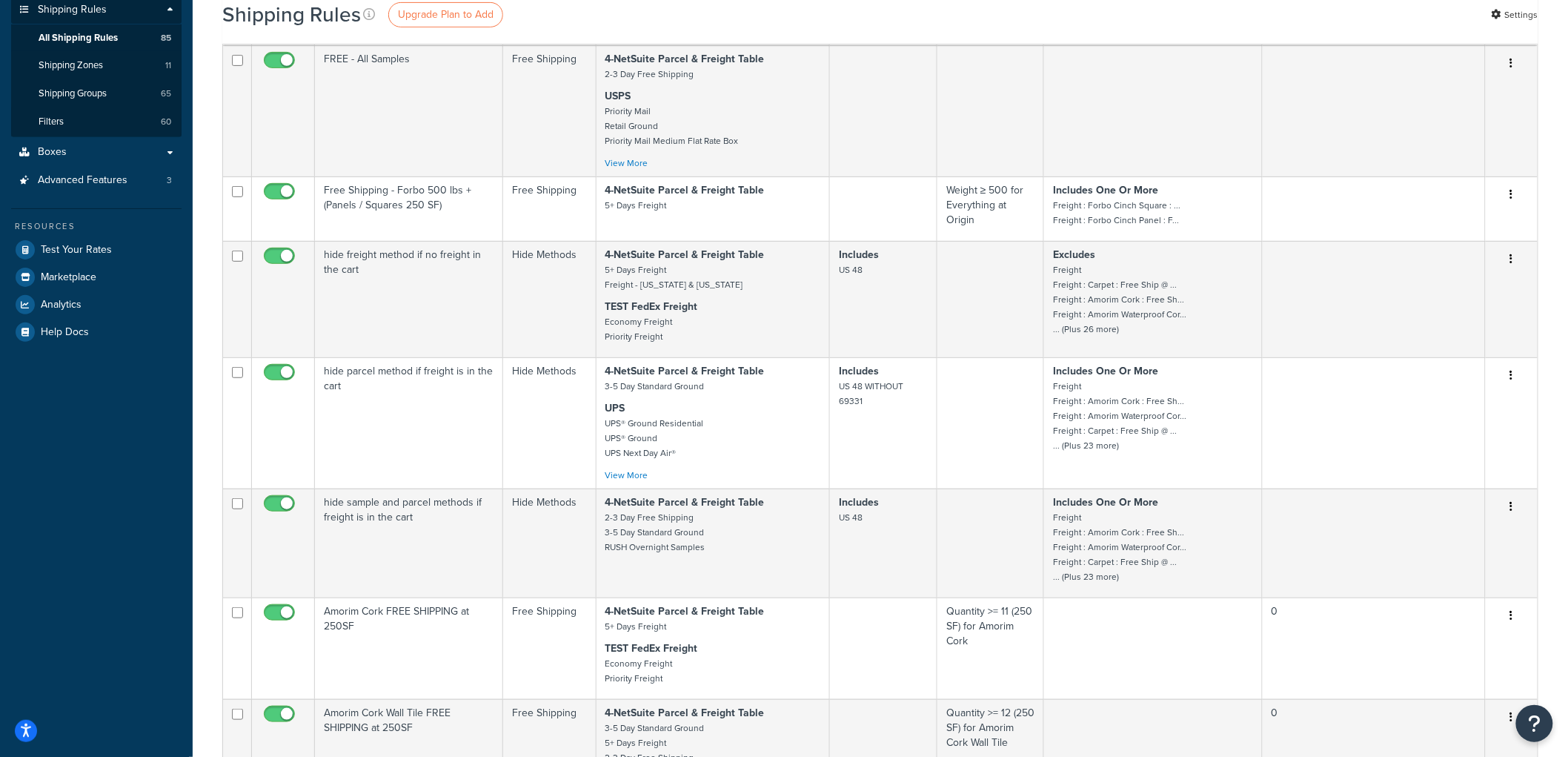
scroll to position [247, 0]
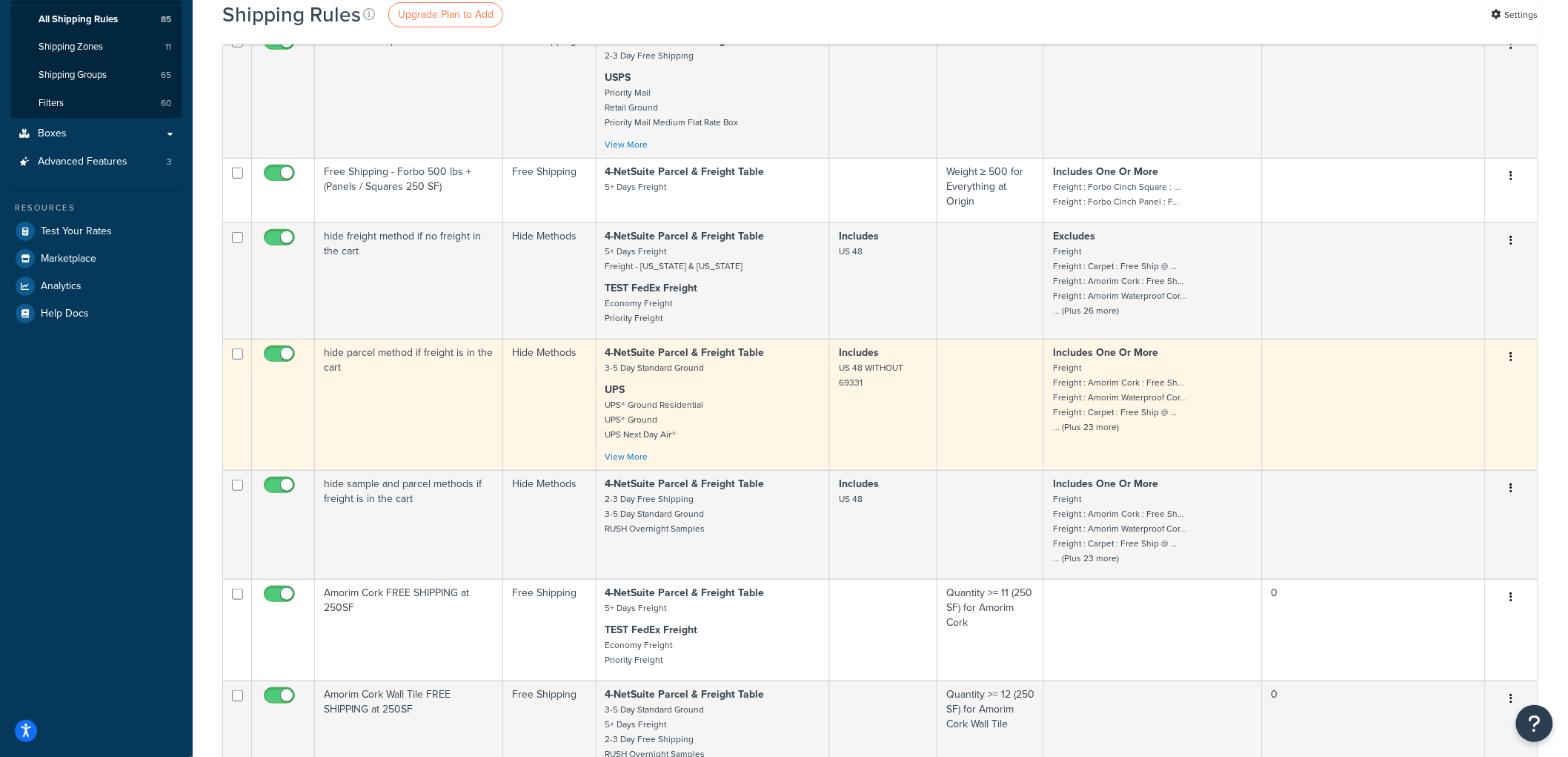
click at [438, 382] on td "hide parcel method if freight is in the cart" at bounding box center [409, 404] width 188 height 132
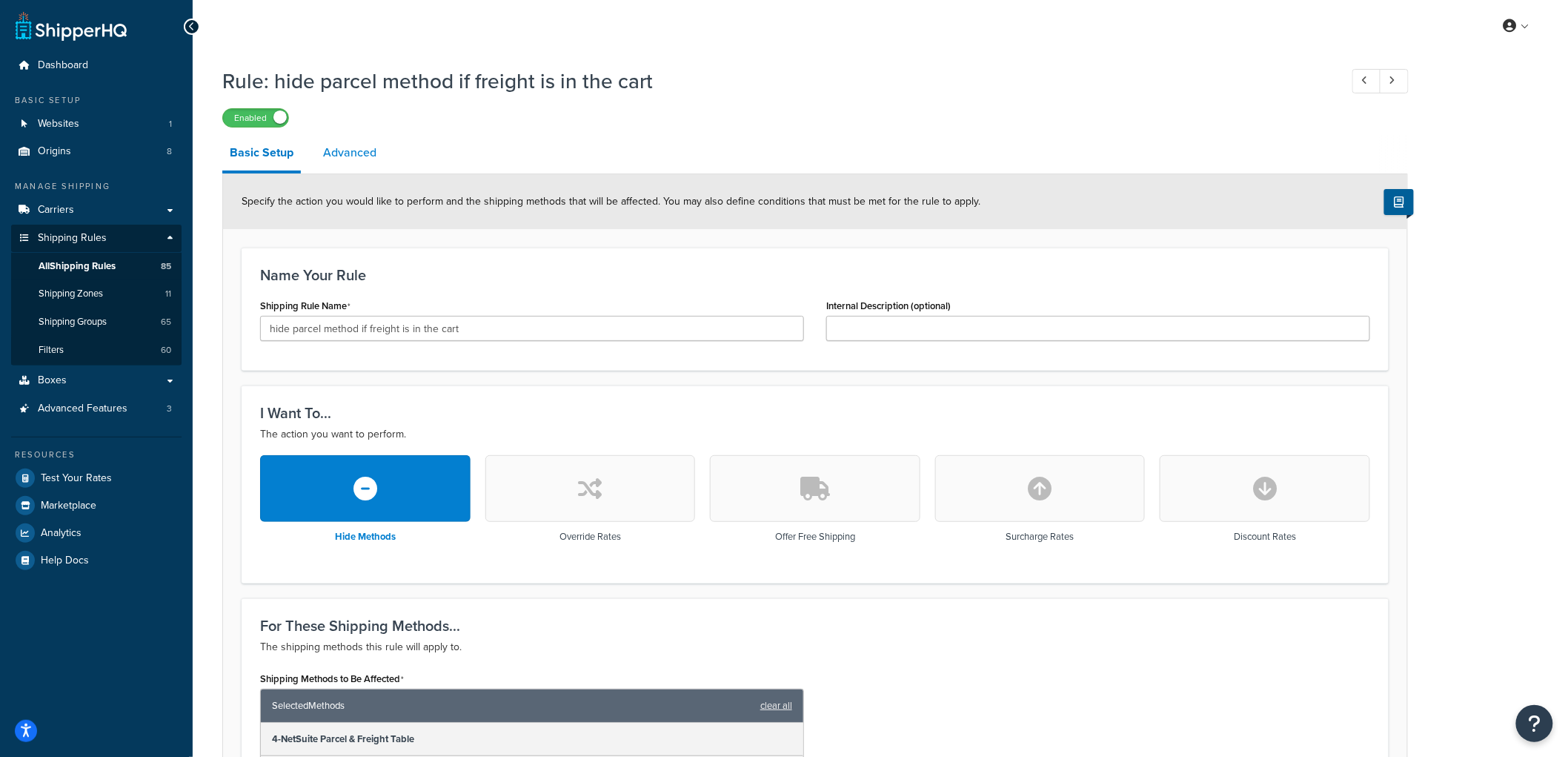
click at [360, 146] on link "Advanced" at bounding box center [350, 152] width 68 height 36
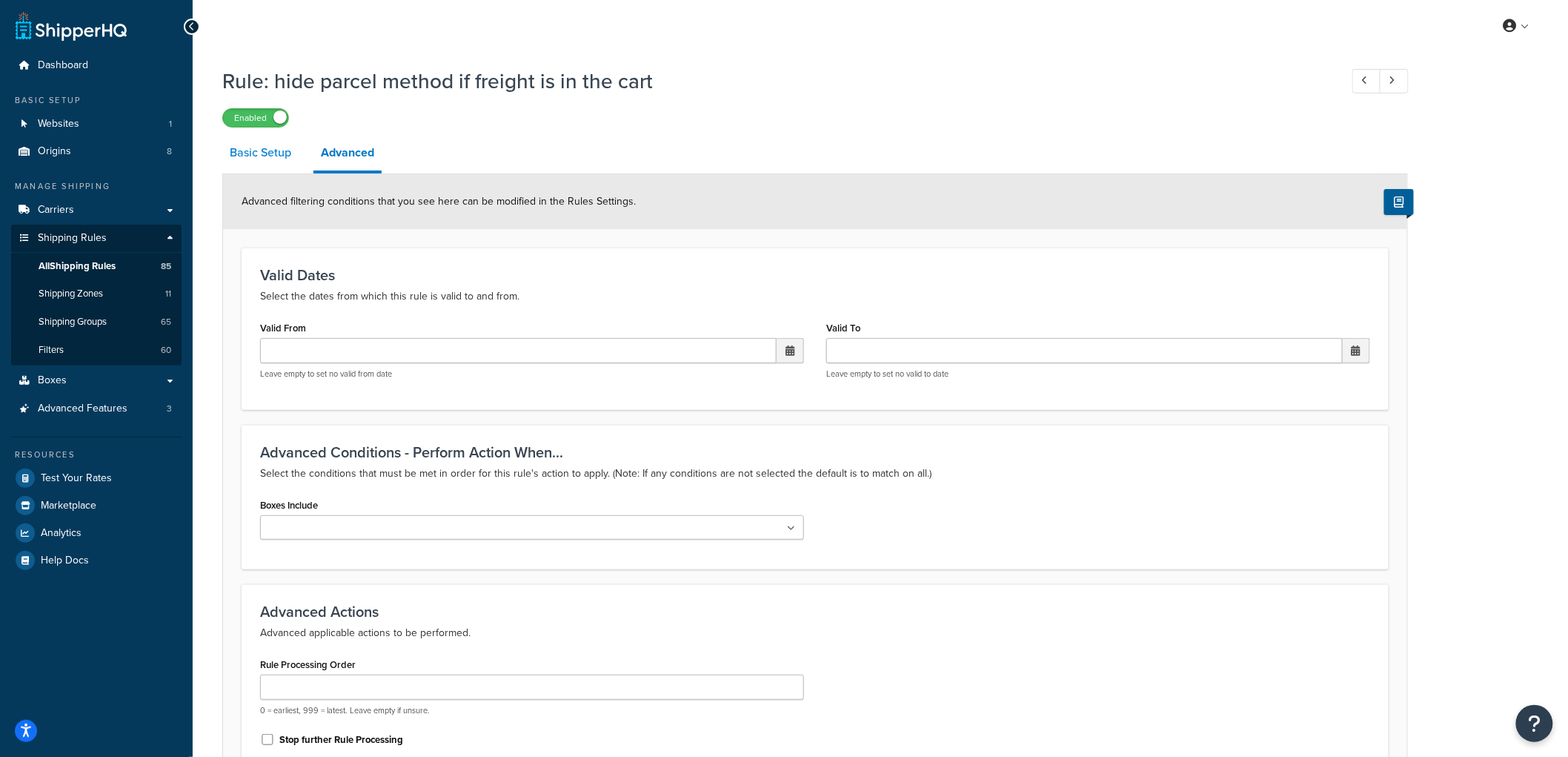
click at [256, 153] on link "Basic Setup" at bounding box center [260, 152] width 77 height 36
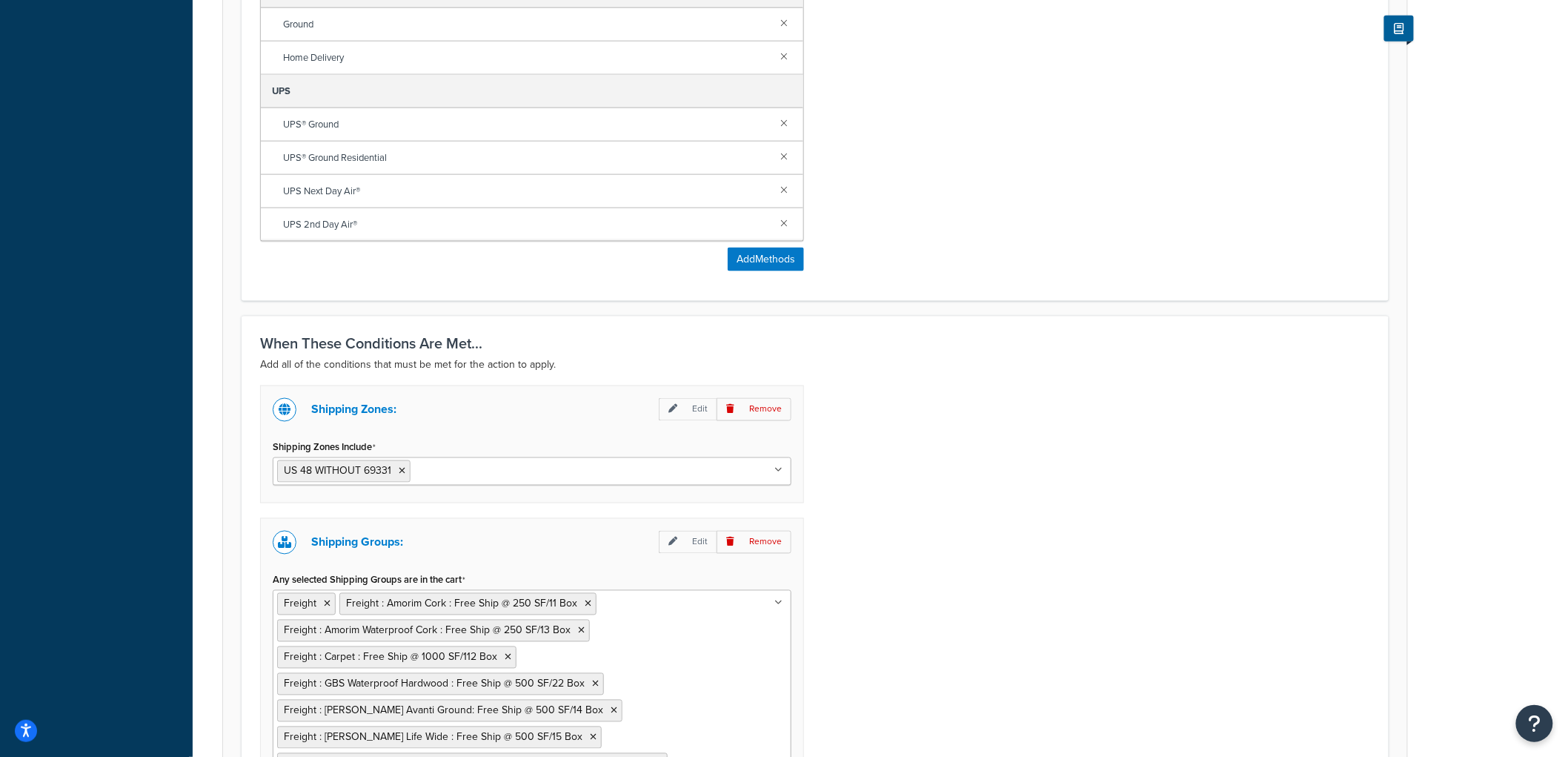
scroll to position [989, 0]
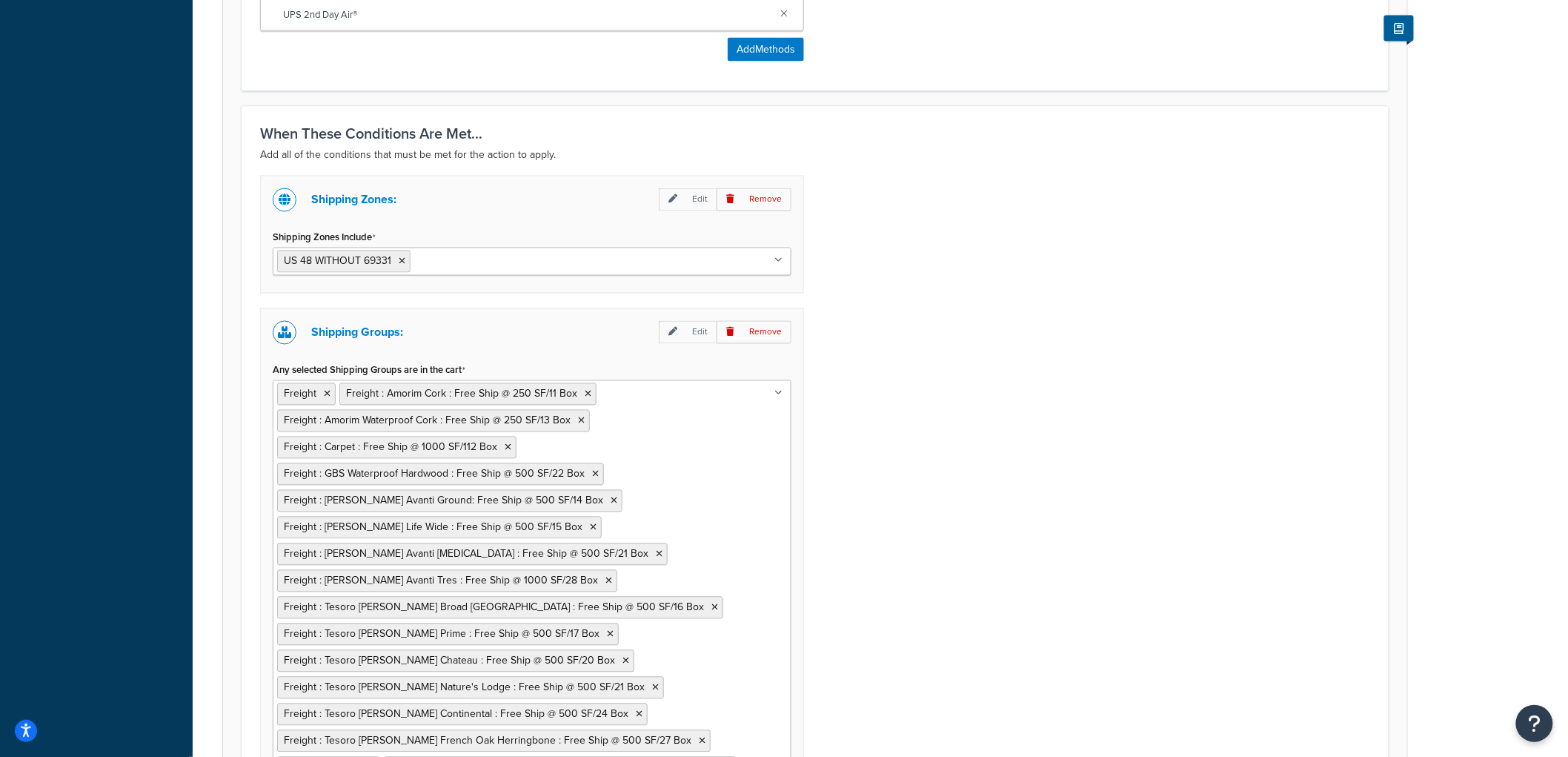
click at [425, 262] on input "Shipping Zones Include" at bounding box center [480, 260] width 131 height 17
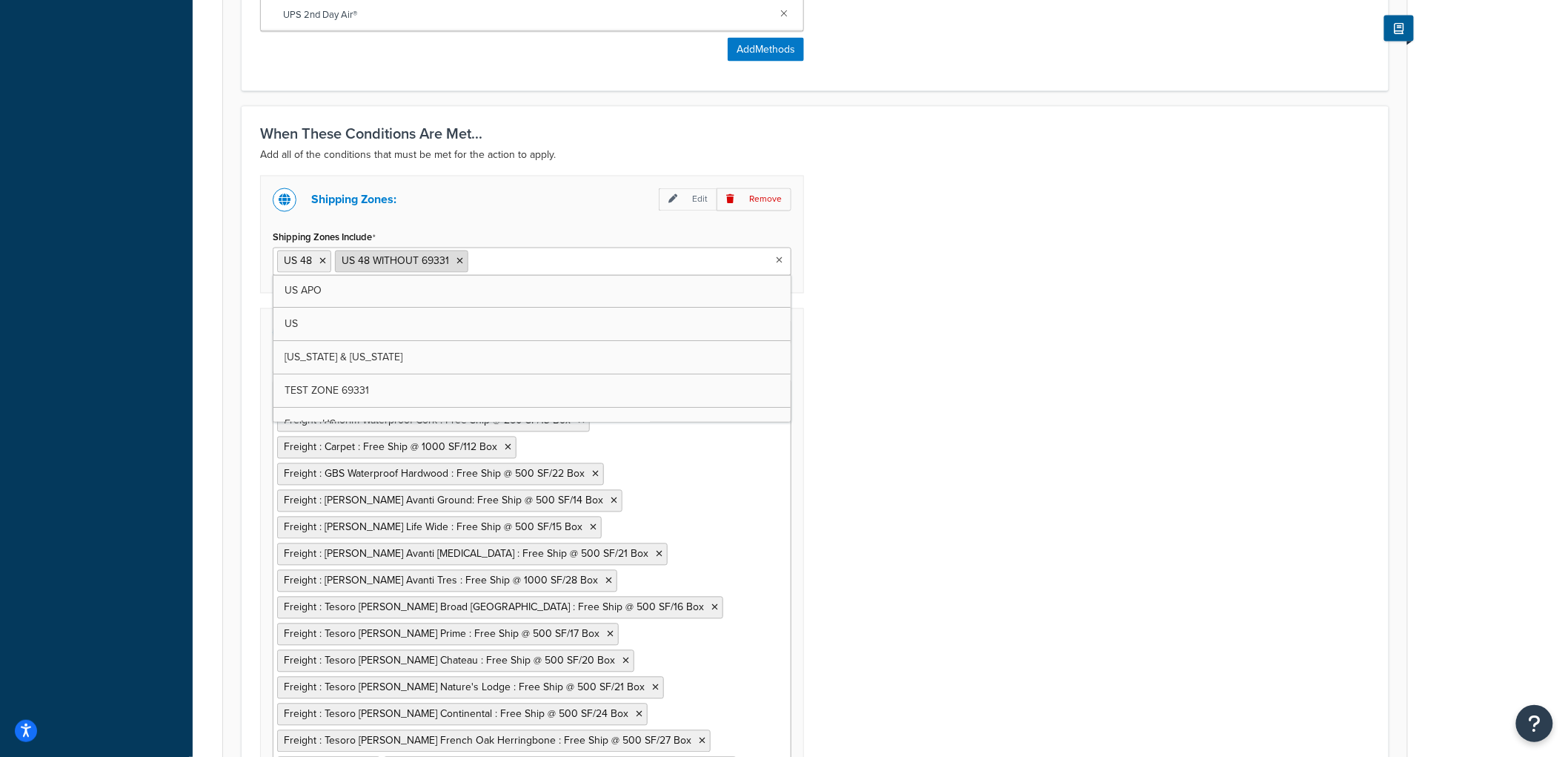
click at [458, 260] on icon at bounding box center [460, 261] width 7 height 9
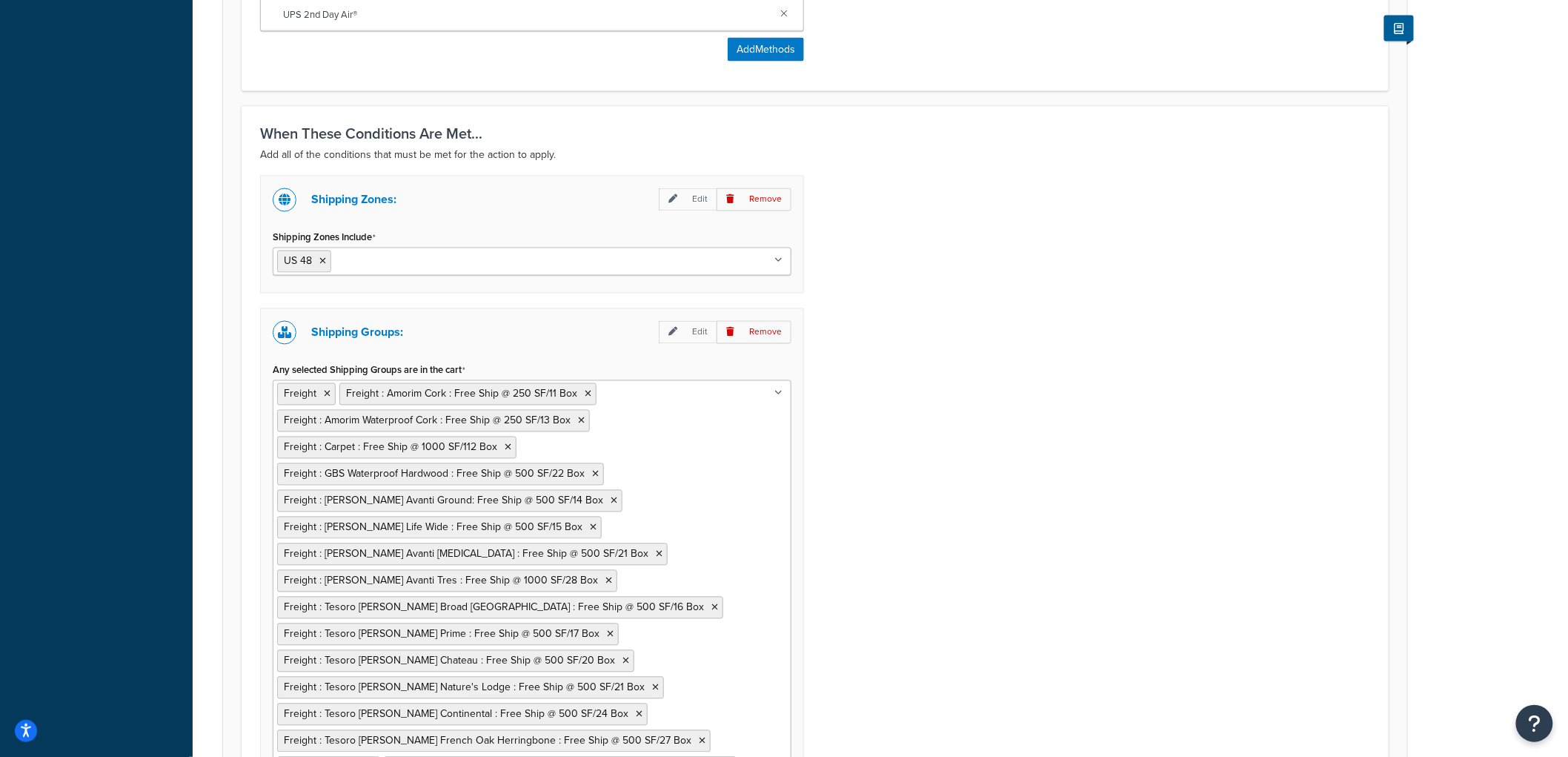
drag, startPoint x: 1157, startPoint y: 277, endPoint x: 1079, endPoint y: 320, distance: 89.1
click at [1157, 278] on div "Shipping Zones: Edit Remove Shipping Zones Include US 48 US APO [GEOGRAPHIC_DAT…" at bounding box center [815, 547] width 1133 height 743
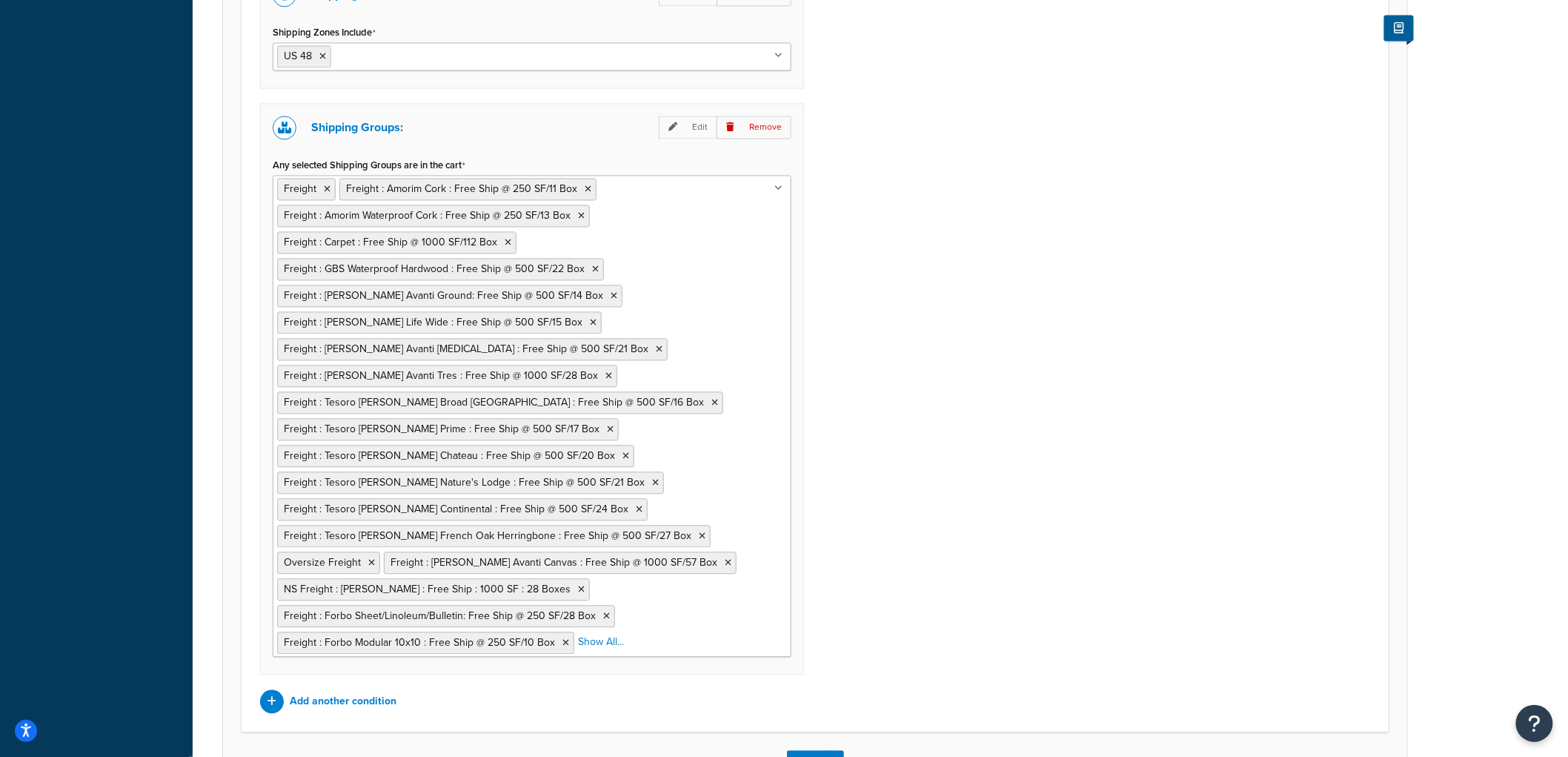
scroll to position [1308, 0]
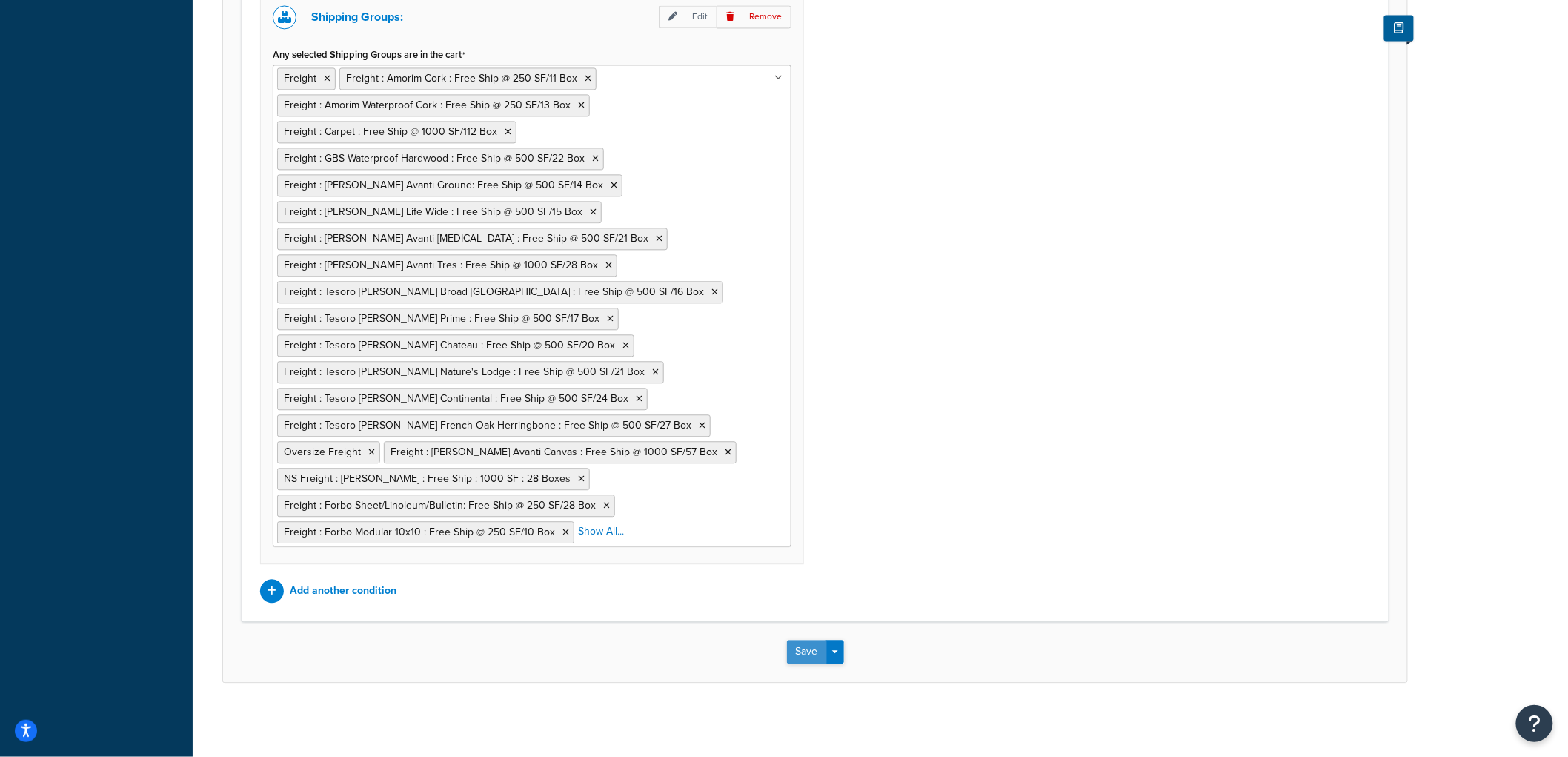
click at [795, 646] on button "Save" at bounding box center [807, 652] width 40 height 24
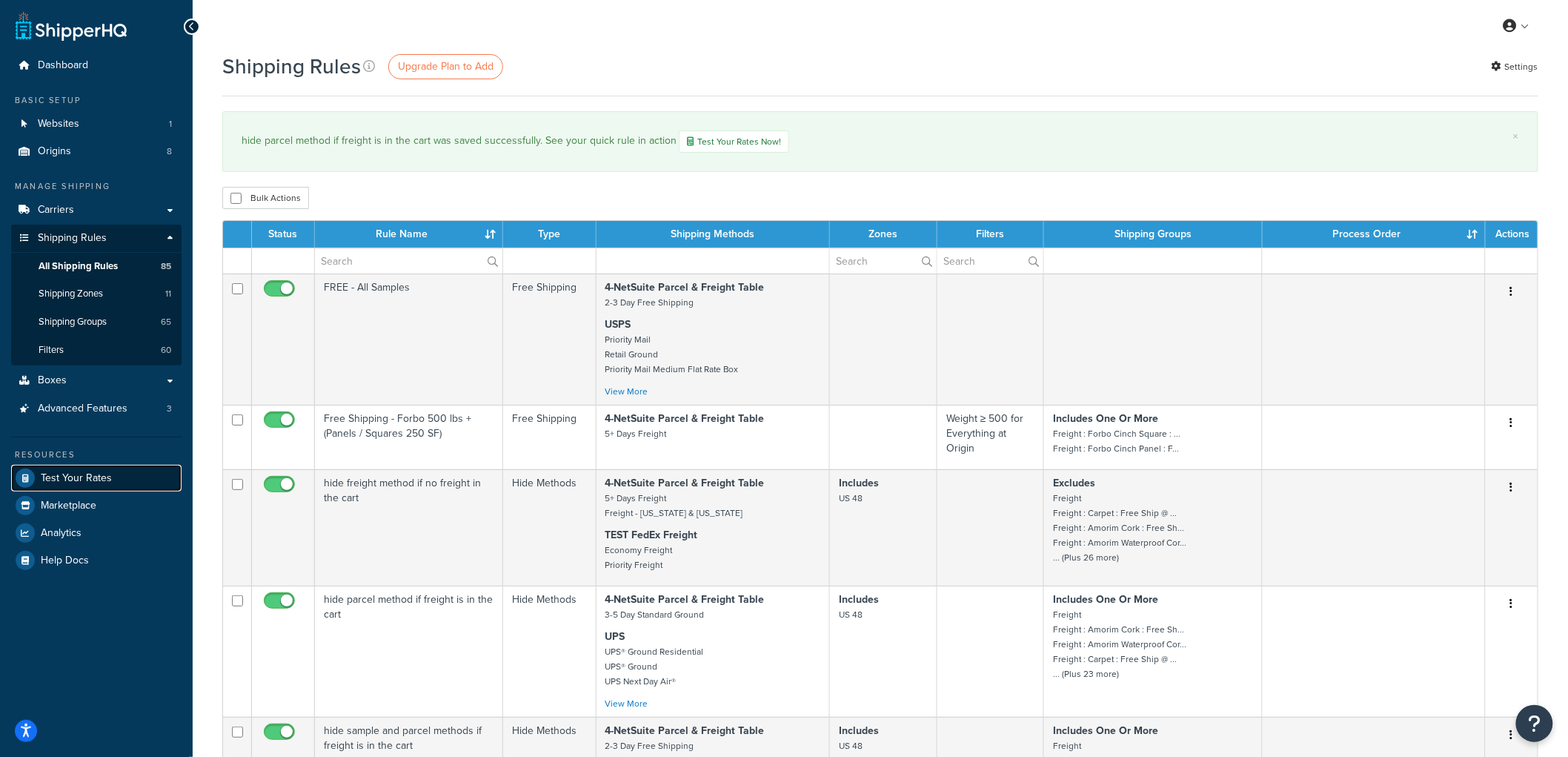
click at [98, 476] on span "Test Your Rates" at bounding box center [77, 478] width 71 height 12
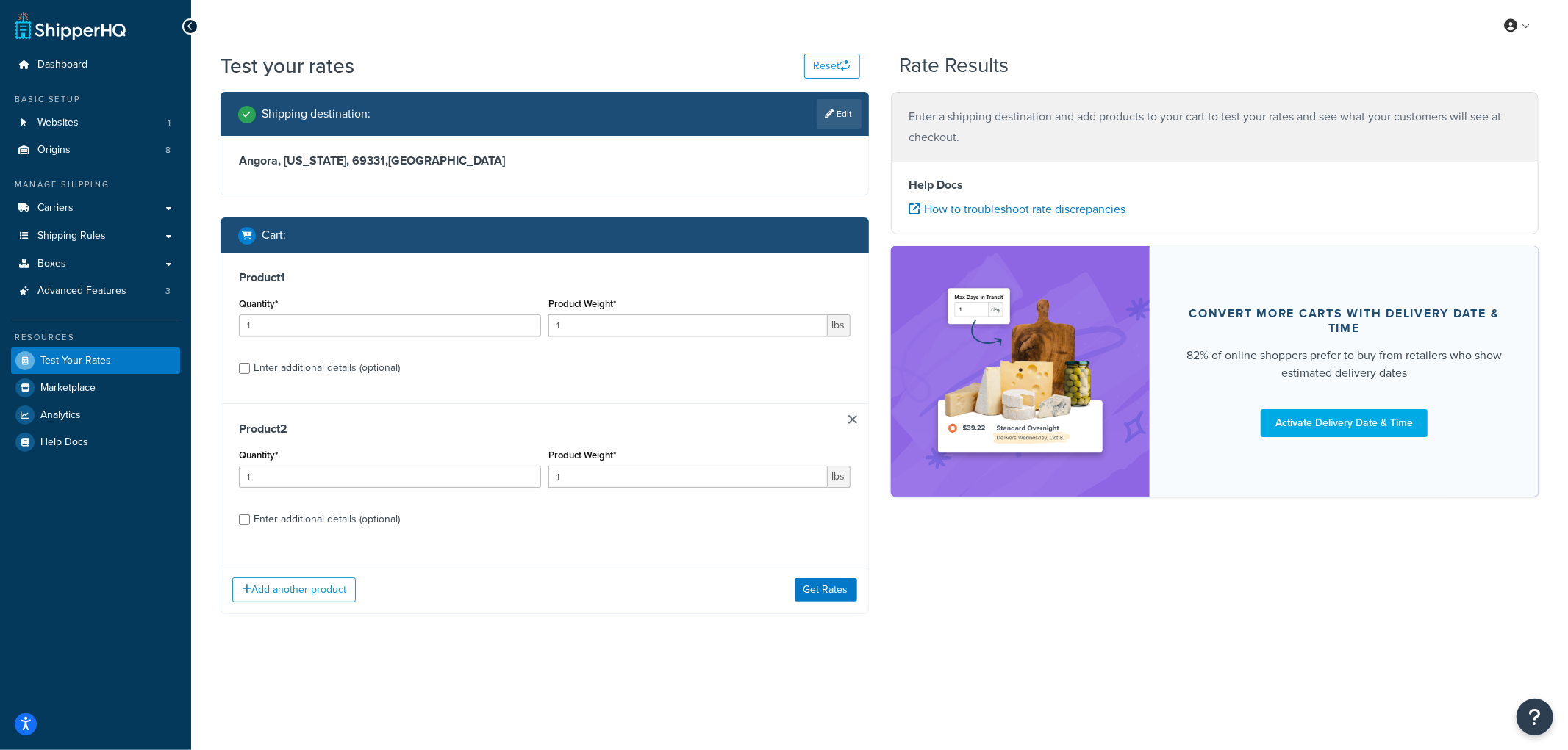
click at [339, 370] on div "Enter additional details (optional)" at bounding box center [326, 369] width 146 height 21
click at [250, 370] on input "Enter additional details (optional)" at bounding box center [244, 369] width 11 height 11
checkbox input "true"
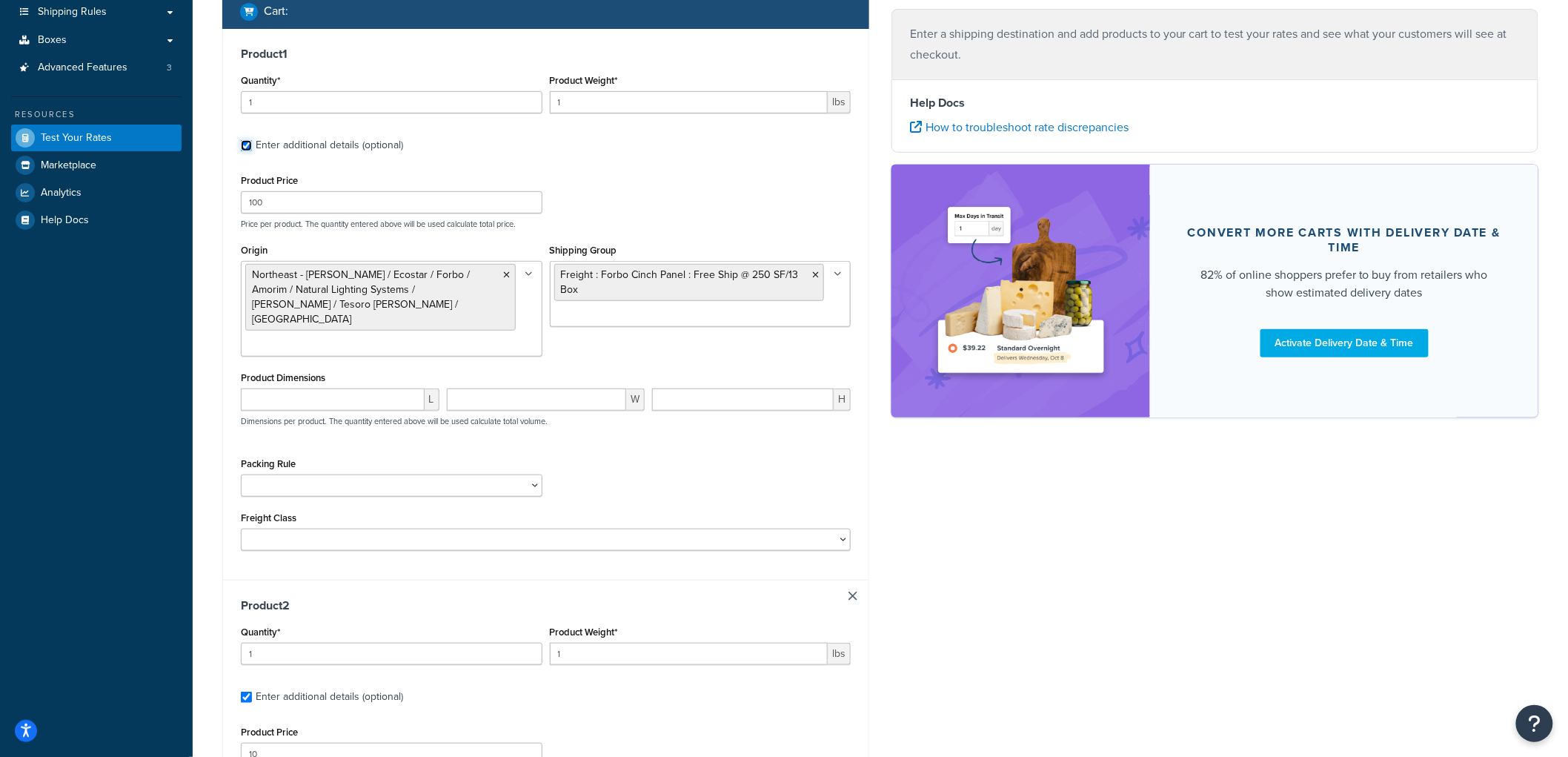
scroll to position [43, 0]
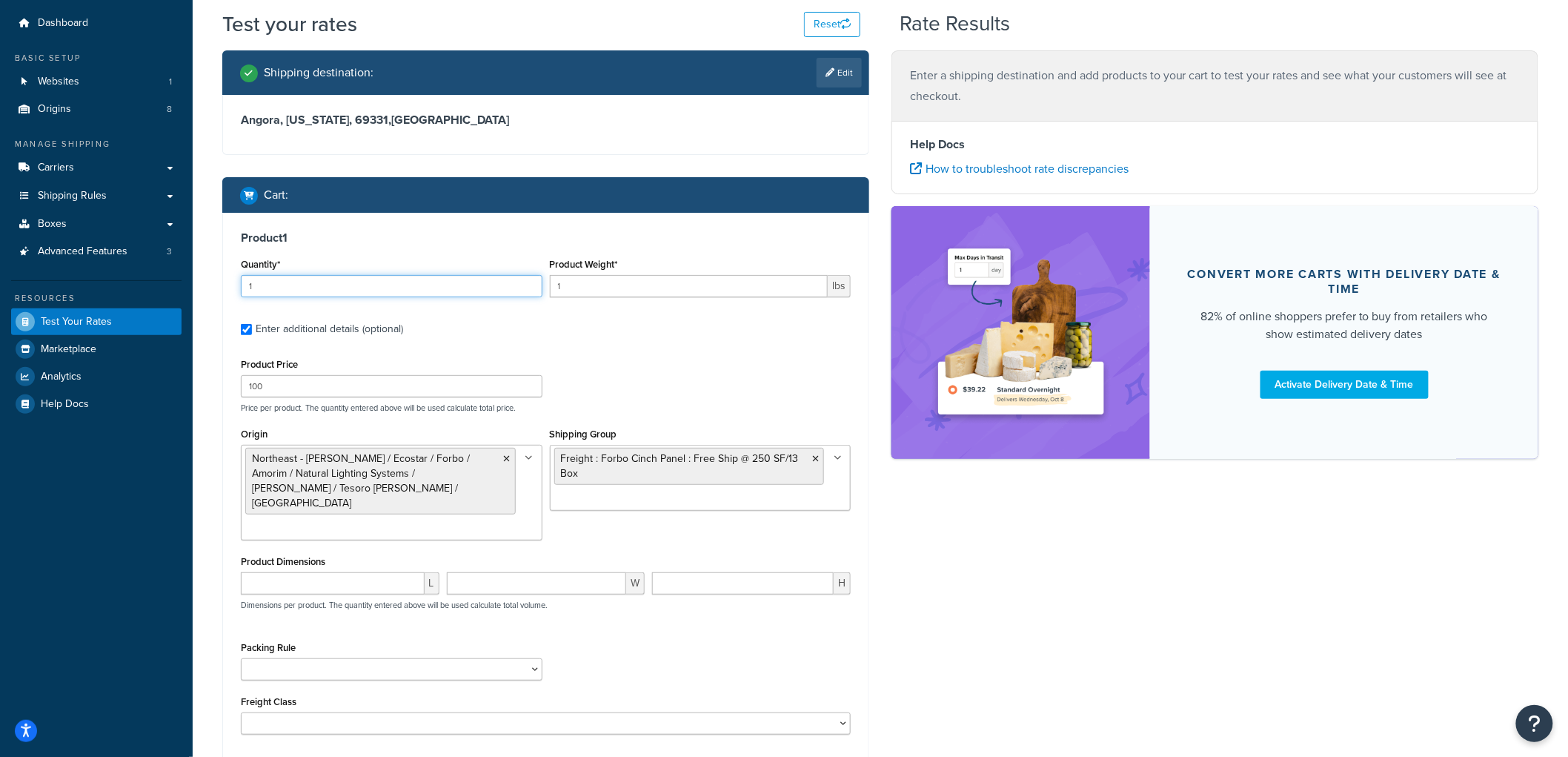
click at [480, 280] on input "1" at bounding box center [392, 287] width 301 height 23
type input "15"
click at [621, 290] on input "1" at bounding box center [690, 287] width 279 height 23
type input "15"
click at [732, 211] on div "Cart :" at bounding box center [545, 194] width 647 height 36
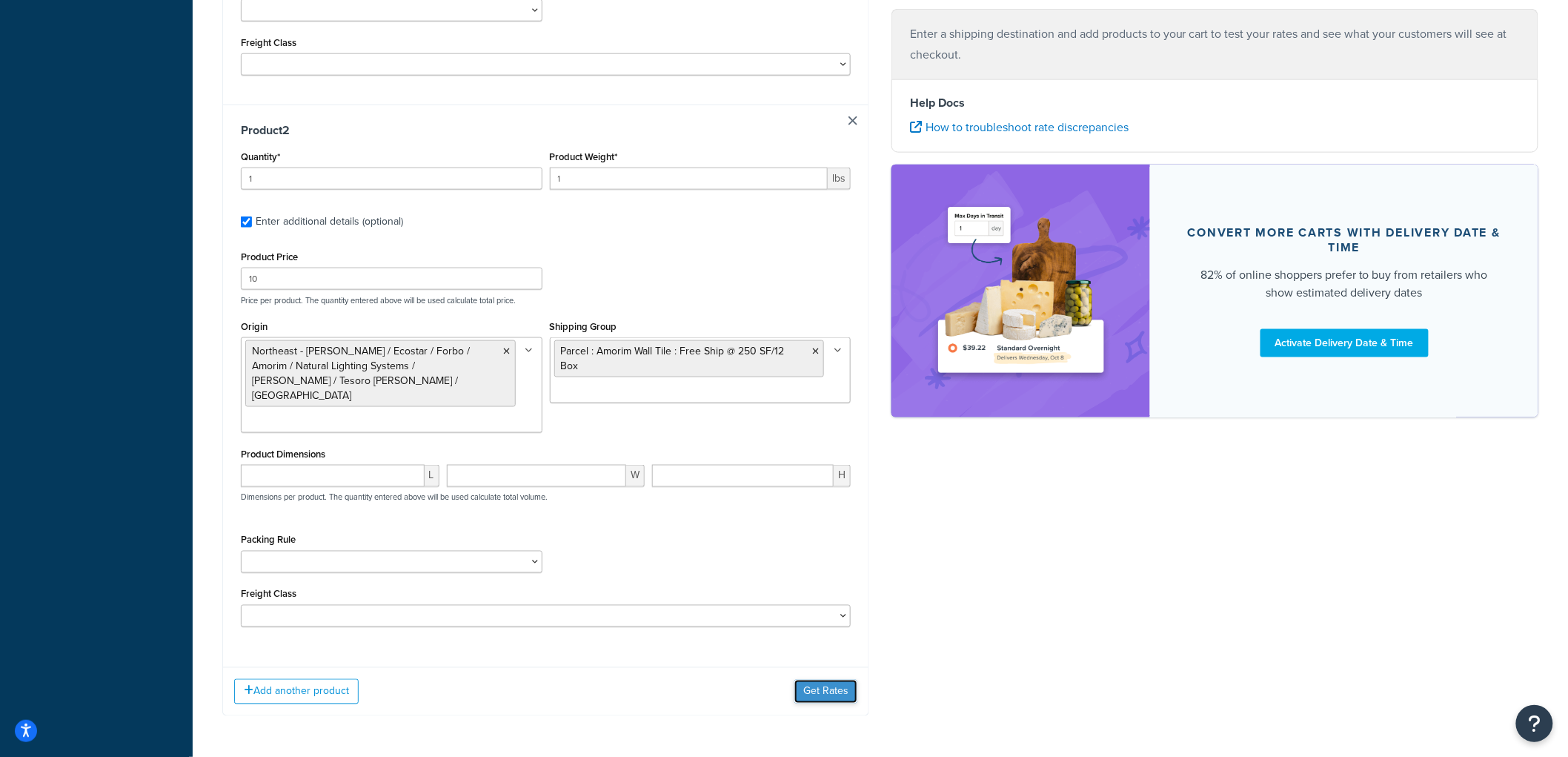
click at [831, 680] on button "Get Rates" at bounding box center [826, 692] width 63 height 24
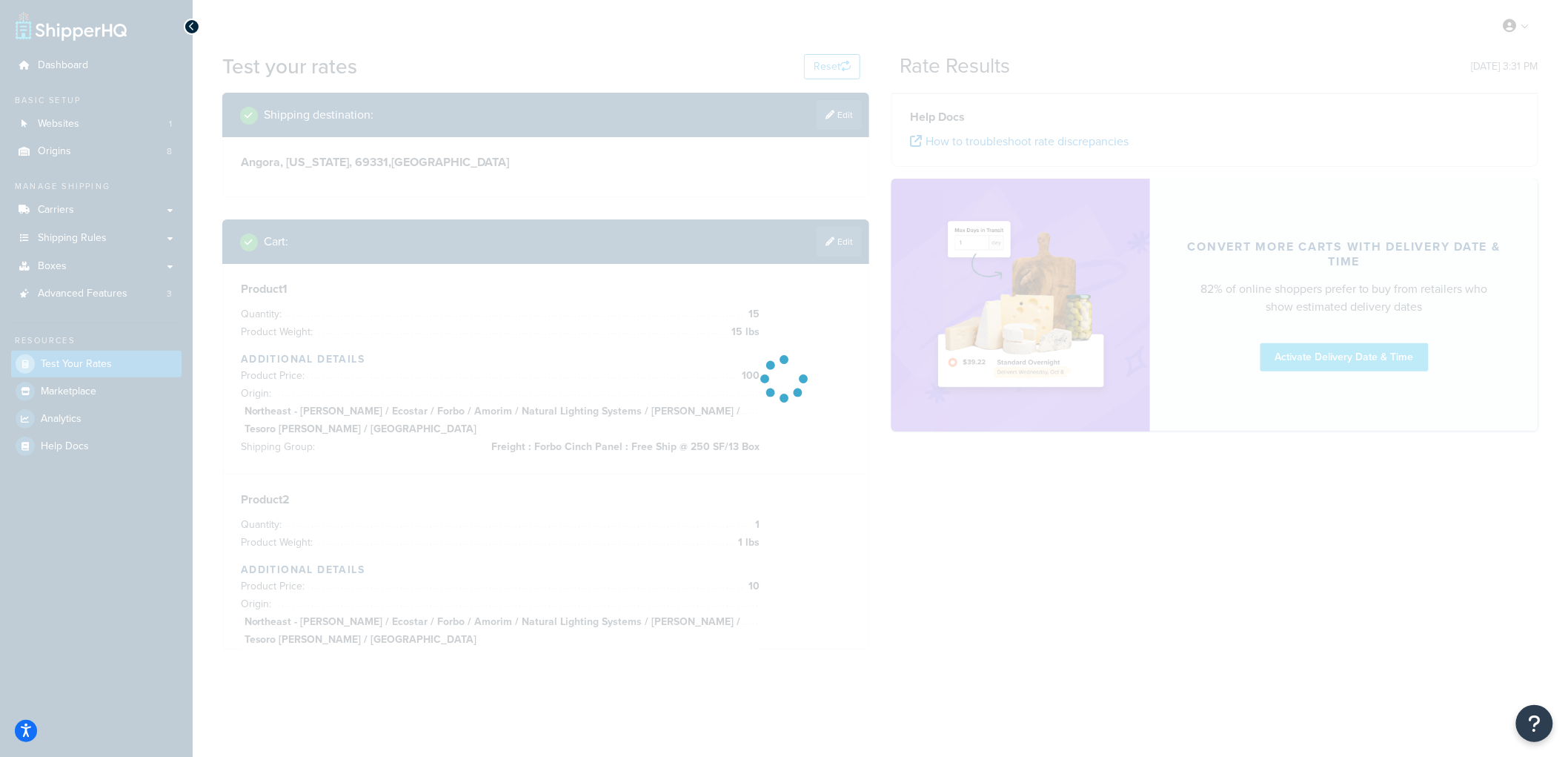
scroll to position [0, 0]
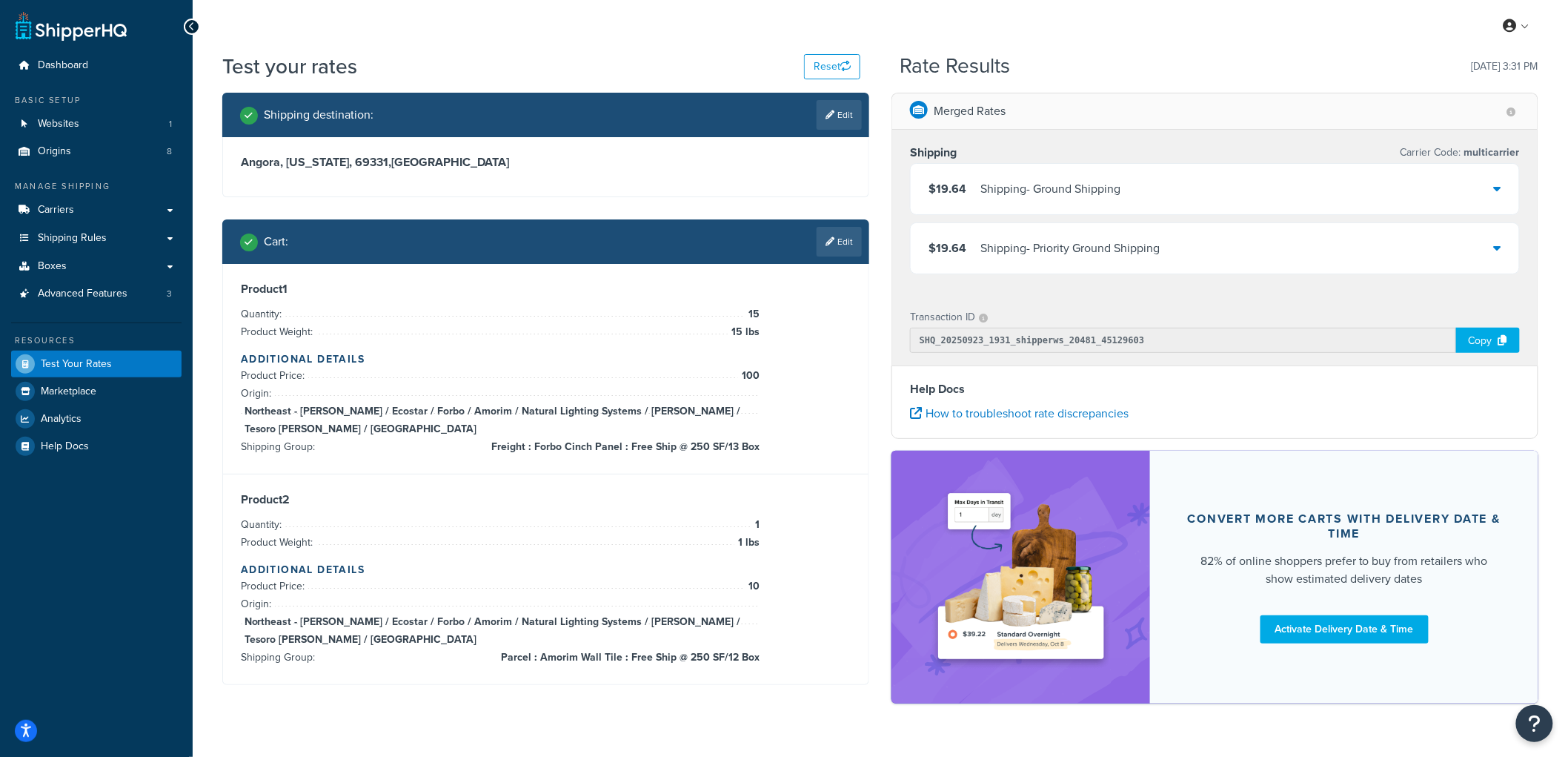
click at [1003, 187] on div "Shipping - Ground Shipping" at bounding box center [1050, 189] width 140 height 21
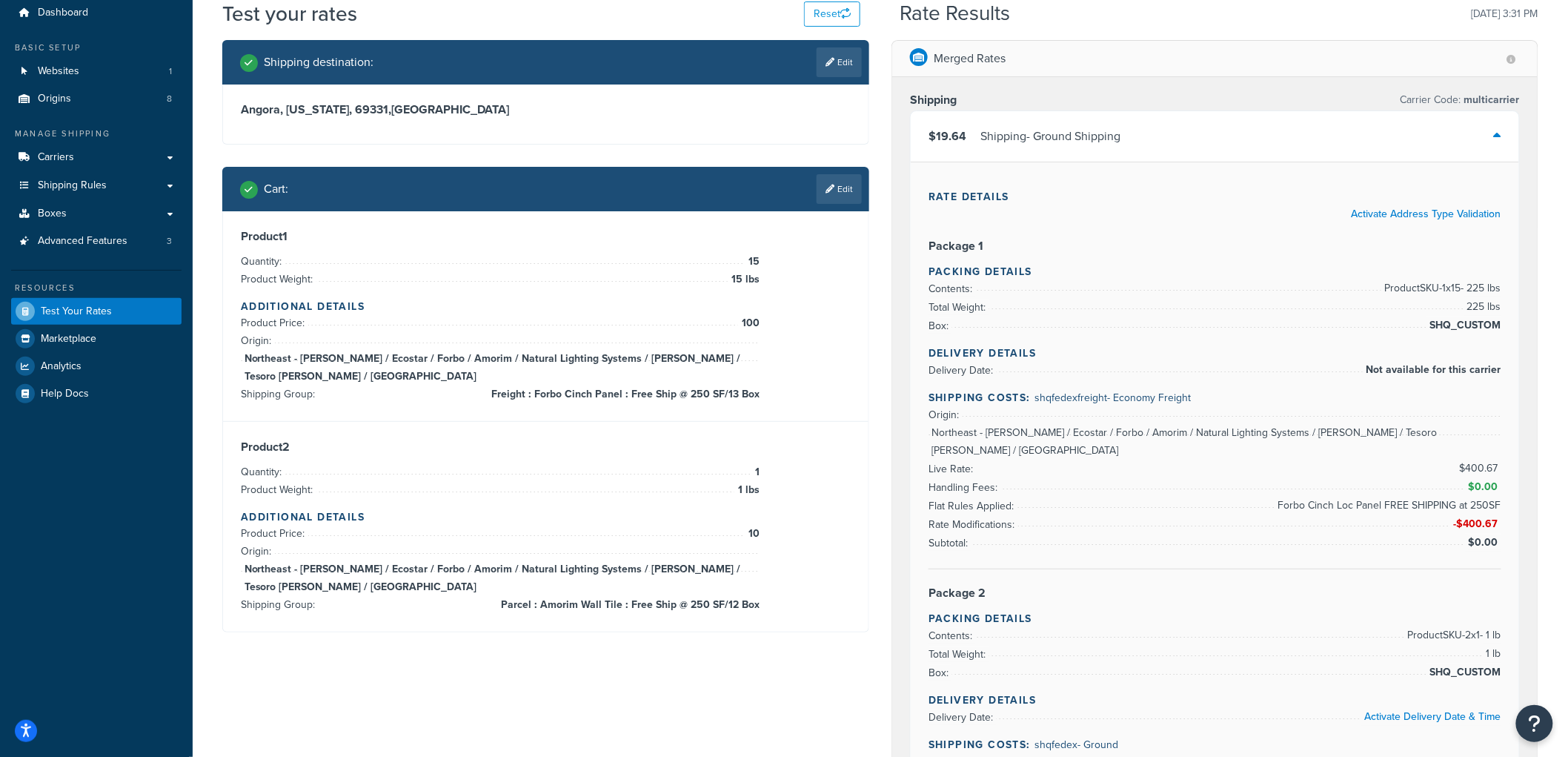
scroll to position [82, 0]
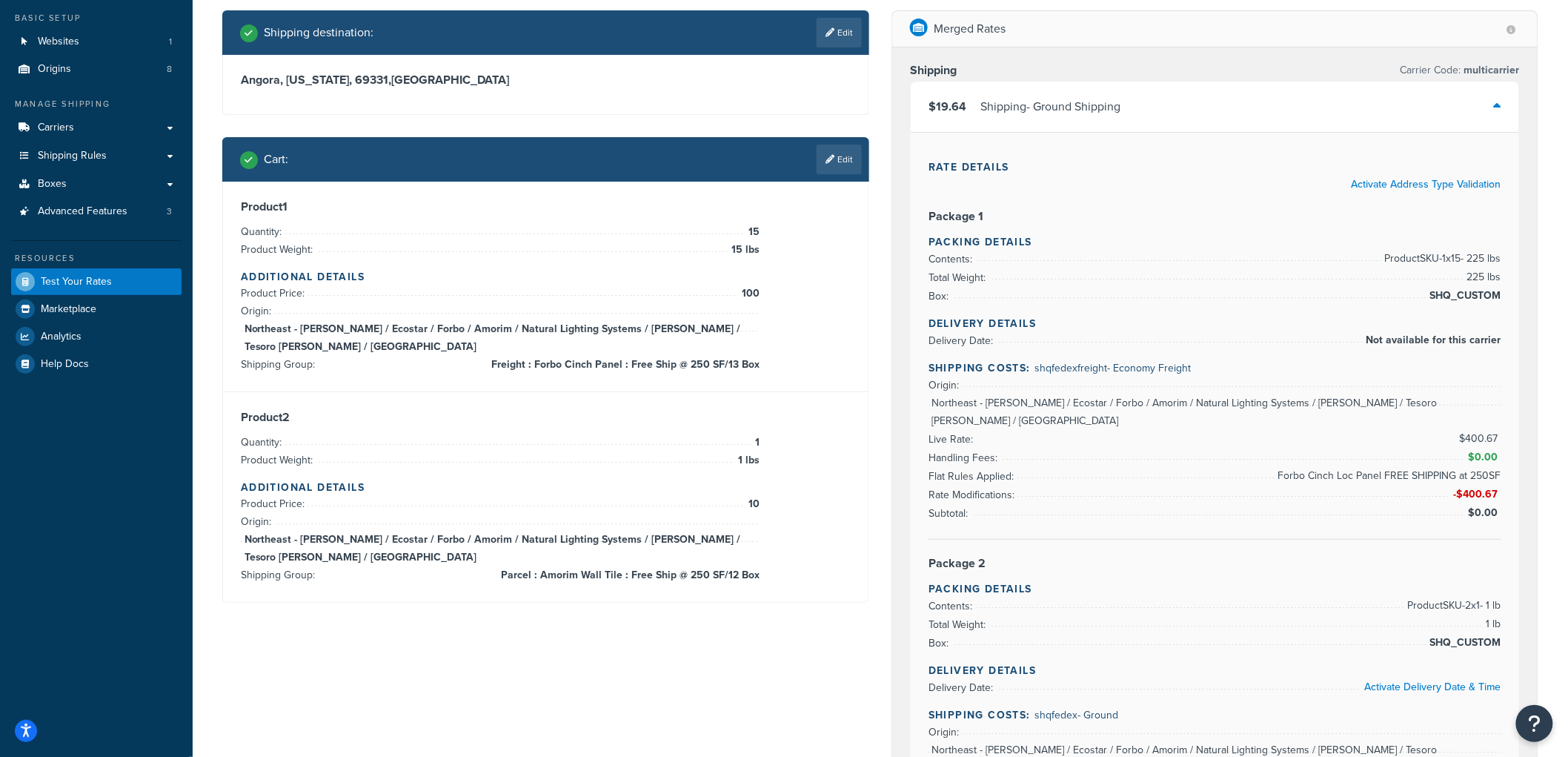
click at [1496, 102] on icon at bounding box center [1497, 106] width 8 height 12
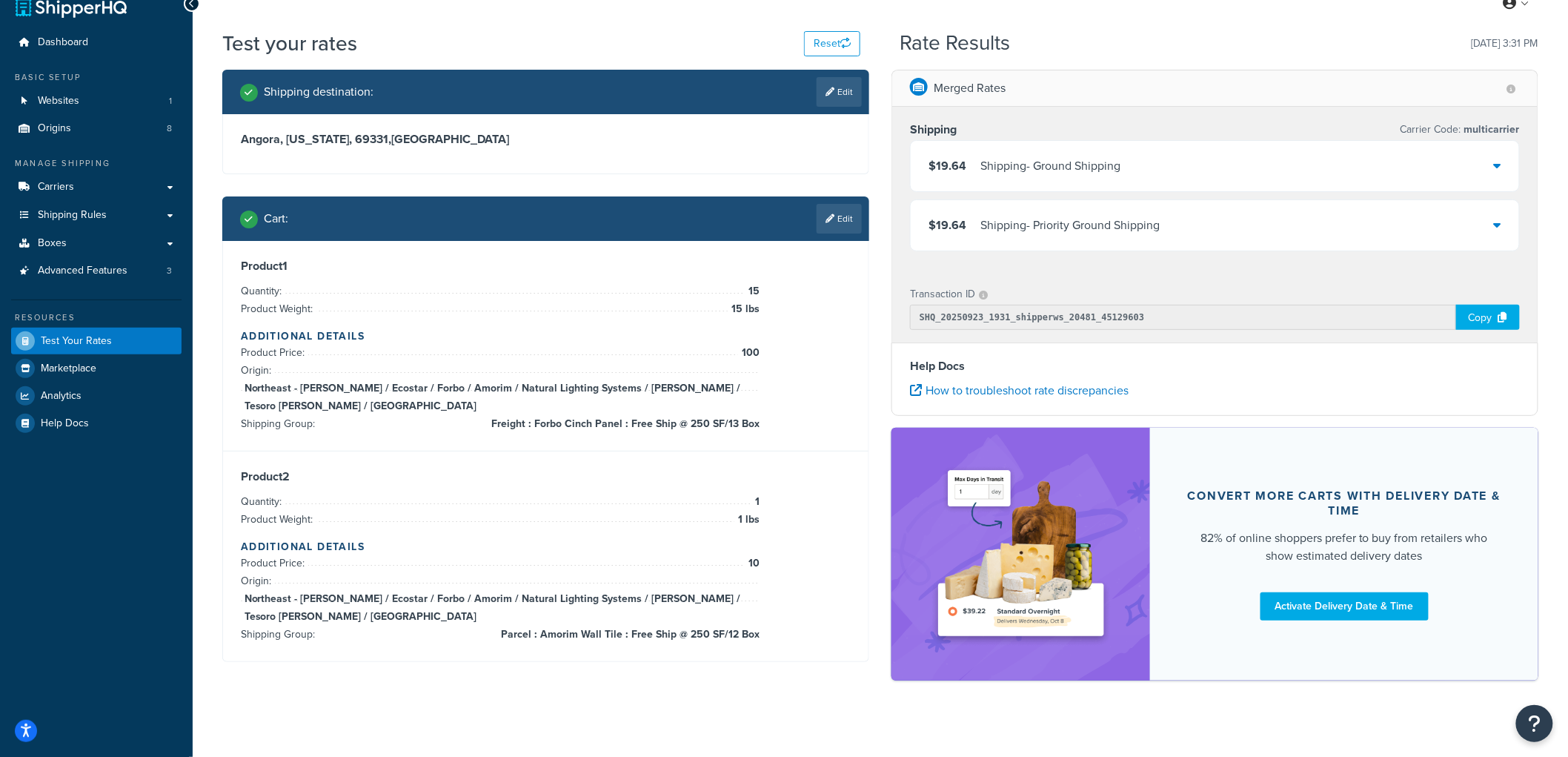
scroll to position [36, 0]
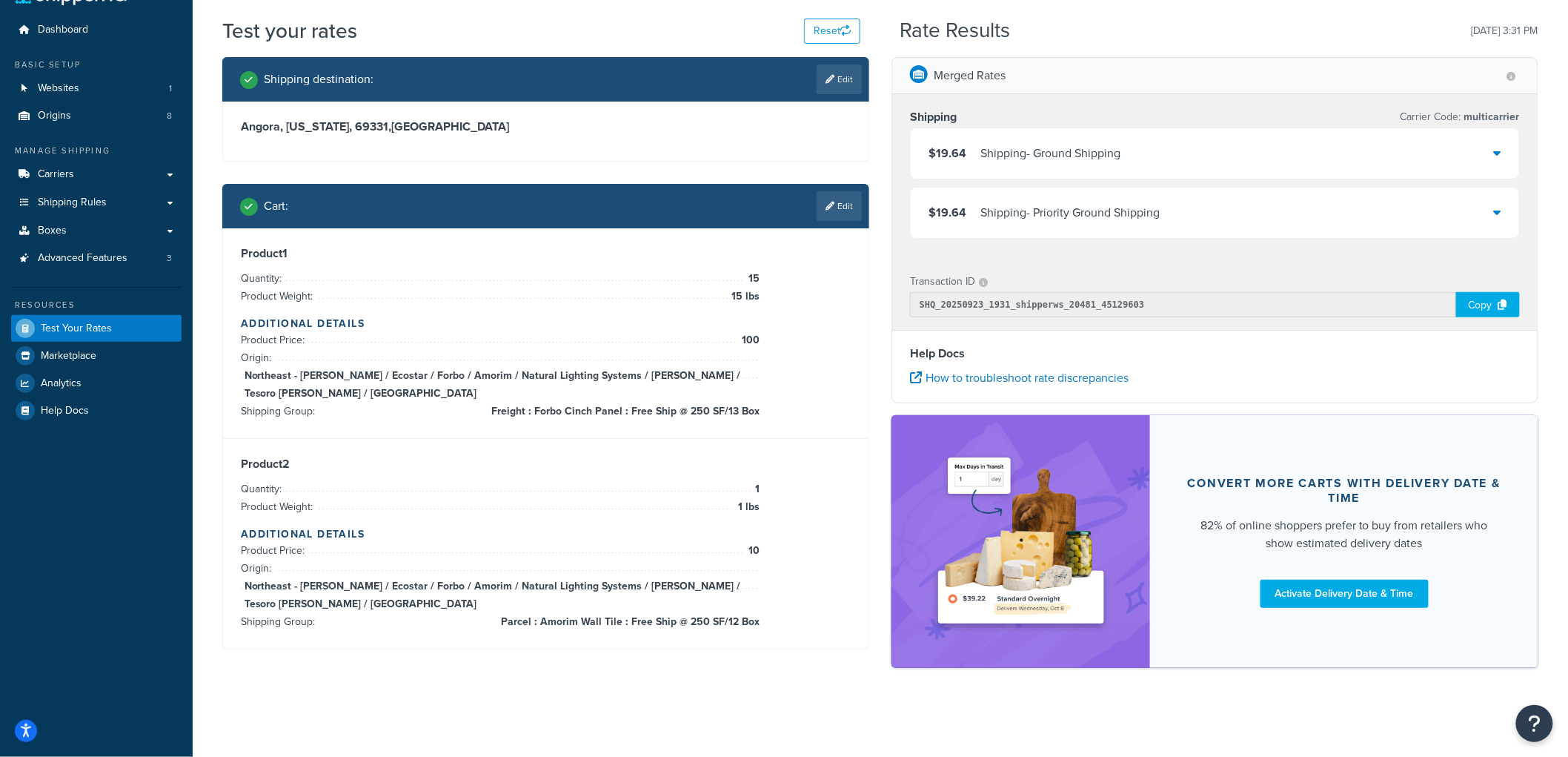
click at [972, 145] on div "$19.64 Shipping - Ground Shipping" at bounding box center [1025, 153] width 192 height 21
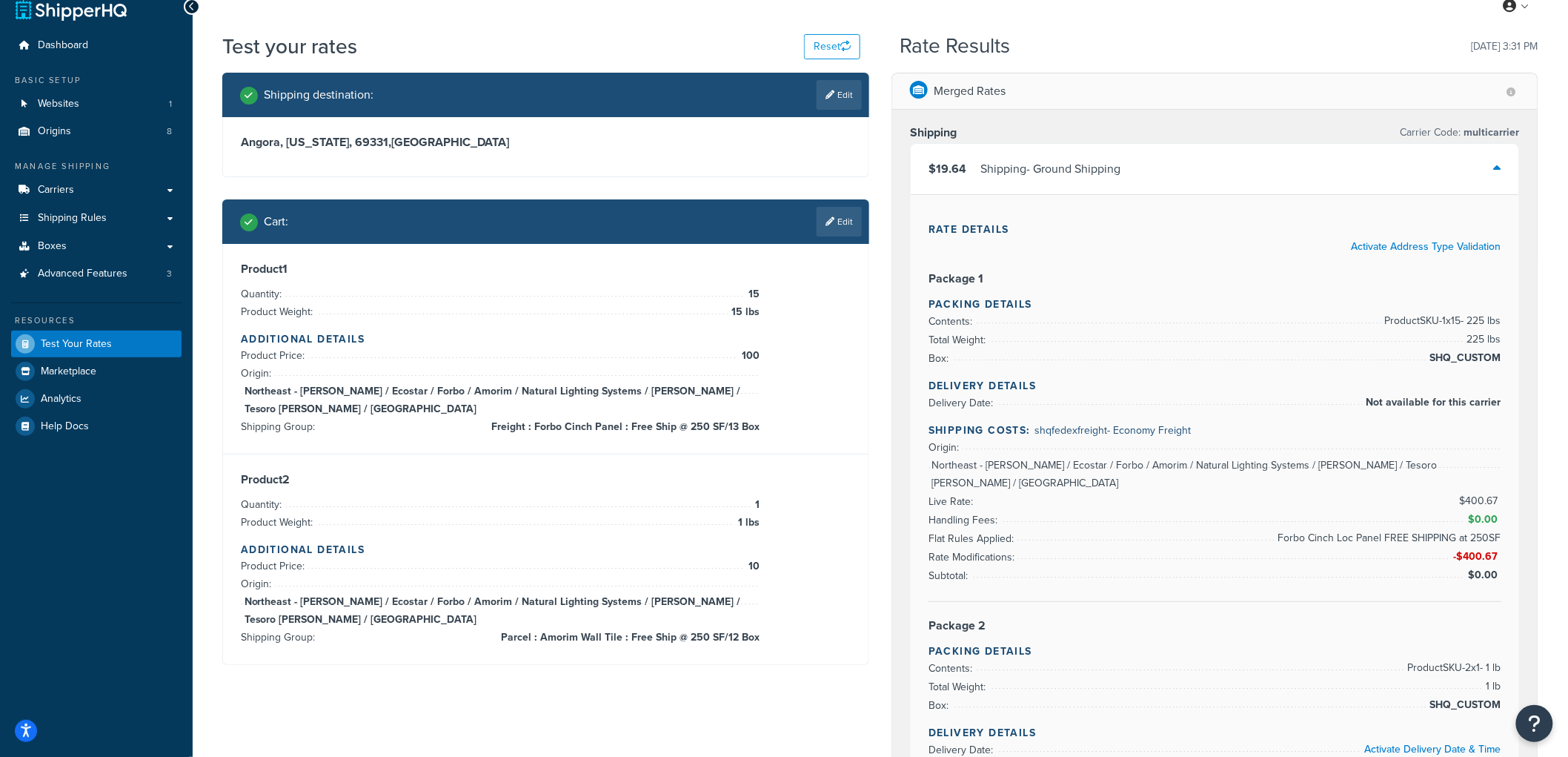
scroll to position [0, 0]
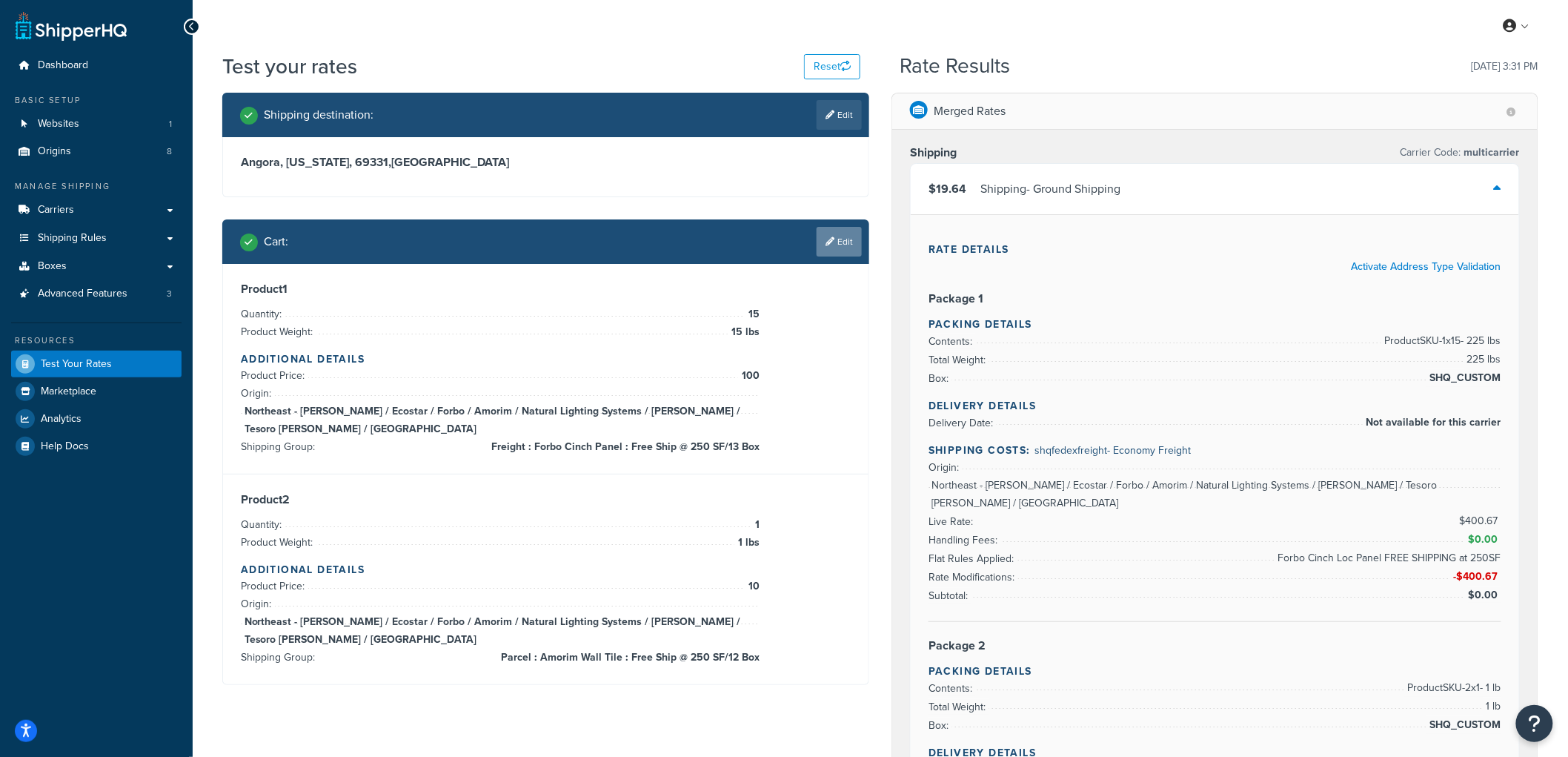
click at [839, 247] on link "Edit" at bounding box center [839, 241] width 45 height 30
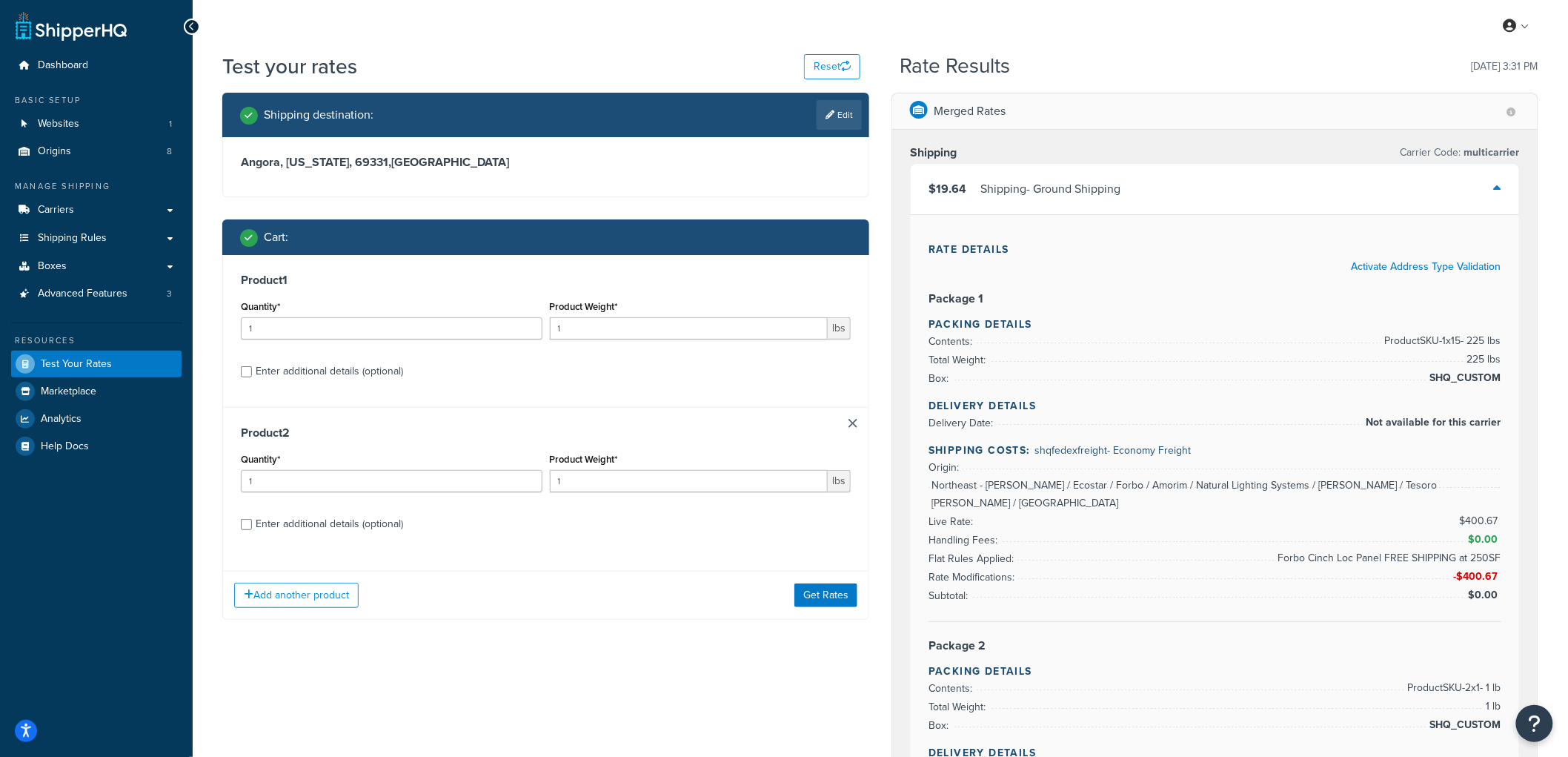
click at [346, 378] on div "Enter additional details (optional)" at bounding box center [329, 372] width 147 height 21
click at [252, 377] on input "Enter additional details (optional)" at bounding box center [246, 372] width 11 height 11
checkbox input "true"
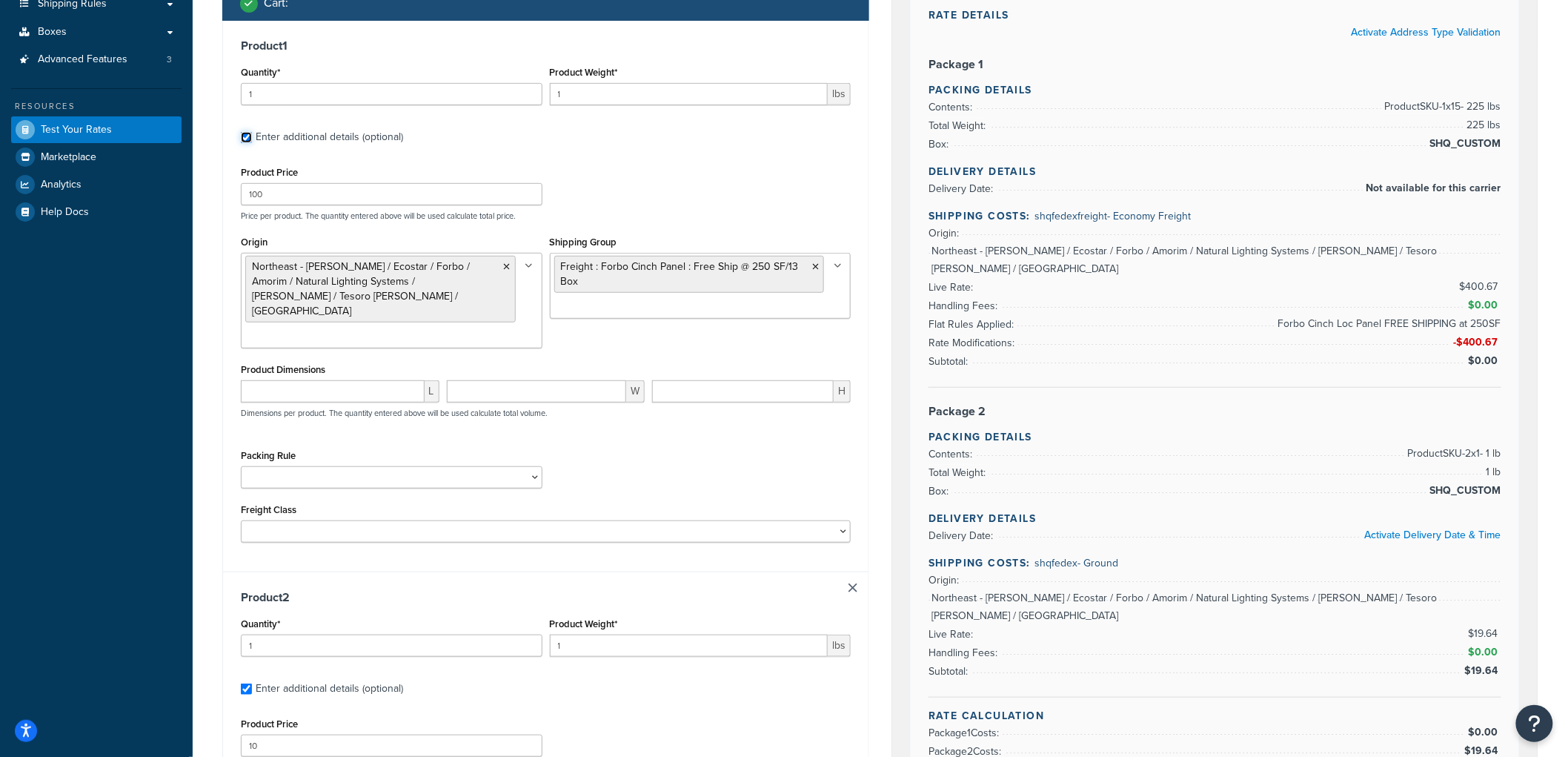
scroll to position [247, 0]
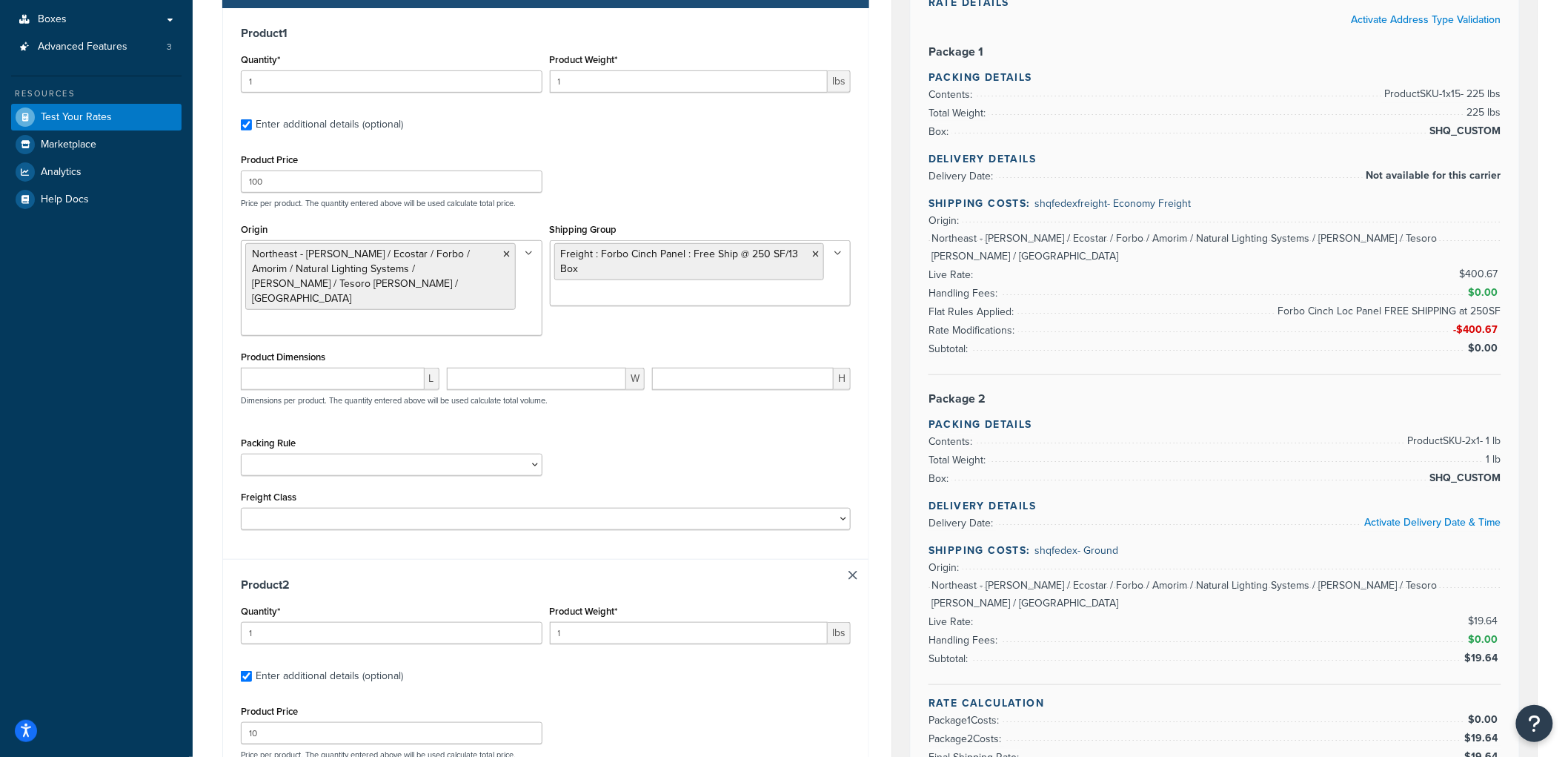
click at [765, 292] on ul "Freight : Forbo Cinch Panel : Free Ship @ 250 SF/13 Box" at bounding box center [701, 274] width 301 height 66
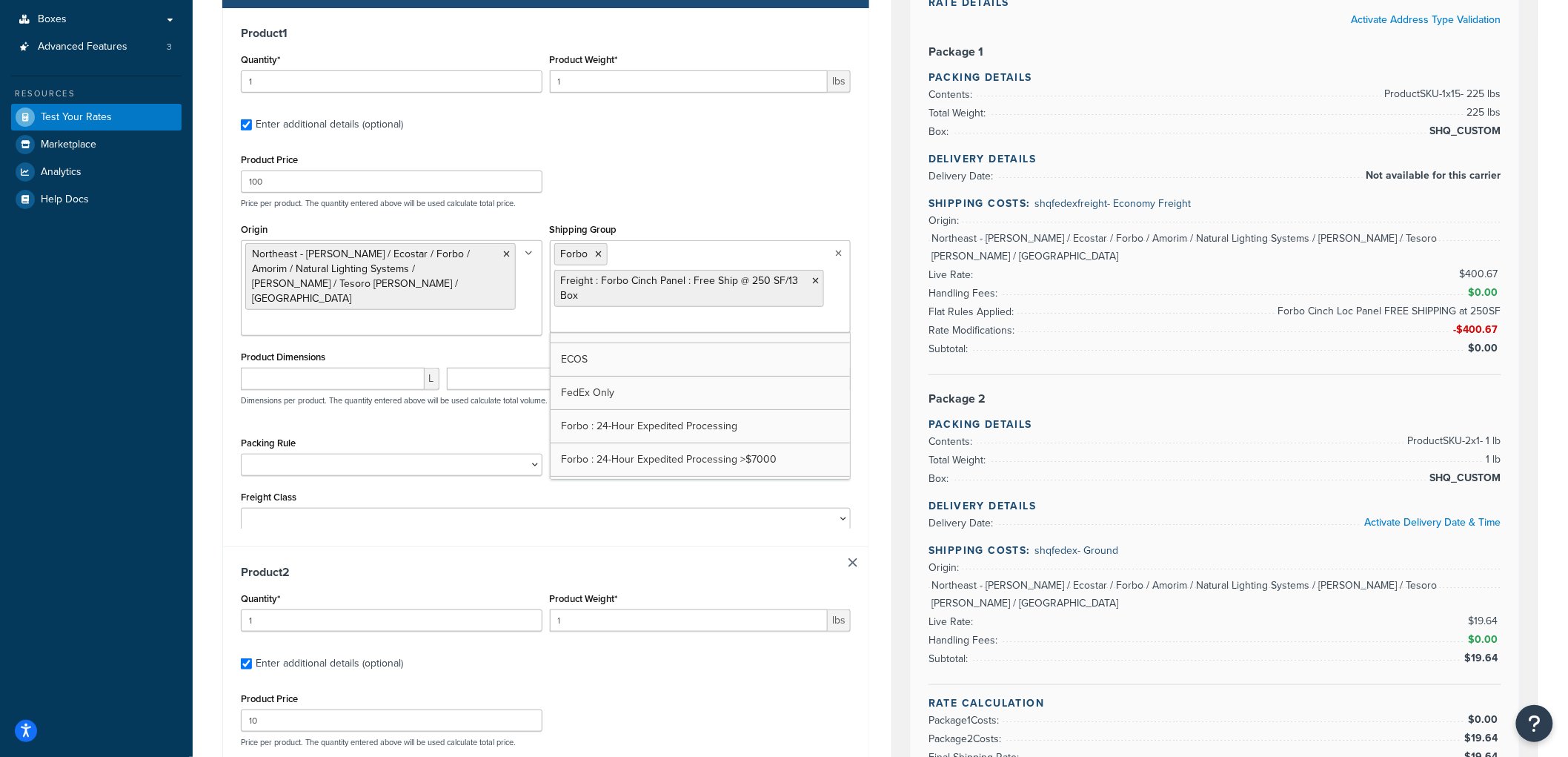
click at [700, 196] on div "Product Price 100 Price per product. The quantity entered above will be used ca…" at bounding box center [545, 179] width 617 height 58
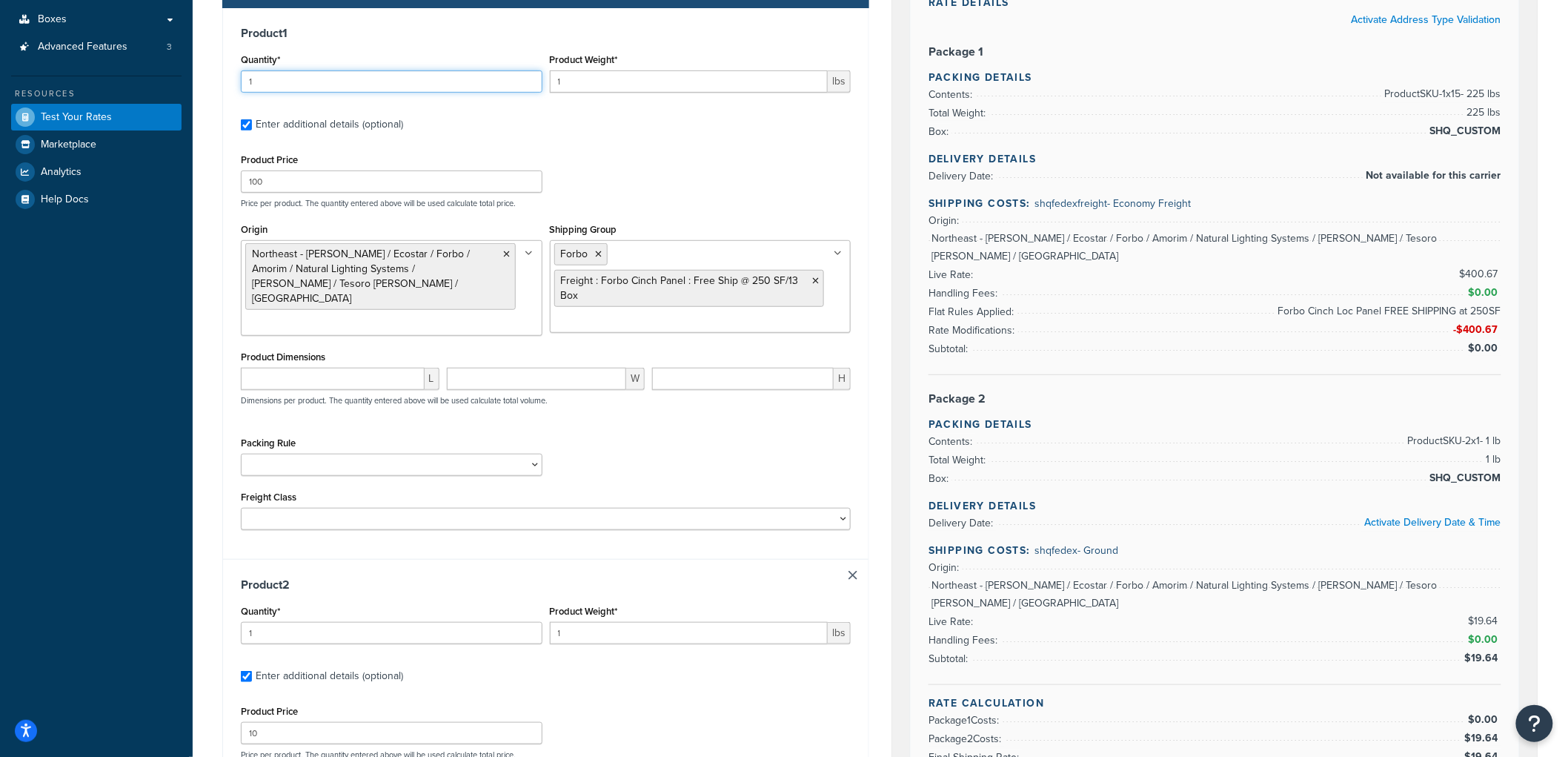
click at [366, 72] on input "1" at bounding box center [392, 82] width 301 height 23
type input "15"
click at [576, 78] on input "1" at bounding box center [690, 82] width 279 height 23
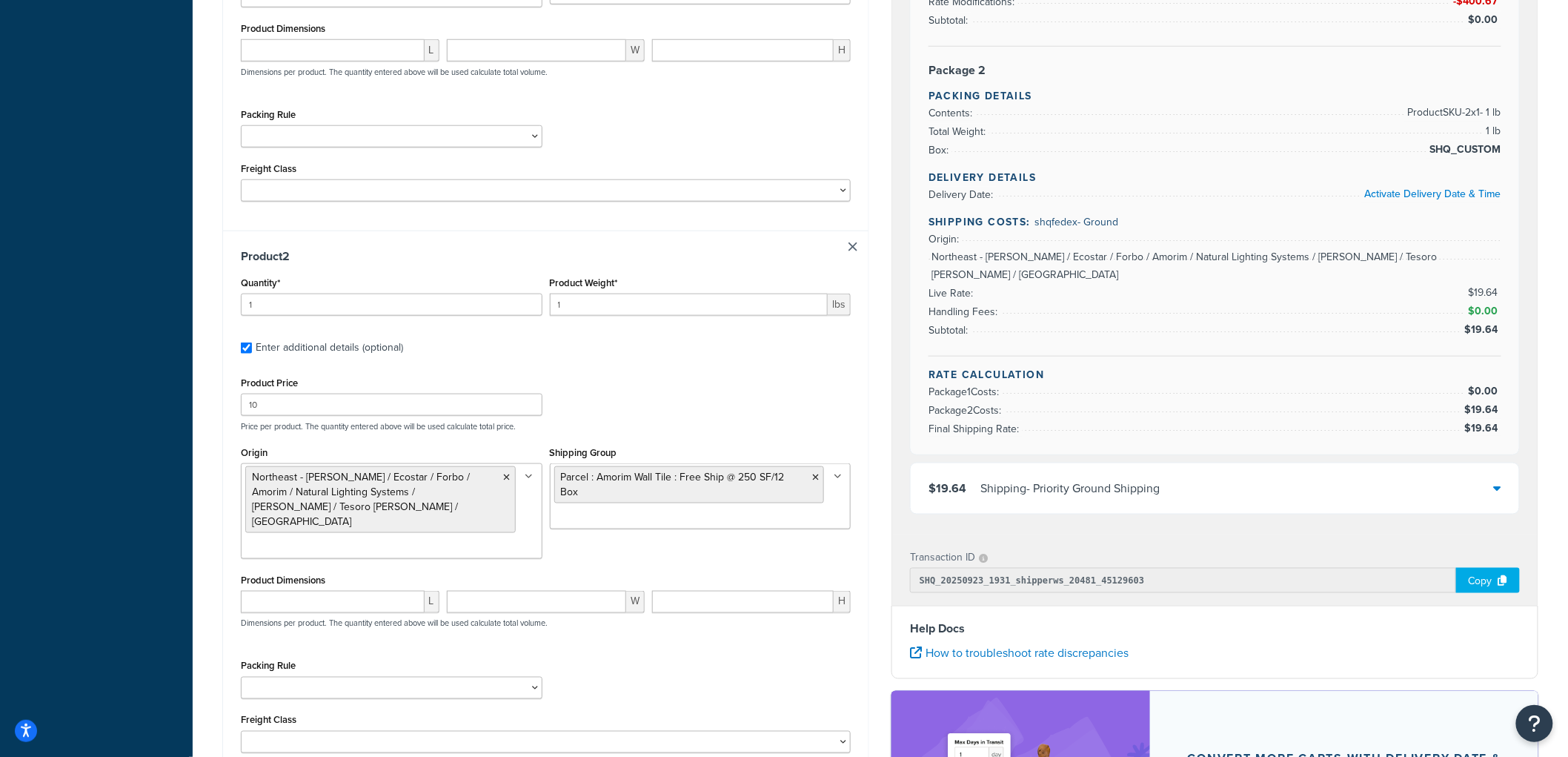
scroll to position [576, 0]
type input "15"
click at [356, 300] on input "1" at bounding box center [392, 304] width 301 height 23
type input "15"
click at [677, 297] on input "1" at bounding box center [690, 304] width 279 height 23
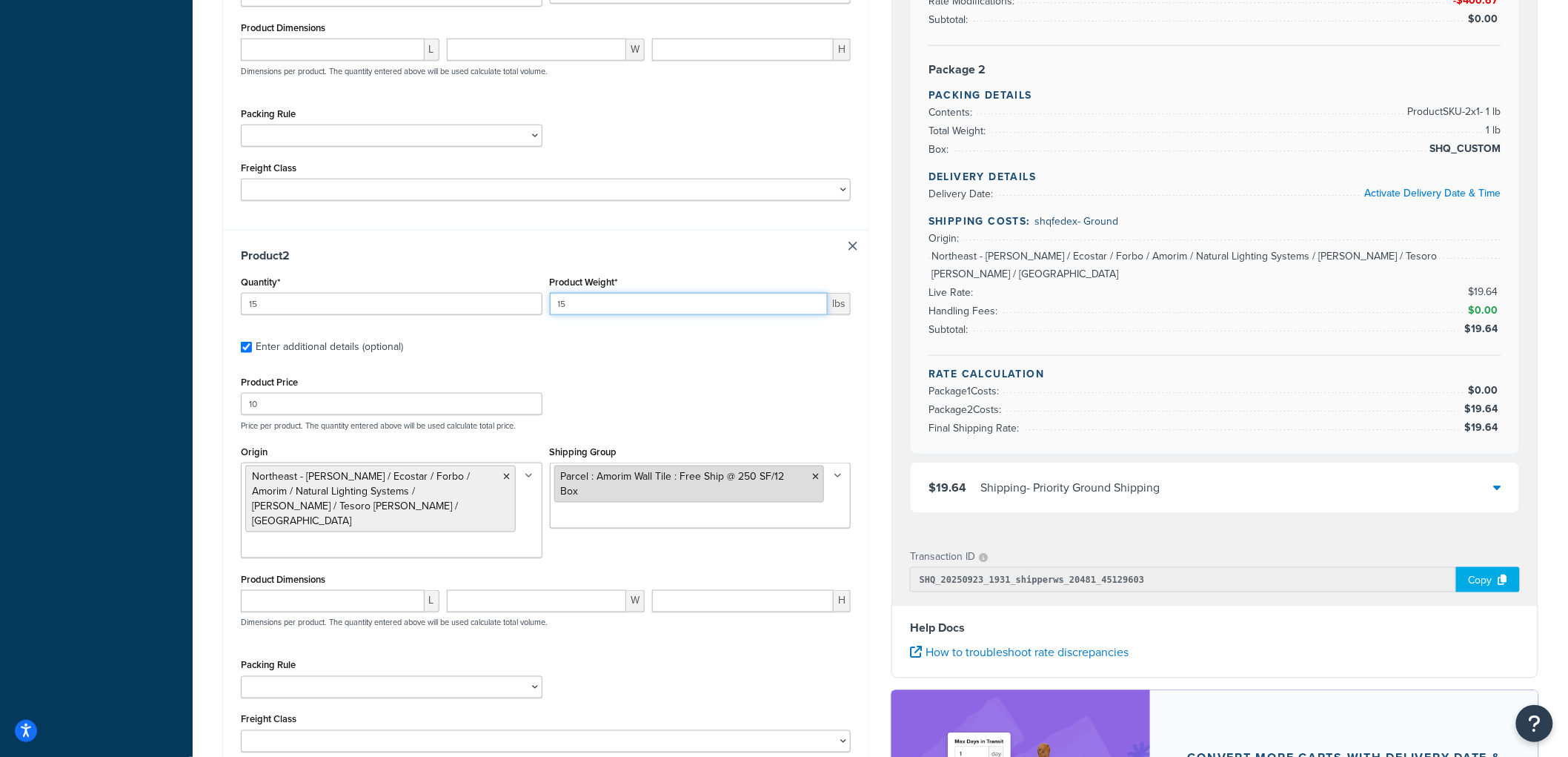
type input "15"
click at [813, 472] on icon at bounding box center [816, 477] width 7 height 9
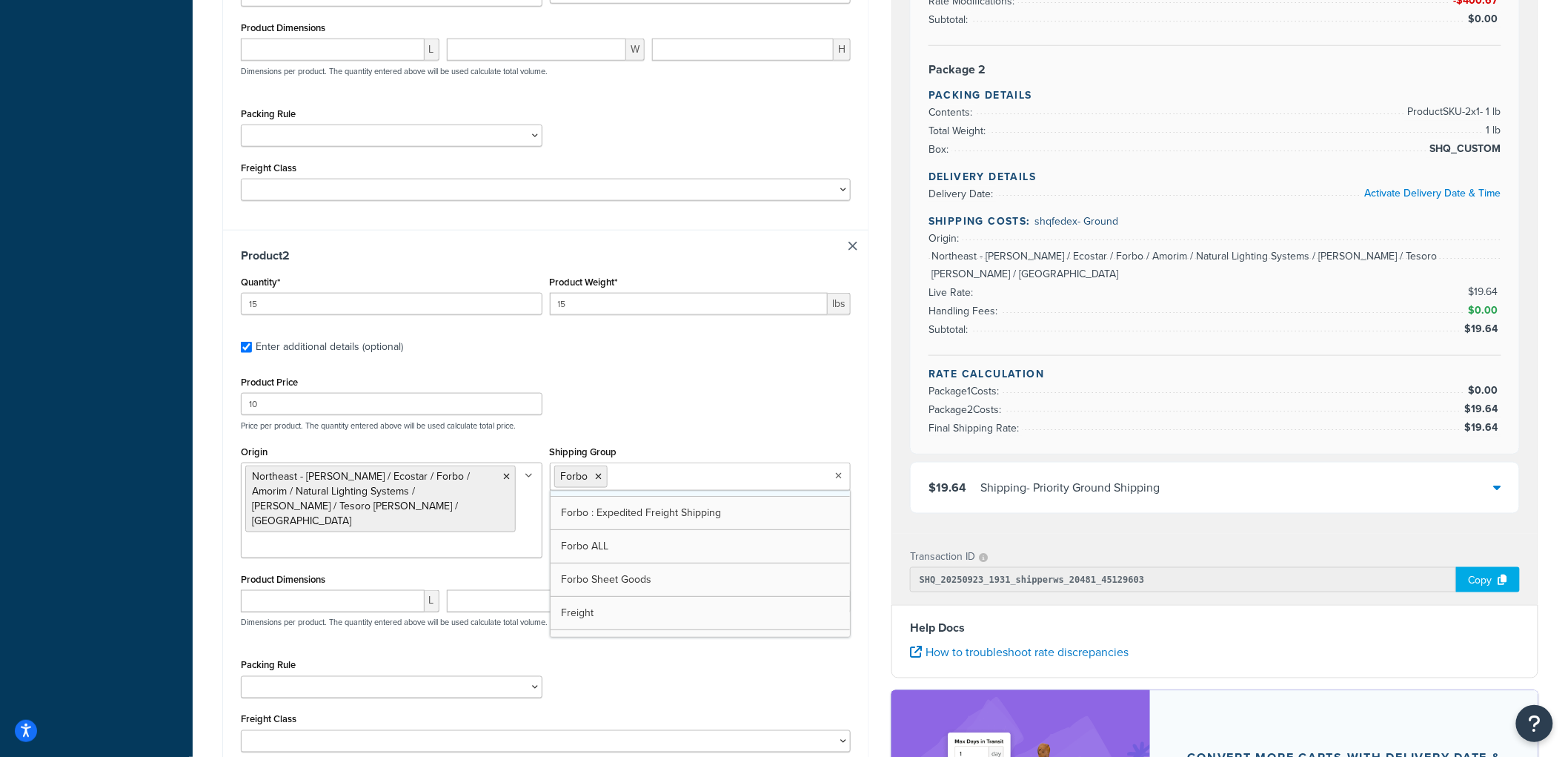
scroll to position [645, 0]
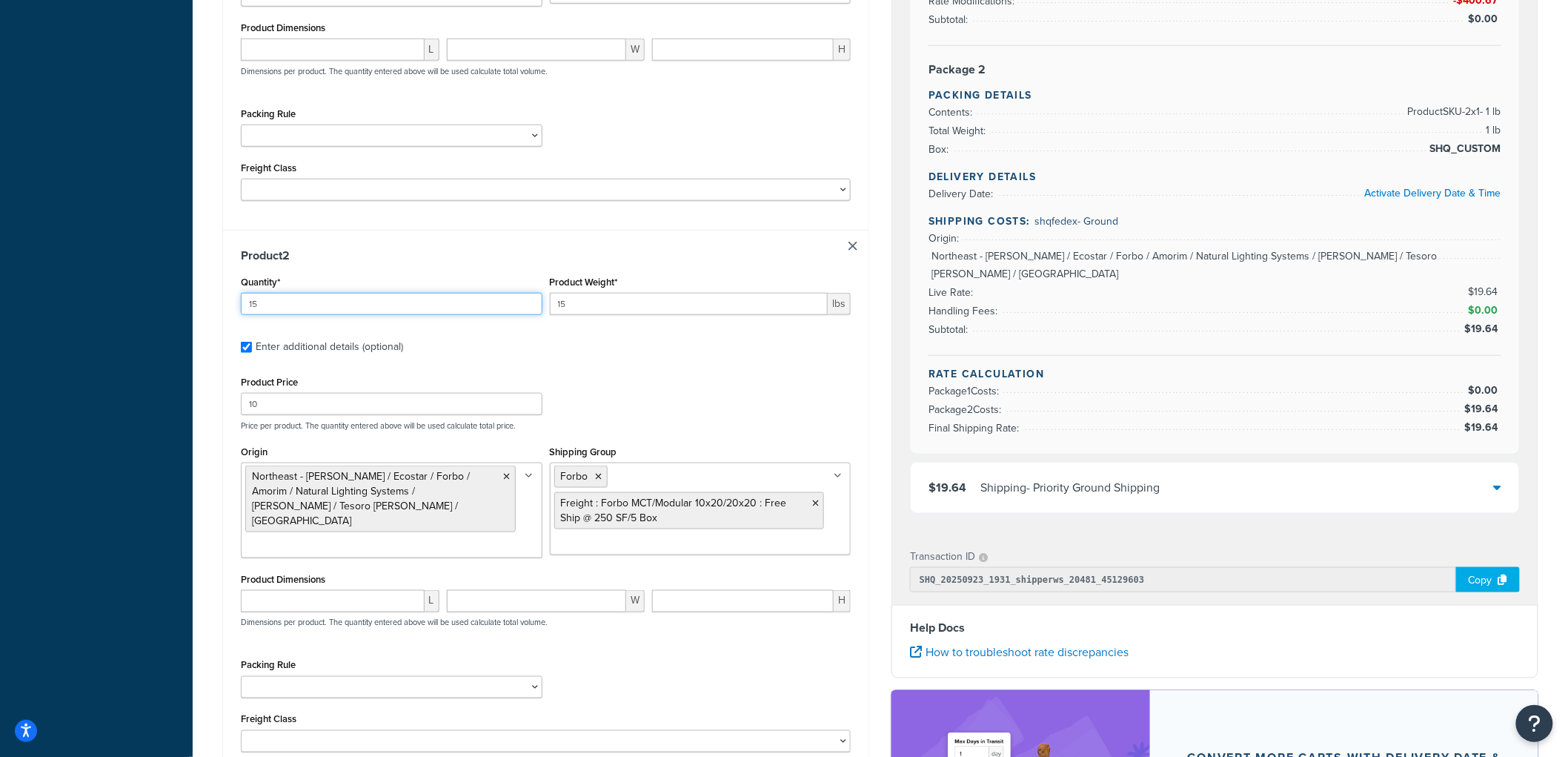
drag, startPoint x: 332, startPoint y: 298, endPoint x: 194, endPoint y: 292, distance: 138.1
click at [194, 292] on div "Test your rates Reset Rate Results 09/23/2025, 3:31 PM Shipping destination : E…" at bounding box center [880, 235] width 1376 height 1519
type input "3"
click at [609, 266] on div "Product 2 Quantity* 3 Product Weight* 15 lbs Enter additional details (optional…" at bounding box center [545, 505] width 645 height 551
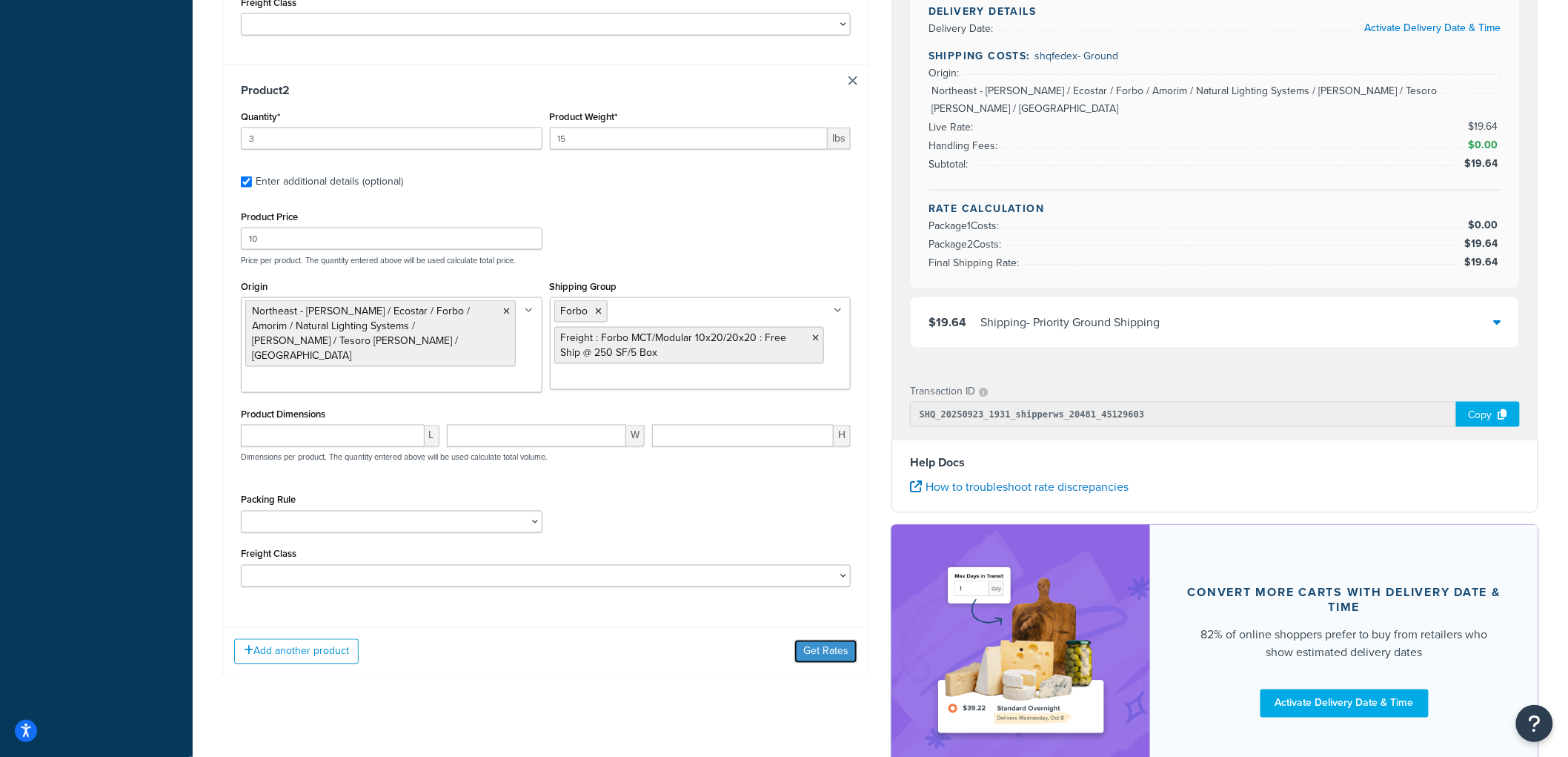
click at [824, 651] on button "Get Rates" at bounding box center [826, 652] width 63 height 24
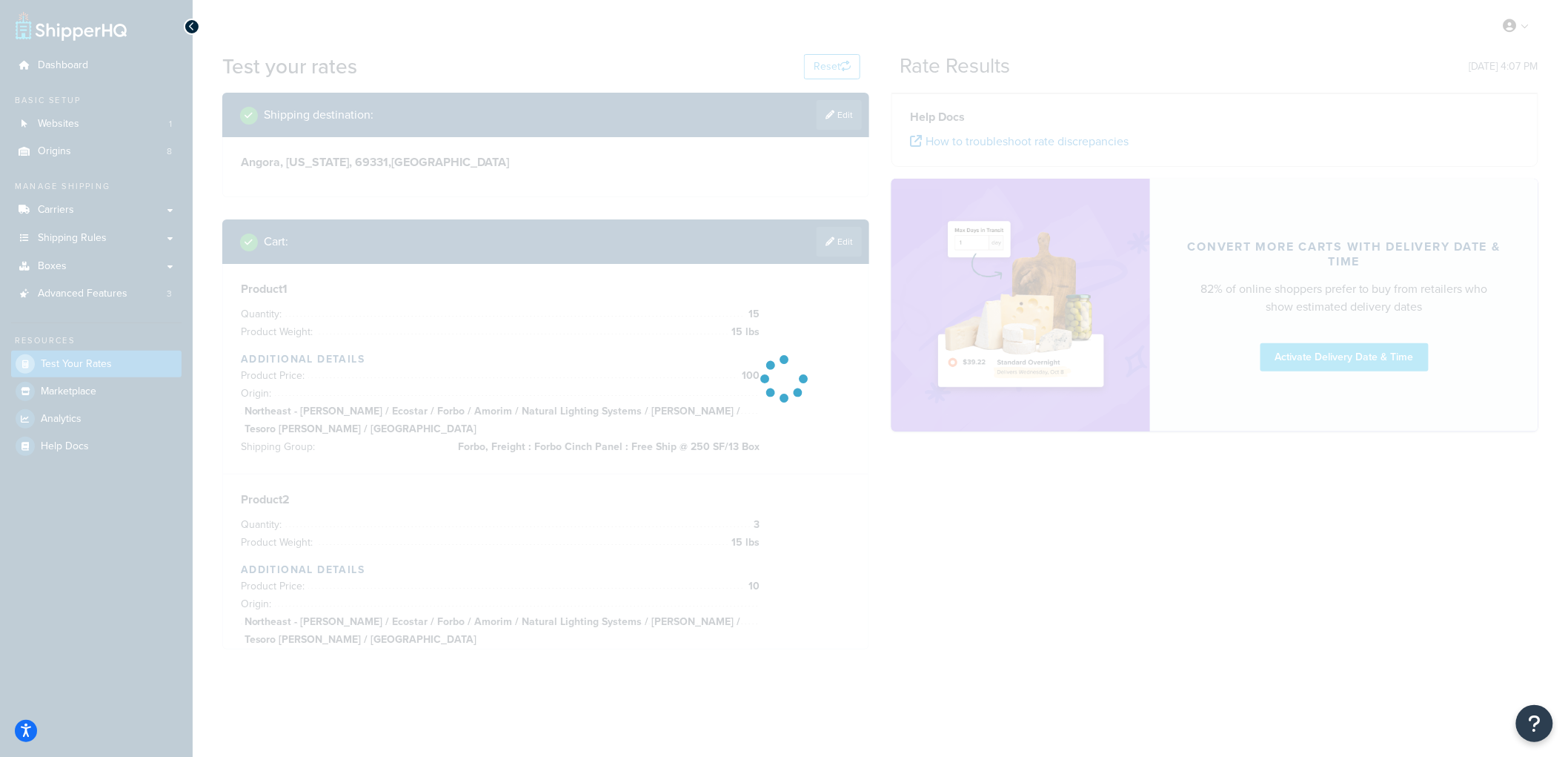
scroll to position [0, 0]
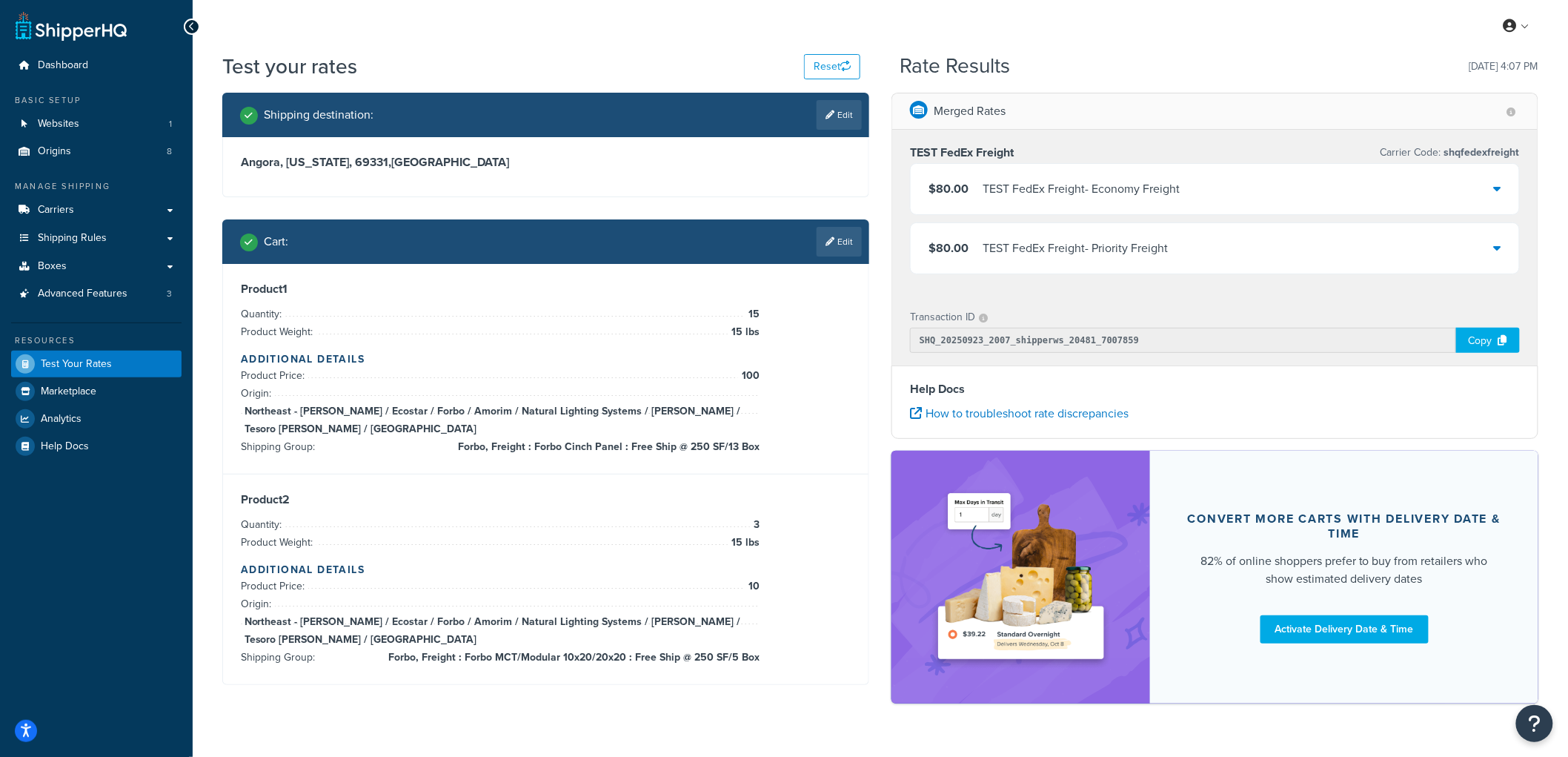
click at [1010, 182] on div "TEST FedEx Freight - Economy Freight" at bounding box center [1081, 189] width 197 height 21
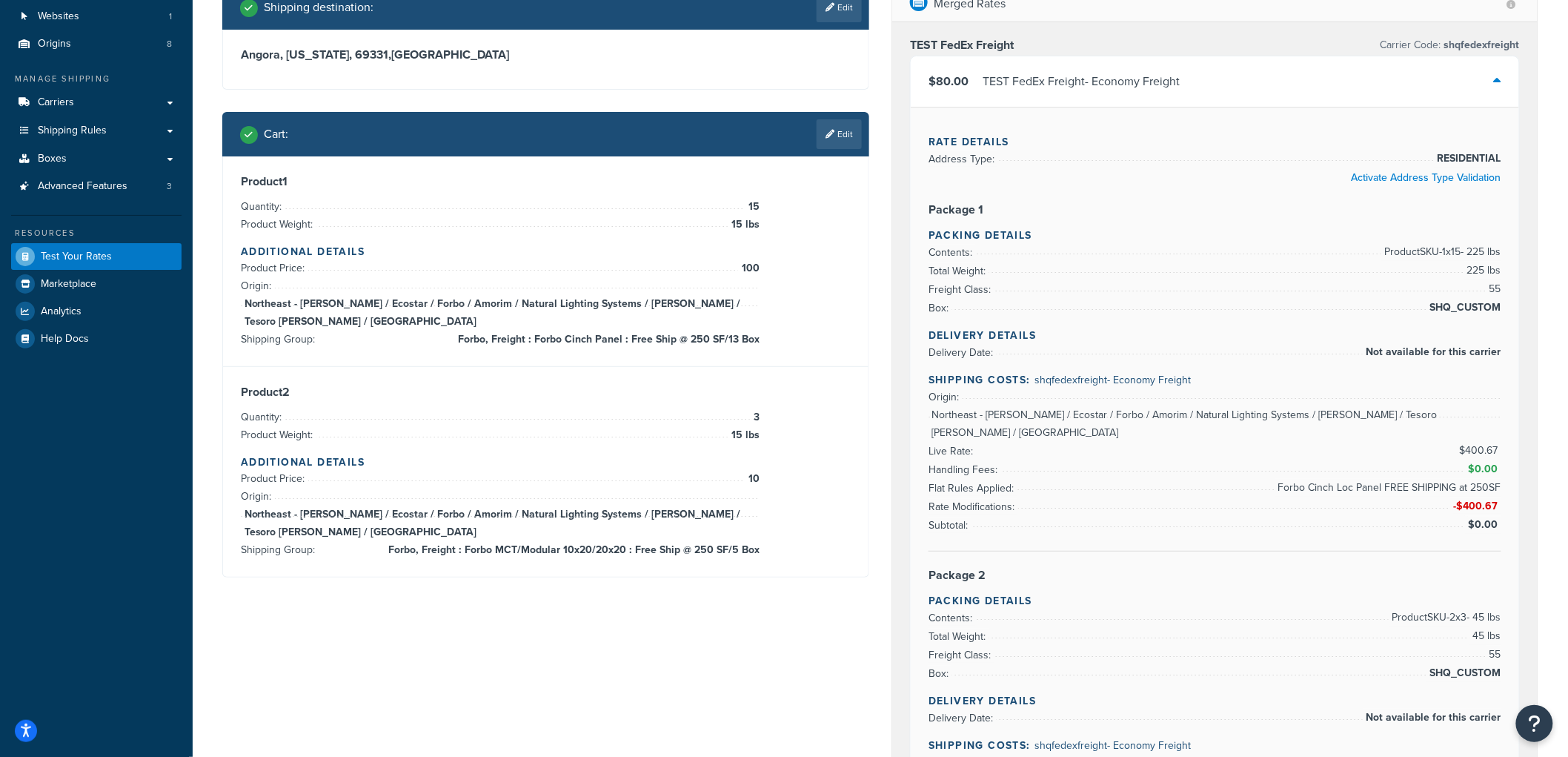
scroll to position [82, 0]
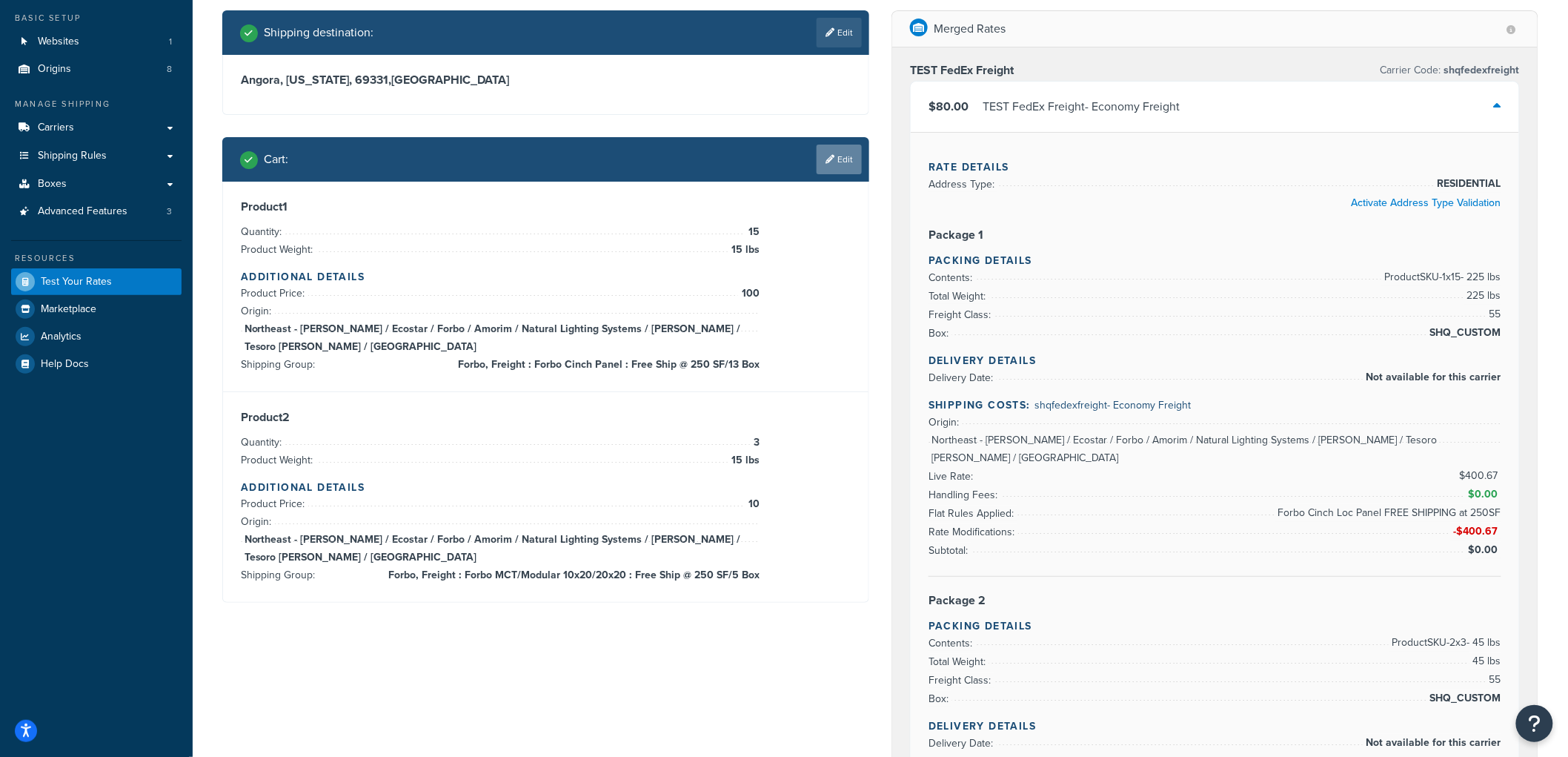
click at [841, 166] on link "Edit" at bounding box center [839, 159] width 45 height 30
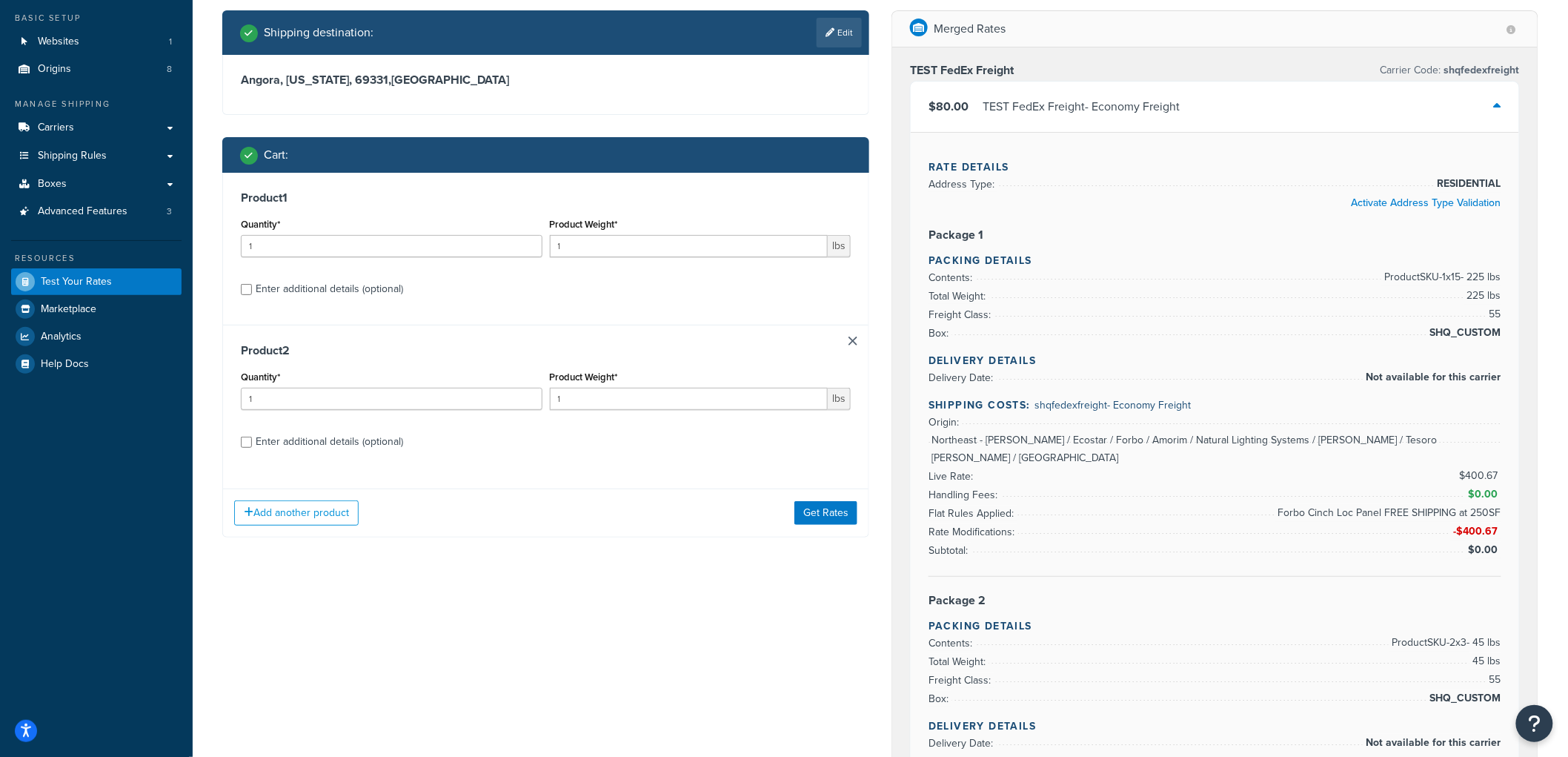
click at [313, 446] on div "Enter additional details (optional)" at bounding box center [329, 442] width 147 height 21
click at [252, 446] on input "Enter additional details (optional)" at bounding box center [246, 442] width 11 height 11
checkbox input "true"
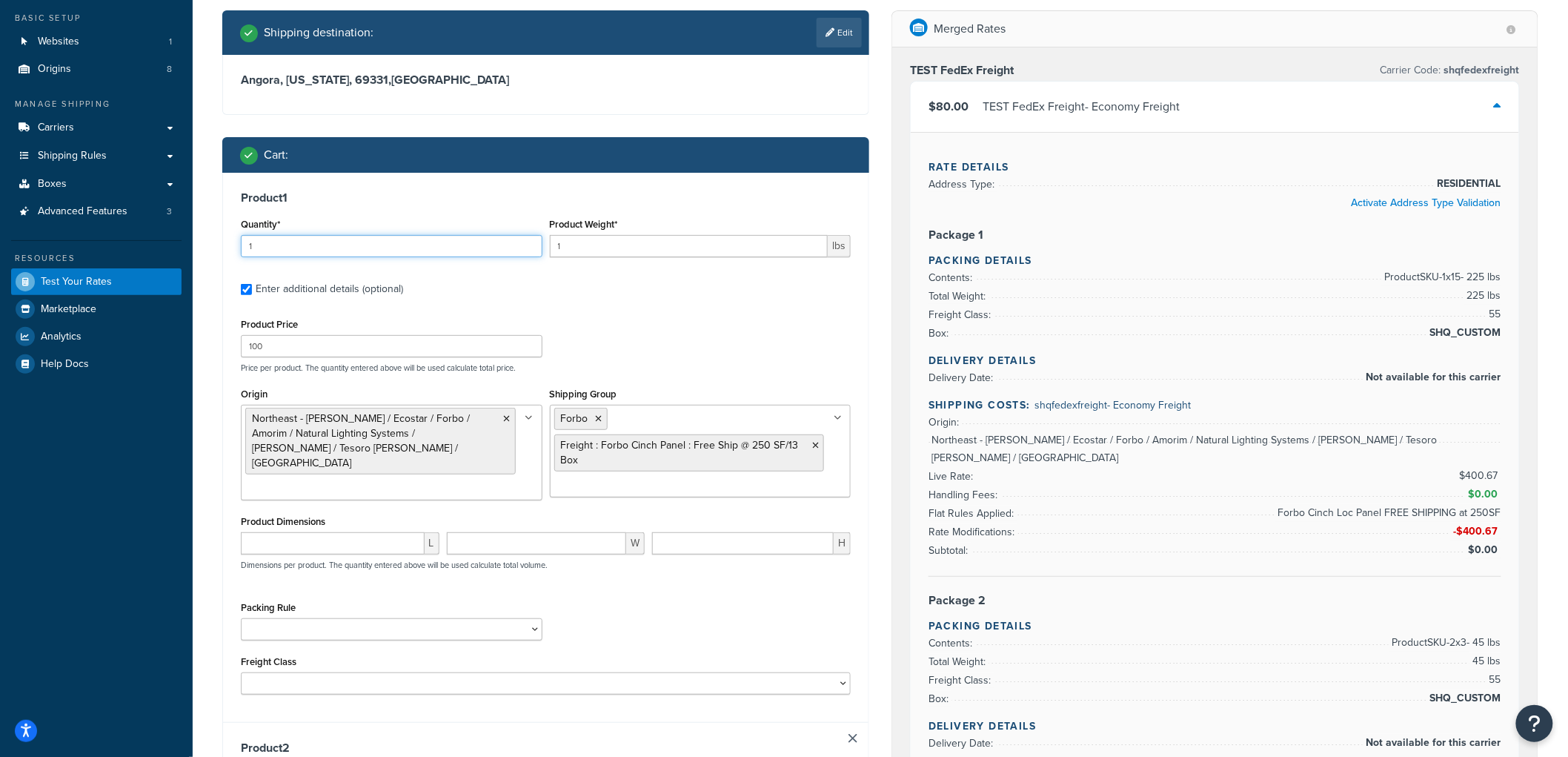
click at [341, 235] on input "1" at bounding box center [392, 247] width 301 height 23
type input "15"
click at [602, 247] on input "1" at bounding box center [690, 247] width 279 height 23
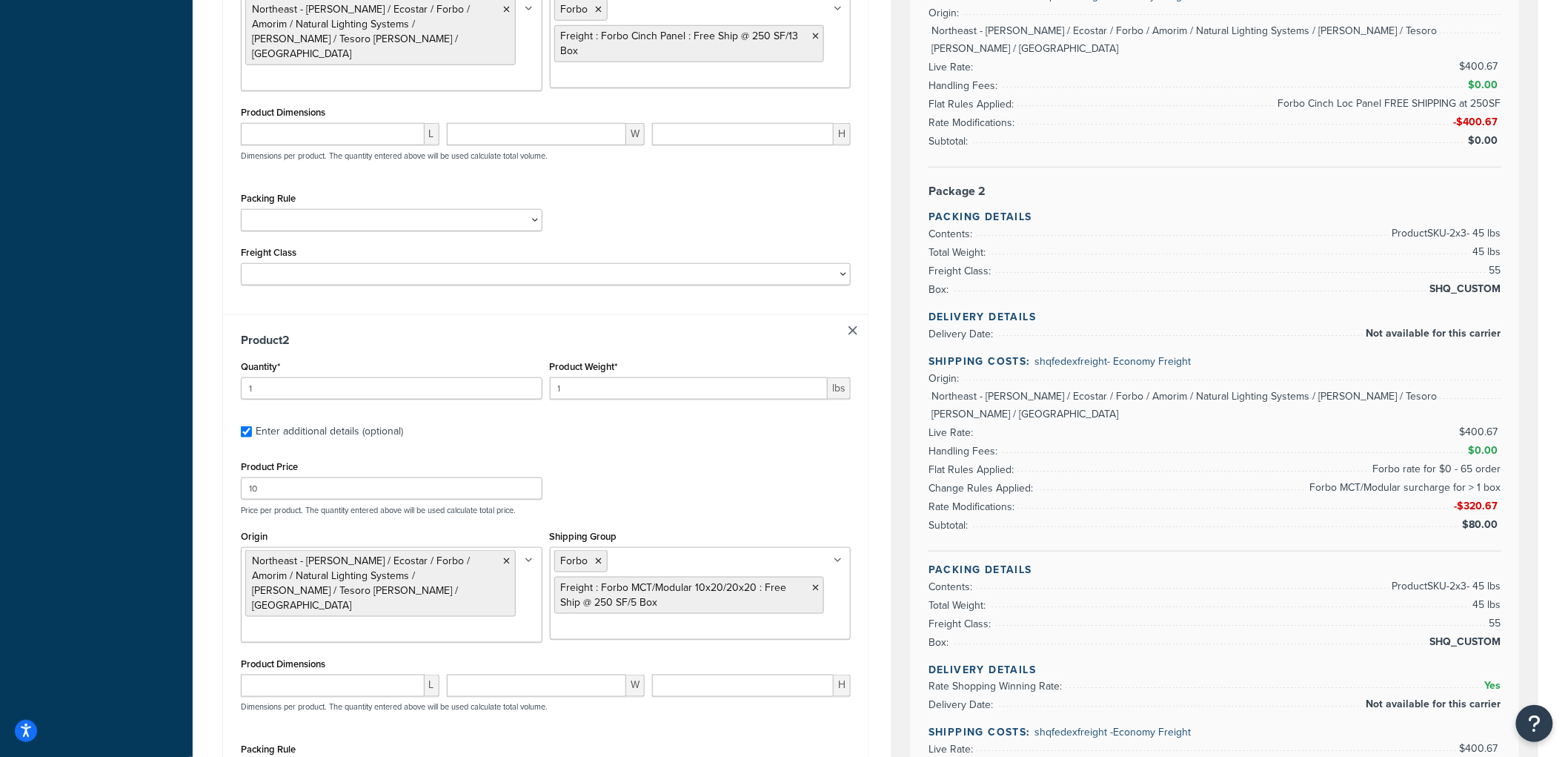
scroll to position [494, 0]
type input "15"
click at [445, 376] on input "1" at bounding box center [392, 387] width 301 height 23
type input "3"
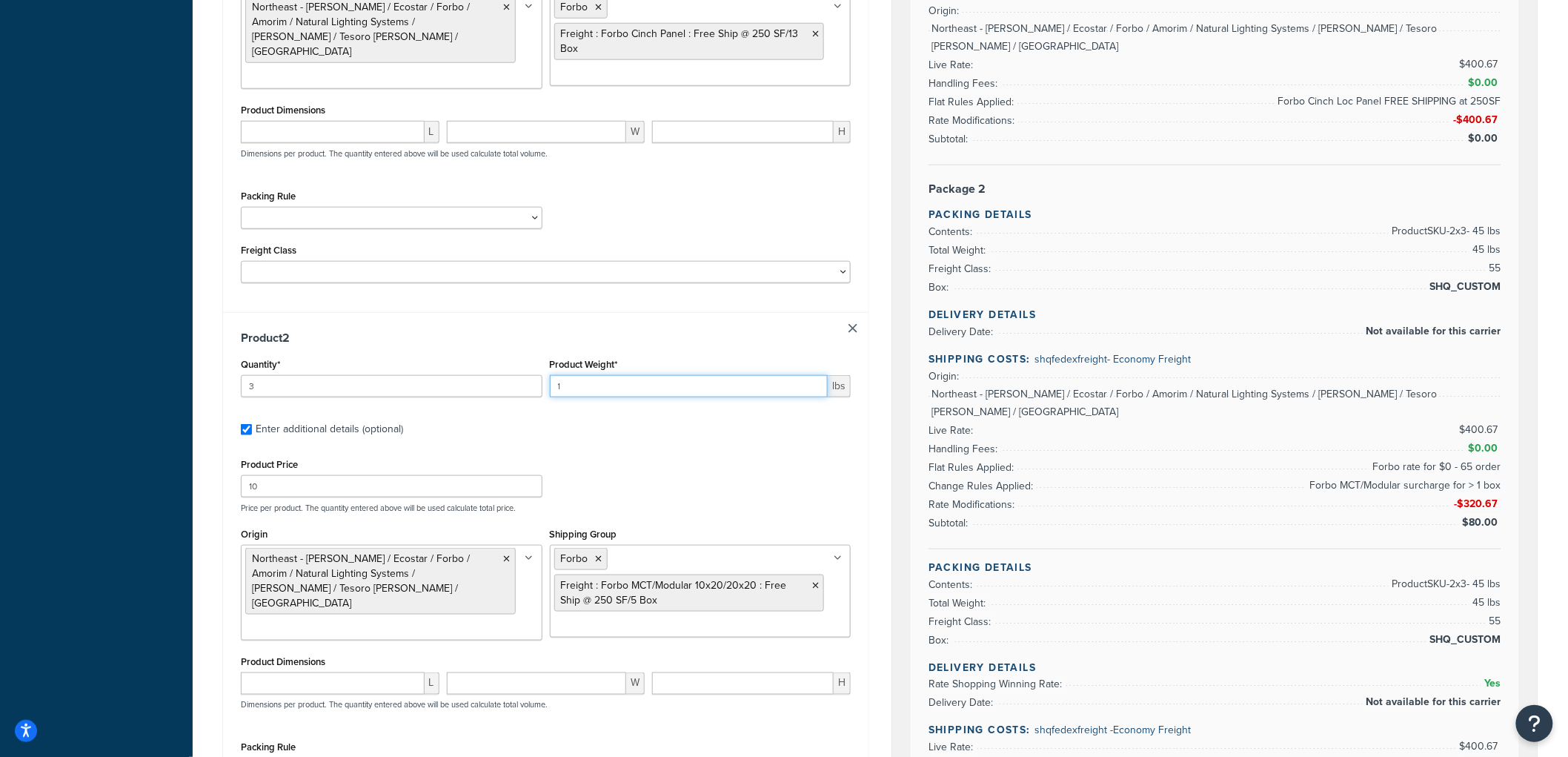
click at [591, 382] on input "1" at bounding box center [690, 387] width 279 height 23
type input "15"
click at [202, 341] on div "Test your rates Reset Rate Results 09/23/2025, 4:07 PM Shipping destination : E…" at bounding box center [880, 523] width 1376 height 1930
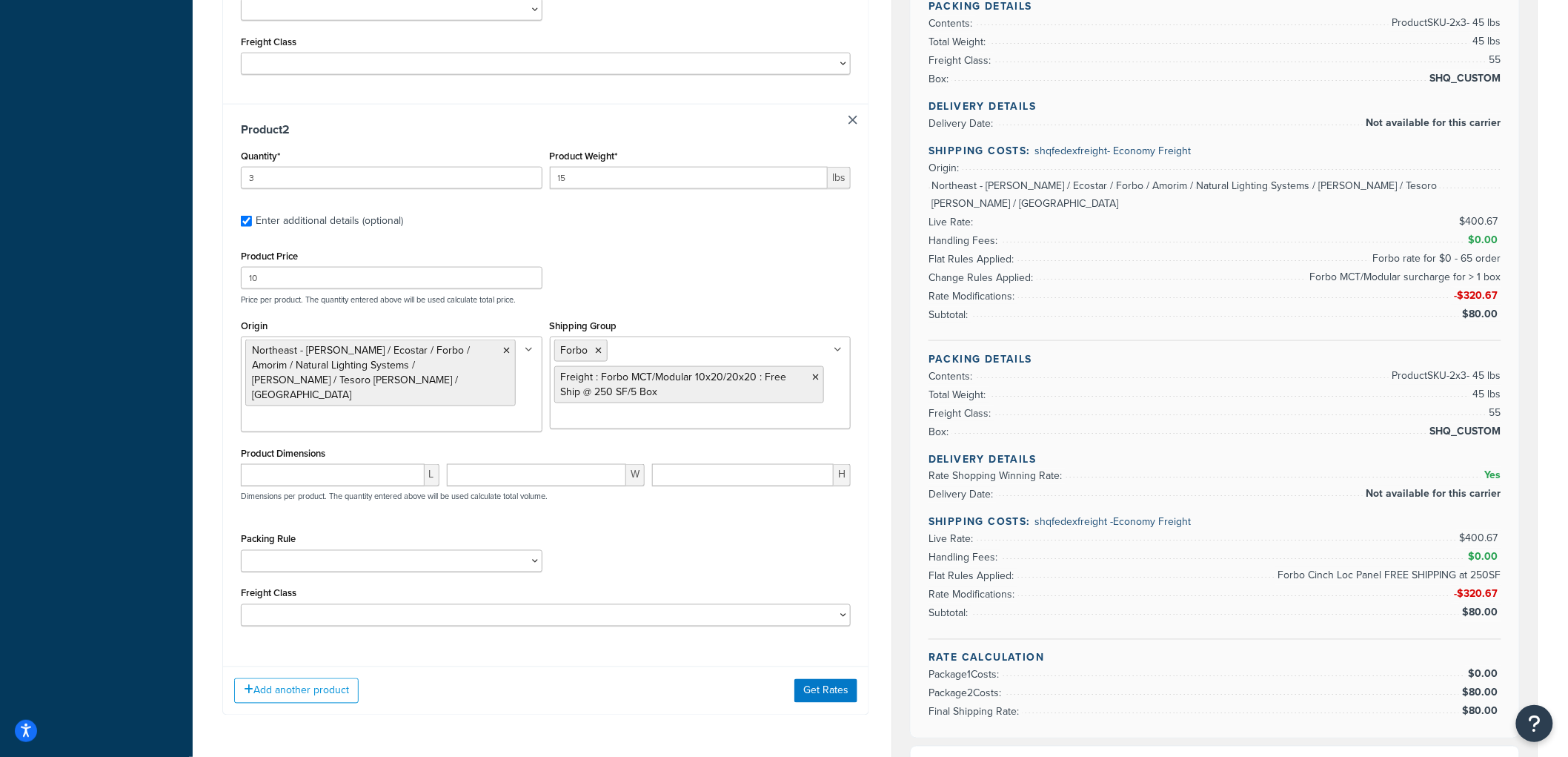
scroll to position [741, 0]
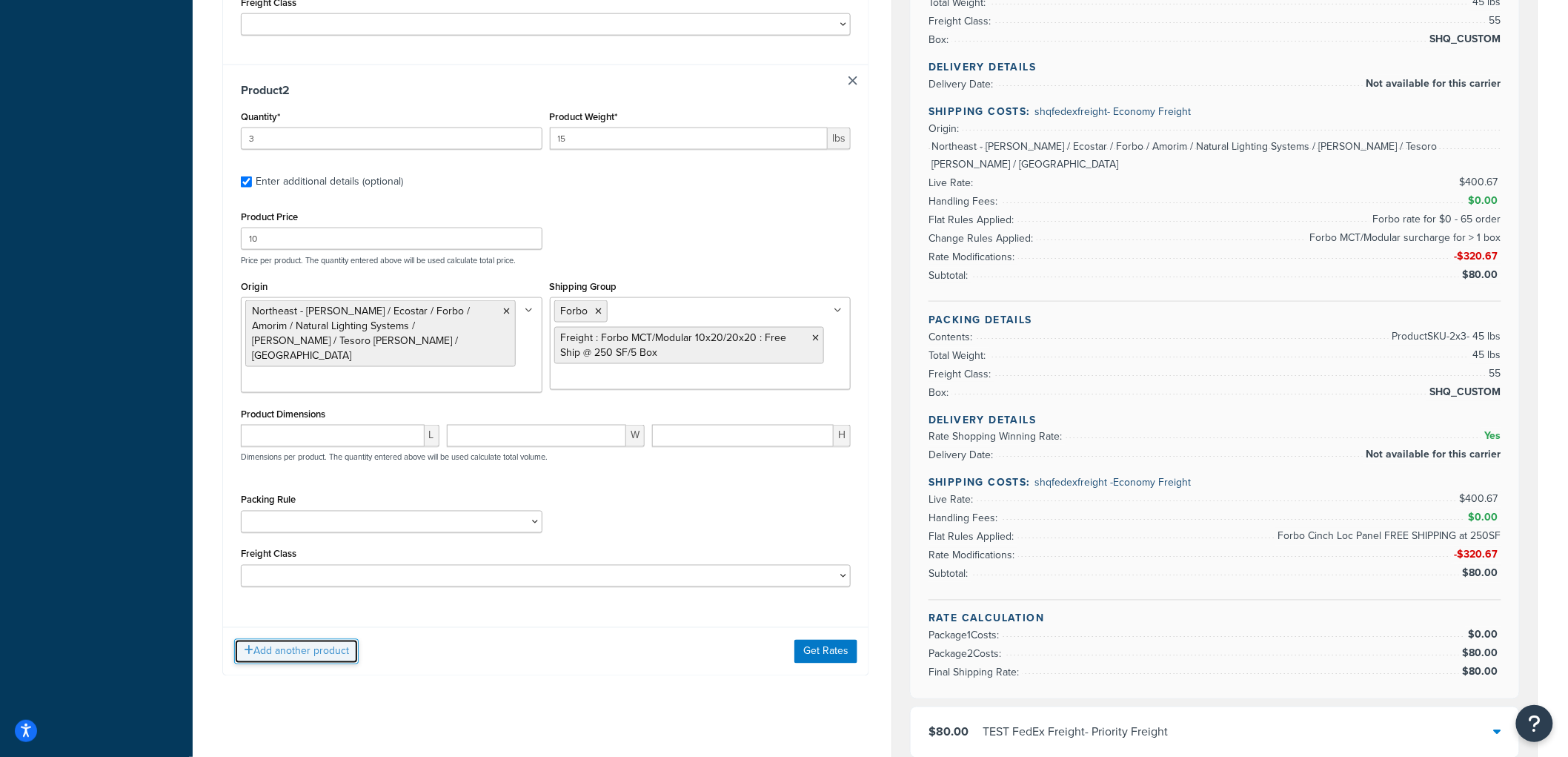
click at [306, 645] on button "Add another product" at bounding box center [296, 652] width 124 height 25
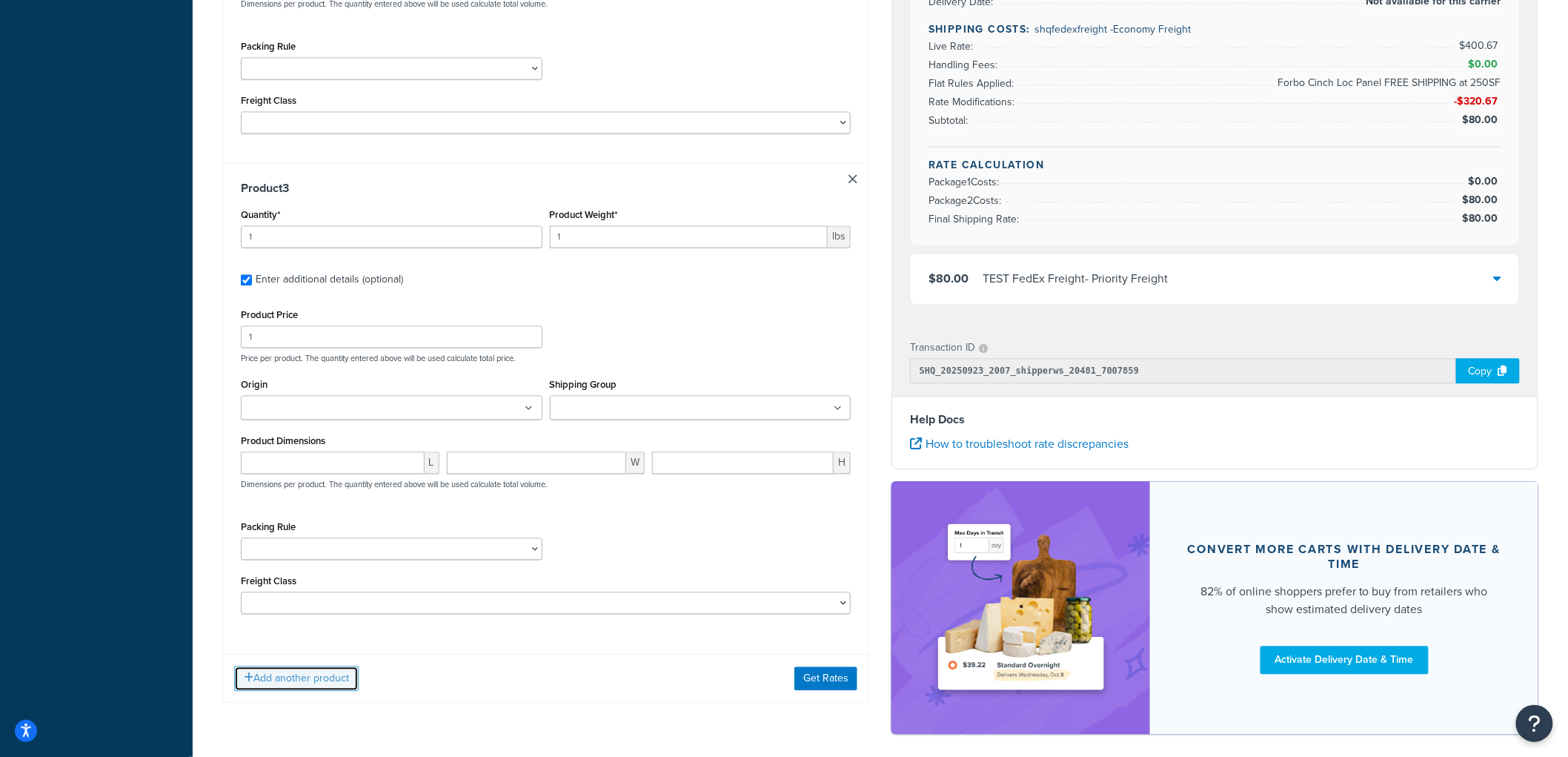
scroll to position [1196, 0]
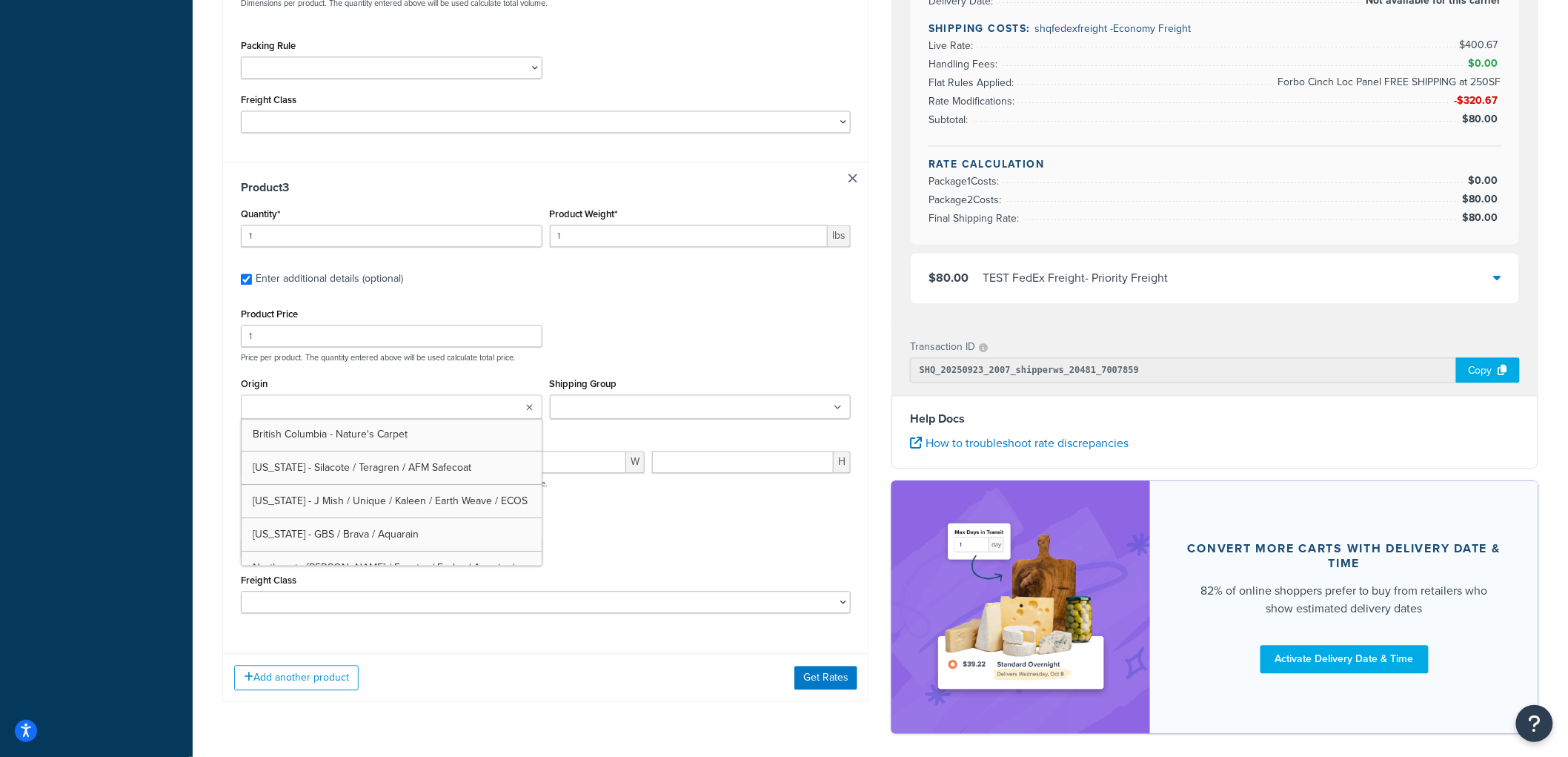
click at [516, 409] on ul at bounding box center [392, 407] width 301 height 24
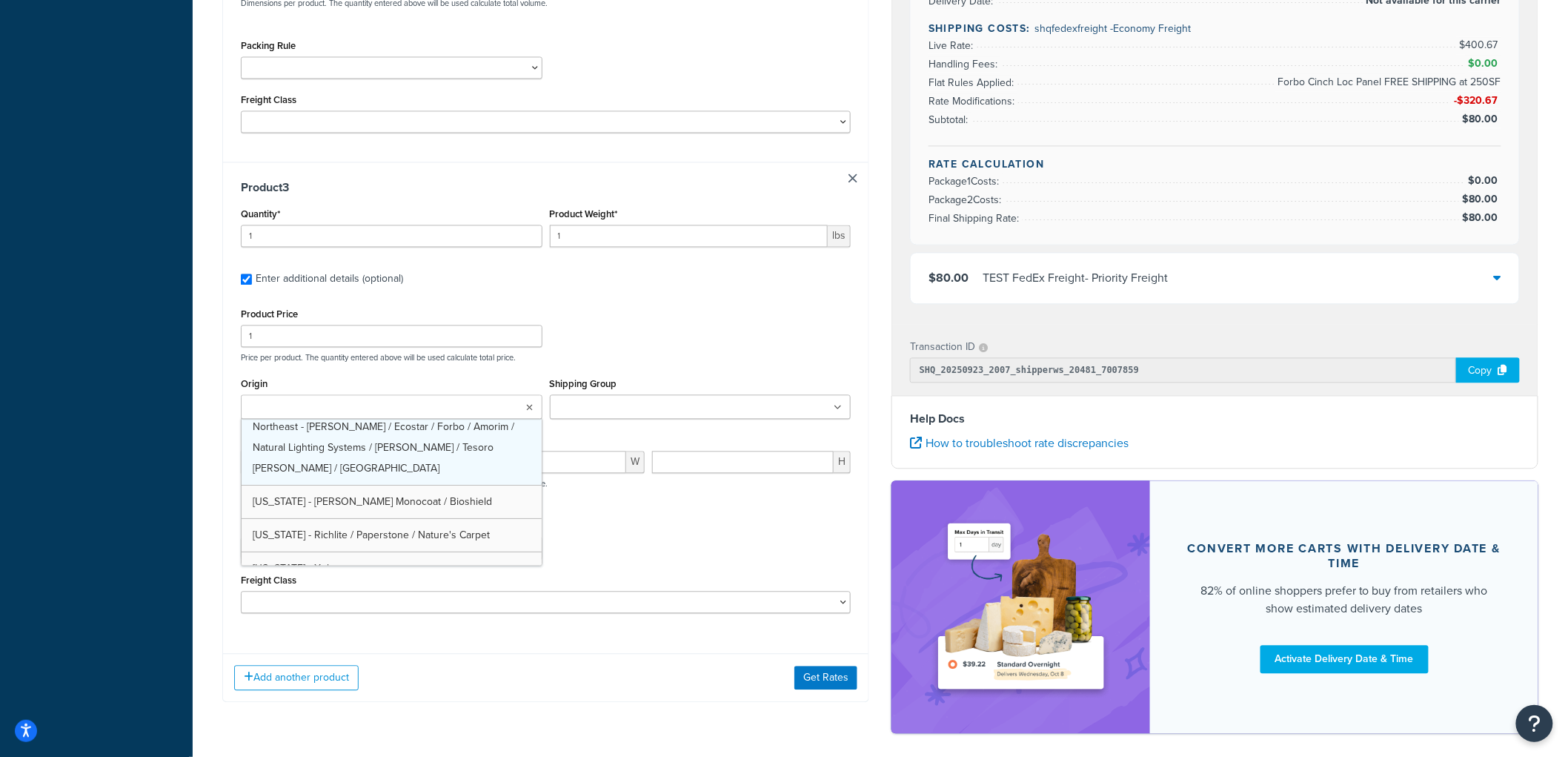
scroll to position [86, 0]
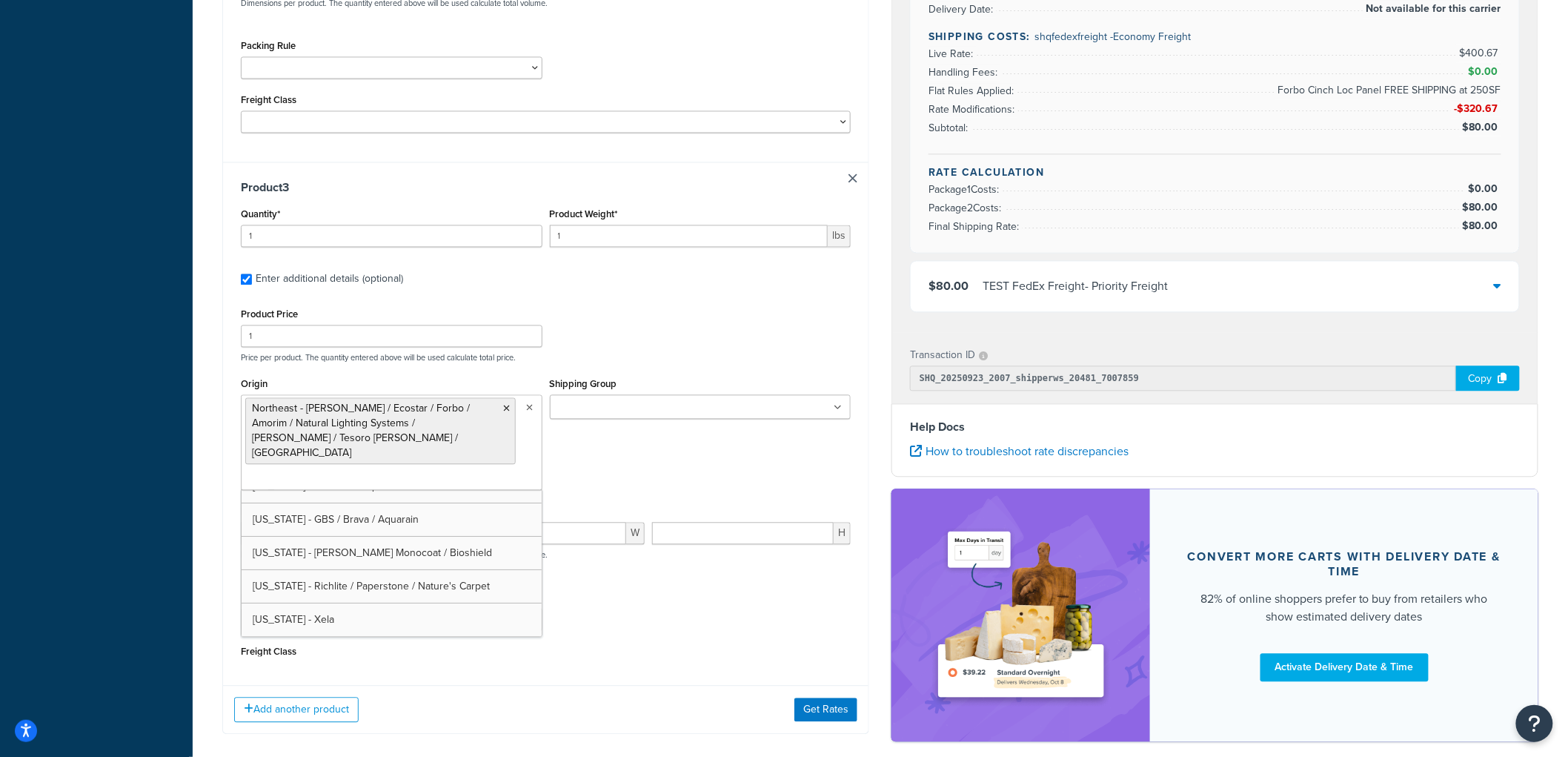
click at [621, 410] on input "Shipping Group" at bounding box center [620, 408] width 131 height 17
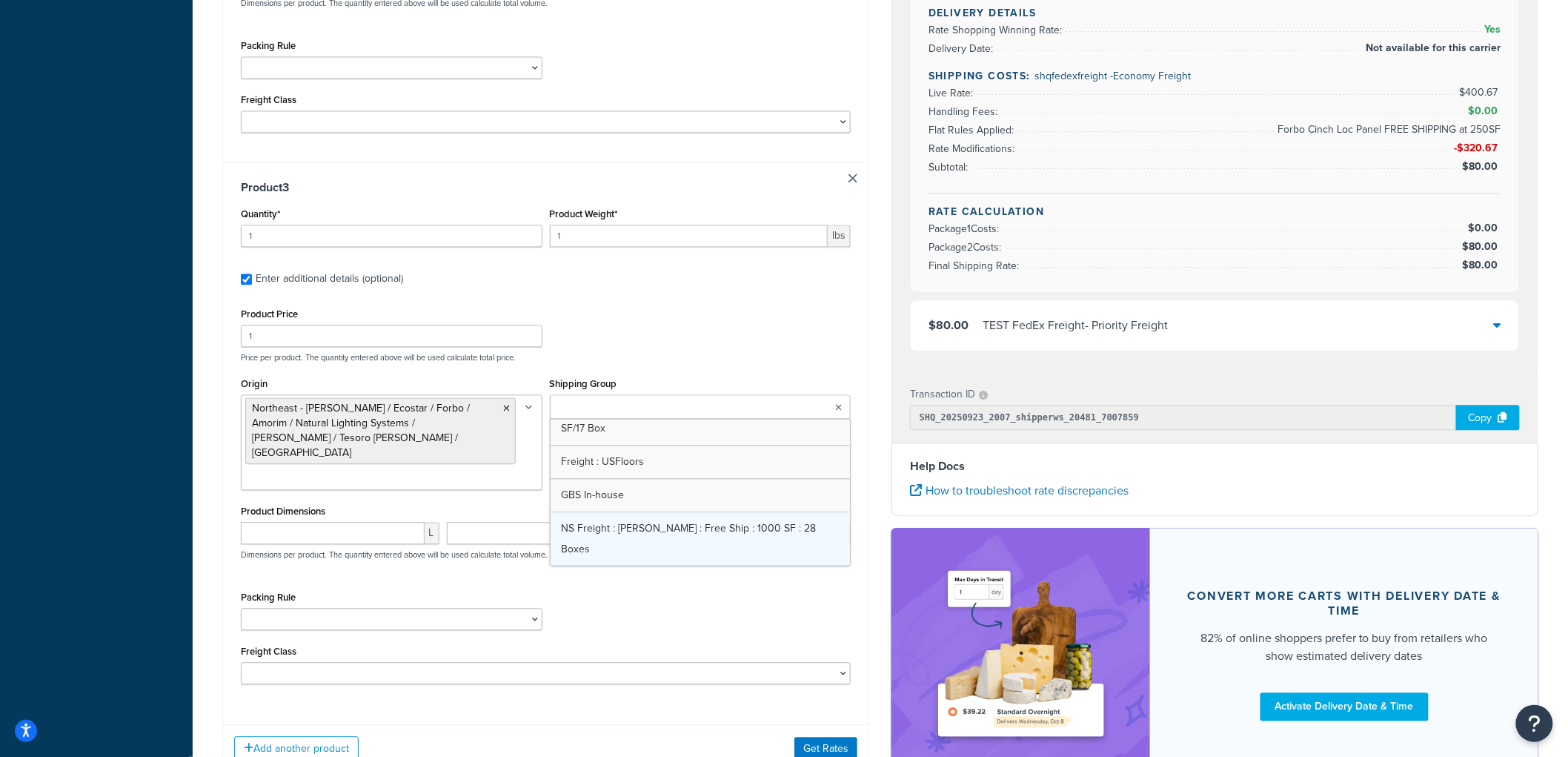
scroll to position [1648, 0]
click at [713, 325] on div "Product Price 1 Price per product. The quantity entered above will be used calc…" at bounding box center [545, 333] width 617 height 58
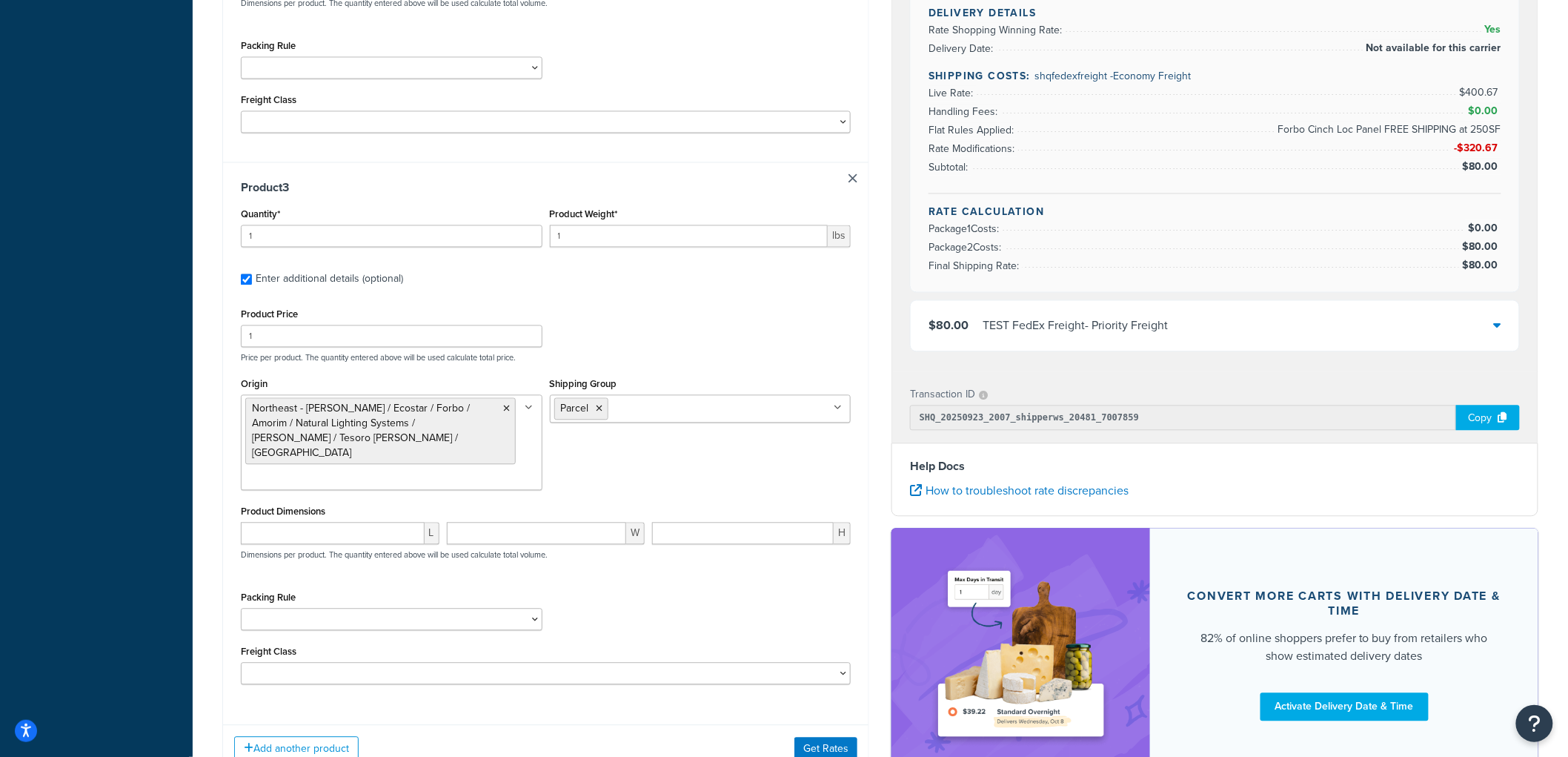
click at [625, 412] on input "Shipping Group" at bounding box center [677, 408] width 131 height 17
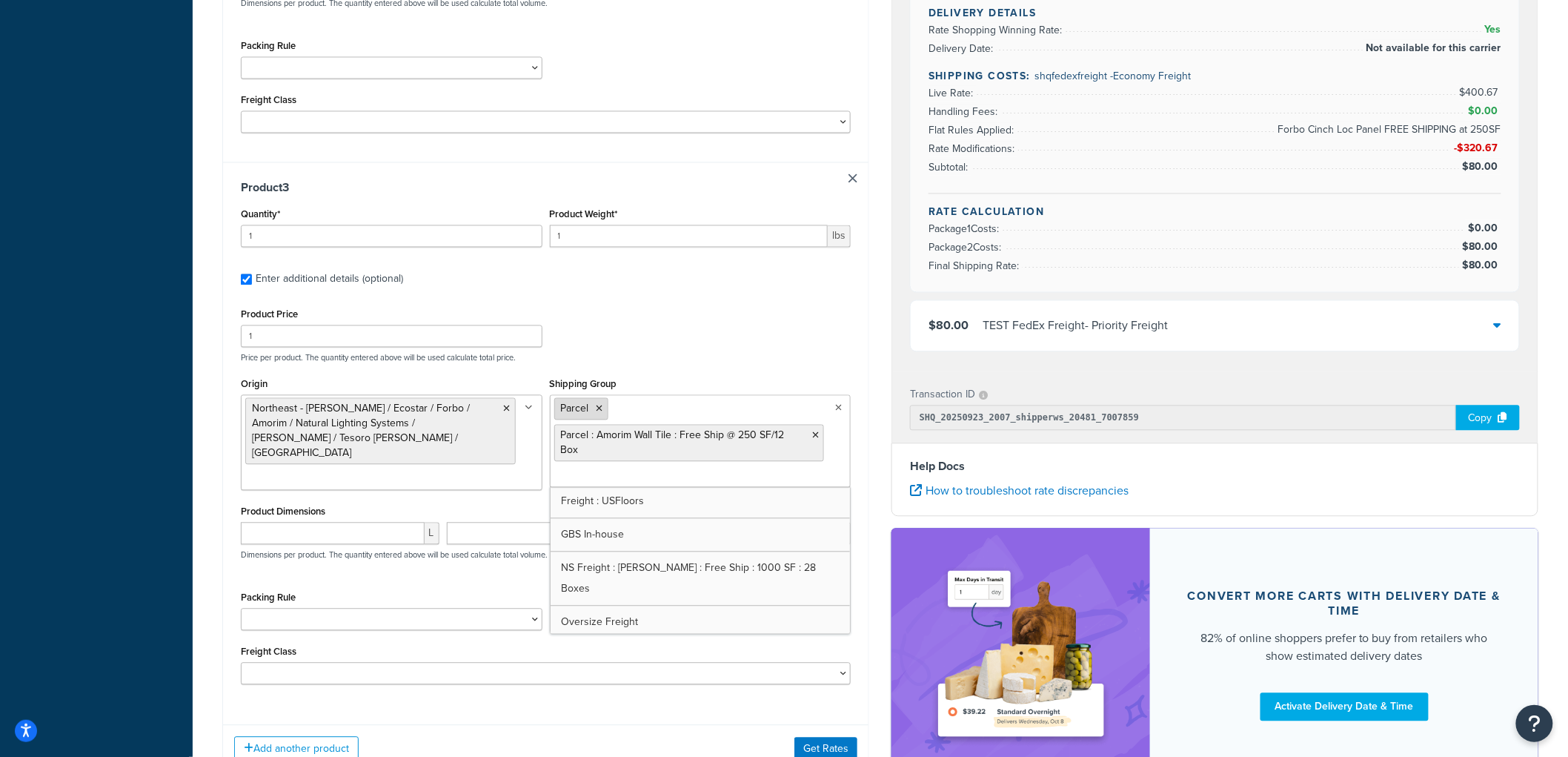
click at [599, 410] on icon at bounding box center [600, 409] width 7 height 9
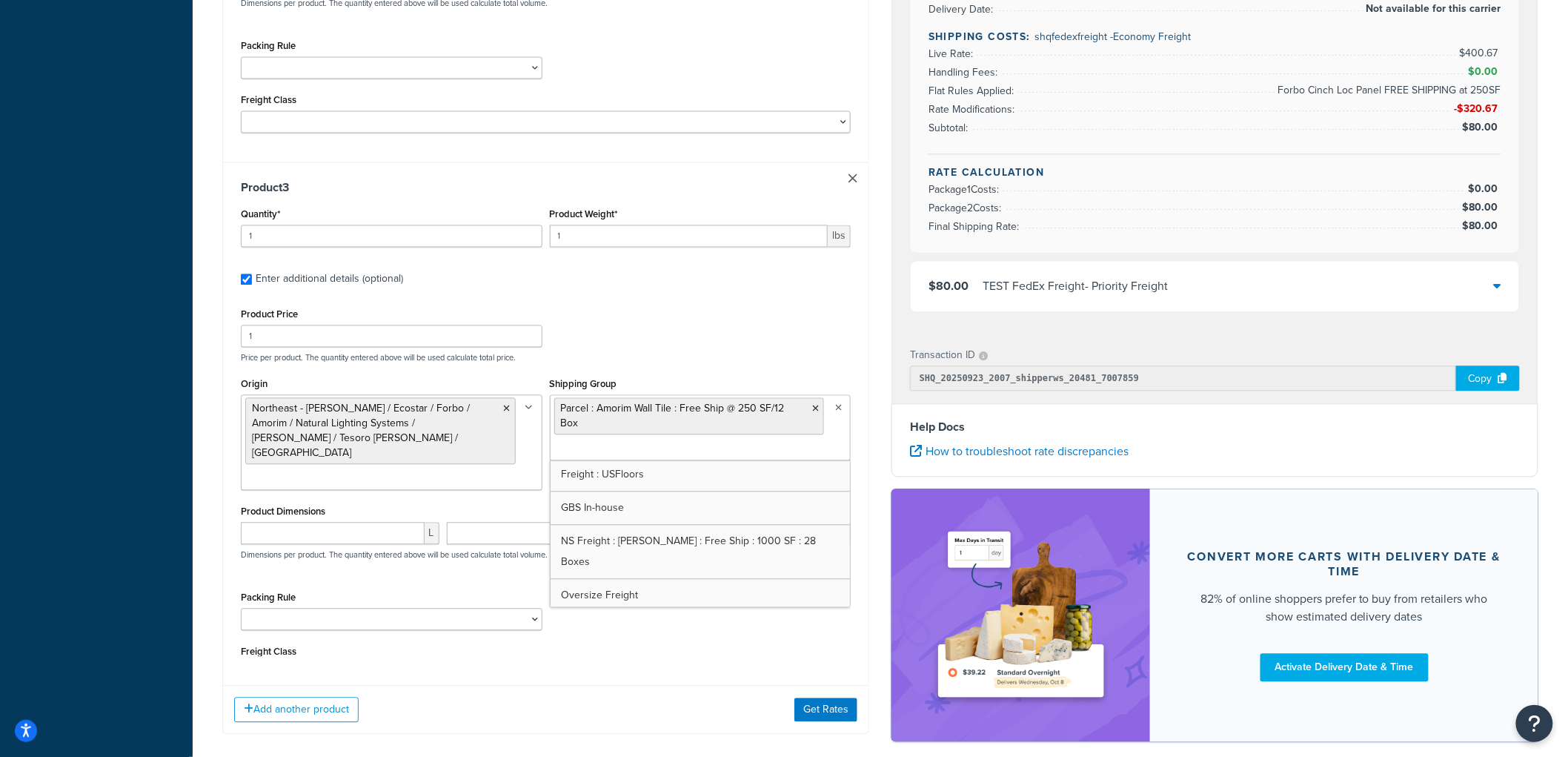
click at [683, 310] on div "Product Price 1 Price per product. The quantity entered above will be used calc…" at bounding box center [545, 333] width 617 height 58
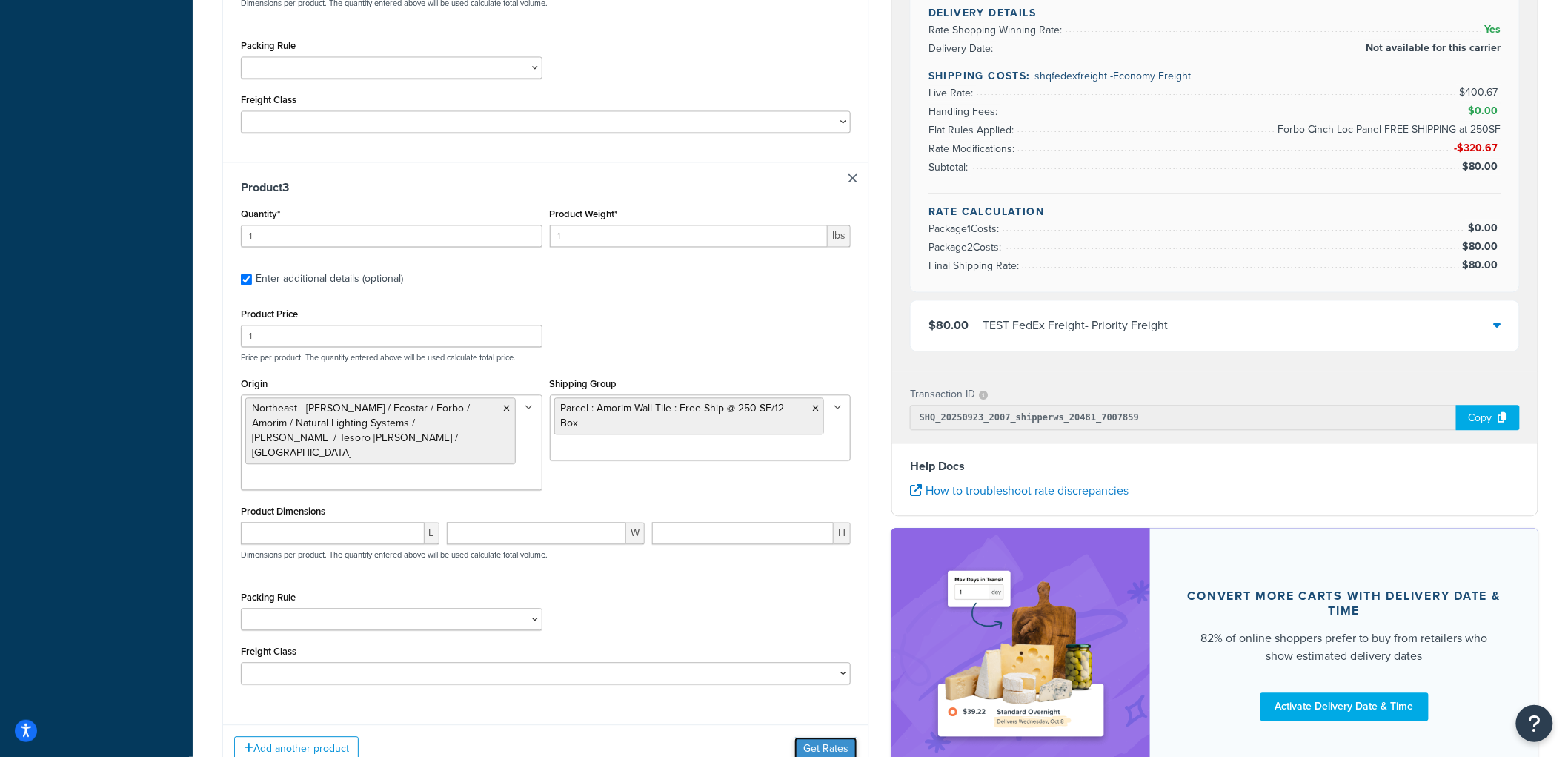
click at [838, 737] on button "Get Rates" at bounding box center [826, 748] width 63 height 24
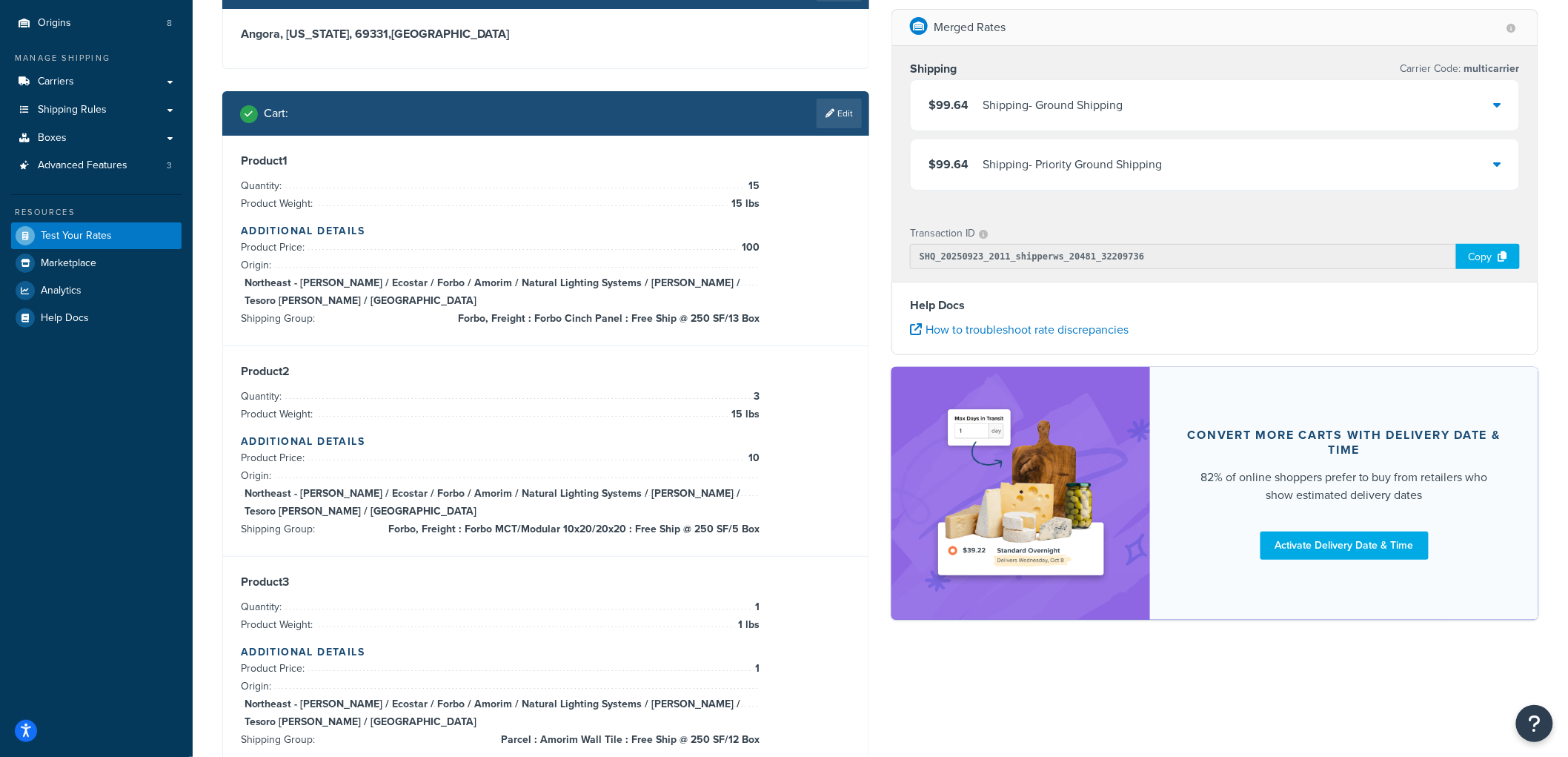
scroll to position [17, 0]
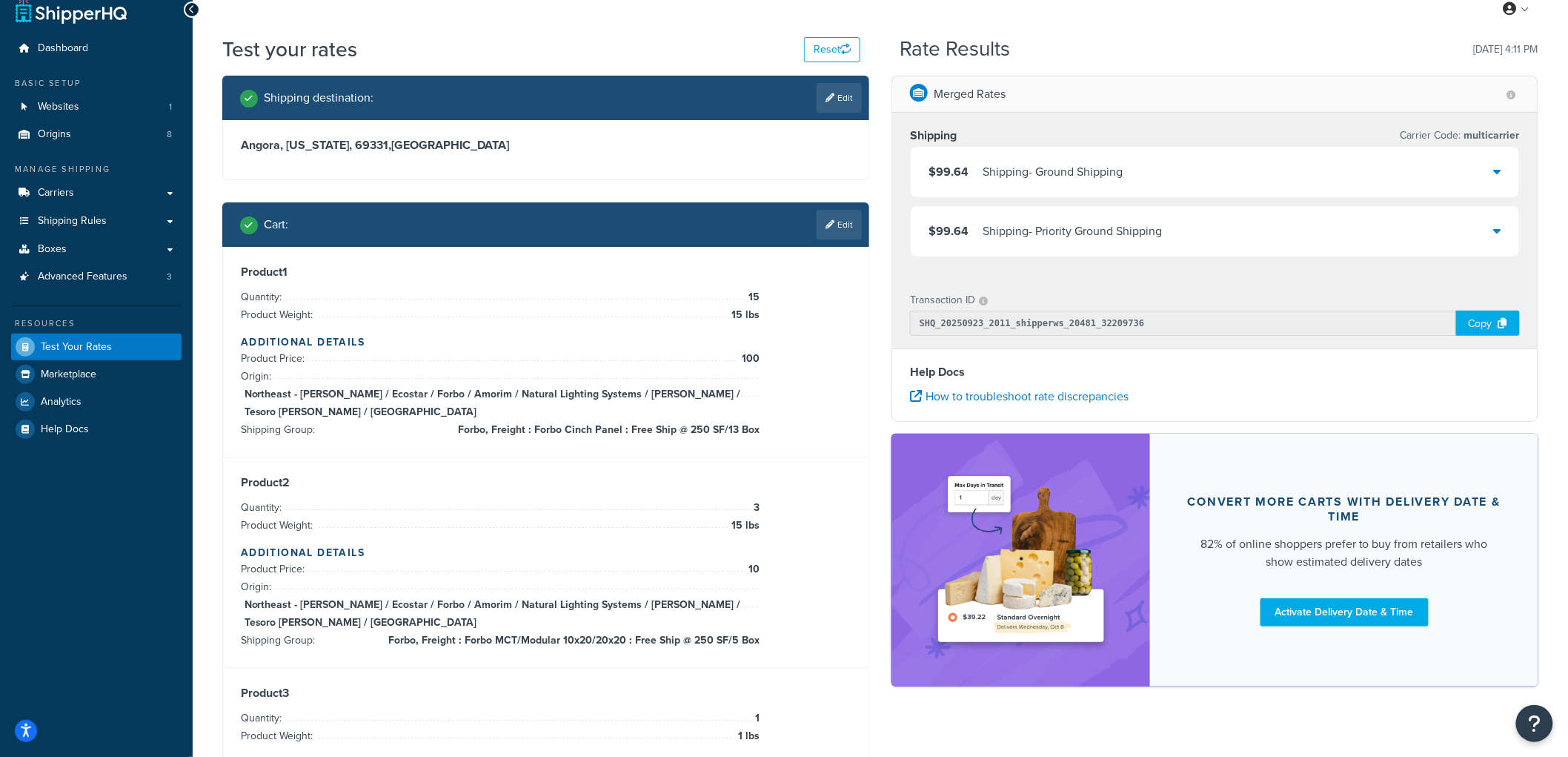
click at [959, 172] on span "$99.64" at bounding box center [949, 172] width 40 height 17
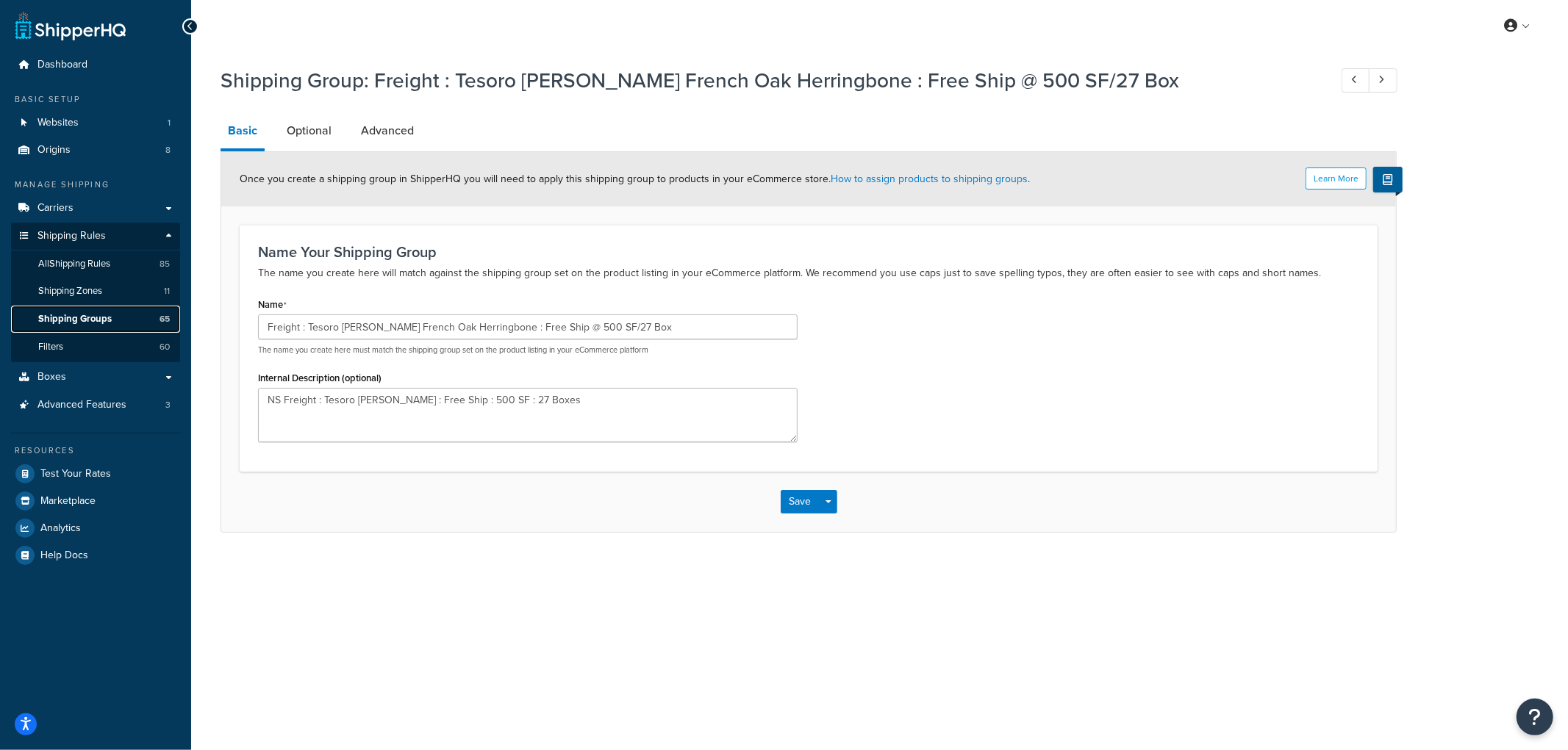
click at [104, 319] on span "Shipping Groups" at bounding box center [74, 319] width 73 height 12
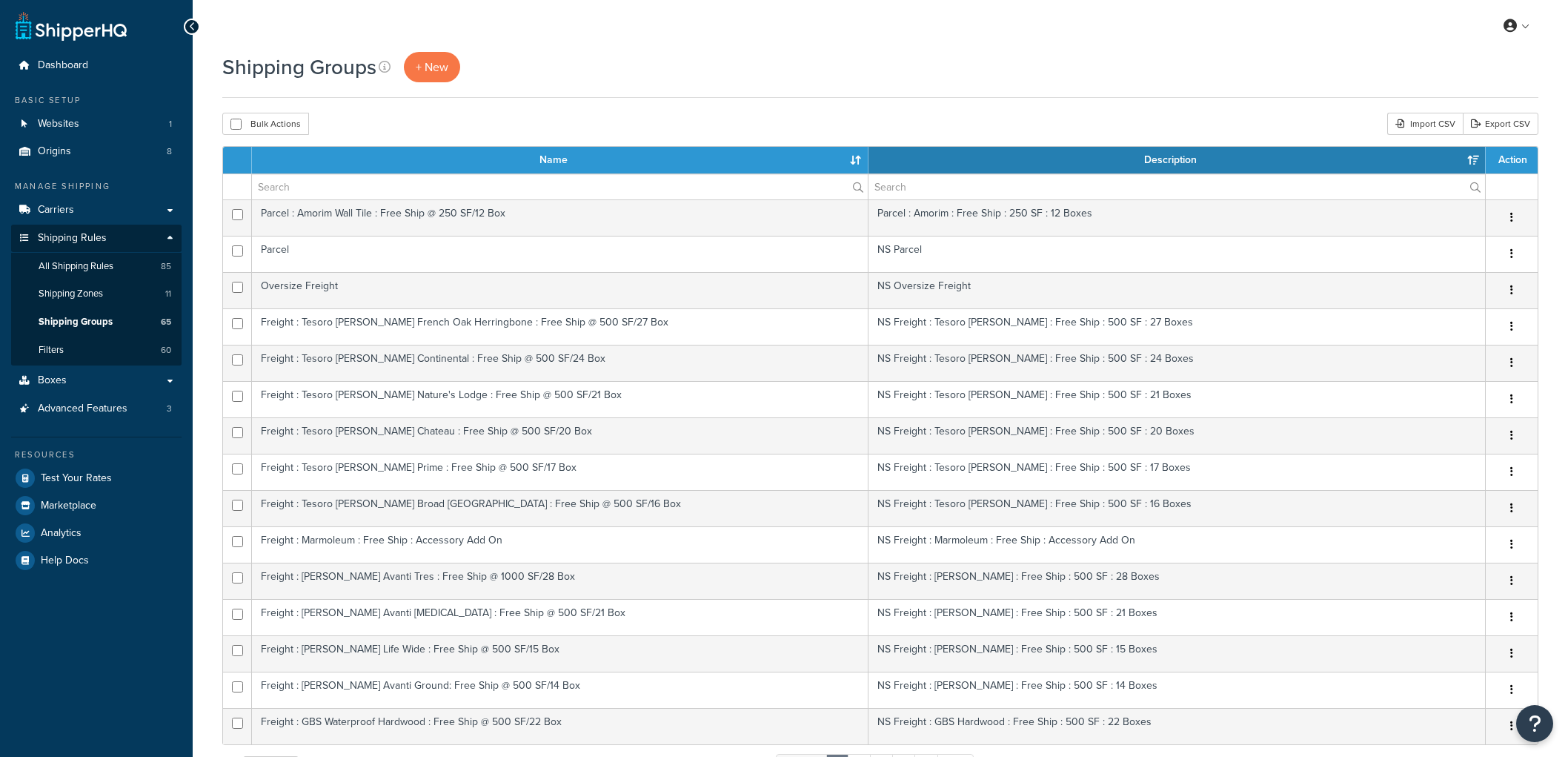
select select "15"
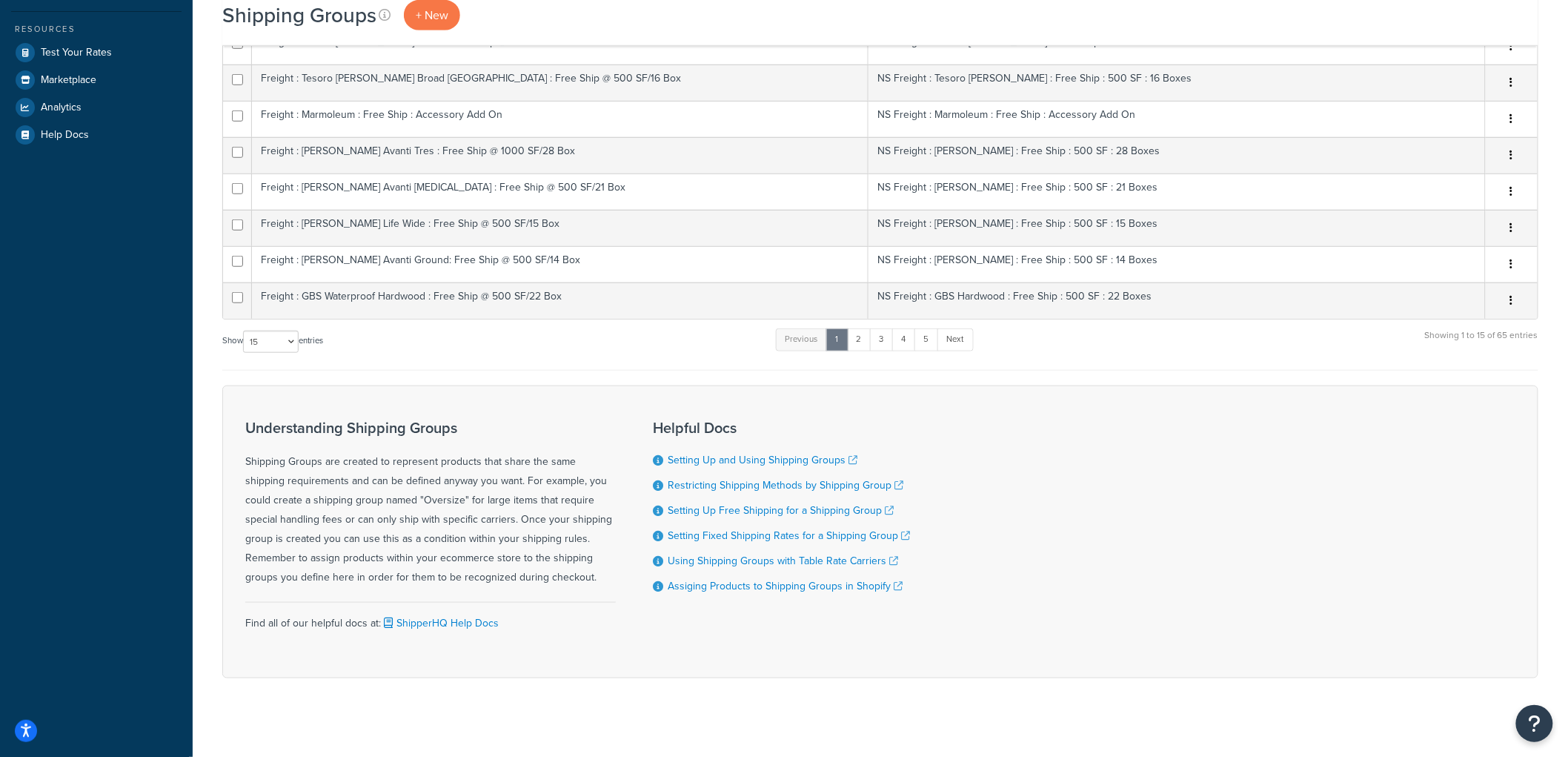
scroll to position [436, 0]
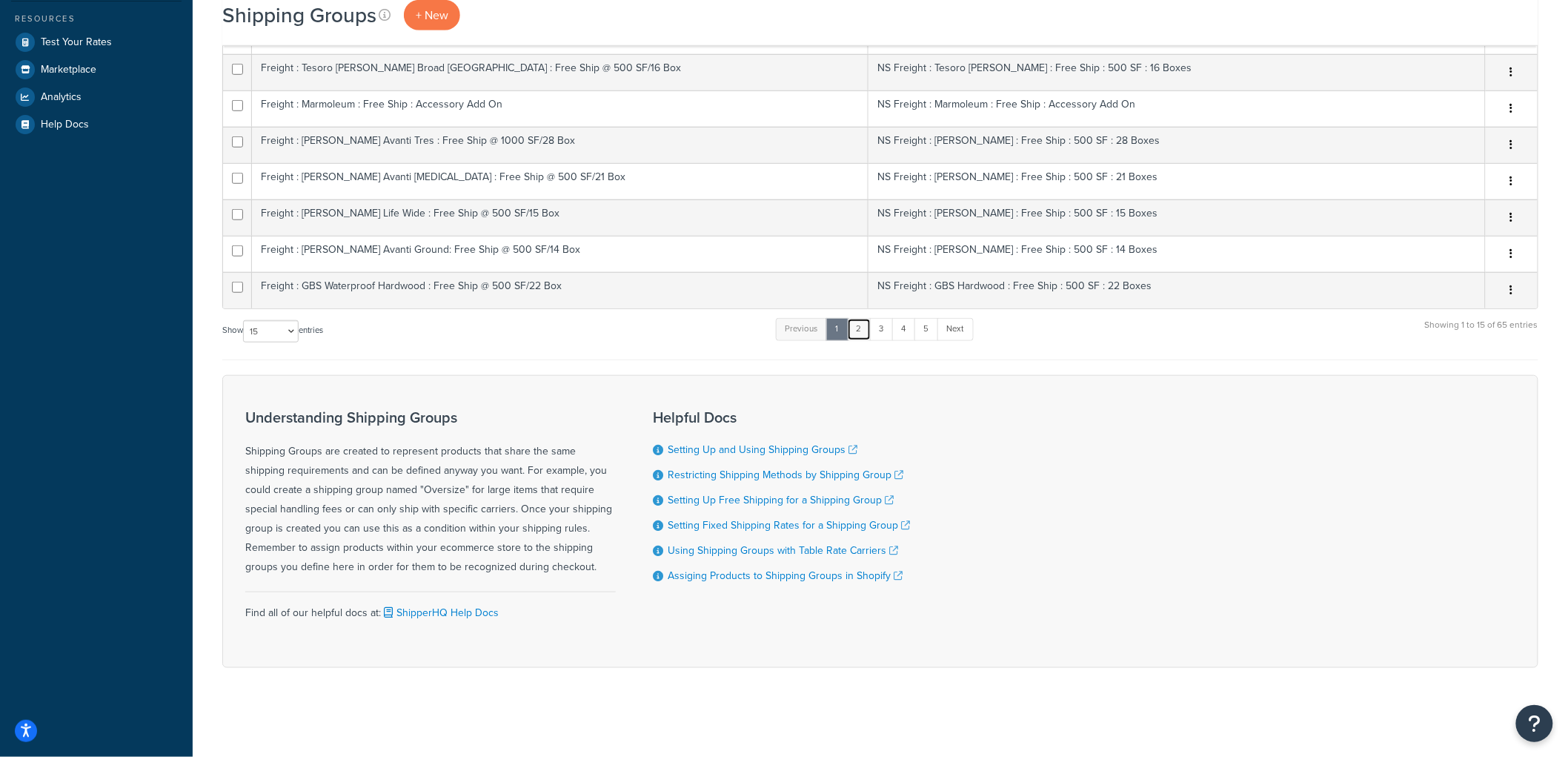
click at [862, 327] on link "2" at bounding box center [859, 329] width 24 height 23
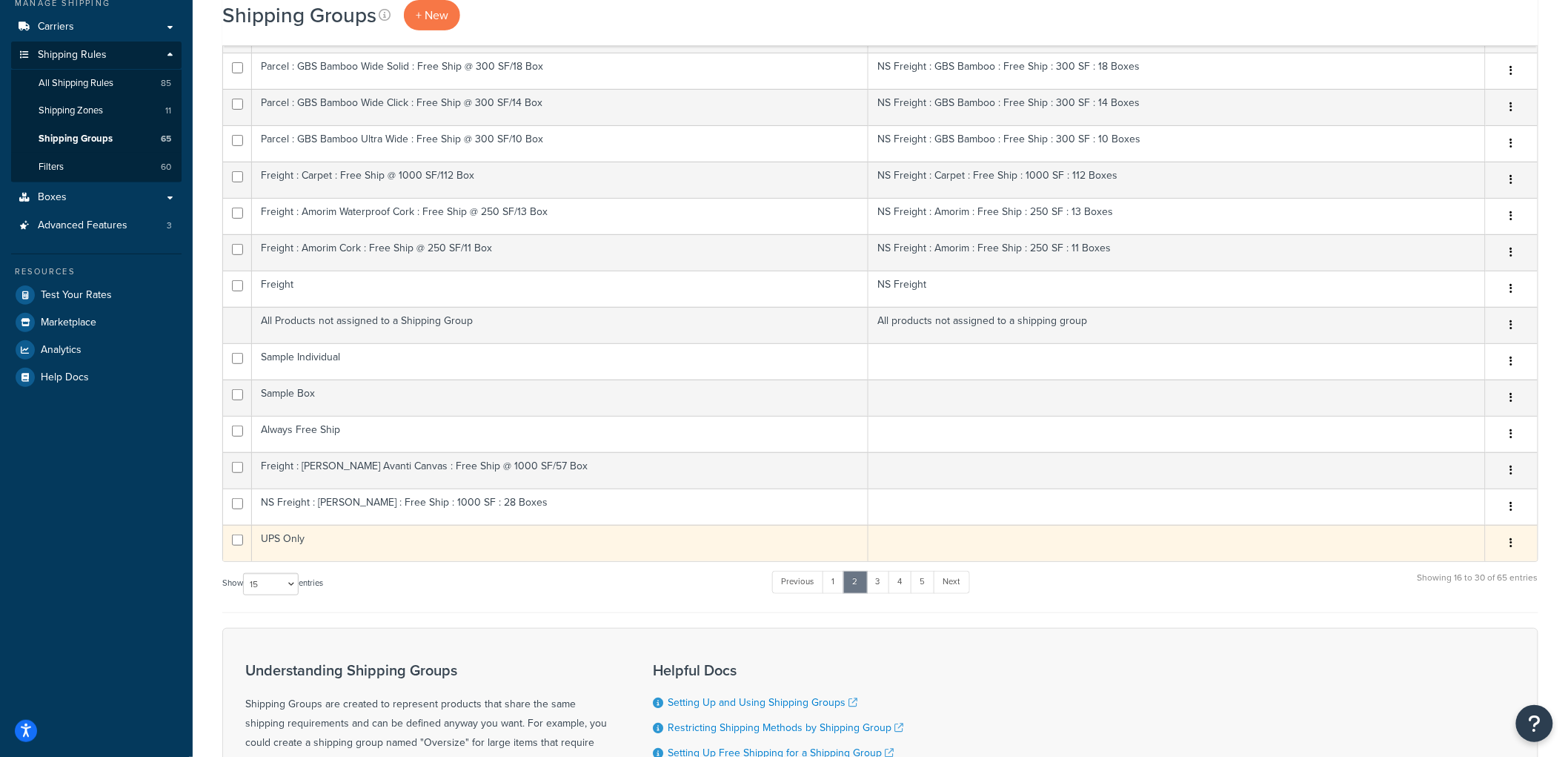
scroll to position [107, 0]
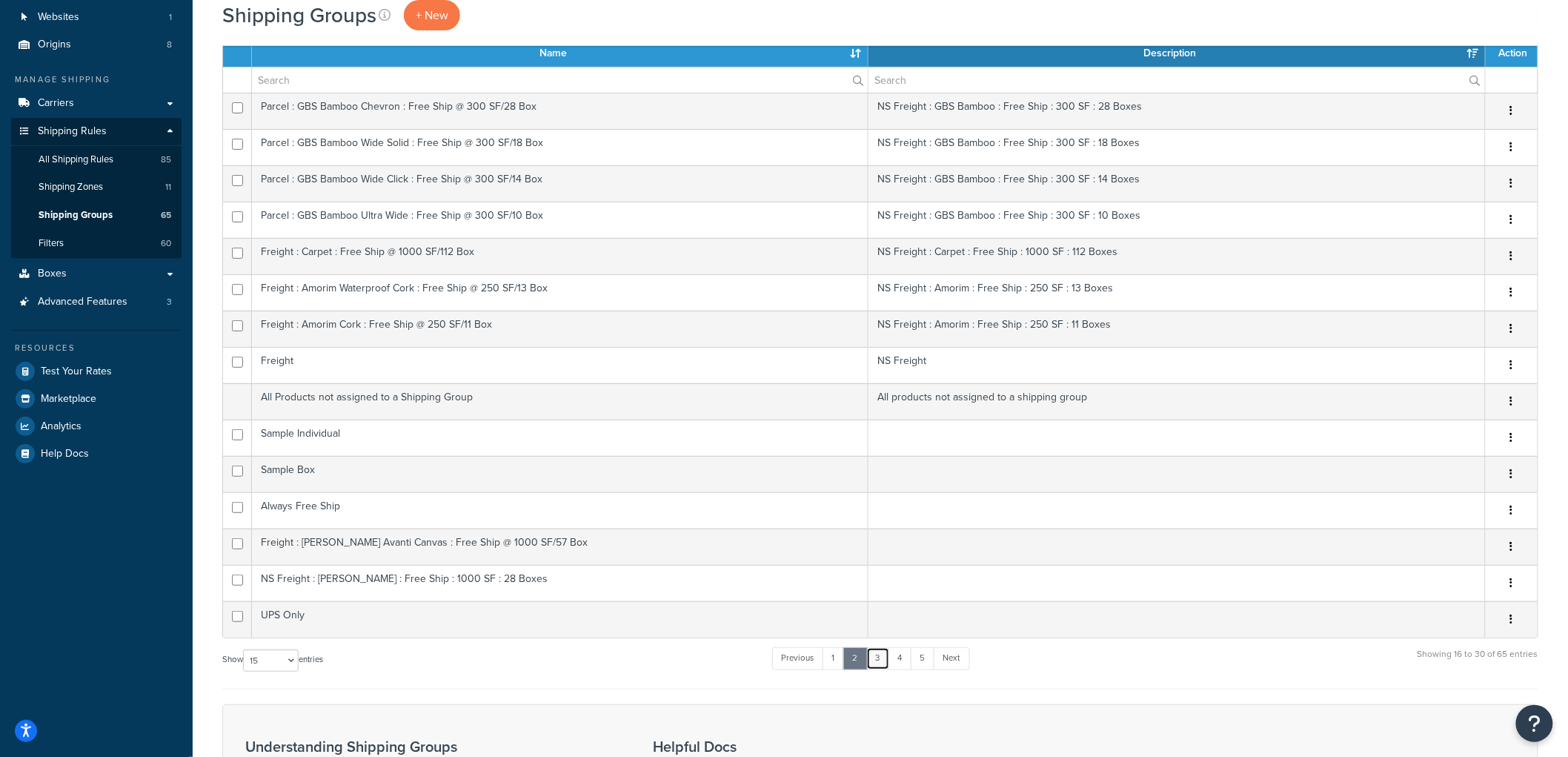
click at [883, 658] on link "3" at bounding box center [878, 659] width 24 height 23
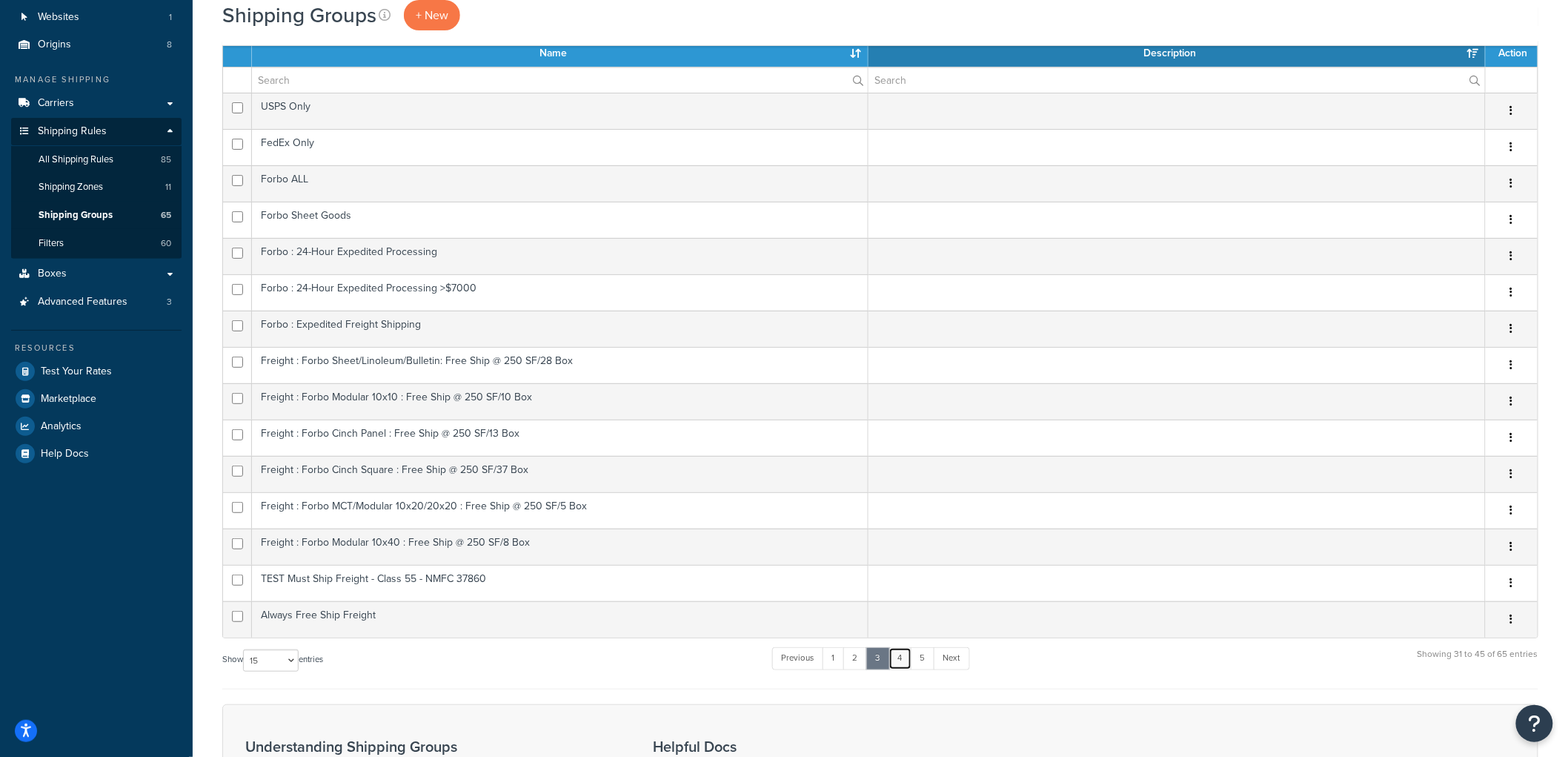
click at [899, 656] on link "4" at bounding box center [900, 659] width 24 height 23
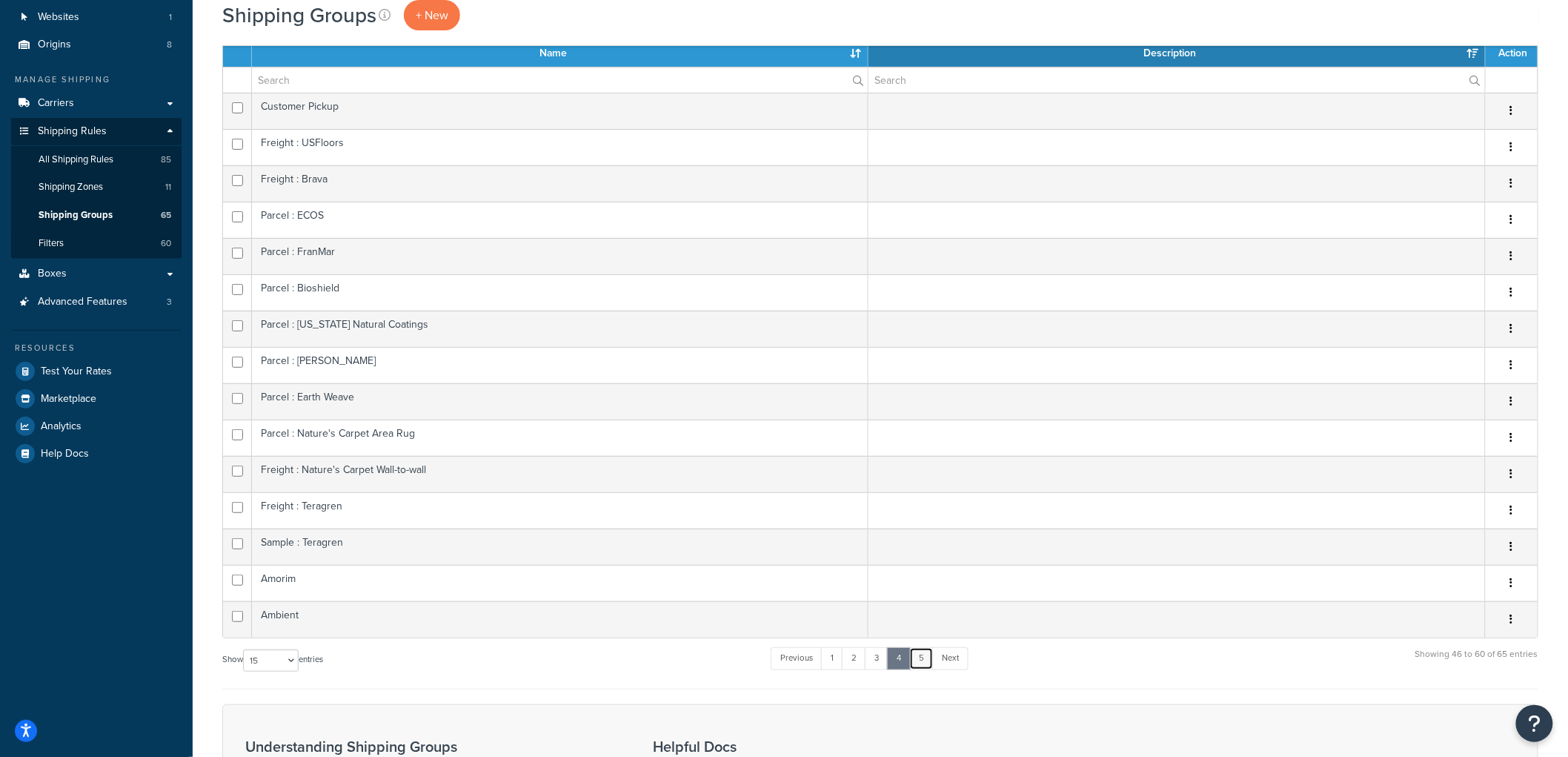
click at [926, 666] on link "5" at bounding box center [922, 659] width 24 height 23
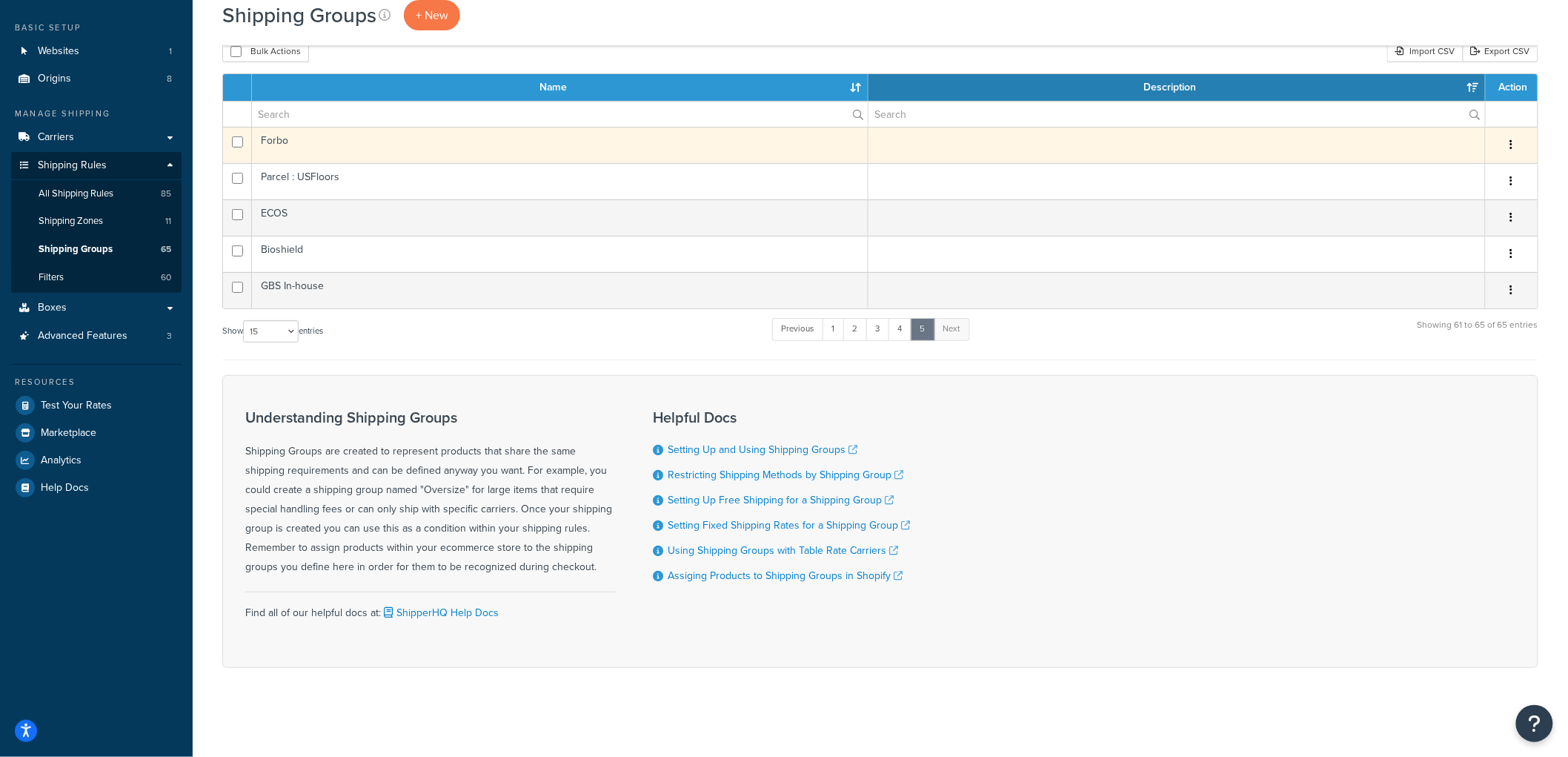
click at [312, 145] on td "Forbo" at bounding box center [560, 145] width 616 height 37
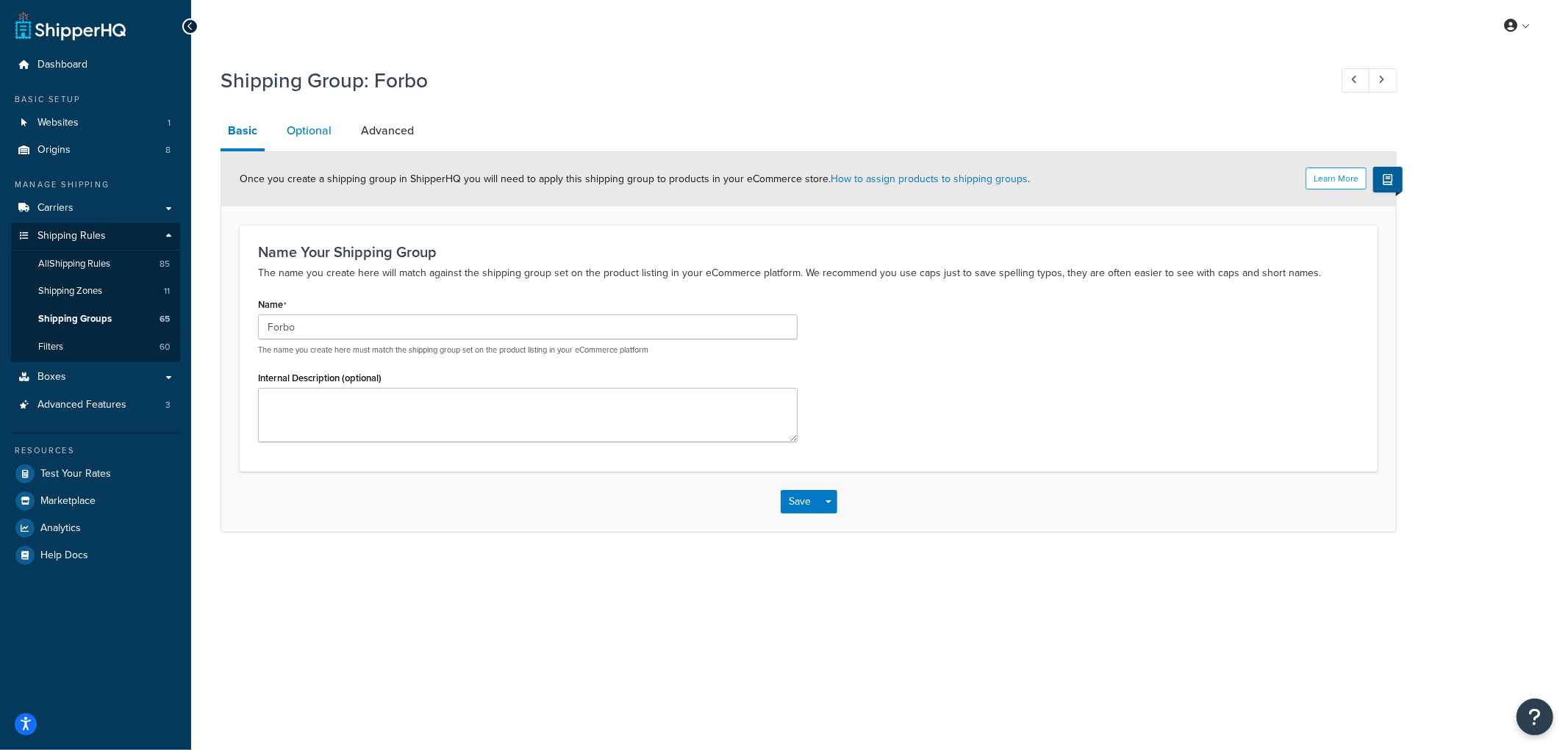
click at [333, 142] on link "Optional" at bounding box center [308, 130] width 60 height 35
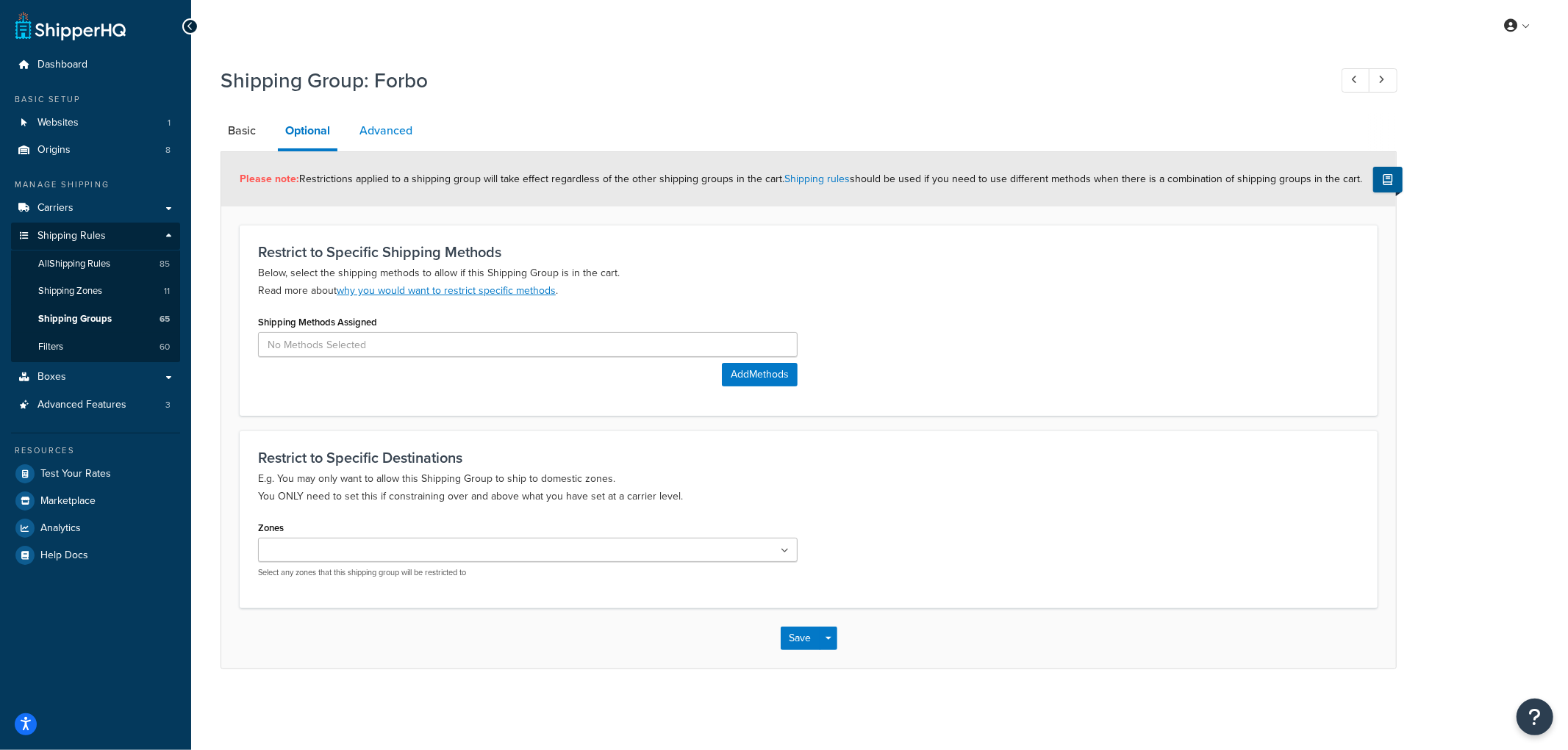
click at [385, 131] on link "Advanced" at bounding box center [386, 130] width 67 height 35
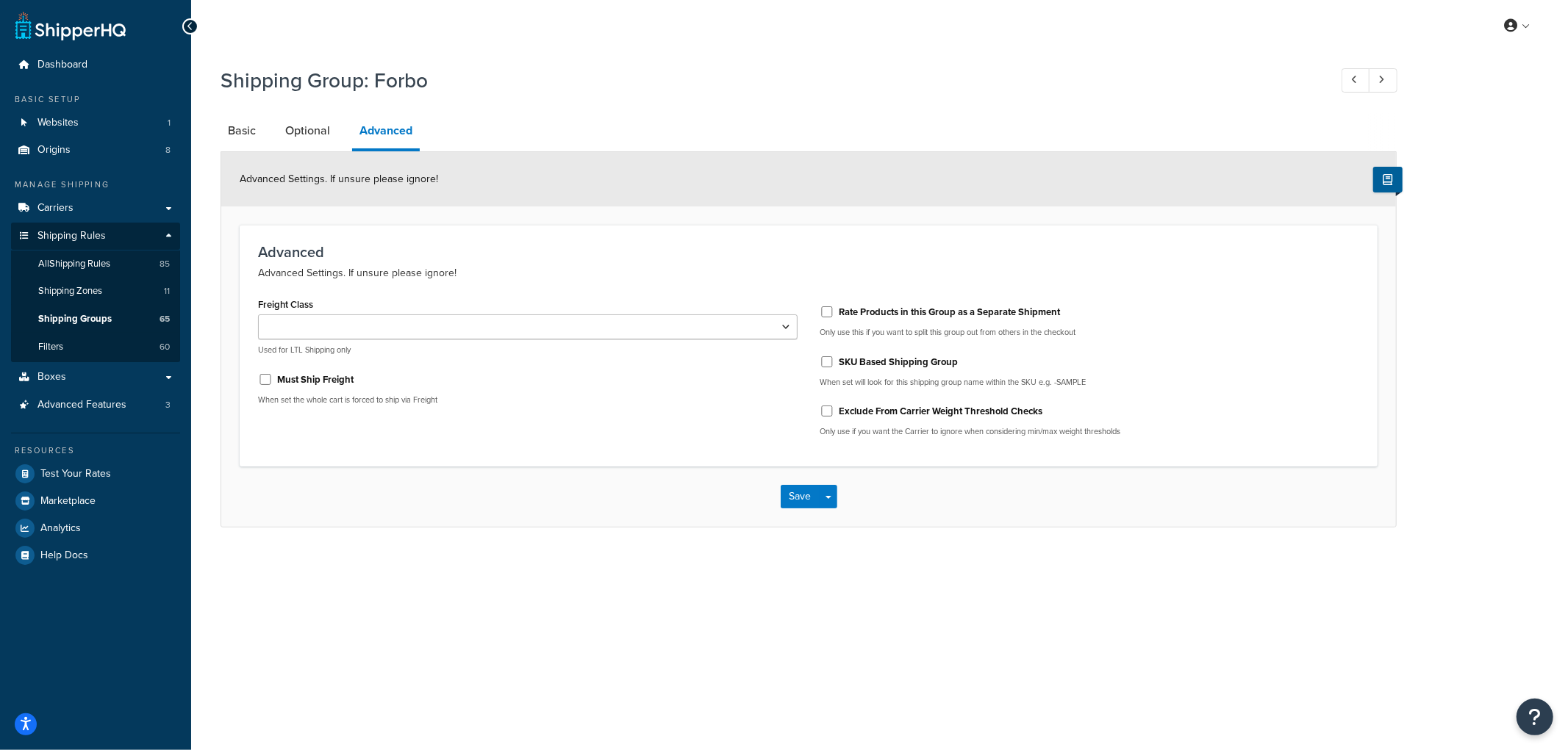
click at [913, 309] on label "Rate Products in this Group as a Separate Shipment" at bounding box center [949, 312] width 221 height 13
click at [834, 309] on input "Rate Products in this Group as a Separate Shipment" at bounding box center [826, 312] width 15 height 11
checkbox input "true"
click at [793, 486] on button "Save" at bounding box center [800, 496] width 40 height 23
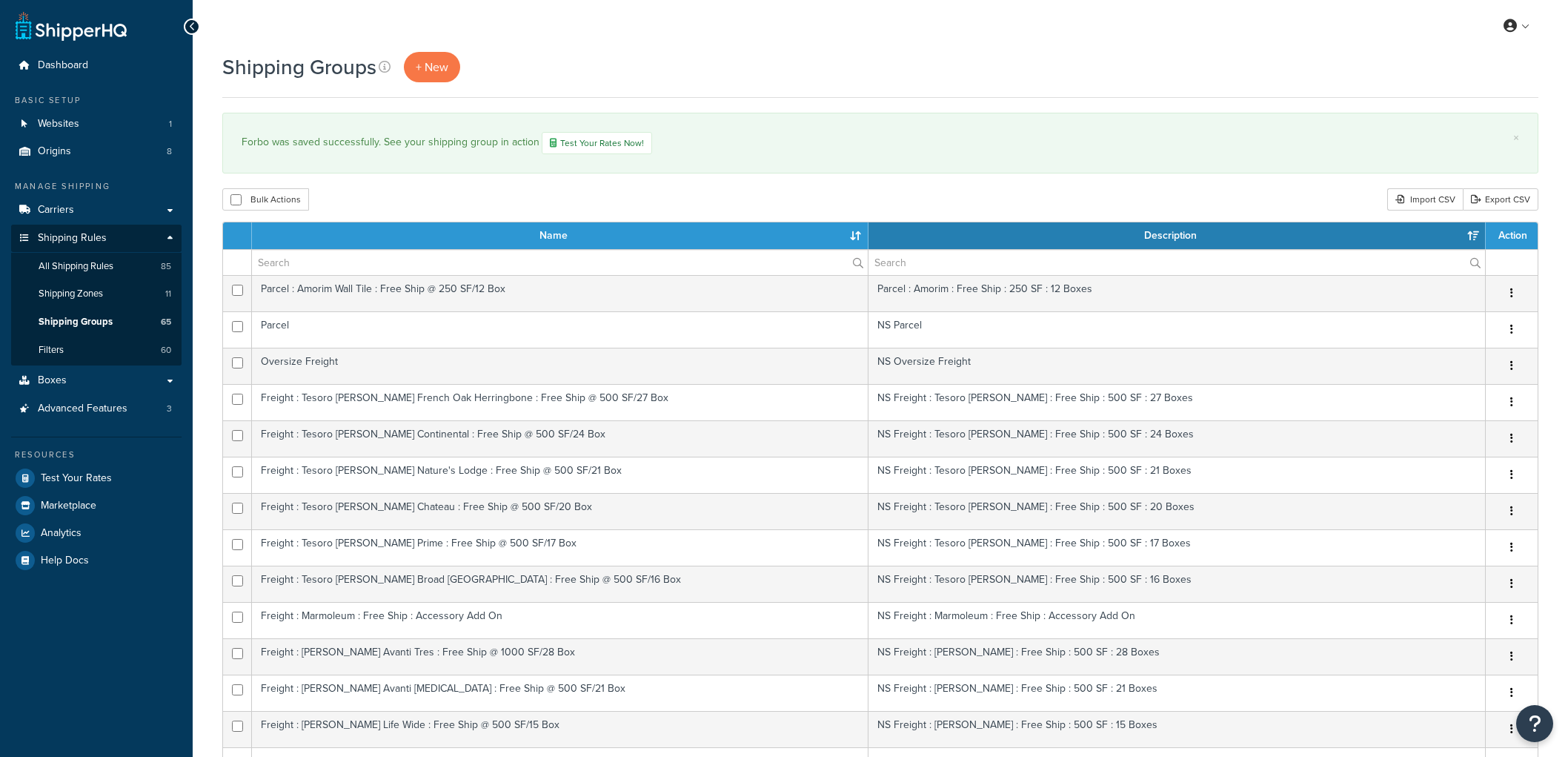
select select "15"
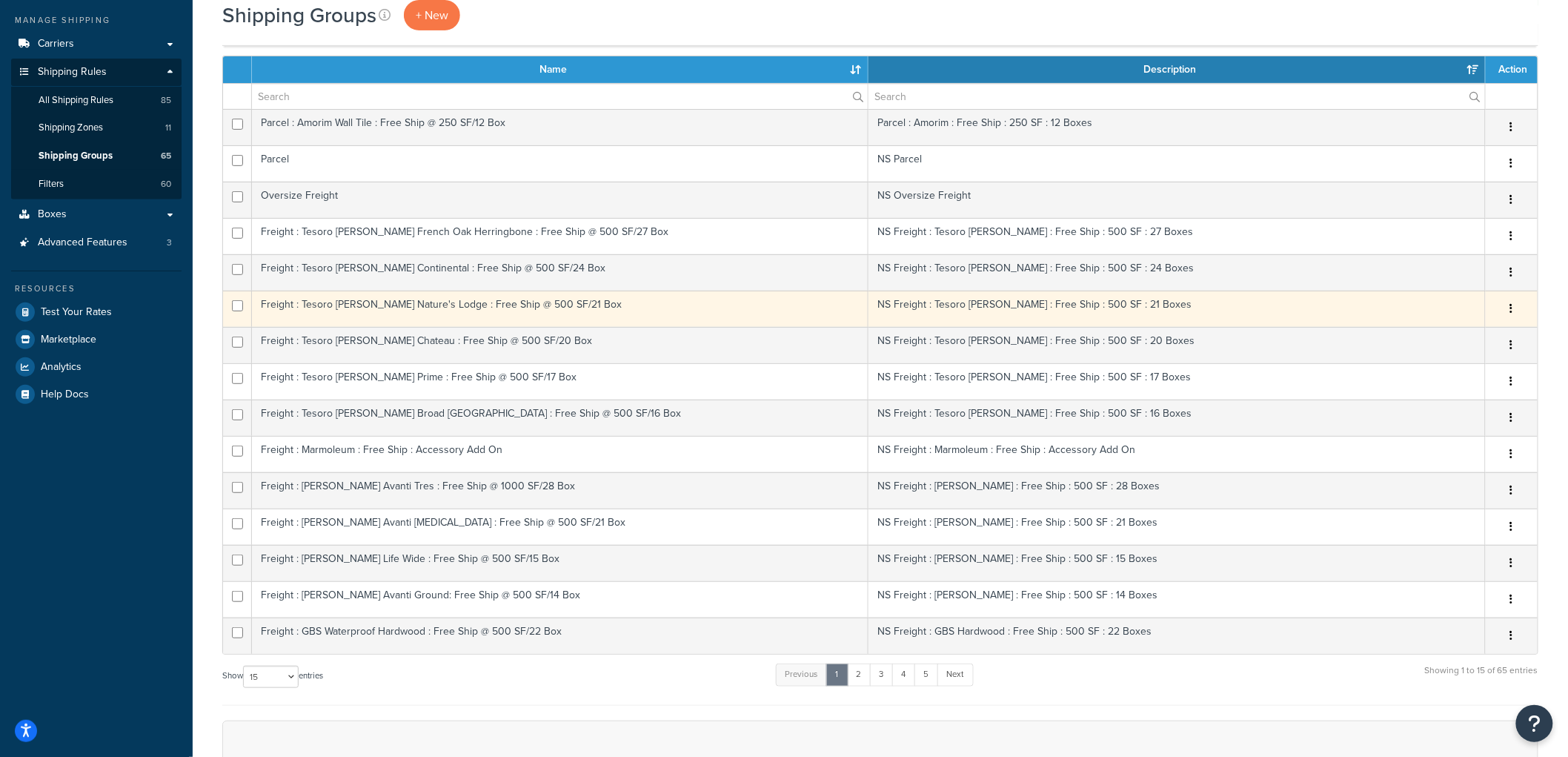
scroll to position [165, 0]
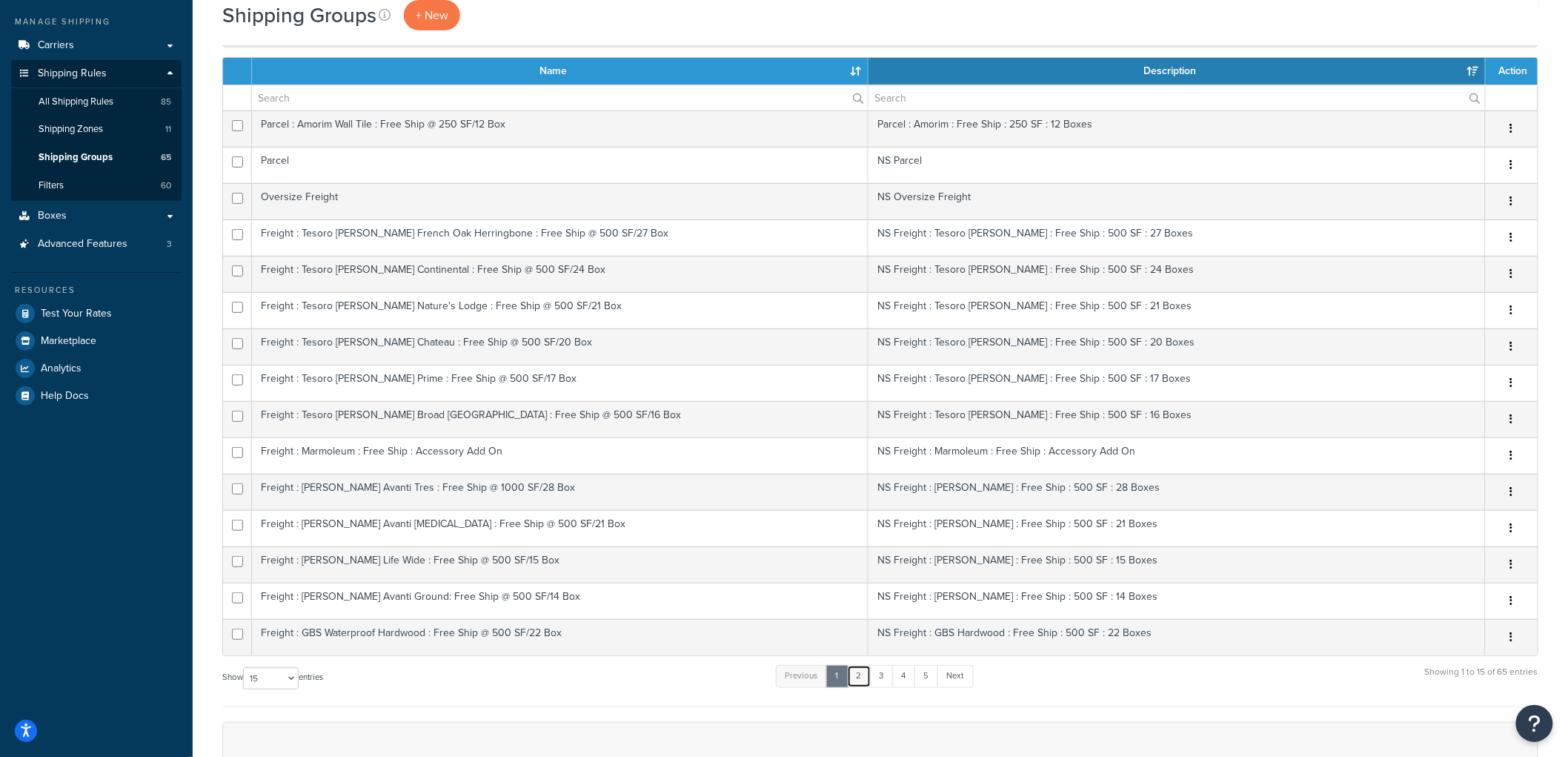
click at [867, 680] on link "2" at bounding box center [859, 677] width 24 height 23
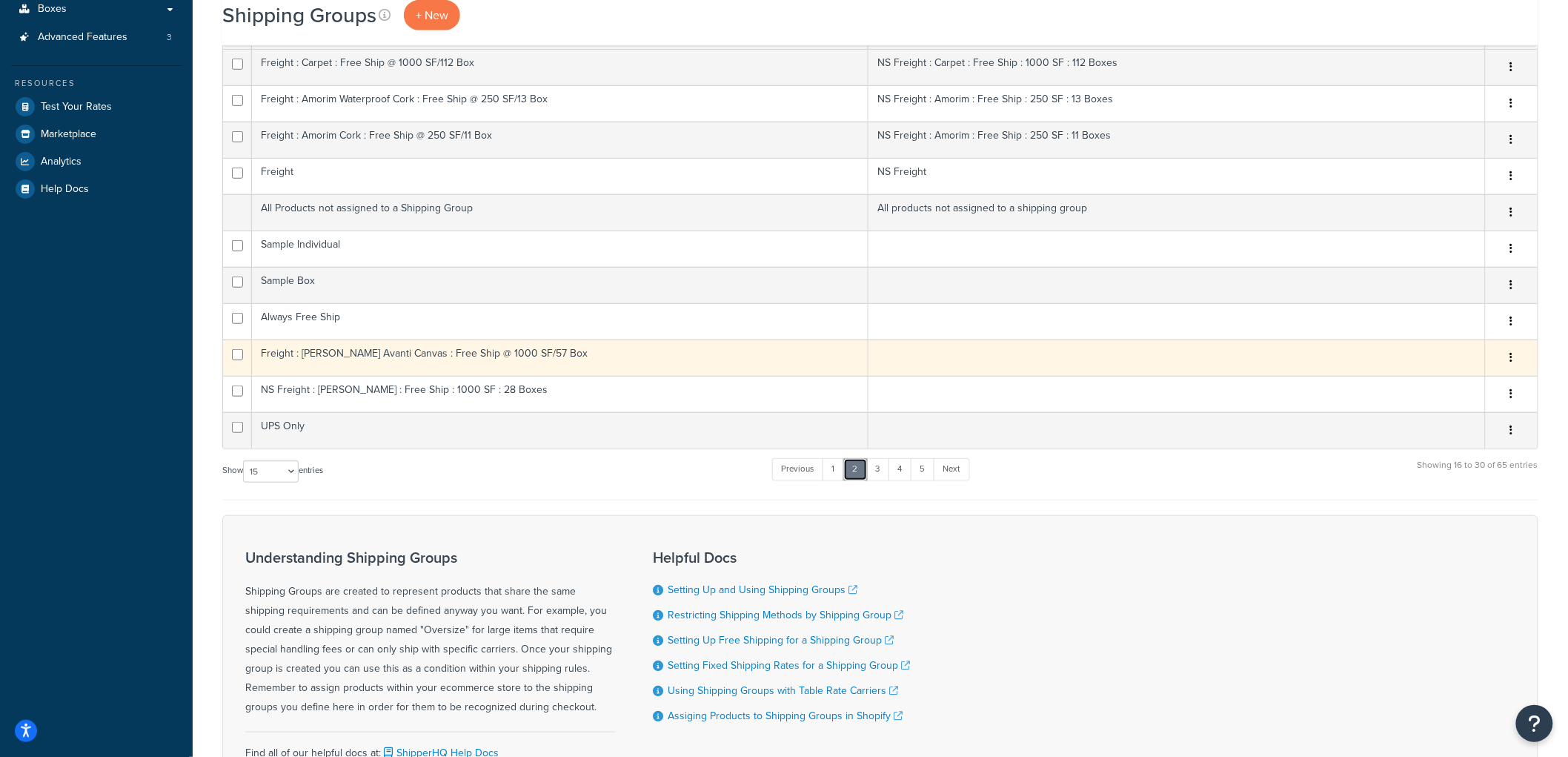
scroll to position [411, 0]
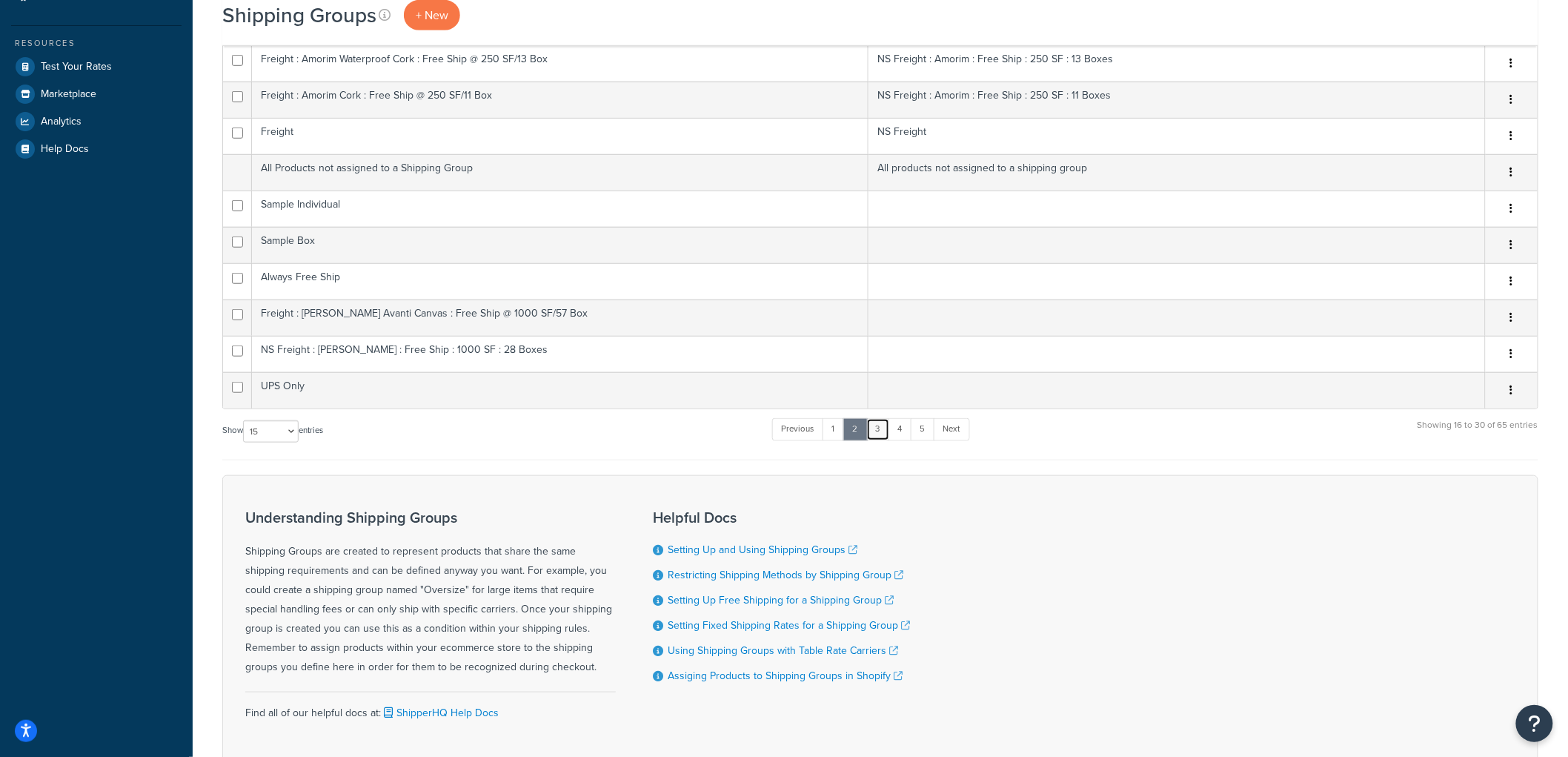
click at [879, 433] on link "3" at bounding box center [878, 429] width 24 height 23
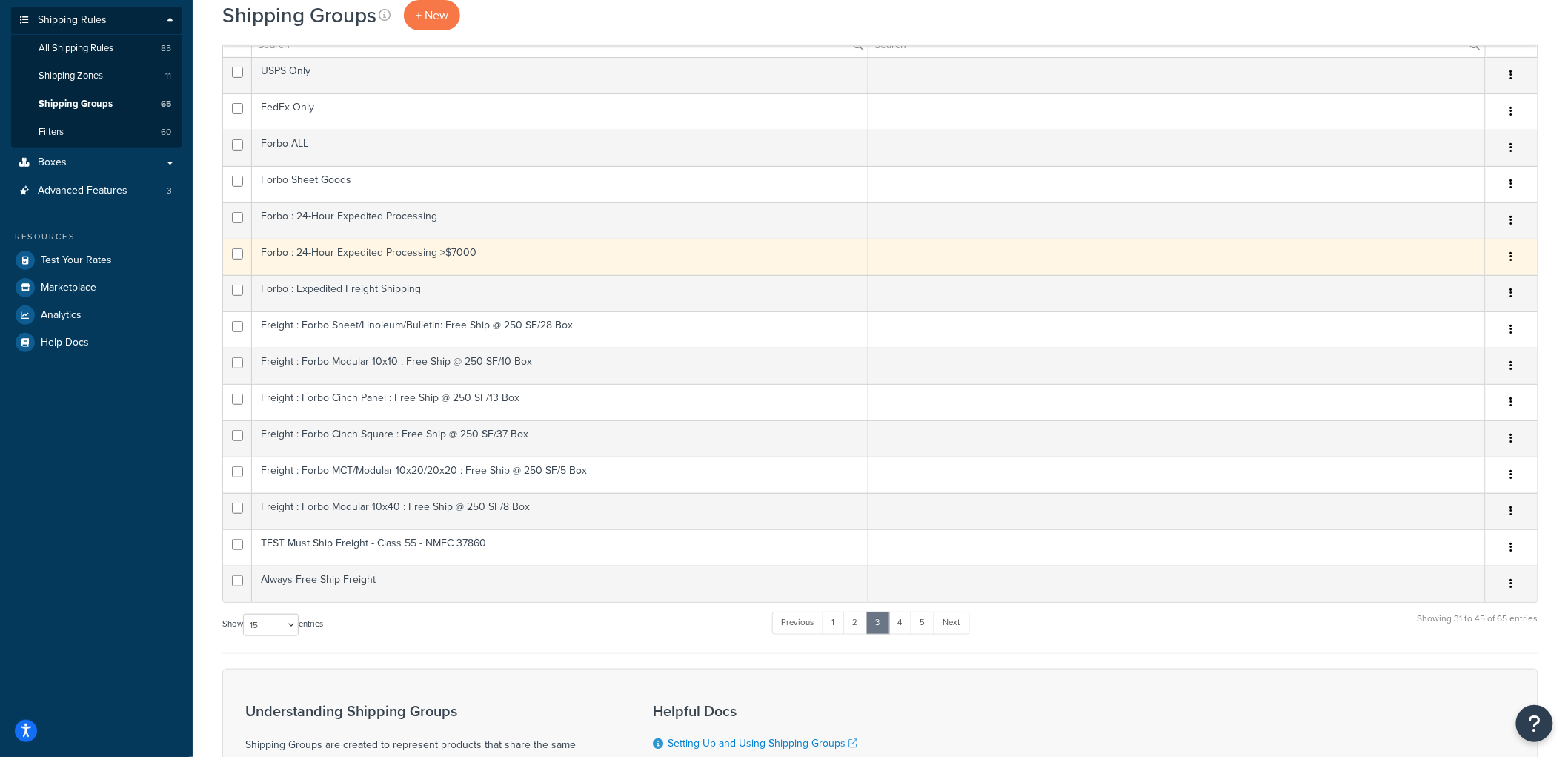
scroll to position [329, 0]
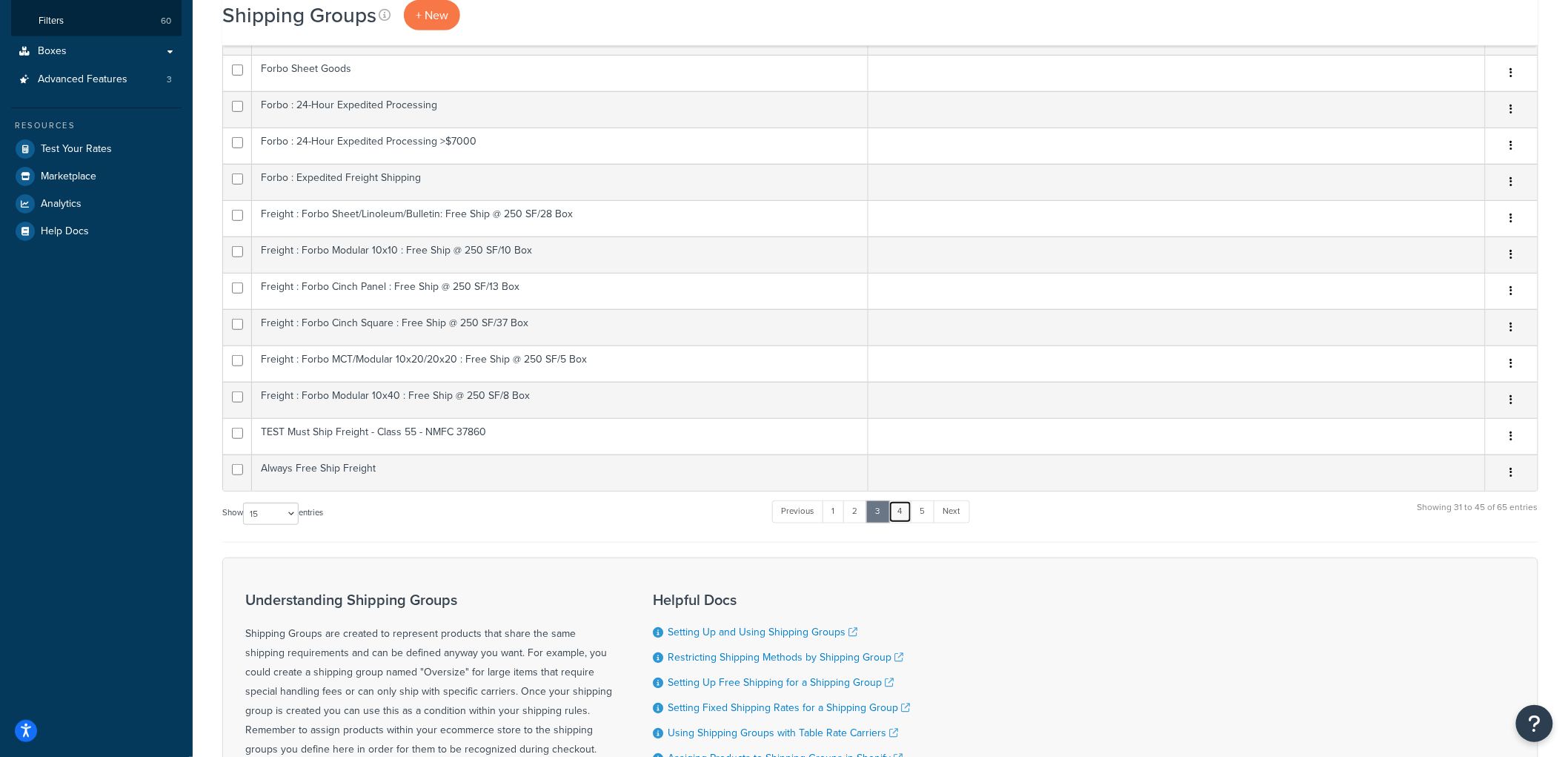
click at [910, 514] on link "4" at bounding box center [900, 512] width 24 height 23
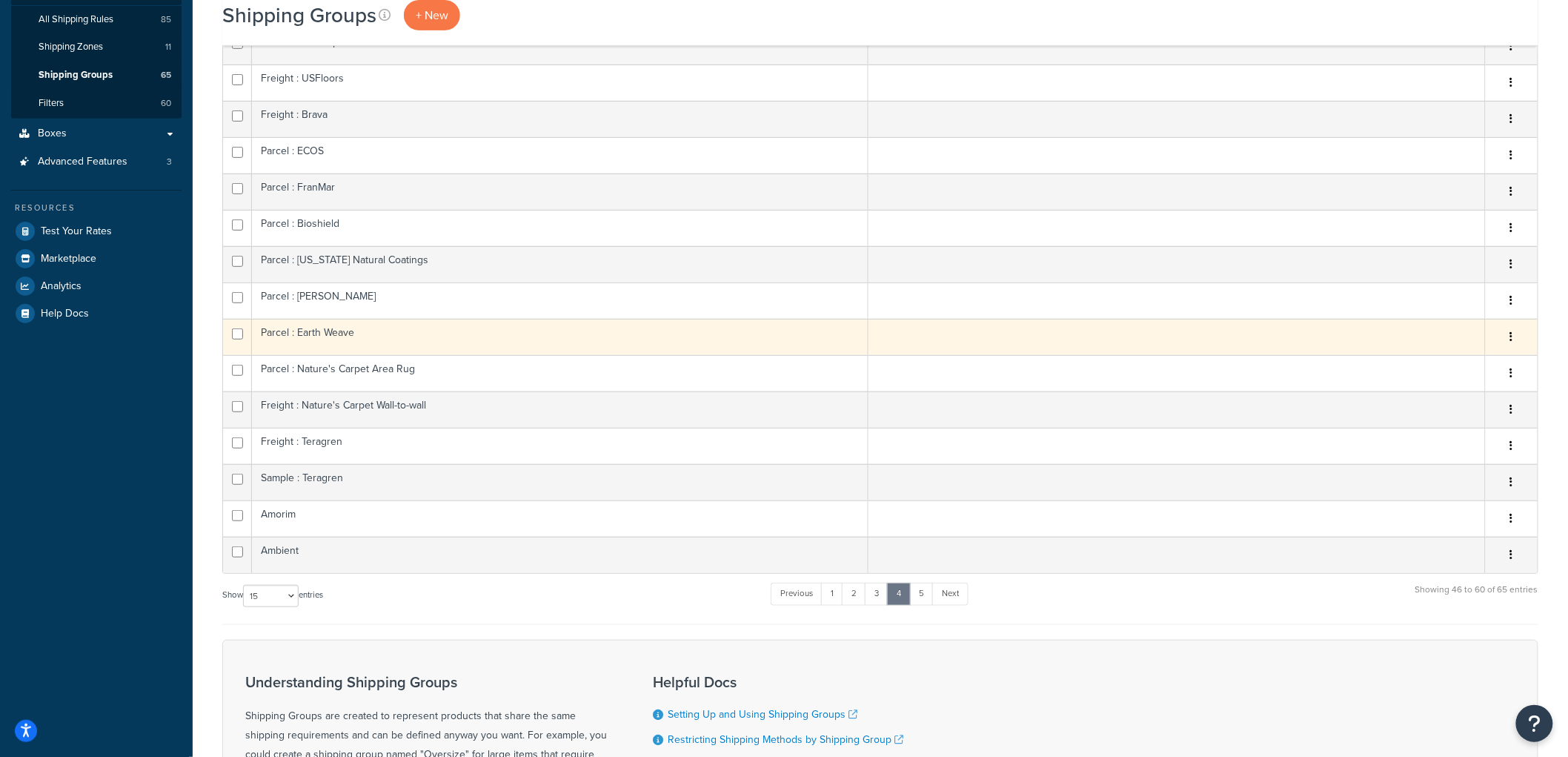
scroll to position [165, 0]
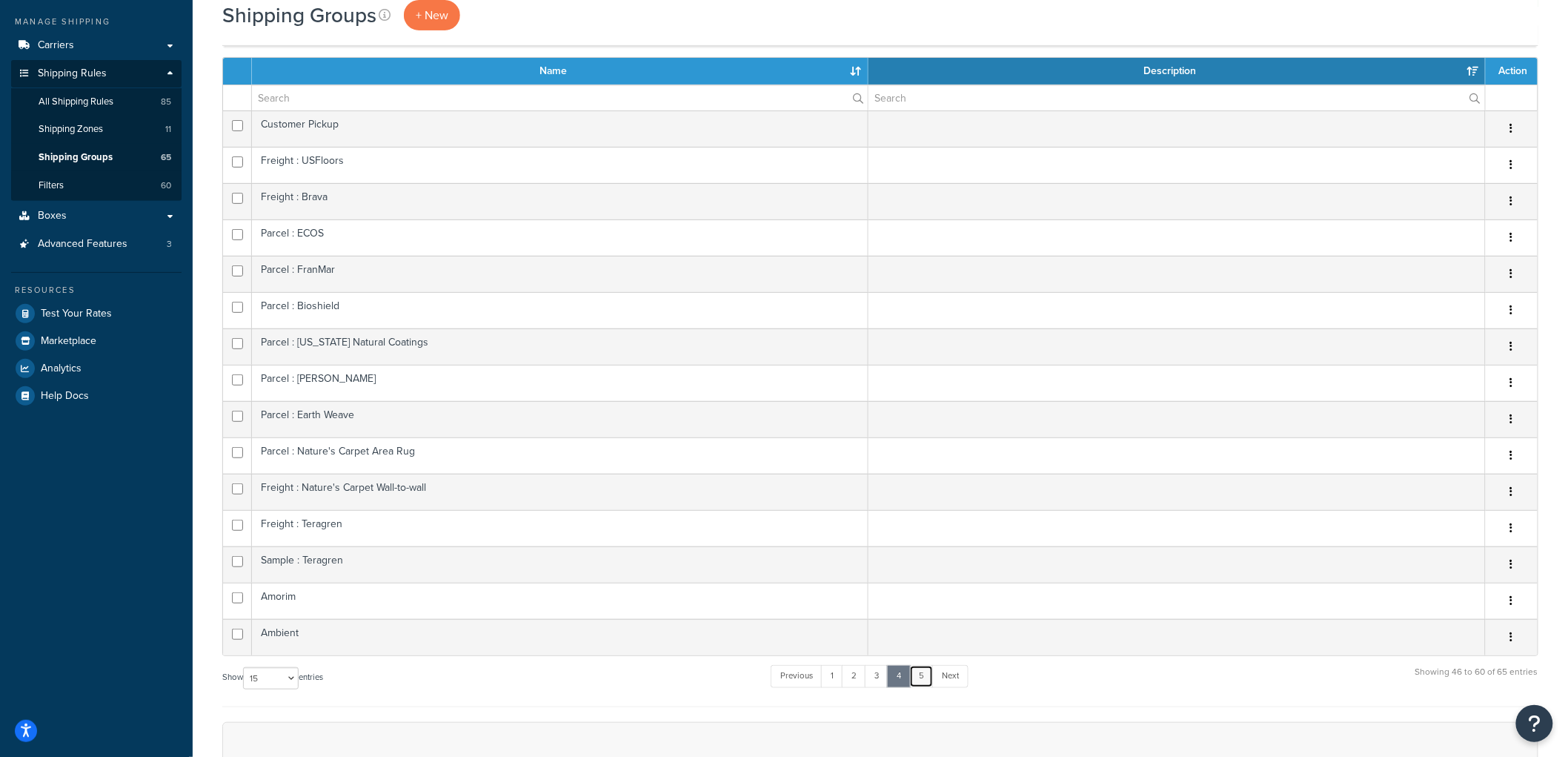
click at [927, 680] on link "5" at bounding box center [922, 677] width 24 height 23
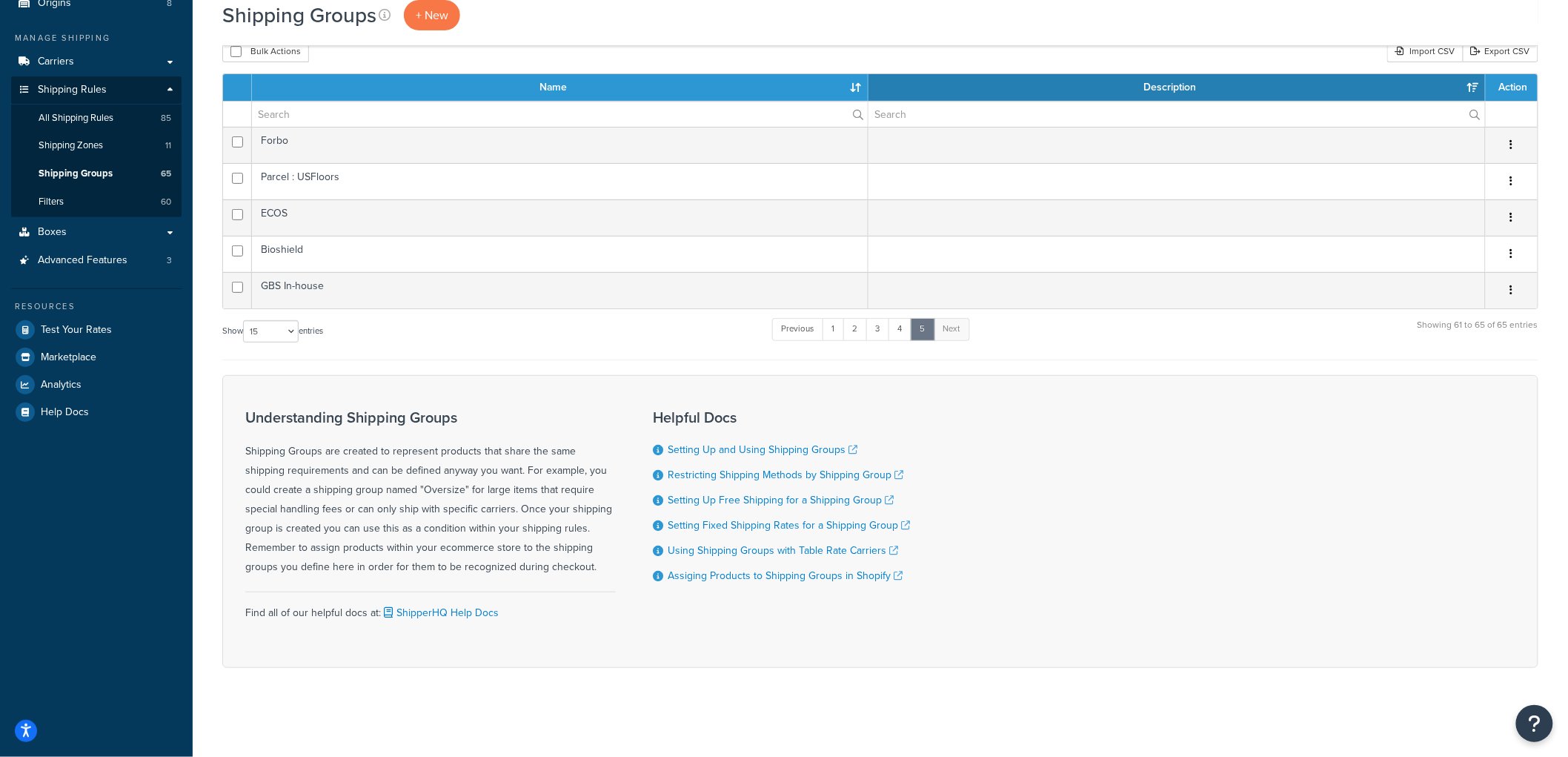
scroll to position [149, 0]
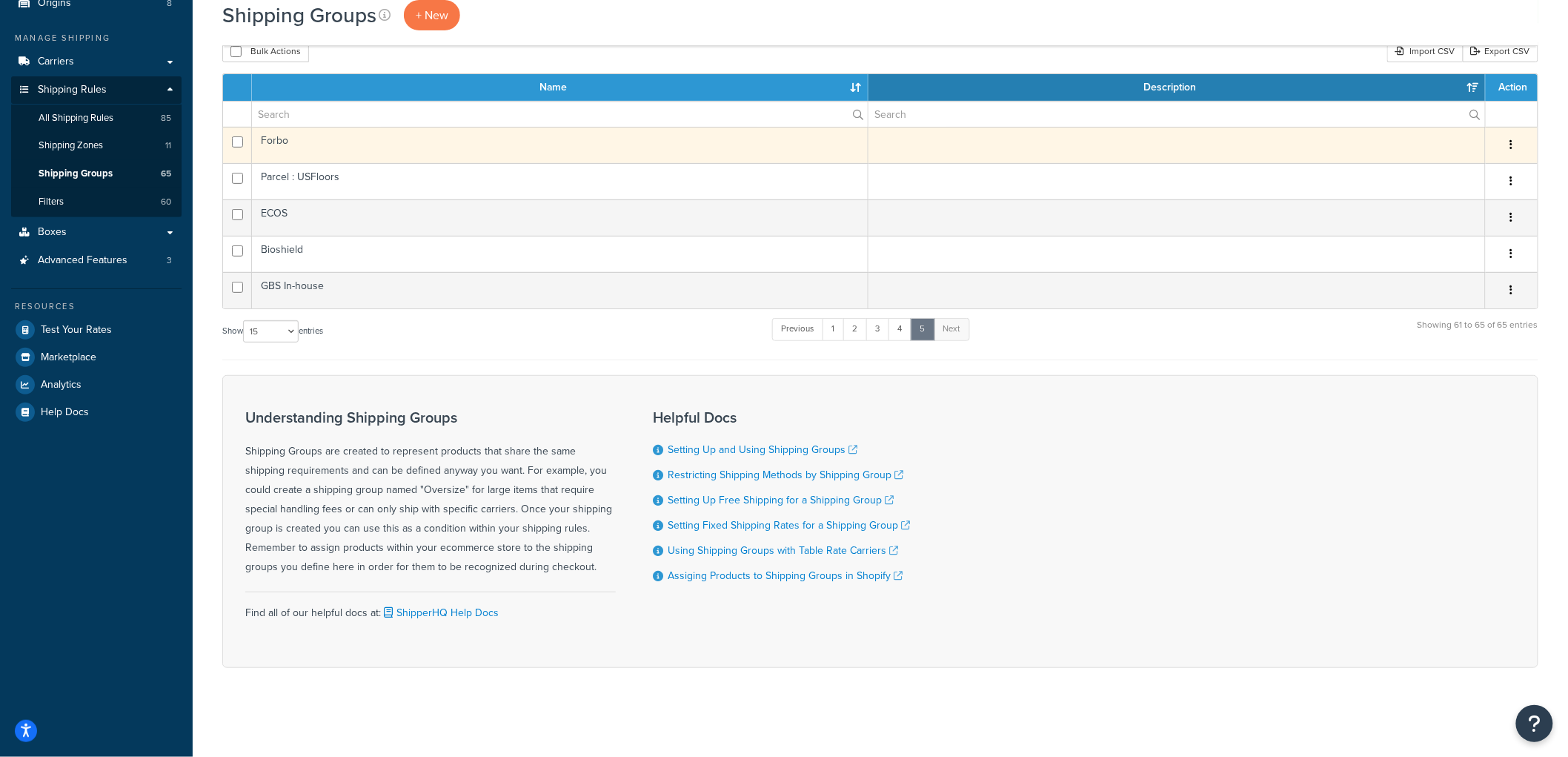
click at [351, 148] on td "Forbo" at bounding box center [560, 145] width 616 height 37
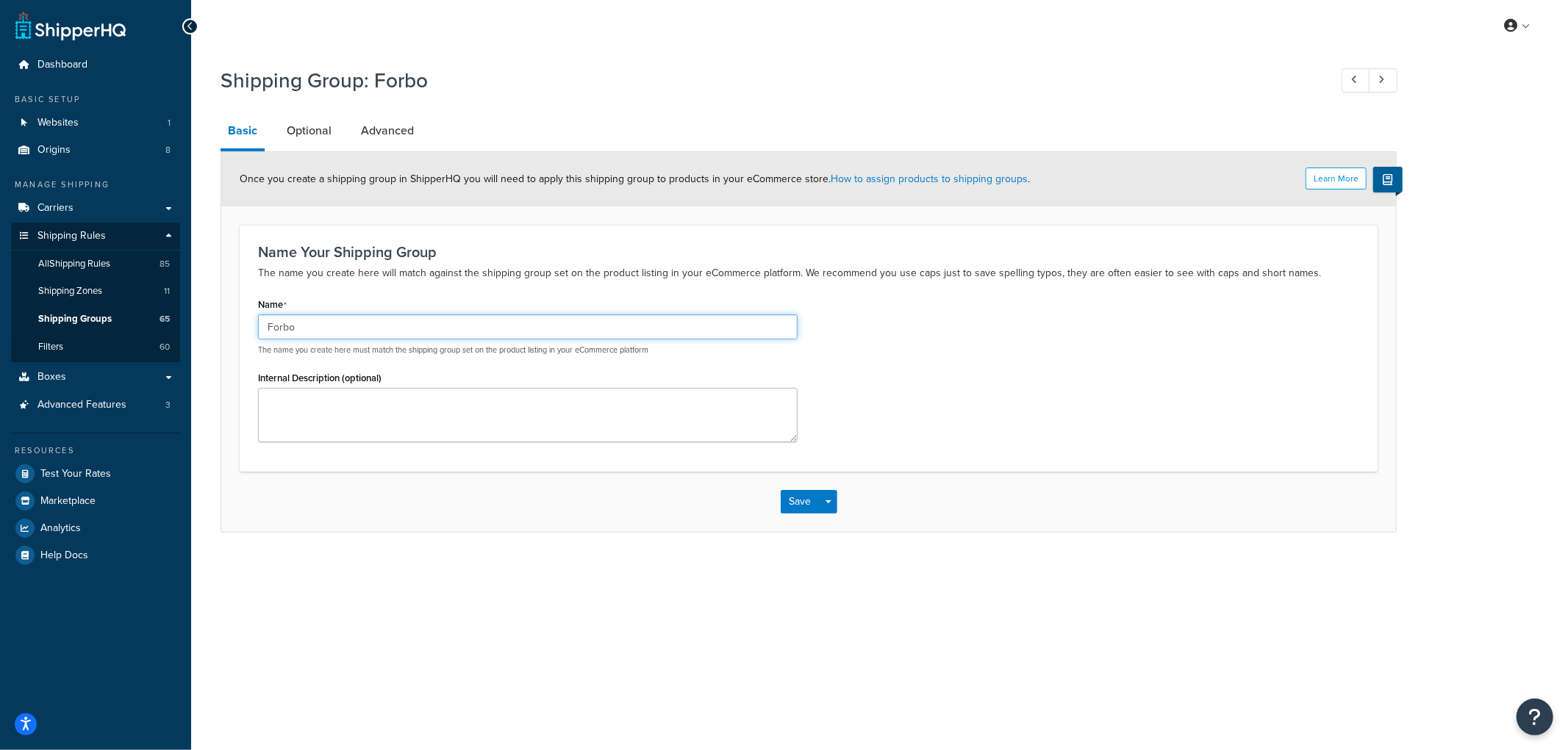
click at [264, 325] on input "Forbo" at bounding box center [528, 326] width 540 height 25
type input "Freight : Forbo"
click at [807, 495] on button "Save" at bounding box center [800, 501] width 40 height 23
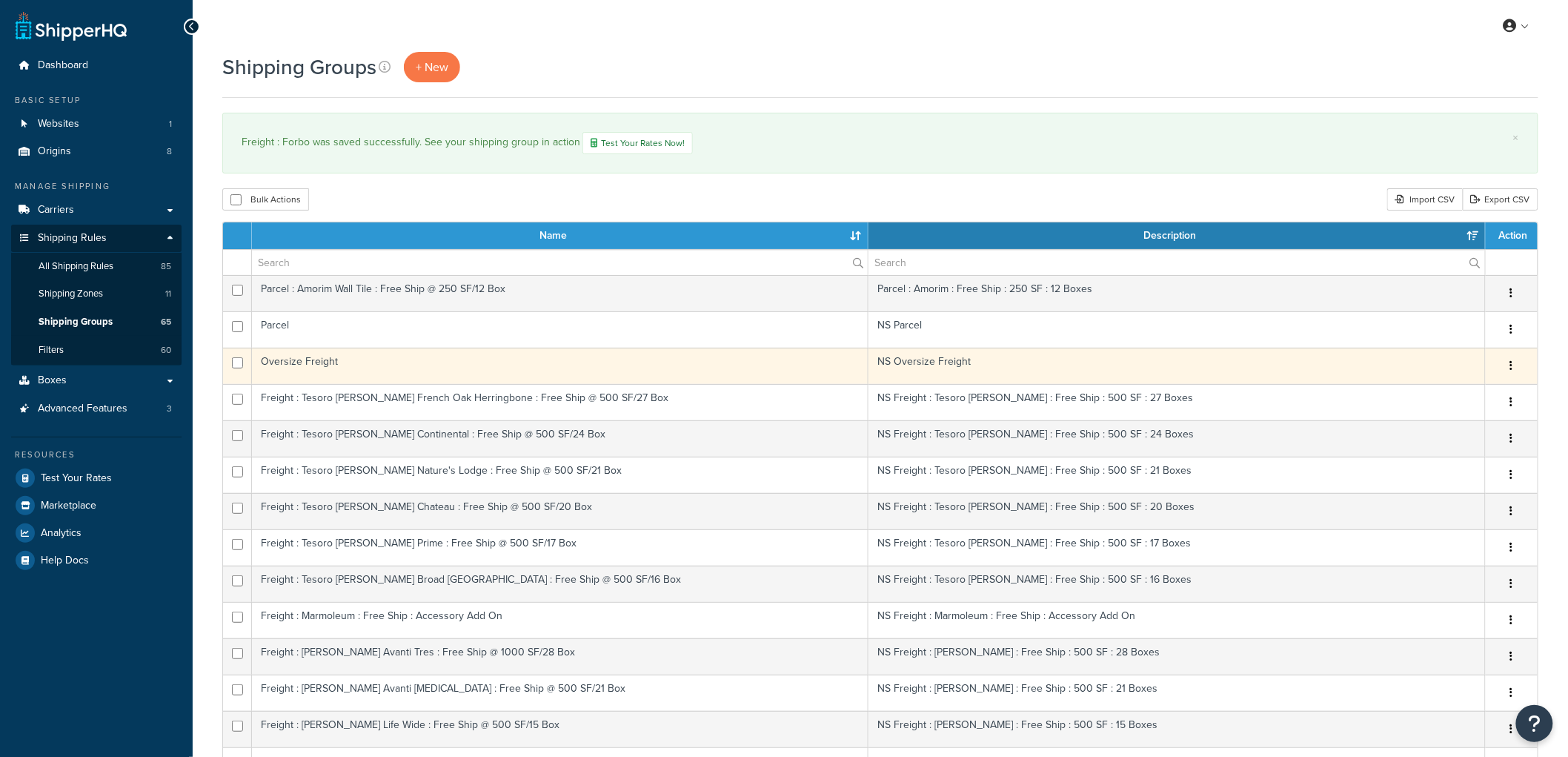
scroll to position [513, 0]
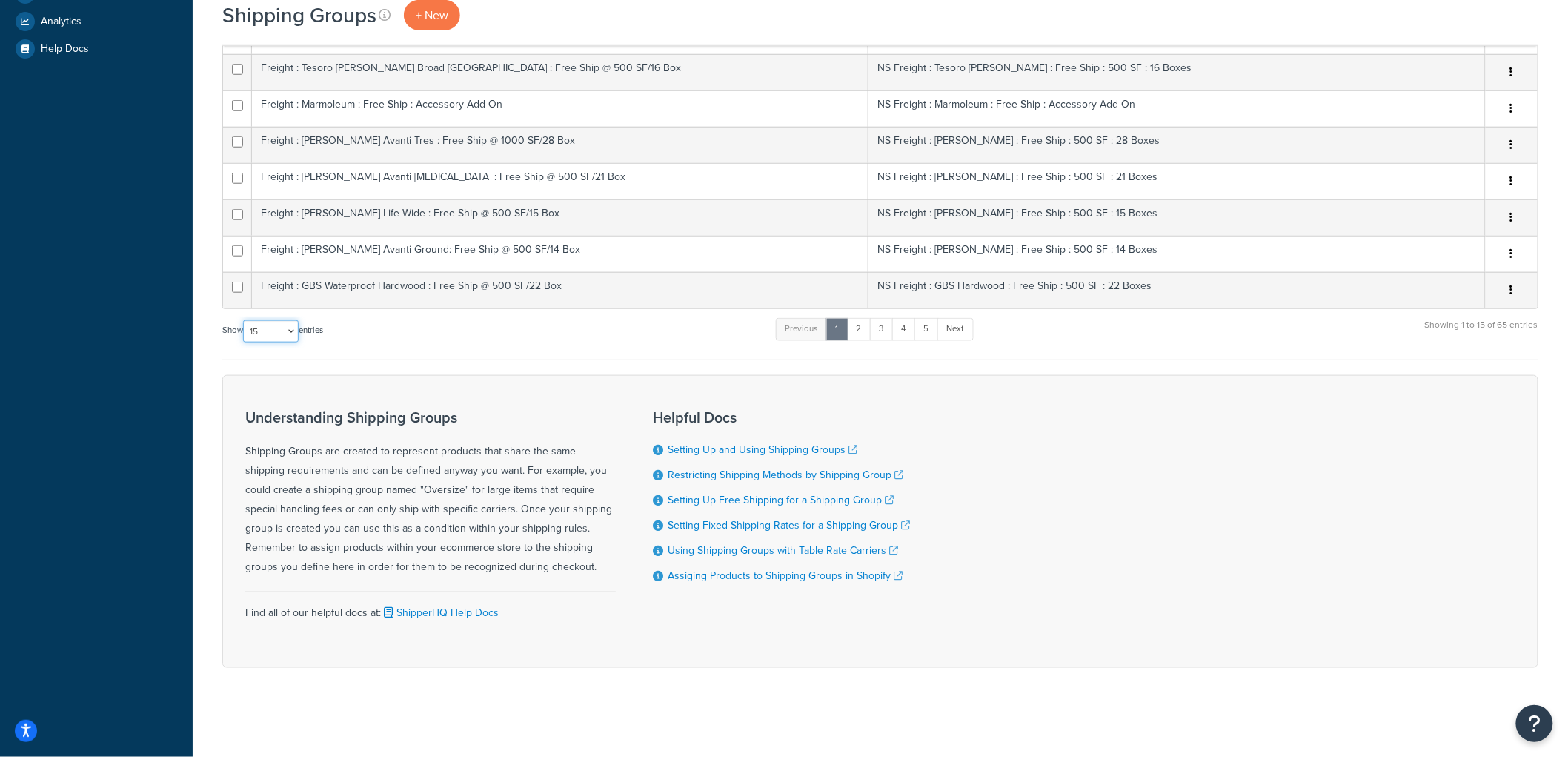
click at [277, 327] on select "10 15 25 50 100" at bounding box center [271, 332] width 56 height 23
click at [245, 342] on select "10 15 25 50 100" at bounding box center [271, 332] width 56 height 23
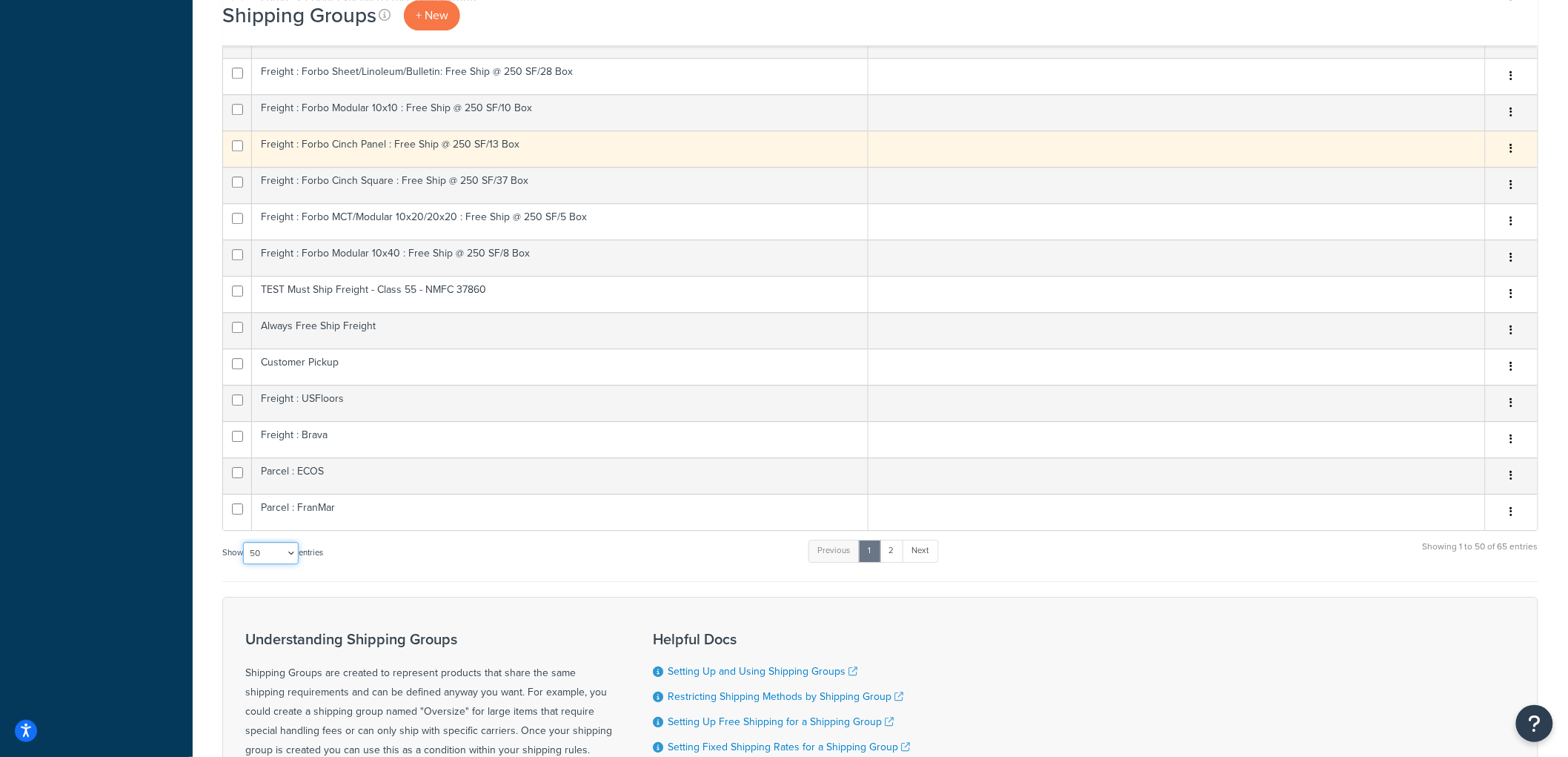
scroll to position [1786, 0]
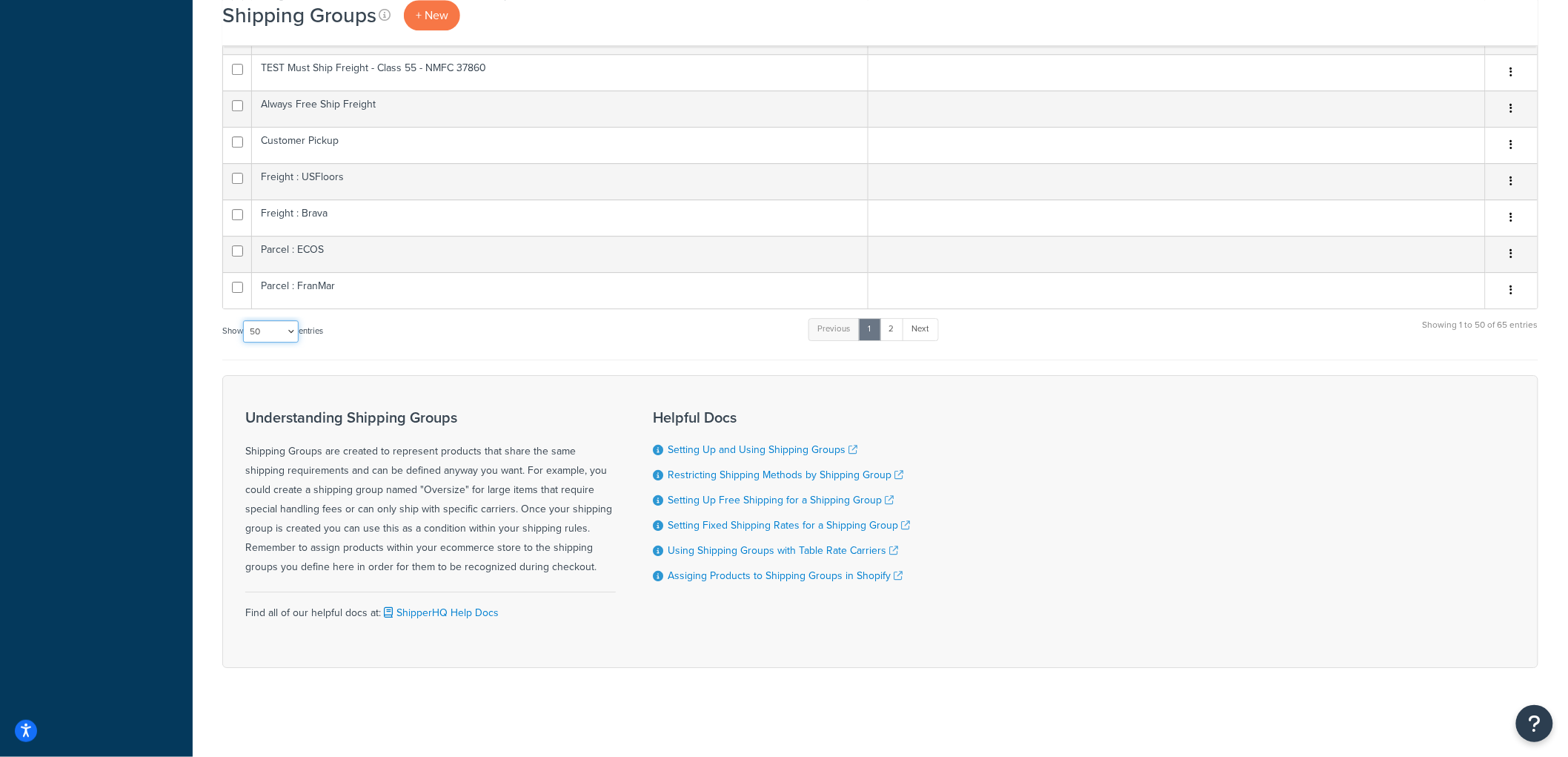
click at [284, 327] on select "10 15 25 50 100" at bounding box center [271, 332] width 56 height 23
select select "100"
click at [245, 342] on select "10 15 25 50 100" at bounding box center [271, 332] width 56 height 23
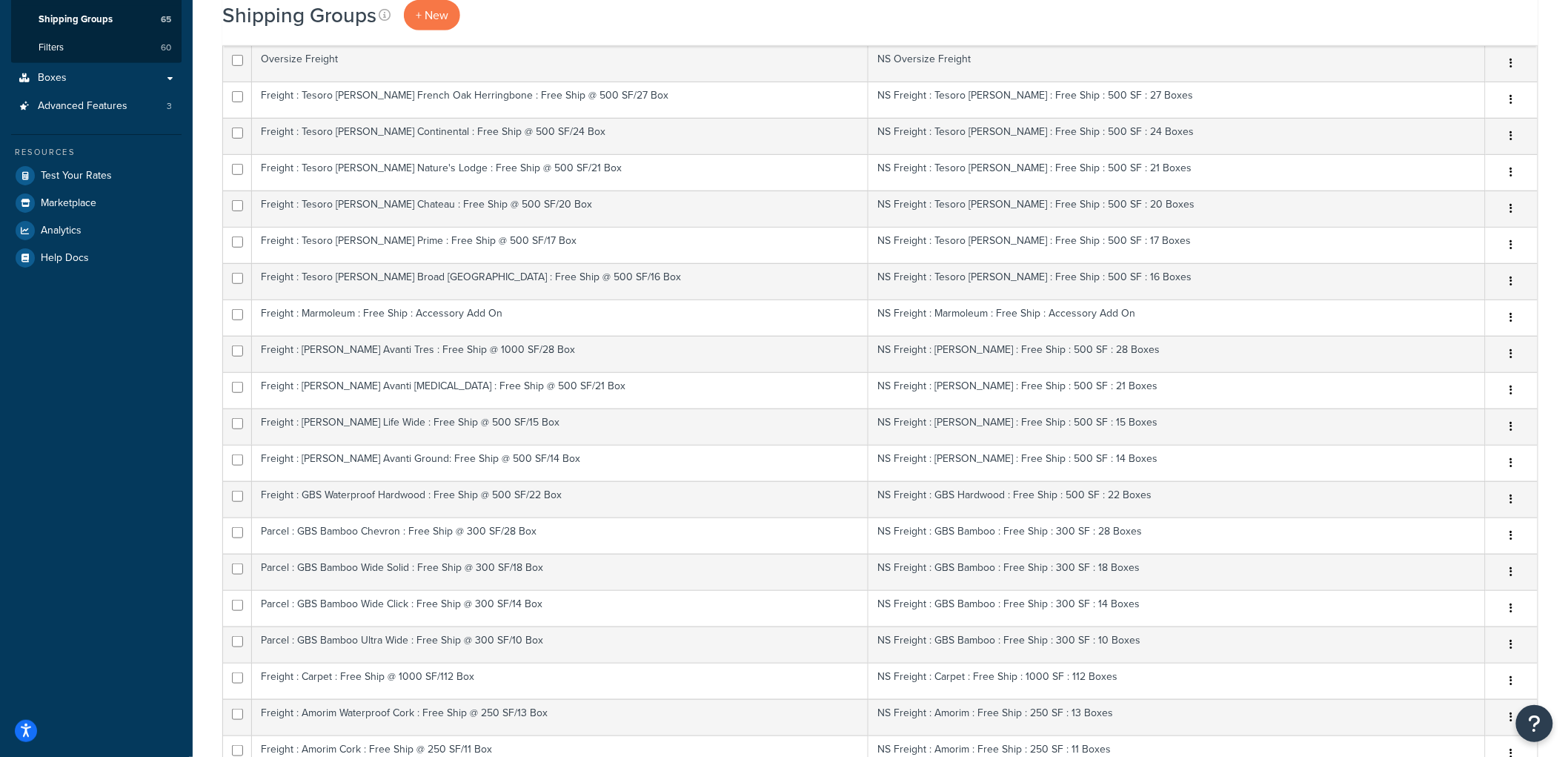
scroll to position [0, 0]
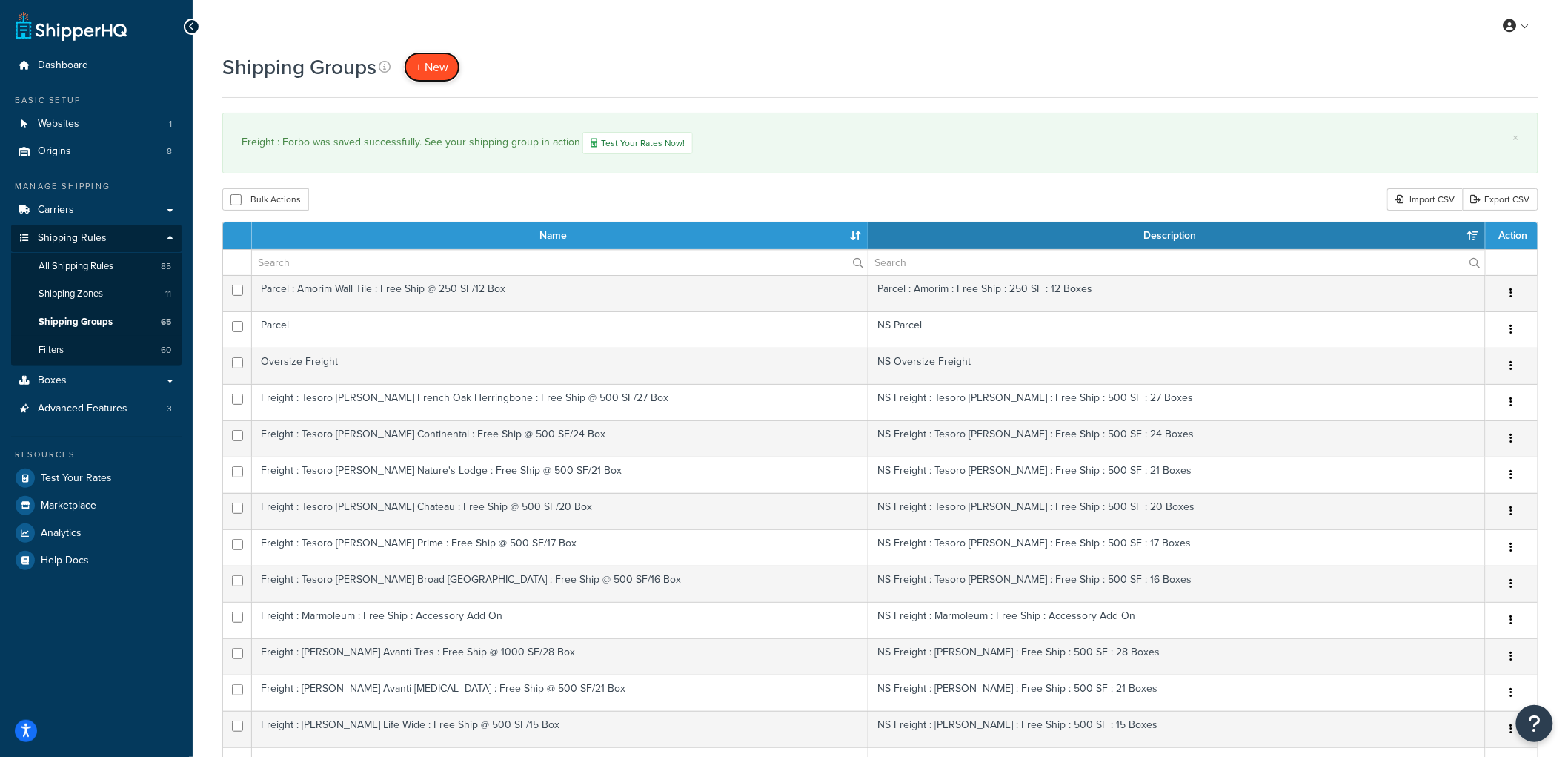
click at [428, 69] on span "+ New" at bounding box center [432, 67] width 32 height 17
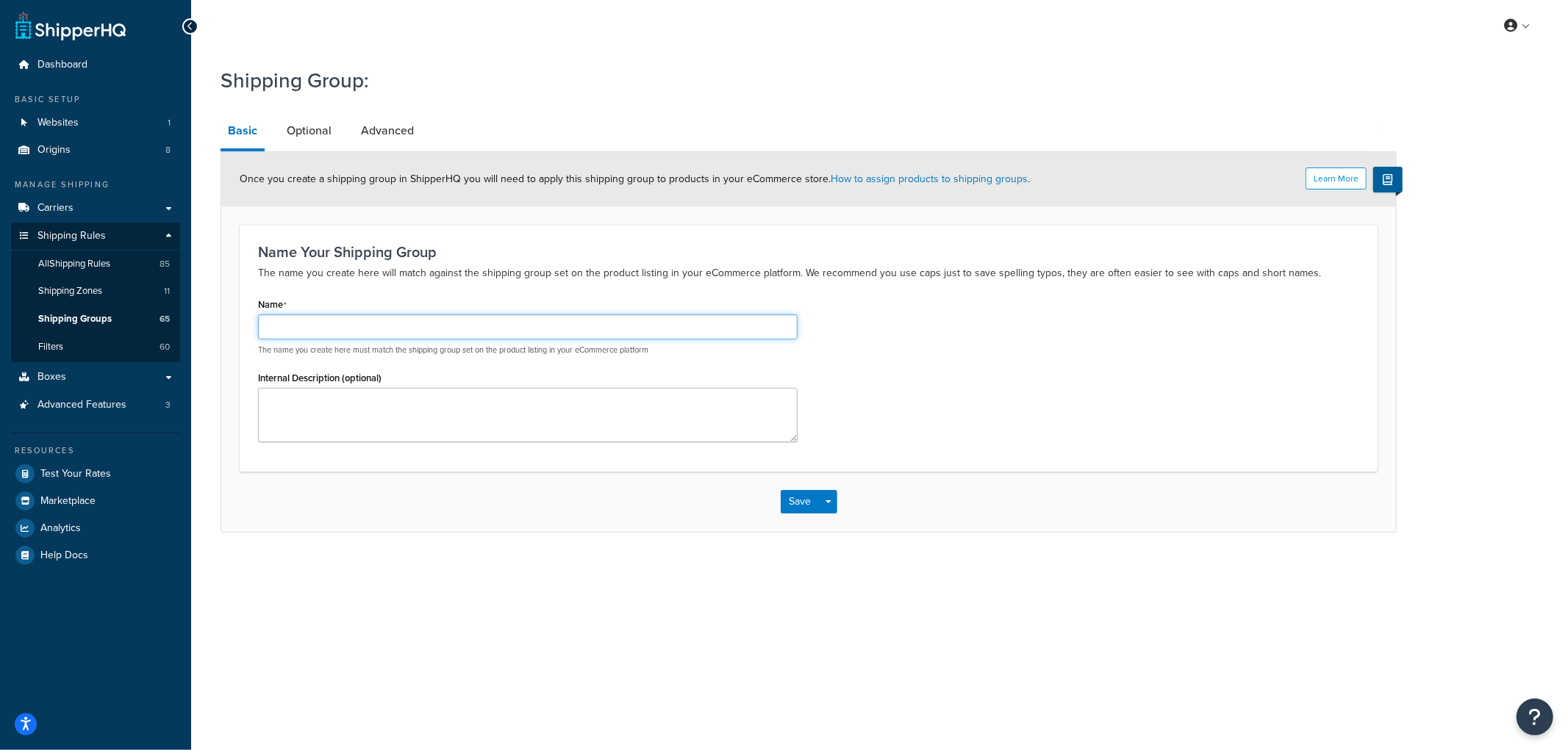
click at [420, 319] on input "Name" at bounding box center [528, 326] width 540 height 25
type input "Freight : EcoStar"
click at [801, 494] on button "Save" at bounding box center [800, 501] width 40 height 23
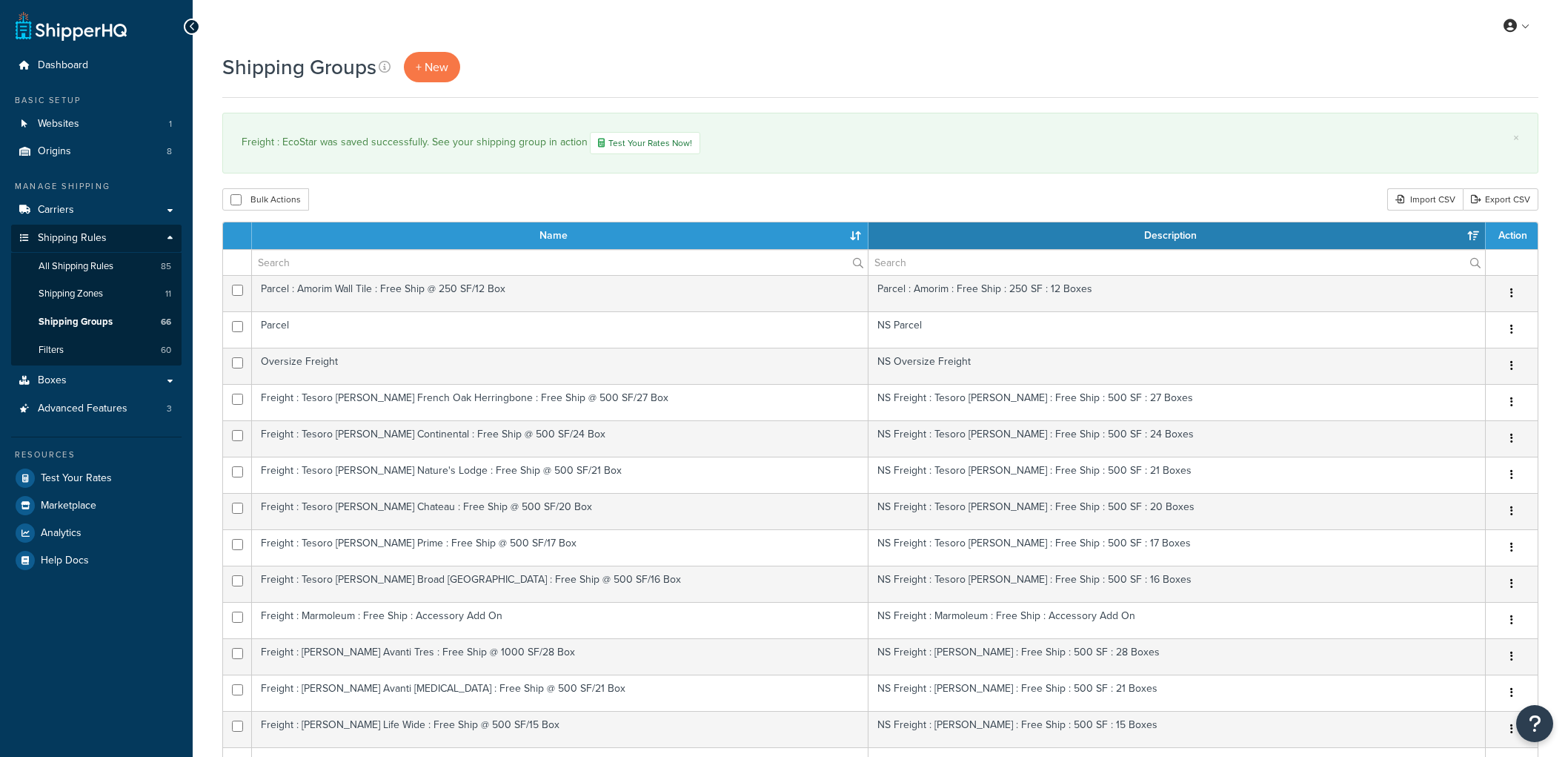
select select "15"
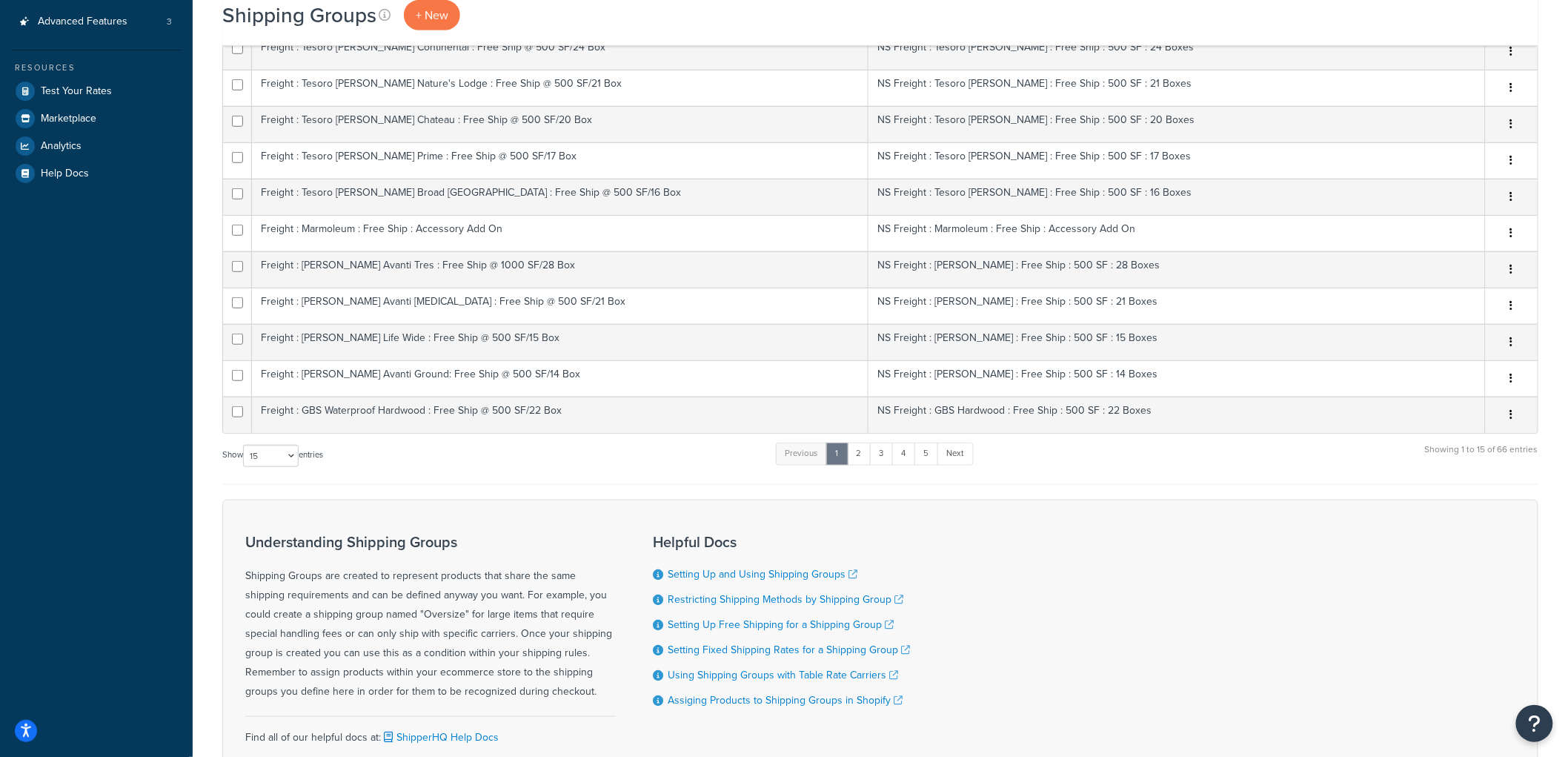
scroll to position [513, 0]
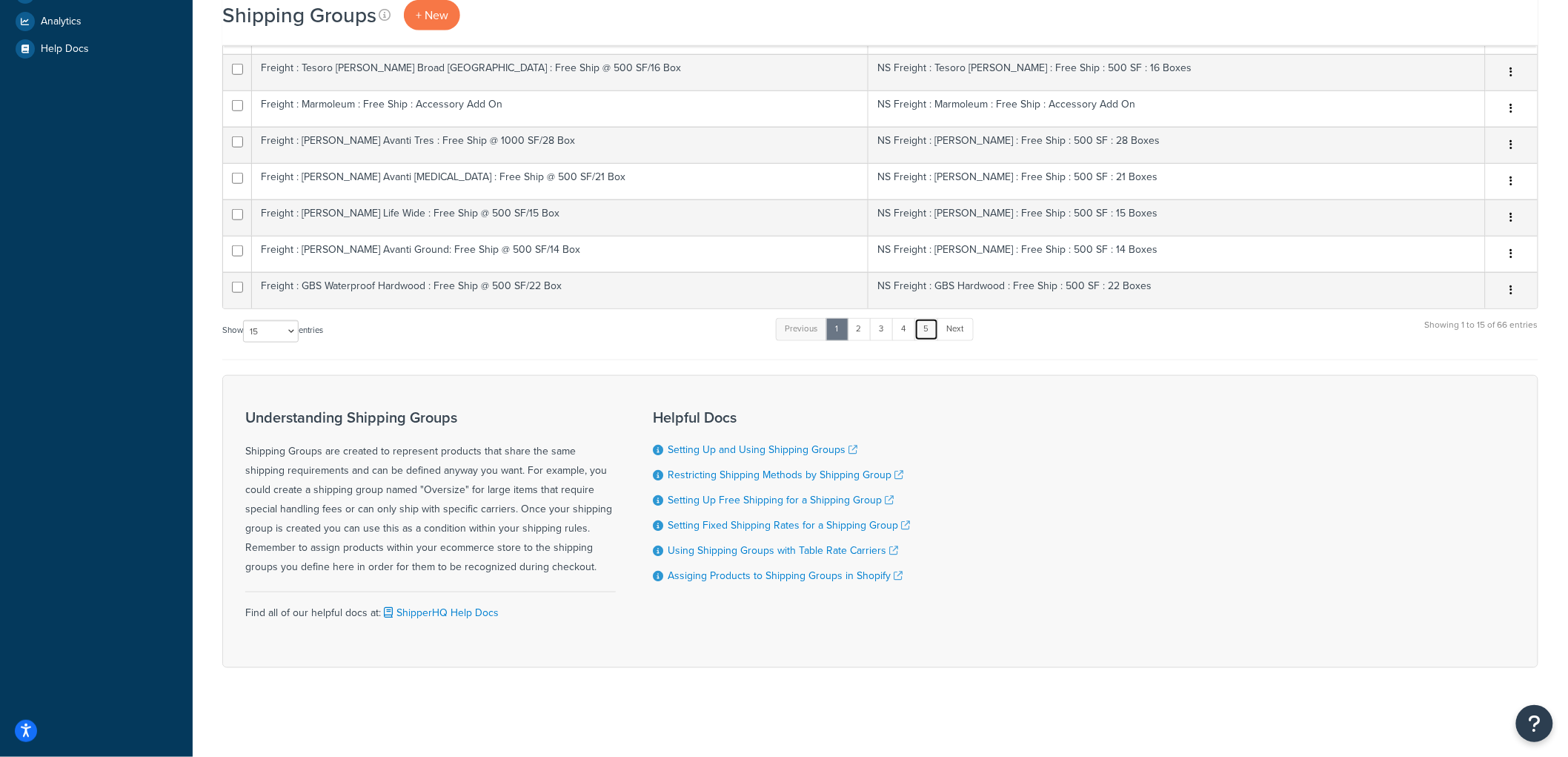
click at [935, 325] on link "5" at bounding box center [926, 329] width 24 height 23
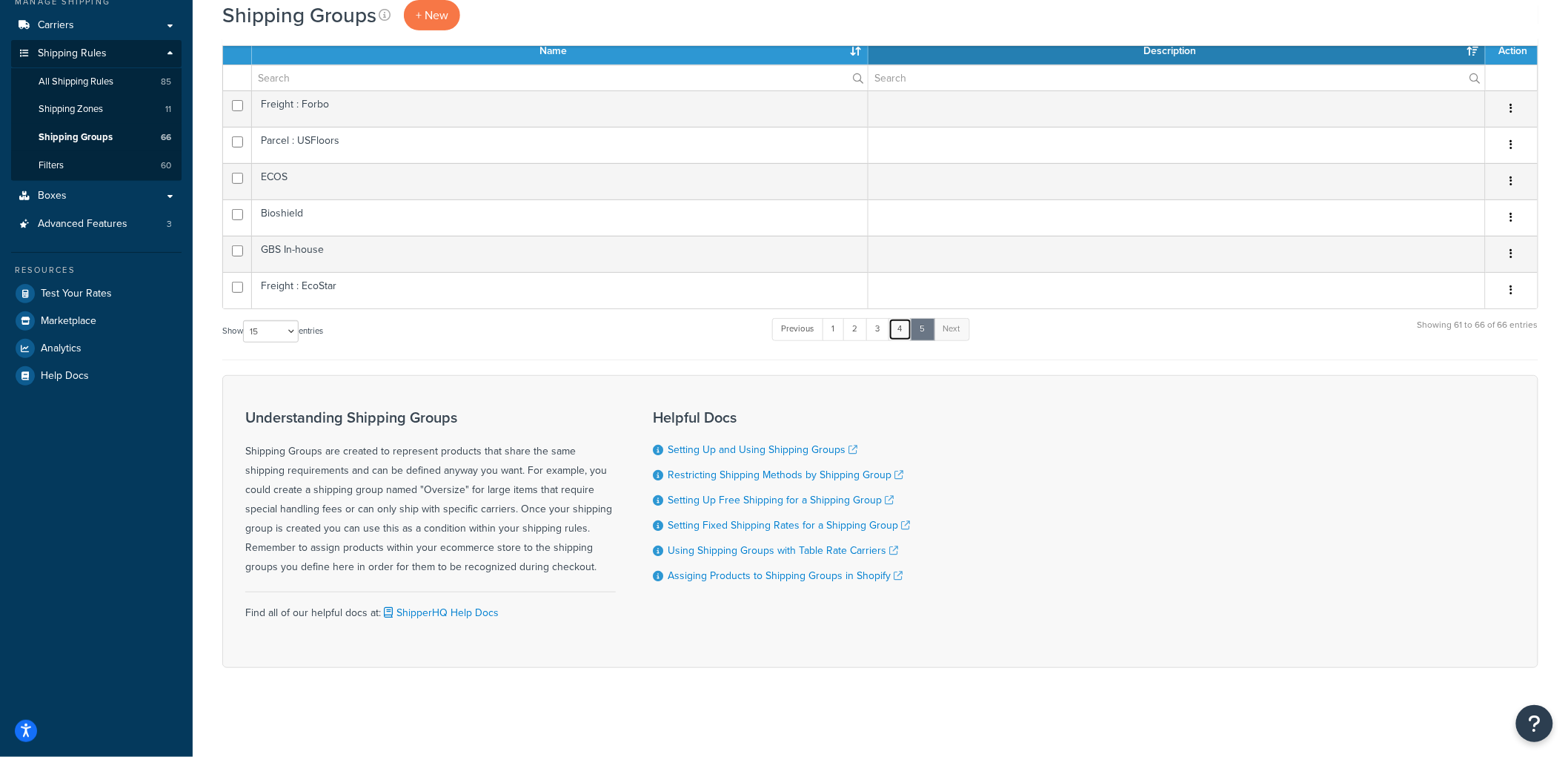
click at [908, 322] on link "4" at bounding box center [900, 329] width 24 height 23
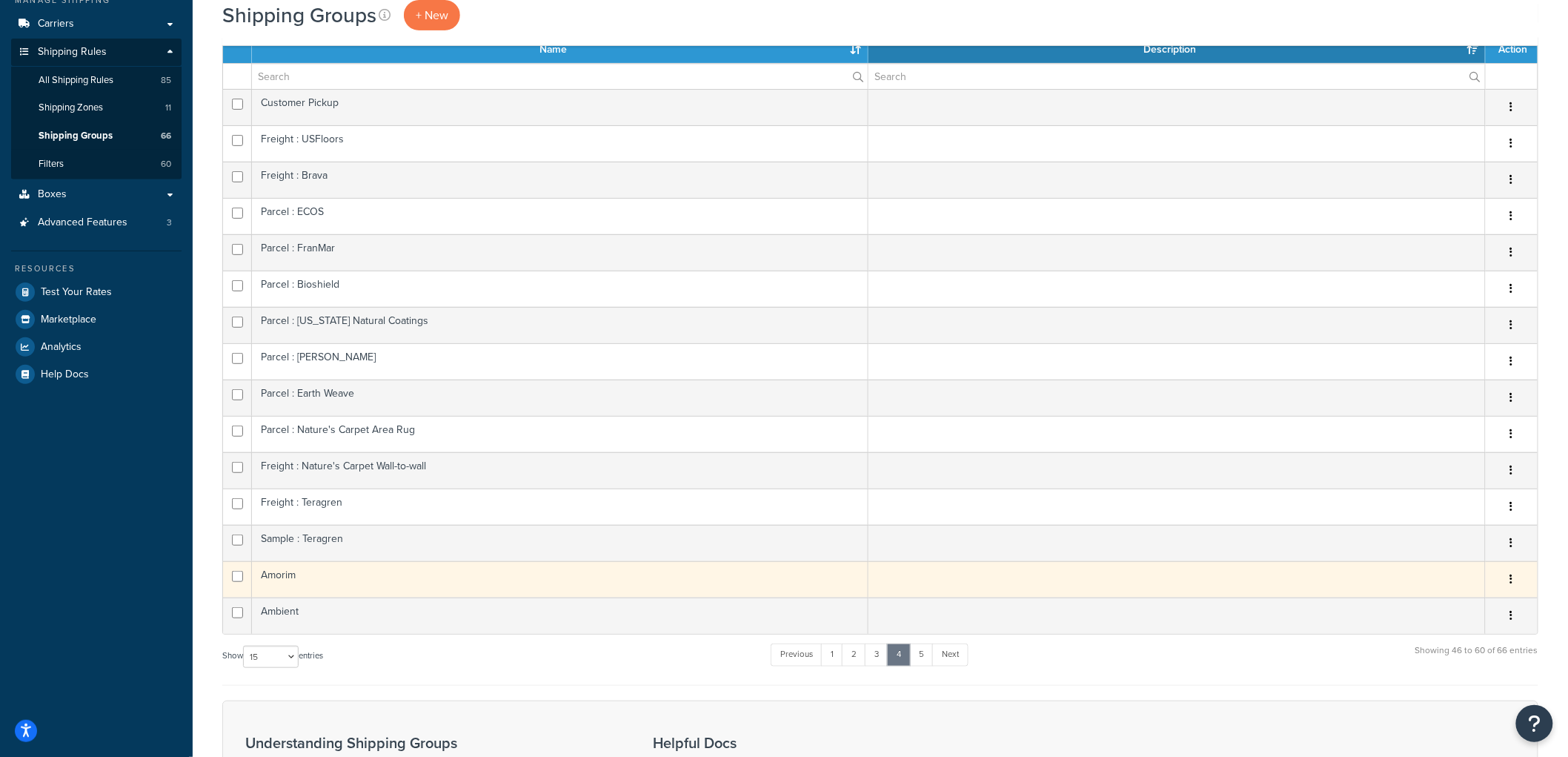
click at [367, 584] on td "Amorim" at bounding box center [560, 579] width 616 height 37
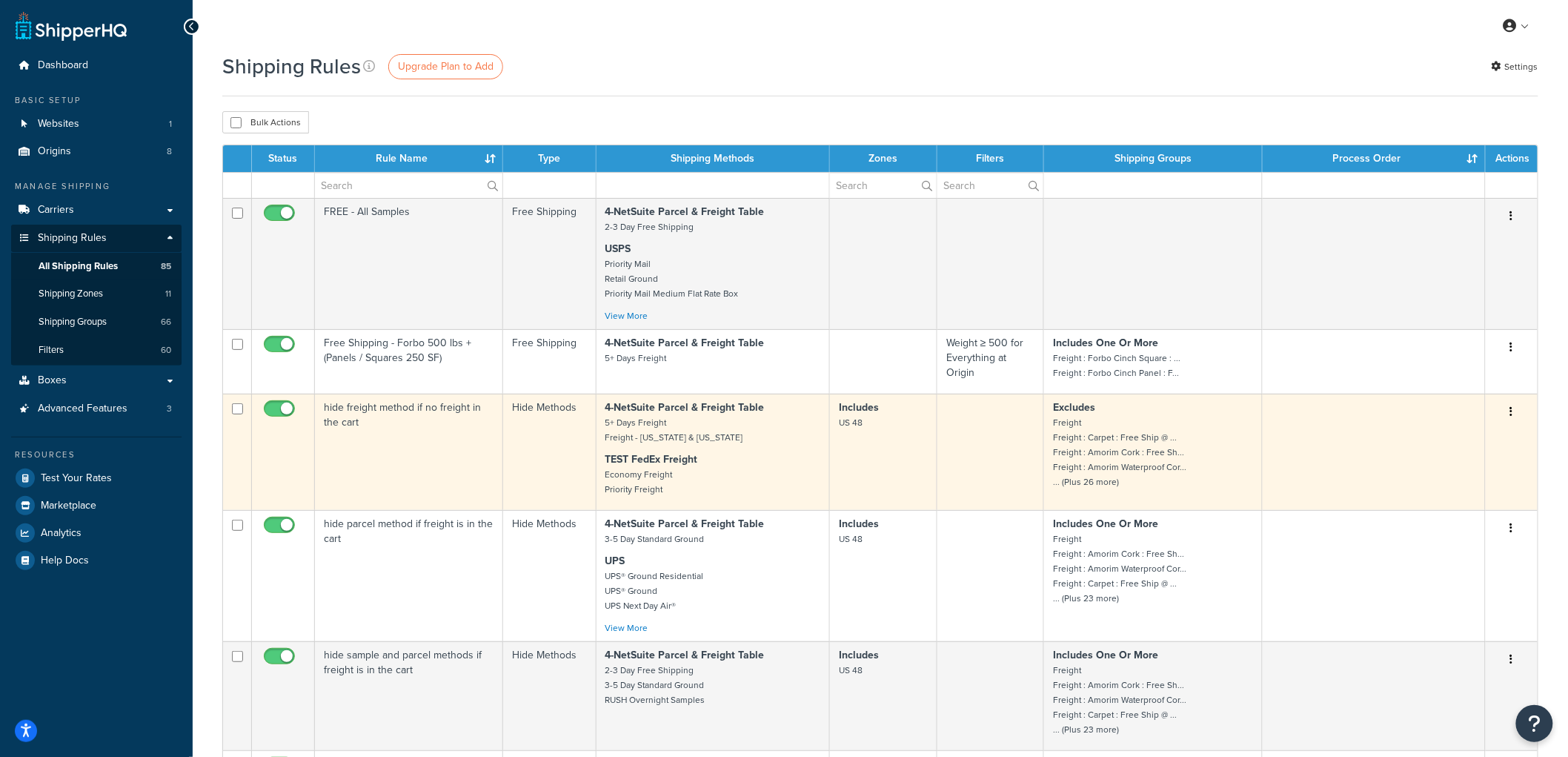
click at [352, 431] on td "hide freight method if no freight in the cart" at bounding box center [409, 452] width 188 height 117
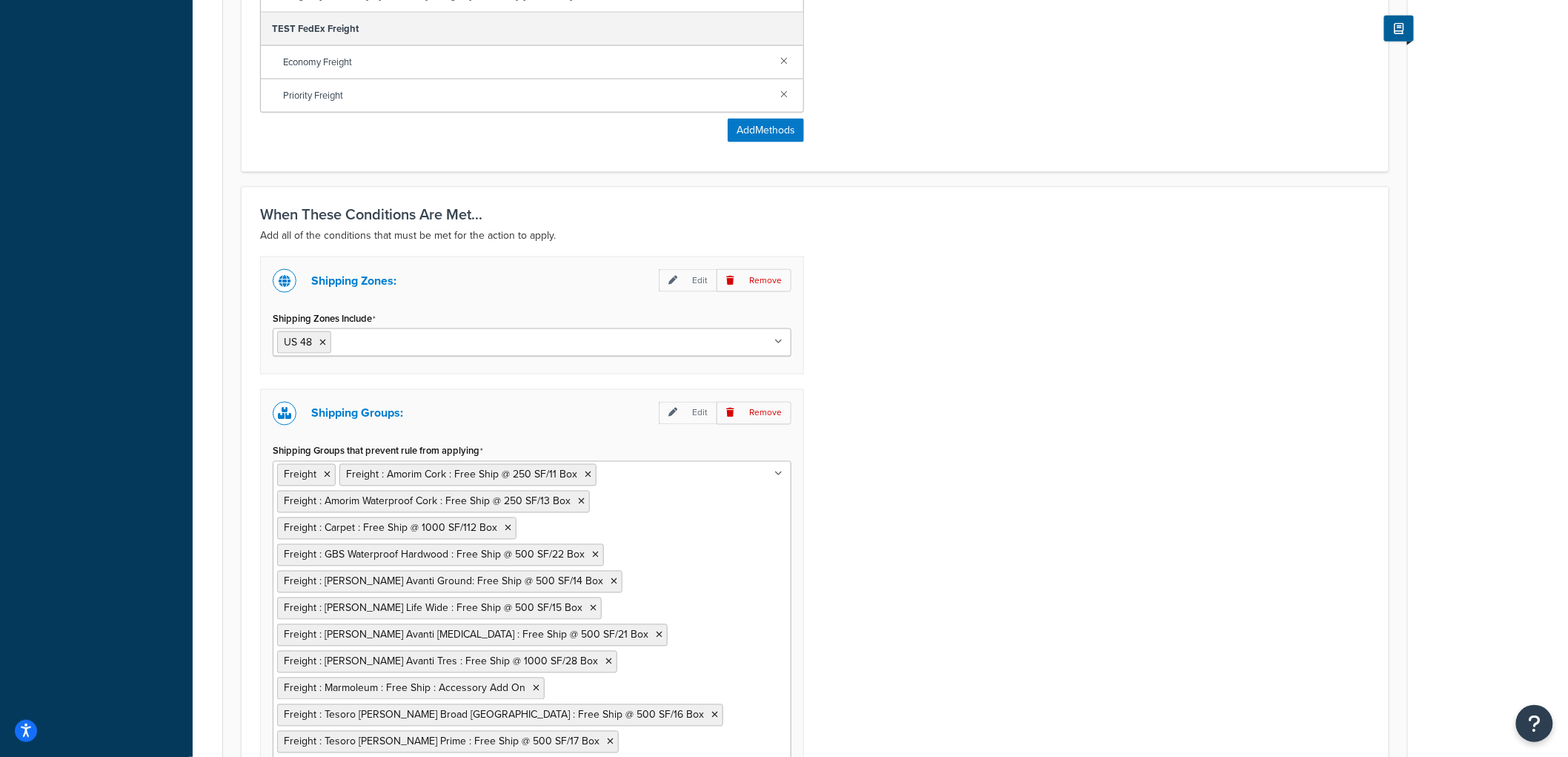
scroll to position [1233, 0]
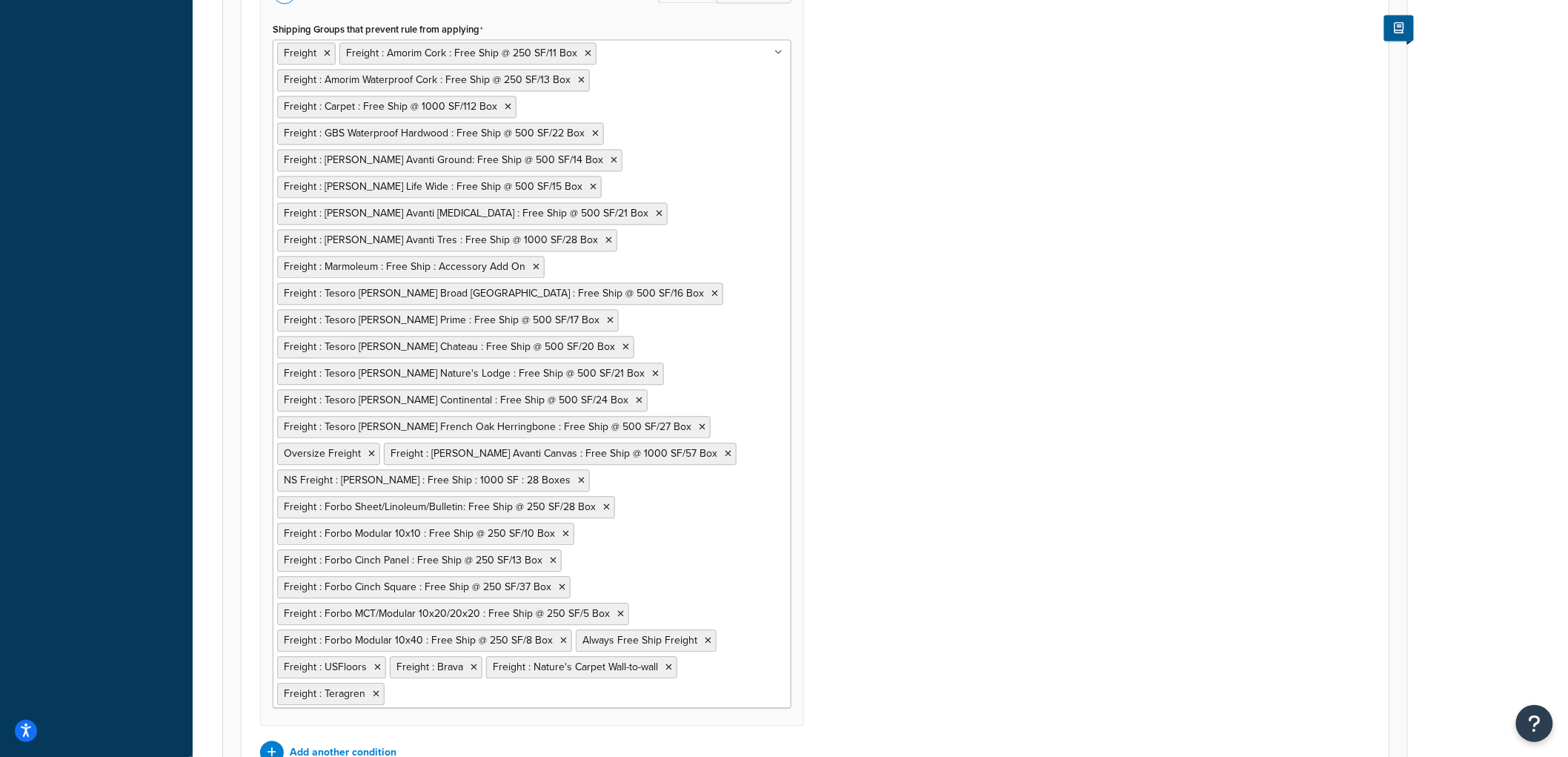
click at [643, 496] on ul "Freight Freight : Amorim Cork : Free Ship @ 250 SF/11 Box Freight : Amorim Wate…" at bounding box center [532, 374] width 519 height 669
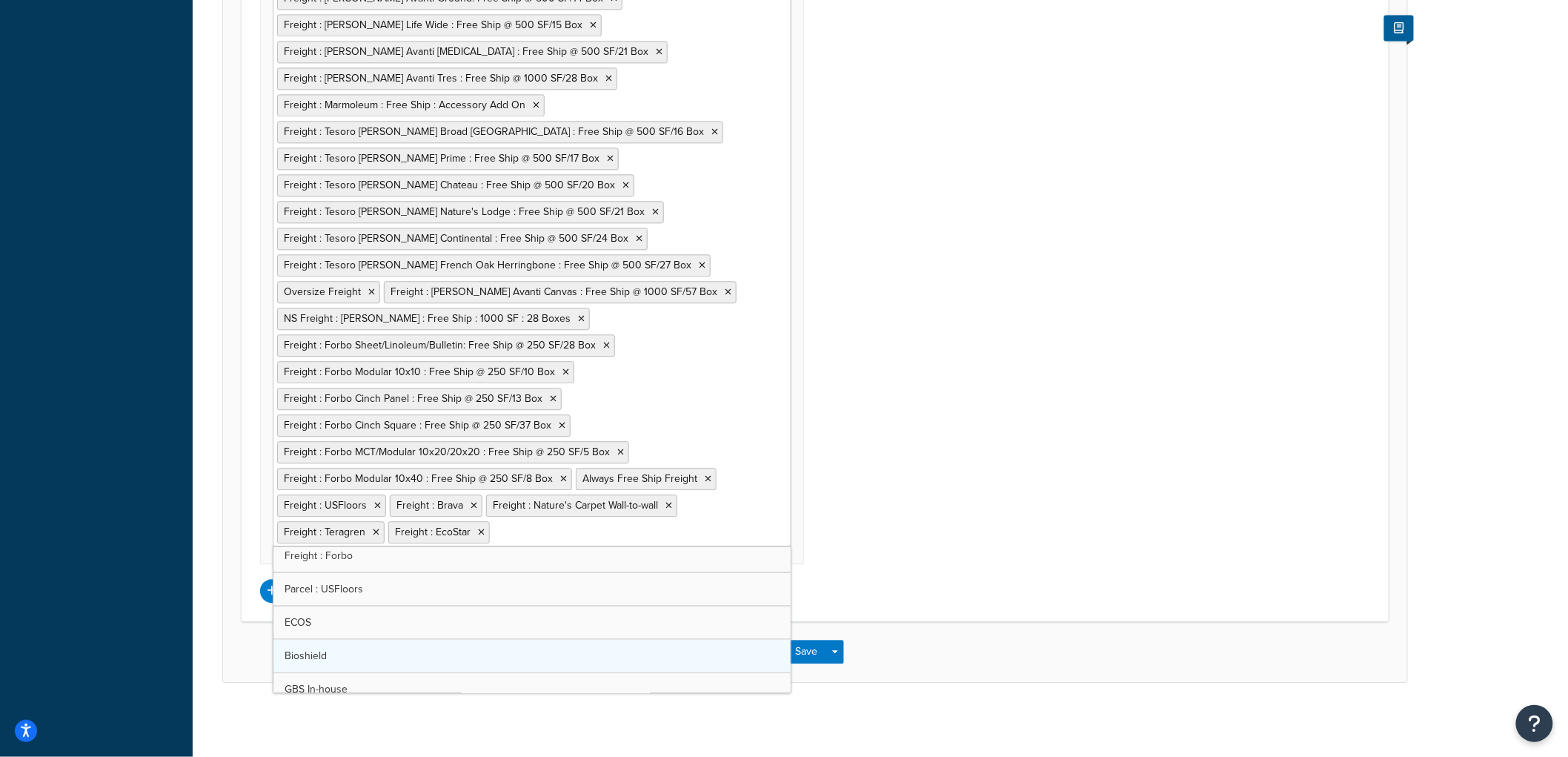
scroll to position [940, 0]
click at [887, 434] on div "Shipping Zones: Edit Remove Shipping Zones Include US 48 US APO [GEOGRAPHIC_DAT…" at bounding box center [815, 139] width 1133 height 930
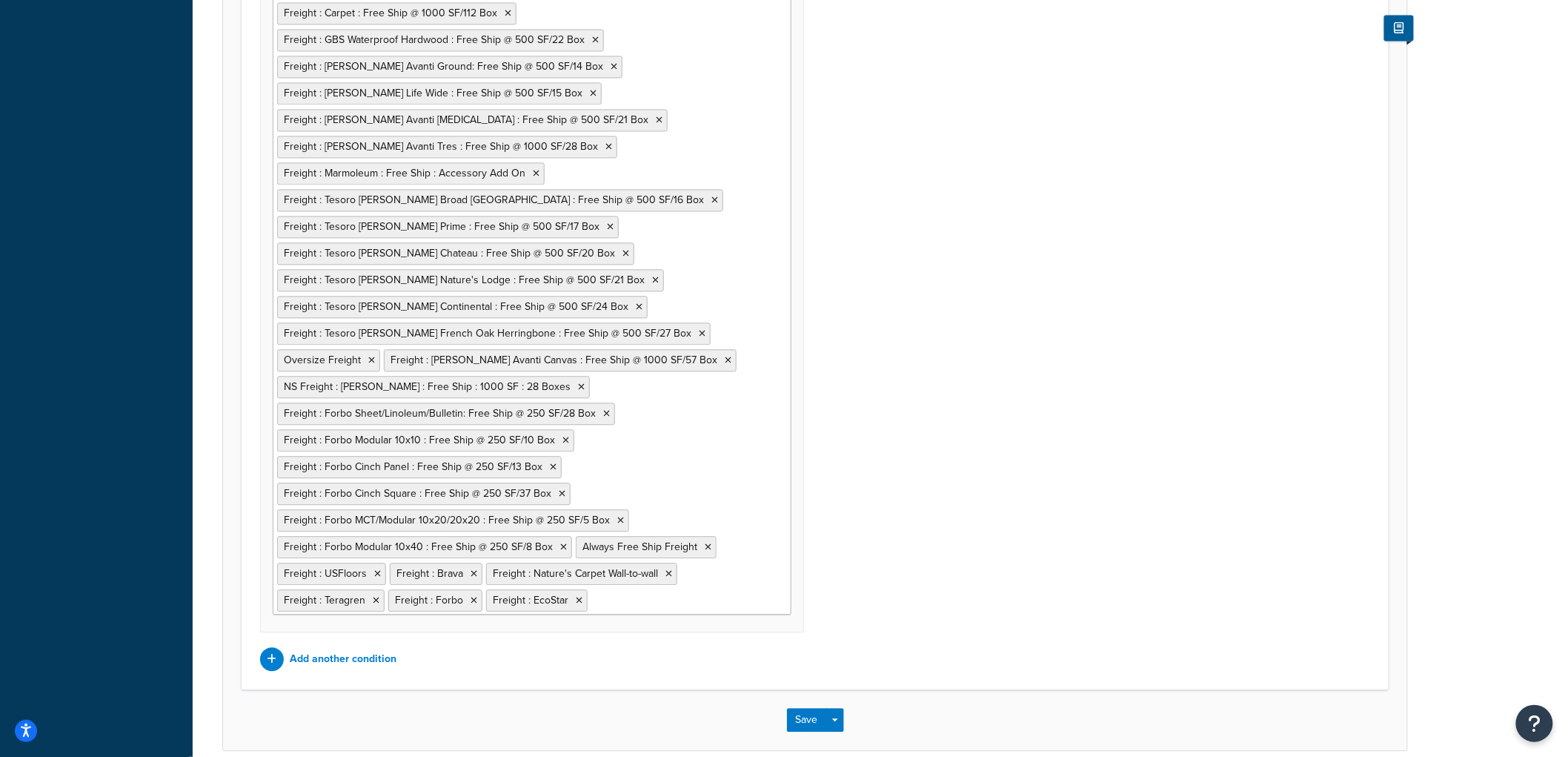
scroll to position [1399, 0]
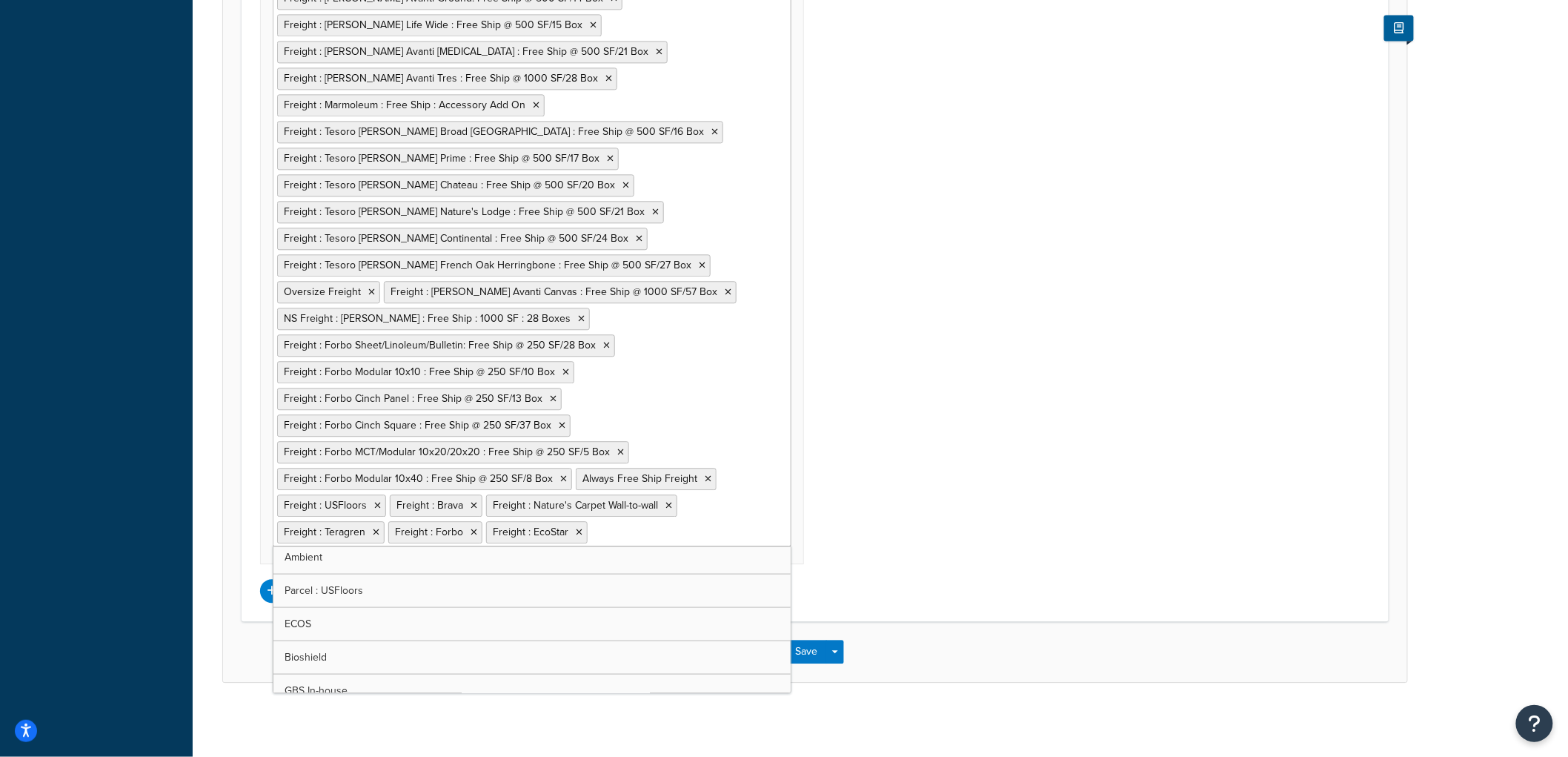
click at [699, 524] on input "Shipping Groups that prevent rule from applying" at bounding box center [656, 531] width 131 height 17
click at [913, 479] on div "Shipping Zones: Edit Remove Shipping Zones Include US 48 US APO US Alaska & Haw…" at bounding box center [815, 139] width 1133 height 930
click at [799, 641] on button "Save" at bounding box center [807, 652] width 40 height 24
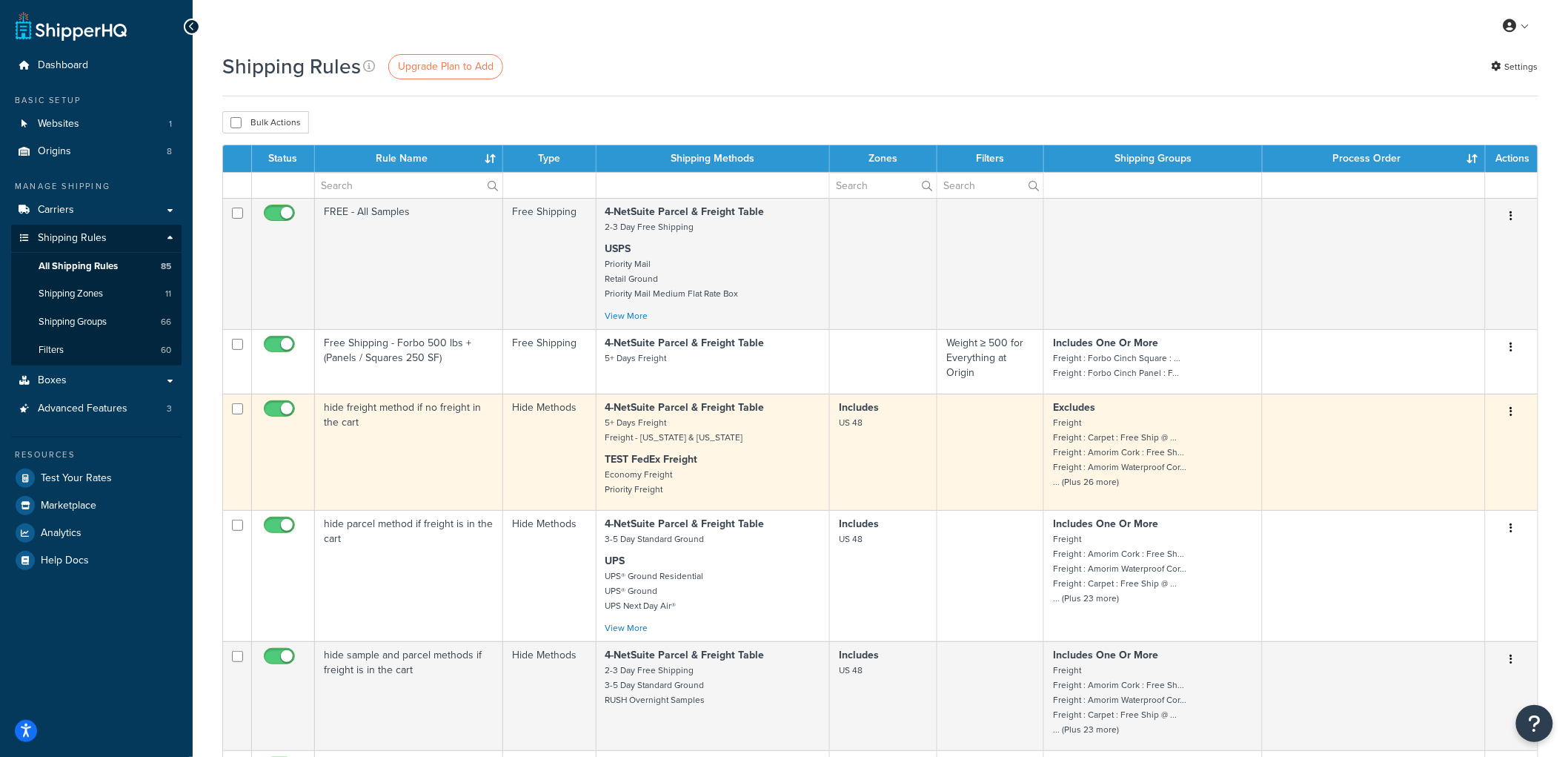
click at [448, 436] on td "hide freight method if no freight in the cart" at bounding box center [409, 452] width 188 height 117
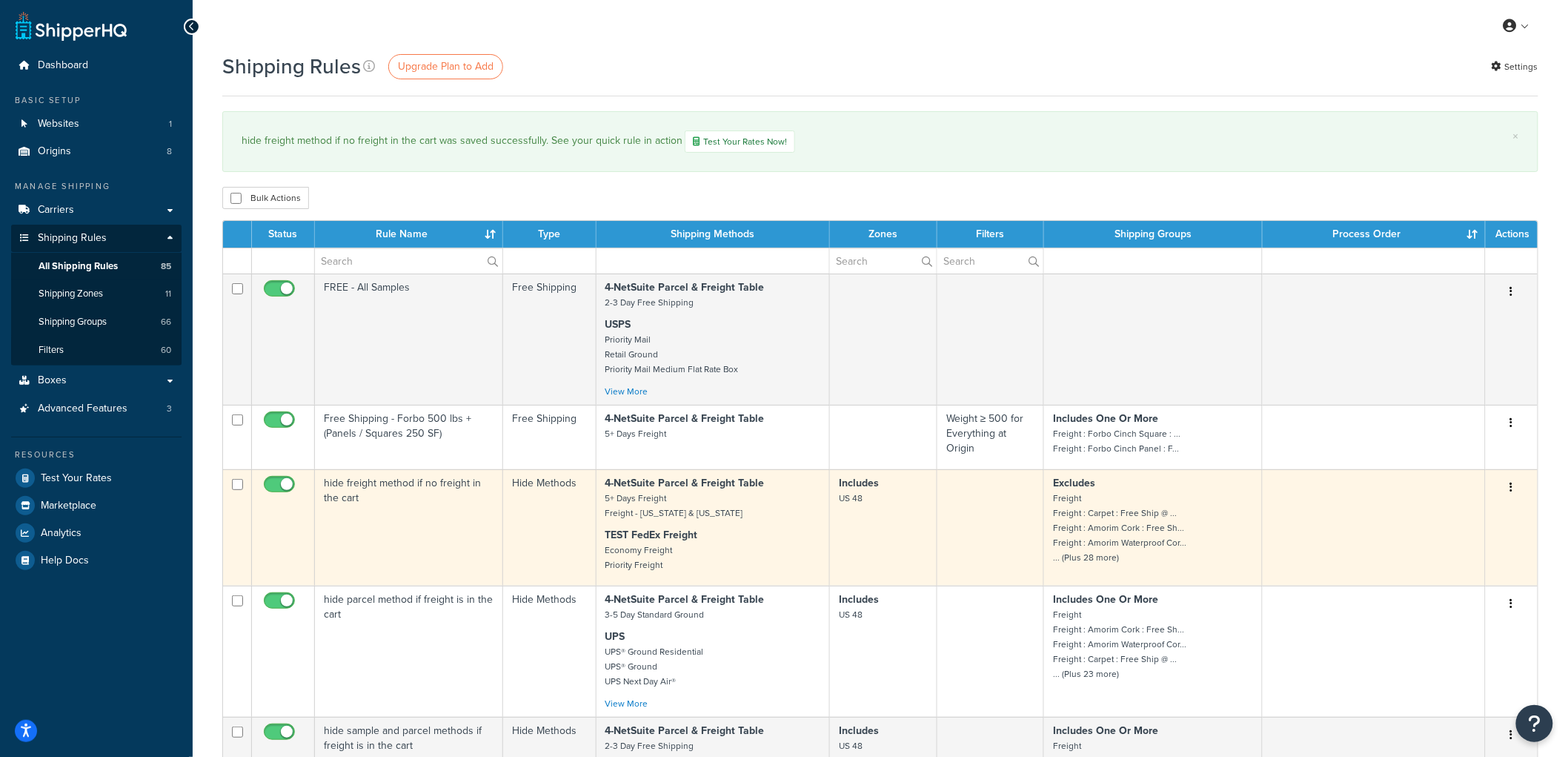
click at [436, 530] on td "hide freight method if no freight in the cart" at bounding box center [409, 528] width 188 height 117
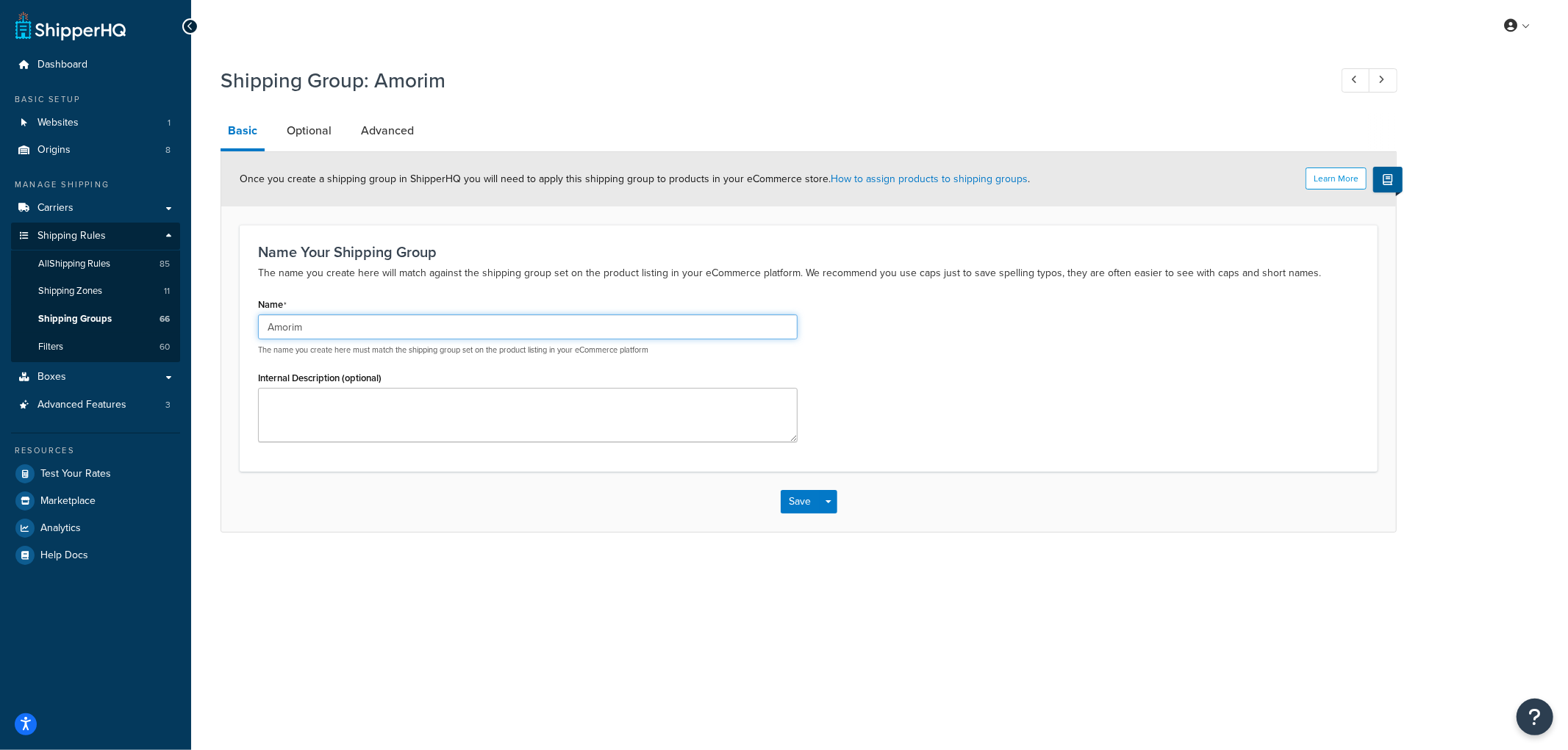
click at [267, 322] on input "Amorim" at bounding box center [528, 326] width 540 height 25
type input "Freight : Amorim"
click at [797, 495] on button "Save" at bounding box center [800, 501] width 40 height 23
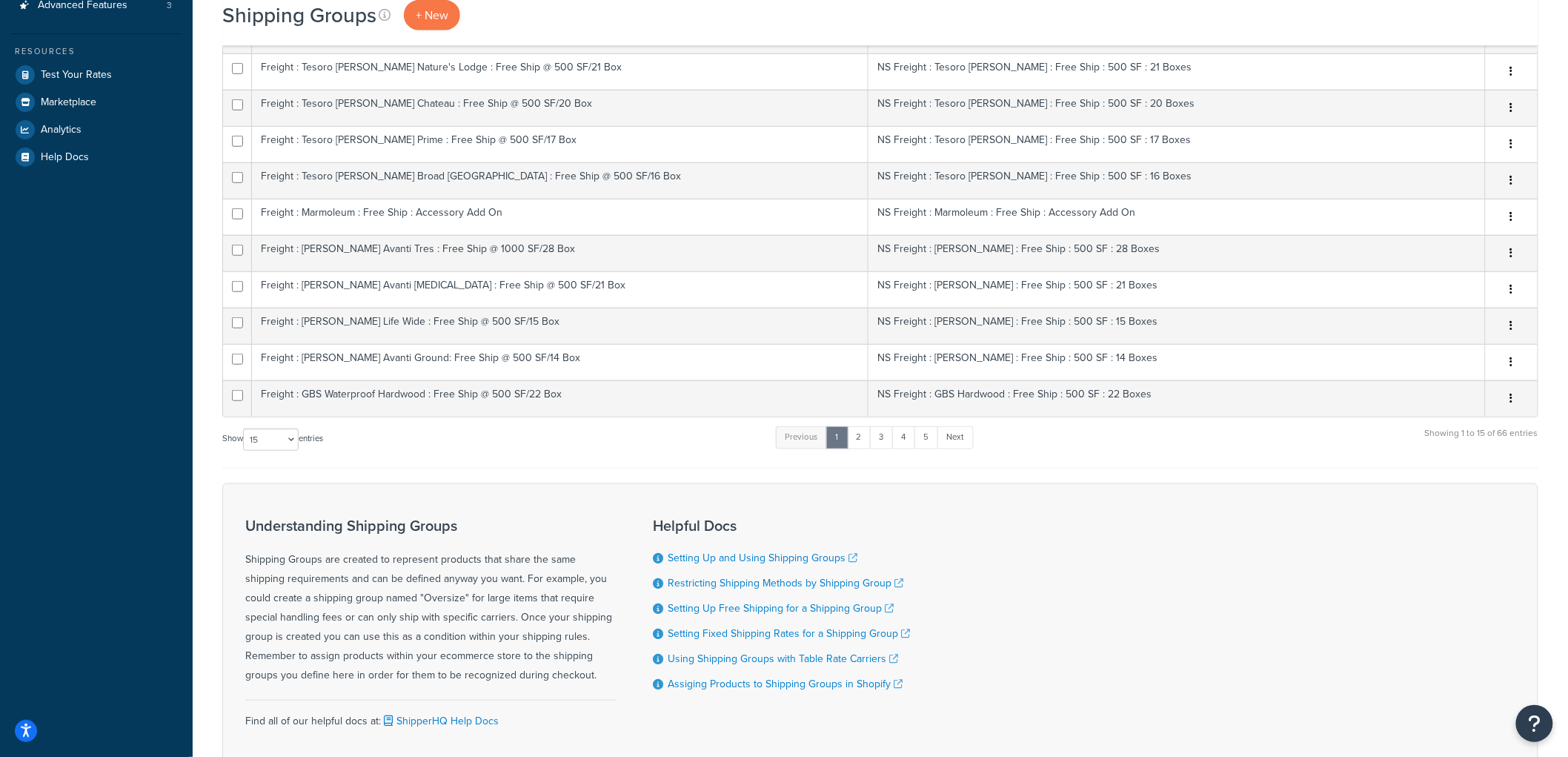
scroll to position [411, 0]
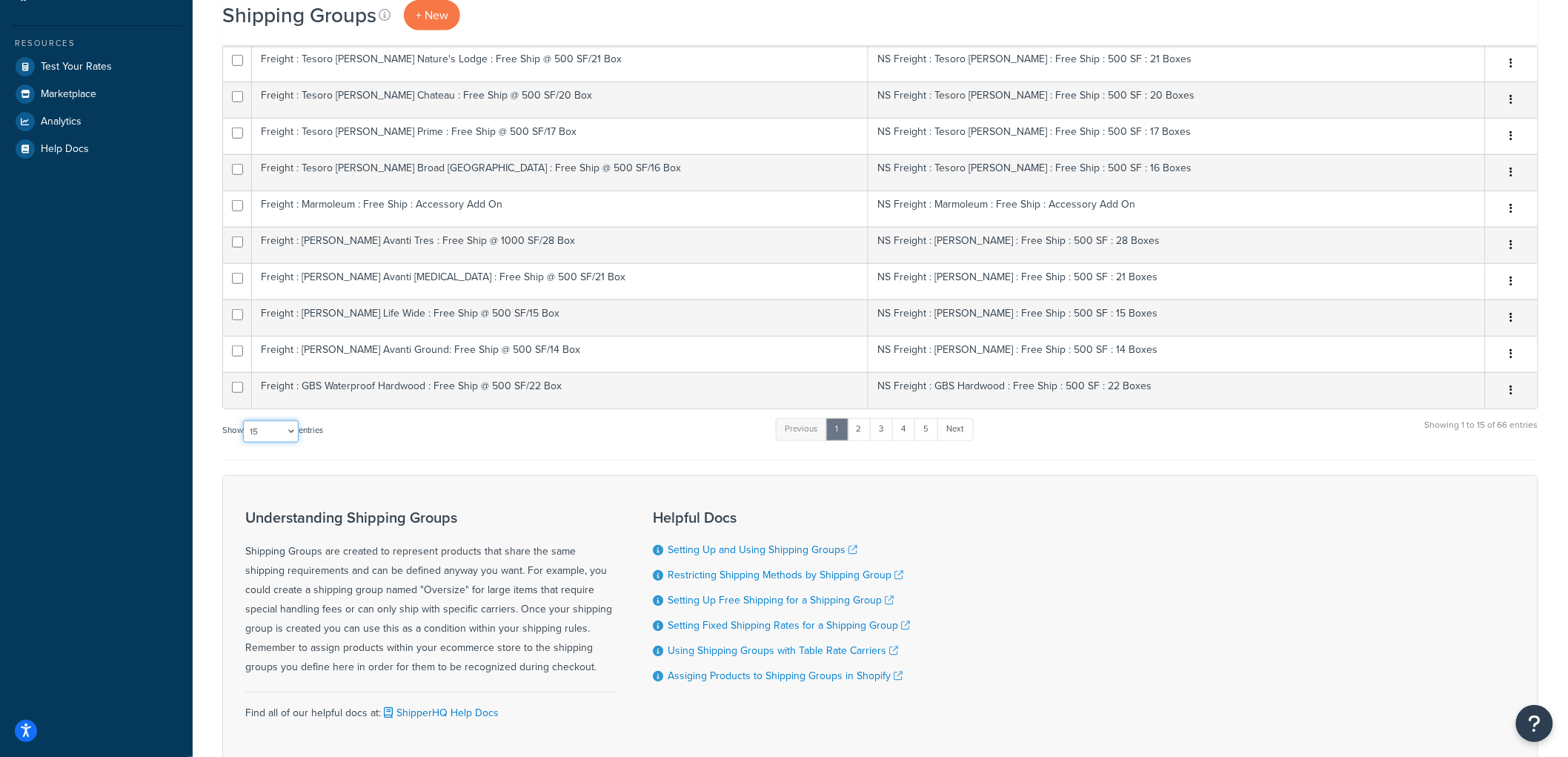
click at [260, 433] on select "10 15 25 50 100" at bounding box center [271, 432] width 56 height 23
select select "100"
click at [245, 443] on select "10 15 25 50 100" at bounding box center [271, 432] width 56 height 23
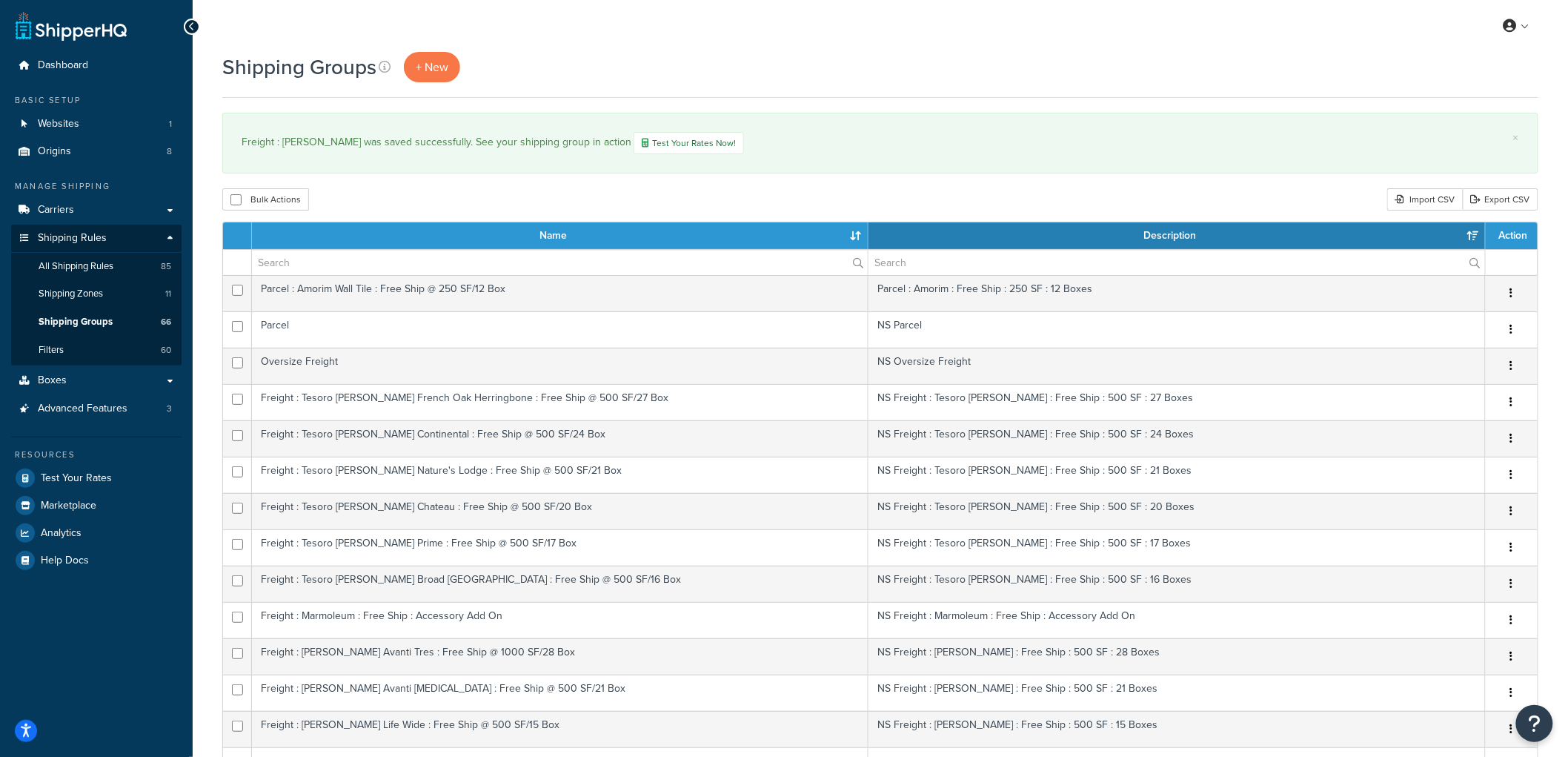
click at [859, 240] on th "Name" at bounding box center [560, 235] width 616 height 27
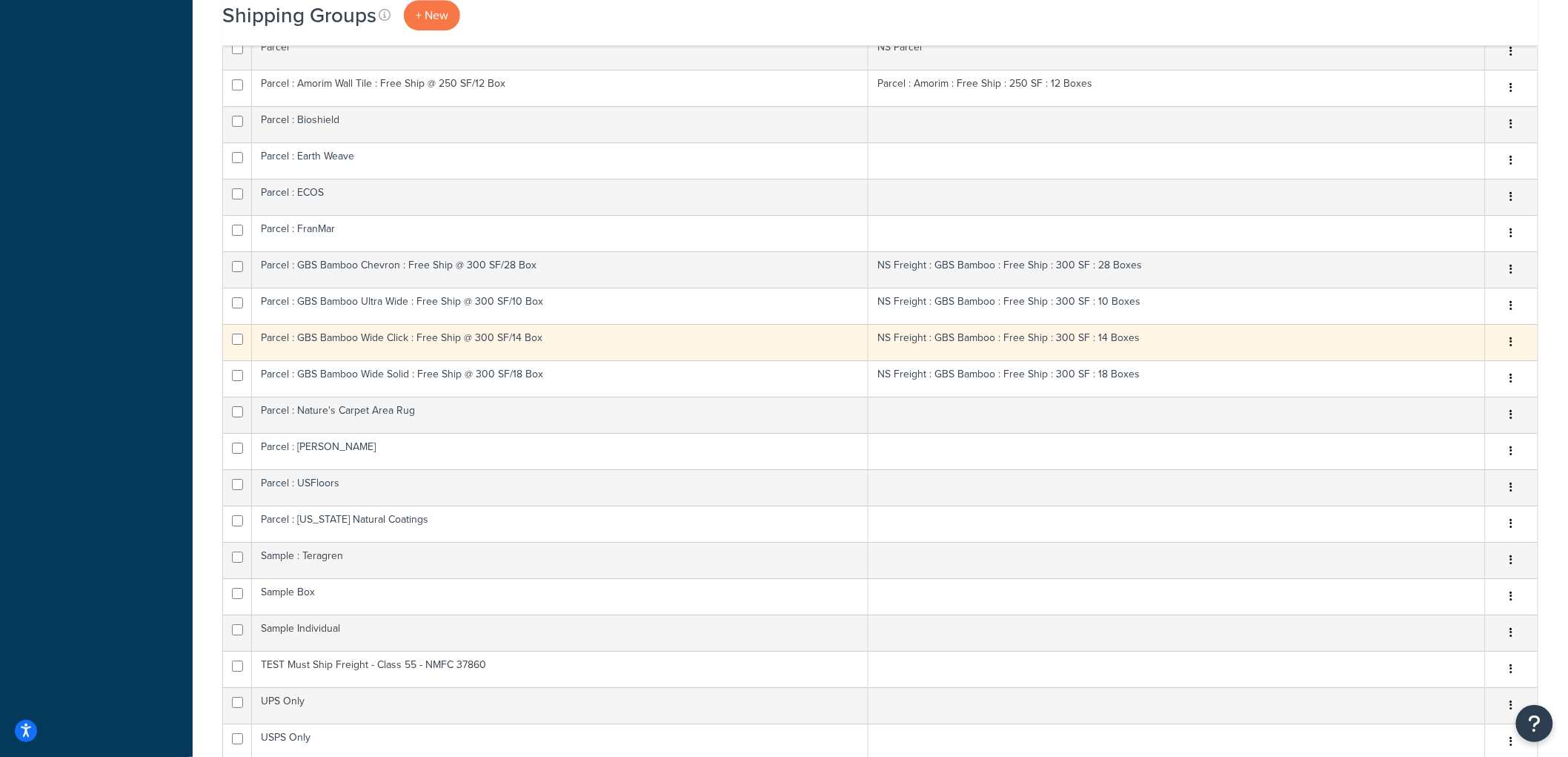
scroll to position [1873, 0]
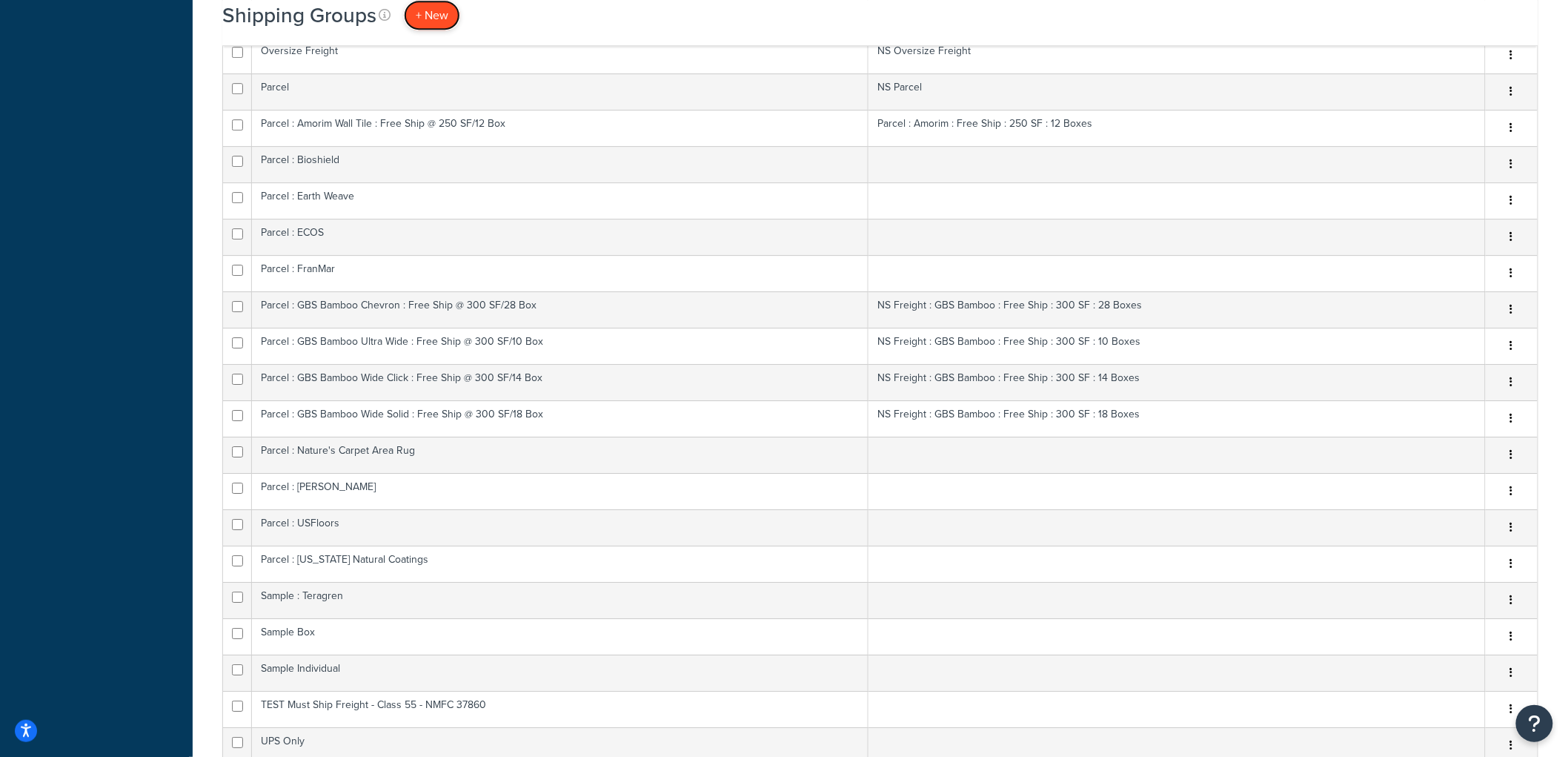
click at [439, 17] on span "+ New" at bounding box center [432, 16] width 32 height 17
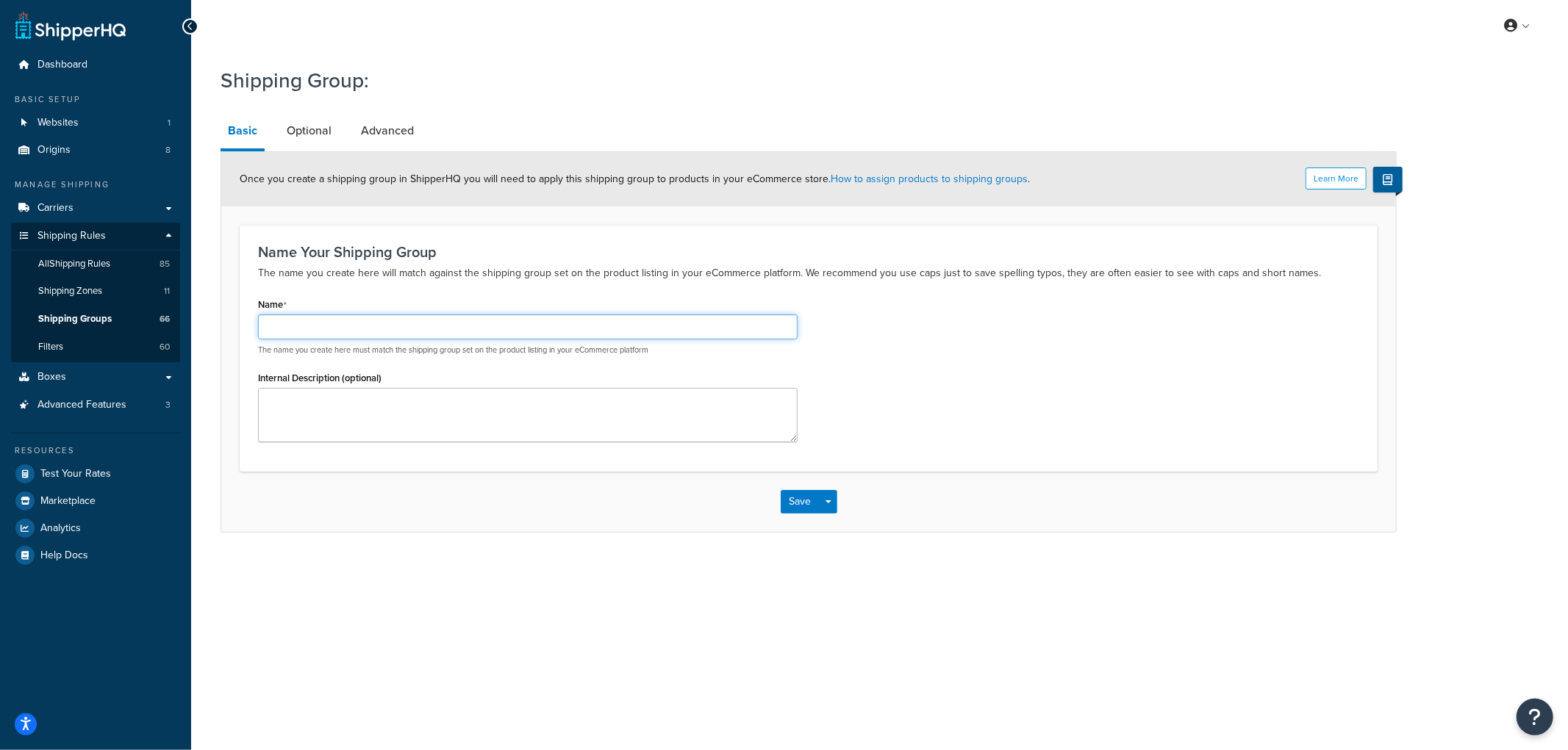
click at [393, 329] on input "Name" at bounding box center [528, 326] width 540 height 25
type input "Freight : Earth Weave"
click at [800, 504] on button "Save" at bounding box center [800, 501] width 40 height 23
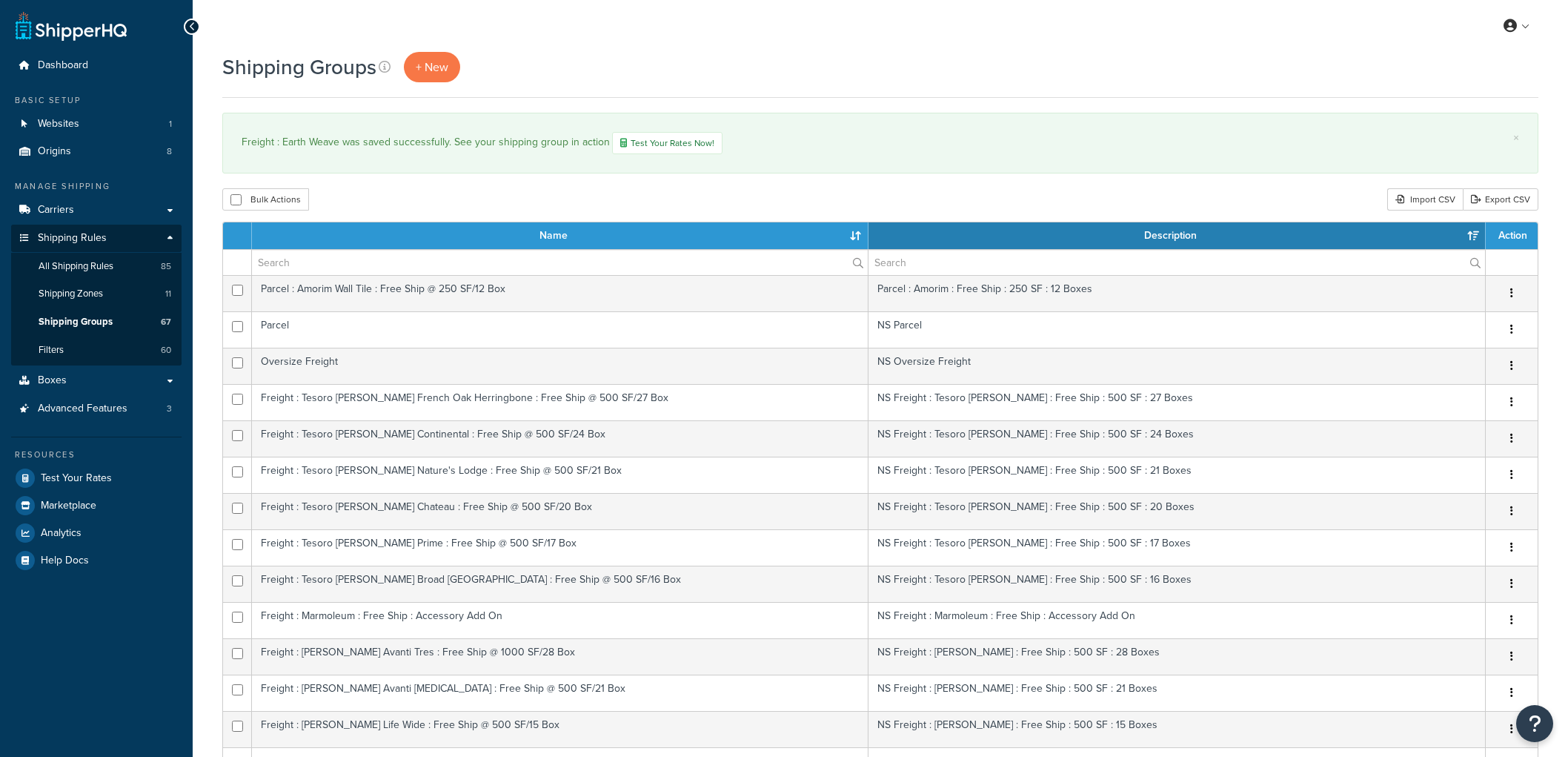
select select "15"
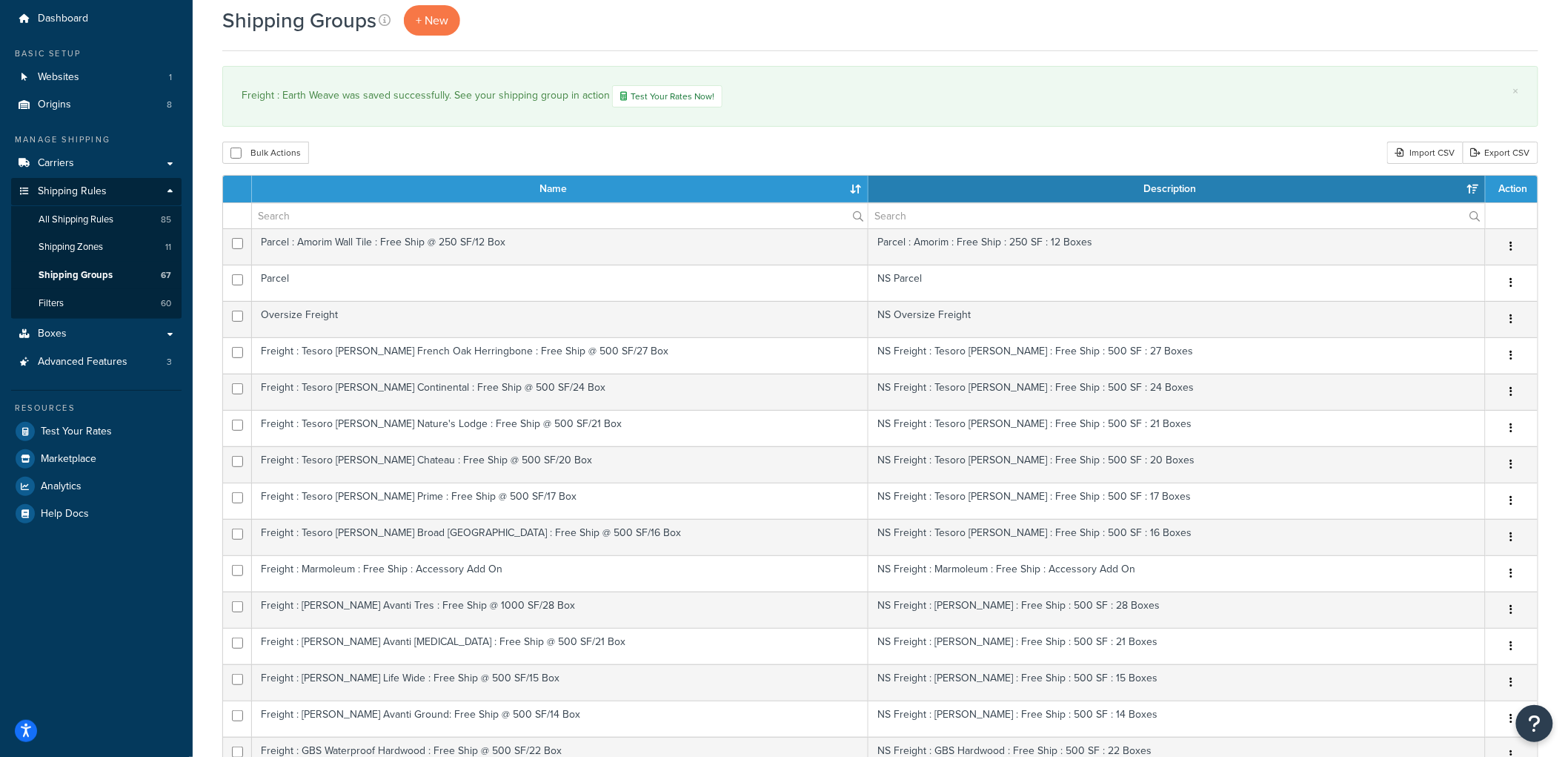
scroll to position [18, 0]
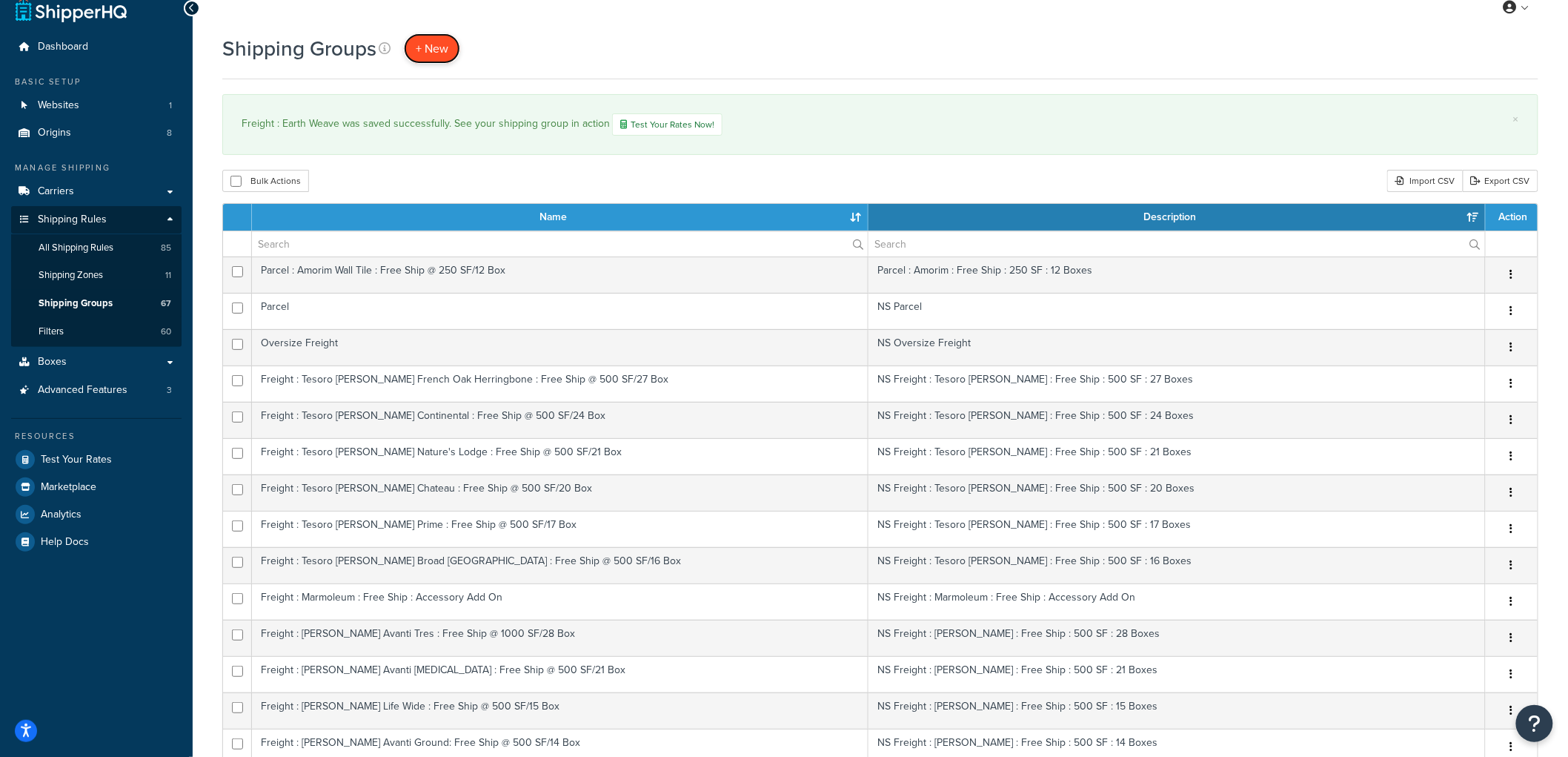
click at [431, 60] on link "+ New" at bounding box center [432, 48] width 57 height 30
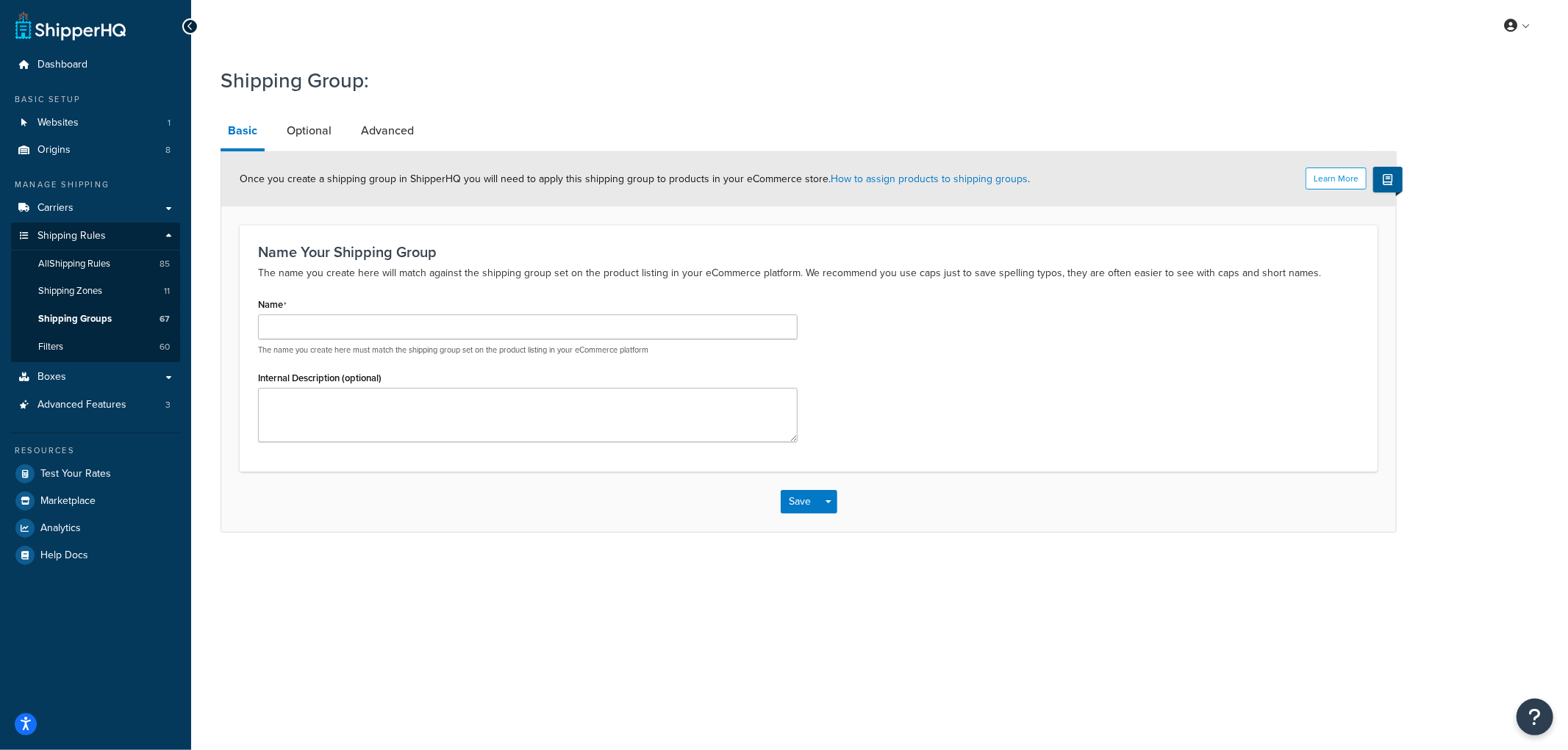
click at [408, 312] on div "Name The name you create here must match the shipping group set on the product …" at bounding box center [528, 325] width 540 height 62
click at [398, 314] on input "Name" at bounding box center [528, 326] width 540 height 25
type input "Freight : [PERSON_NAME]"
click at [793, 503] on button "Save" at bounding box center [800, 501] width 40 height 23
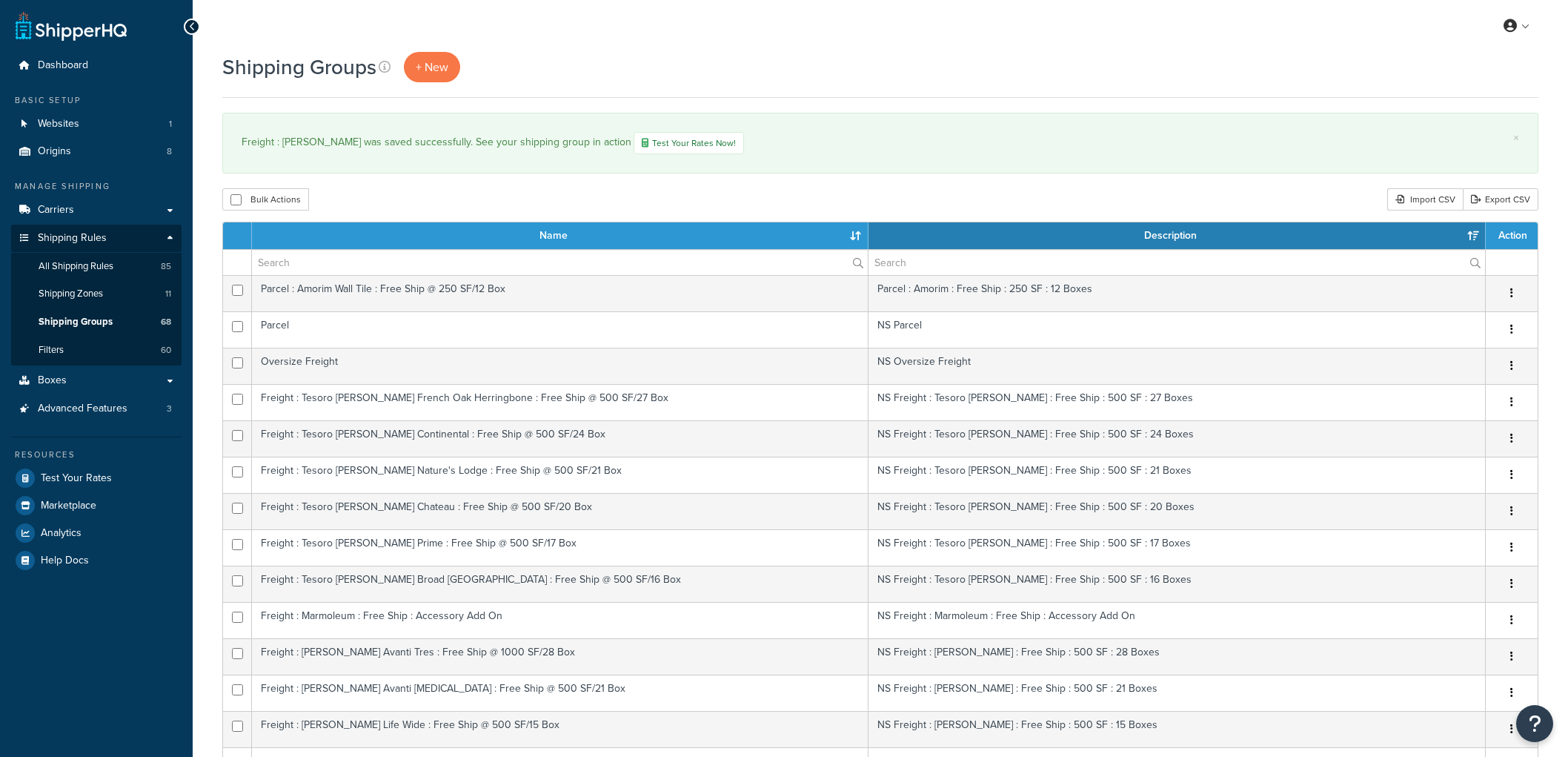
select select "15"
click at [435, 78] on link "+ New" at bounding box center [432, 67] width 57 height 30
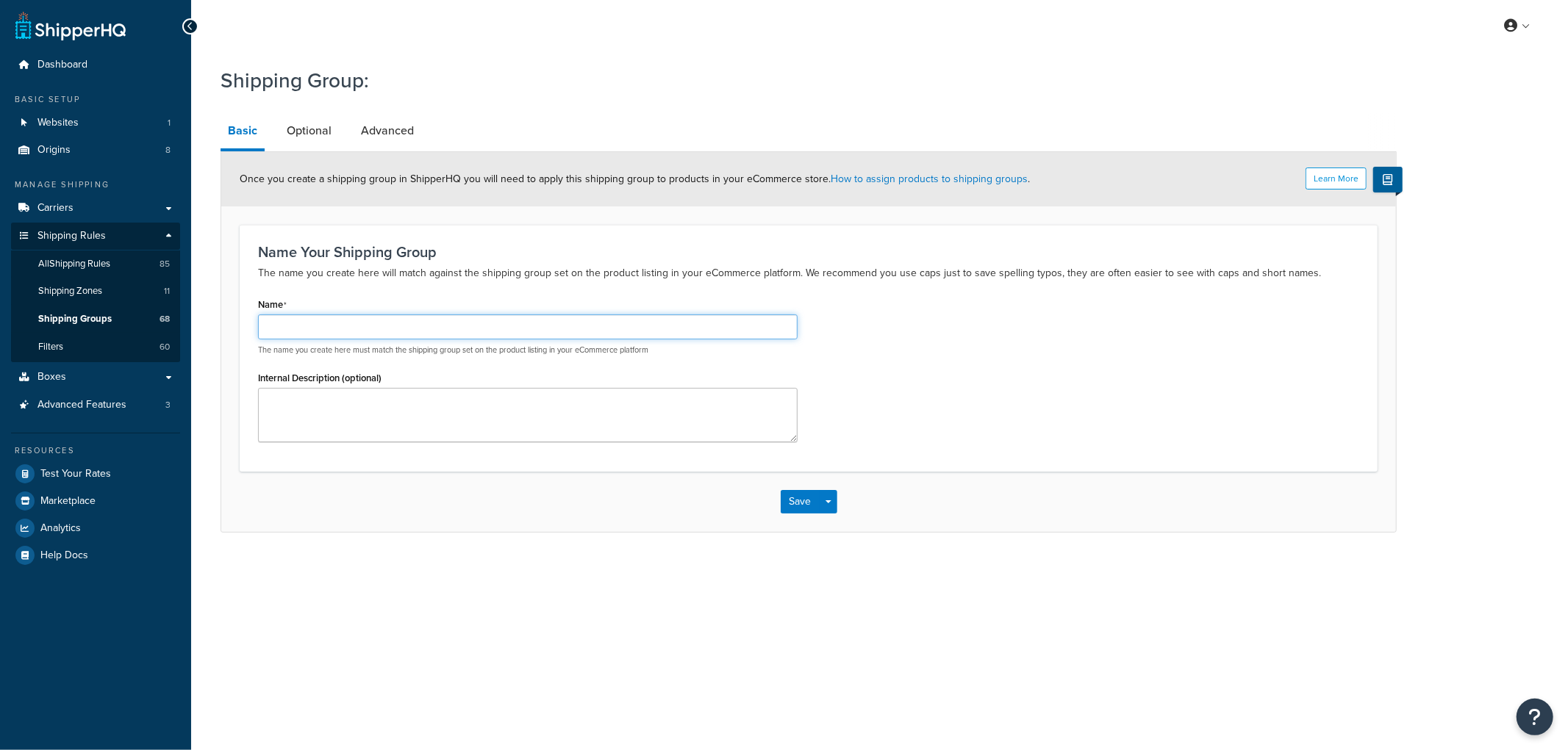
click at [408, 332] on input "Name" at bounding box center [528, 326] width 540 height 25
type input "Freight : Pure Life"
click at [803, 500] on button "Save" at bounding box center [800, 501] width 40 height 23
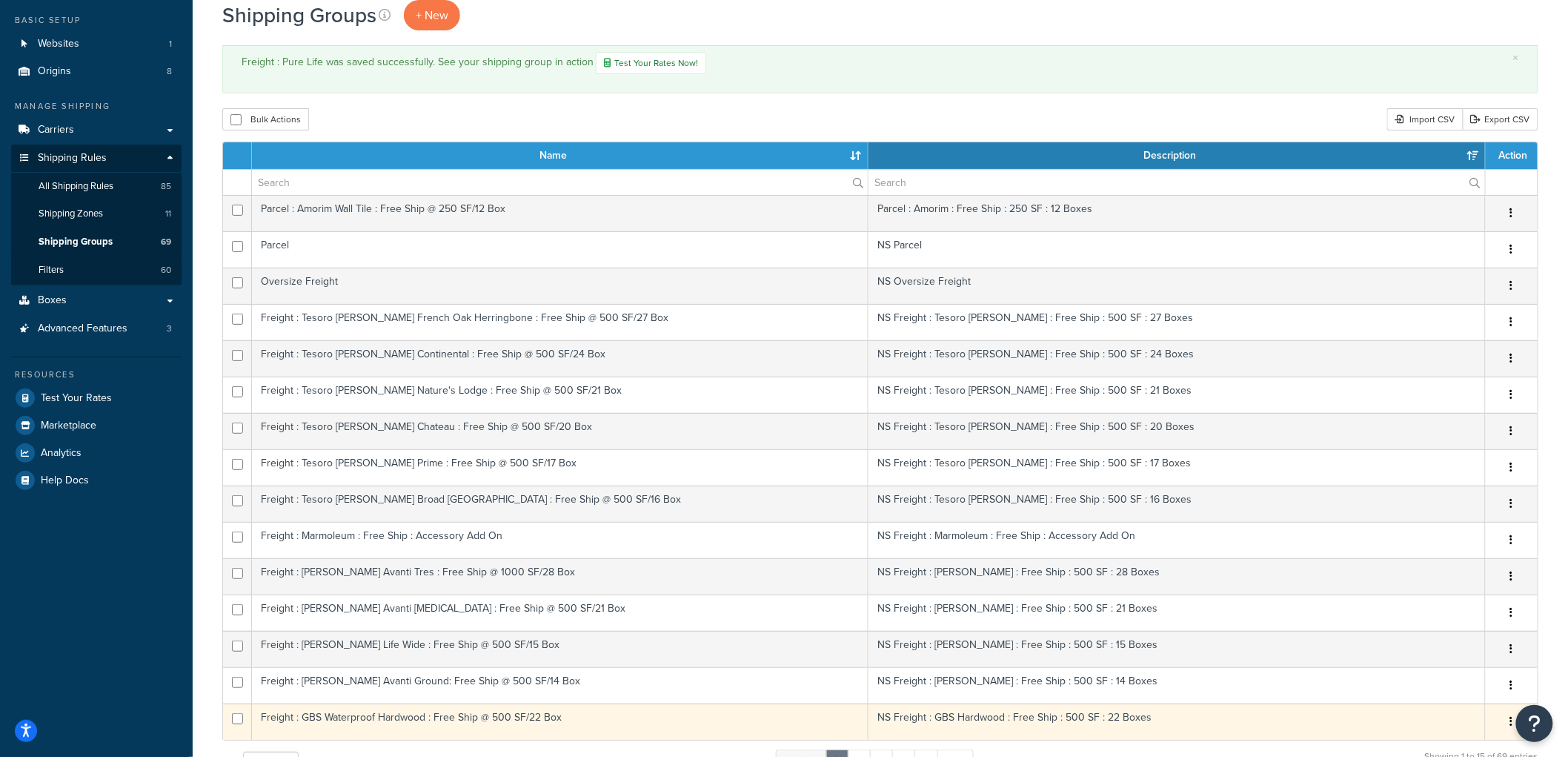
scroll to position [513, 0]
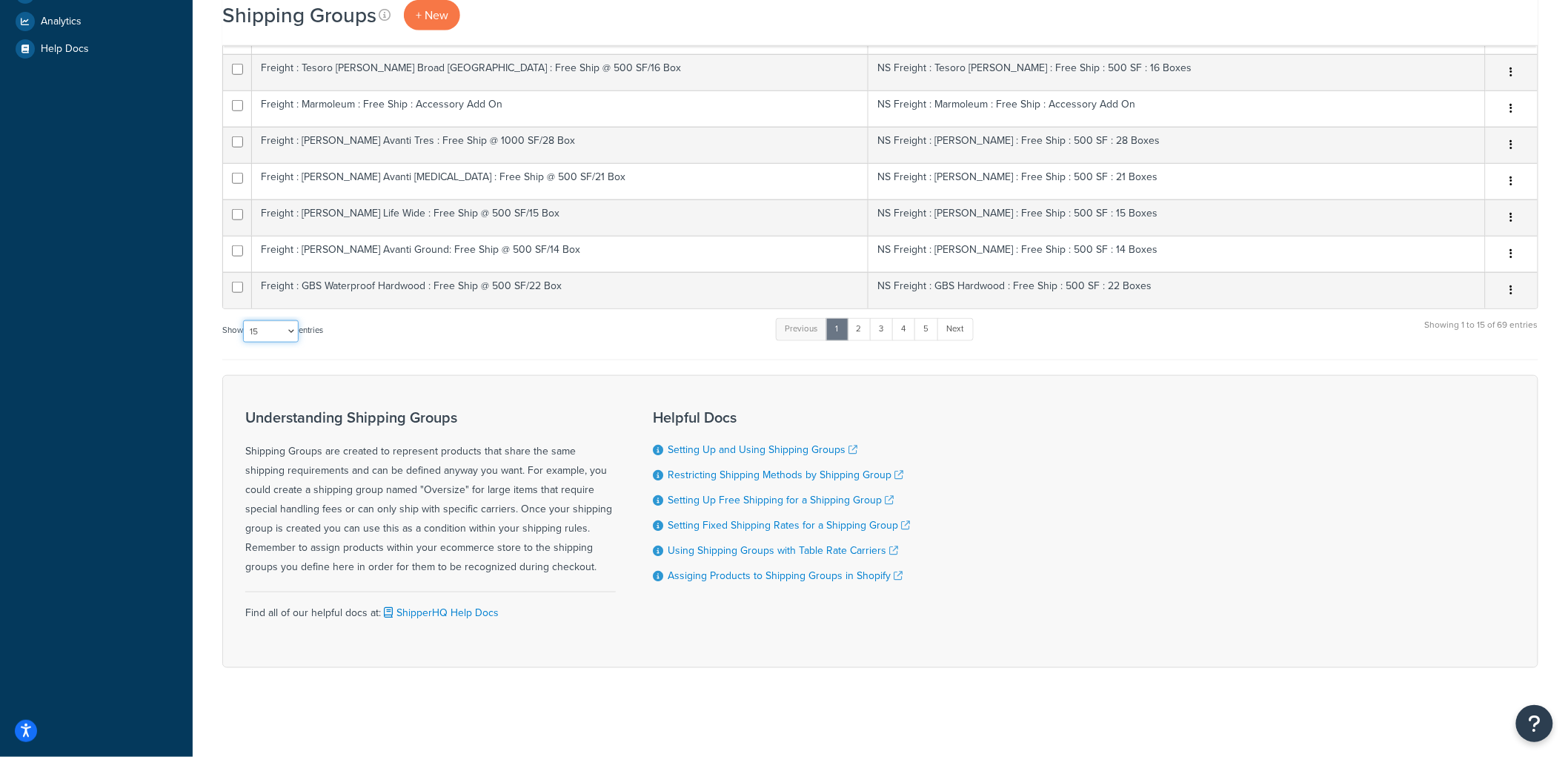
click at [292, 328] on select "10 15 25 50 100" at bounding box center [271, 332] width 56 height 23
select select "100"
click at [245, 342] on select "10 15 25 50 100" at bounding box center [271, 332] width 56 height 23
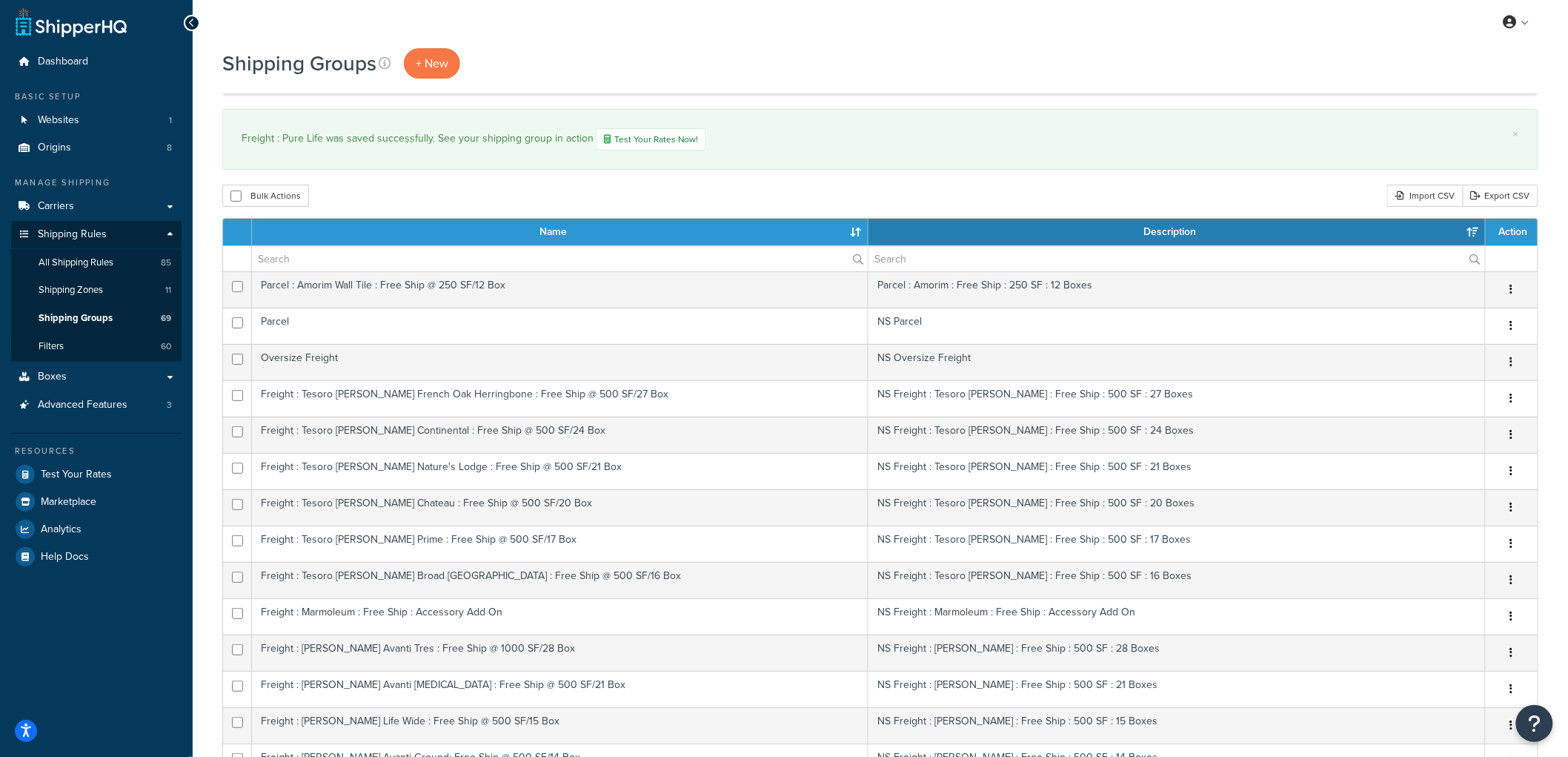
scroll to position [0, 0]
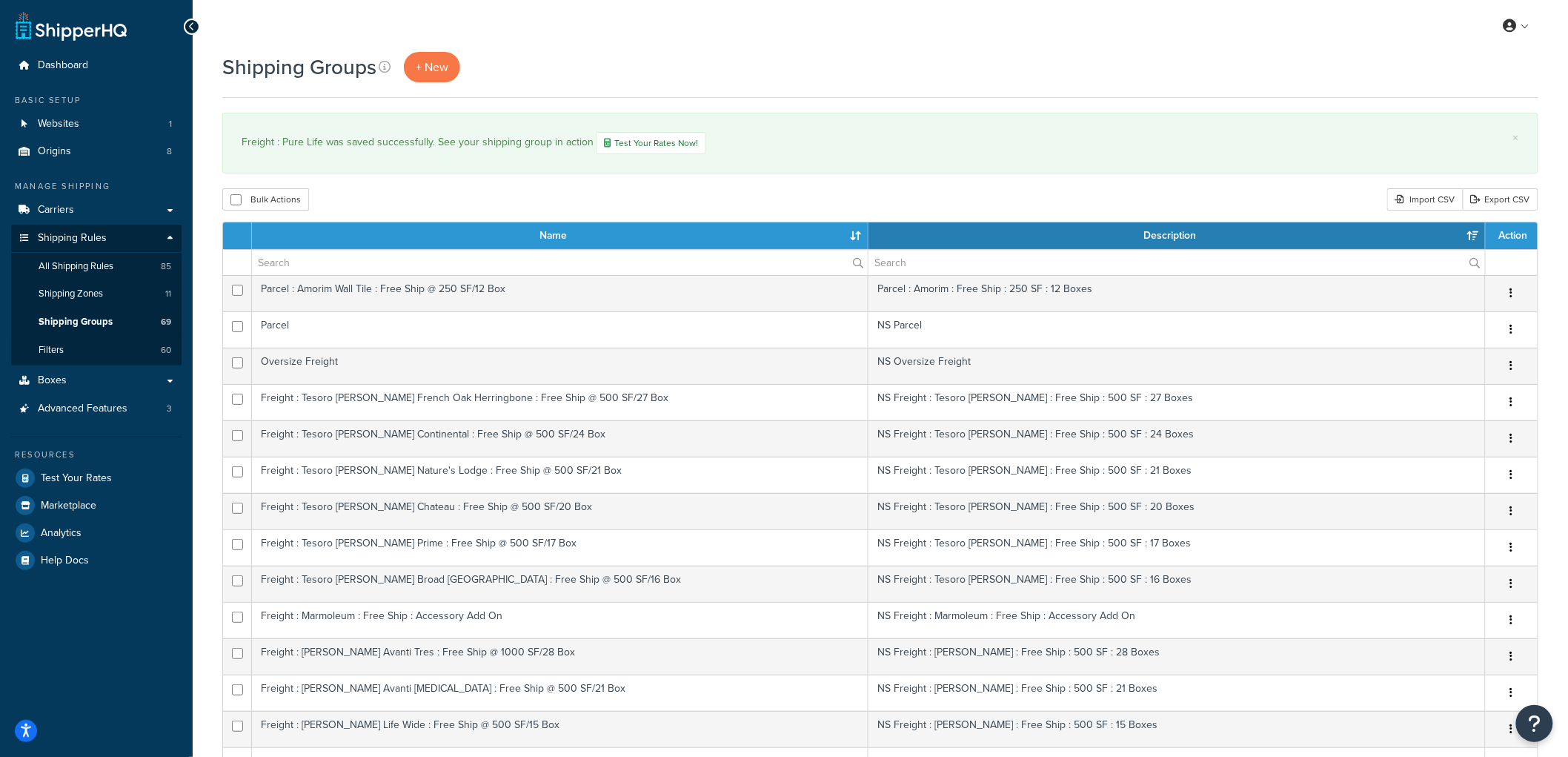
click at [562, 240] on th "Name" at bounding box center [560, 235] width 616 height 27
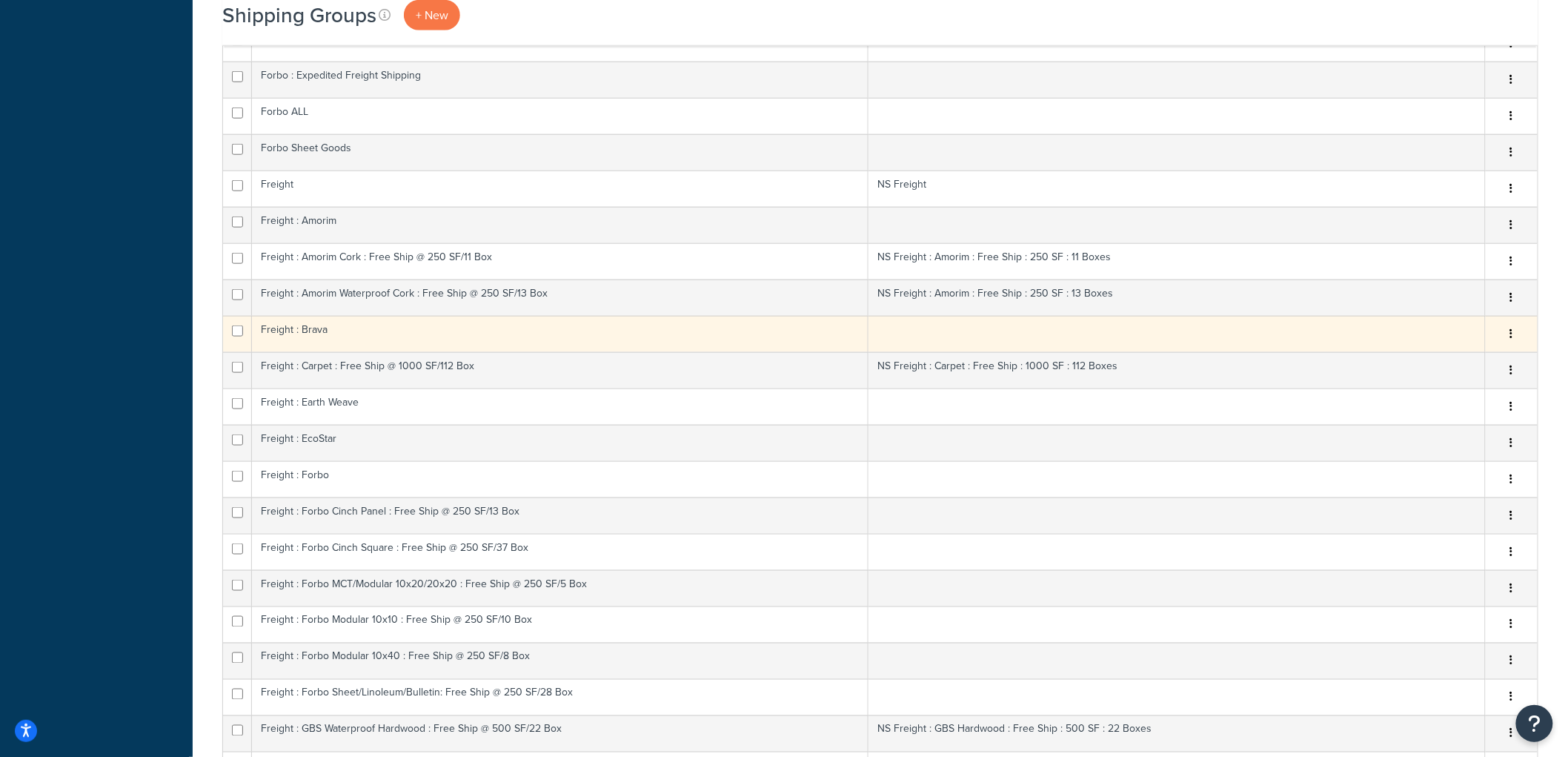
scroll to position [576, 0]
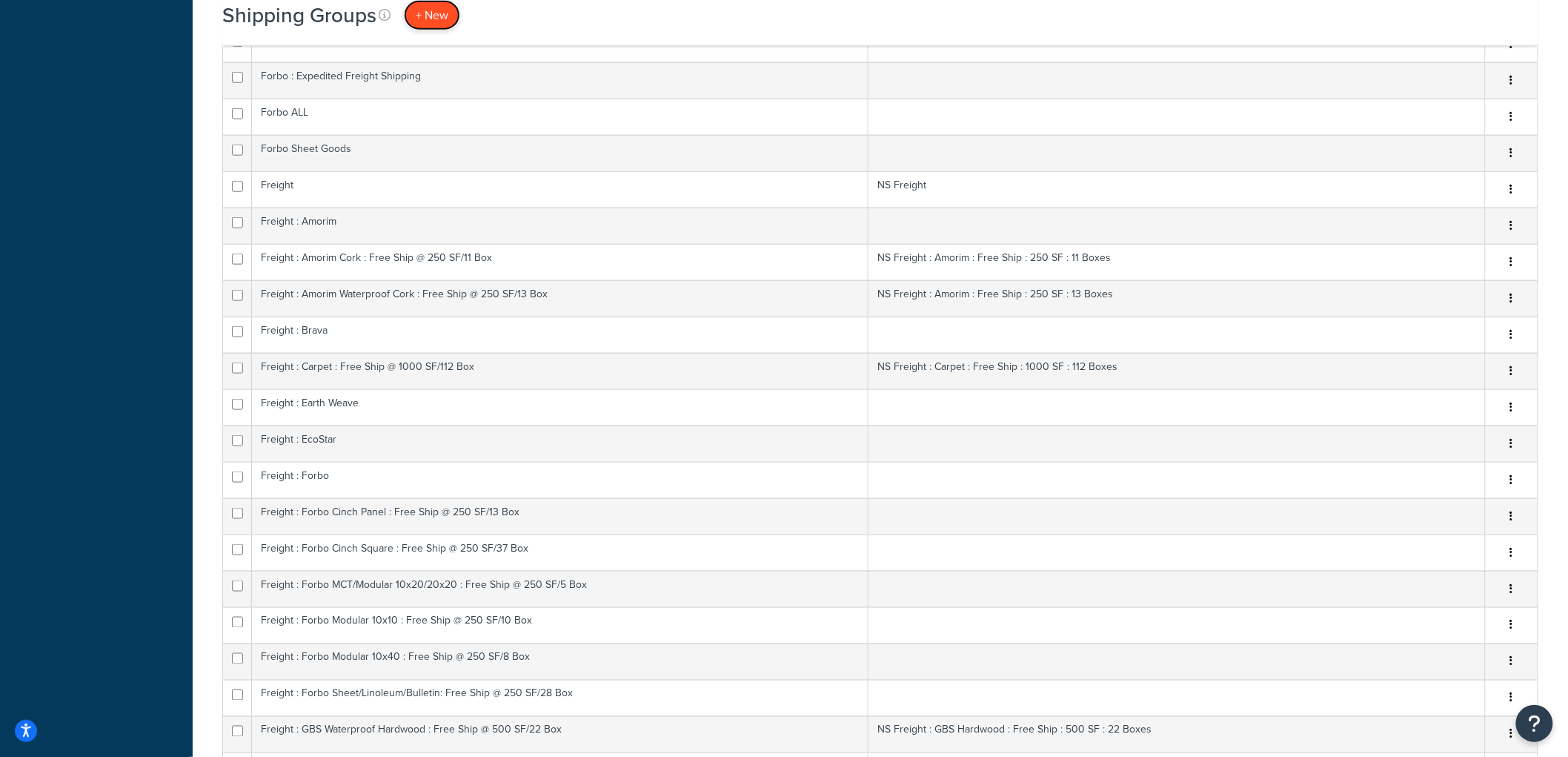
click at [440, 12] on span "+ New" at bounding box center [432, 16] width 32 height 17
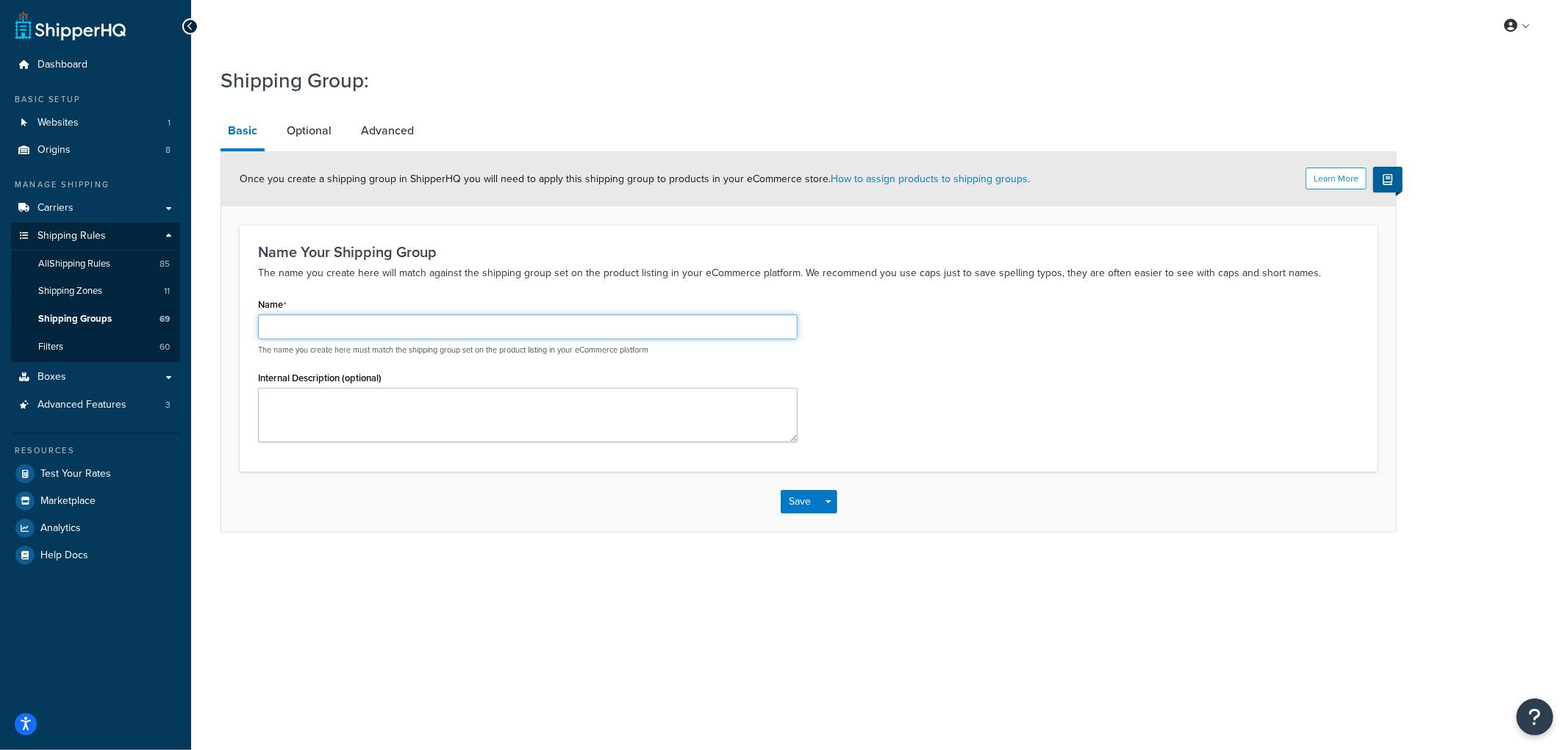
click at [398, 316] on input "Name" at bounding box center [528, 326] width 540 height 25
type input "Freight : Unique"
click at [809, 504] on button "Save" at bounding box center [800, 501] width 40 height 23
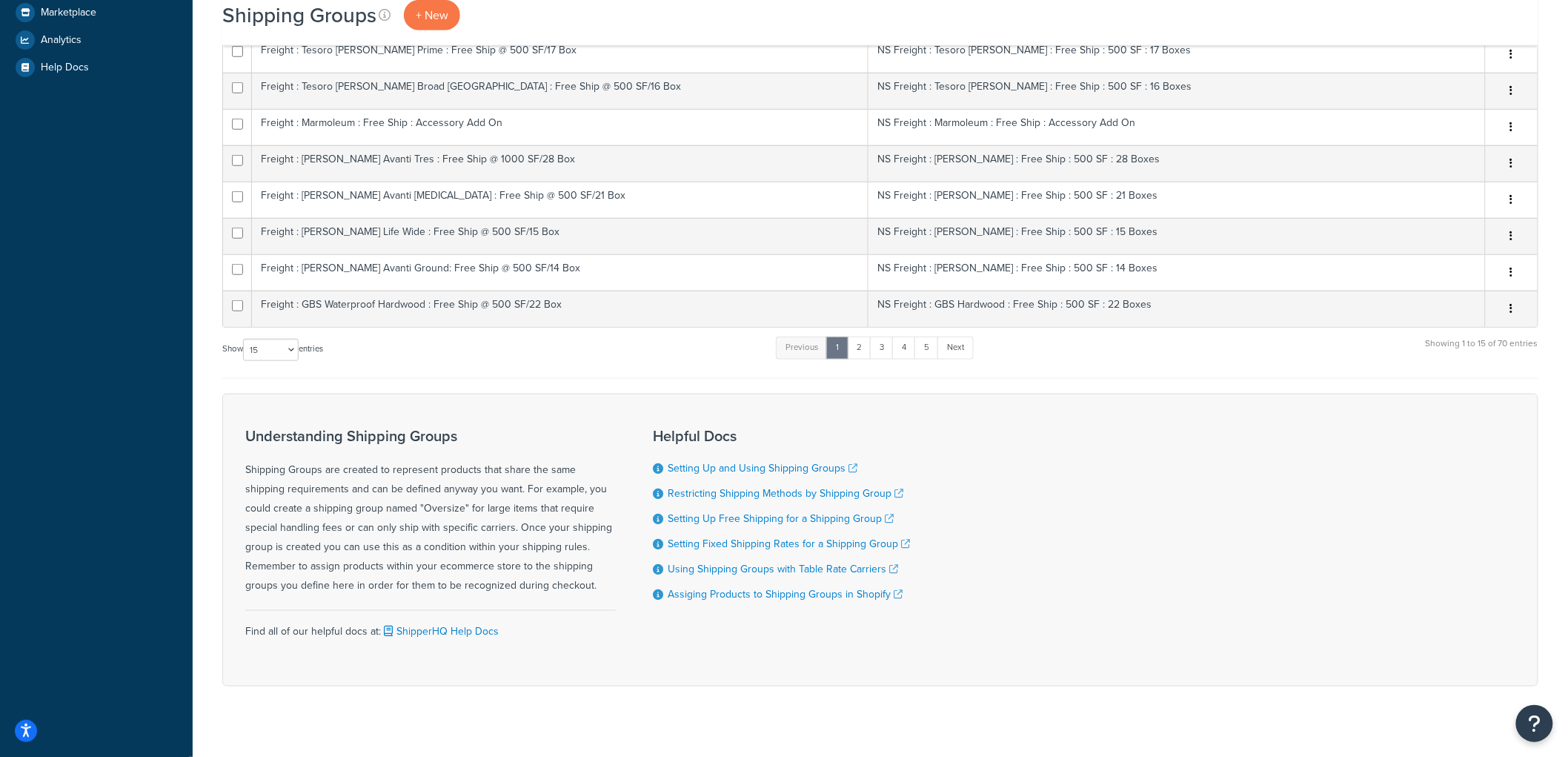
scroll to position [494, 0]
click at [285, 346] on select "10 15 25 50 100" at bounding box center [271, 349] width 56 height 23
select select "100"
click at [245, 361] on select "10 15 25 50 100" at bounding box center [271, 349] width 56 height 23
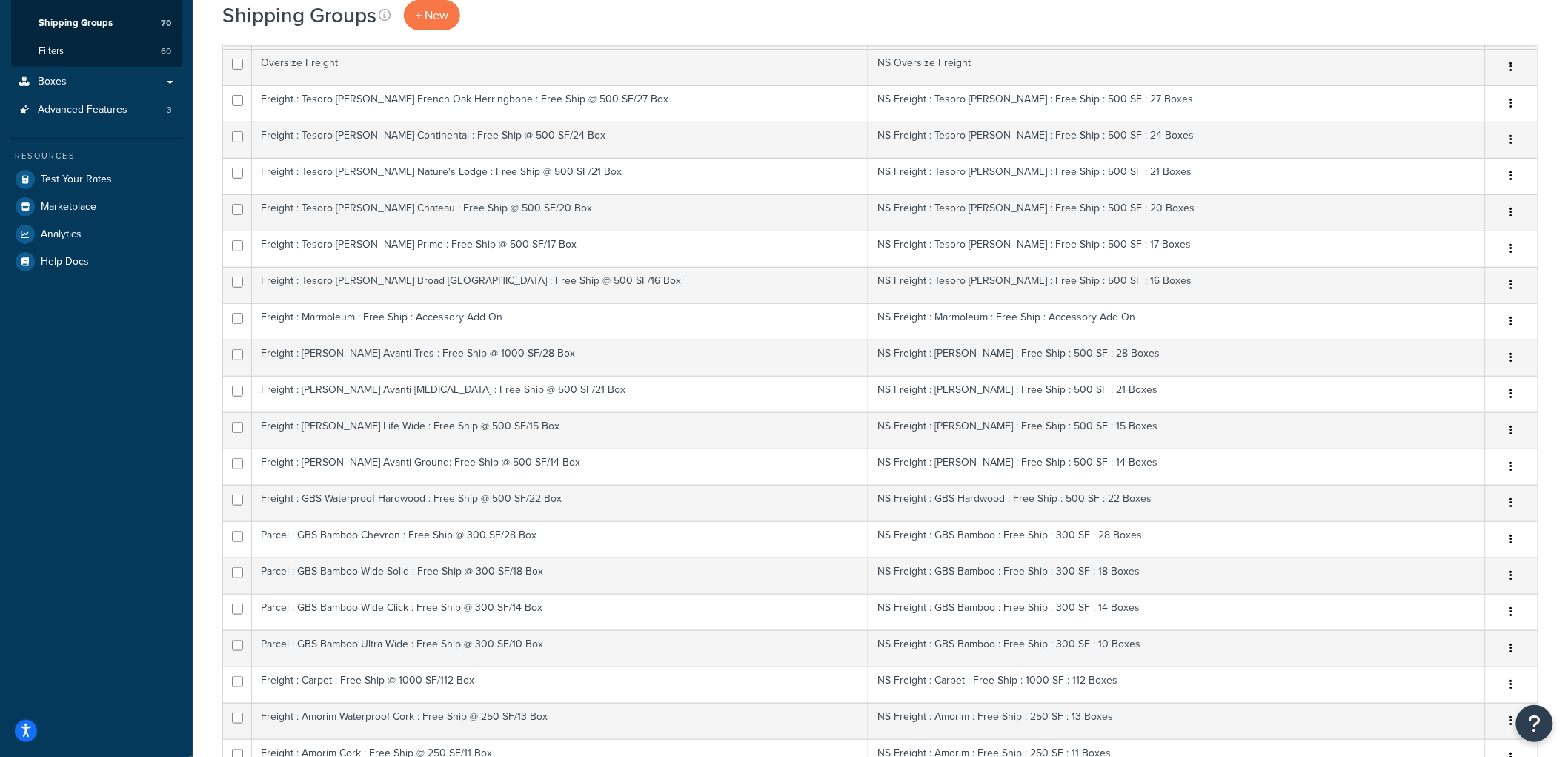
scroll to position [0, 0]
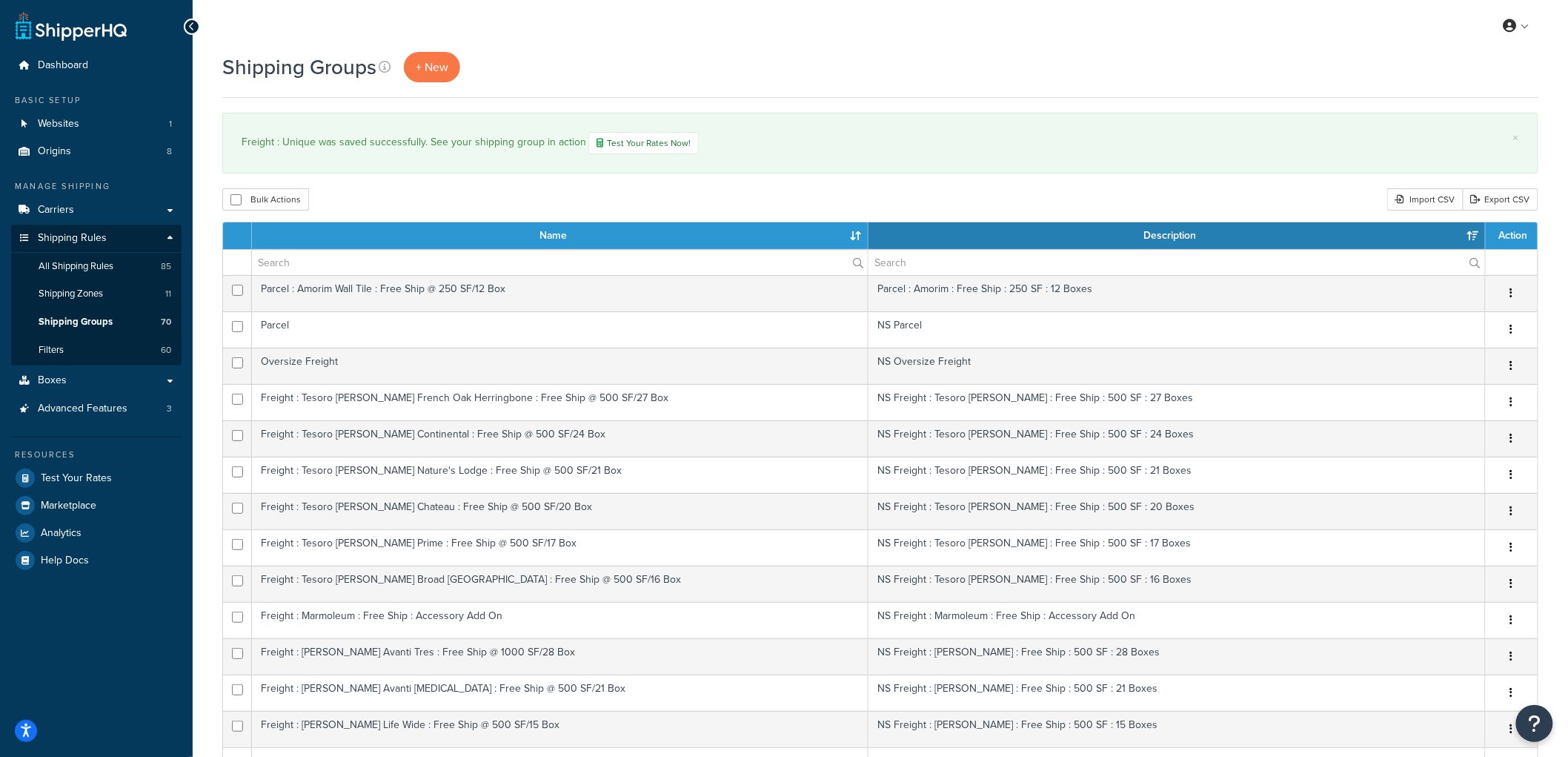
click at [865, 231] on th "Name" at bounding box center [560, 235] width 616 height 27
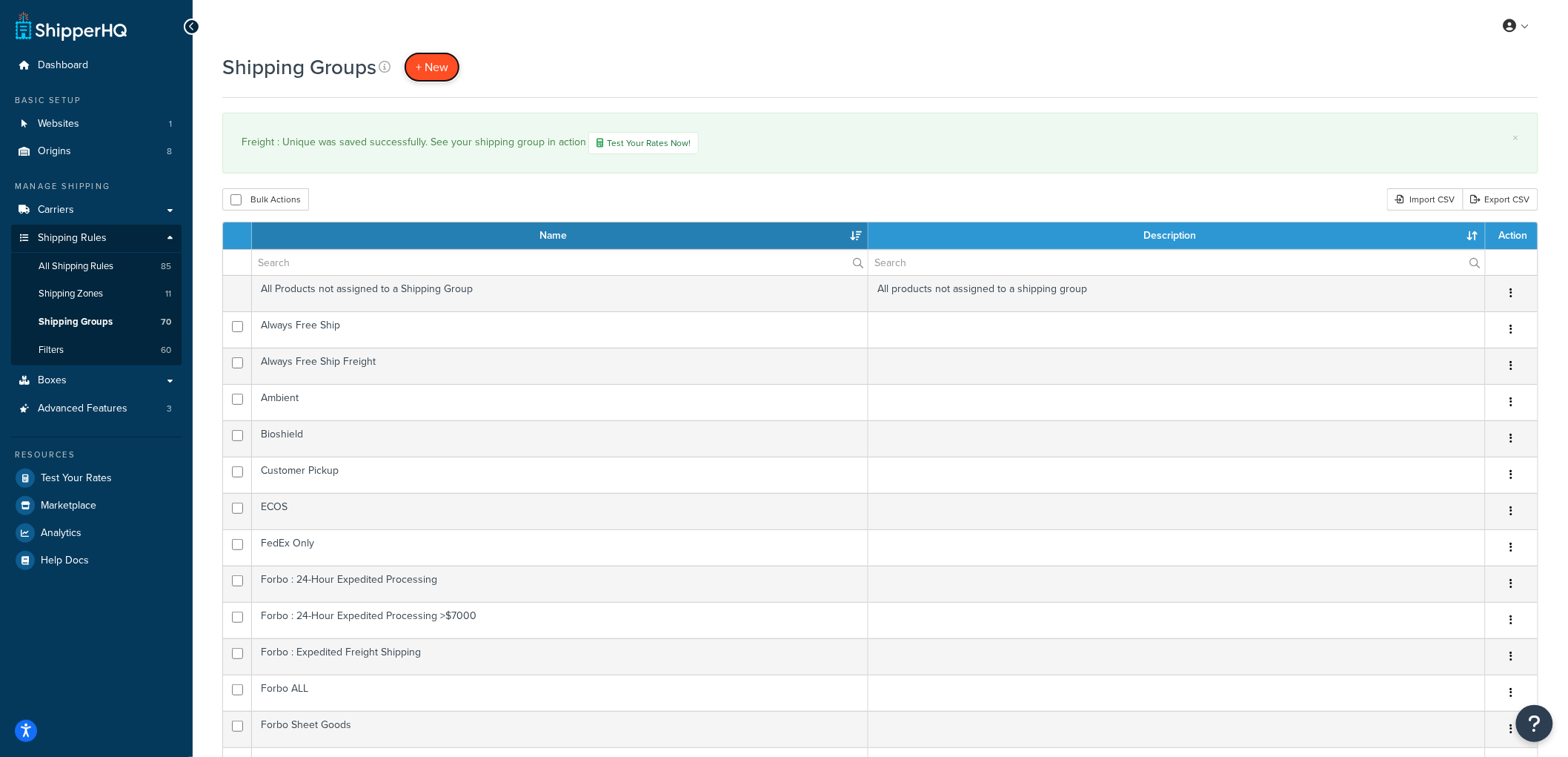
click at [426, 65] on span "+ New" at bounding box center [432, 67] width 32 height 17
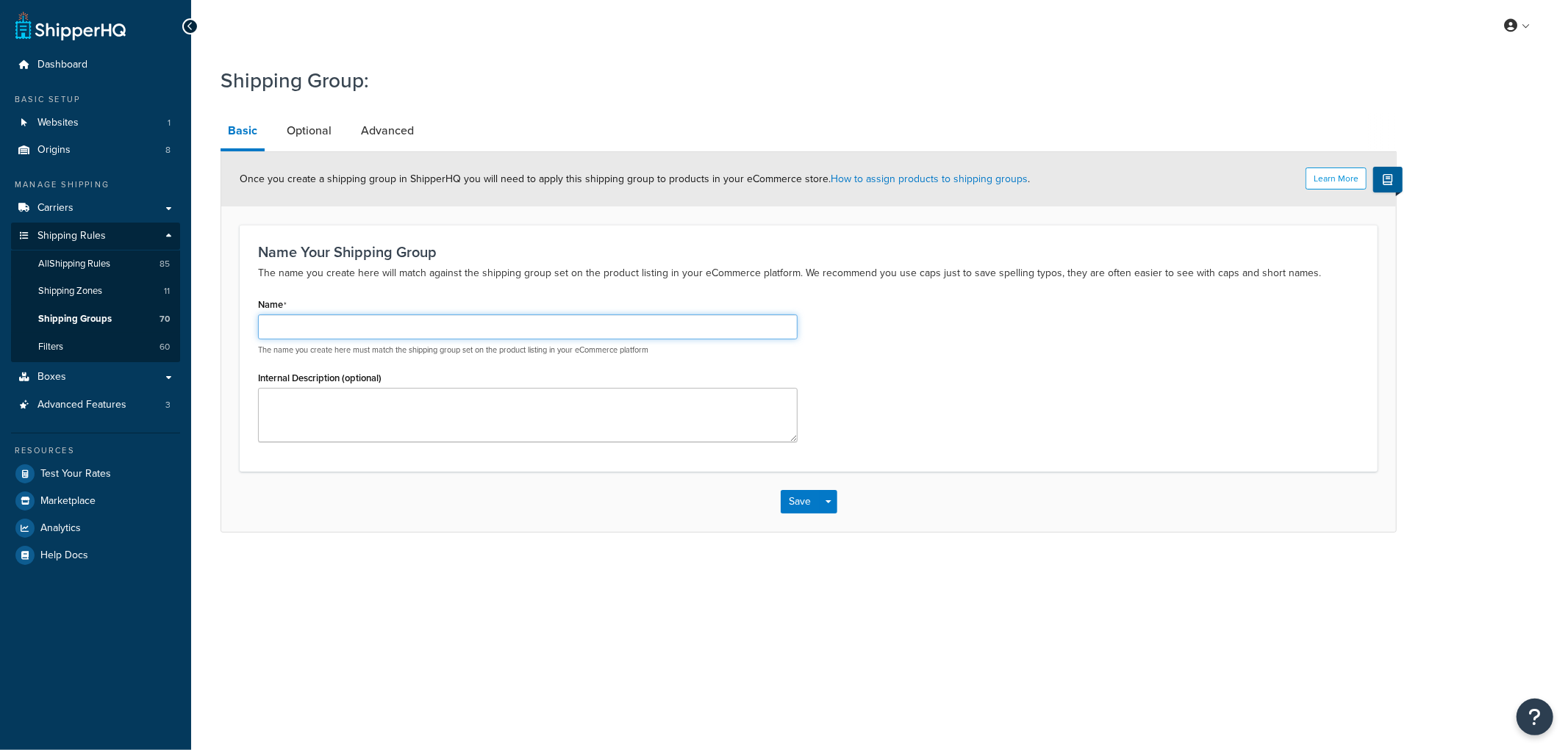
click at [431, 325] on input "Name" at bounding box center [528, 326] width 540 height 25
type input "Freight : [PERSON_NAME]"
click at [889, 333] on div "Name Freight : [PERSON_NAME] The name you create here must match the shipping g…" at bounding box center [808, 374] width 1123 height 159
click at [811, 513] on div "Save Save Dropdown Save and Edit Save and Duplicate Save and Create New" at bounding box center [808, 502] width 1174 height 60
click at [811, 512] on button "Save" at bounding box center [800, 501] width 40 height 23
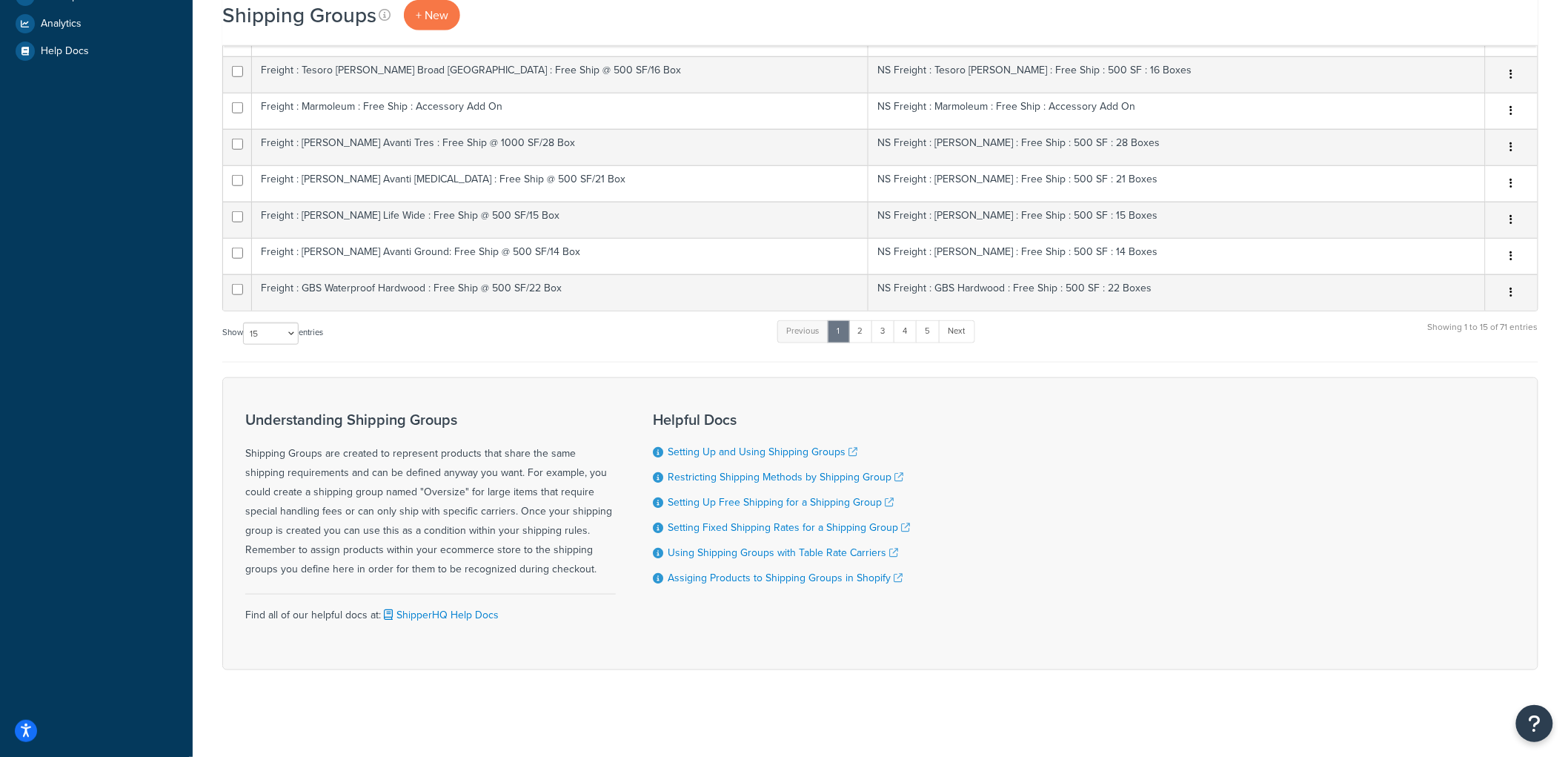
scroll to position [513, 0]
click at [257, 330] on select "10 15 25 50 100" at bounding box center [271, 332] width 56 height 23
select select "100"
click at [245, 342] on select "10 15 25 50 100" at bounding box center [271, 332] width 56 height 23
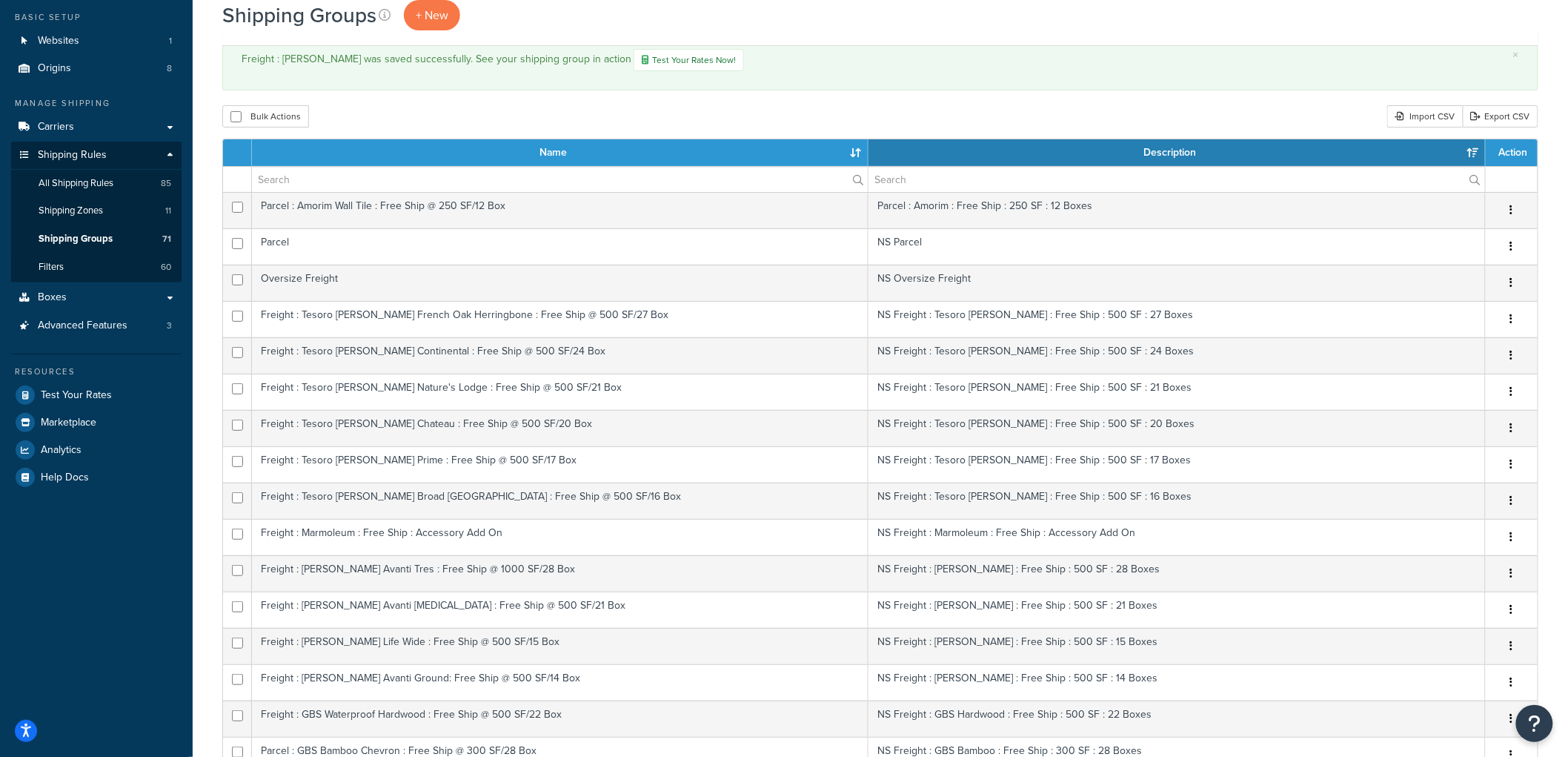
scroll to position [0, 0]
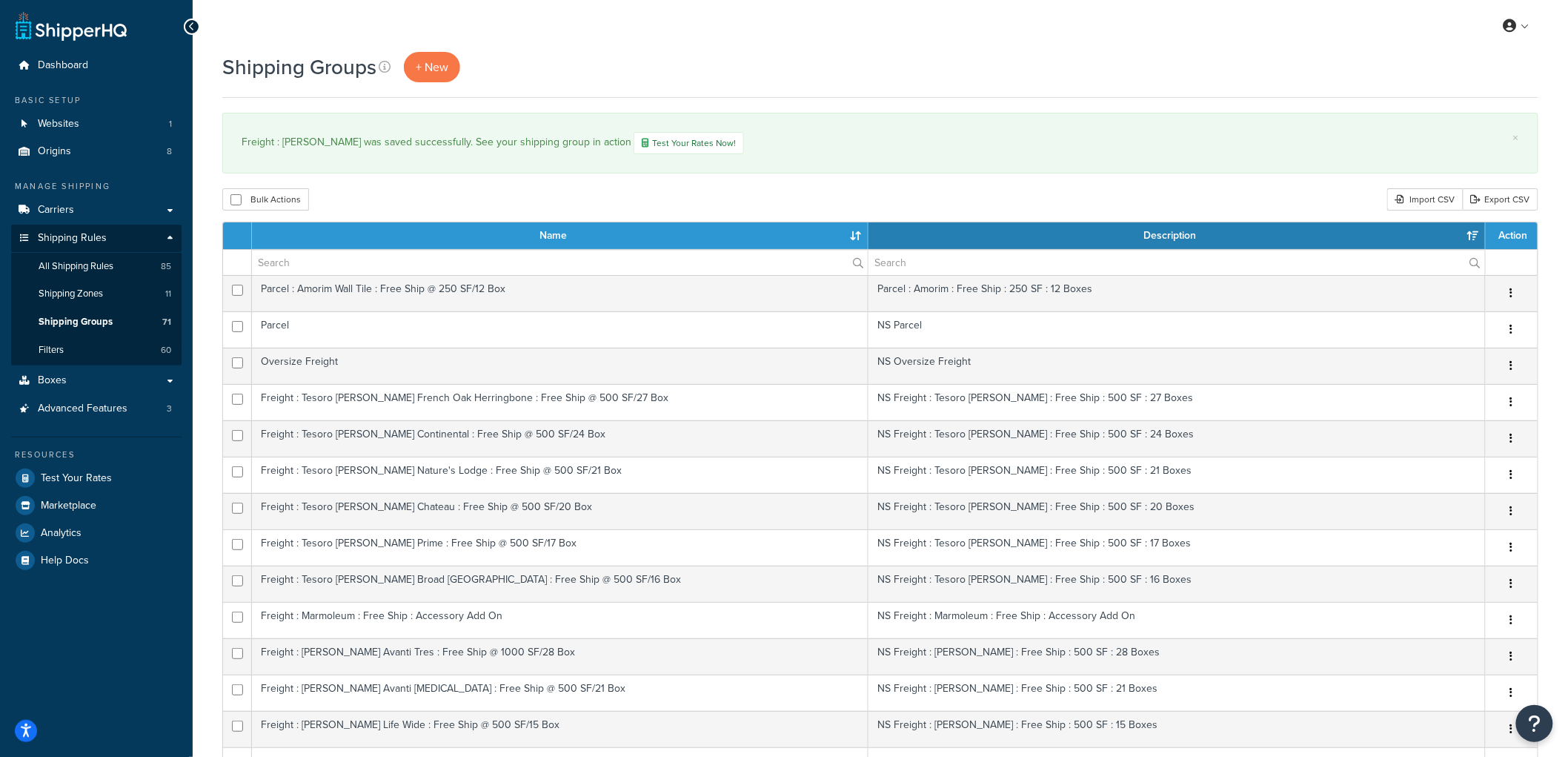
click at [865, 237] on th "Name" at bounding box center [560, 235] width 616 height 27
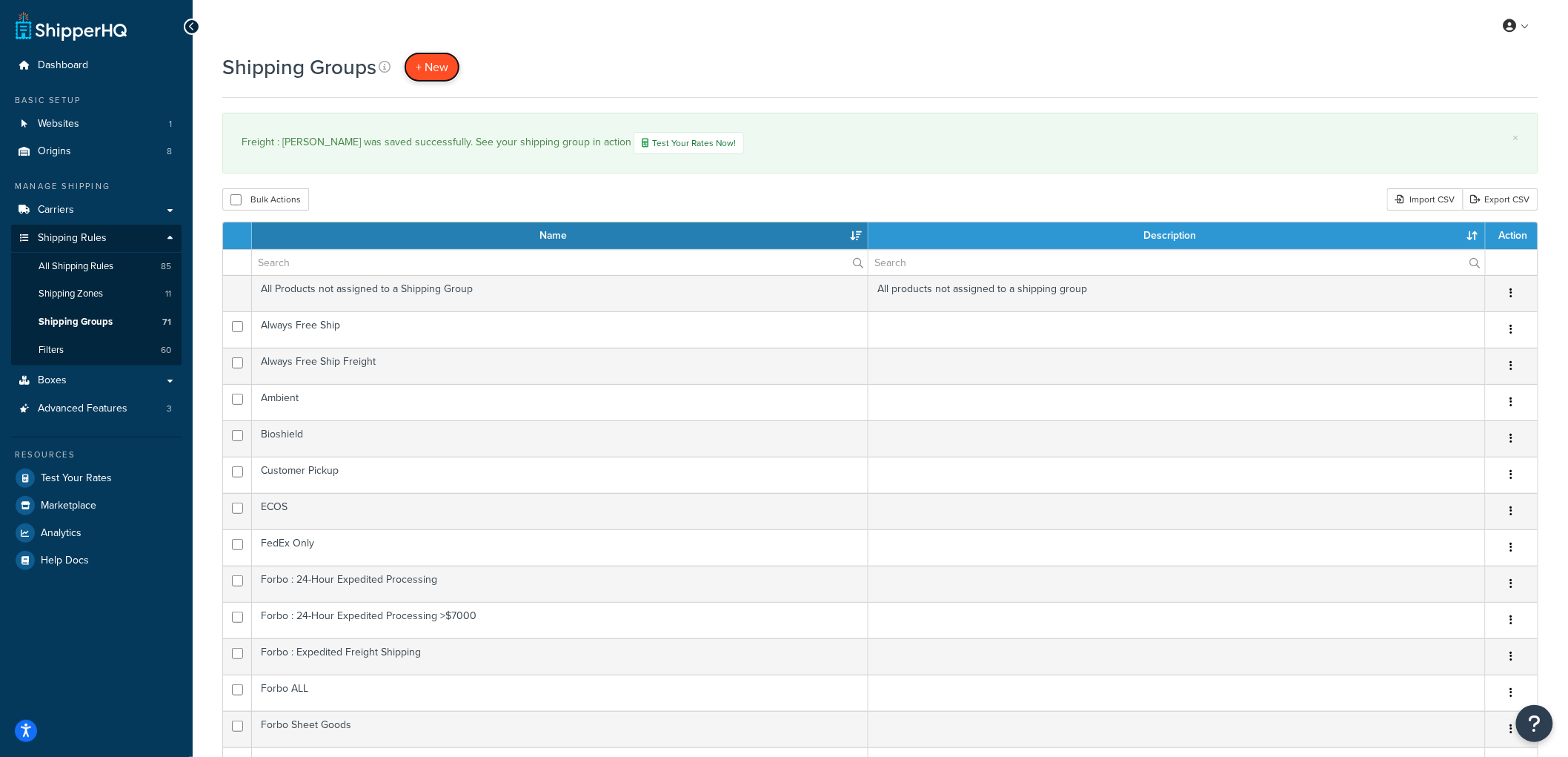
click at [449, 71] on link "+ New" at bounding box center [432, 67] width 57 height 30
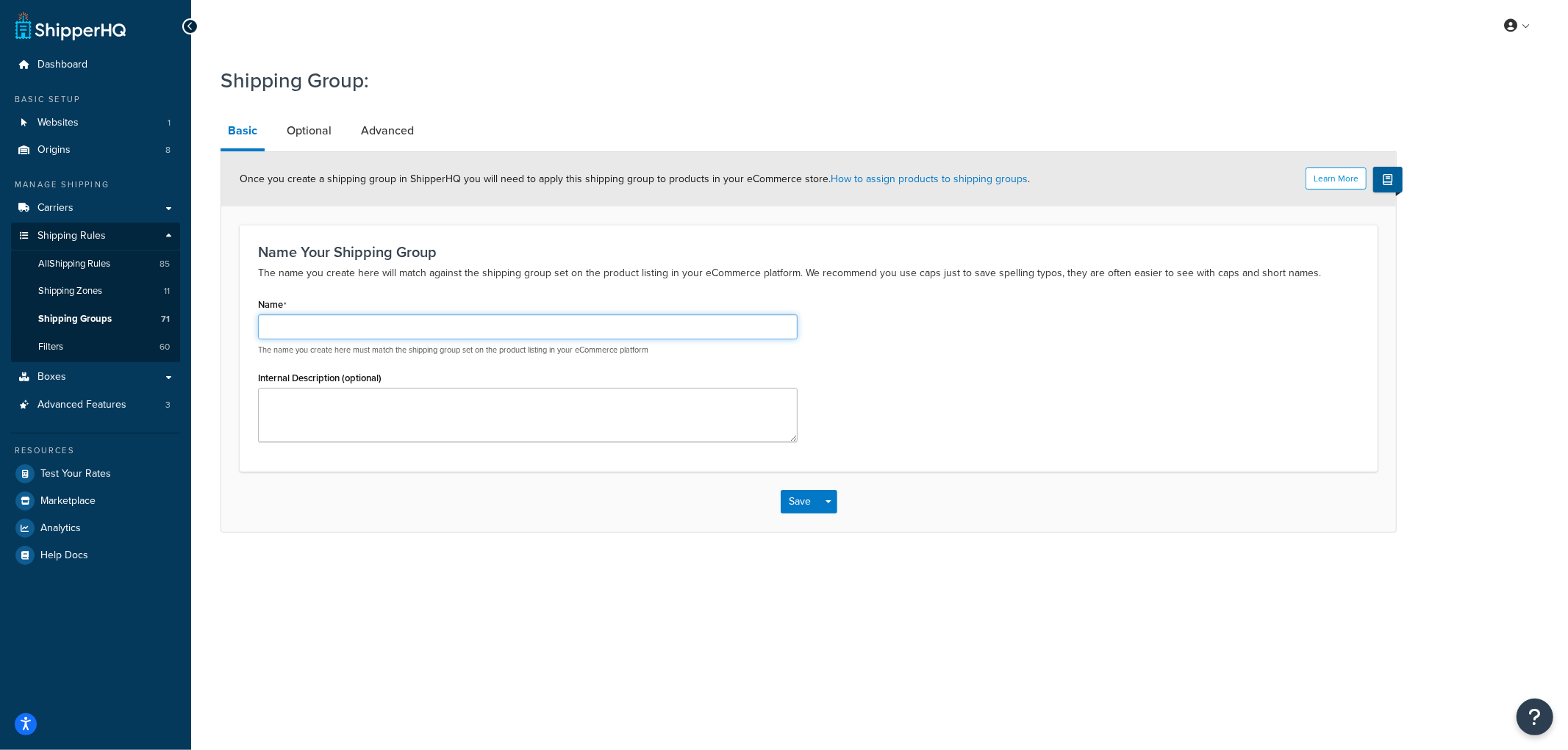
click at [464, 336] on input "Name" at bounding box center [528, 326] width 540 height 25
type input "Freight : Tesoro [PERSON_NAME]"
click at [888, 346] on div "Name Freight : Tesoro Woods The name you create here must match the shipping gr…" at bounding box center [808, 374] width 1123 height 159
click at [799, 508] on button "Save" at bounding box center [800, 501] width 40 height 23
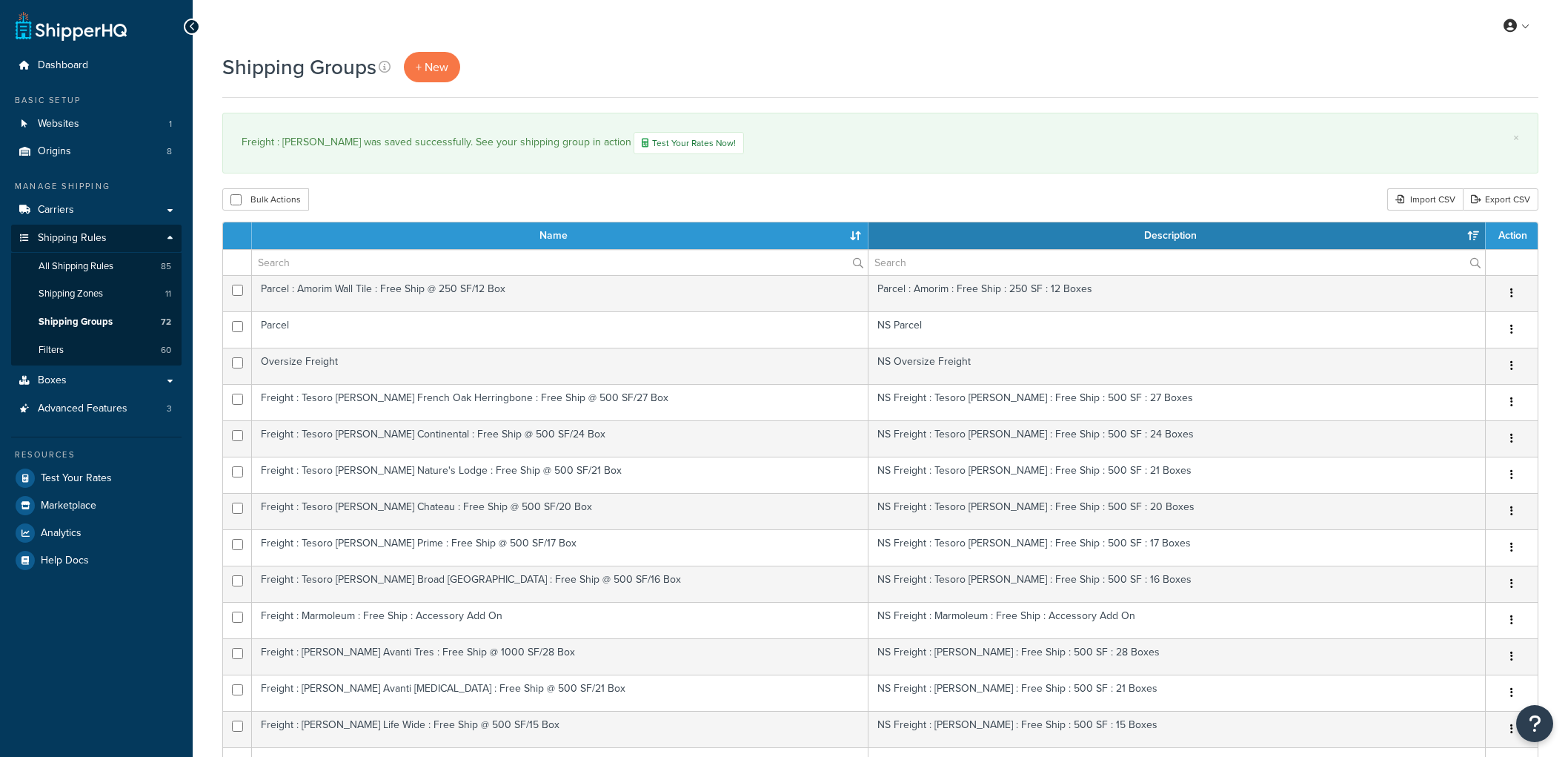
select select "15"
click at [83, 215] on link "Carriers" at bounding box center [97, 210] width 171 height 27
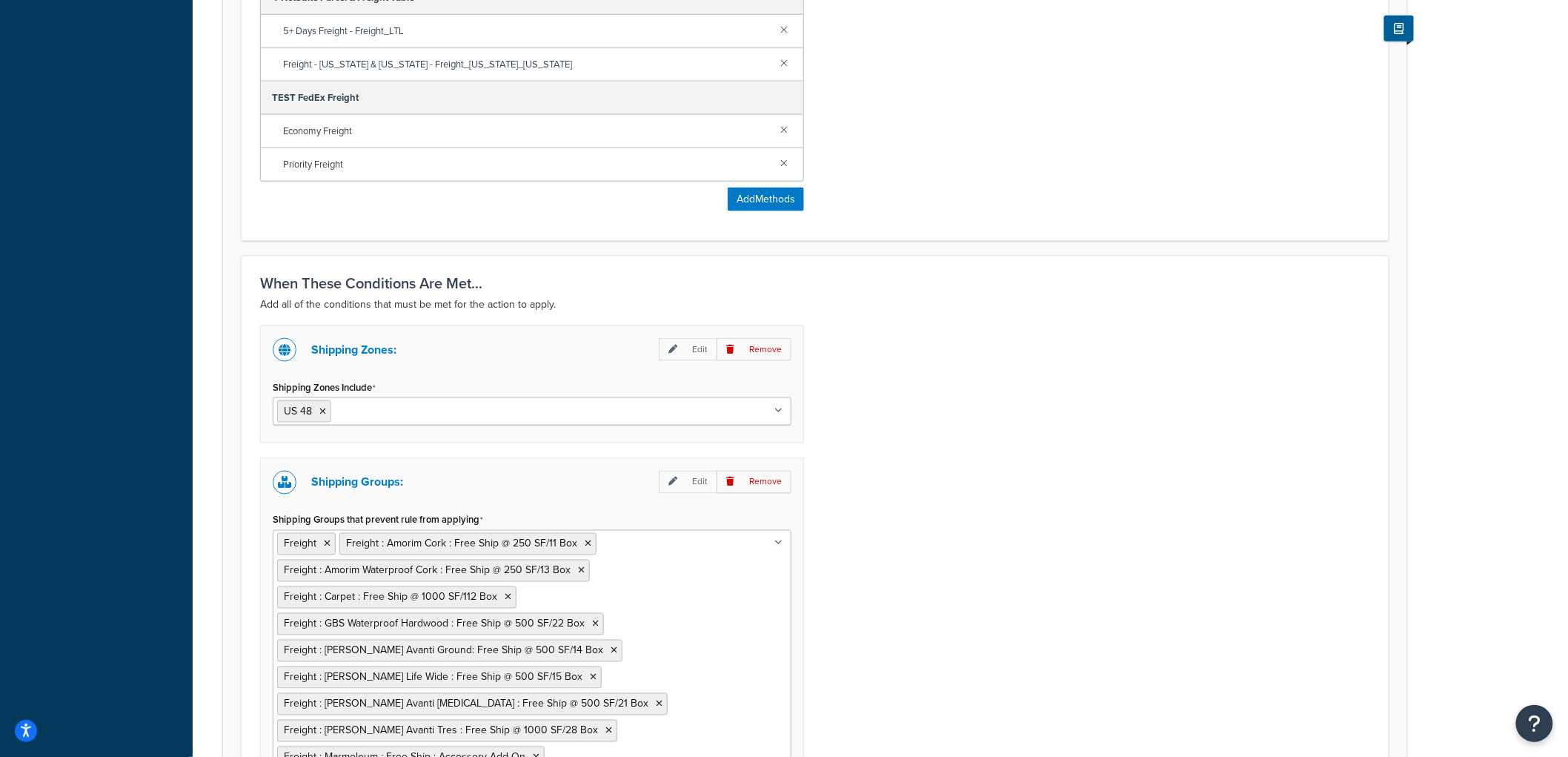
scroll to position [1233, 0]
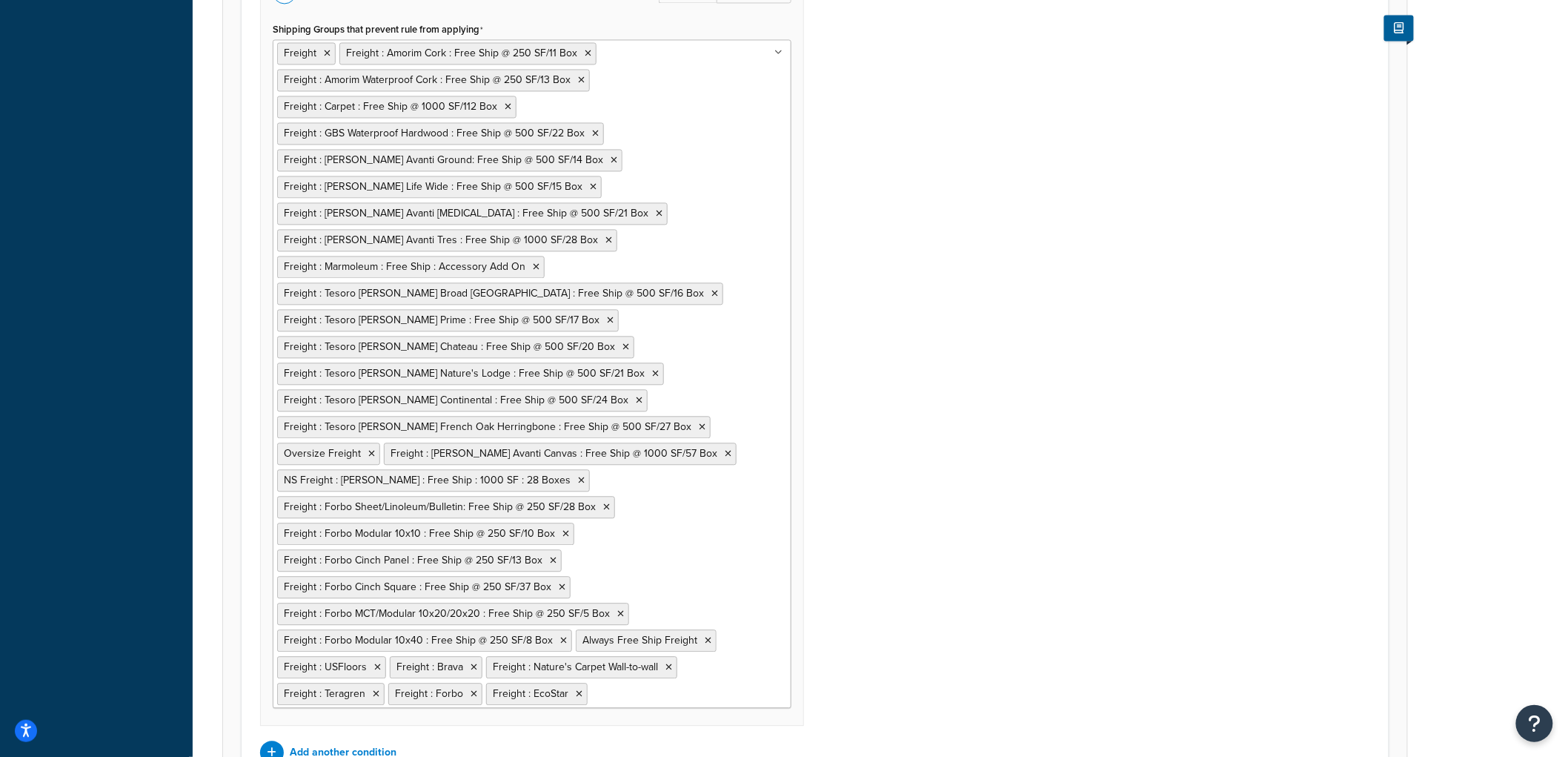
click at [726, 512] on ul "Freight Freight : Amorim Cork : Free Ship @ 250 SF/11 Box Freight : Amorim Wate…" at bounding box center [532, 374] width 519 height 669
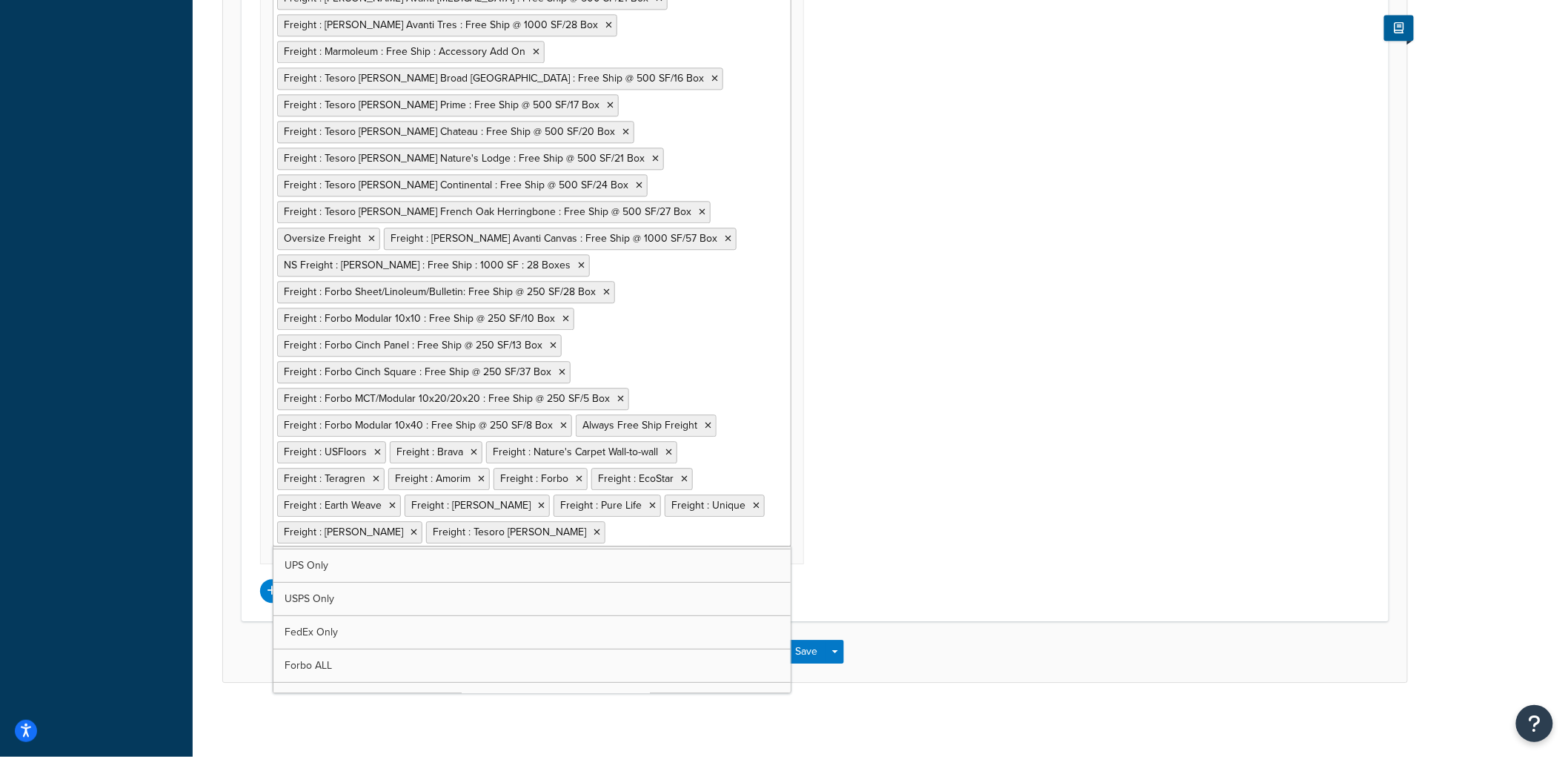
scroll to position [297, 0]
click at [965, 470] on div "Shipping Zones: Edit Remove Shipping Zones Include US 48 US APO US Alaska & Haw…" at bounding box center [815, 111] width 1133 height 983
click at [609, 538] on input "Shipping Groups that prevent rule from applying" at bounding box center [675, 531] width 131 height 17
click at [1069, 379] on div "Shipping Zones: Edit Remove Shipping Zones Include US 48 US APO US Alaska & Haw…" at bounding box center [815, 111] width 1133 height 983
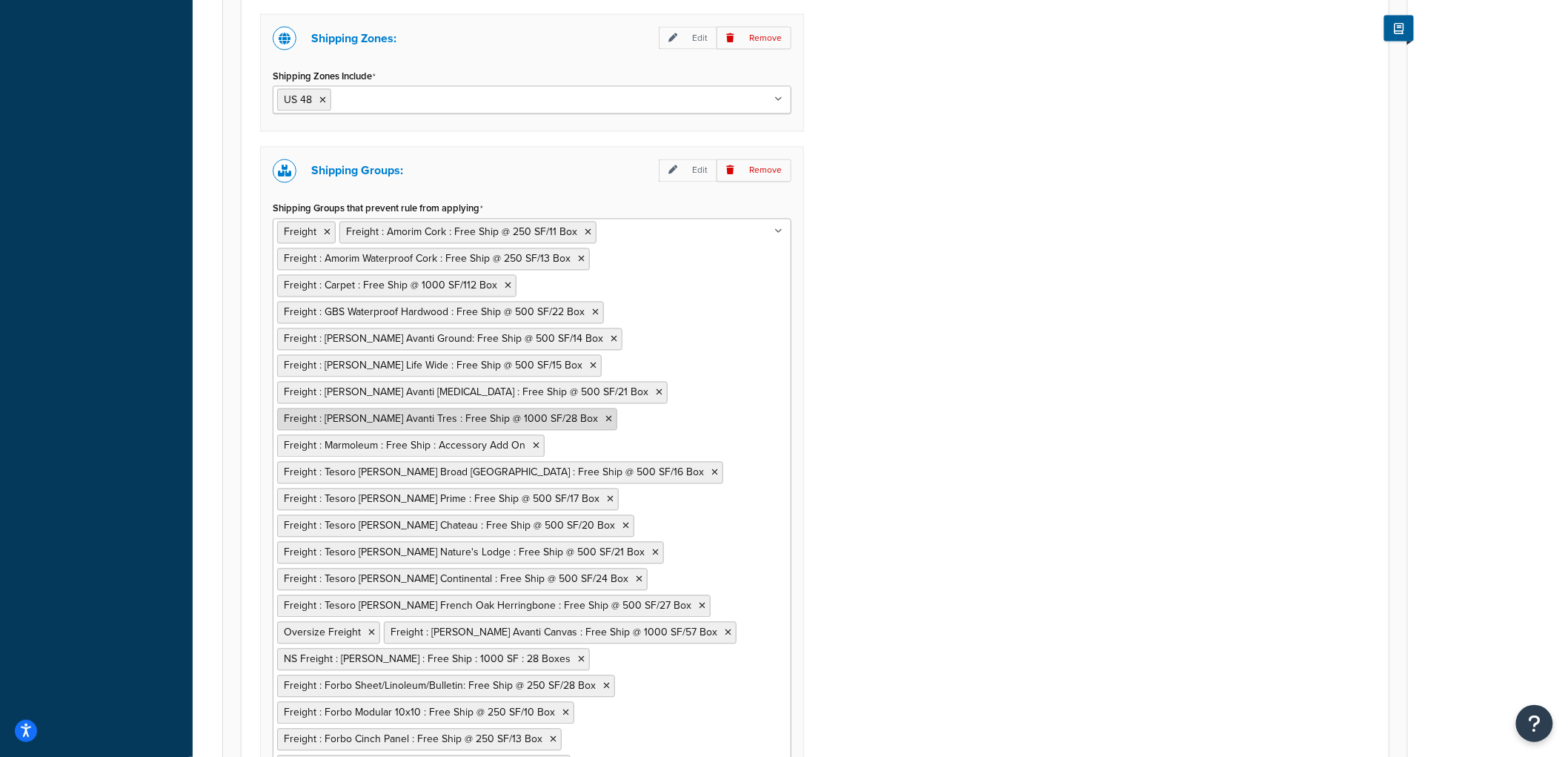
scroll to position [1123, 0]
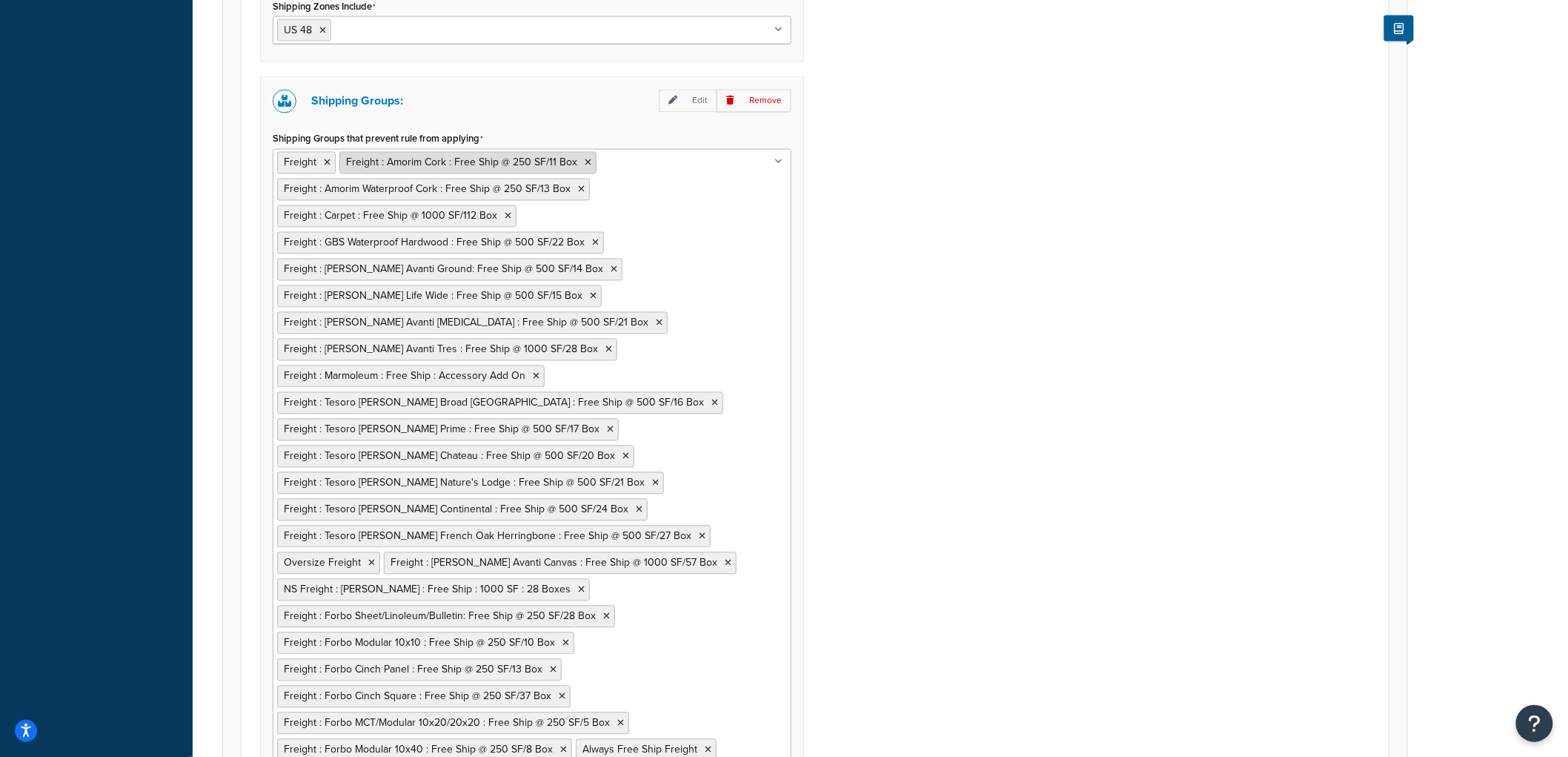
click at [588, 163] on li "Freight : Amorim Cork : Free Ship @ 250 SF/11 Box" at bounding box center [468, 164] width 257 height 23
click at [585, 163] on icon at bounding box center [589, 163] width 7 height 9
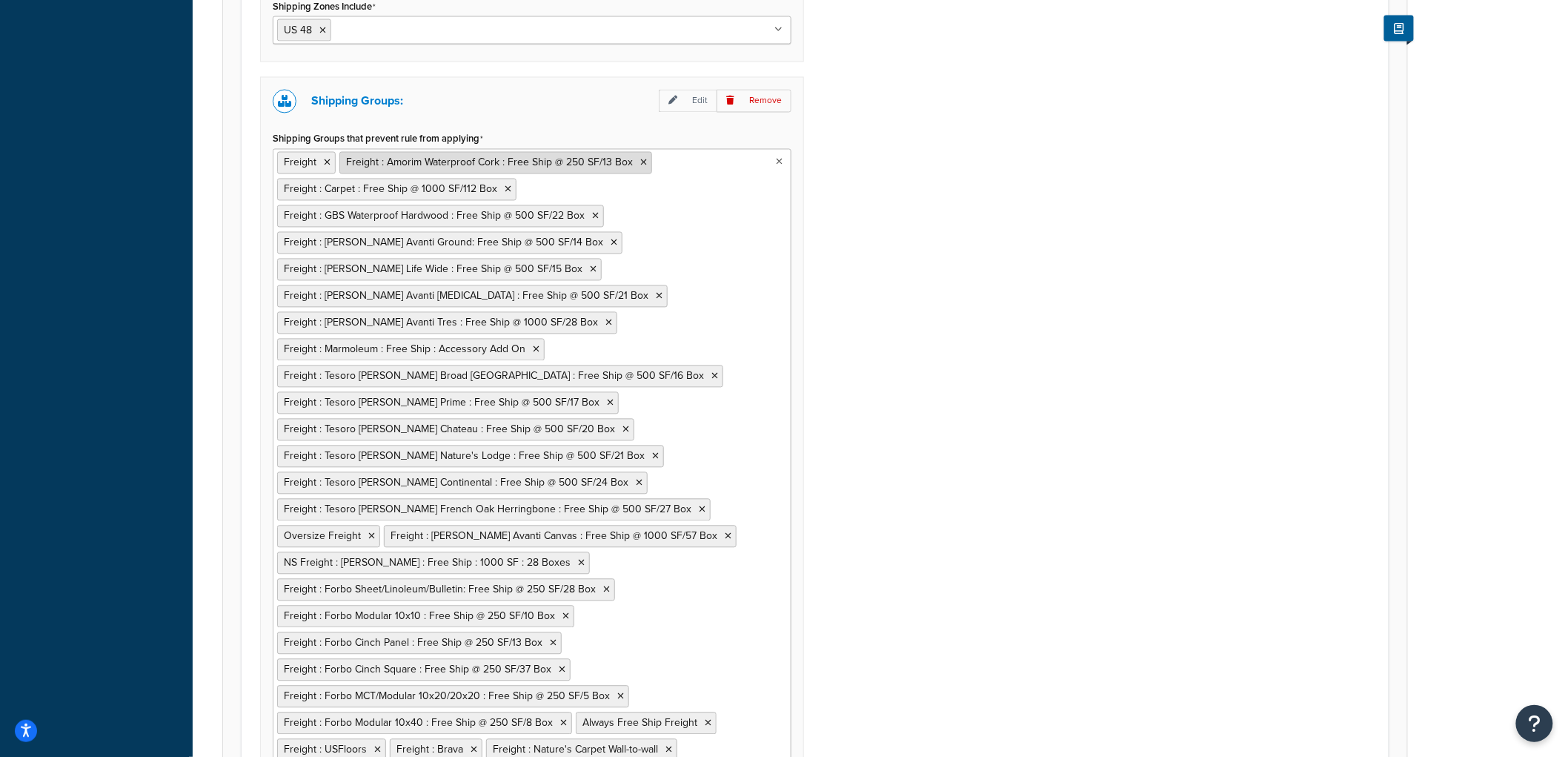
click at [641, 164] on icon at bounding box center [644, 163] width 7 height 9
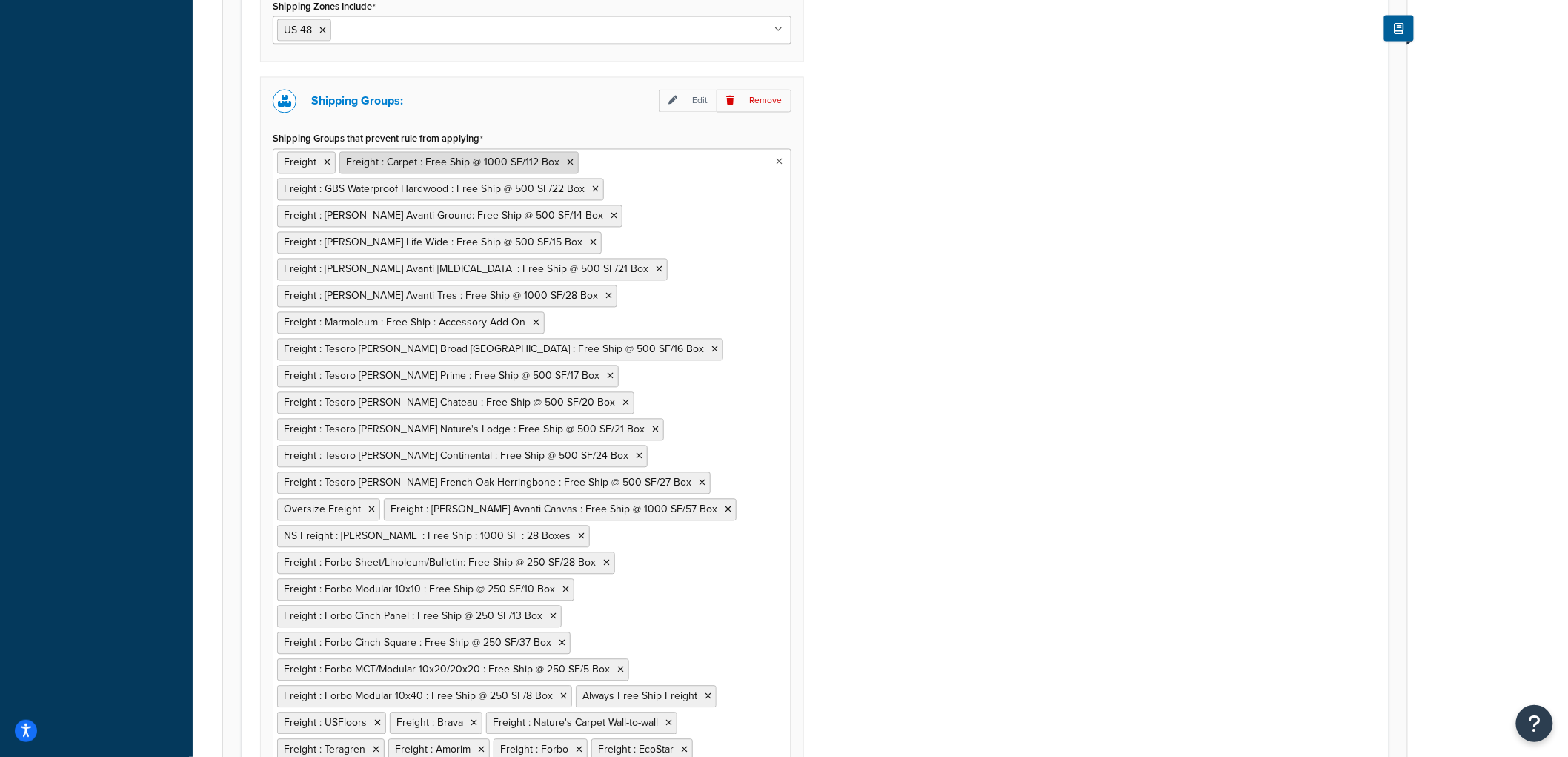
click at [567, 165] on icon at bounding box center [570, 163] width 7 height 9
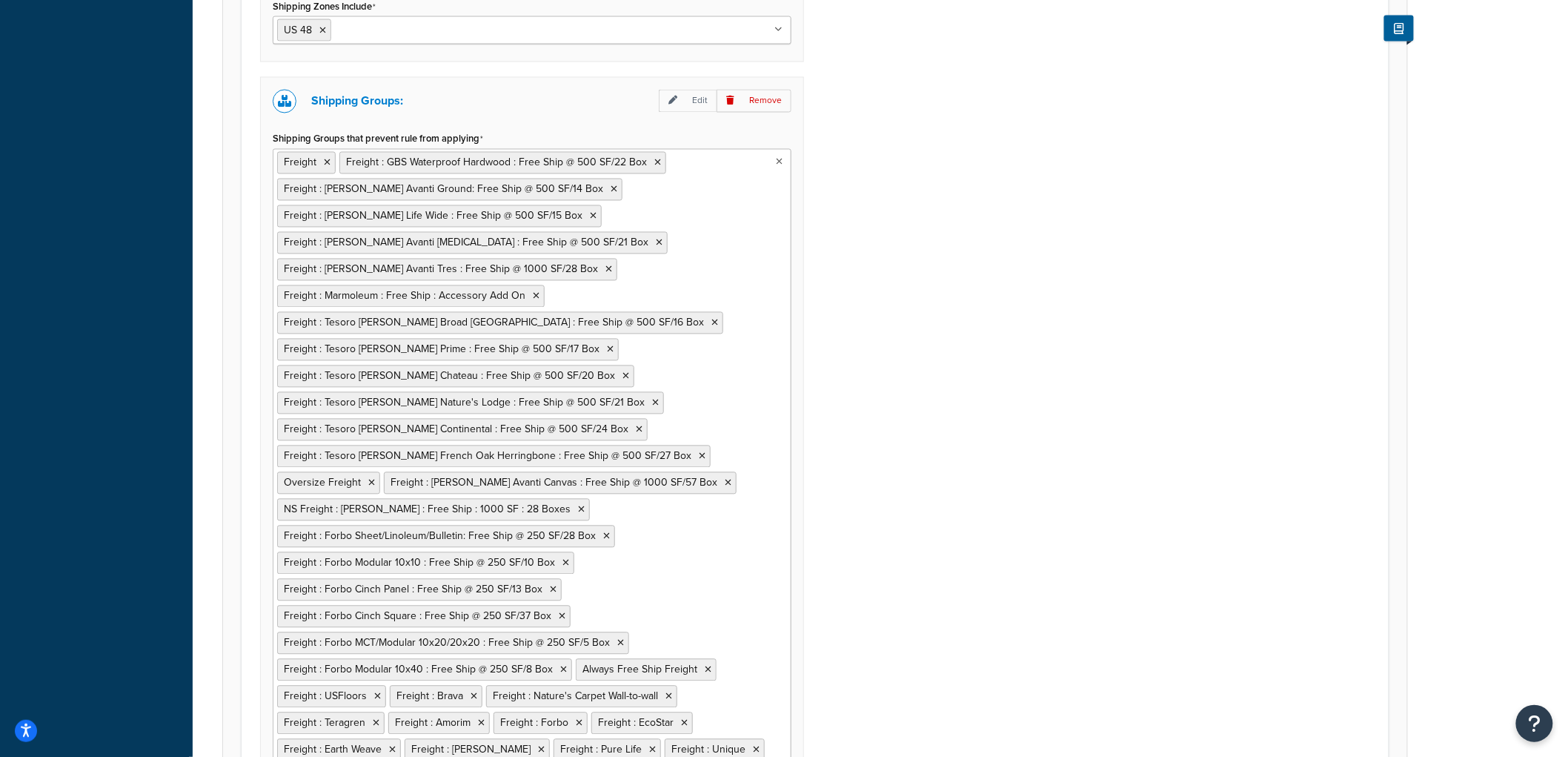
scroll to position [364, 0]
click at [655, 165] on icon at bounding box center [658, 163] width 7 height 9
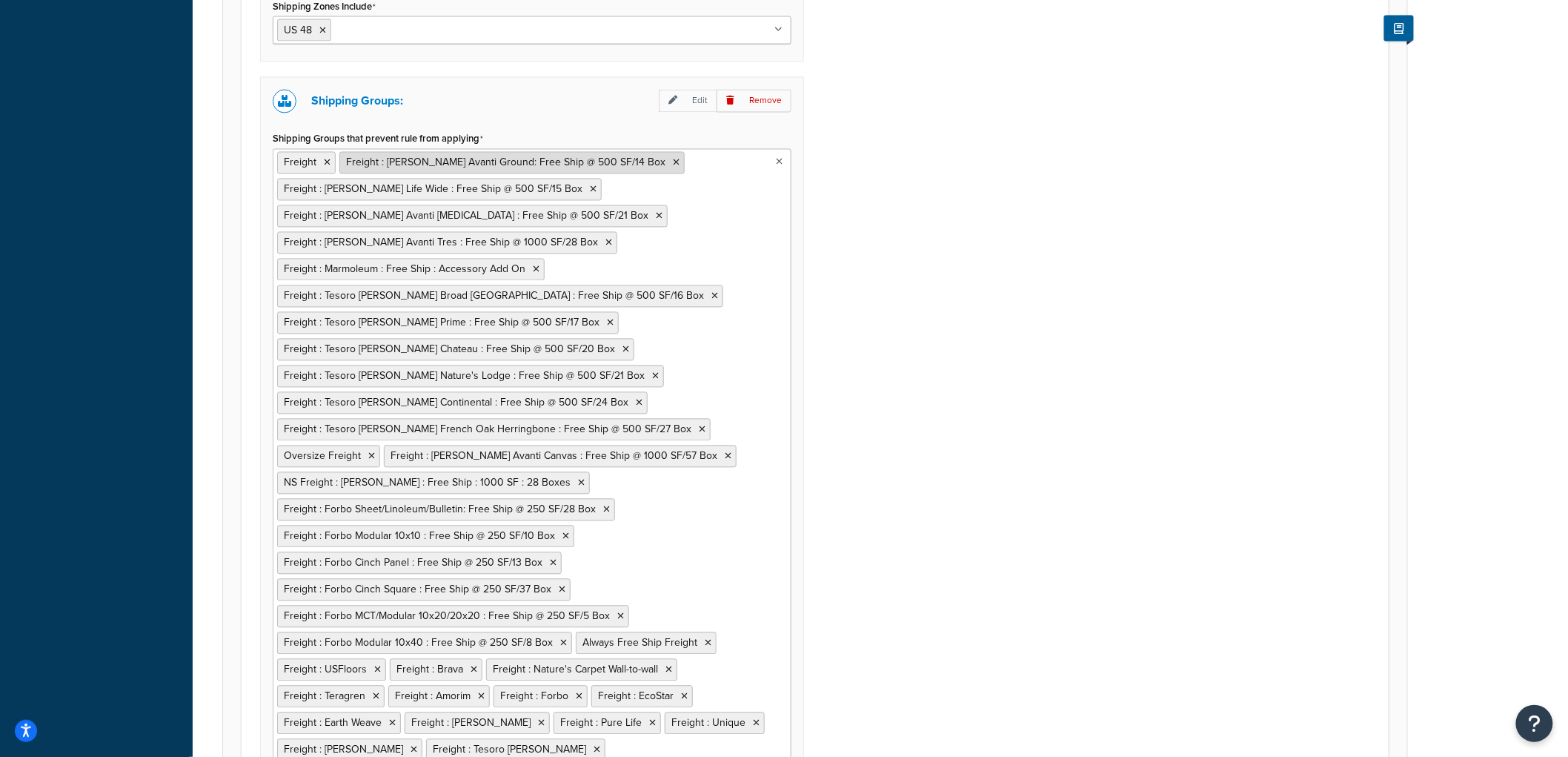
click at [673, 165] on icon at bounding box center [676, 163] width 7 height 9
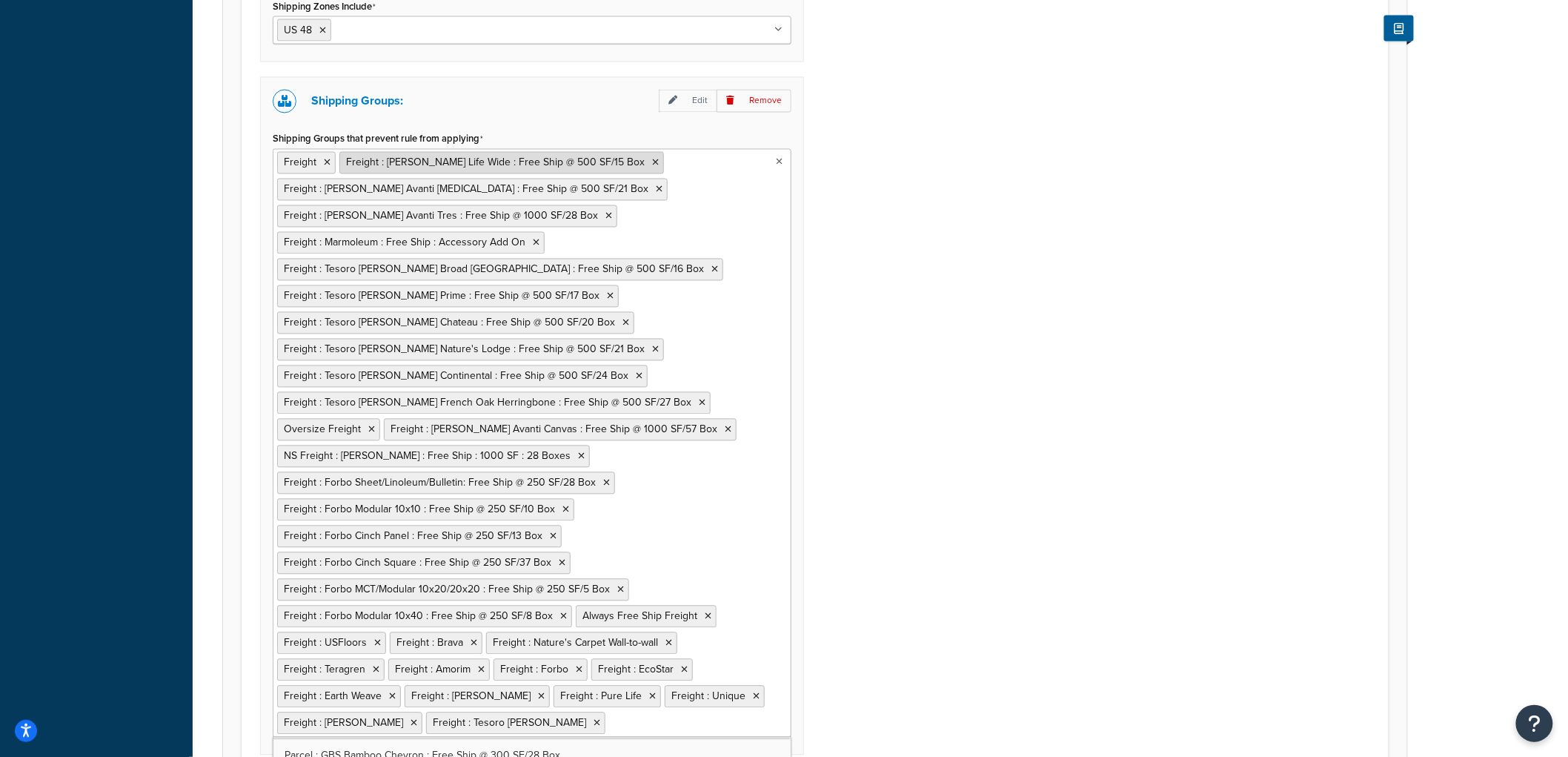
click at [652, 164] on icon at bounding box center [656, 163] width 7 height 9
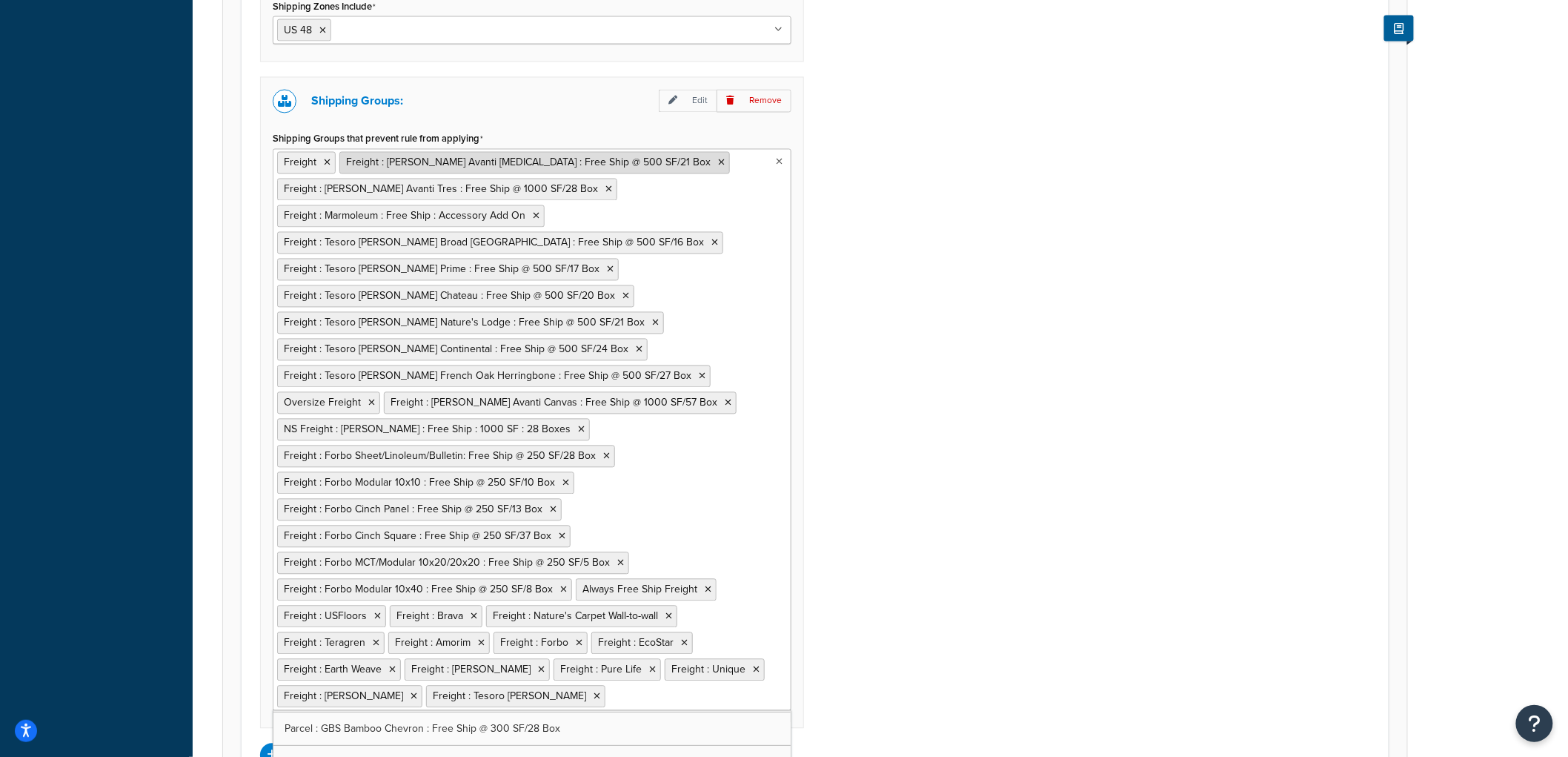
click at [718, 164] on icon at bounding box center [722, 163] width 7 height 9
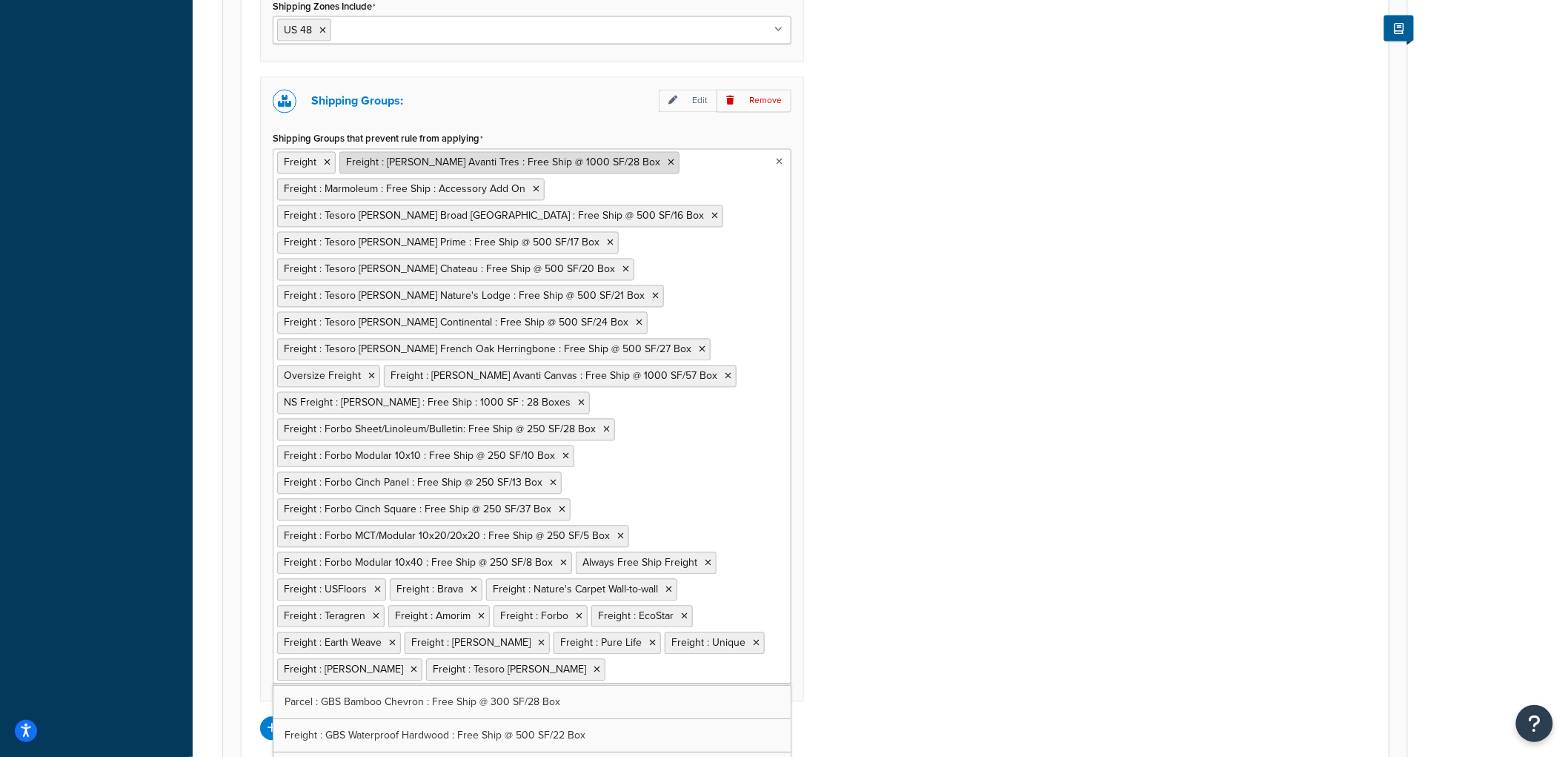
click at [668, 165] on icon at bounding box center [671, 163] width 7 height 9
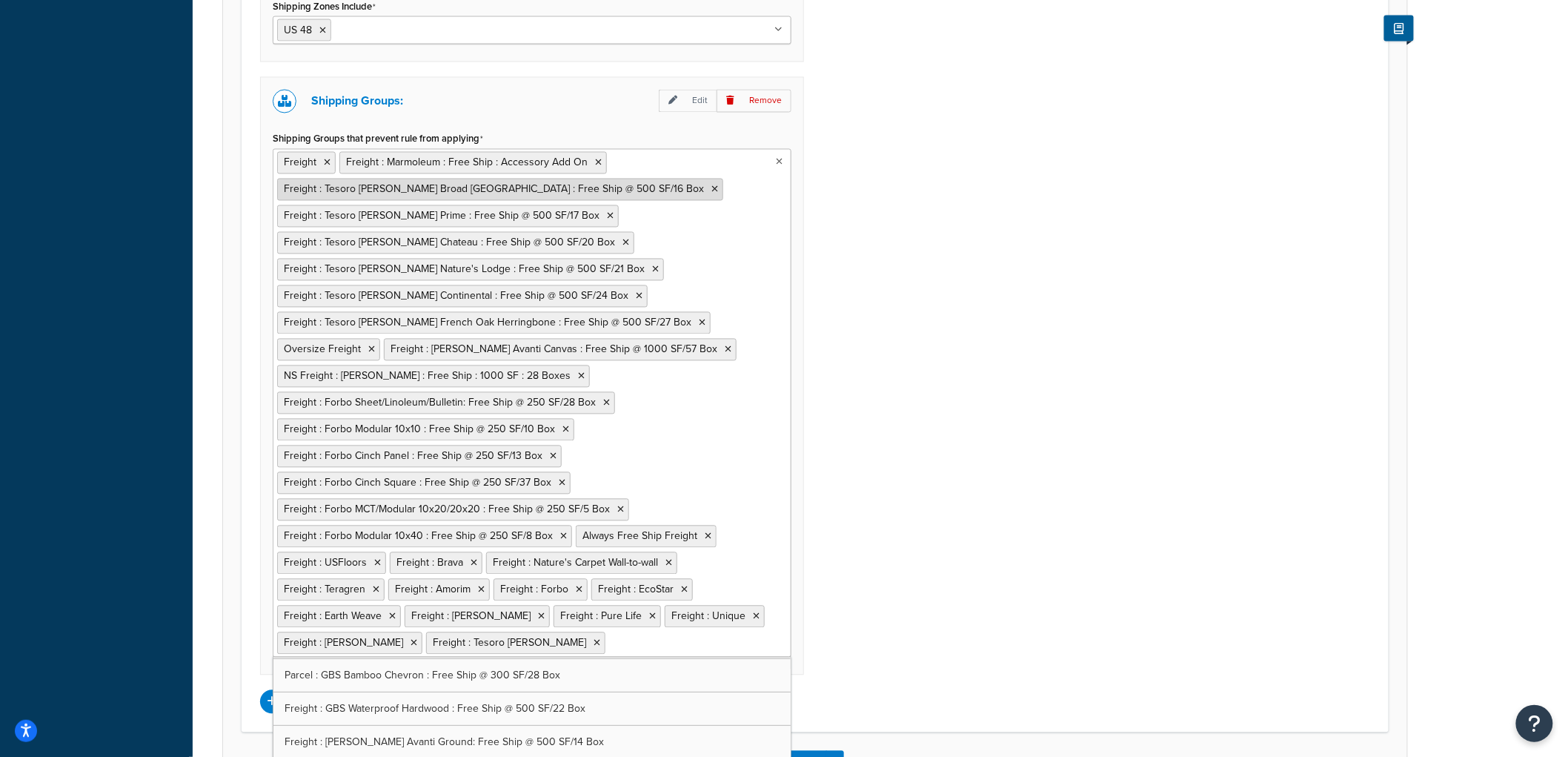
click at [596, 164] on icon at bounding box center [599, 163] width 7 height 9
click at [711, 186] on icon at bounding box center [715, 190] width 7 height 9
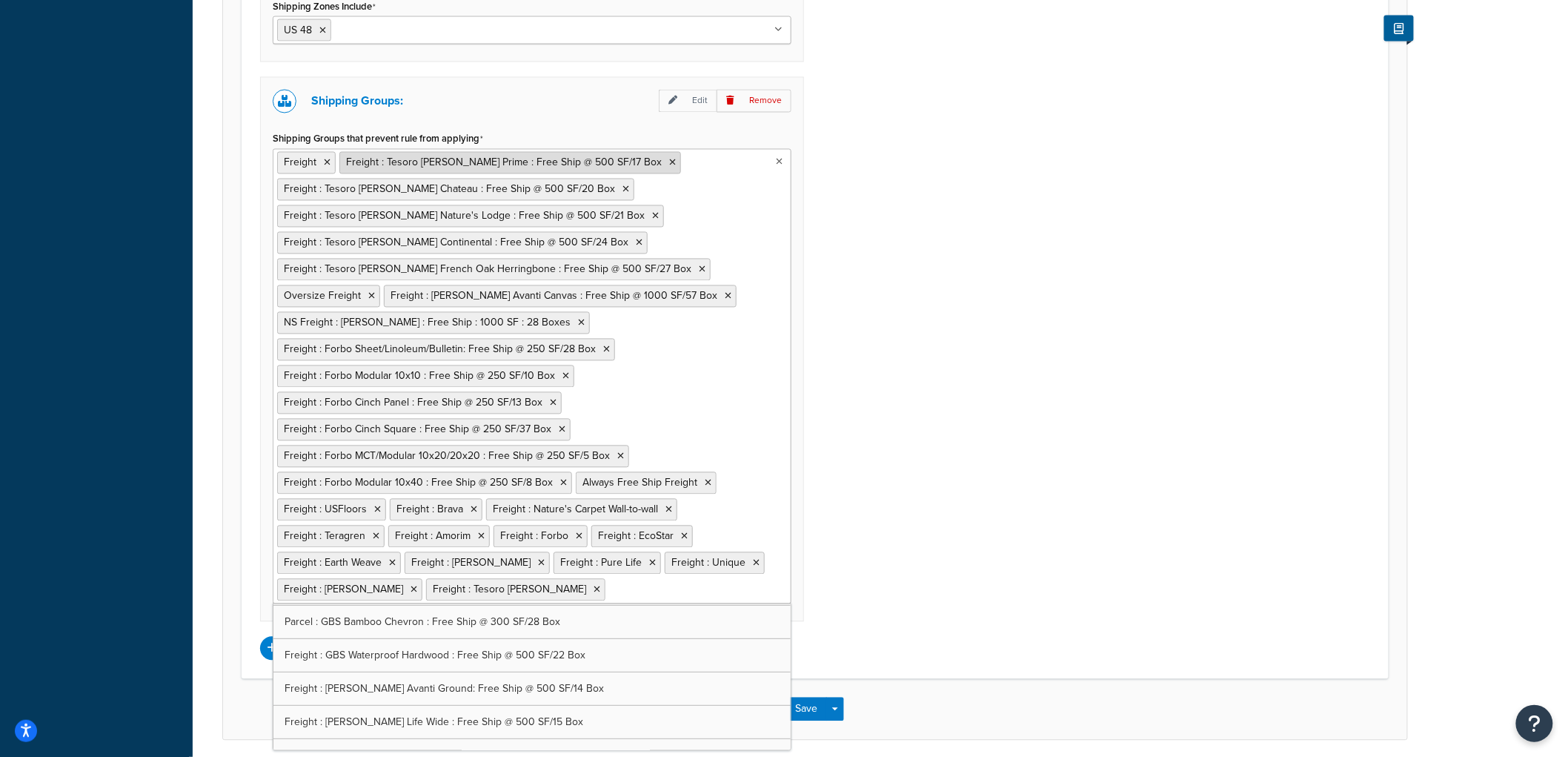
click at [670, 161] on icon at bounding box center [673, 163] width 7 height 9
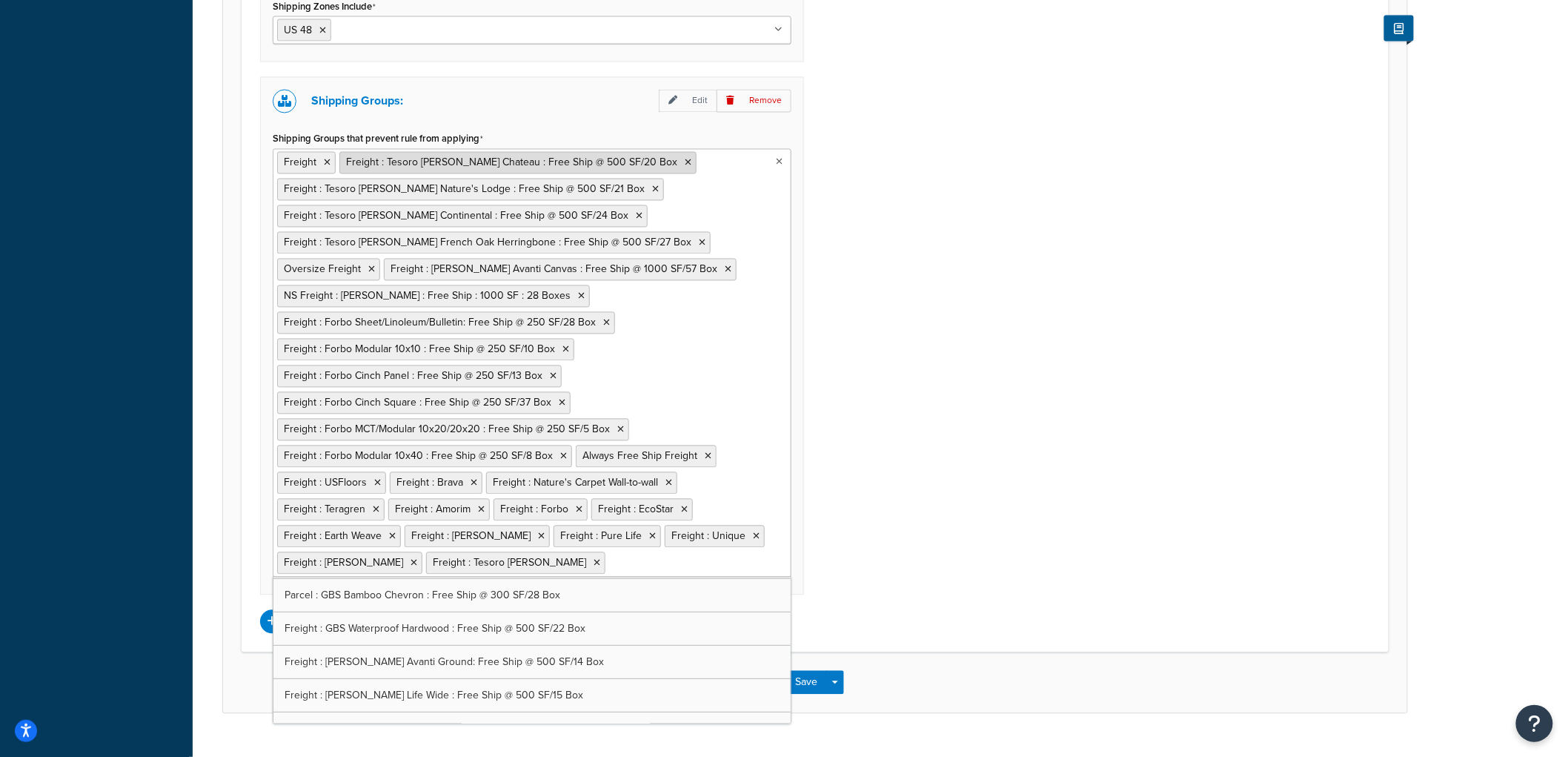
click at [685, 161] on icon at bounding box center [689, 163] width 7 height 9
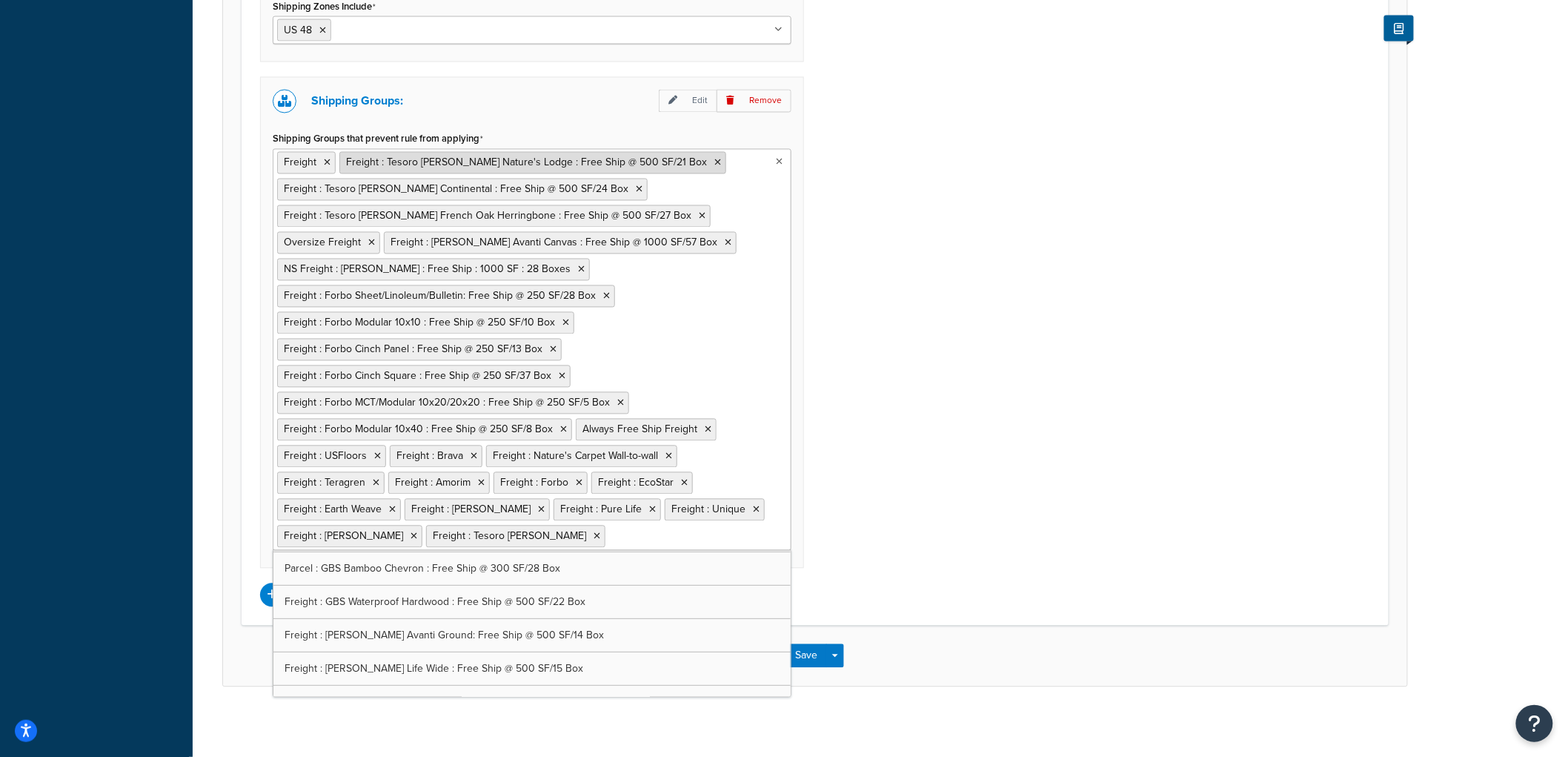
click at [715, 161] on icon at bounding box center [718, 163] width 7 height 9
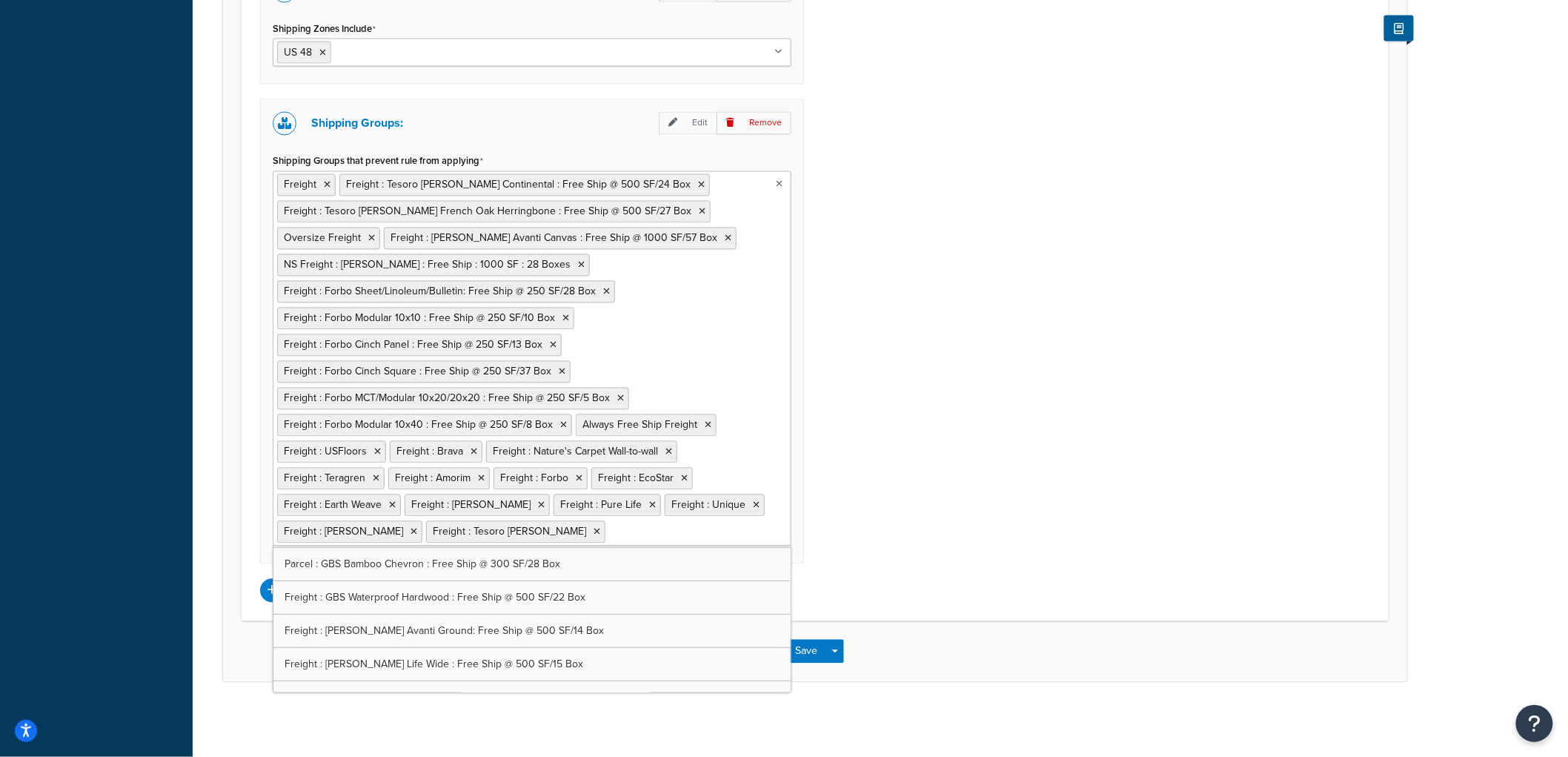
scroll to position [1104, 0]
click at [698, 181] on icon at bounding box center [702, 186] width 7 height 9
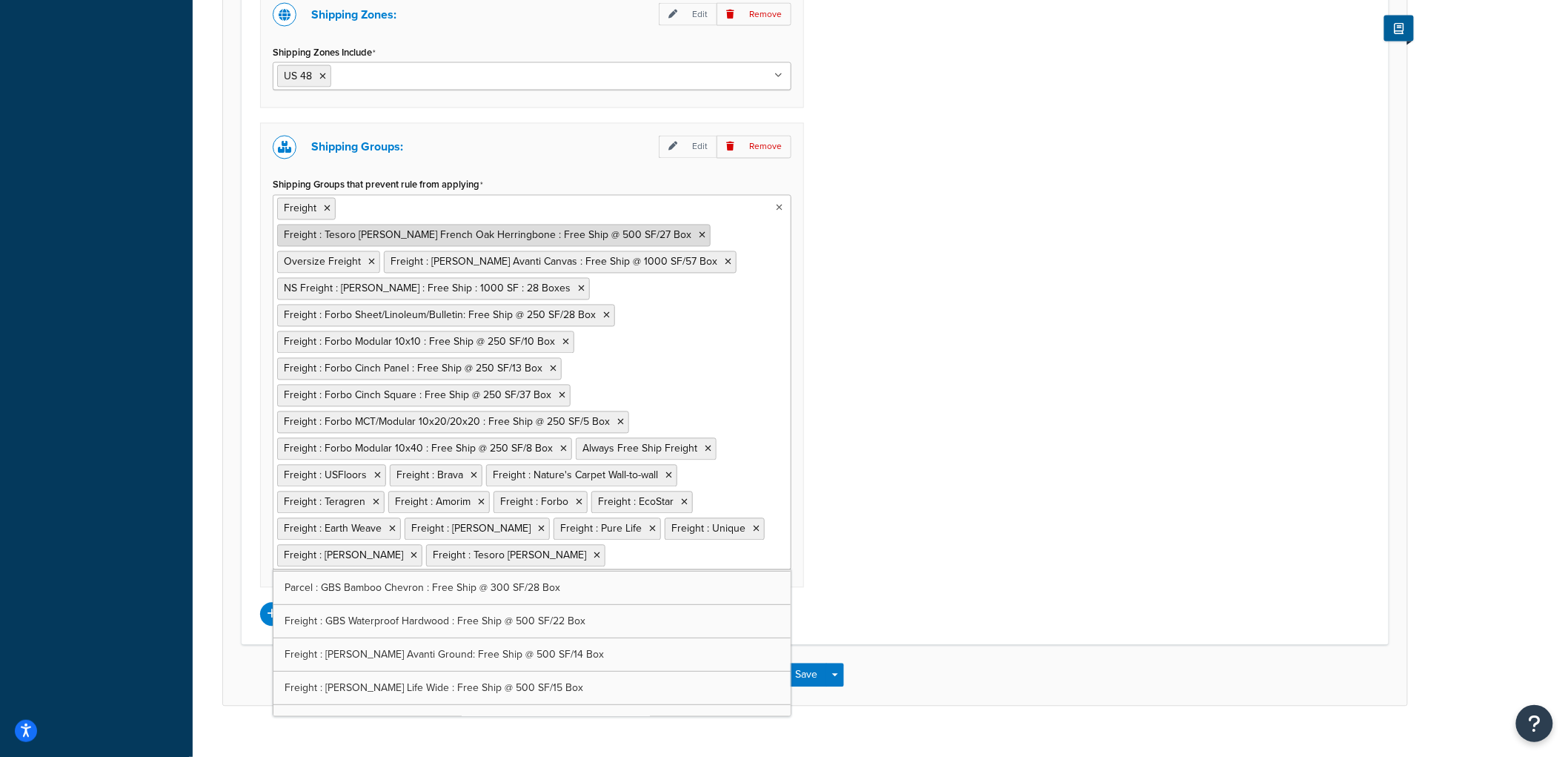
click at [705, 232] on icon at bounding box center [703, 236] width 7 height 9
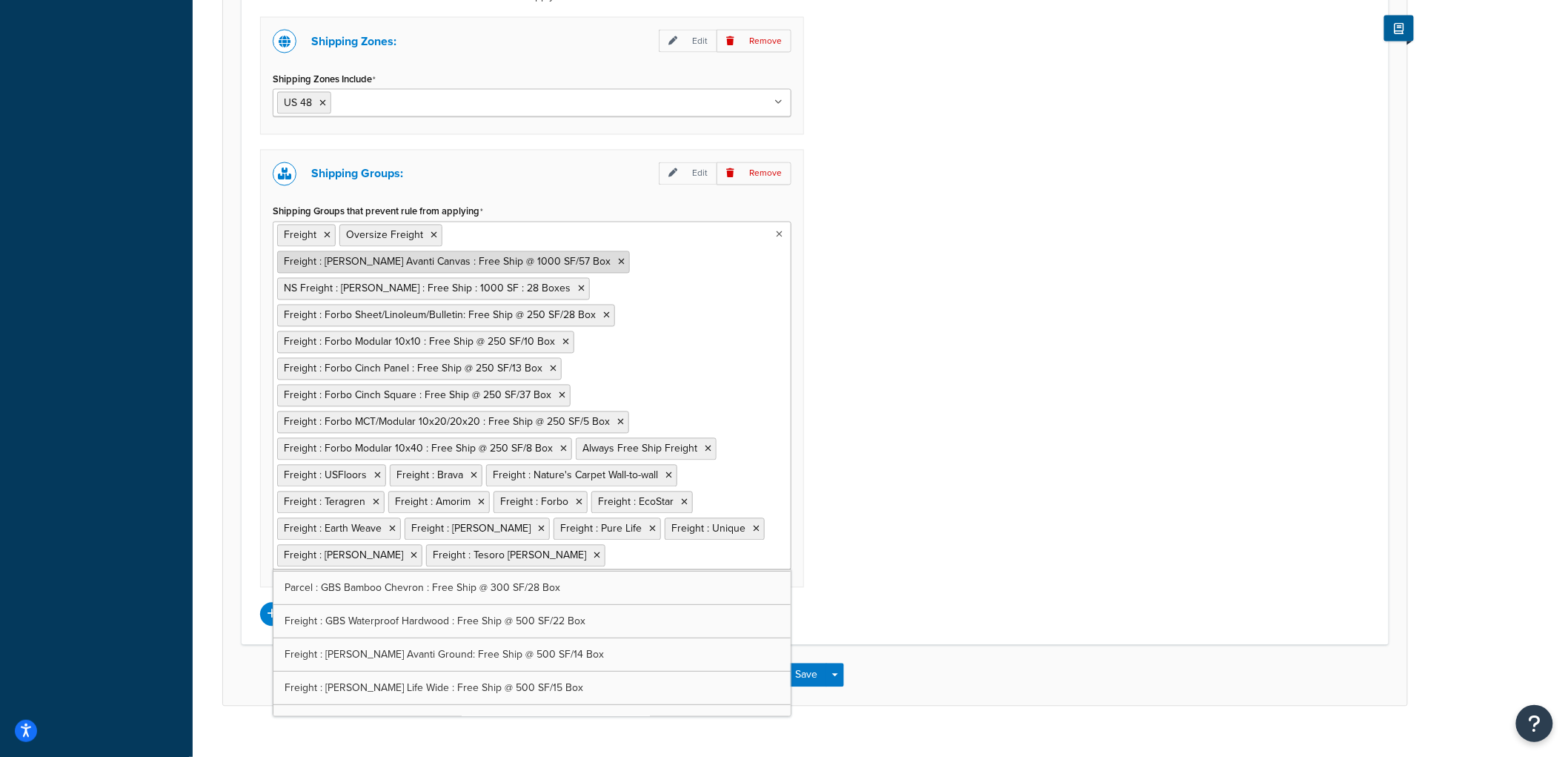
click at [625, 258] on icon at bounding box center [622, 262] width 7 height 9
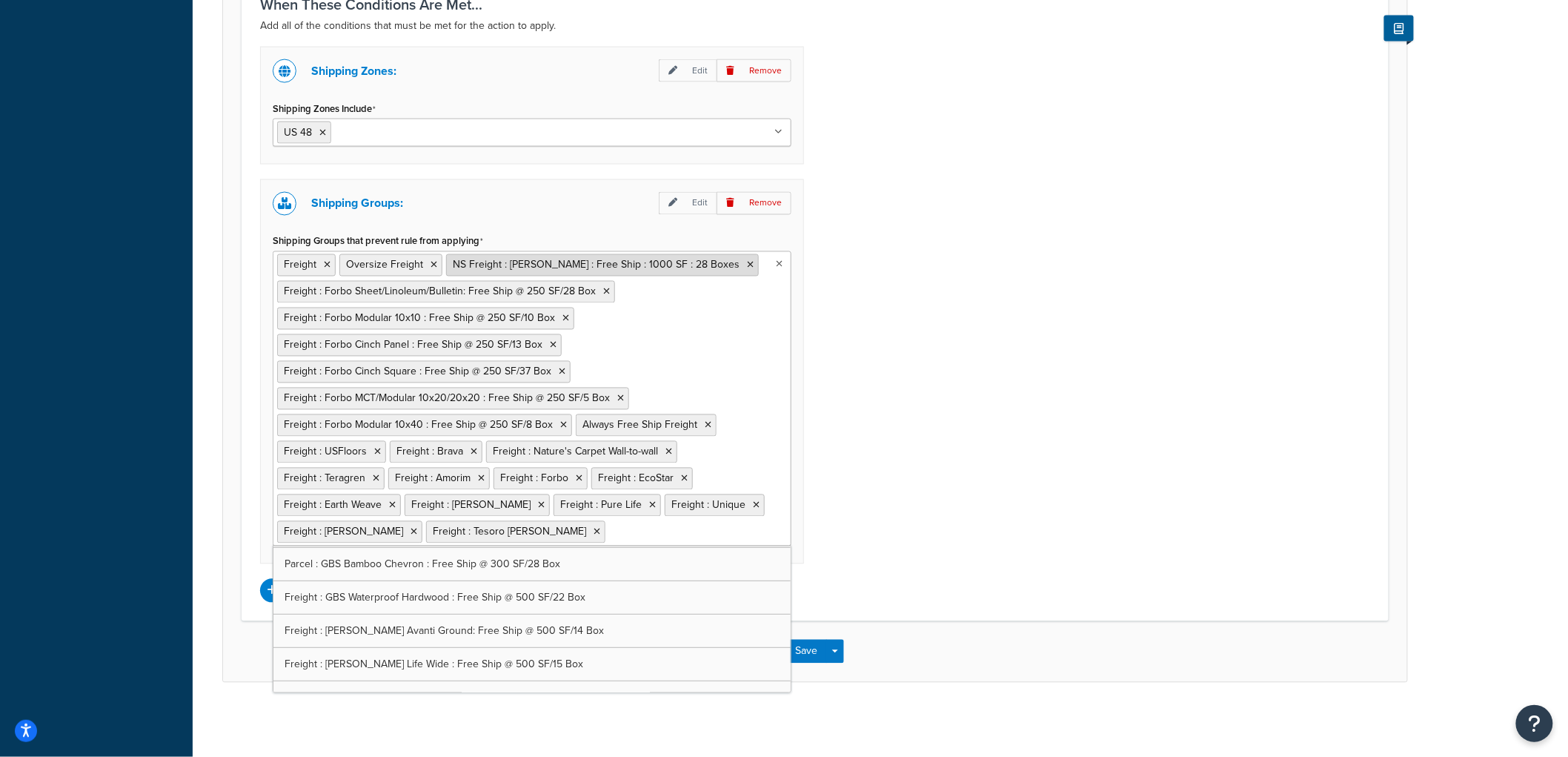
click at [747, 262] on icon at bounding box center [750, 266] width 7 height 9
click at [603, 294] on icon at bounding box center [607, 292] width 7 height 9
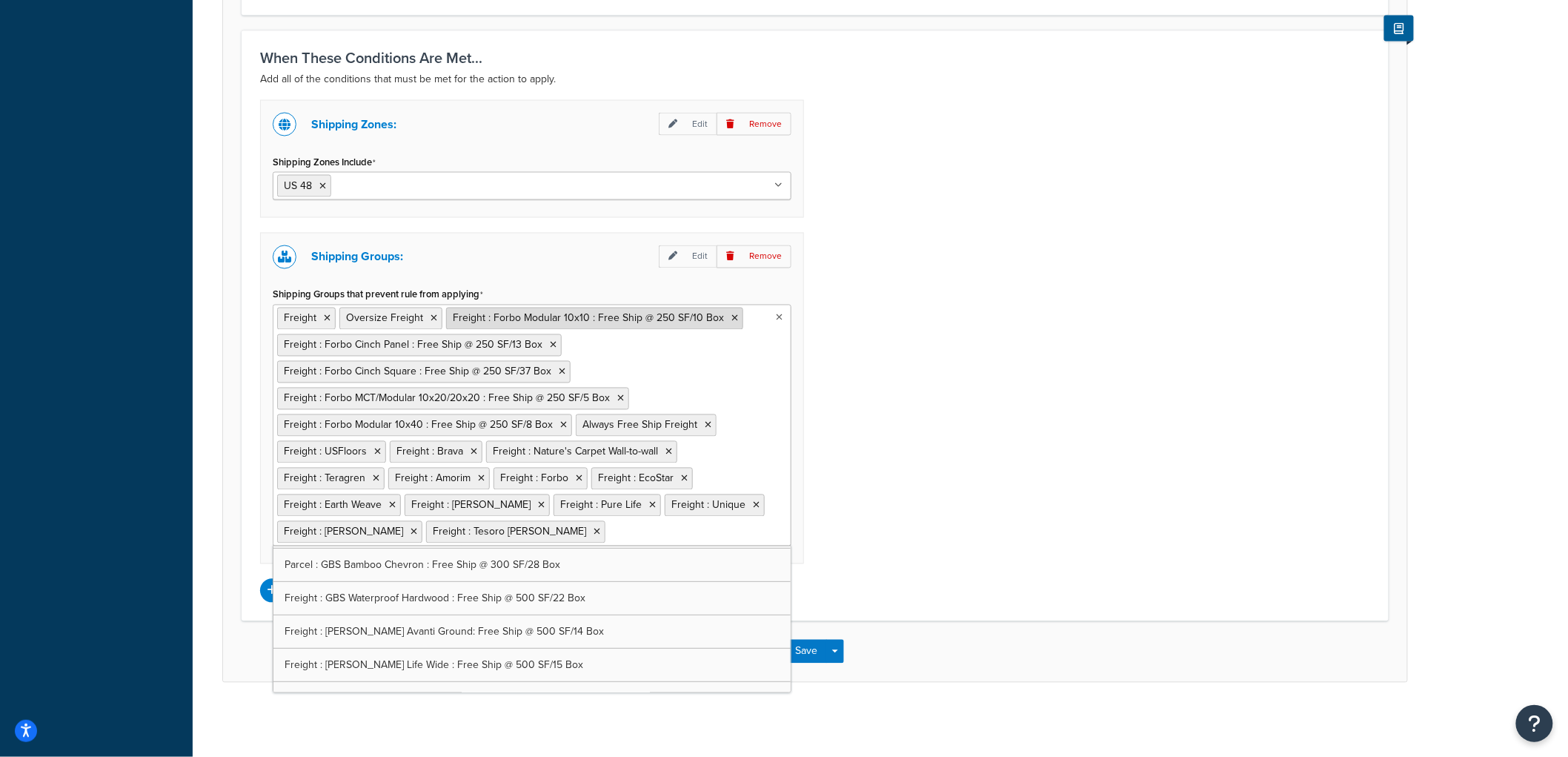
click at [731, 317] on icon at bounding box center [735, 319] width 7 height 9
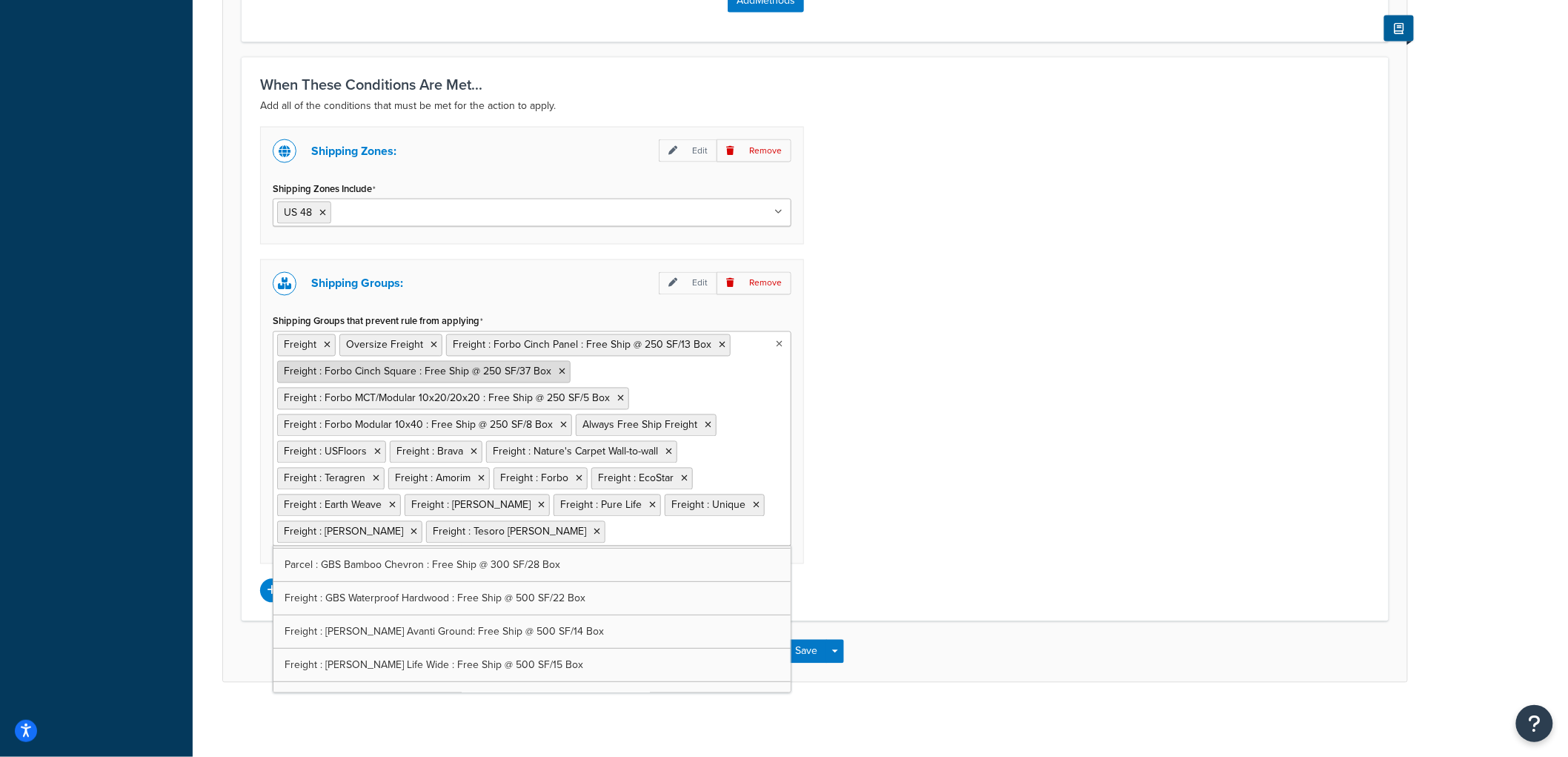
click at [559, 374] on icon at bounding box center [562, 372] width 7 height 9
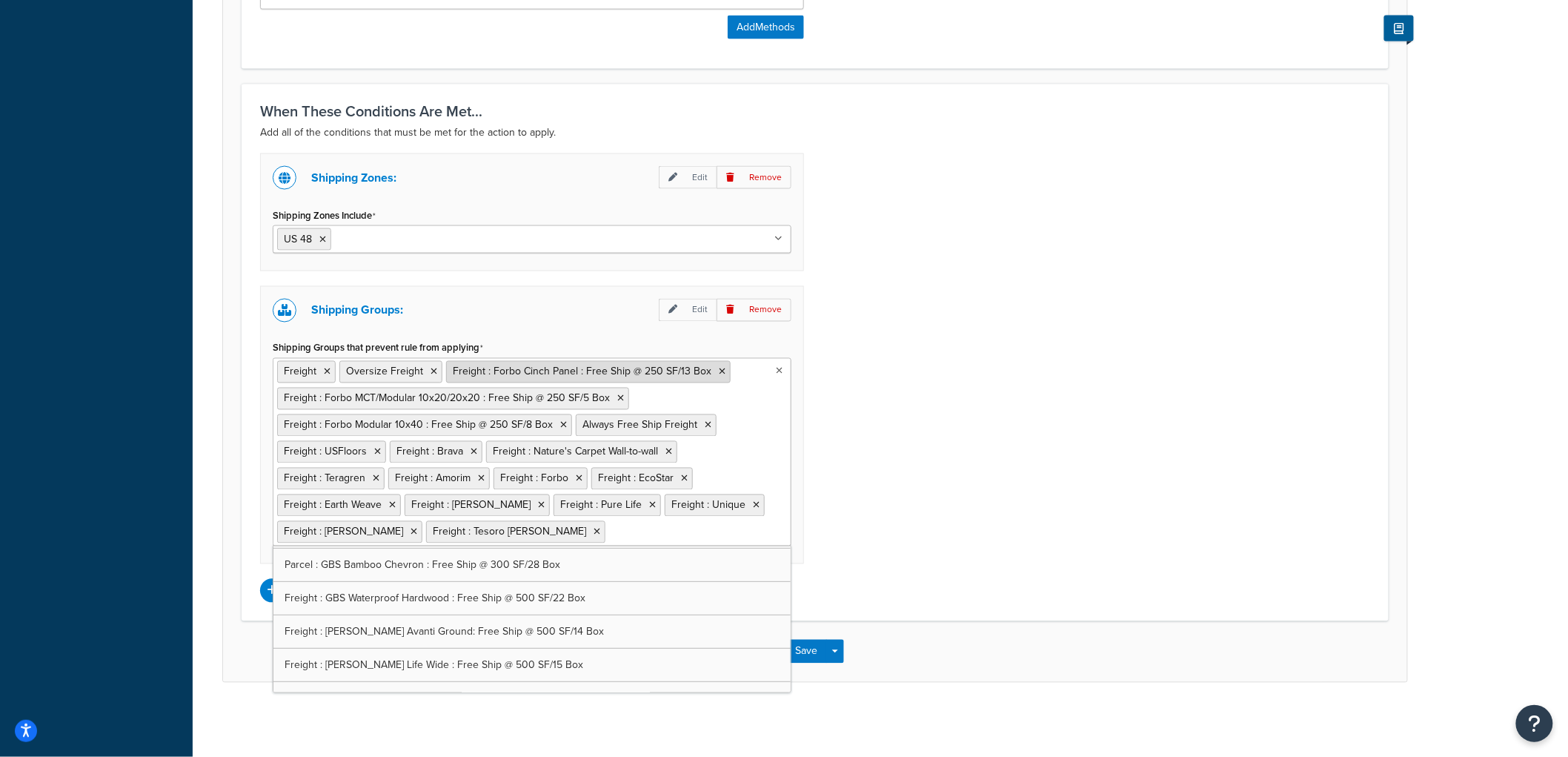
scroll to position [916, 0]
click at [719, 372] on icon at bounding box center [723, 372] width 7 height 9
click at [617, 402] on icon at bounding box center [621, 399] width 7 height 9
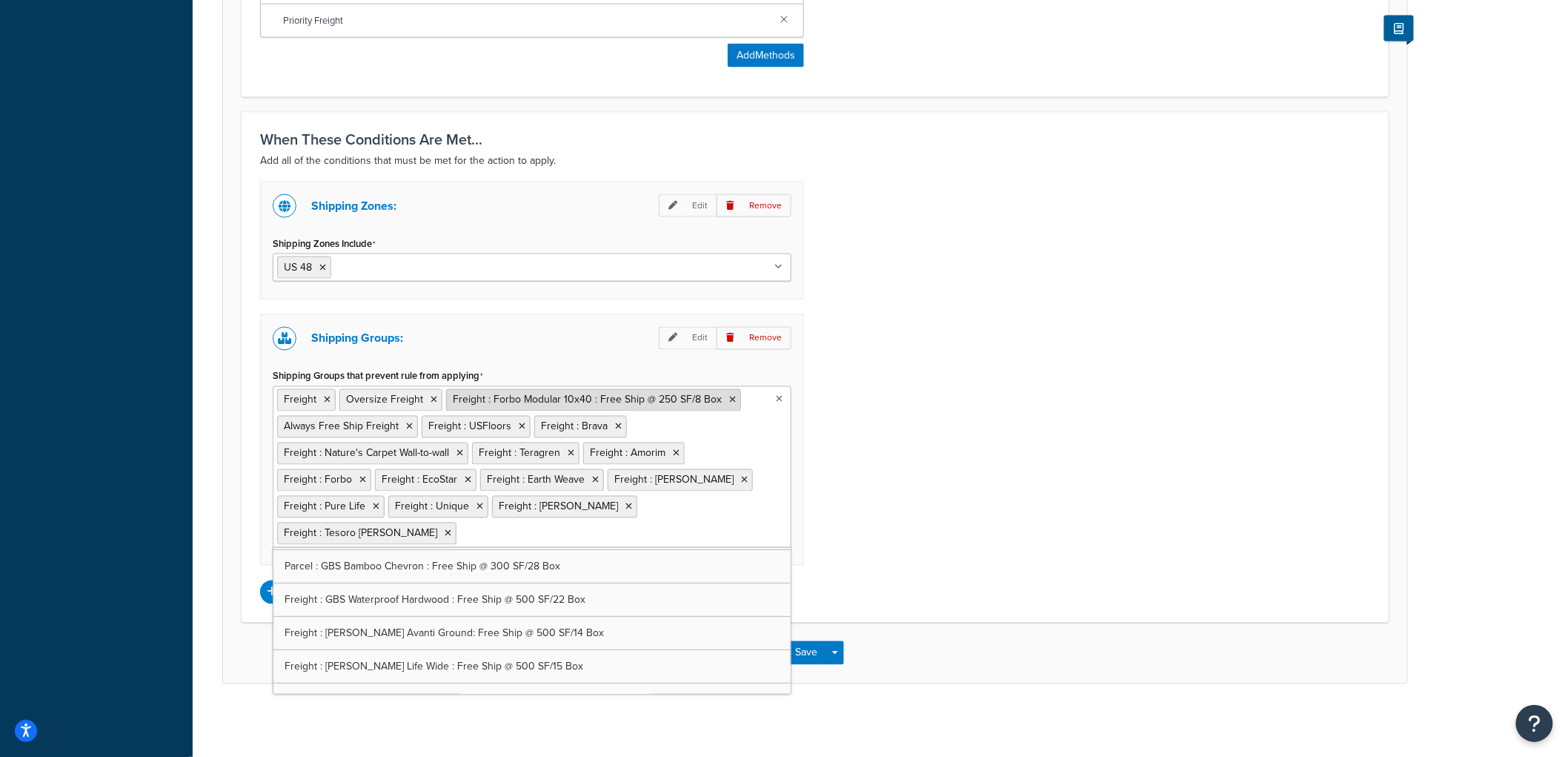
click at [730, 401] on icon at bounding box center [733, 401] width 7 height 9
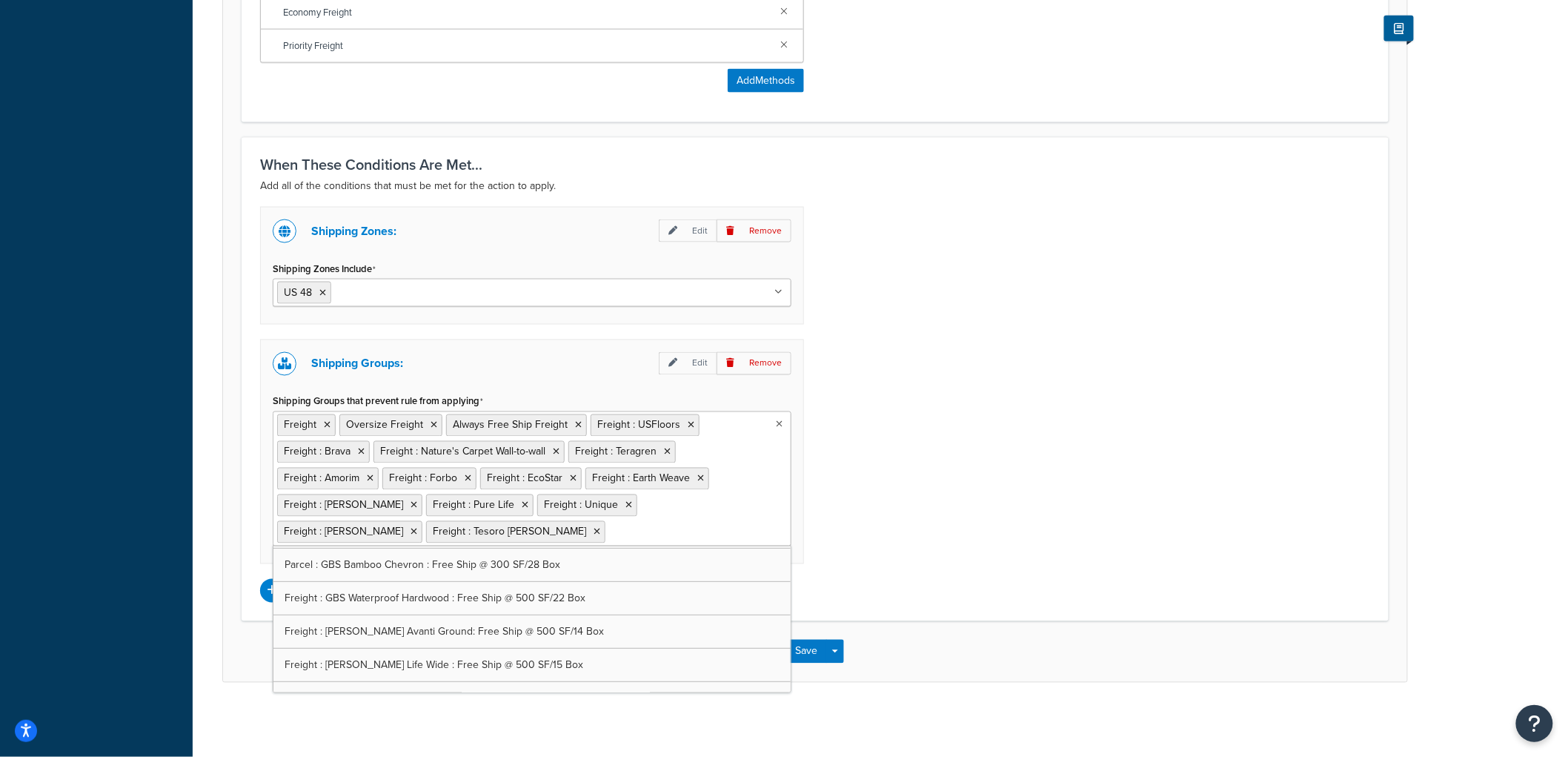
click at [1083, 416] on div "Shipping Zones: Edit Remove Shipping Zones Include US 48 US APO US Alaska & Haw…" at bounding box center [815, 405] width 1133 height 396
click at [647, 531] on ul "Freight Oversize Freight Always Free Ship Freight Freight : USFloors Freight : …" at bounding box center [532, 478] width 519 height 135
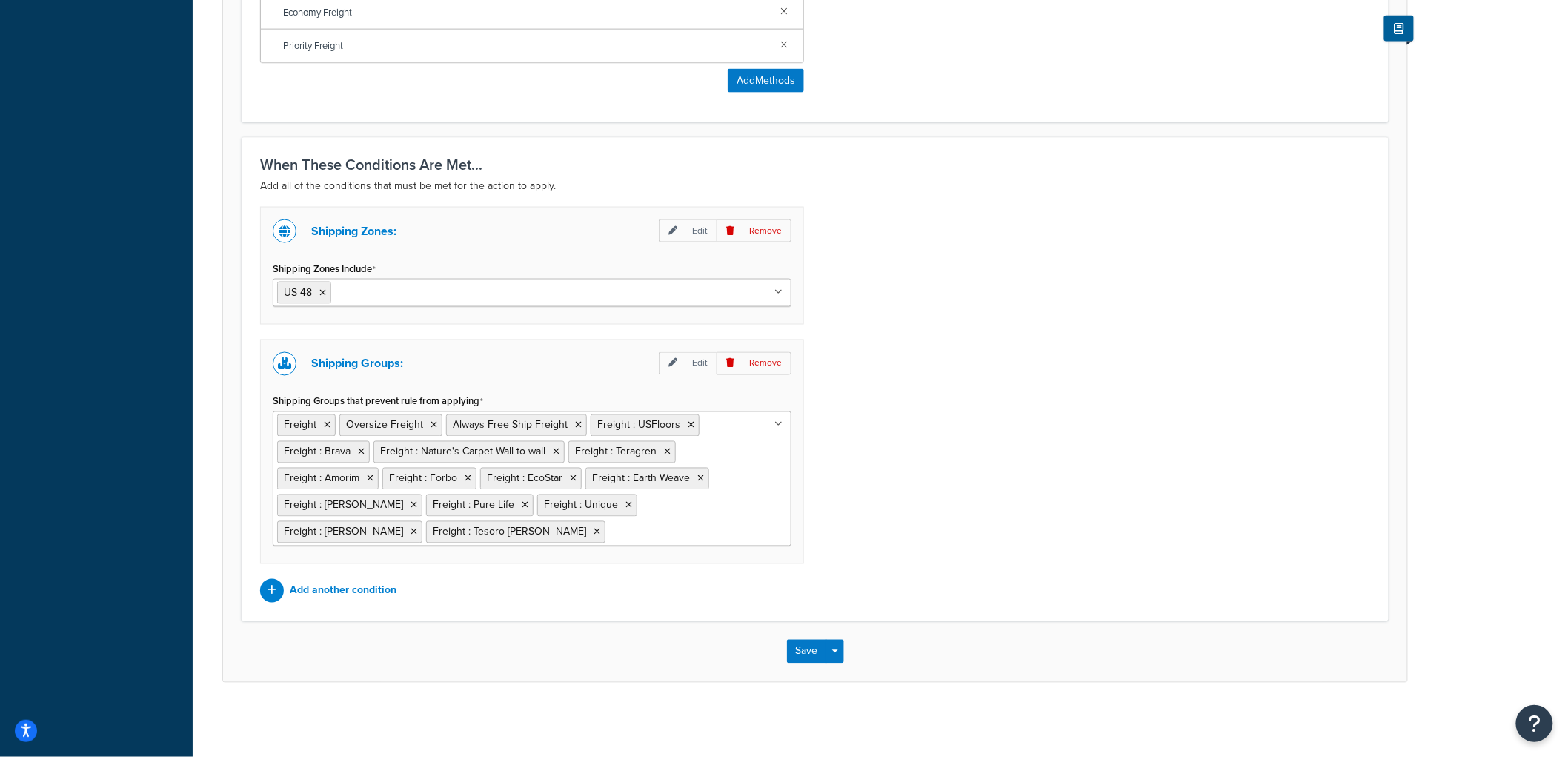
drag, startPoint x: 1005, startPoint y: 439, endPoint x: 1019, endPoint y: 450, distance: 17.8
click at [1015, 446] on div "Shipping Zones: Edit Remove Shipping Zones Include US 48 US APO US Alaska & Haw…" at bounding box center [815, 405] width 1133 height 396
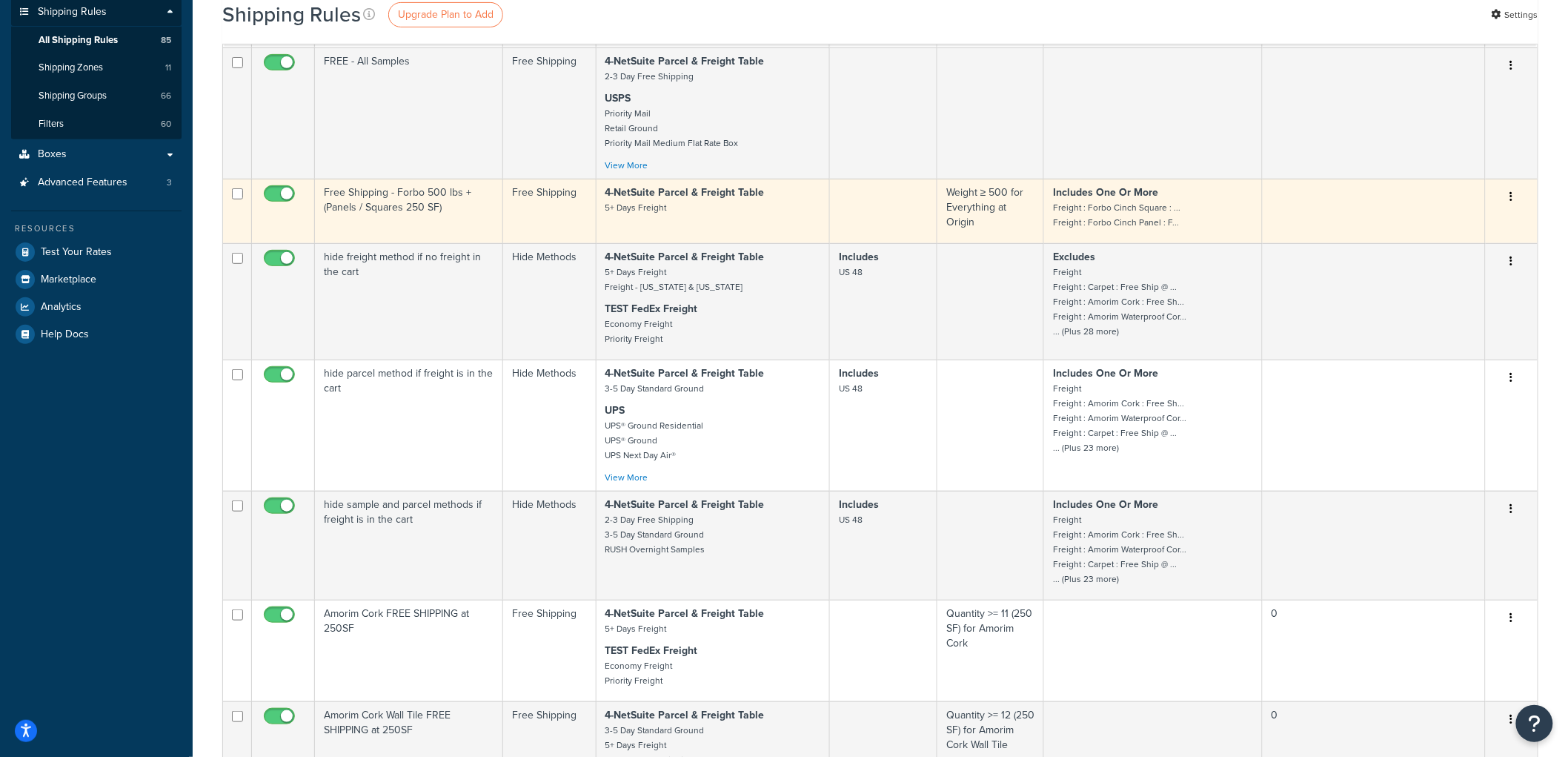
scroll to position [247, 0]
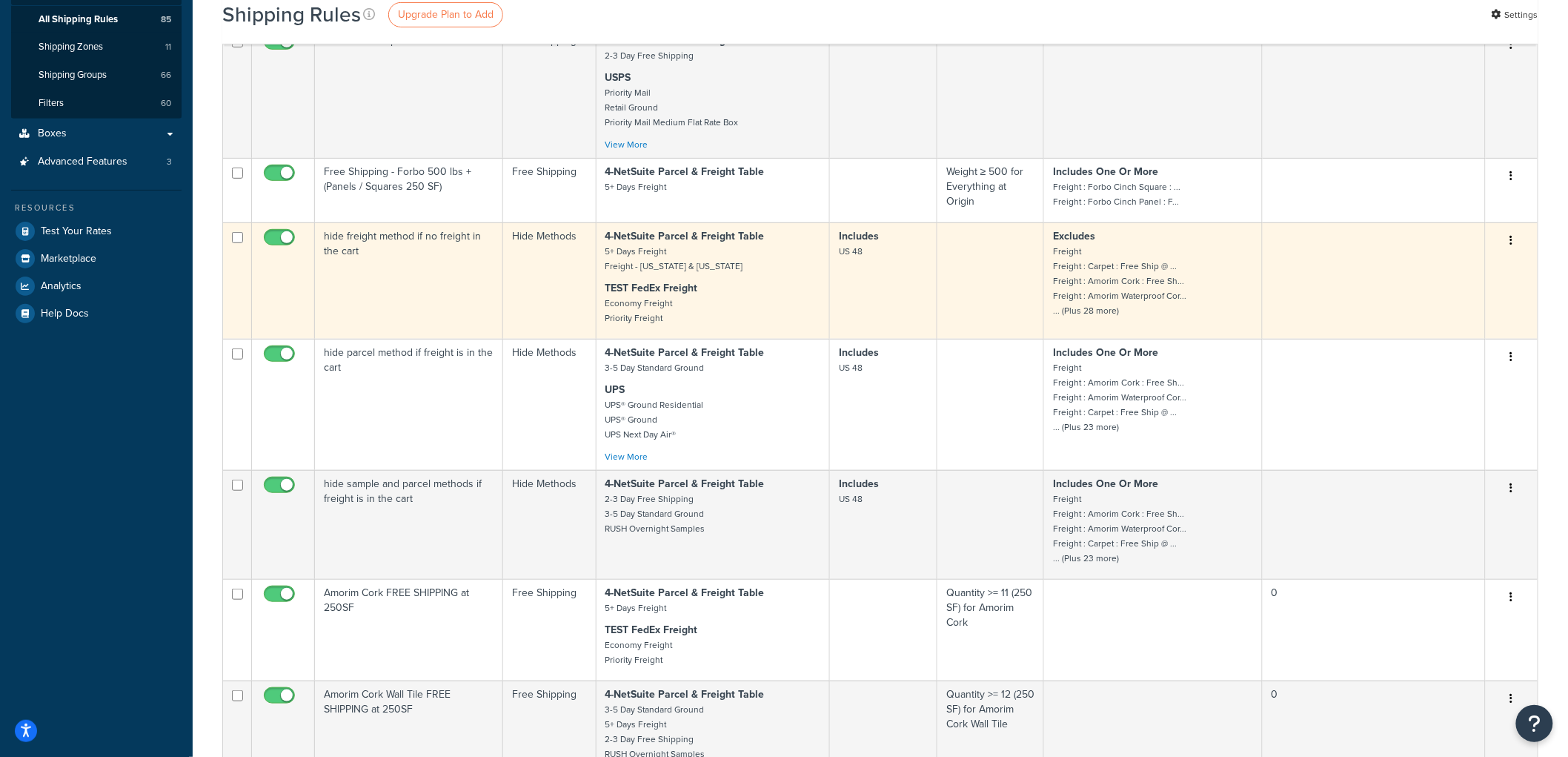
click at [433, 245] on td "hide freight method if no freight in the cart" at bounding box center [409, 280] width 188 height 117
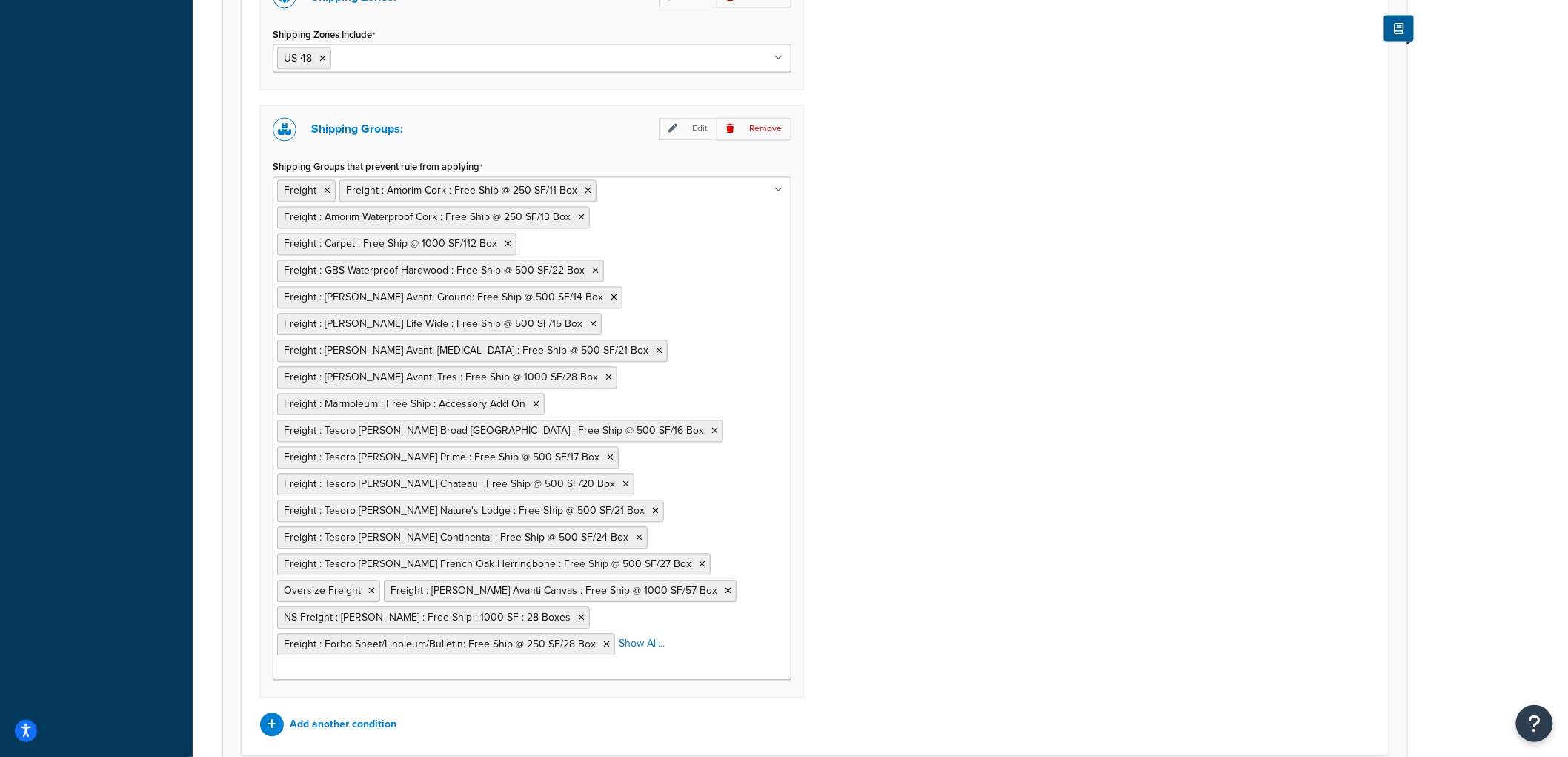
scroll to position [1233, 0]
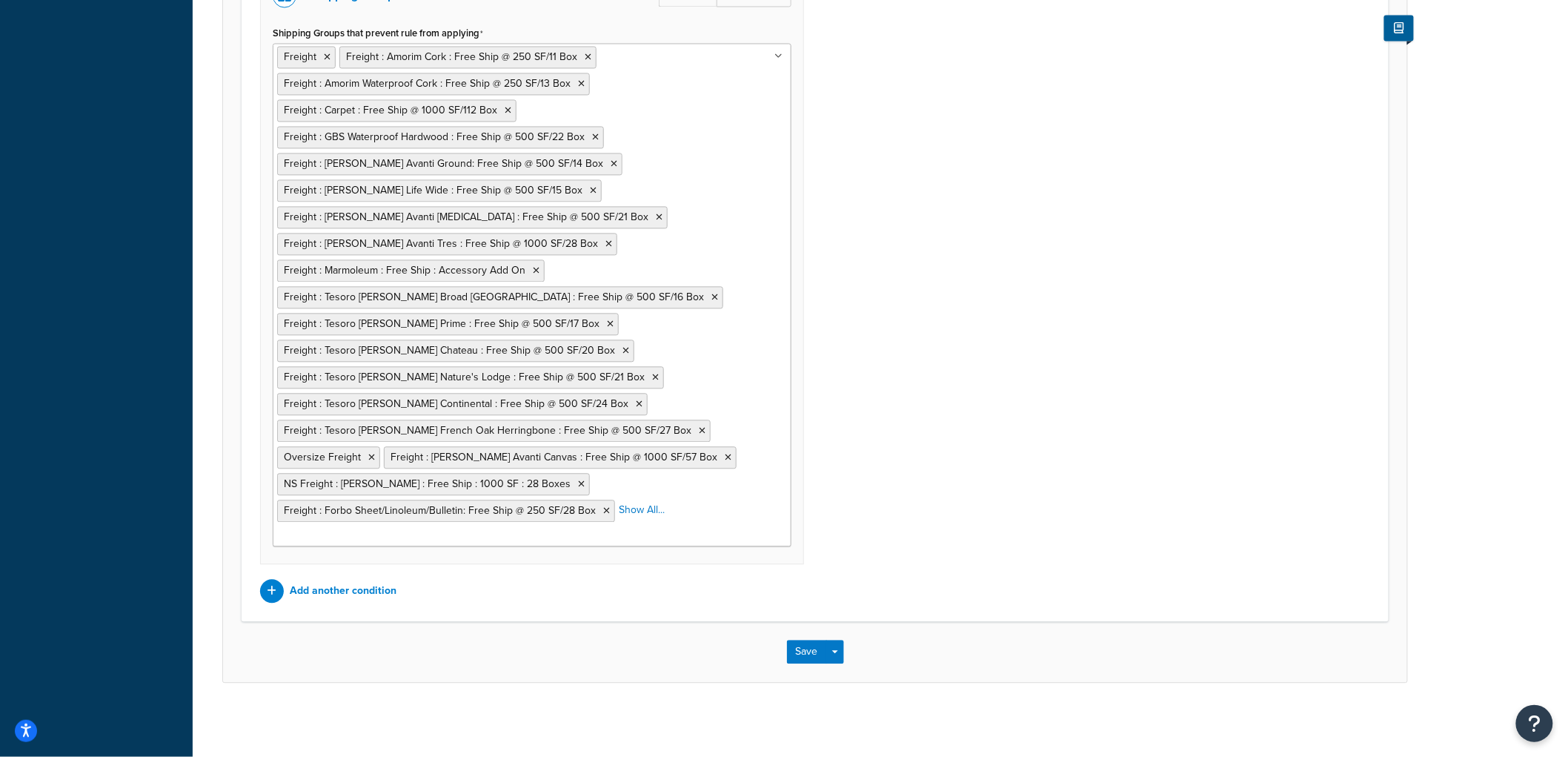
click at [641, 500] on li "Show All..." at bounding box center [642, 510] width 46 height 21
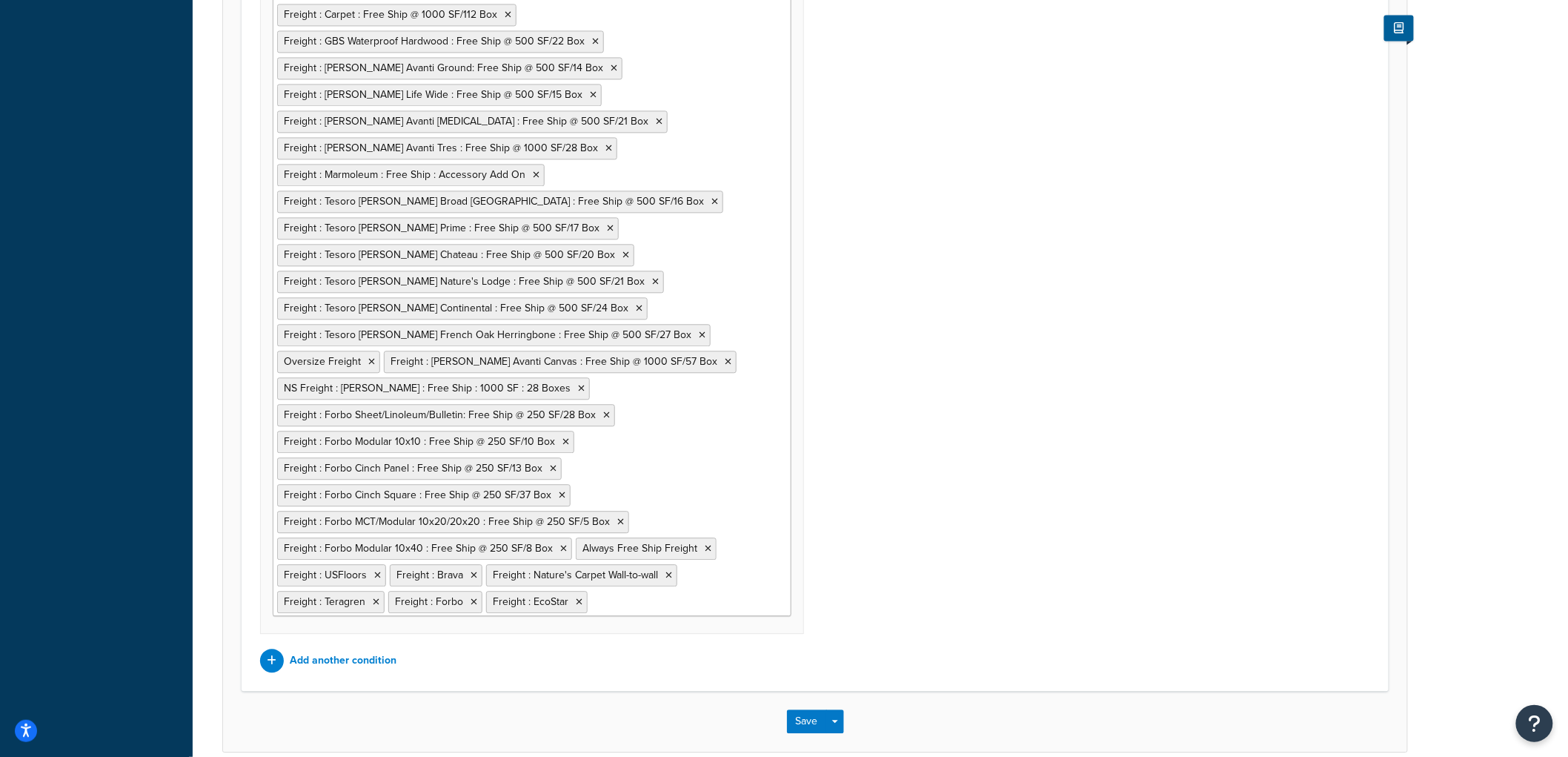
scroll to position [1399, 0]
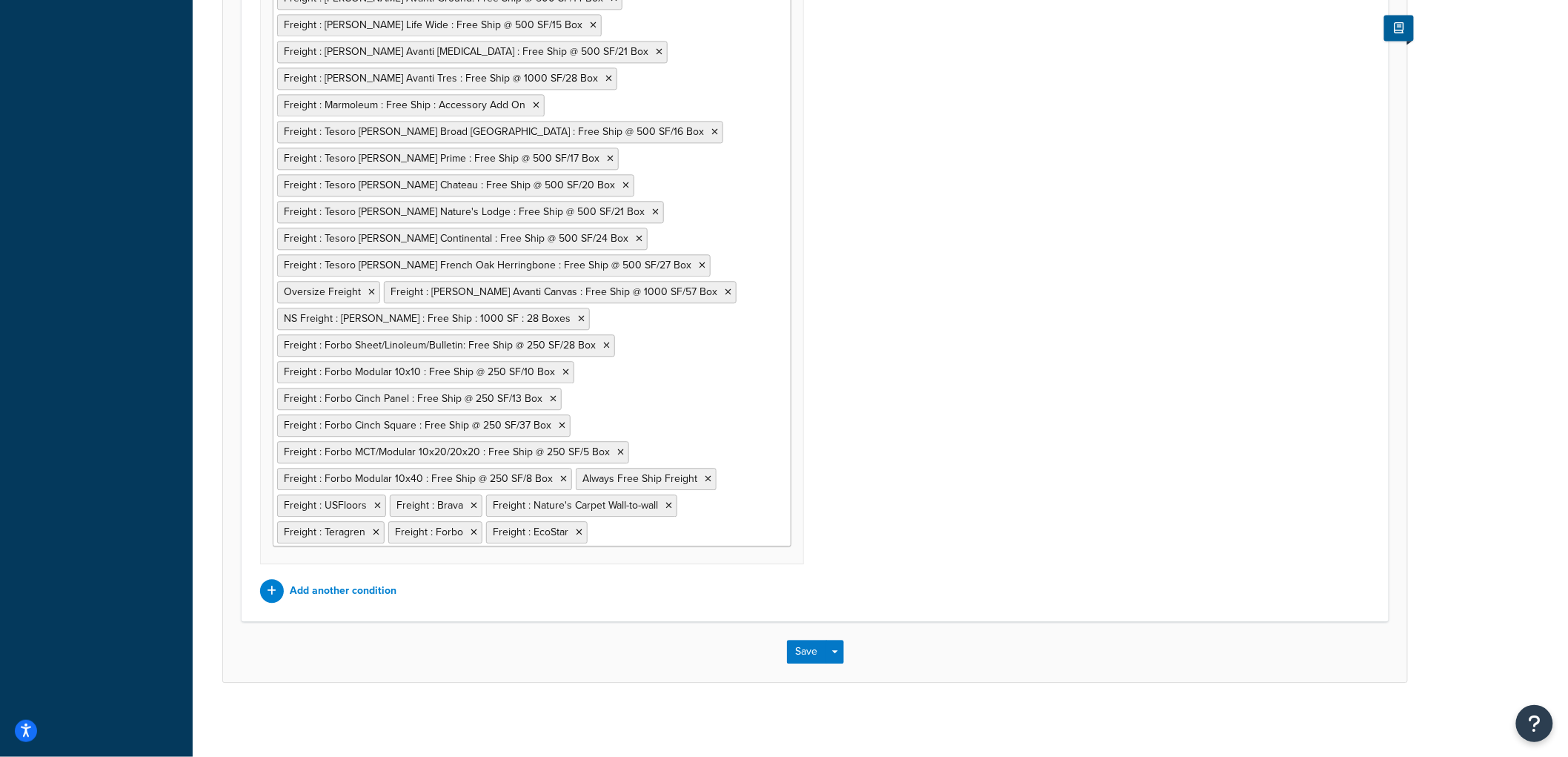
click at [745, 507] on ul "Freight Freight : Amorim Cork : Free Ship @ 250 SF/11 Box Freight : Amorim Wate…" at bounding box center [532, 213] width 519 height 669
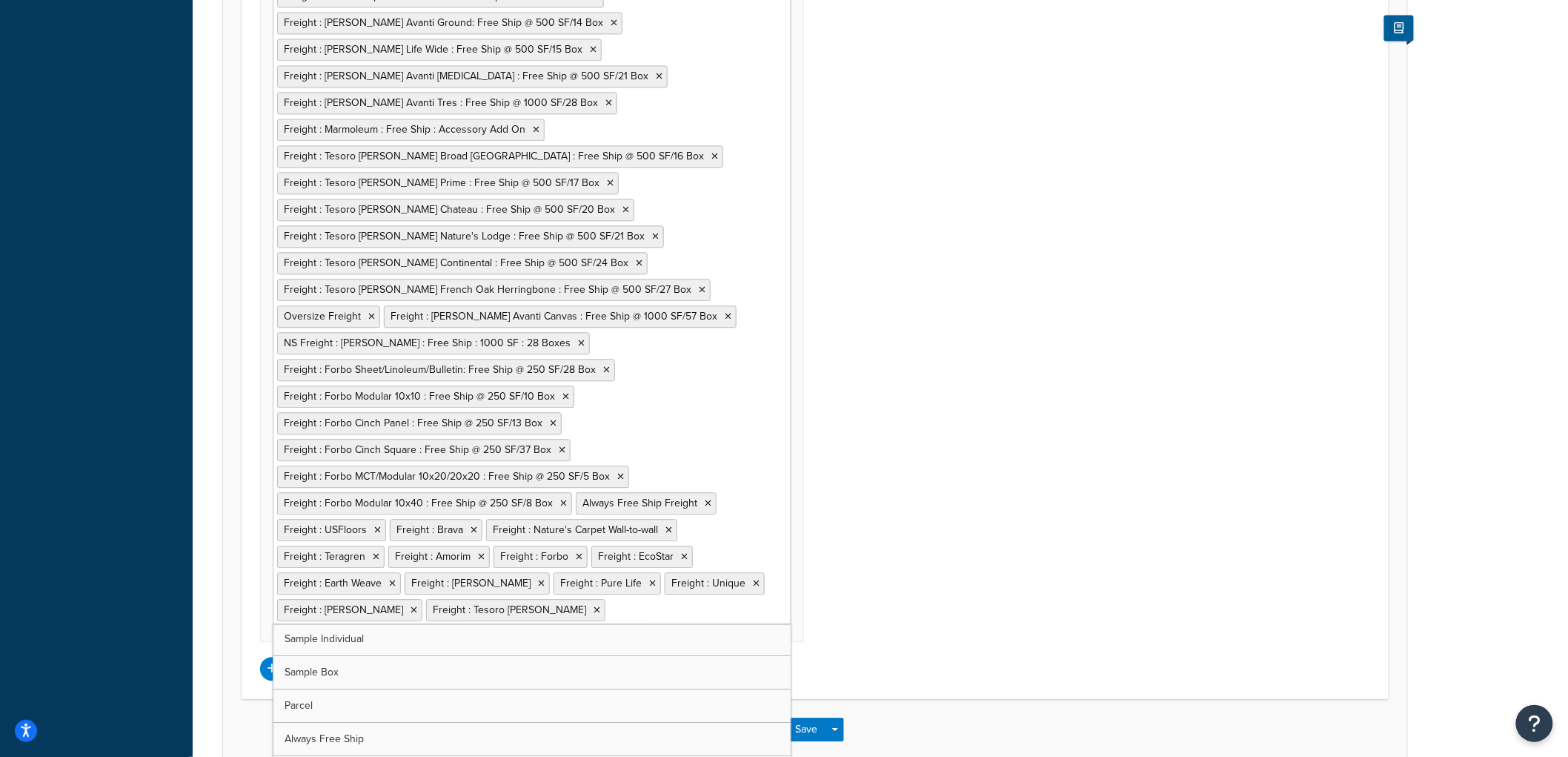
scroll to position [0, 0]
click at [1017, 501] on div "Shipping Zones: Edit Remove Shipping Zones Include US 48 US APO [GEOGRAPHIC_DAT…" at bounding box center [815, 189] width 1133 height 983
click at [800, 735] on button "Save" at bounding box center [807, 729] width 40 height 24
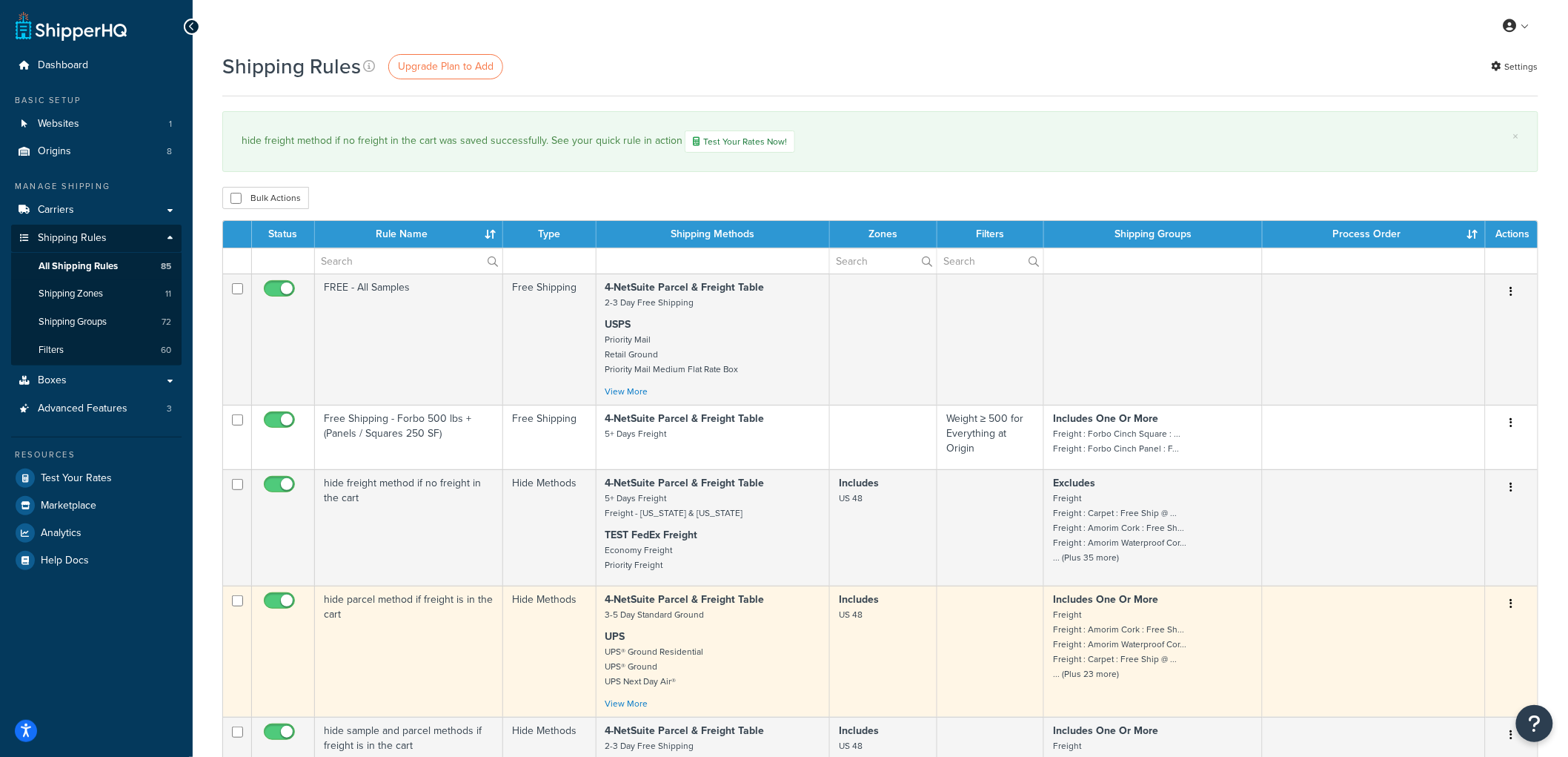
click at [391, 619] on td "hide parcel method if freight is in the cart" at bounding box center [409, 652] width 188 height 132
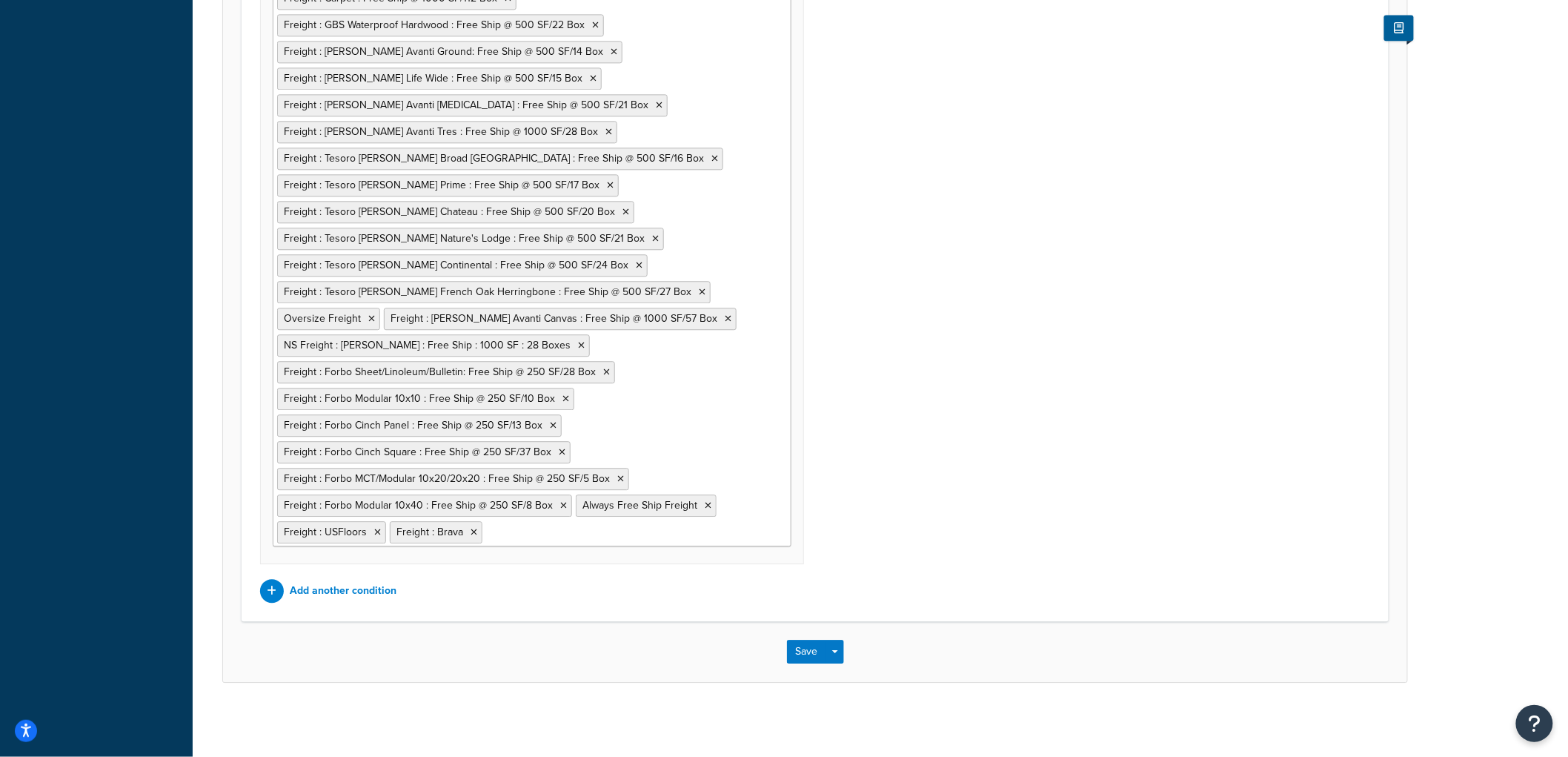
scroll to position [1442, 0]
click at [575, 531] on input "Any selected Shipping Groups are in the cart" at bounding box center [551, 531] width 131 height 17
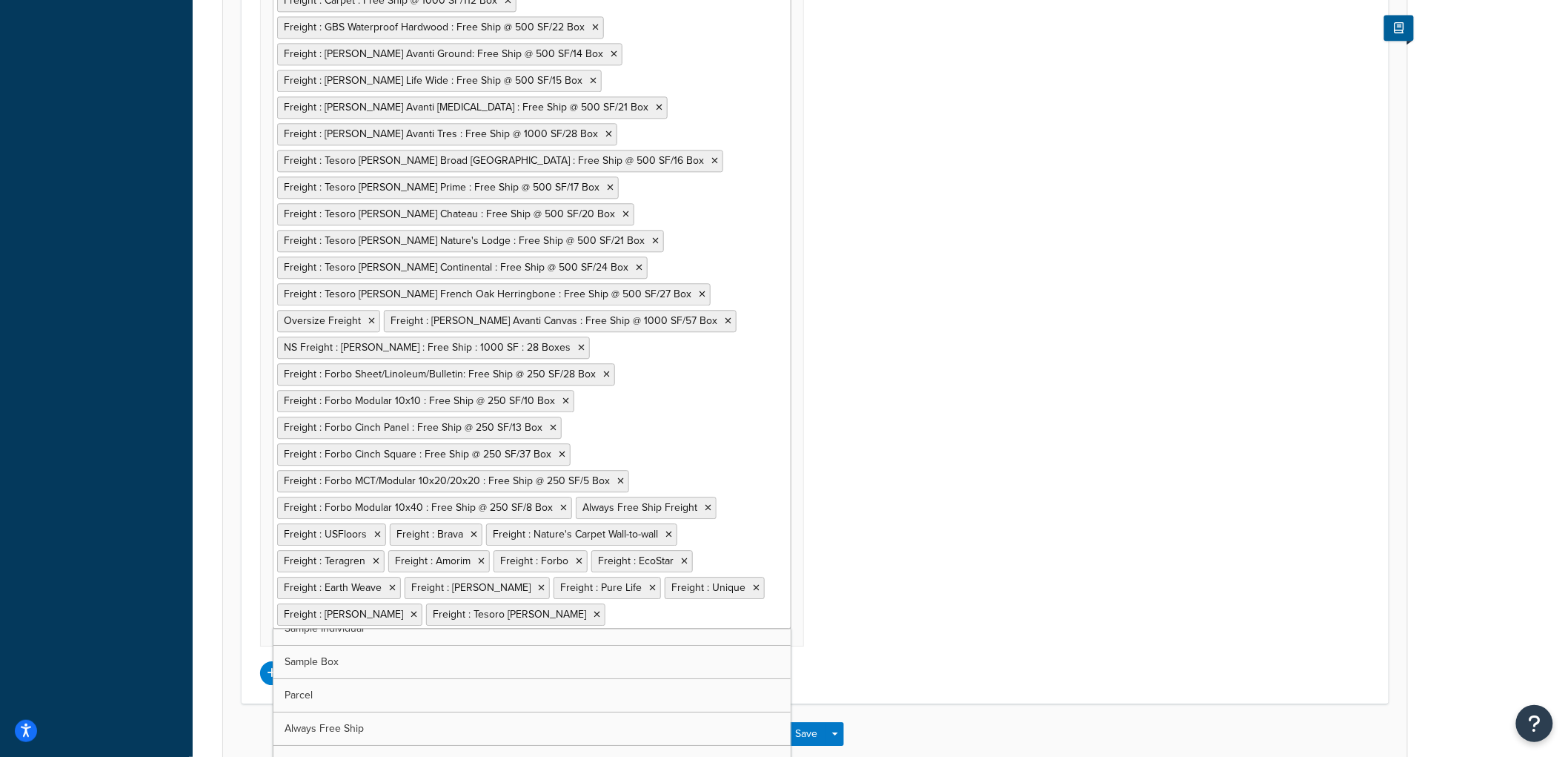
scroll to position [0, 0]
click at [860, 586] on div "Shipping Zones: Edit Remove Shipping Zones Include US 48 US APO US Alaska & Haw…" at bounding box center [815, 206] width 1133 height 956
click at [797, 744] on button "Save" at bounding box center [807, 733] width 40 height 24
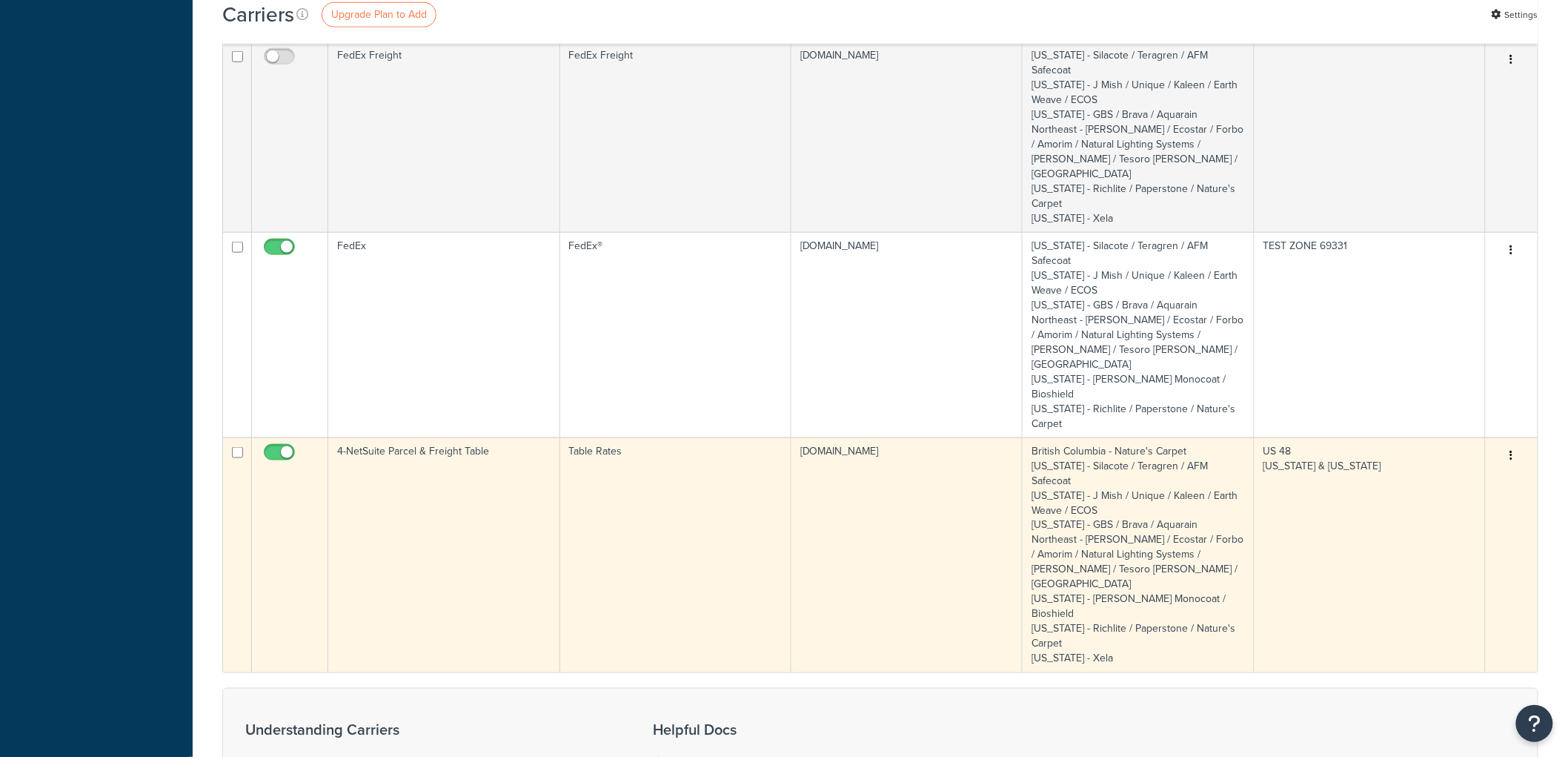
click at [466, 437] on td "4-NetSuite Parcel & Freight Table" at bounding box center [444, 555] width 232 height 235
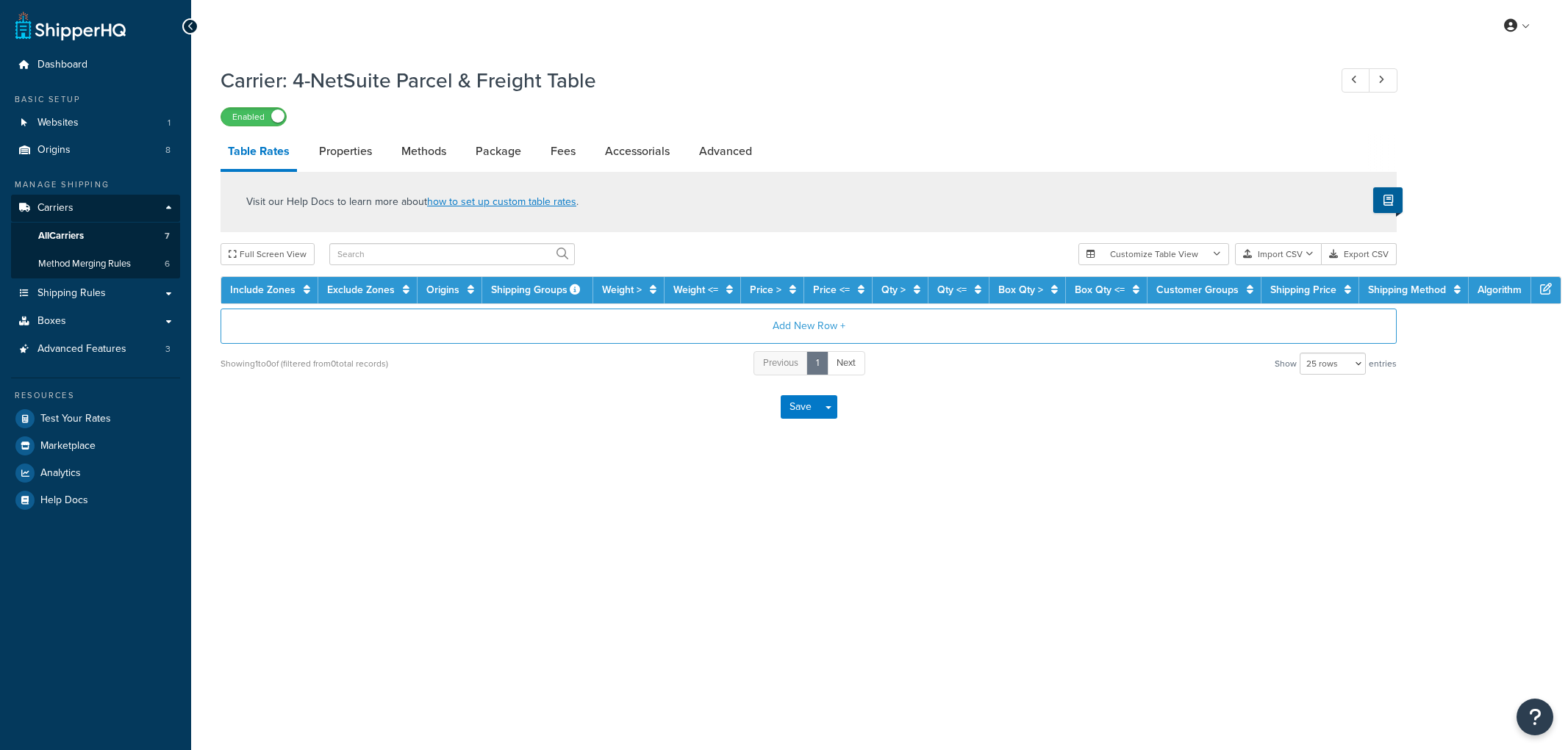
select select "25"
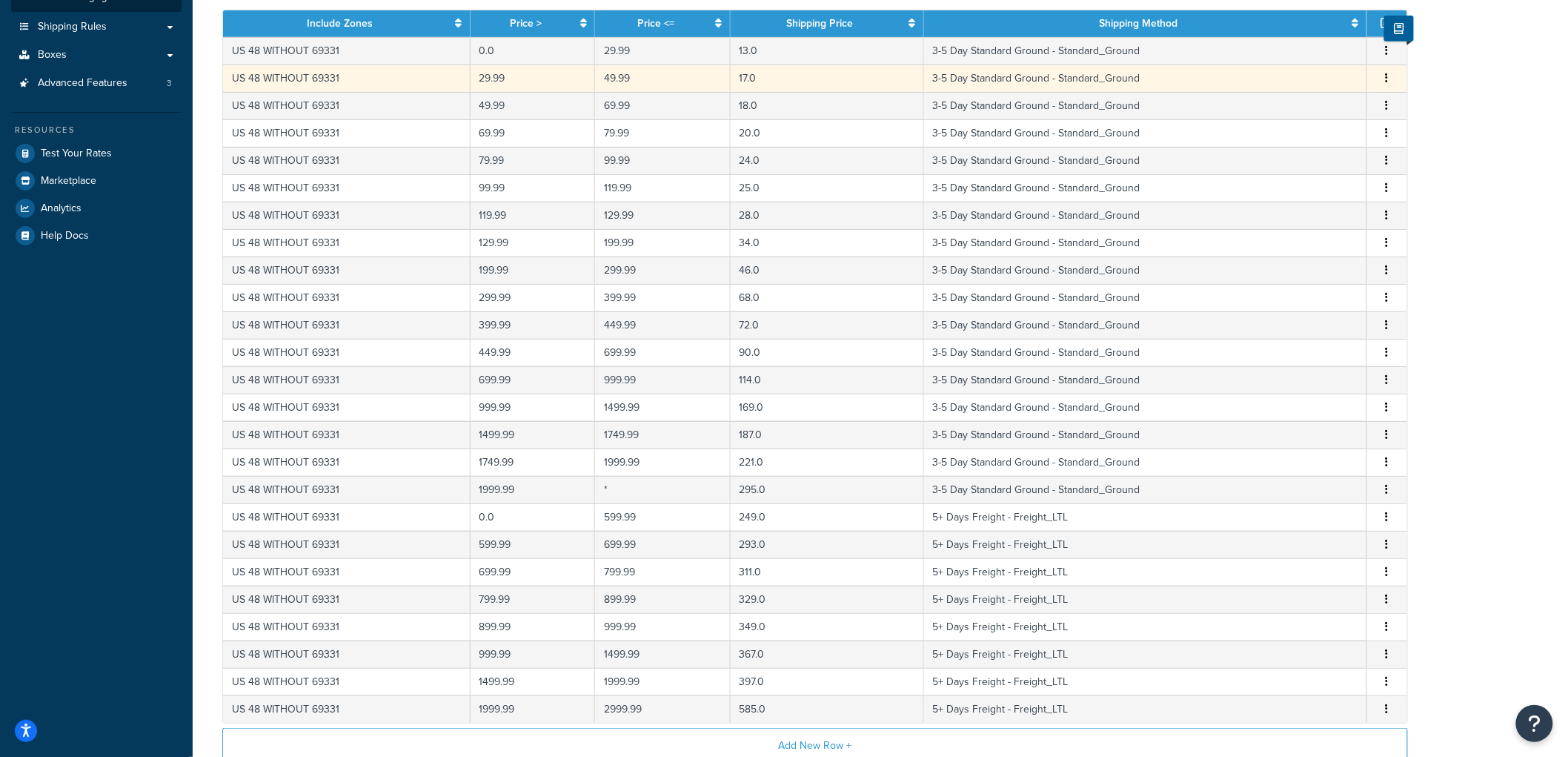
scroll to position [446, 0]
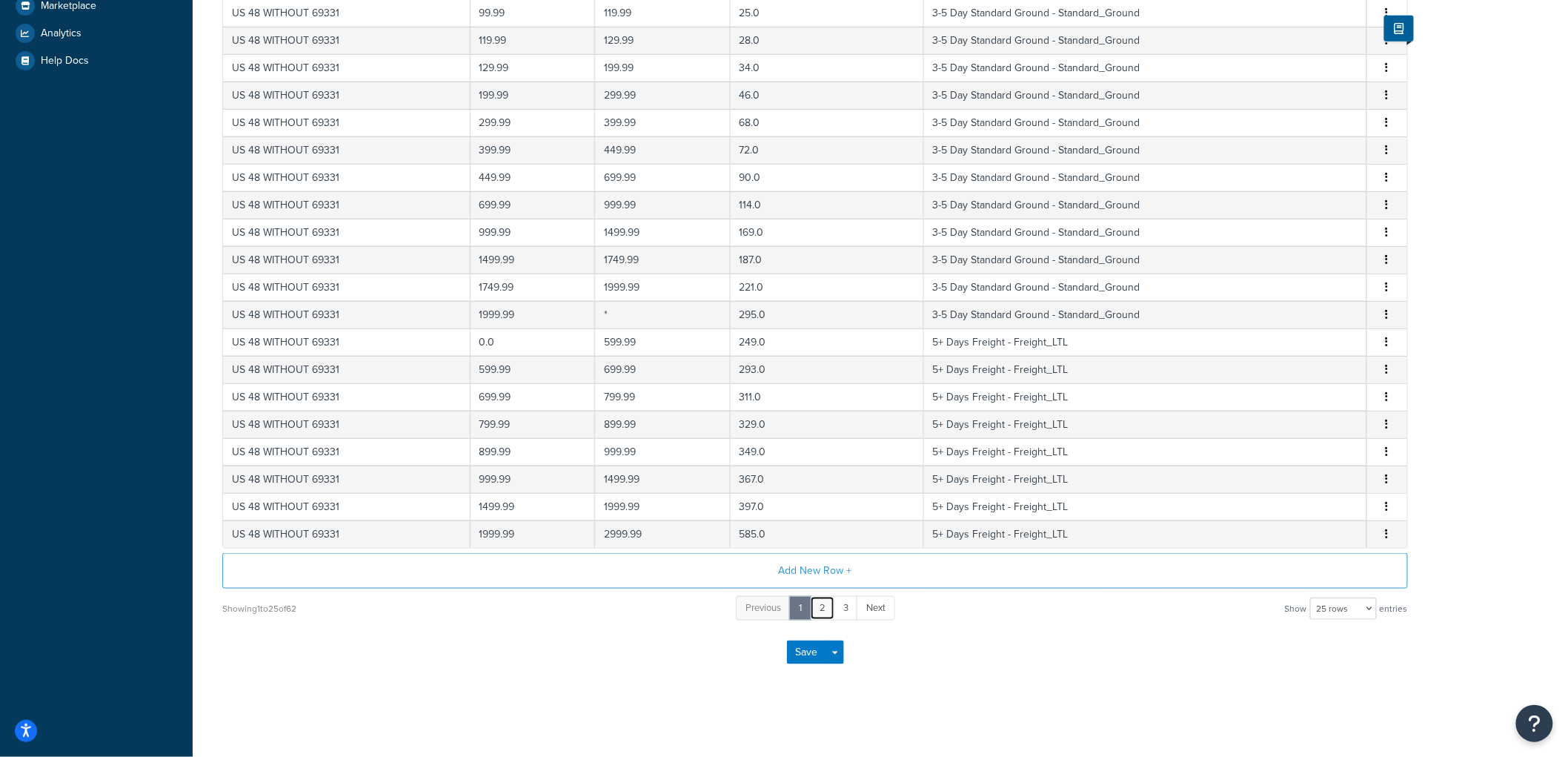
click at [817, 601] on link "2" at bounding box center [822, 608] width 25 height 24
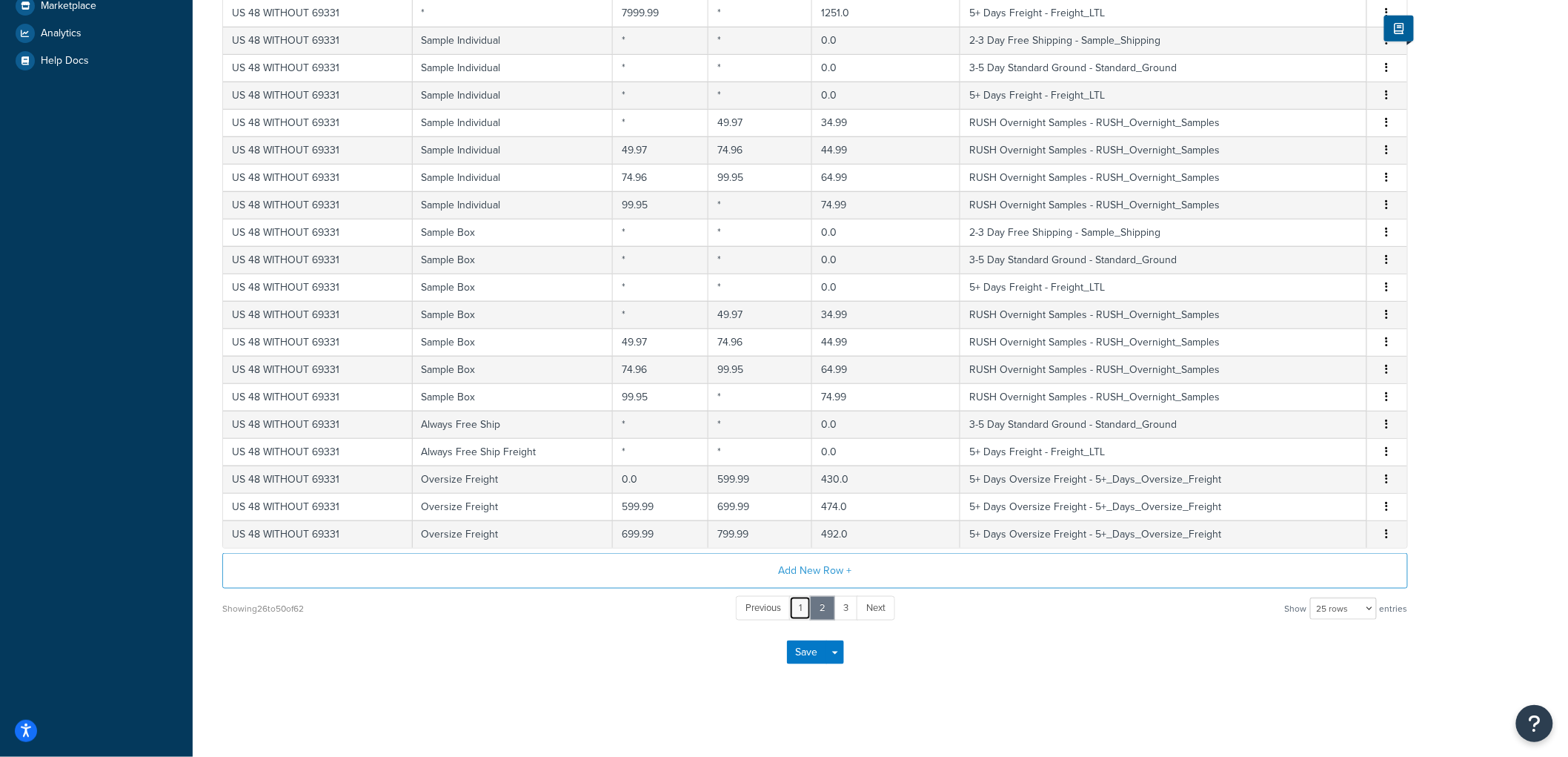
click at [808, 606] on link "1" at bounding box center [801, 608] width 23 height 24
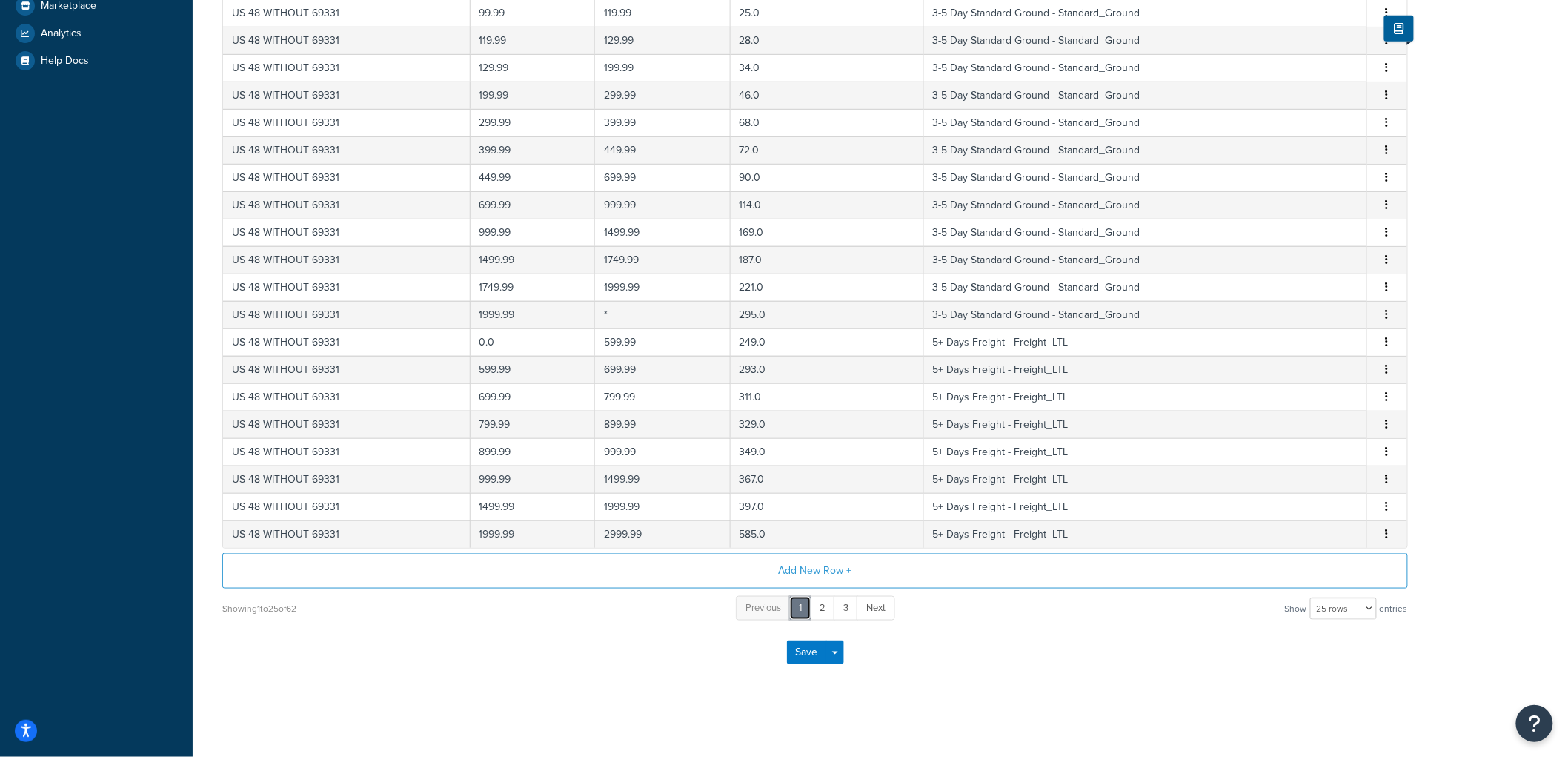
scroll to position [0, 0]
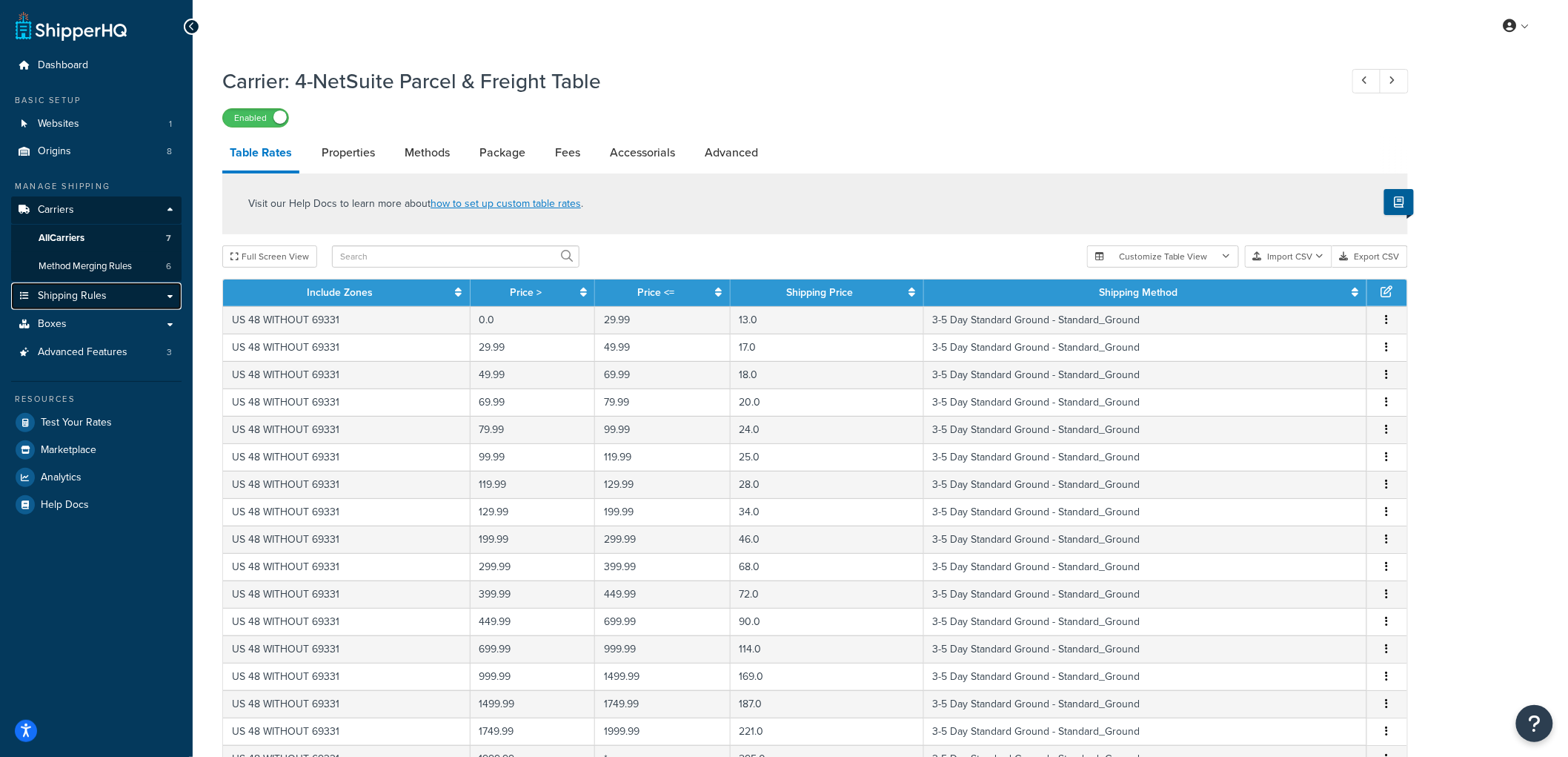
click at [100, 290] on span "Shipping Rules" at bounding box center [71, 296] width 69 height 12
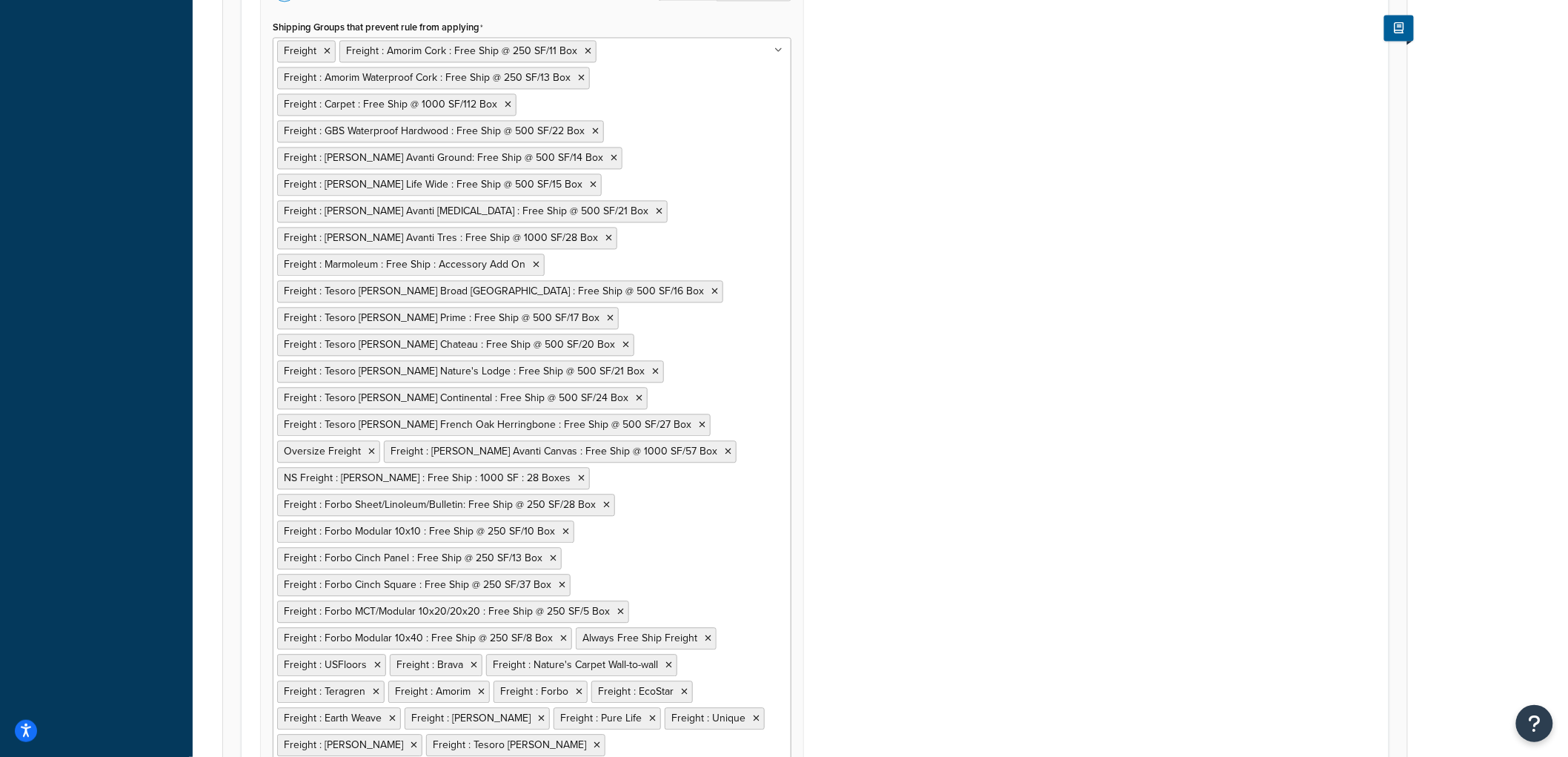
scroll to position [1205, 0]
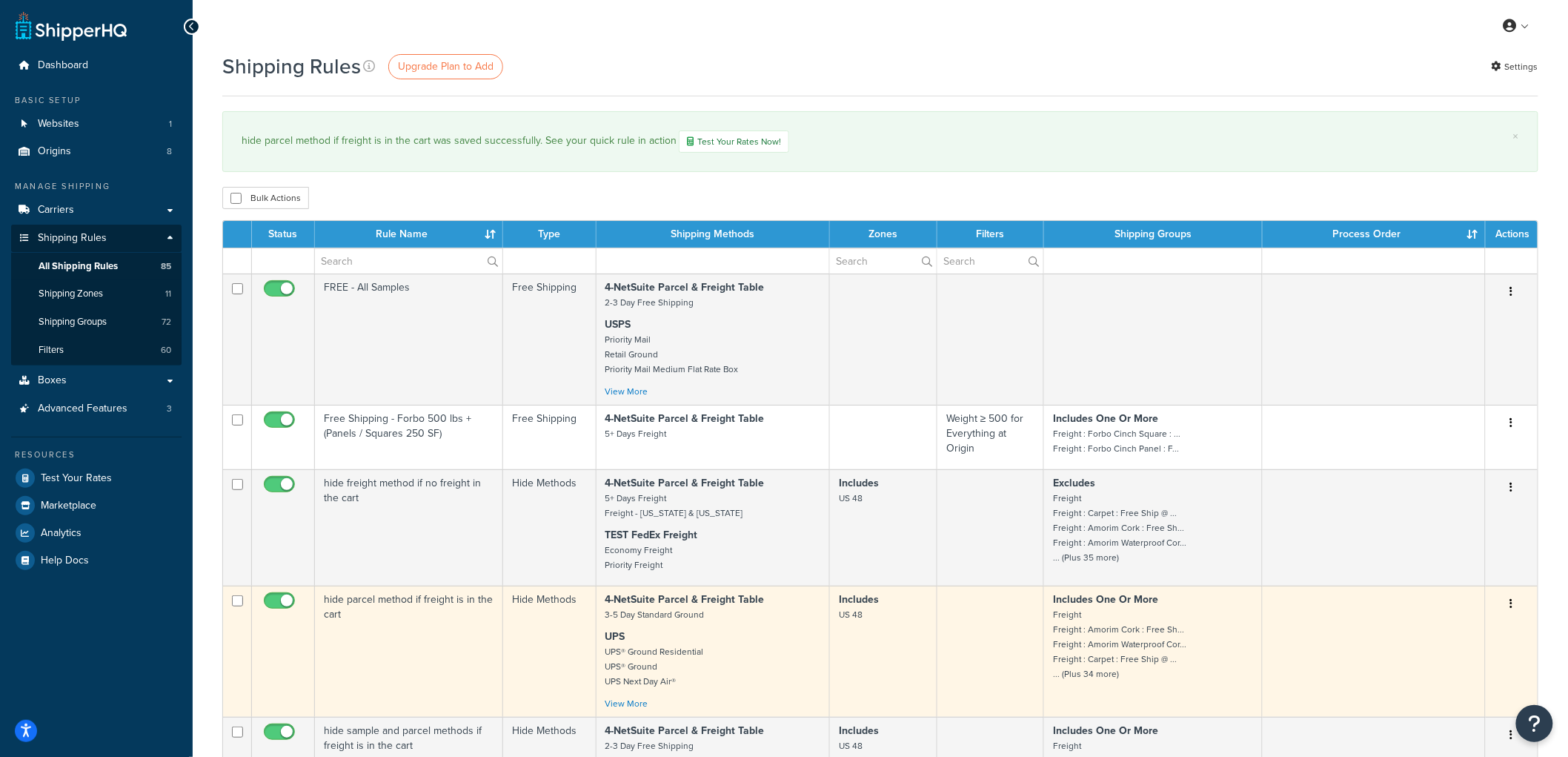
click at [470, 677] on td "hide parcel method if freight is in the cart" at bounding box center [409, 652] width 188 height 132
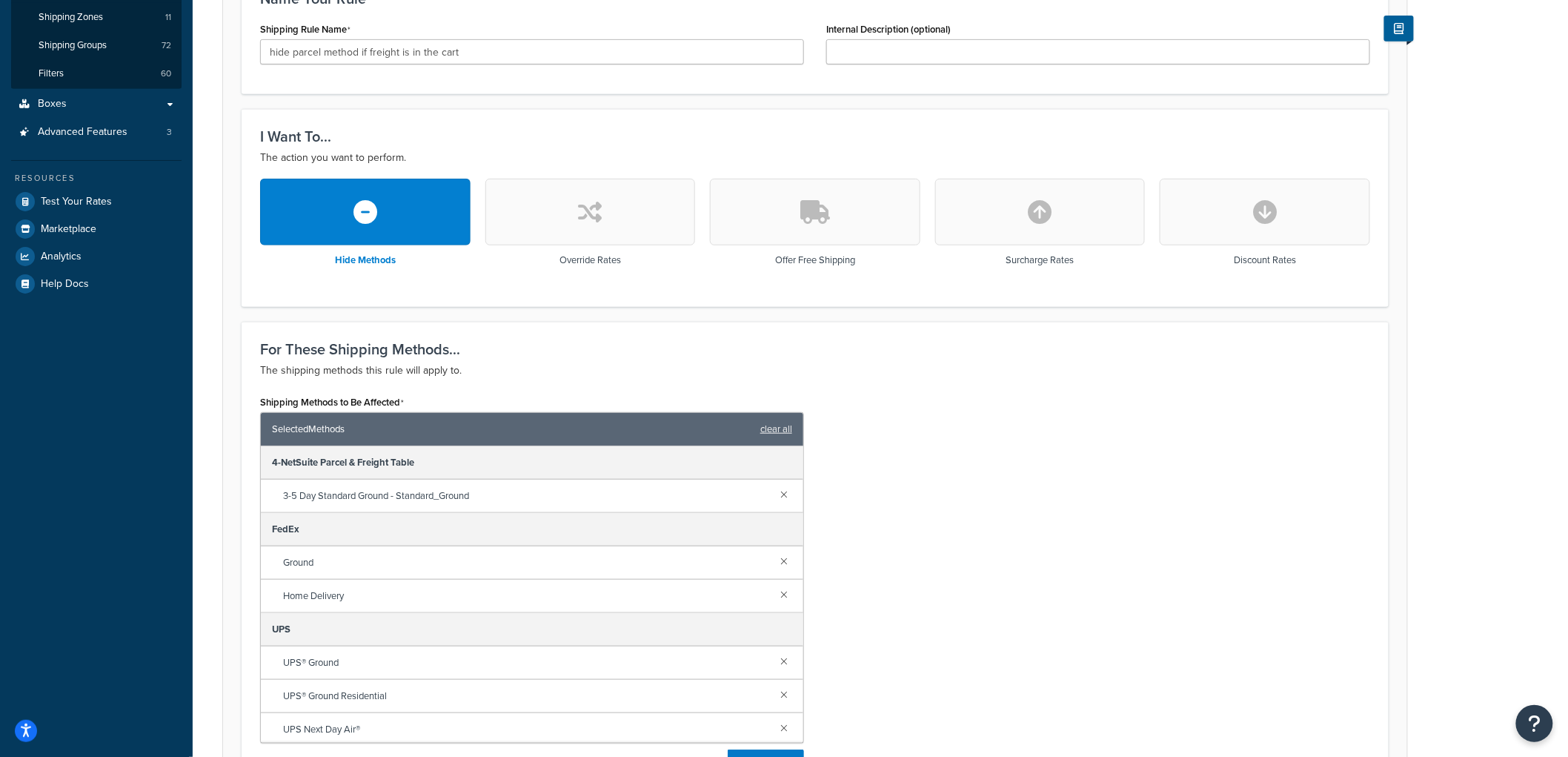
scroll to position [39, 0]
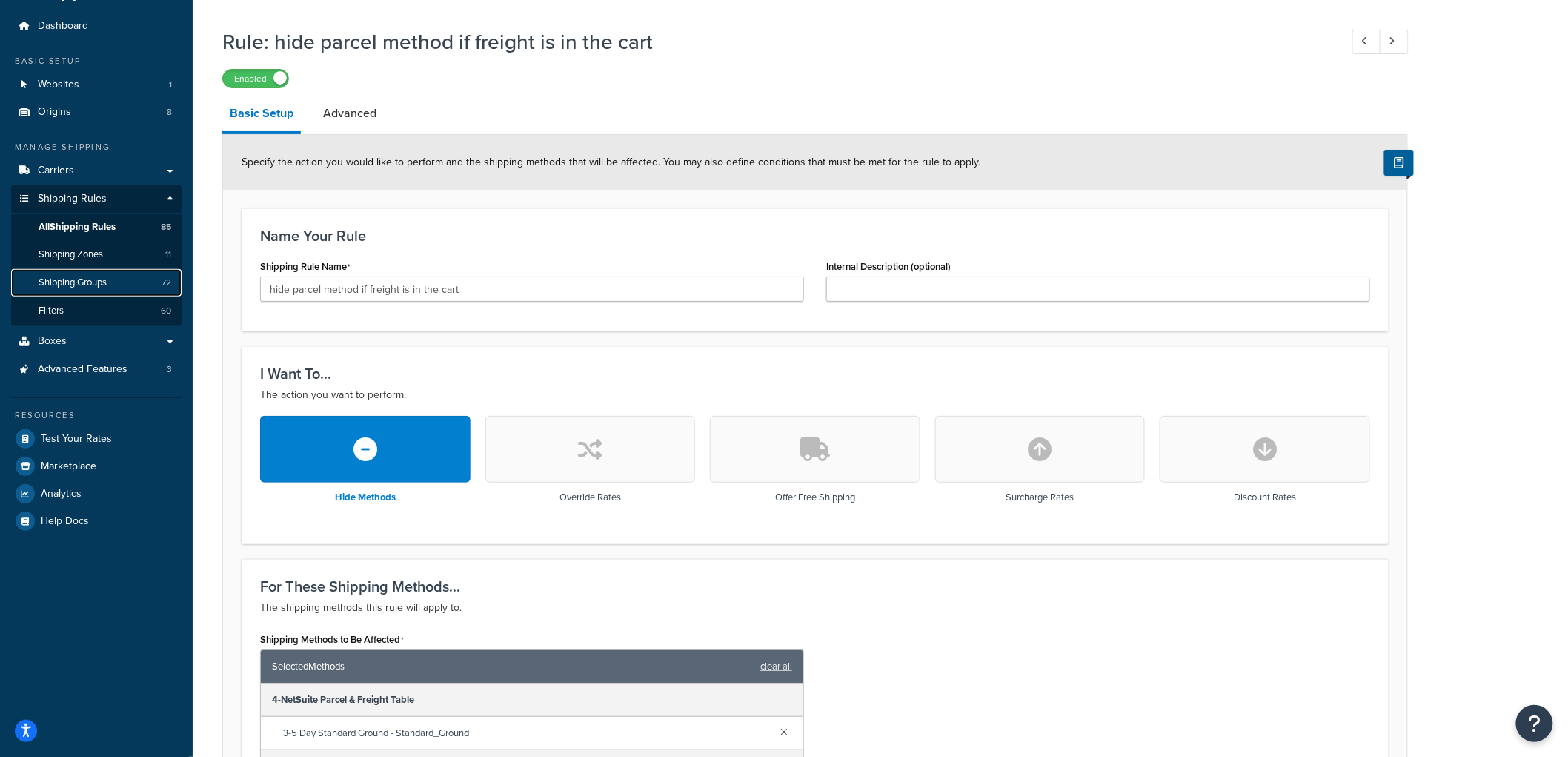
click at [104, 280] on span "Shipping Groups" at bounding box center [72, 283] width 68 height 12
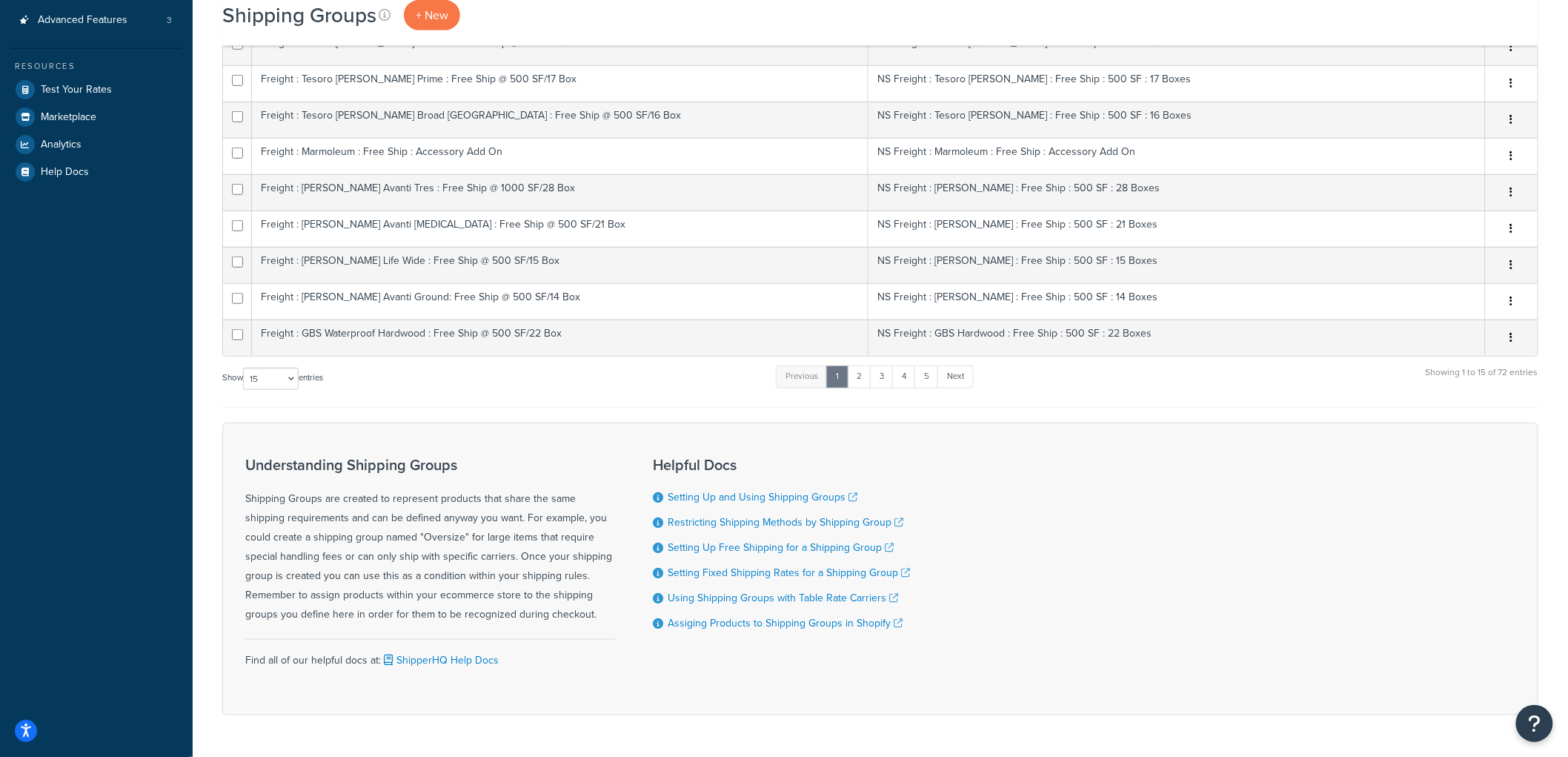
scroll to position [436, 0]
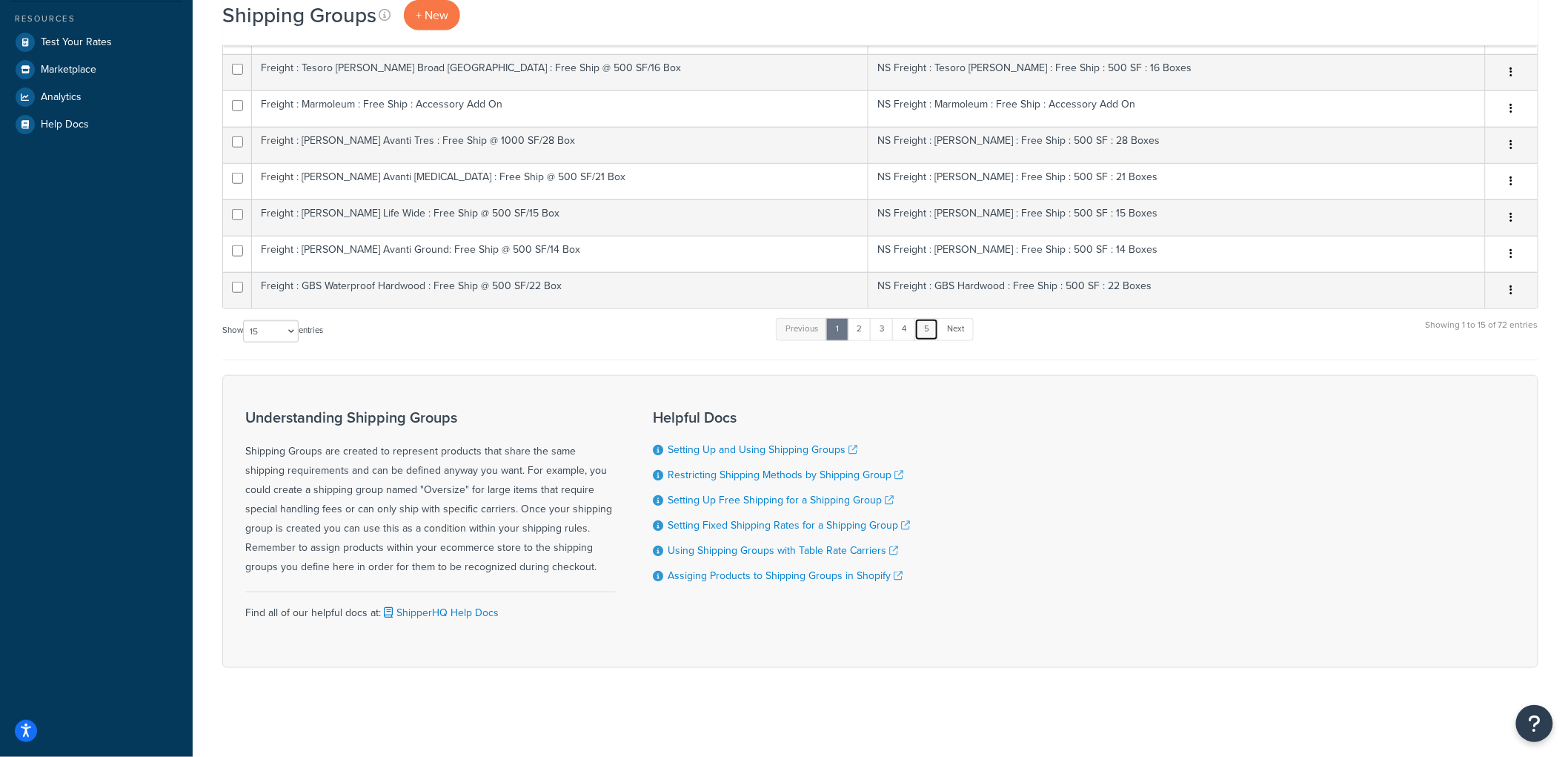
click at [932, 334] on link "5" at bounding box center [926, 329] width 24 height 23
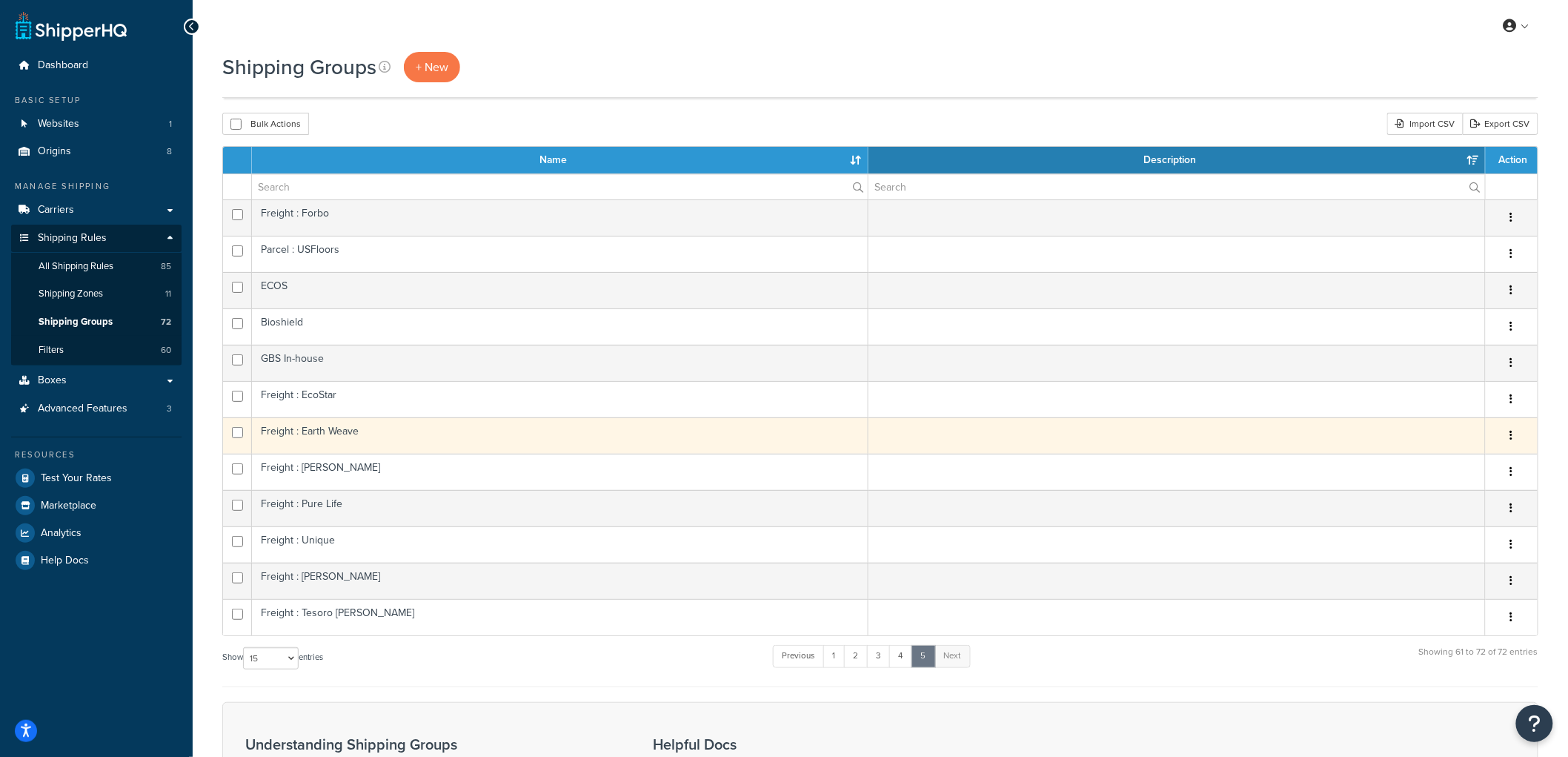
scroll to position [328, 0]
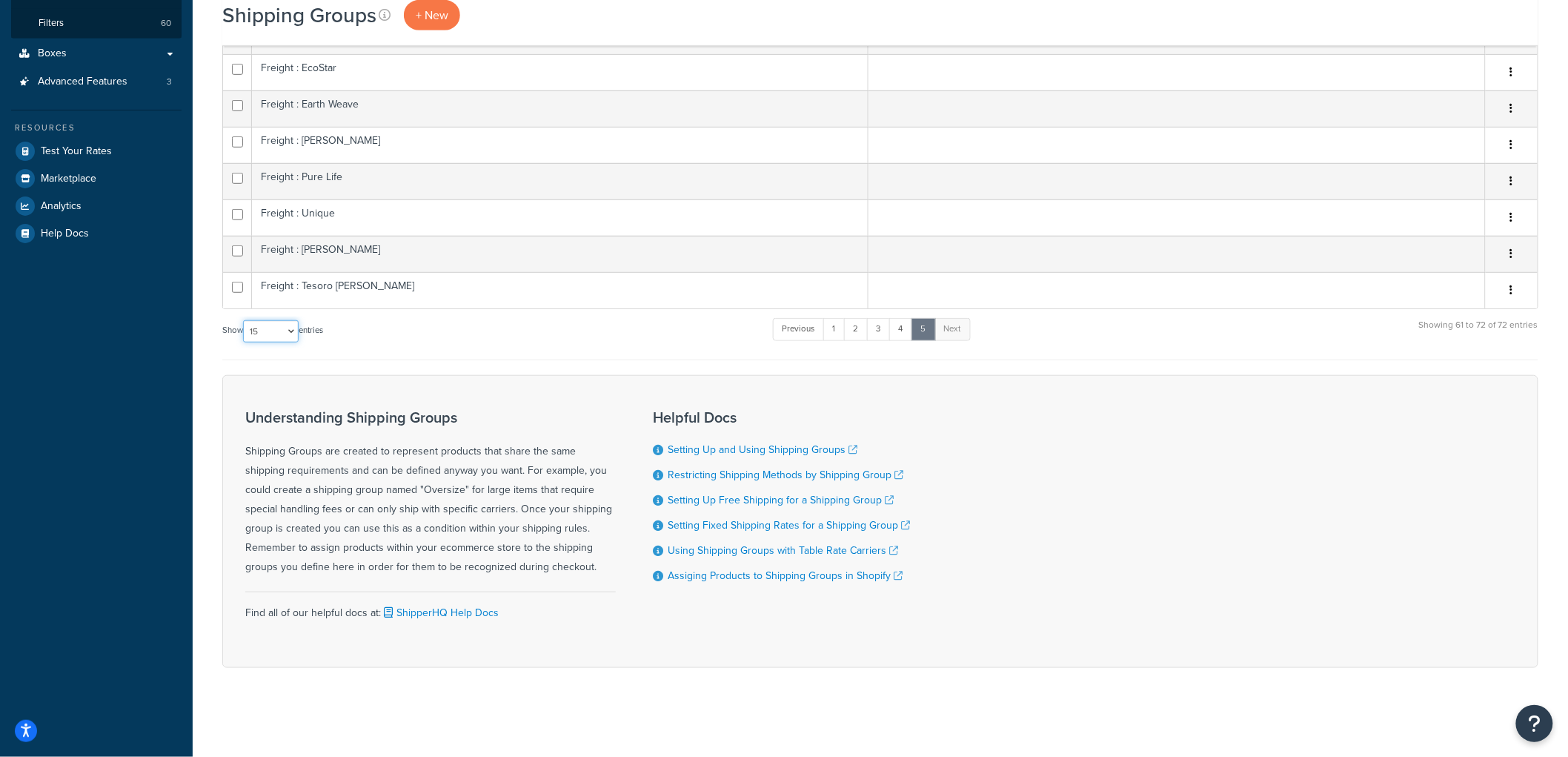
click at [281, 327] on select "10 15 25 50 100" at bounding box center [271, 332] width 56 height 23
select select "100"
click at [245, 342] on select "10 15 25 50 100" at bounding box center [271, 332] width 56 height 23
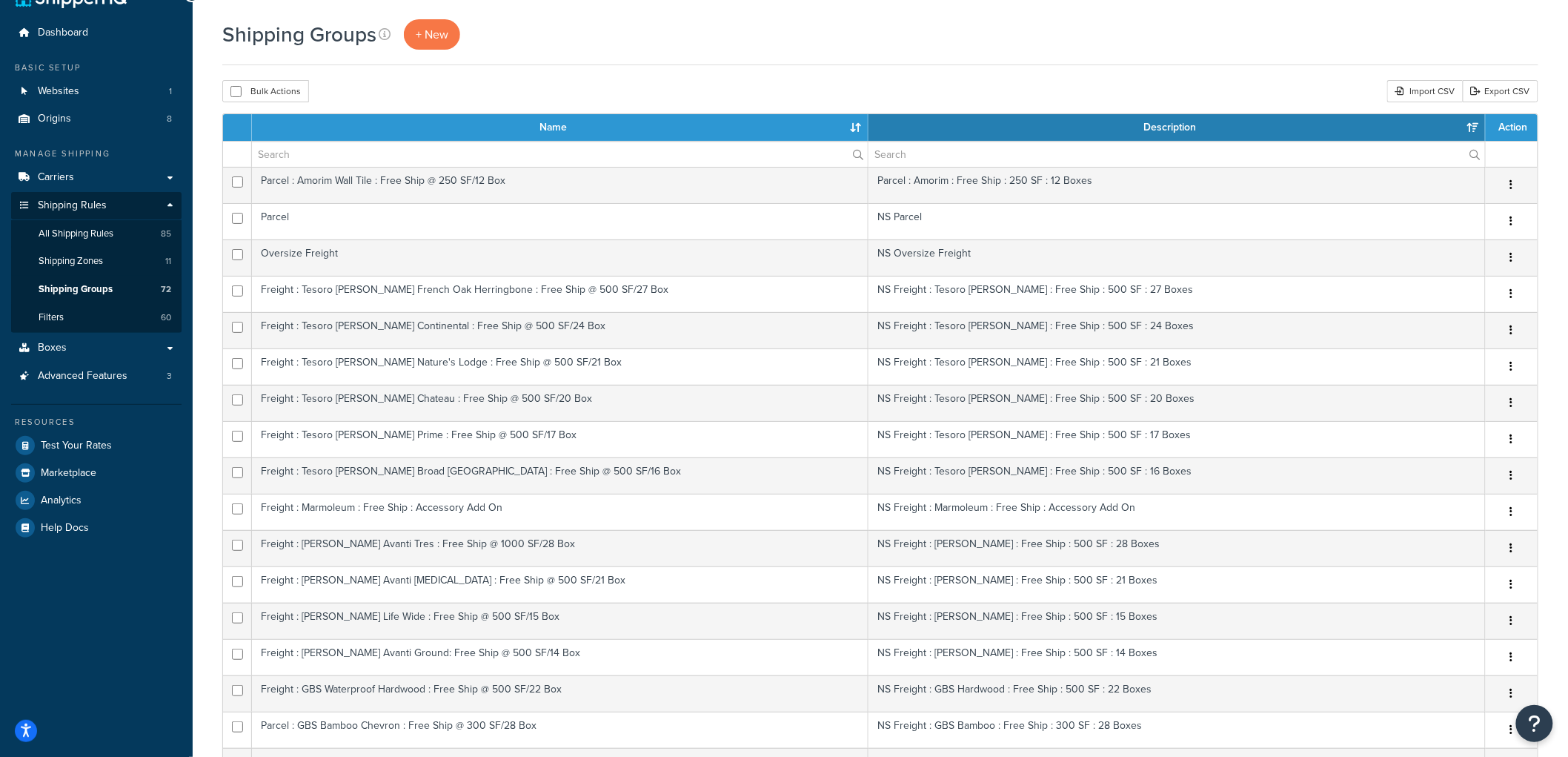
scroll to position [0, 0]
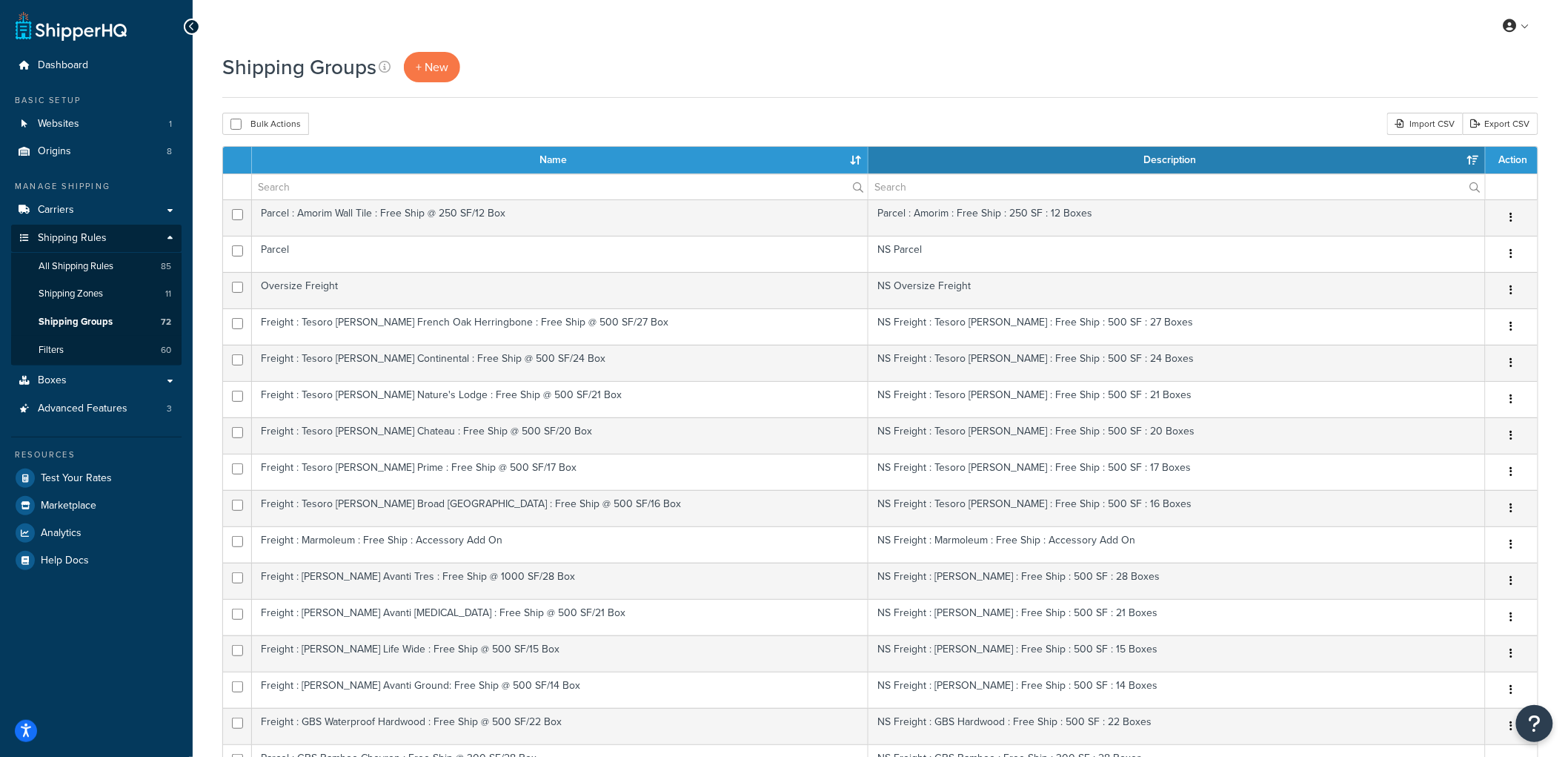
click at [859, 159] on th "Name" at bounding box center [560, 160] width 616 height 27
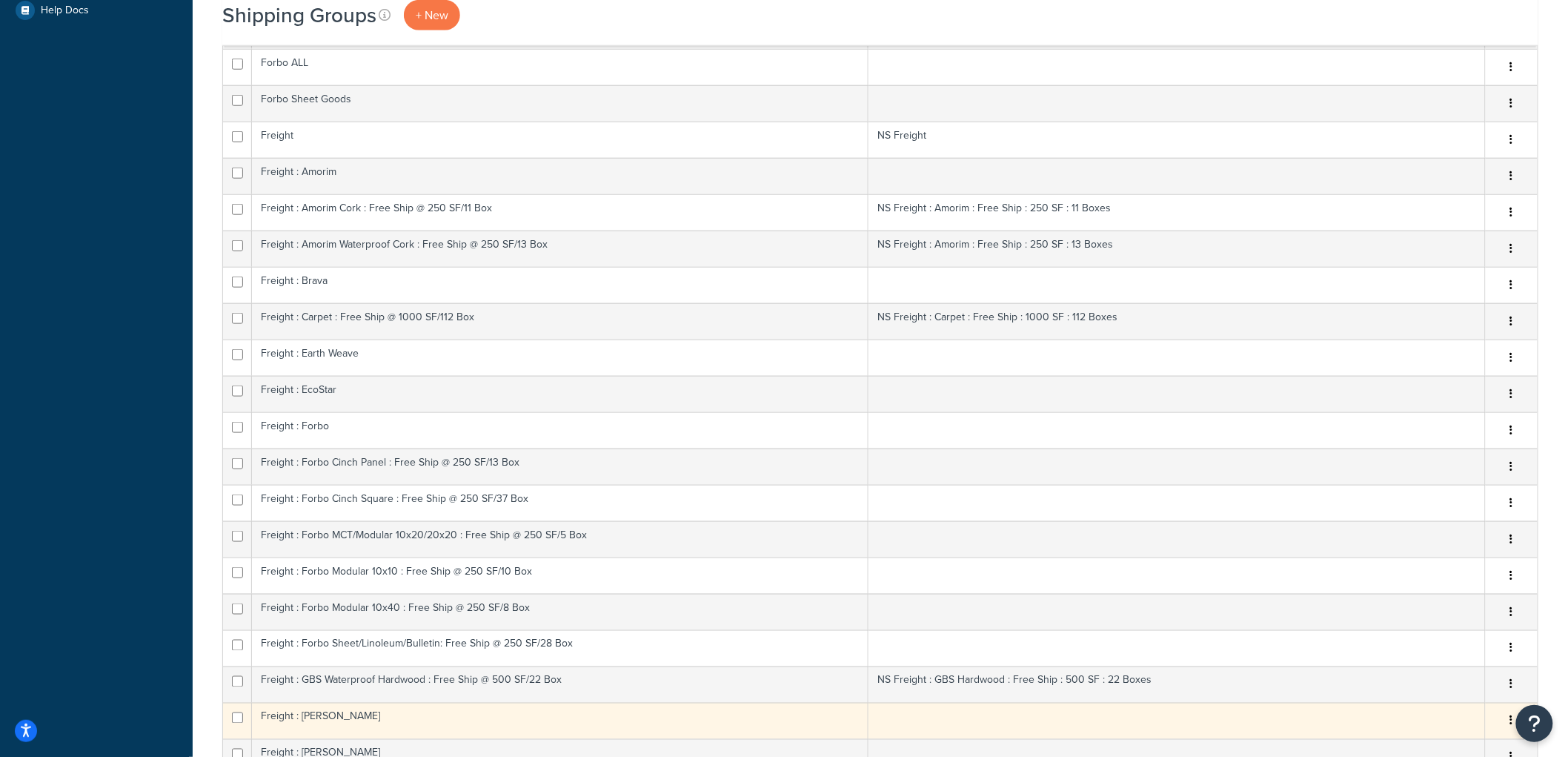
scroll to position [494, 0]
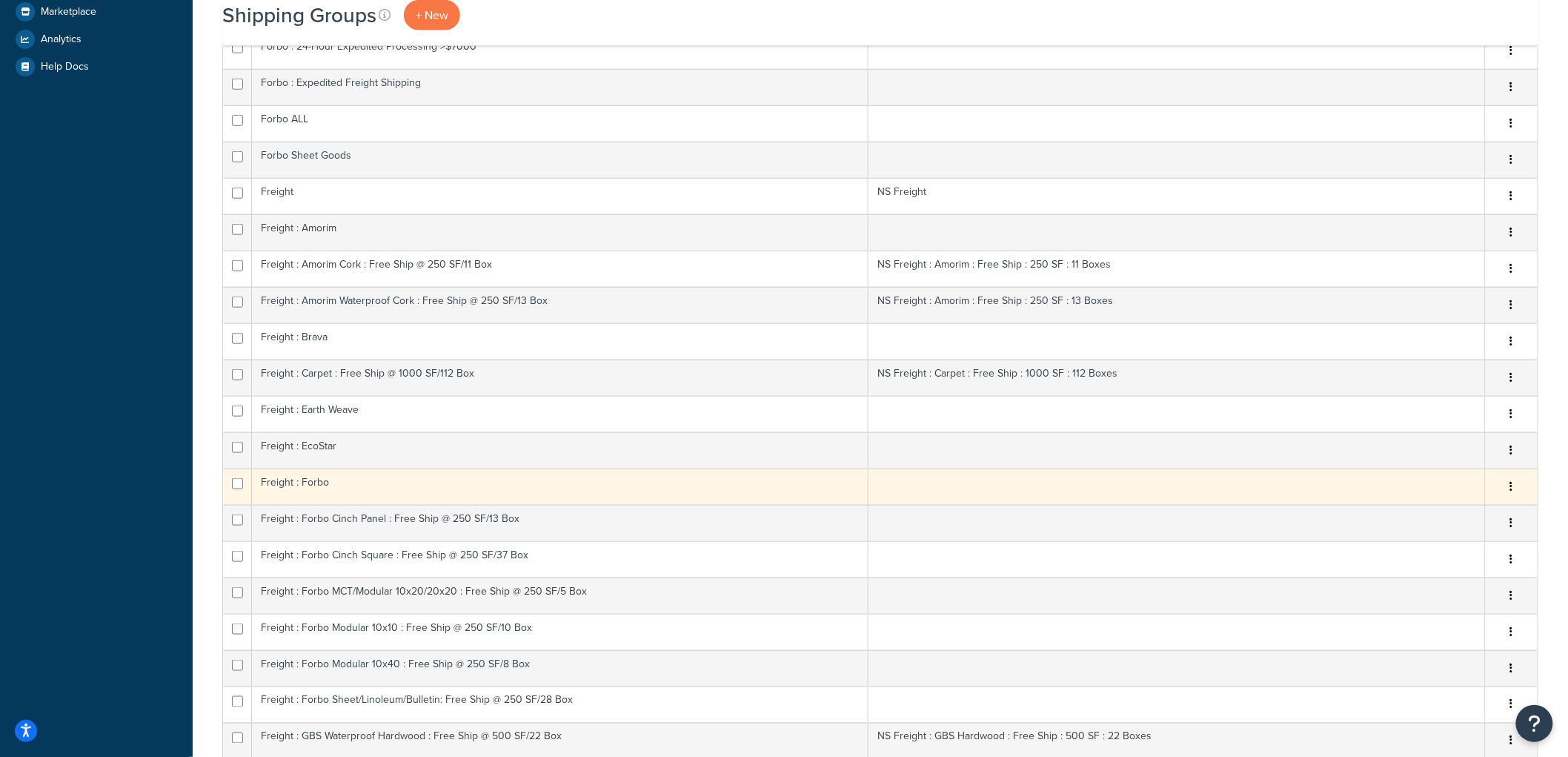
click at [365, 495] on td "Freight : Forbo" at bounding box center [560, 487] width 616 height 37
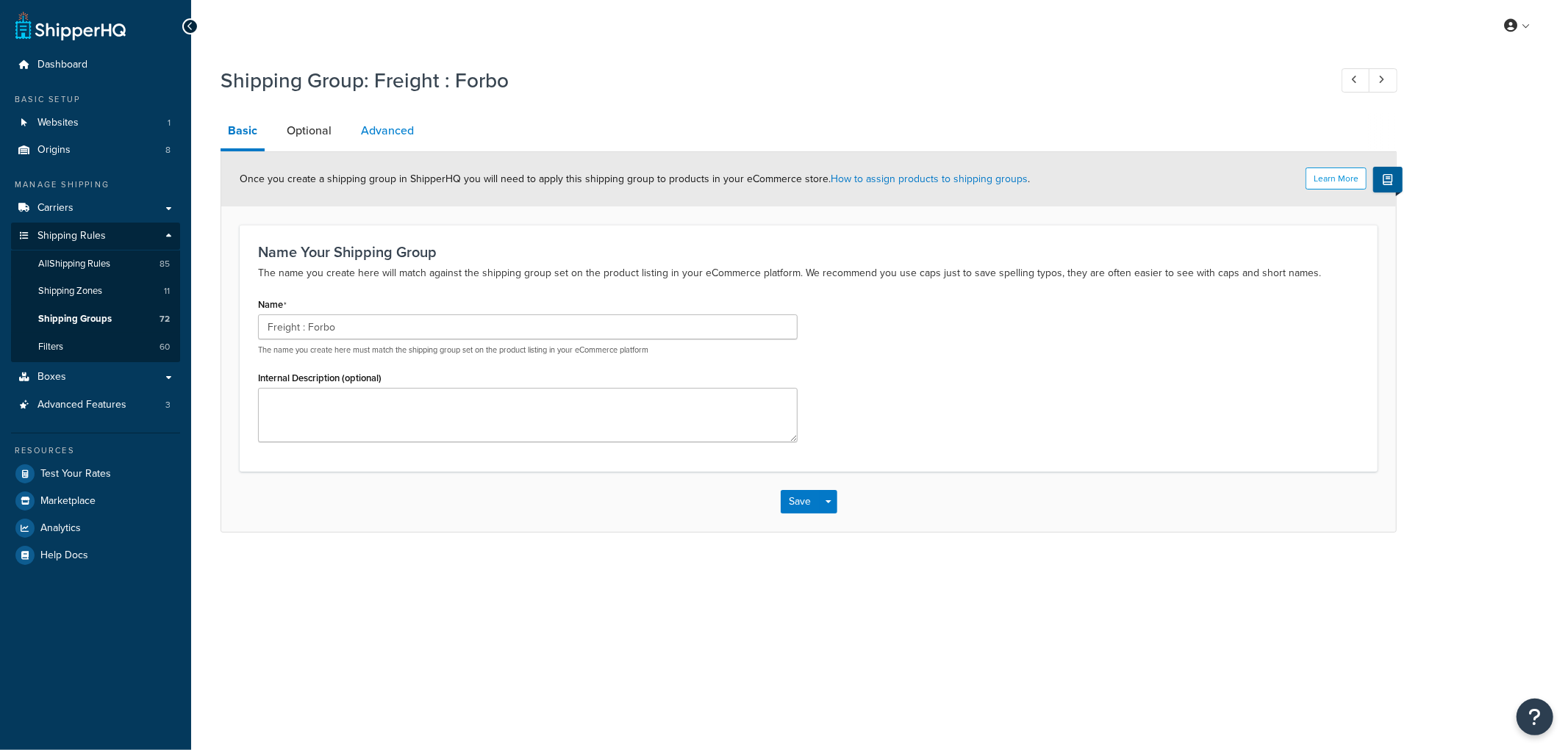
click at [404, 127] on link "Advanced" at bounding box center [387, 130] width 67 height 35
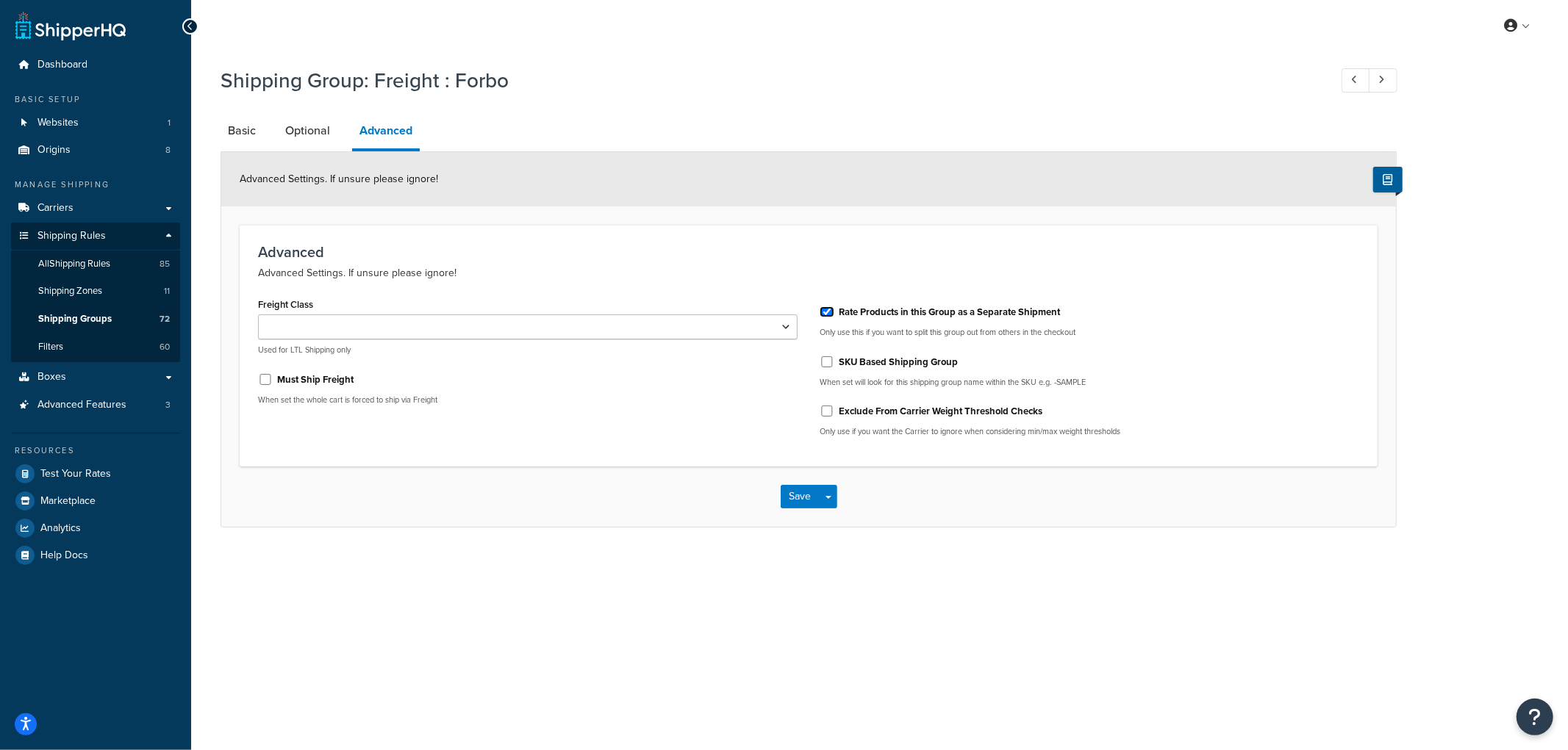
click at [827, 314] on input "Rate Products in this Group as a Separate Shipment" at bounding box center [826, 312] width 15 height 11
checkbox input "false"
click at [812, 491] on button "Save" at bounding box center [800, 496] width 40 height 23
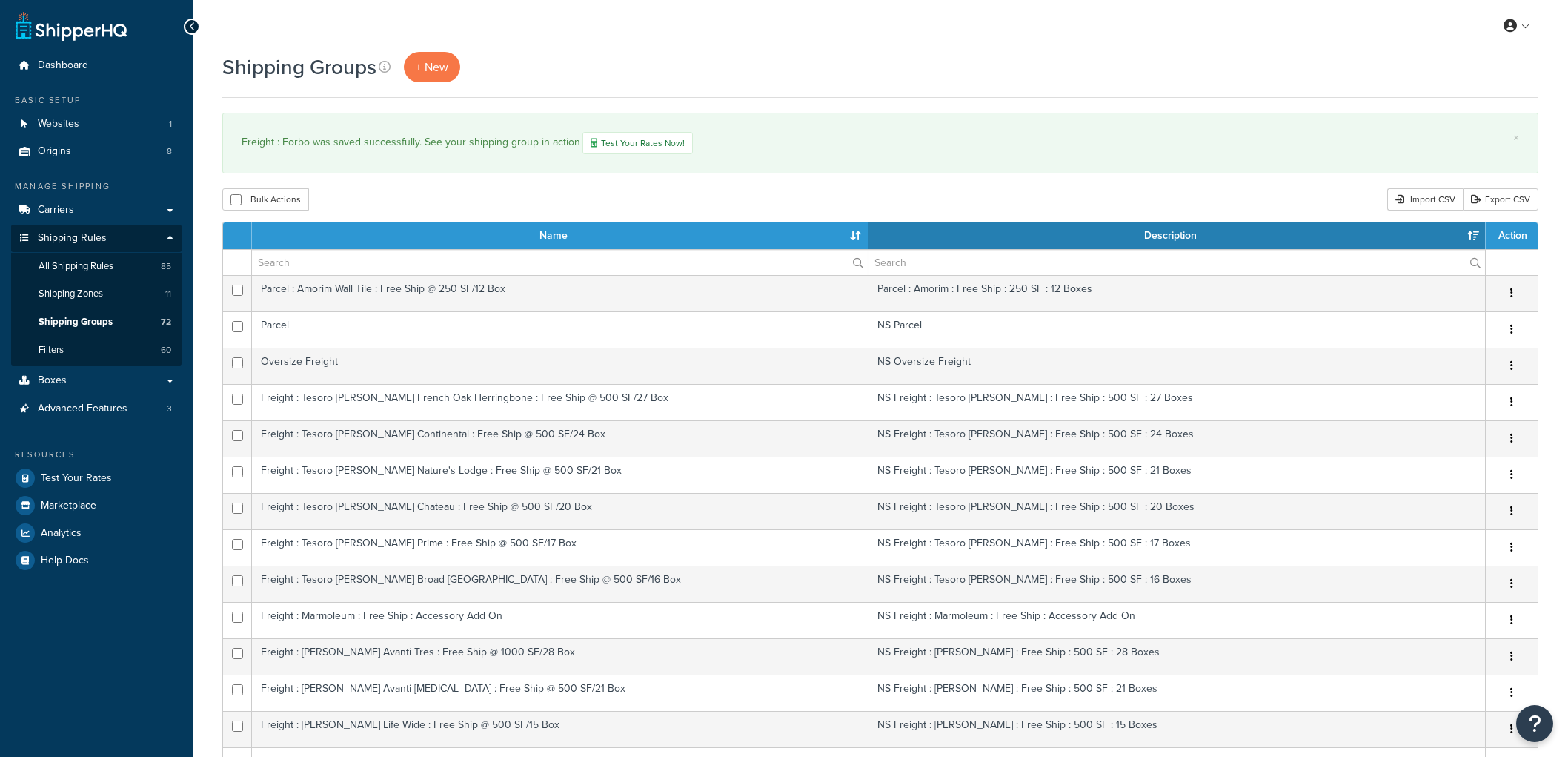
select select "15"
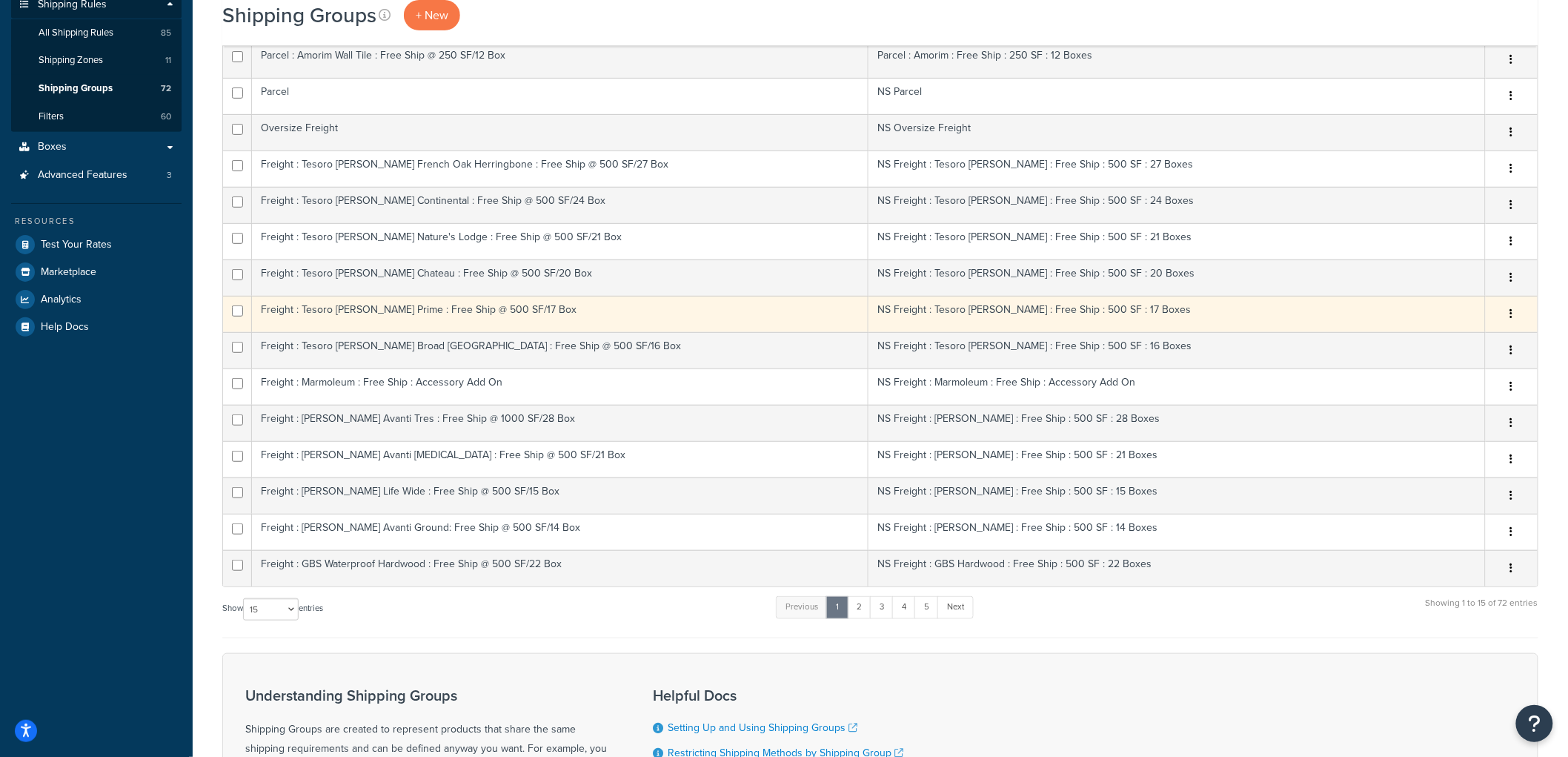
scroll to position [247, 0]
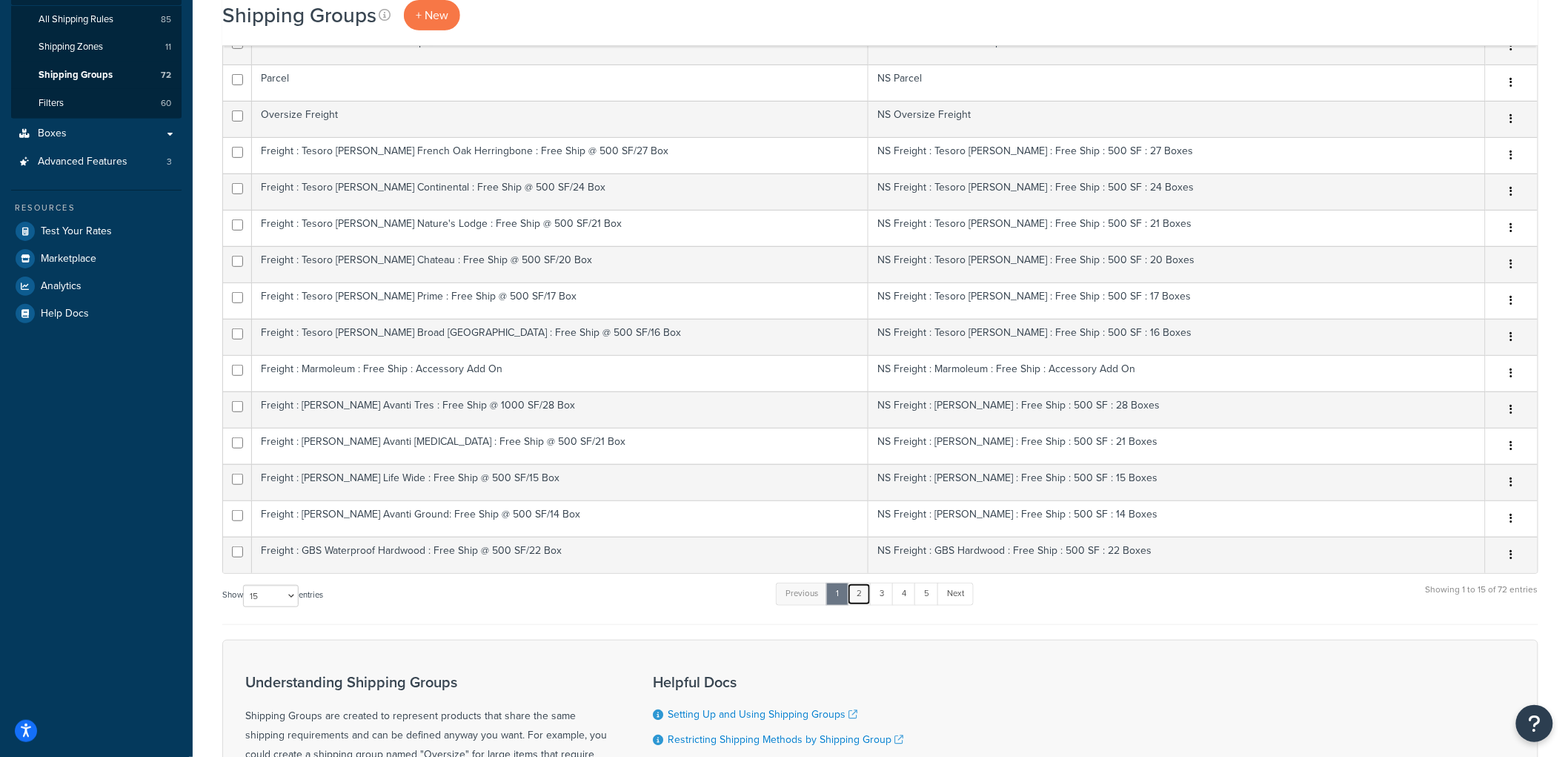
click at [867, 605] on link "2" at bounding box center [859, 594] width 24 height 23
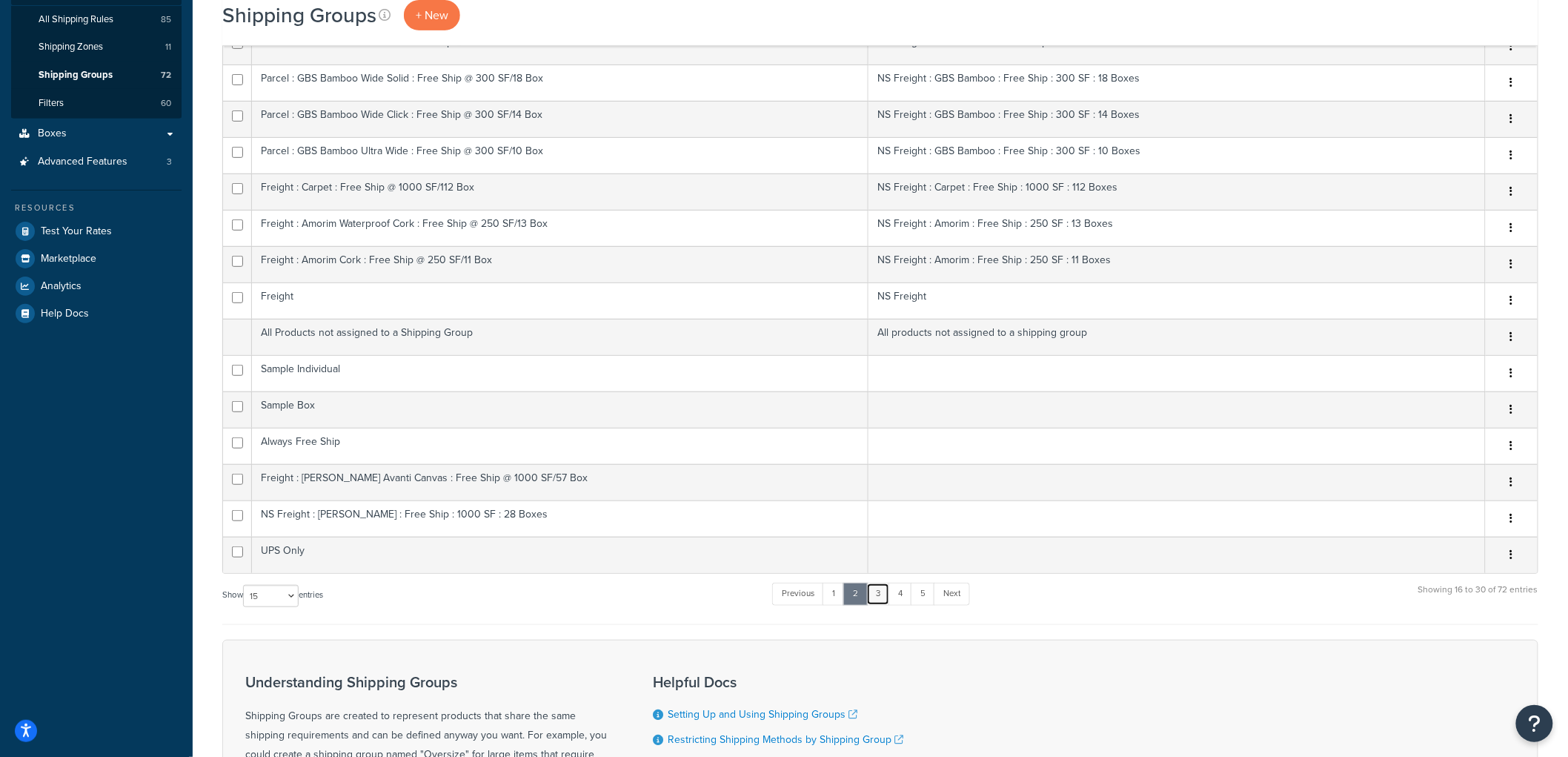
click at [879, 594] on link "3" at bounding box center [878, 594] width 24 height 23
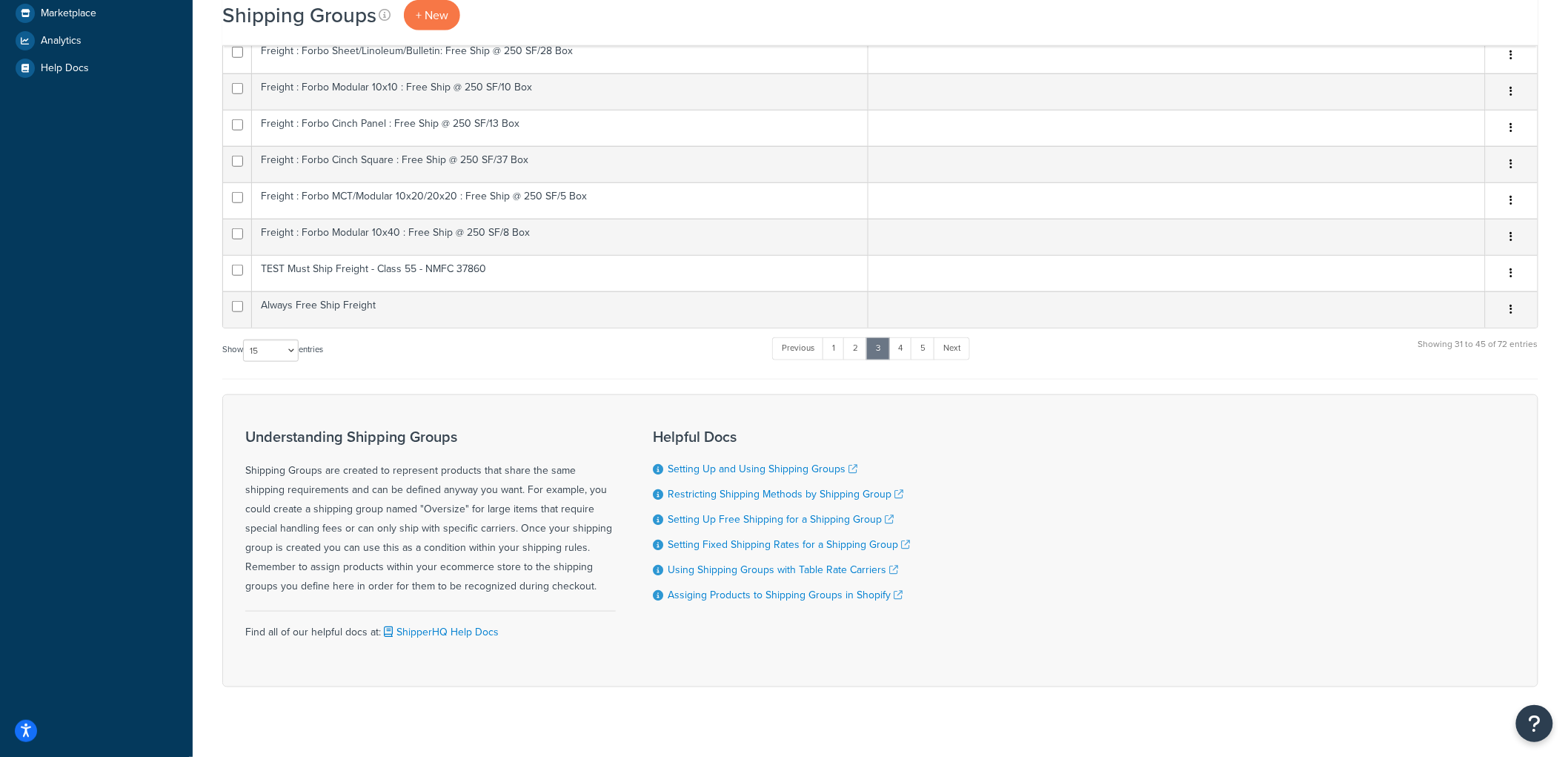
scroll to position [494, 0]
click at [906, 350] on link "4" at bounding box center [900, 348] width 24 height 23
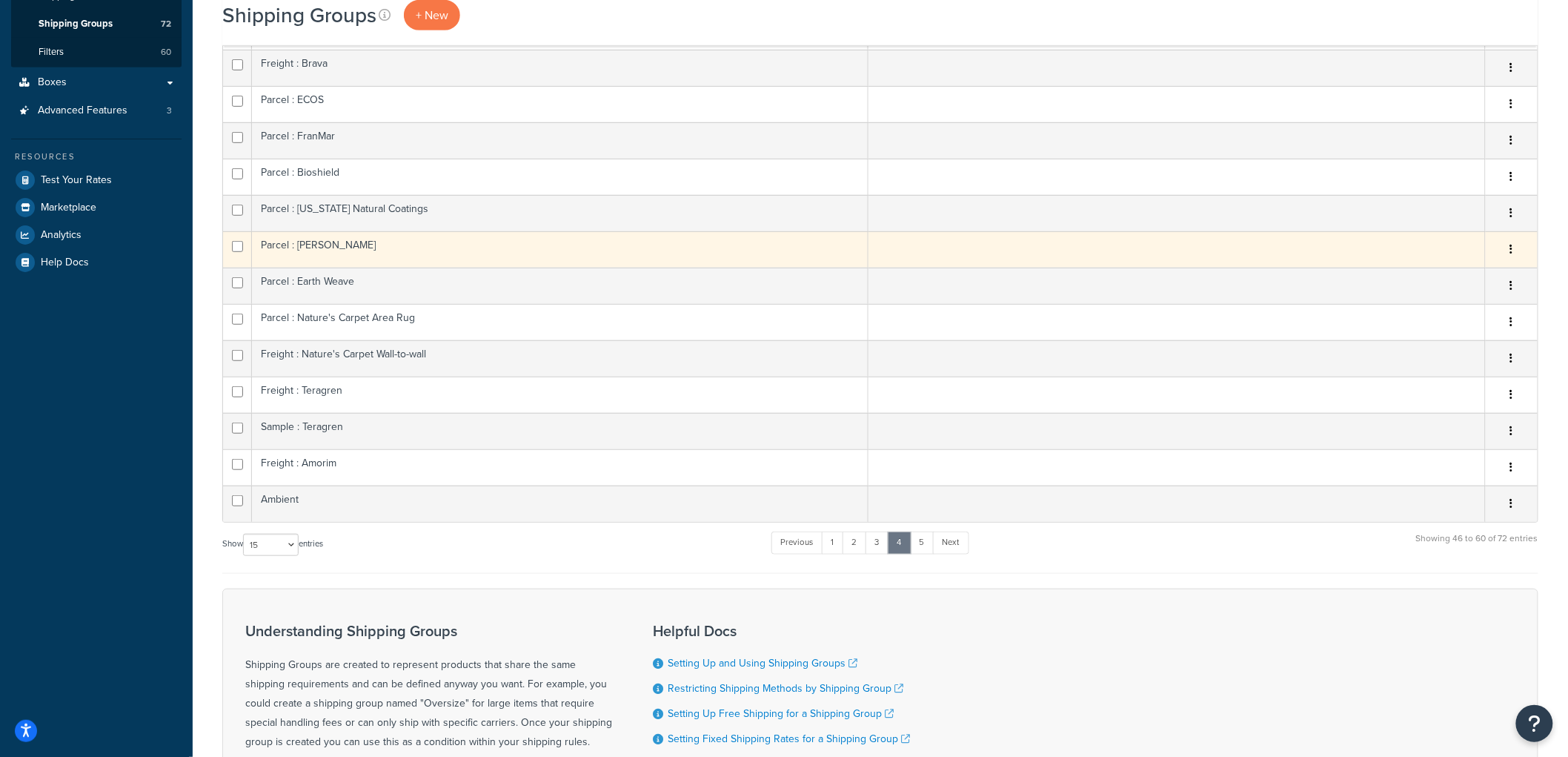
scroll to position [247, 0]
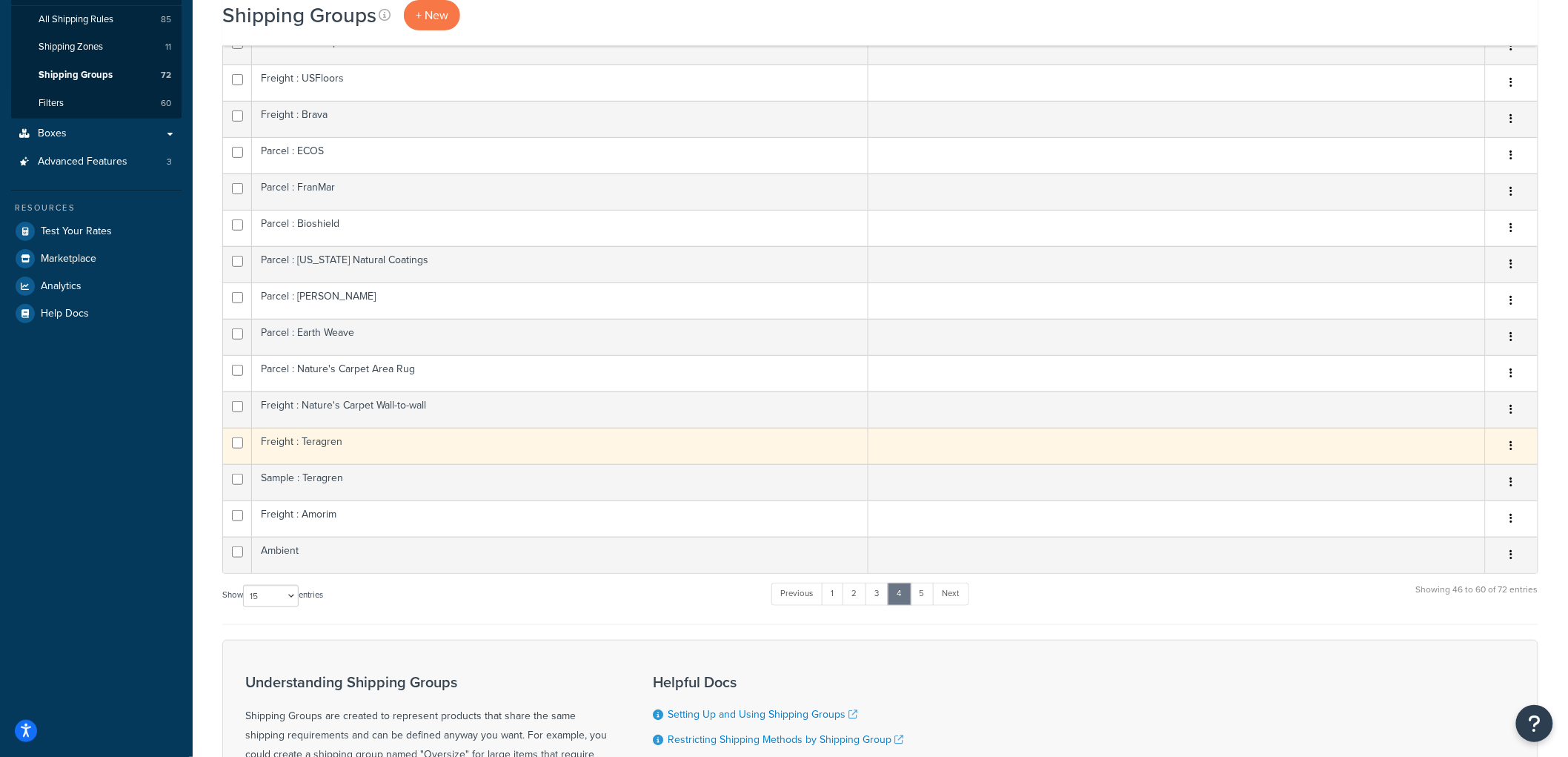
click at [508, 453] on td "Freight : Teragren" at bounding box center [560, 446] width 616 height 37
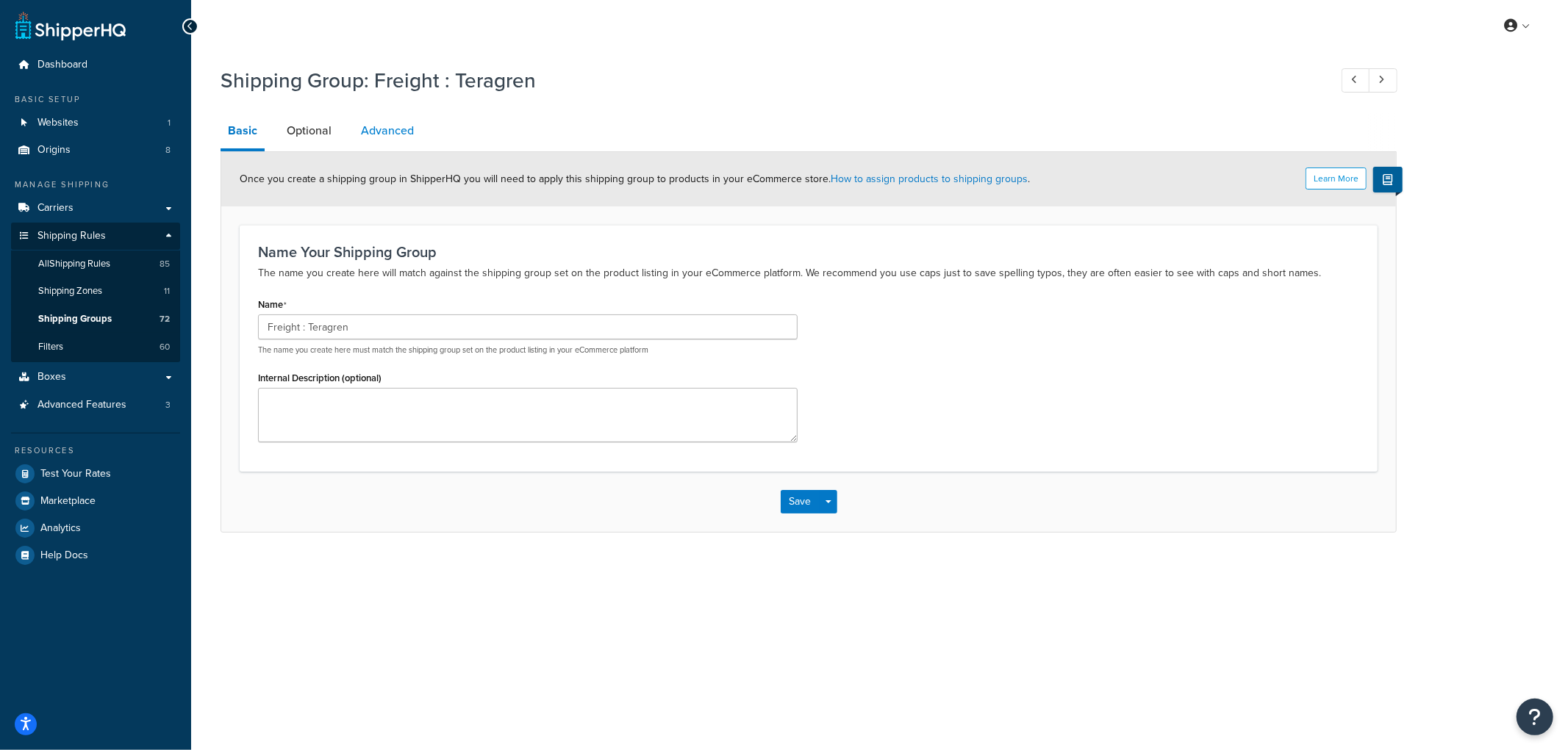
click at [376, 126] on link "Advanced" at bounding box center [387, 130] width 67 height 35
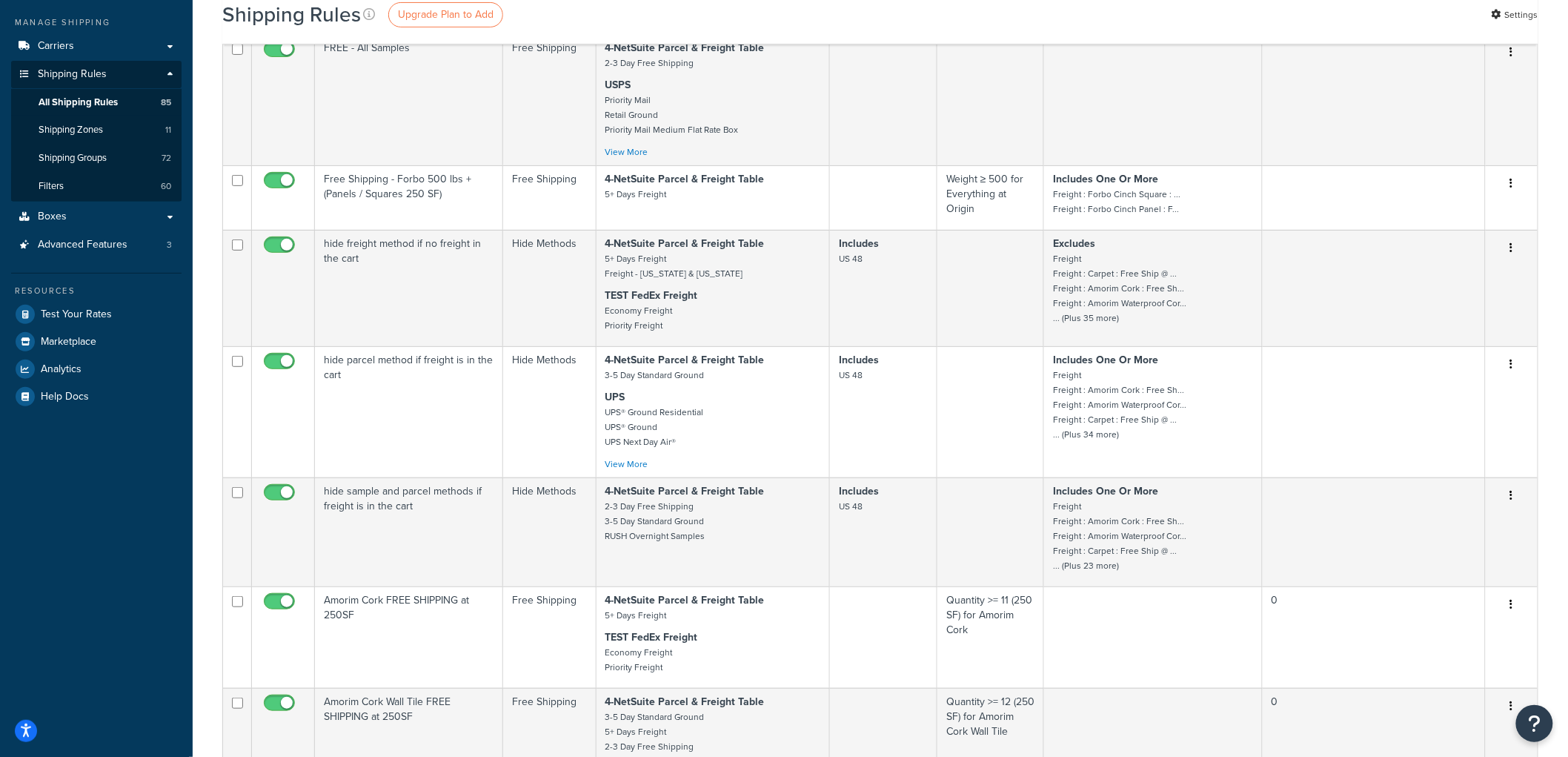
scroll to position [165, 0]
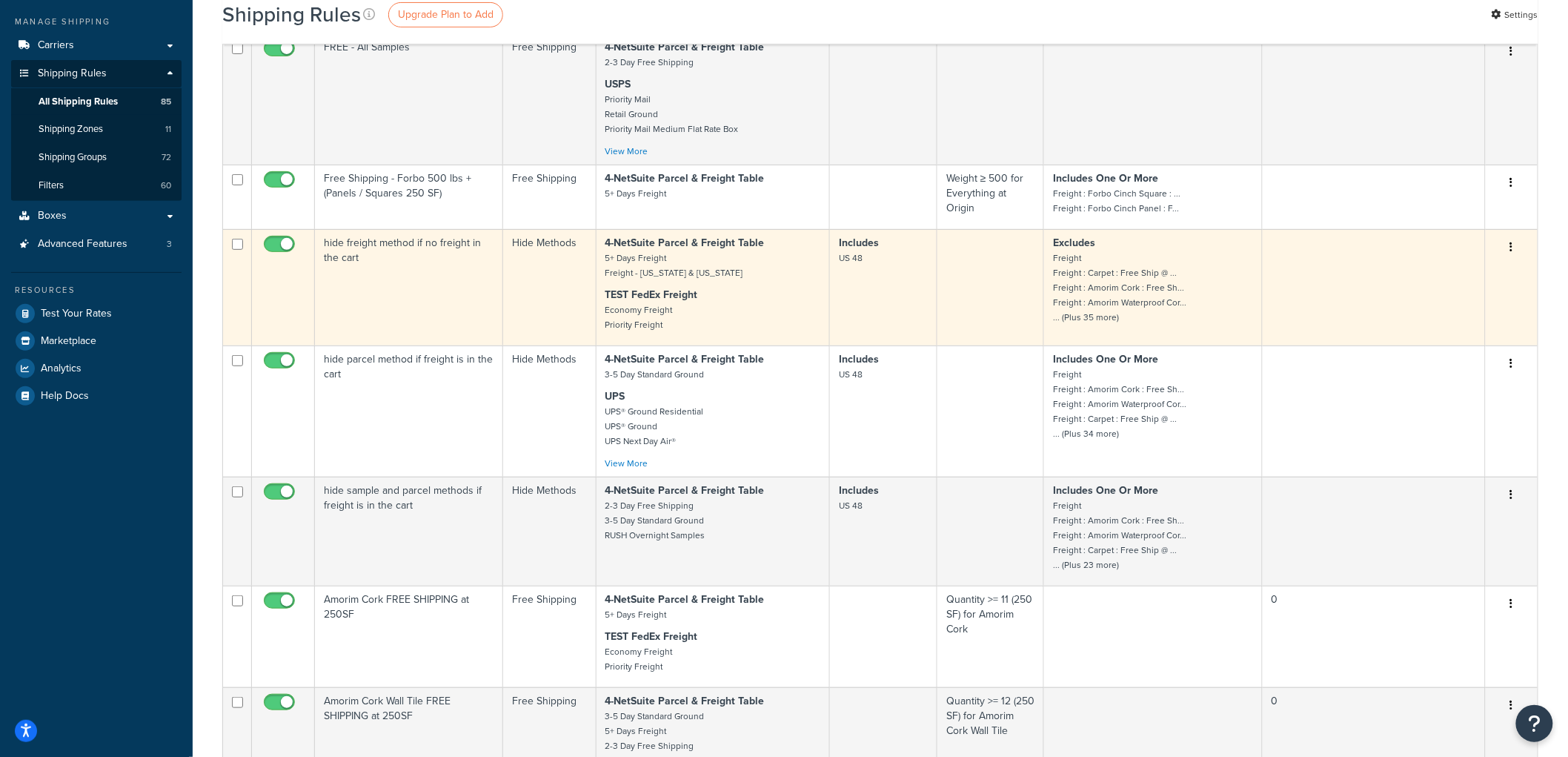
click at [446, 279] on td "hide freight method if no freight in the cart" at bounding box center [409, 287] width 188 height 117
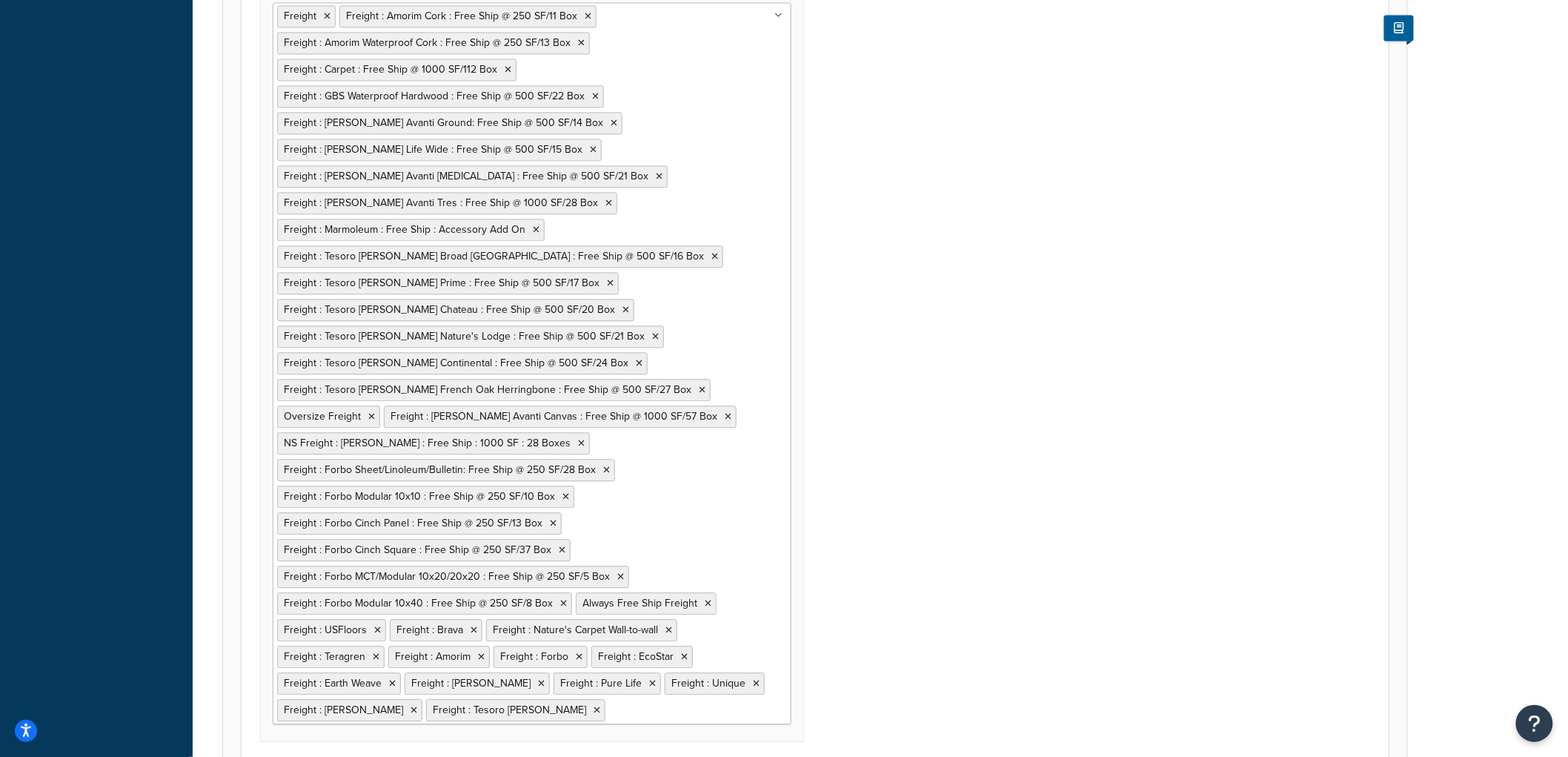
scroll to position [1205, 0]
